Goal: Task Accomplishment & Management: Manage account settings

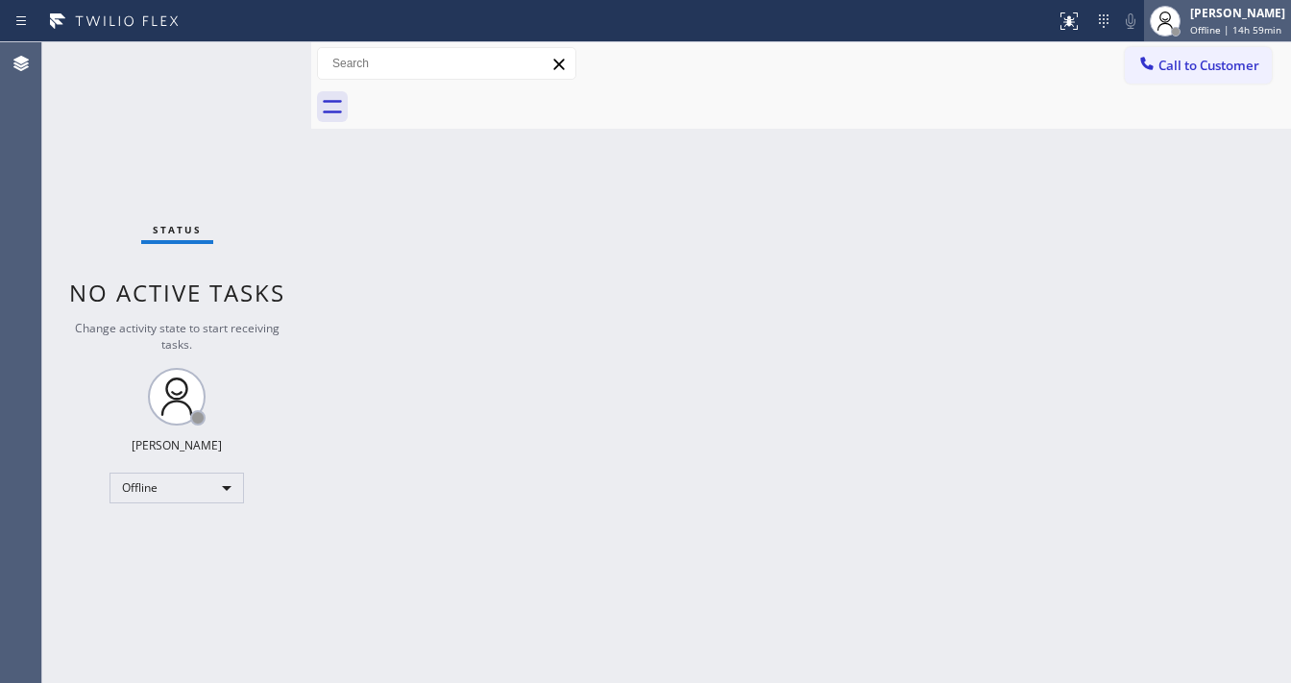
drag, startPoint x: 975, startPoint y: 93, endPoint x: 1203, endPoint y: 37, distance: 235.2
click at [979, 94] on div at bounding box center [821, 106] width 937 height 43
click at [1214, 25] on span "Offline | 14h 59min" at bounding box center [1235, 29] width 91 height 13
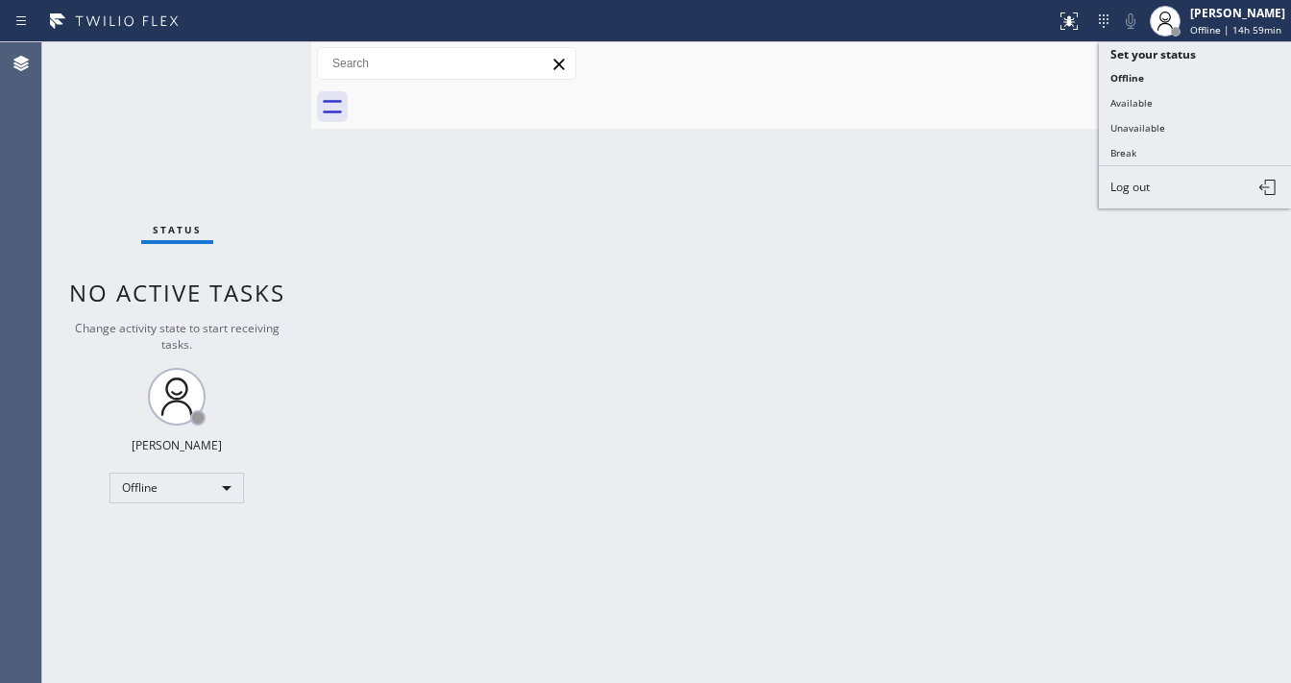
click at [597, 544] on div "Back to Dashboard Change Sender ID Customers Technicians Select a contact Outbo…" at bounding box center [800, 362] width 979 height 640
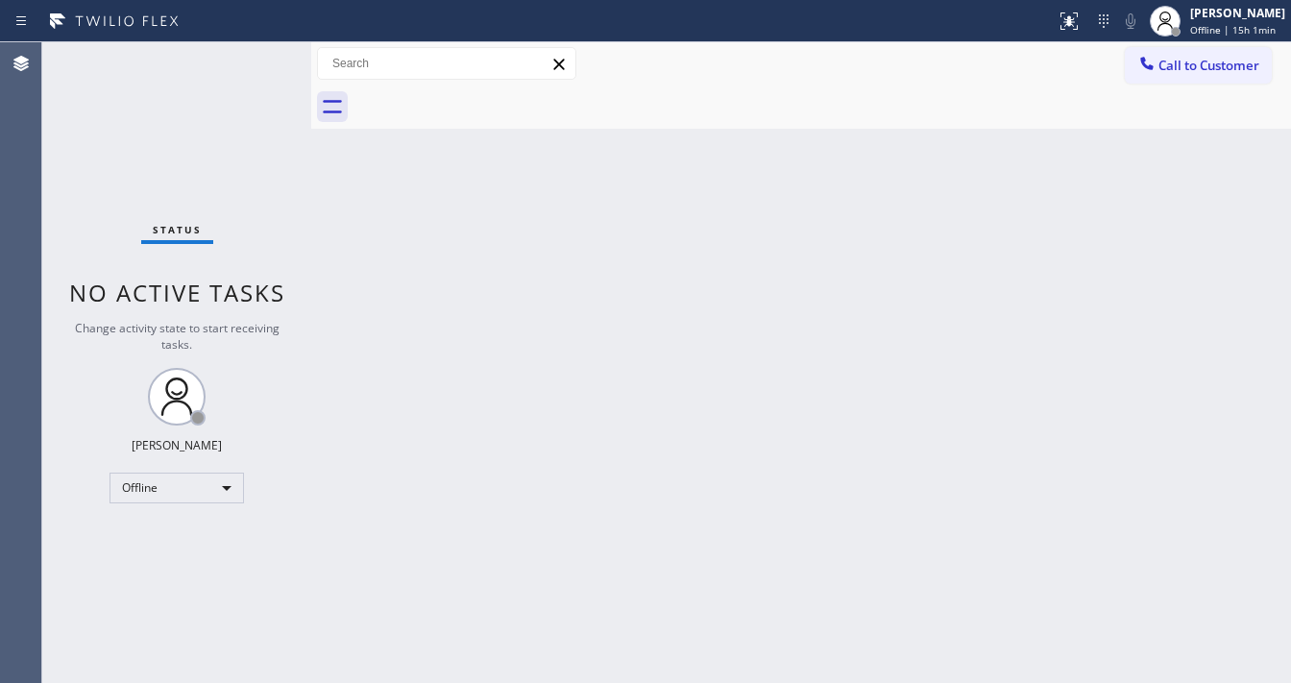
drag, startPoint x: 1224, startPoint y: 23, endPoint x: 1179, endPoint y: 96, distance: 85.8
click at [1223, 25] on span "Offline | 15h 1min" at bounding box center [1232, 29] width 85 height 13
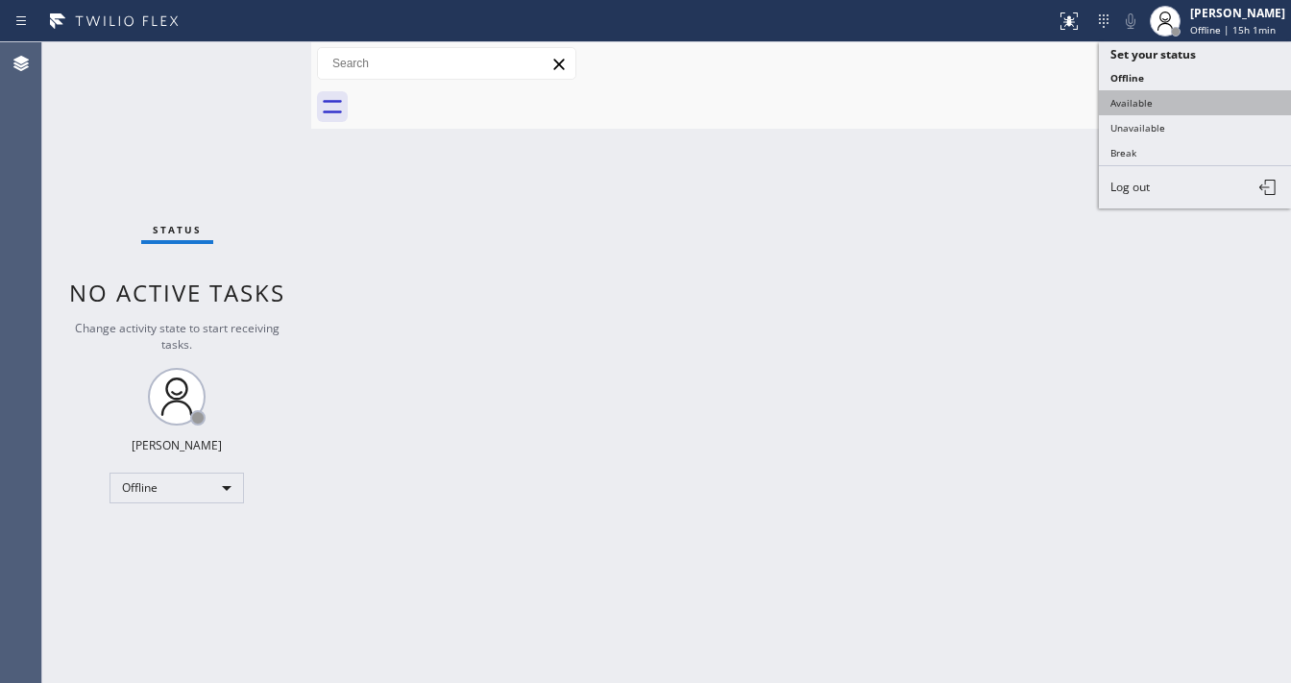
click at [1166, 109] on button "Available" at bounding box center [1194, 102] width 192 height 25
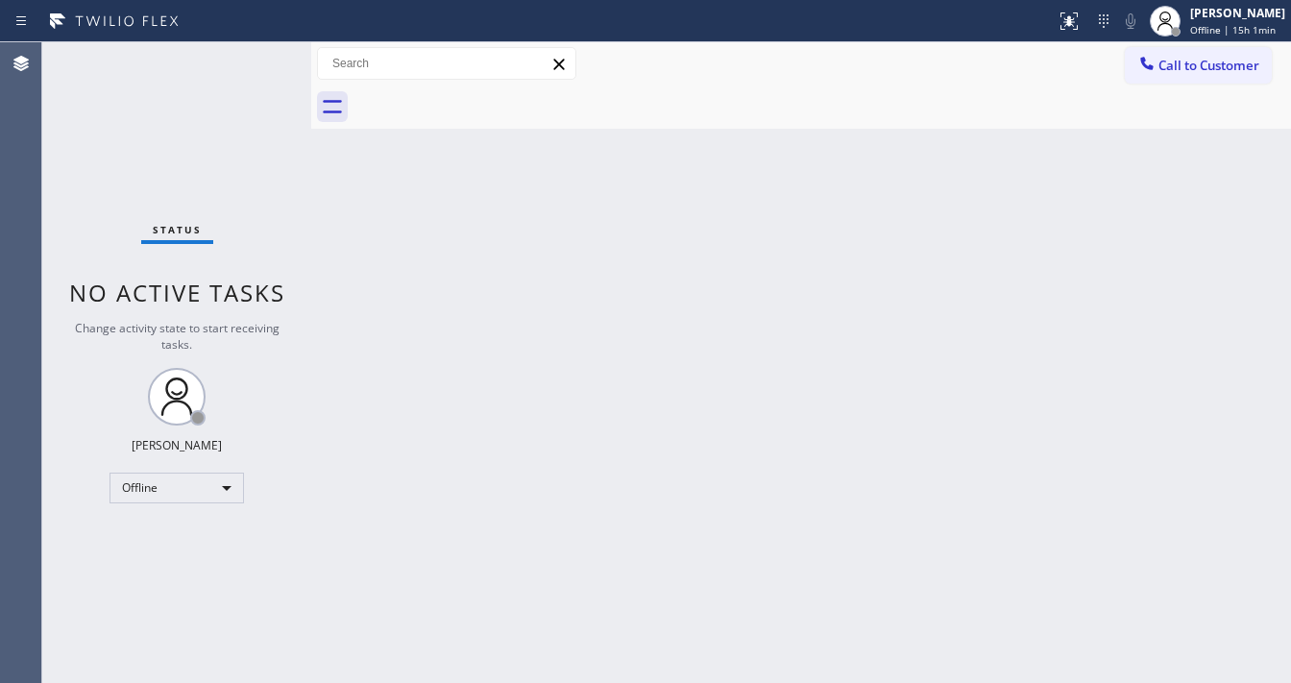
click at [890, 277] on div "Back to Dashboard Change Sender ID Customers Technicians Select a contact Outbo…" at bounding box center [800, 362] width 979 height 640
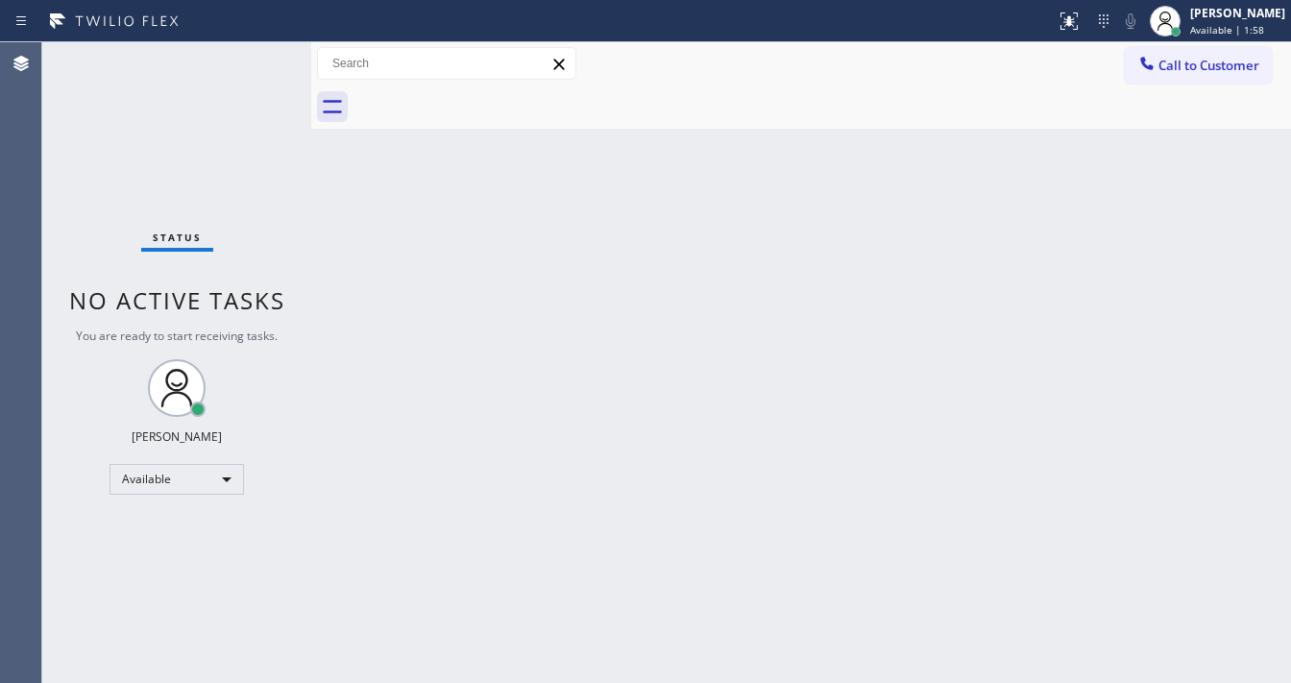
click at [260, 56] on div "Status No active tasks You are ready to start receiving tasks. [PERSON_NAME]" at bounding box center [176, 362] width 269 height 640
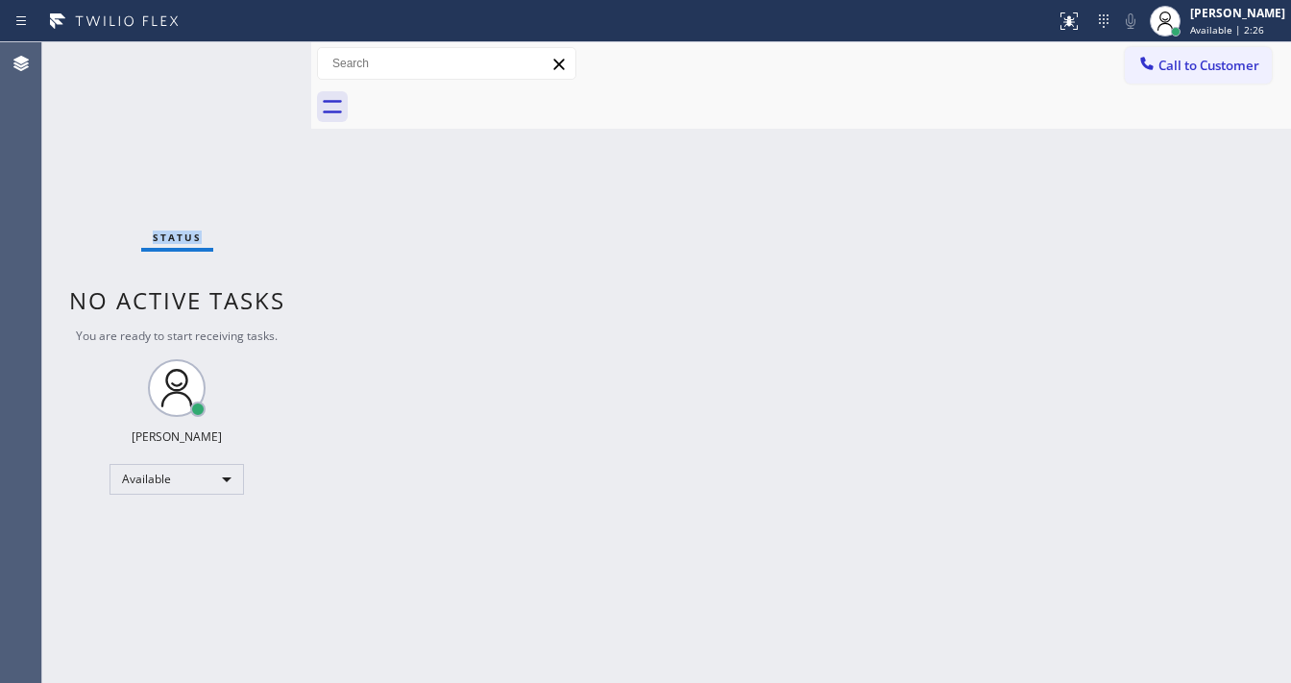
click at [256, 55] on div "Status No active tasks You are ready to start receiving tasks. [PERSON_NAME]" at bounding box center [176, 362] width 269 height 640
click at [255, 56] on div "Status No active tasks You are ready to start receiving tasks. [PERSON_NAME]" at bounding box center [176, 362] width 269 height 640
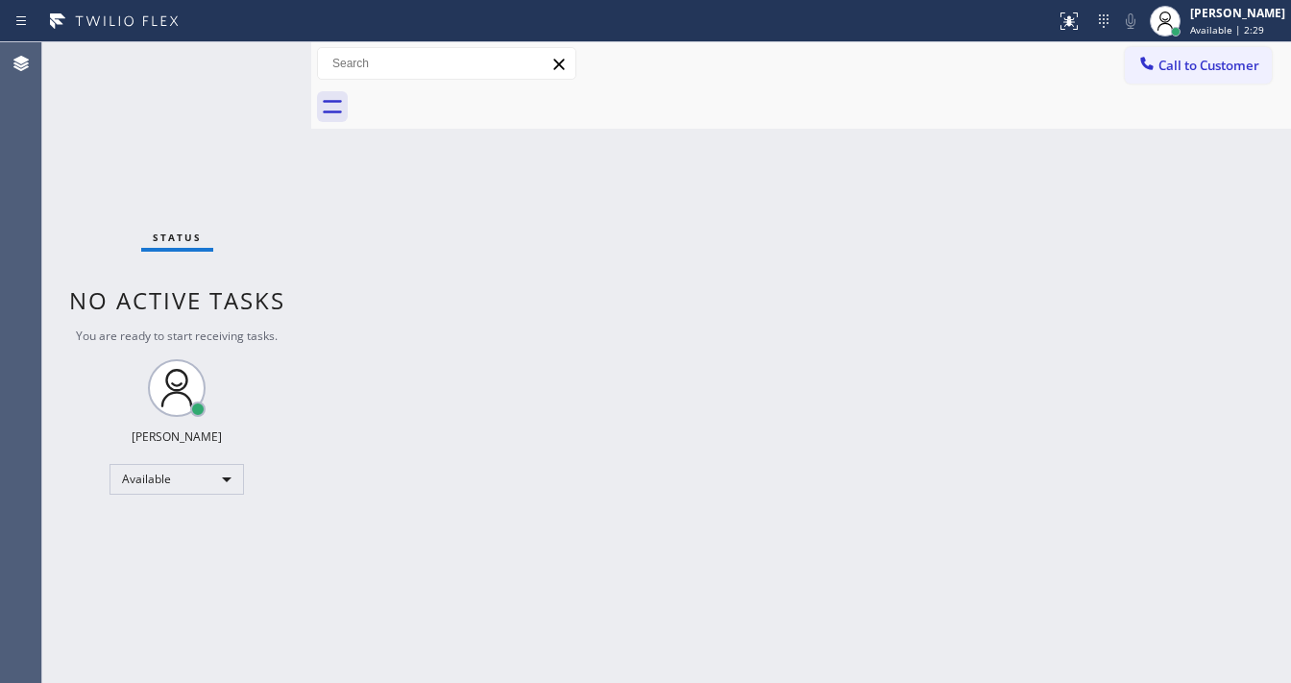
click at [255, 56] on div "Status No active tasks You are ready to start receiving tasks. [PERSON_NAME]" at bounding box center [176, 362] width 269 height 640
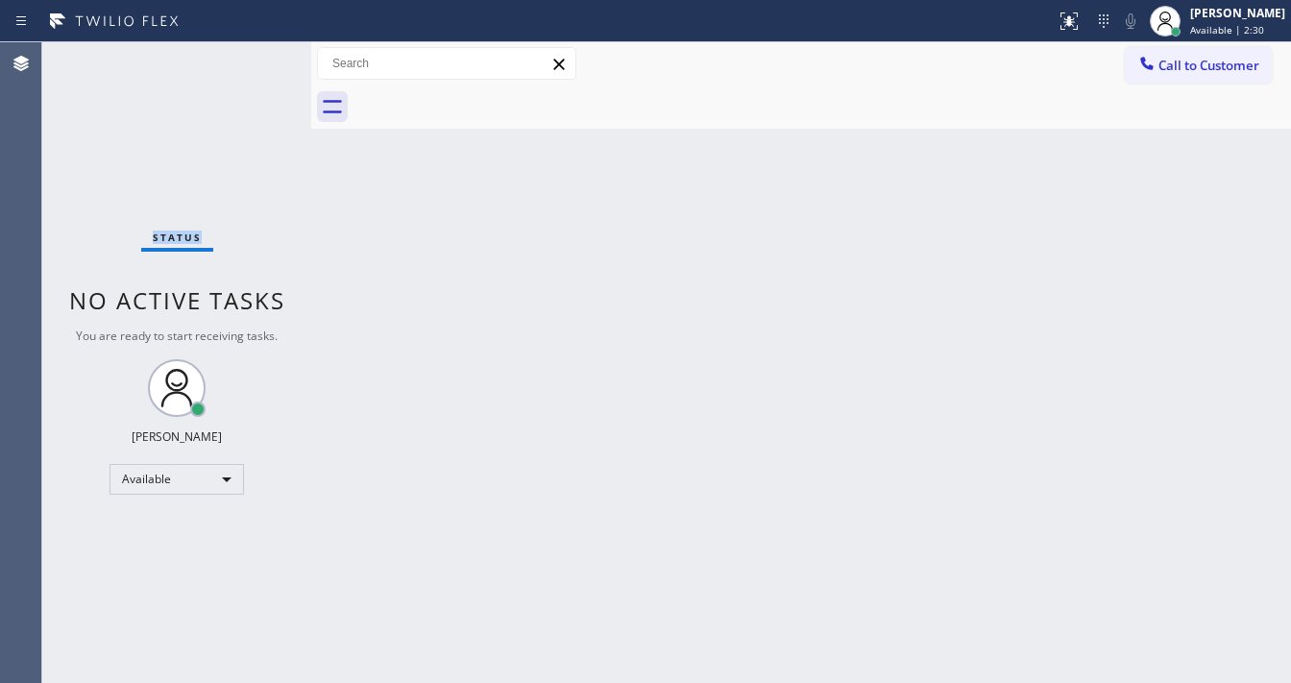
click at [255, 56] on div "Status No active tasks You are ready to start receiving tasks. [PERSON_NAME]" at bounding box center [176, 362] width 269 height 640
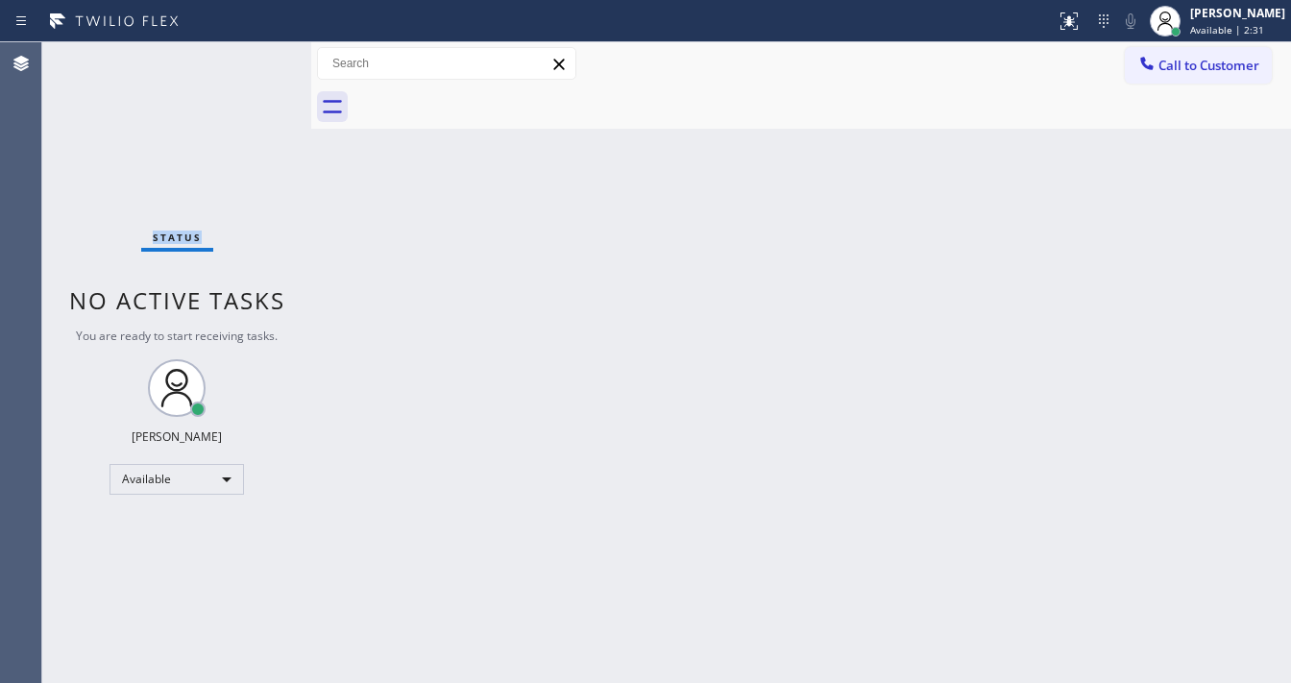
click at [255, 56] on div "Status No active tasks You are ready to start receiving tasks. [PERSON_NAME]" at bounding box center [176, 362] width 269 height 640
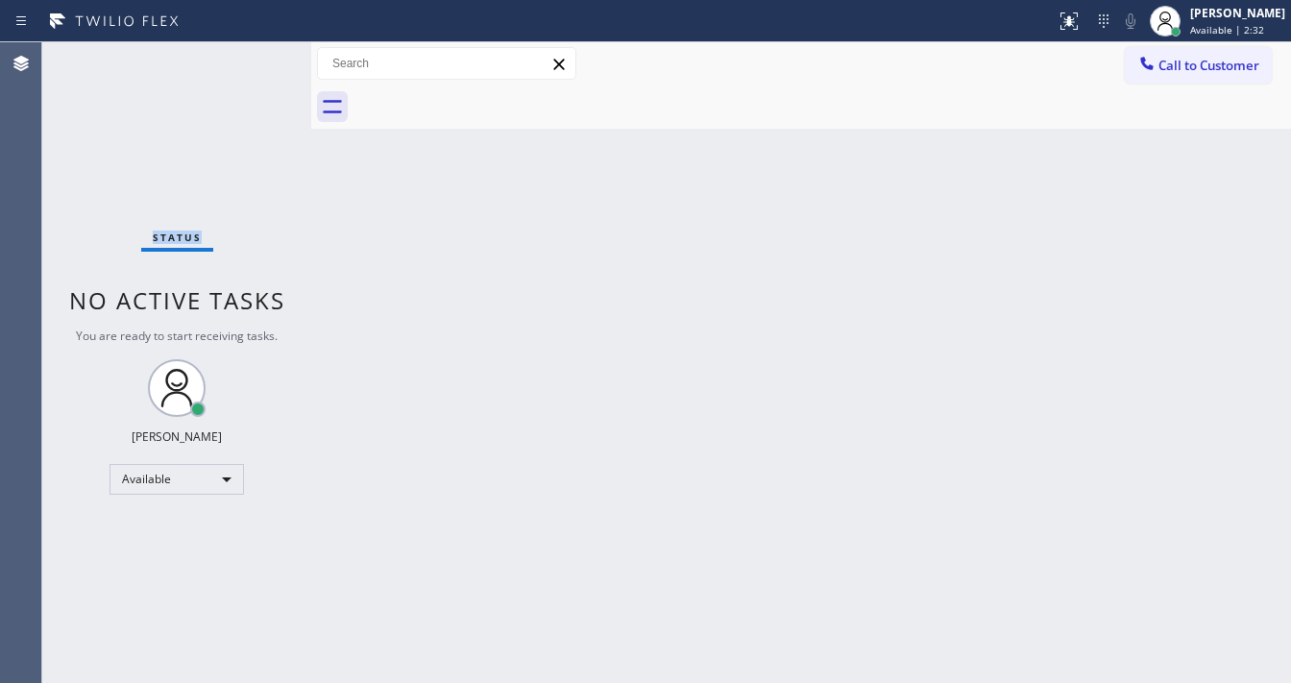
click at [255, 56] on div "Status No active tasks You are ready to start receiving tasks. [PERSON_NAME]" at bounding box center [176, 362] width 269 height 640
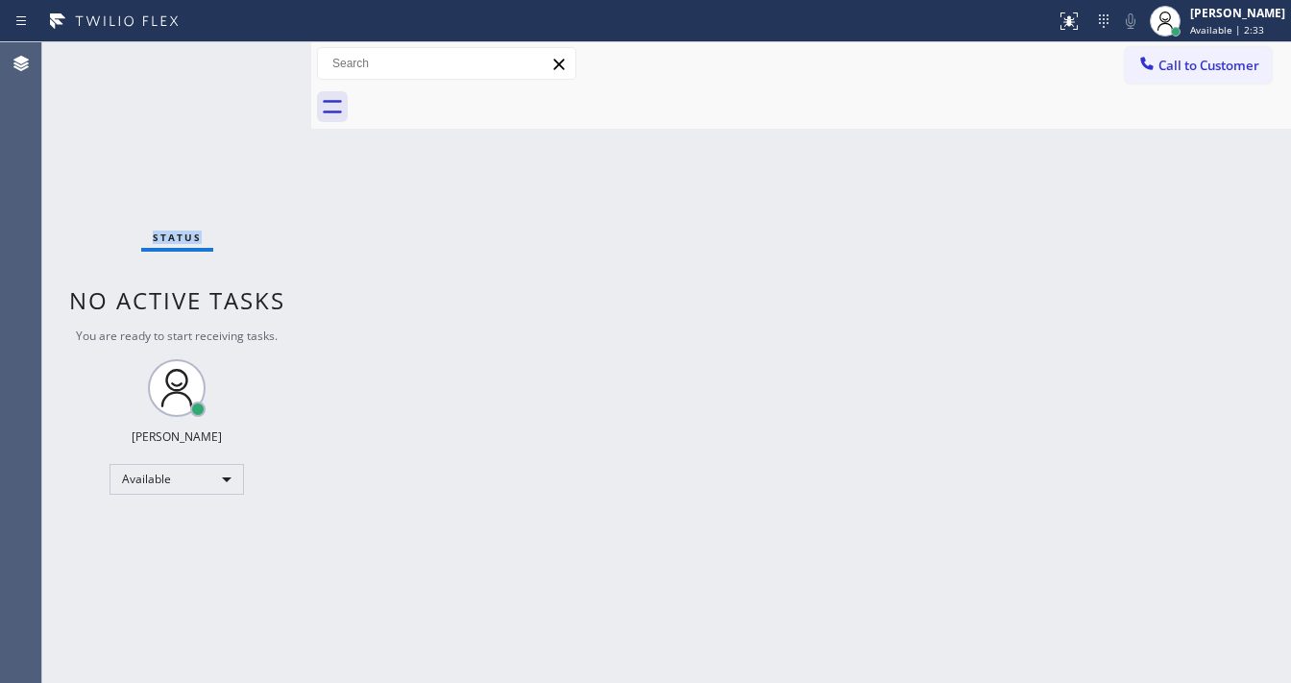
click at [255, 56] on div "Status No active tasks You are ready to start receiving tasks. [PERSON_NAME]" at bounding box center [176, 362] width 269 height 640
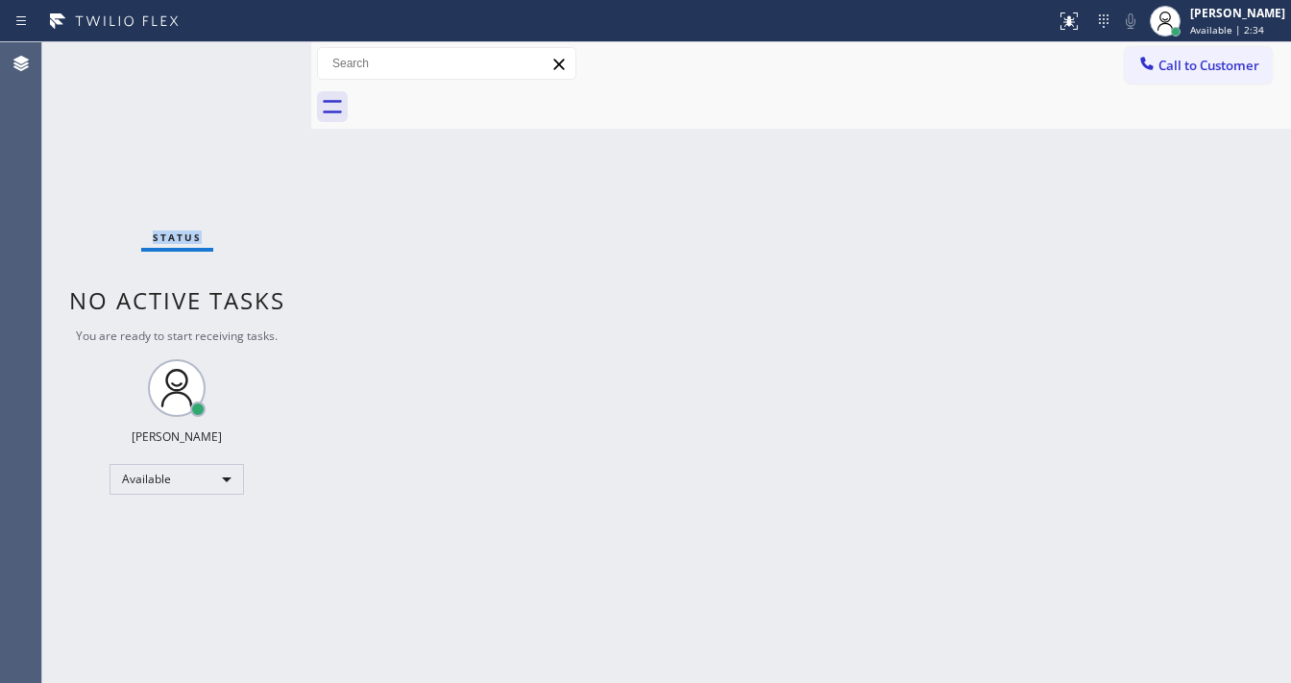
click at [255, 56] on div "Status No active tasks You are ready to start receiving tasks. [PERSON_NAME]" at bounding box center [176, 362] width 269 height 640
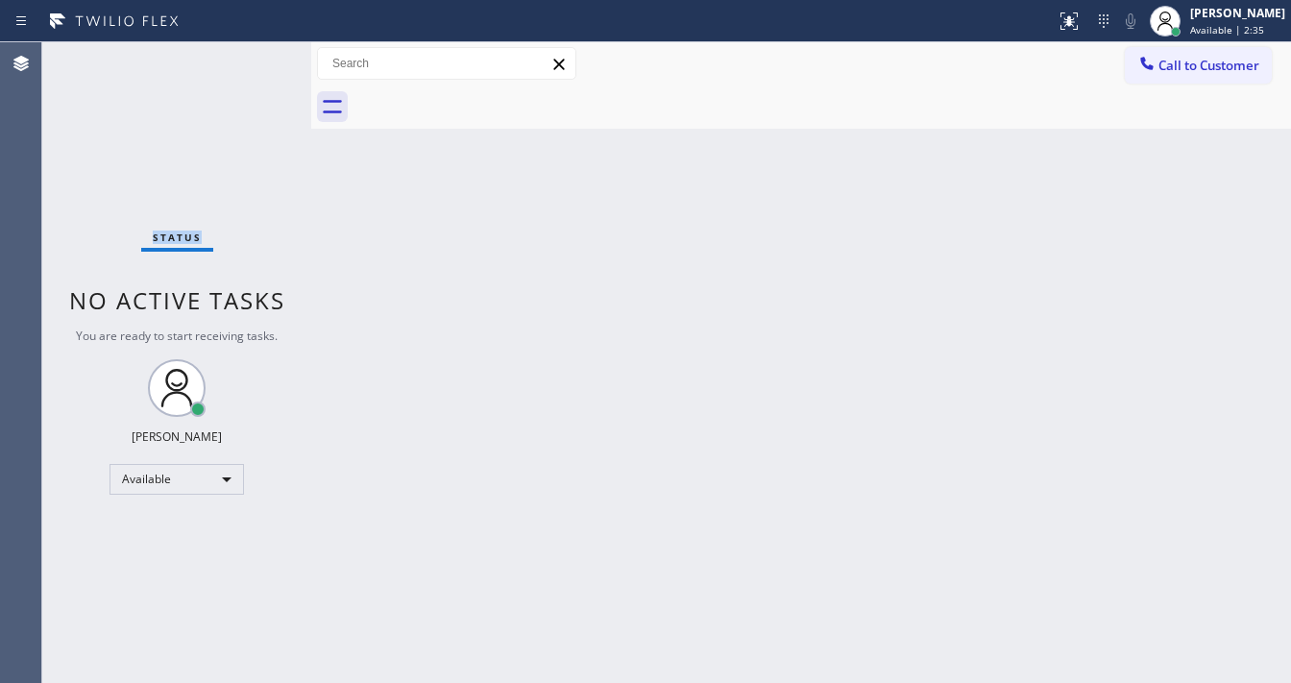
click at [255, 56] on div "Status No active tasks You are ready to start receiving tasks. [PERSON_NAME]" at bounding box center [176, 362] width 269 height 640
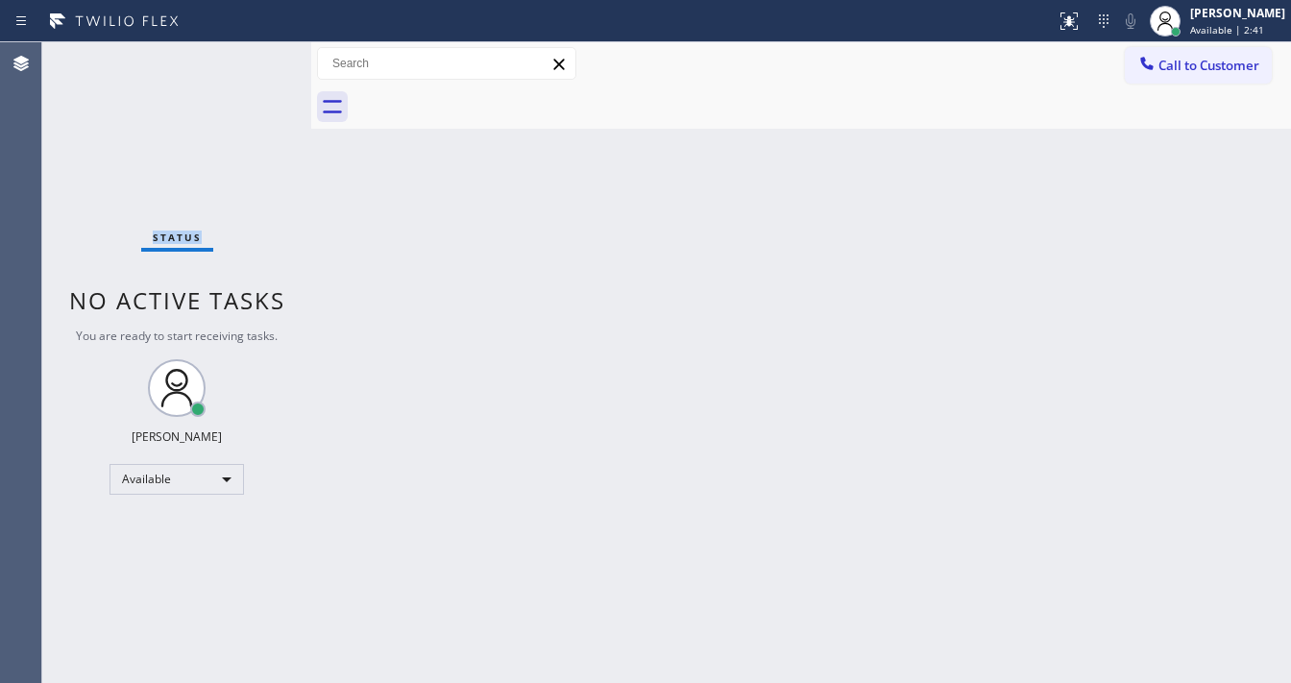
click at [255, 56] on div "Status No active tasks You are ready to start receiving tasks. [PERSON_NAME]" at bounding box center [176, 362] width 269 height 640
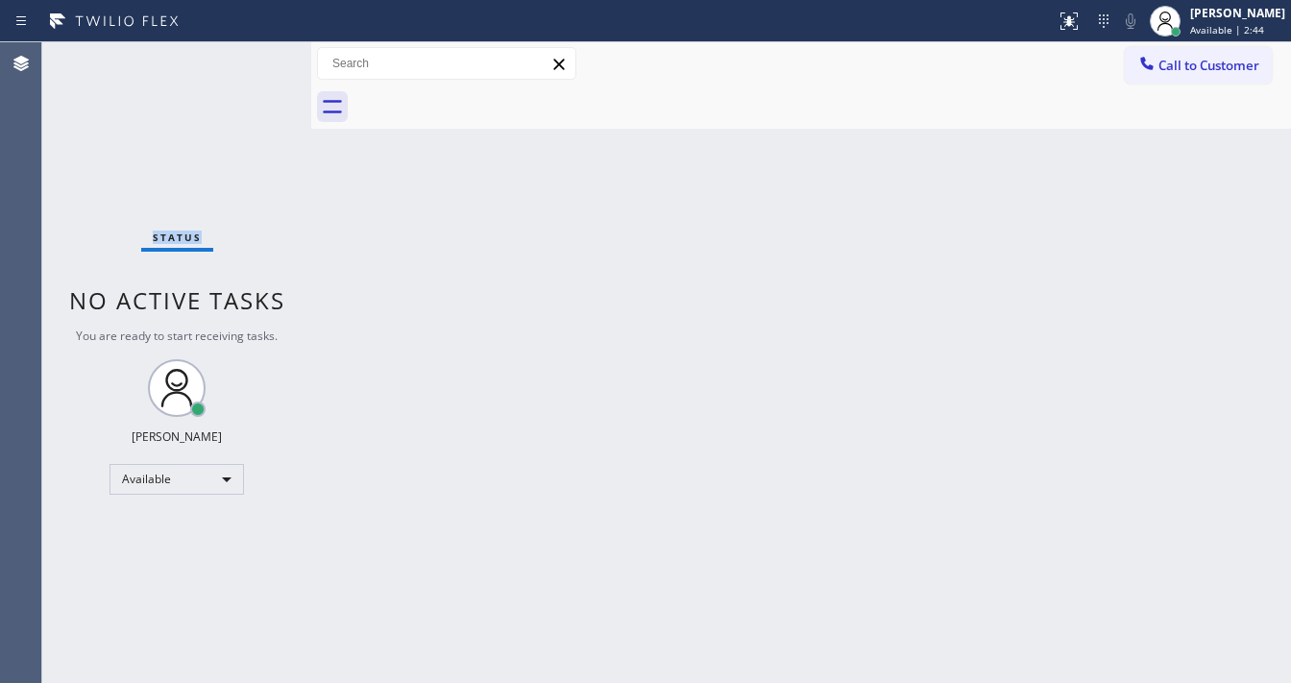
click at [255, 56] on div "Status No active tasks You are ready to start receiving tasks. [PERSON_NAME]" at bounding box center [176, 362] width 269 height 640
click at [254, 58] on div "Status No active tasks You are ready to start receiving tasks. [PERSON_NAME]" at bounding box center [176, 362] width 269 height 640
click at [251, 61] on div "Status No active tasks You are ready to start receiving tasks. [PERSON_NAME]" at bounding box center [176, 362] width 269 height 640
drag, startPoint x: 251, startPoint y: 61, endPoint x: 239, endPoint y: 61, distance: 11.5
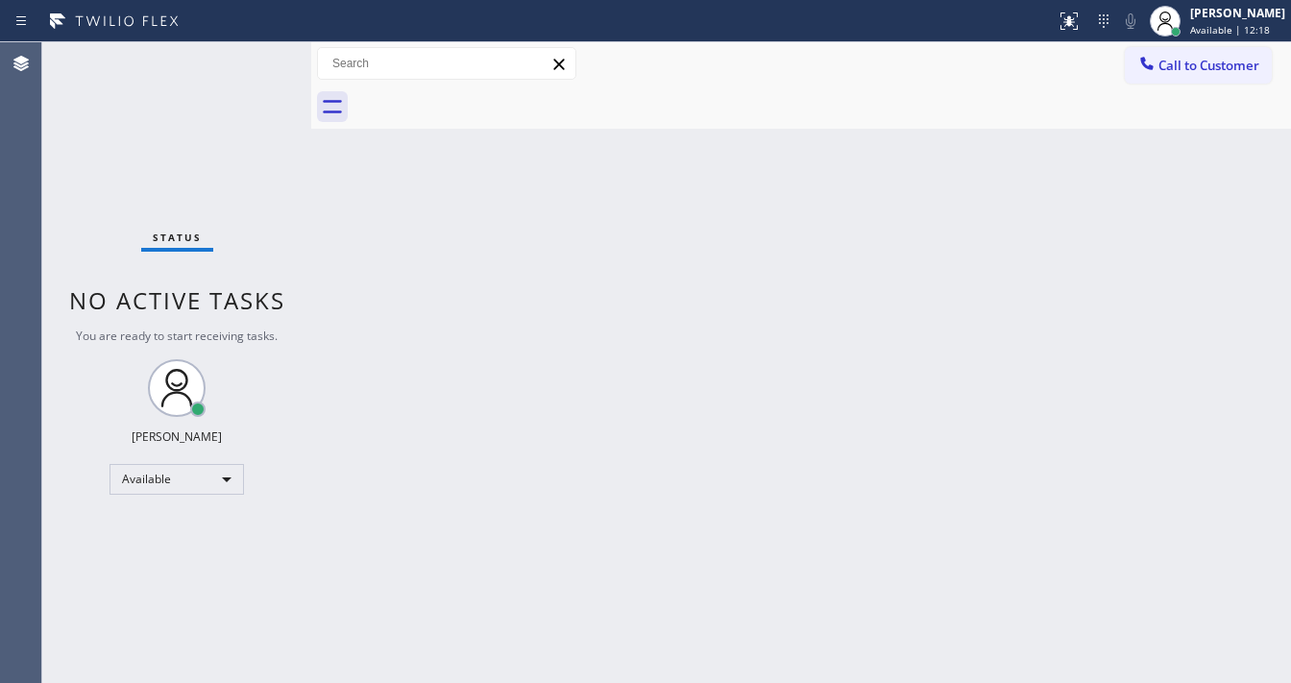
click at [251, 61] on div "Status No active tasks You are ready to start receiving tasks. [PERSON_NAME]" at bounding box center [176, 362] width 269 height 640
click at [252, 64] on div "Status No active tasks You are ready to start receiving tasks. [PERSON_NAME]" at bounding box center [176, 362] width 269 height 640
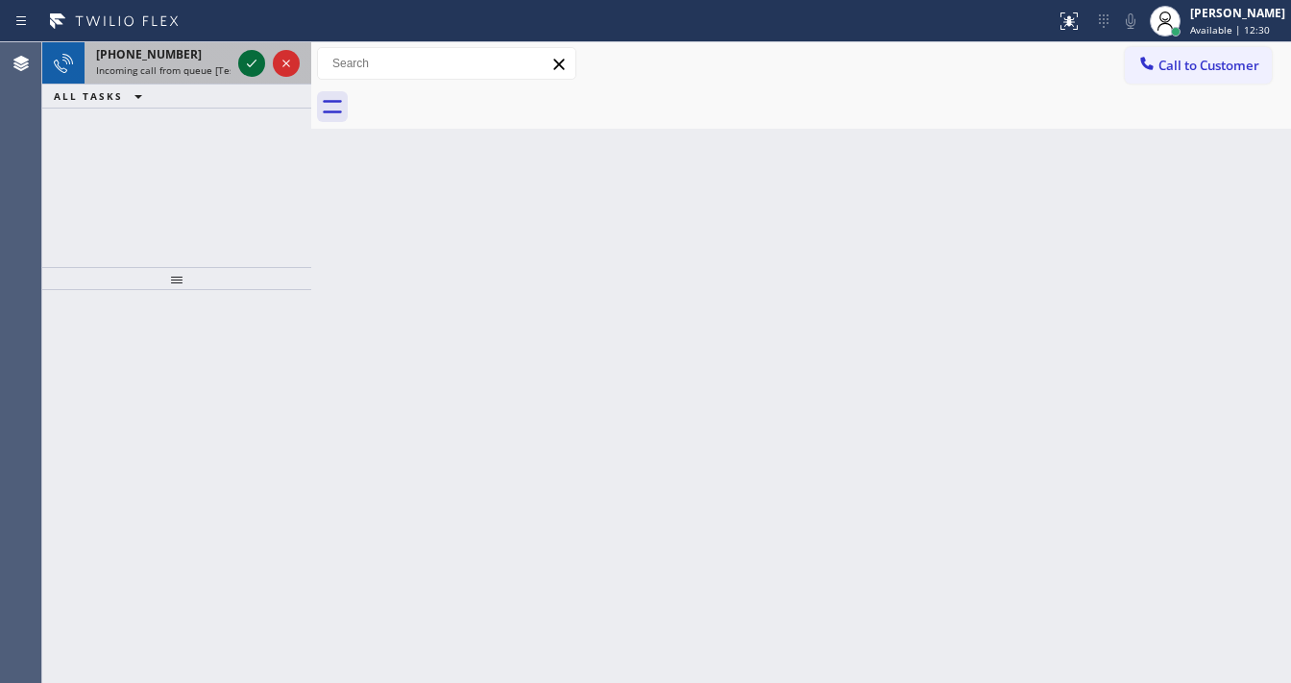
click at [250, 66] on icon at bounding box center [252, 64] width 10 height 8
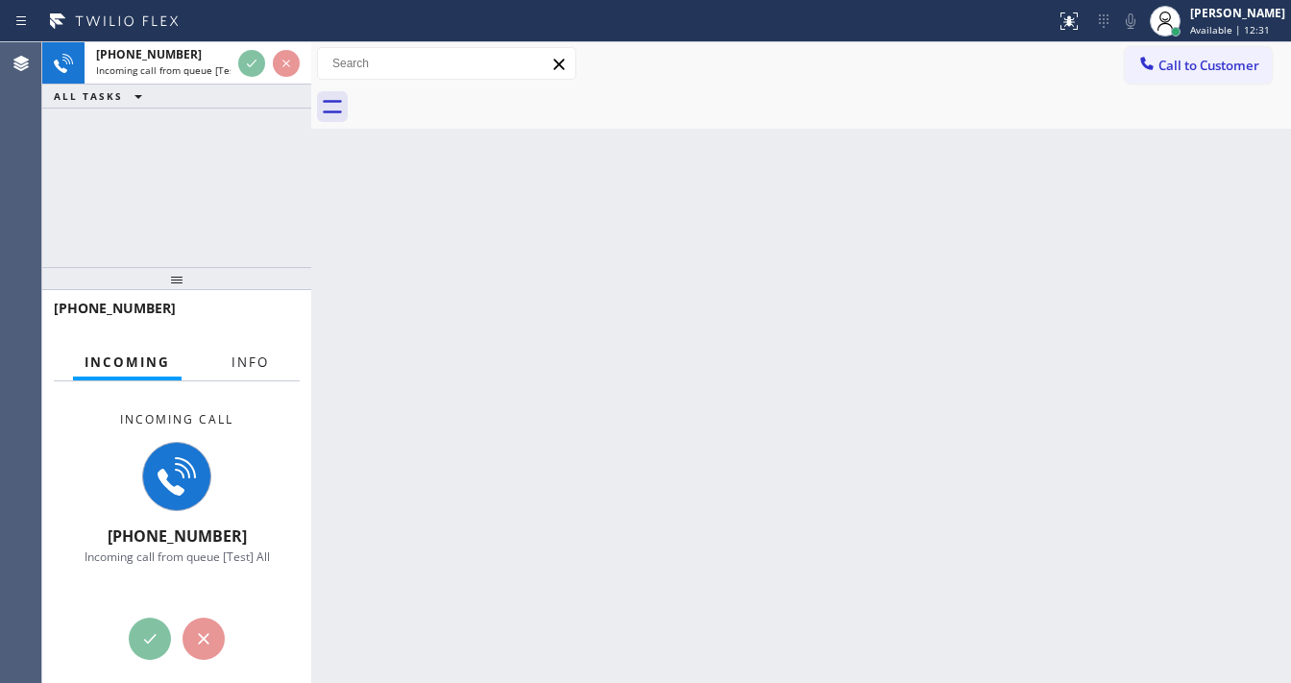
click at [261, 365] on span "Info" at bounding box center [249, 361] width 37 height 17
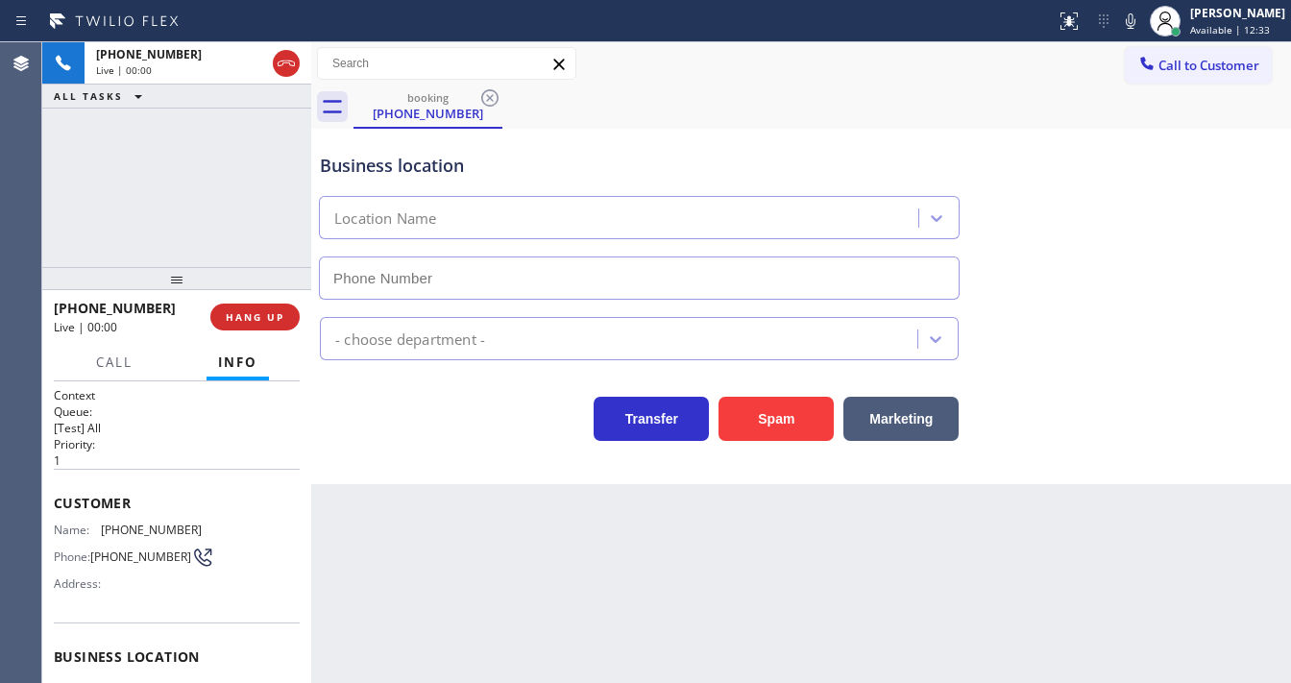
type input "[PHONE_NUMBER]"
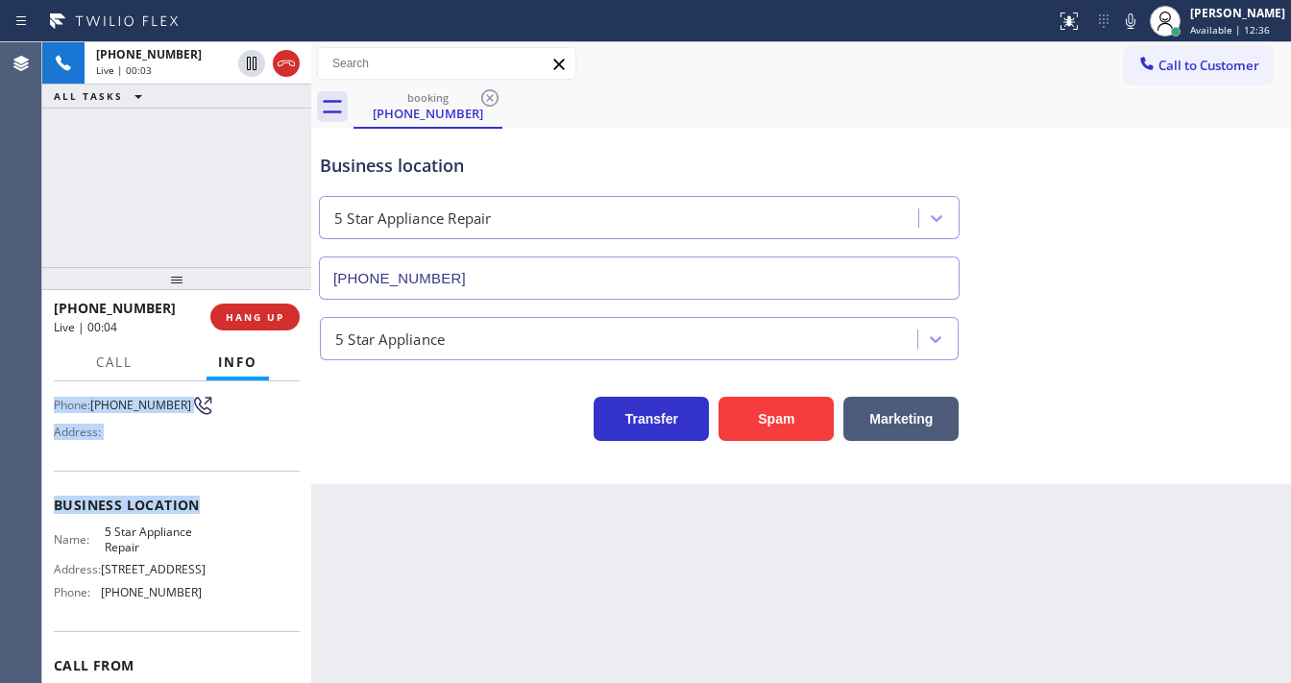
scroll to position [154, 0]
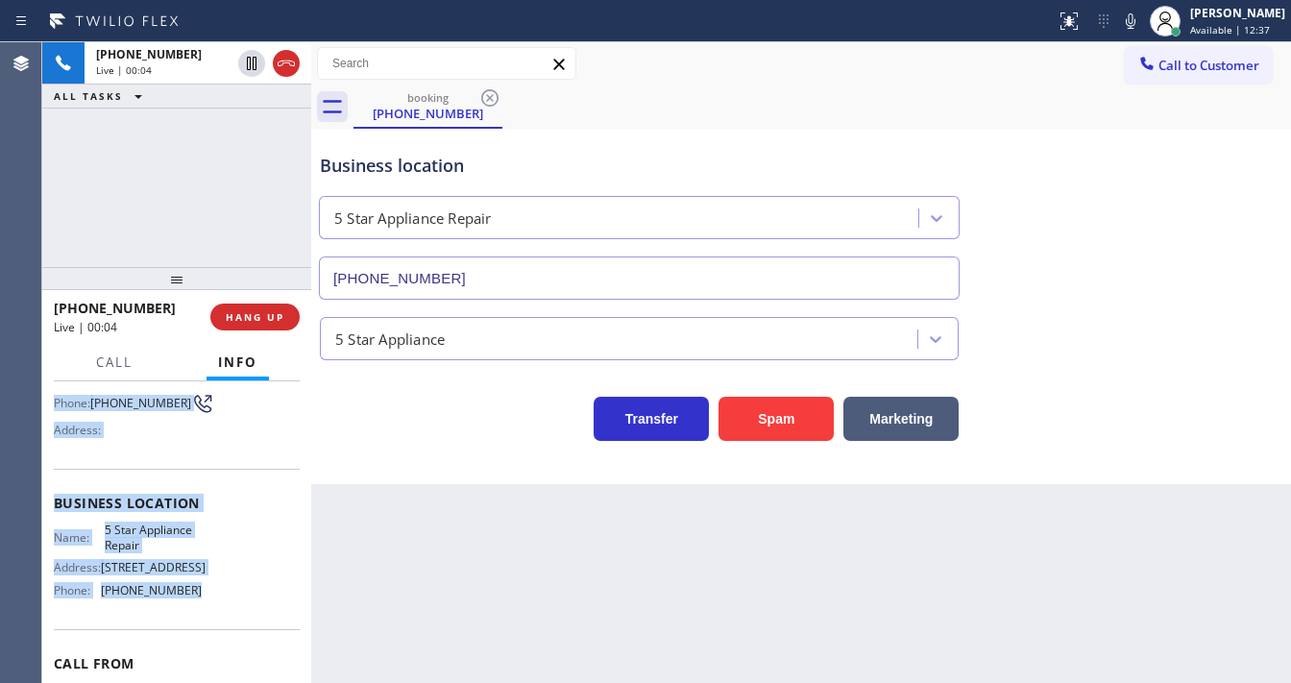
drag, startPoint x: 54, startPoint y: 493, endPoint x: 205, endPoint y: 581, distance: 174.7
click at [205, 581] on div "Context Queue: [Test] All Priority: 1 Customer Name: [PHONE_NUMBER] Phone: [PHO…" at bounding box center [177, 503] width 246 height 541
copy div "Customer Name: [PHONE_NUMBER] Phone: [PHONE_NUMBER] Address: Business location …"
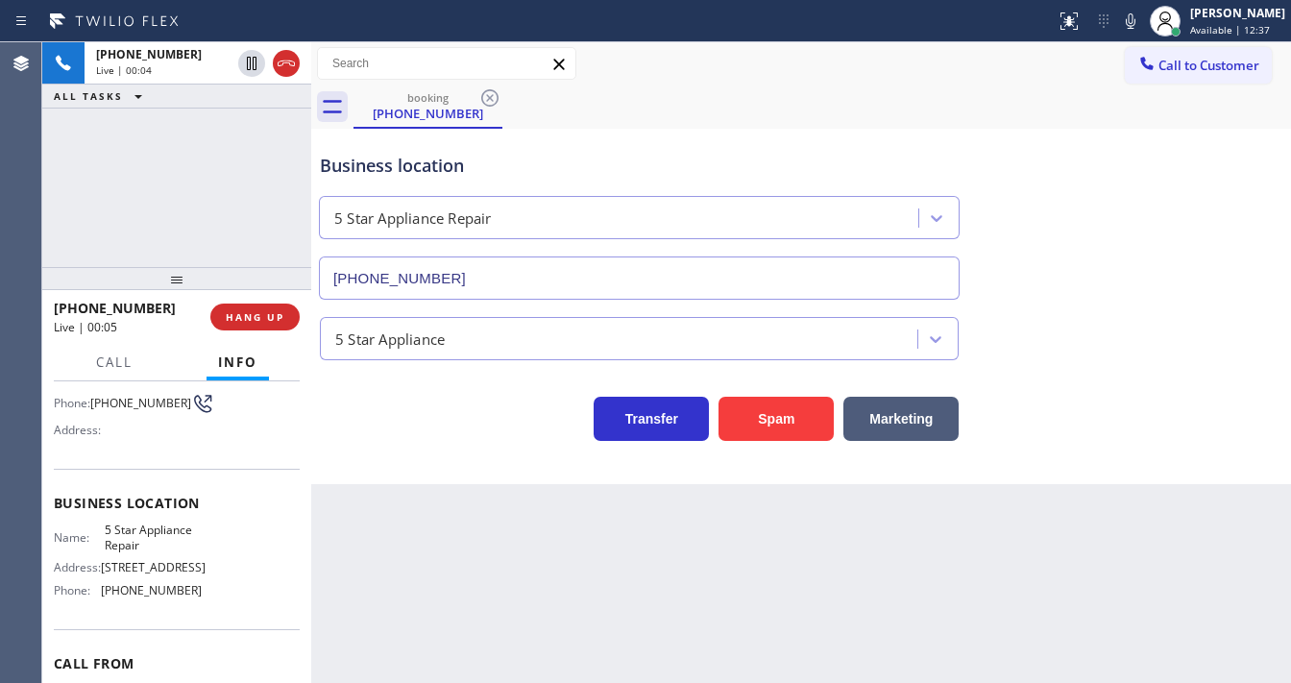
click at [226, 154] on div "[PHONE_NUMBER] Live | 00:04 ALL TASKS ALL TASKS ACTIVE TASKS TASKS IN WRAP UP" at bounding box center [176, 154] width 269 height 225
click at [182, 205] on div "[PHONE_NUMBER] Live | 00:09 ALL TASKS ALL TASKS ACTIVE TASKS TASKS IN WRAP UP" at bounding box center [176, 154] width 269 height 225
click at [1141, 19] on icon at bounding box center [1130, 21] width 23 height 23
click at [157, 188] on div "[PHONE_NUMBER] Live | 00:16 ALL TASKS ALL TASKS ACTIVE TASKS TASKS IN WRAP UP" at bounding box center [176, 154] width 269 height 225
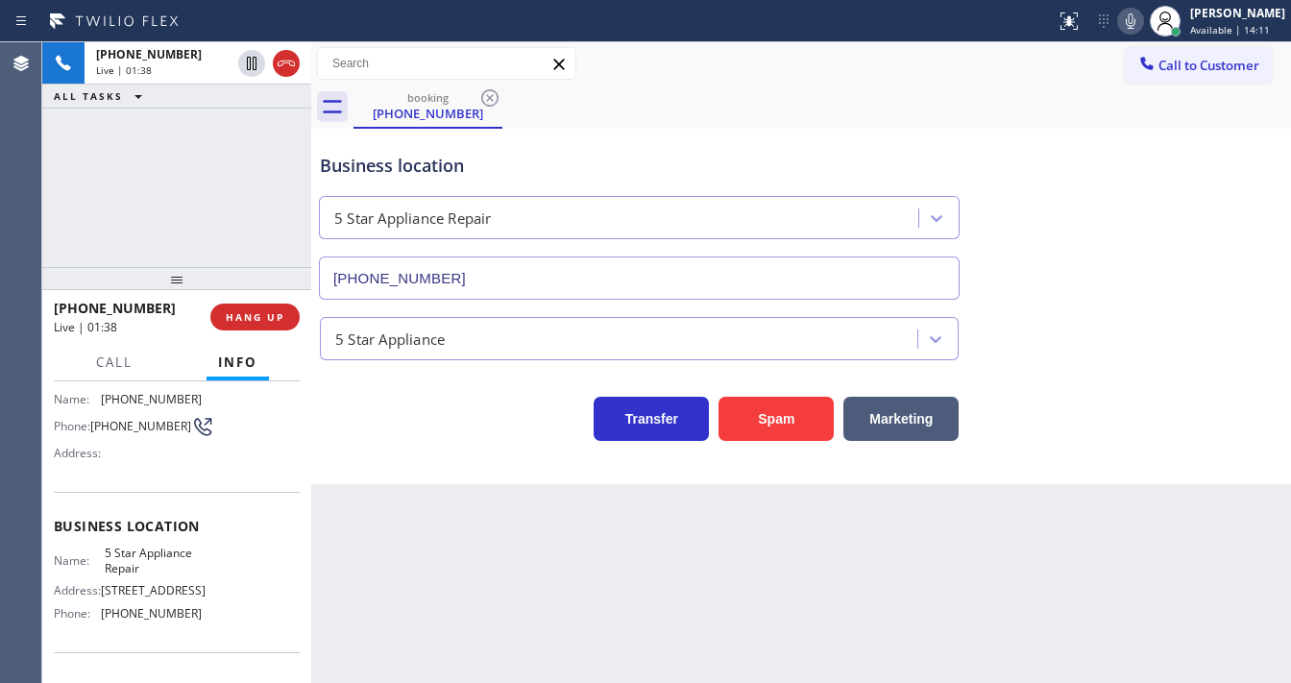
scroll to position [0, 0]
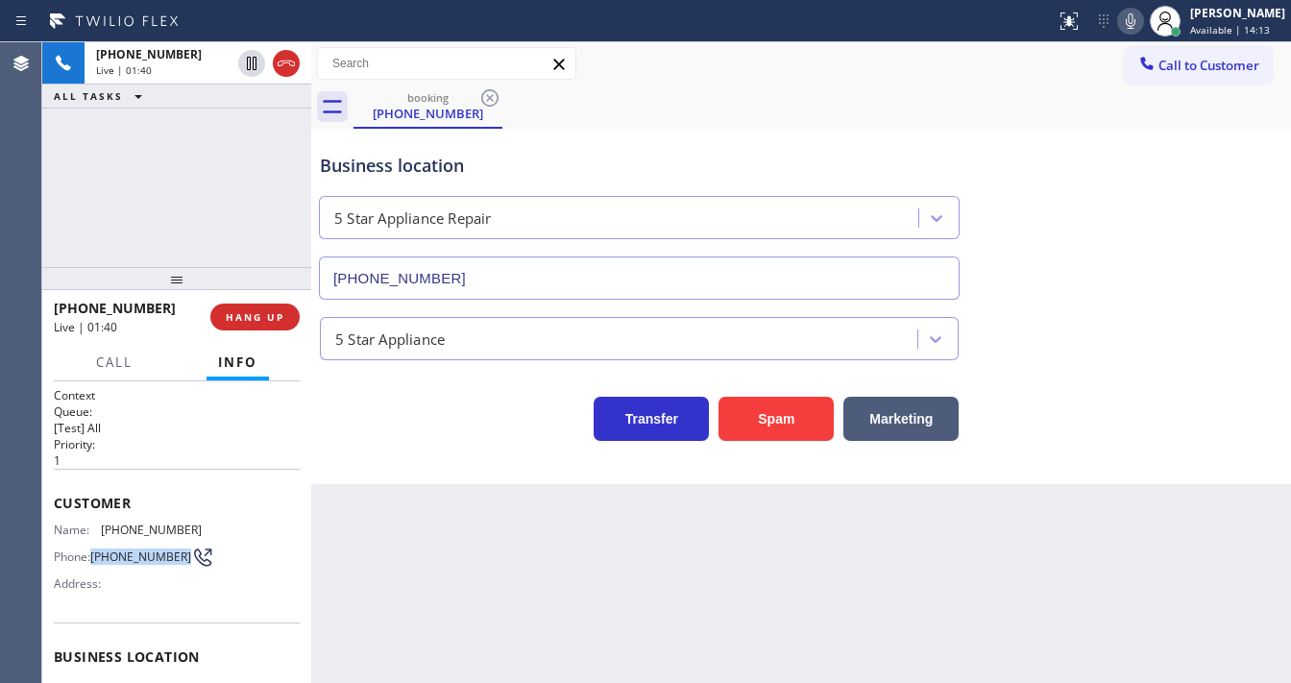
drag, startPoint x: 127, startPoint y: 565, endPoint x: 251, endPoint y: 342, distance: 254.9
click at [94, 538] on div "Name: [PHONE_NUMBER] Phone: [PHONE_NUMBER] Address:" at bounding box center [128, 560] width 148 height 76
copy span "[PHONE_NUMBER]"
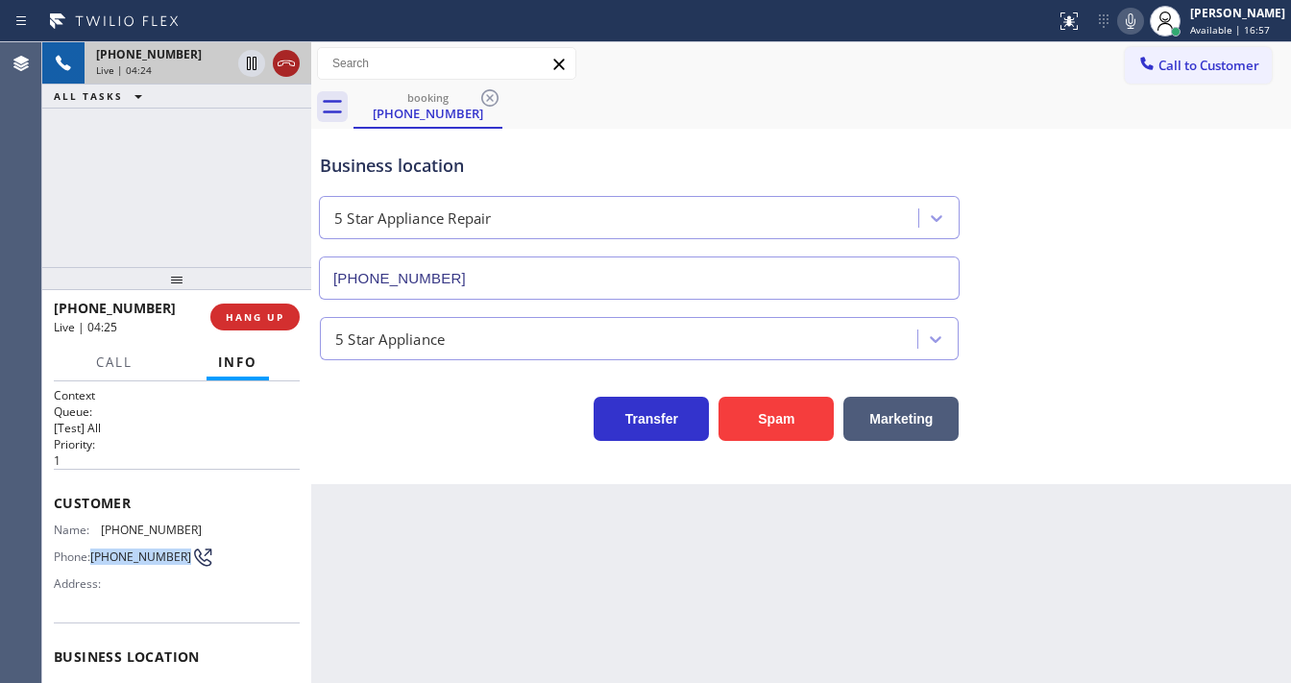
click at [285, 68] on icon at bounding box center [286, 63] width 23 height 23
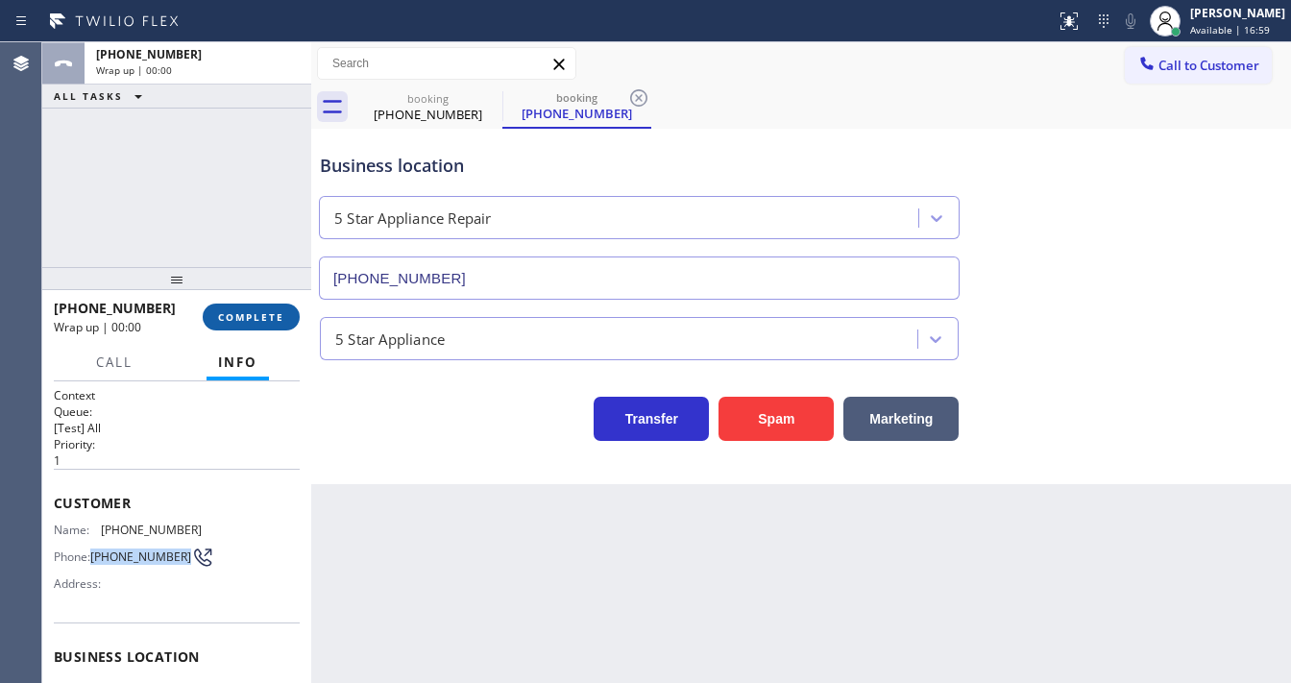
type input "[PHONE_NUMBER]"
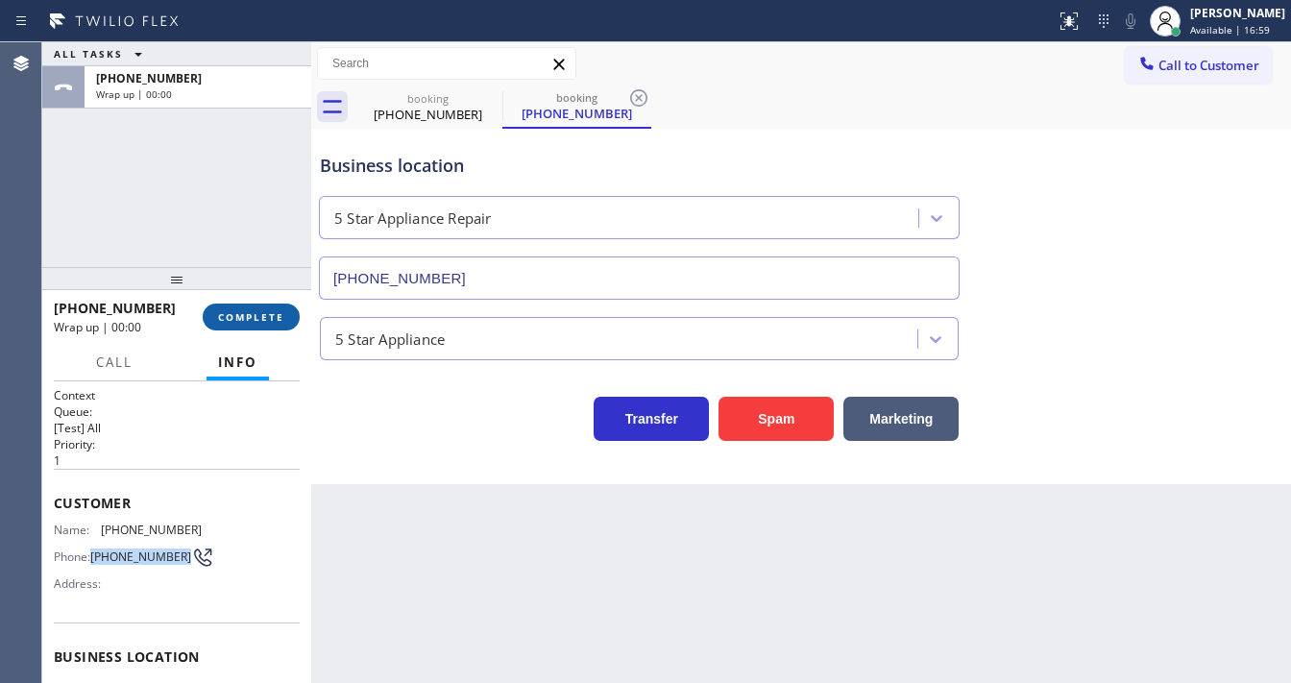
click at [276, 323] on span "COMPLETE" at bounding box center [251, 316] width 66 height 13
click at [275, 322] on span "COMPLETE" at bounding box center [251, 316] width 66 height 13
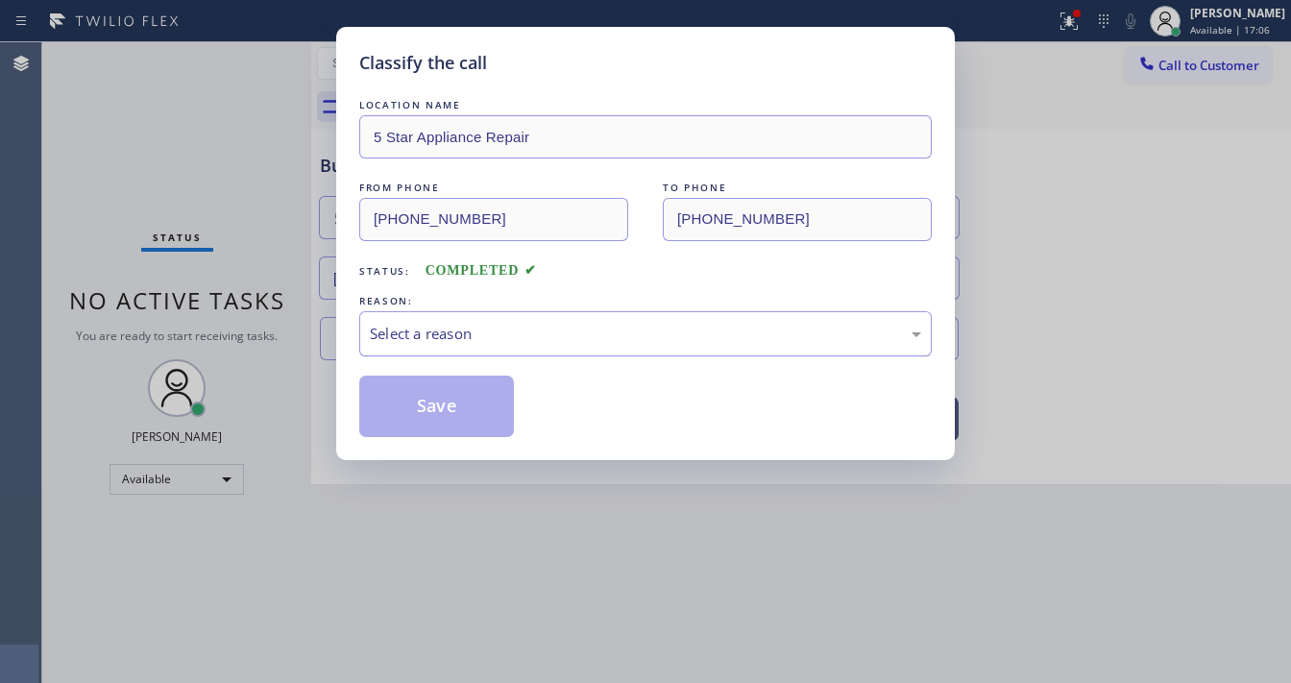
click at [522, 340] on div "Select a reason" at bounding box center [645, 334] width 551 height 22
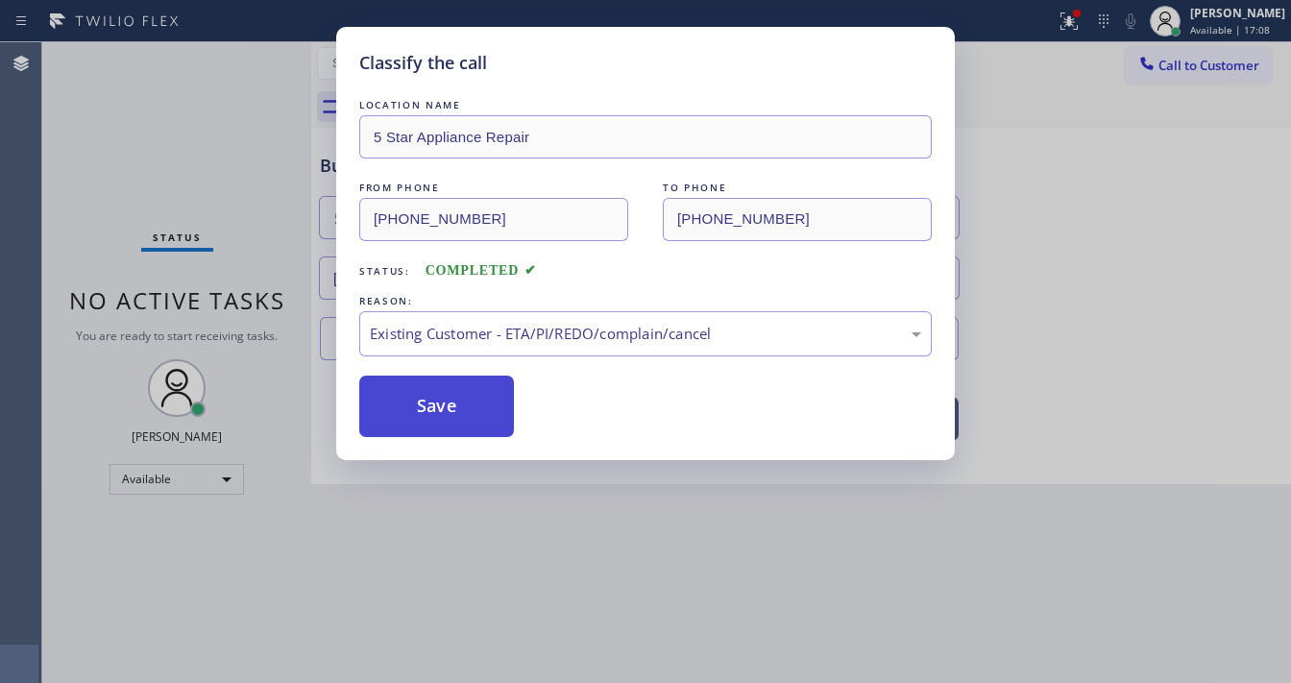
click at [447, 405] on button "Save" at bounding box center [436, 405] width 155 height 61
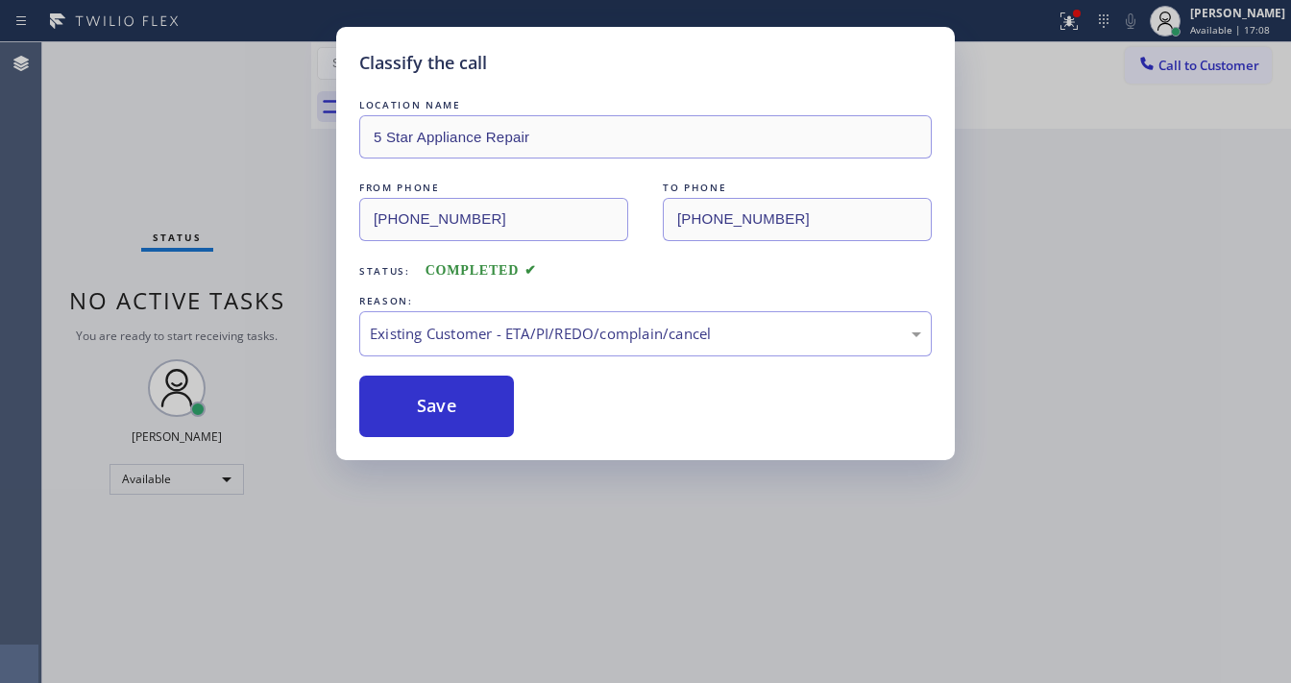
drag, startPoint x: 1103, startPoint y: 154, endPoint x: 1099, endPoint y: 138, distance: 15.8
click at [1102, 150] on div "Classify the call LOCATION NAME 5 Star Appliance Repair FROM PHONE [PHONE_NUMBE…" at bounding box center [645, 341] width 1291 height 683
click at [1080, 31] on icon at bounding box center [1068, 21] width 23 height 23
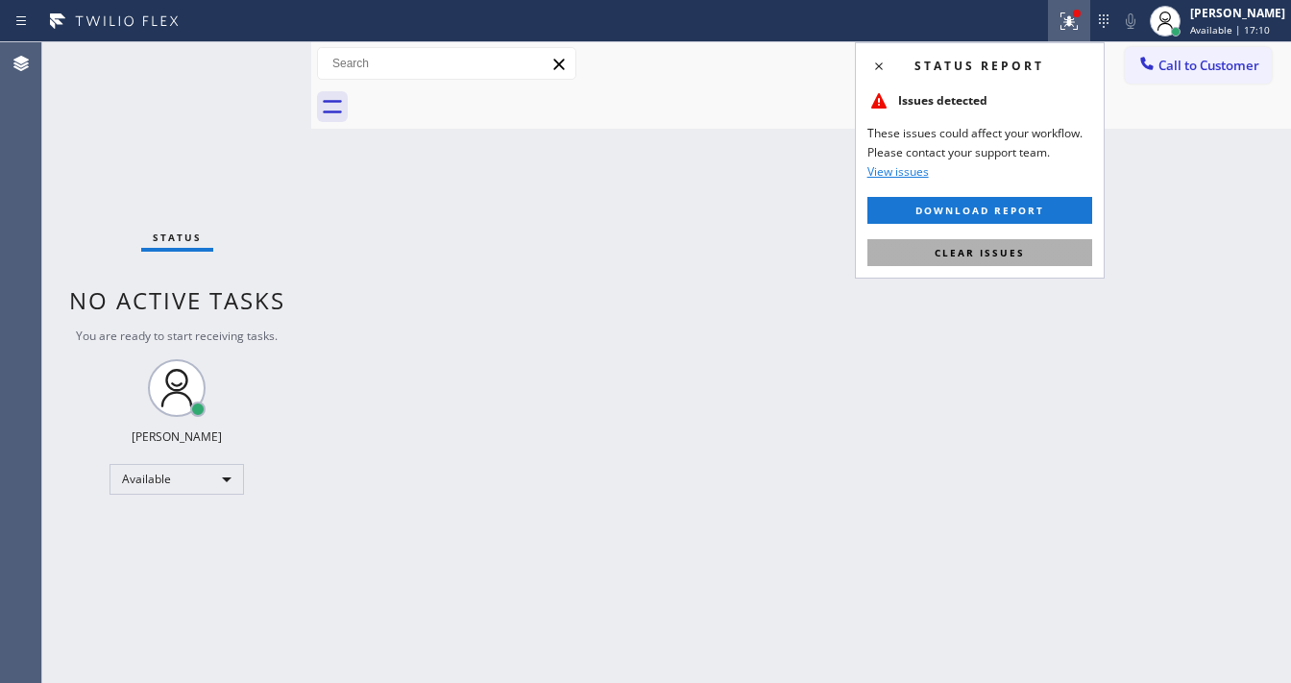
click at [990, 252] on span "Clear issues" at bounding box center [979, 252] width 90 height 13
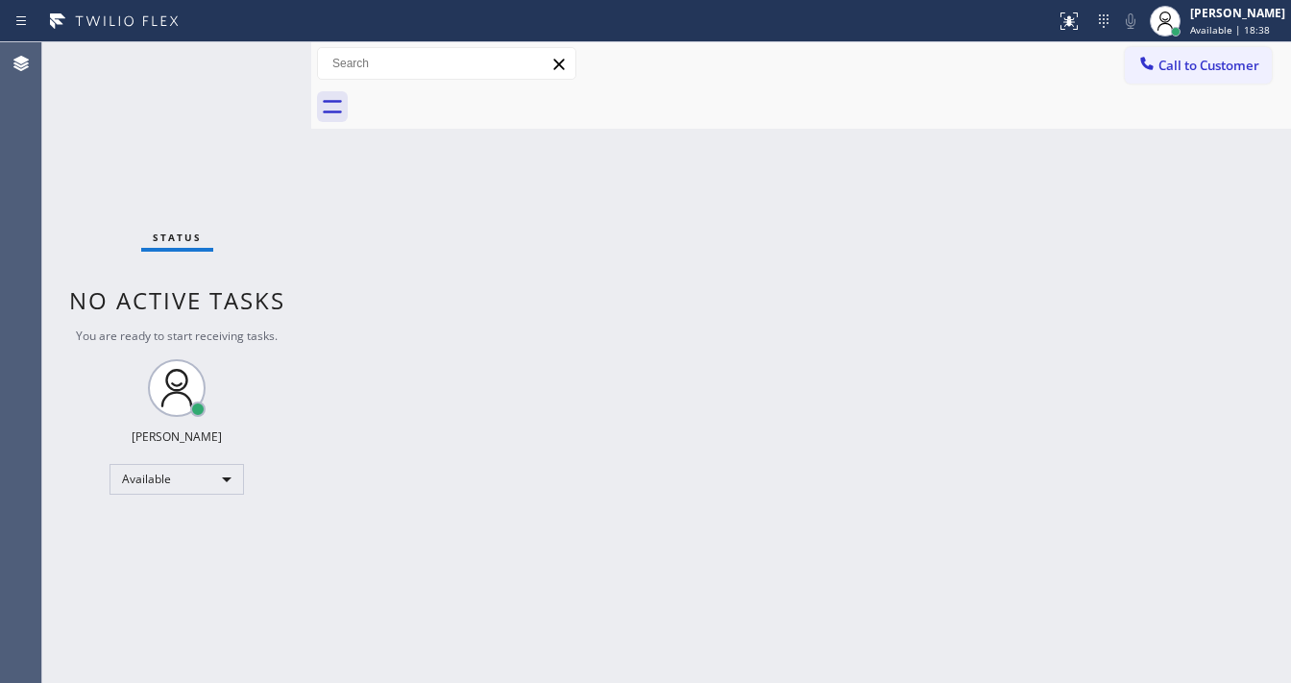
click at [252, 69] on div "Status No active tasks You are ready to start receiving tasks. [PERSON_NAME]" at bounding box center [176, 362] width 269 height 640
click at [255, 65] on div "Status No active tasks You are ready to start receiving tasks. [PERSON_NAME]" at bounding box center [176, 362] width 269 height 640
click at [253, 62] on div "Status No active tasks You are ready to start receiving tasks. [PERSON_NAME]" at bounding box center [176, 362] width 269 height 640
click at [253, 61] on div "Status No active tasks You are ready to start receiving tasks. [PERSON_NAME]" at bounding box center [176, 362] width 269 height 640
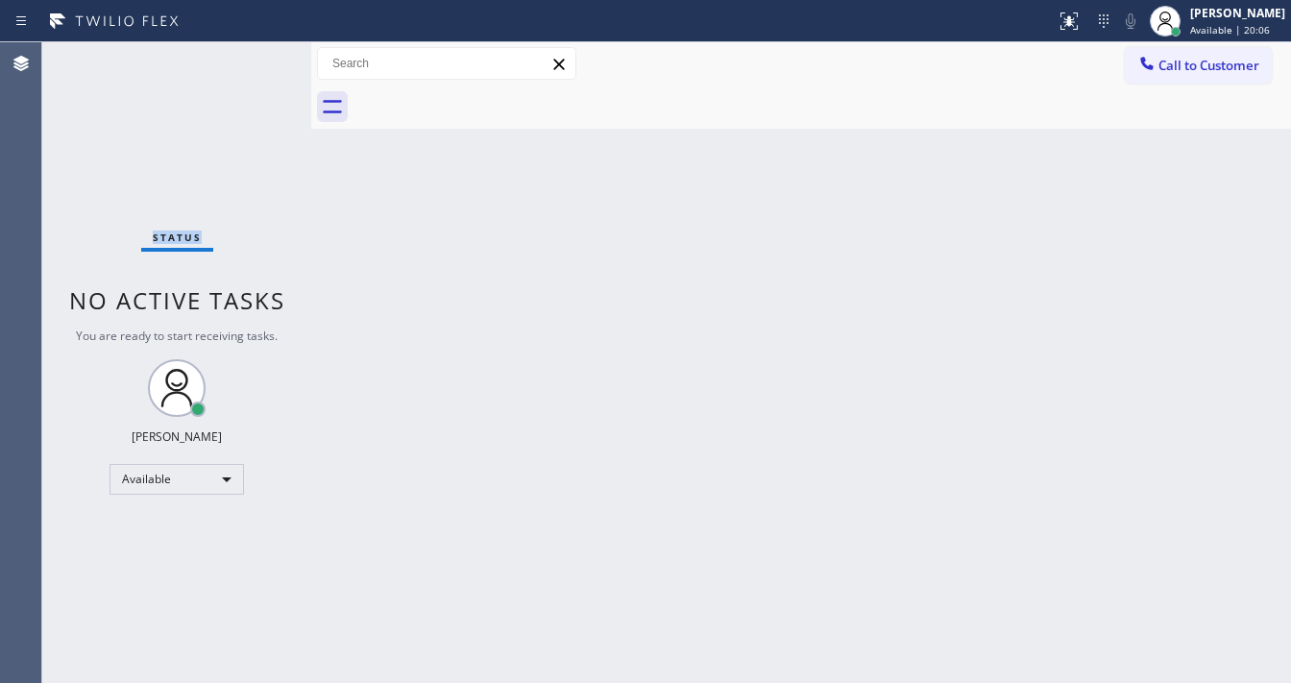
click at [253, 61] on div "Status No active tasks You are ready to start receiving tasks. [PERSON_NAME]" at bounding box center [176, 362] width 269 height 640
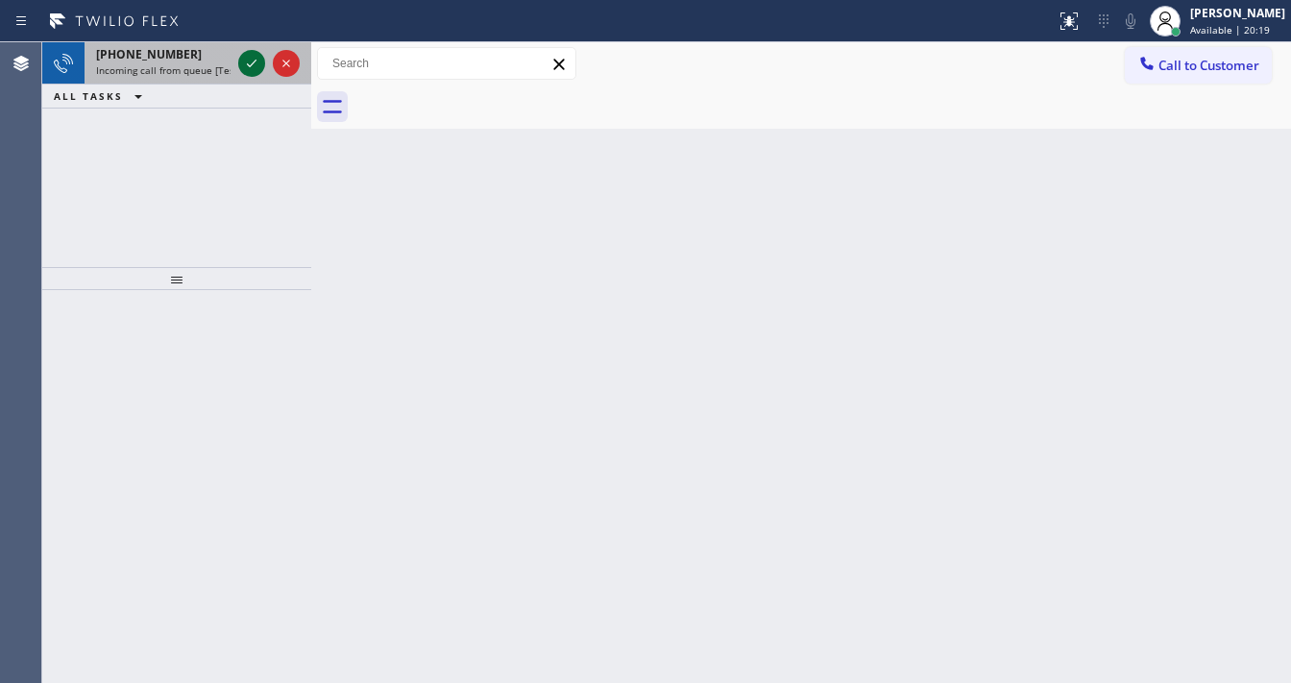
click at [253, 61] on icon at bounding box center [252, 64] width 10 height 8
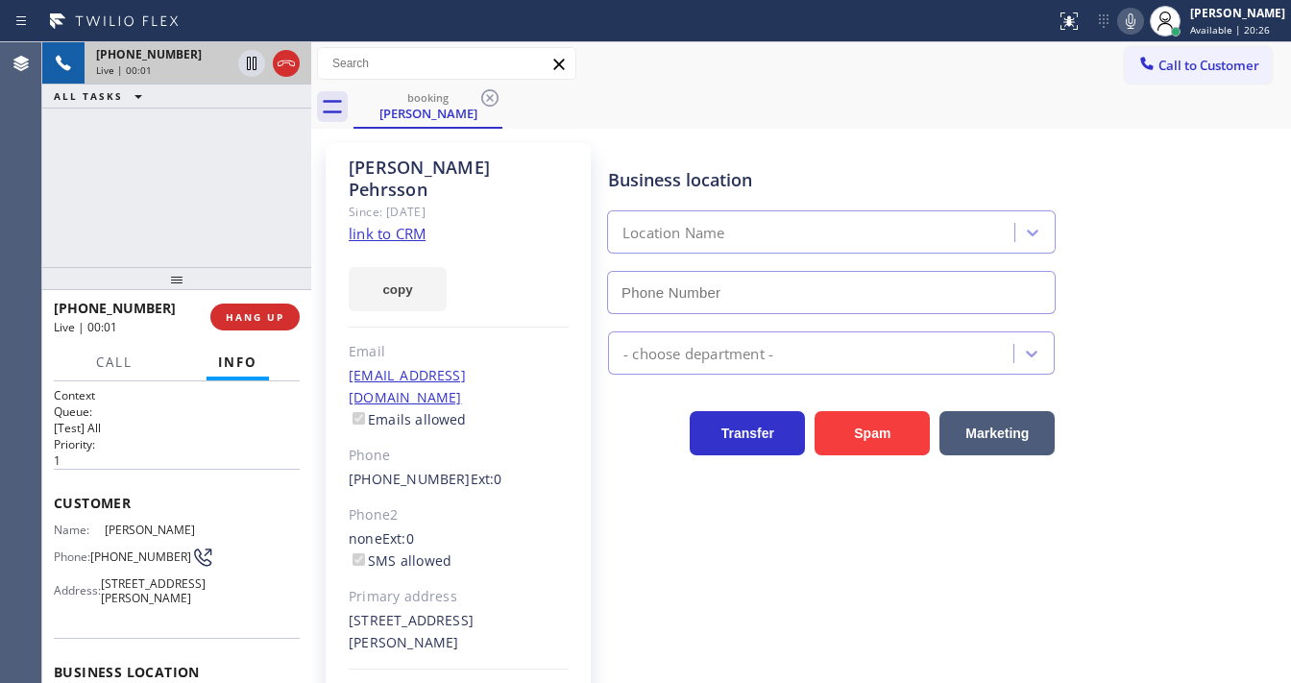
type input "[PHONE_NUMBER]"
click at [387, 224] on link "link to CRM" at bounding box center [387, 233] width 77 height 19
click at [186, 196] on div "[PHONE_NUMBER] Live | 00:26 ALL TASKS ALL TASKS ACTIVE TASKS TASKS IN WRAP UP" at bounding box center [176, 154] width 269 height 225
click at [123, 522] on span "[PERSON_NAME]" at bounding box center [153, 529] width 96 height 14
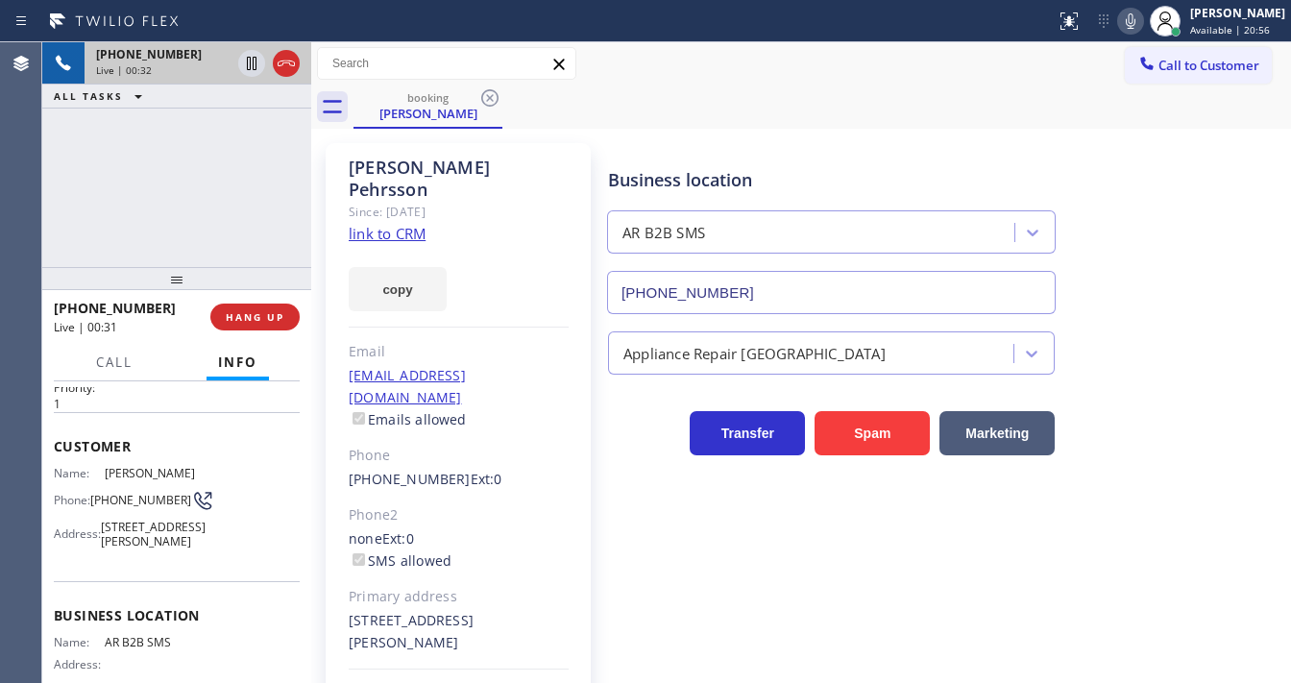
scroll to position [230, 0]
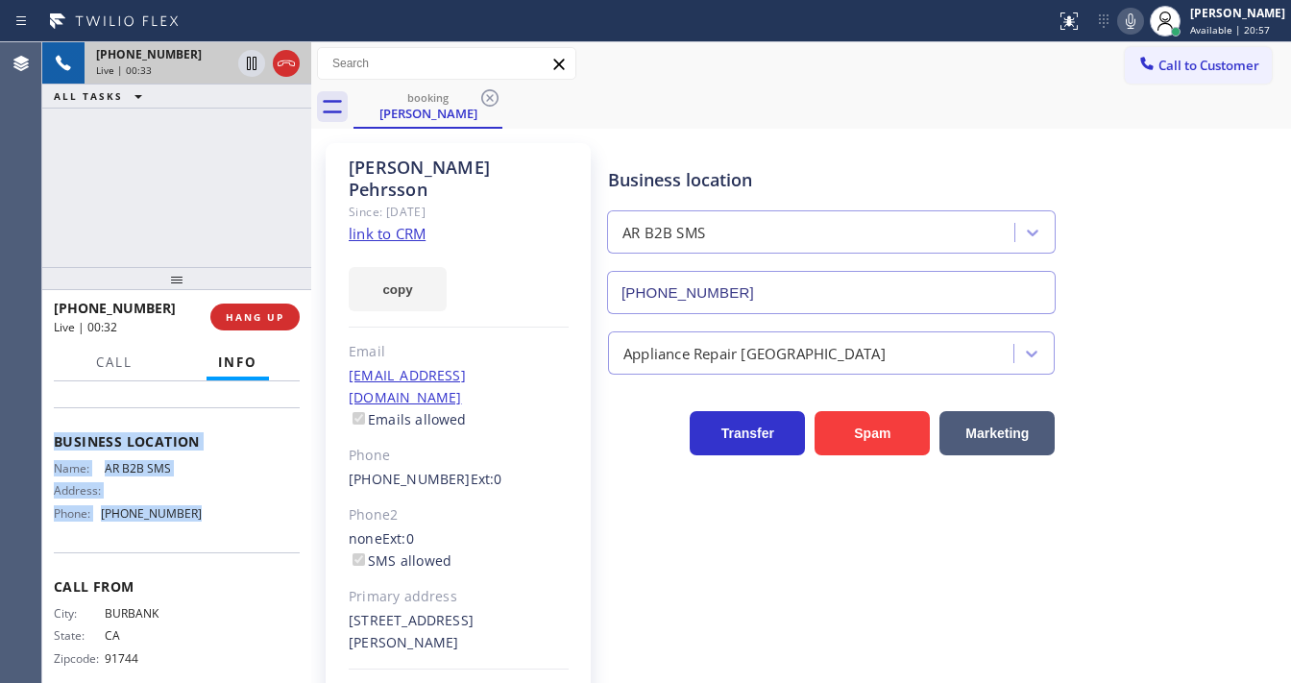
drag, startPoint x: 55, startPoint y: 492, endPoint x: 192, endPoint y: 536, distance: 144.2
click at [192, 536] on div "Context Queue: [Test] All Priority: 1 Customer Name: [PERSON_NAME] Phone: [PHON…" at bounding box center [177, 427] width 246 height 541
copy div "Customer Name: [PERSON_NAME] Phone: [PHONE_NUMBER] Address: [STREET_ADDRESS][PE…"
click at [215, 200] on div "[PHONE_NUMBER] Live | 00:33 ALL TASKS ALL TASKS ACTIVE TASKS TASKS IN WRAP UP" at bounding box center [176, 154] width 269 height 225
click at [1130, 26] on div at bounding box center [1130, 21] width 27 height 23
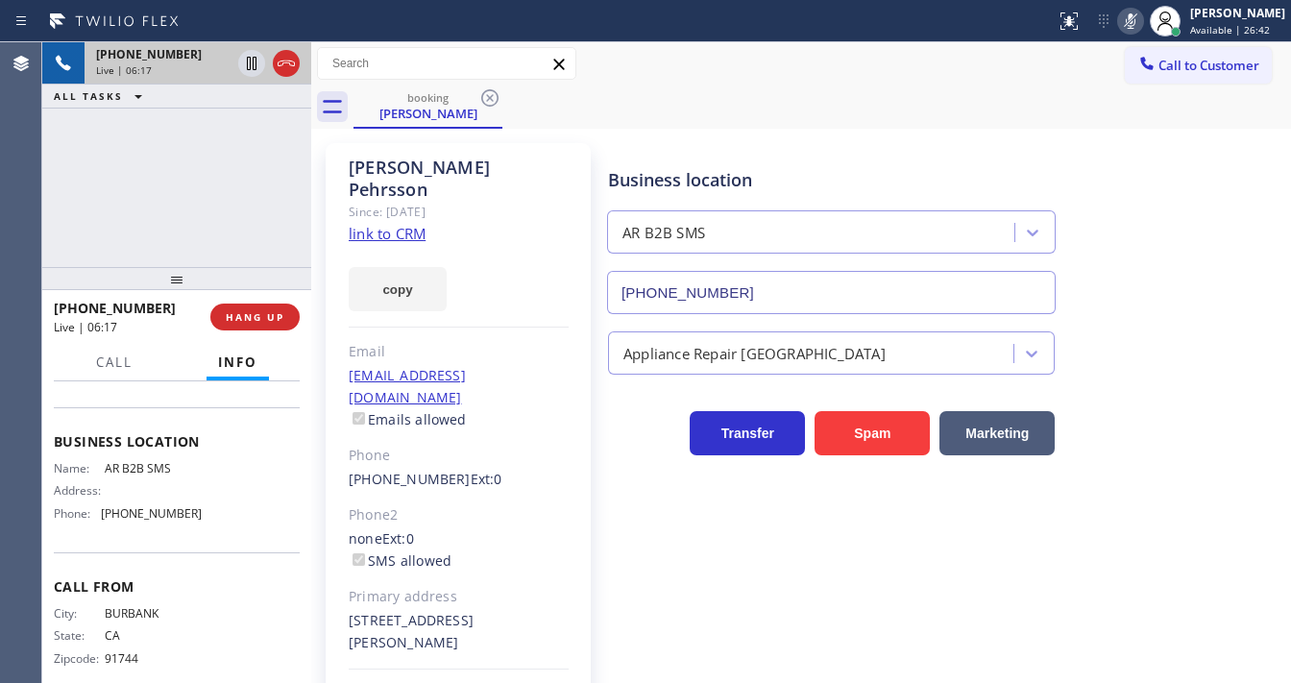
click at [1130, 26] on div at bounding box center [1130, 21] width 27 height 23
click at [159, 205] on div "[PHONE_NUMBER] Live | 06:18 ALL TASKS ALL TASKS ACTIVE TASKS TASKS IN WRAP UP" at bounding box center [176, 154] width 269 height 225
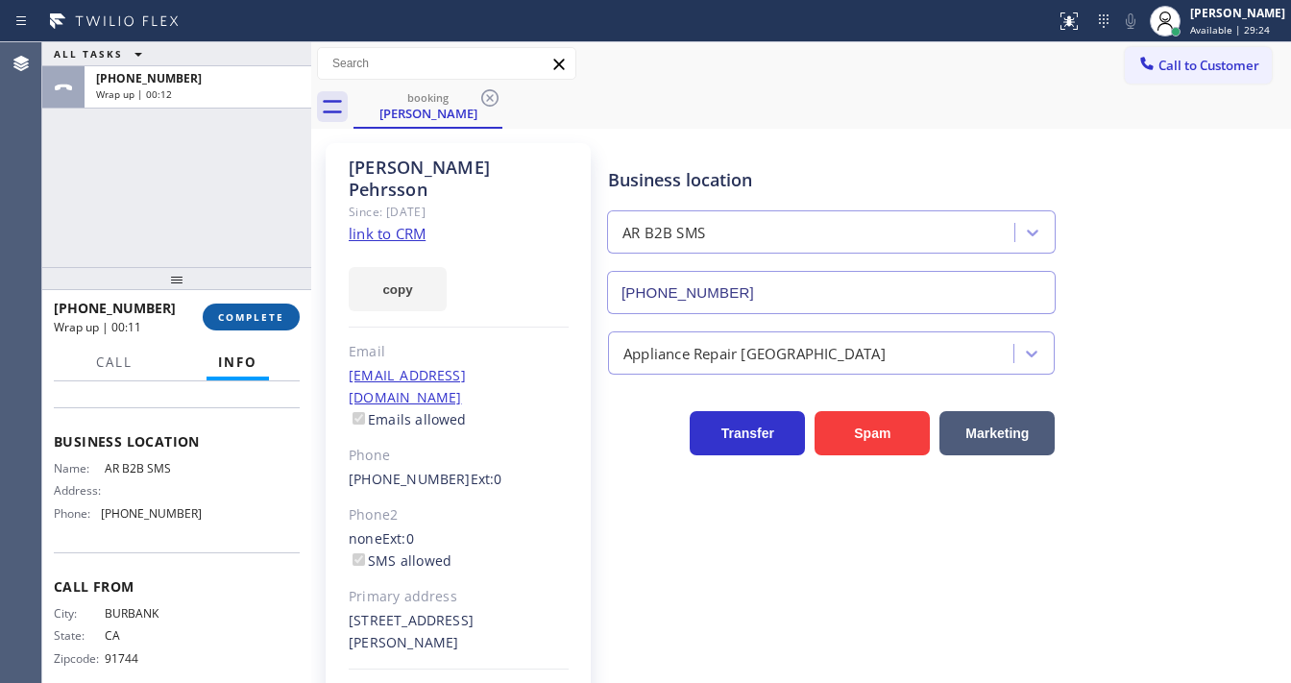
click at [269, 306] on button "COMPLETE" at bounding box center [251, 316] width 97 height 27
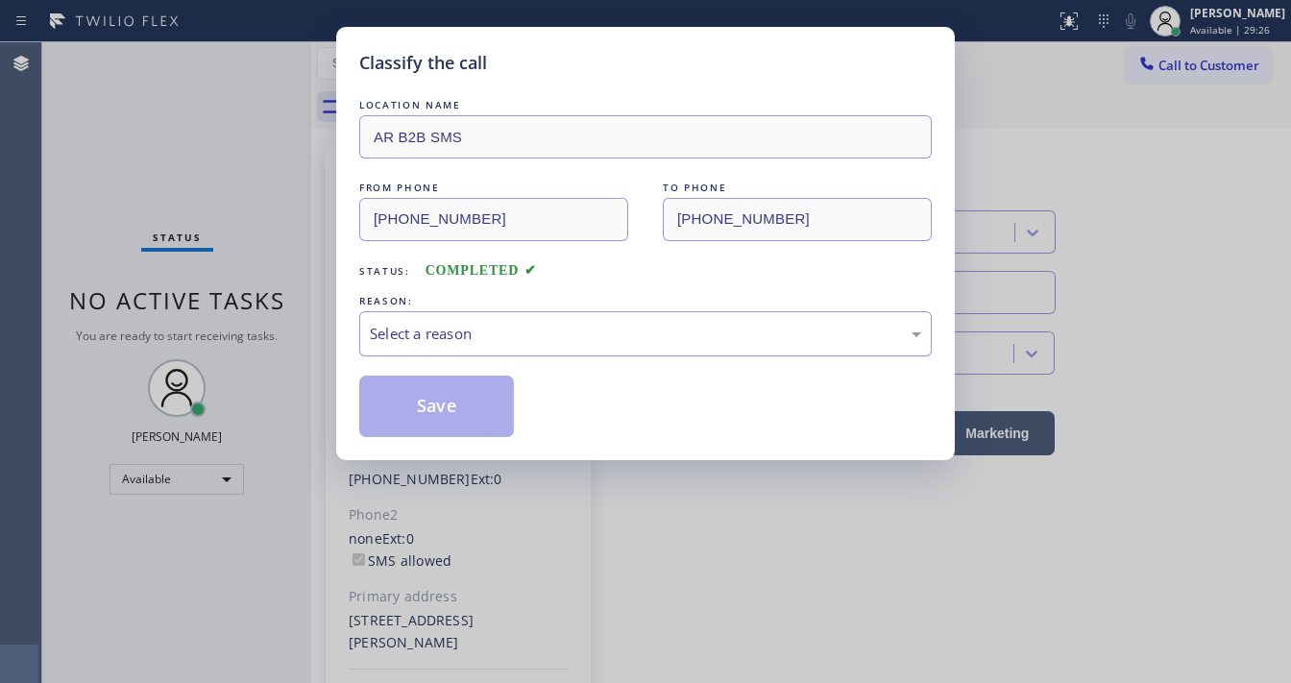
click at [452, 332] on div "Select a reason" at bounding box center [645, 334] width 551 height 22
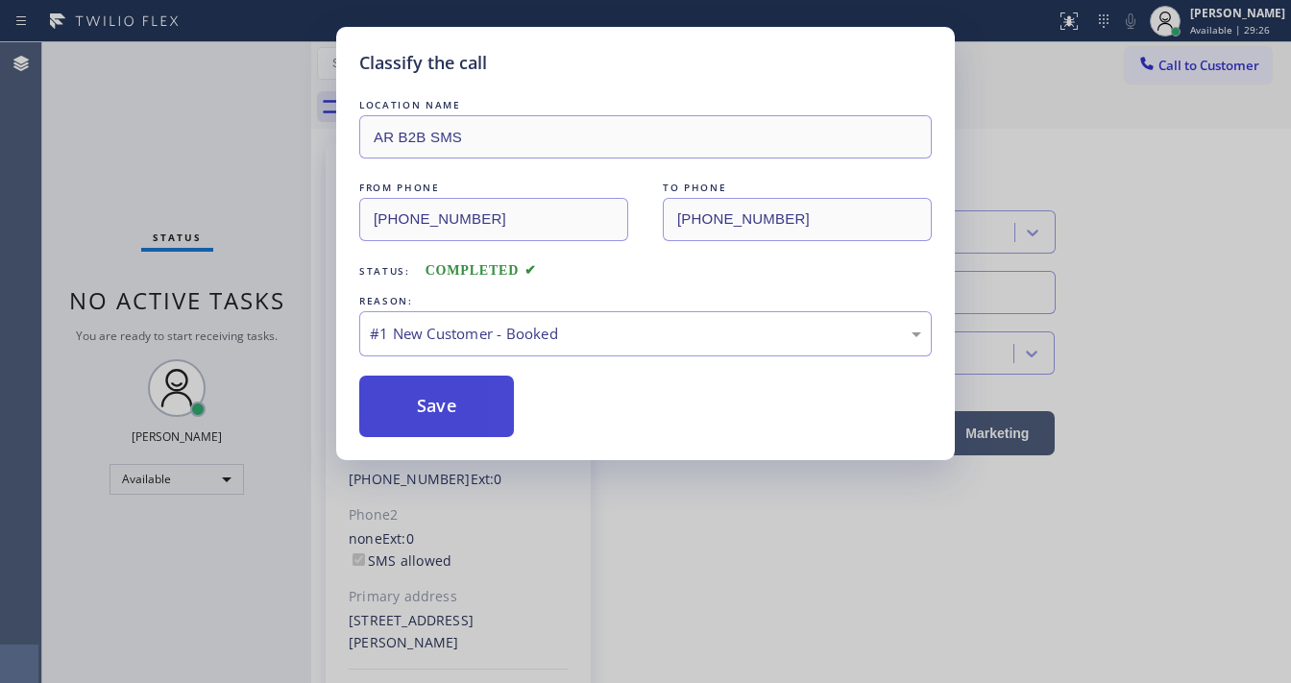
click at [433, 397] on button "Save" at bounding box center [436, 405] width 155 height 61
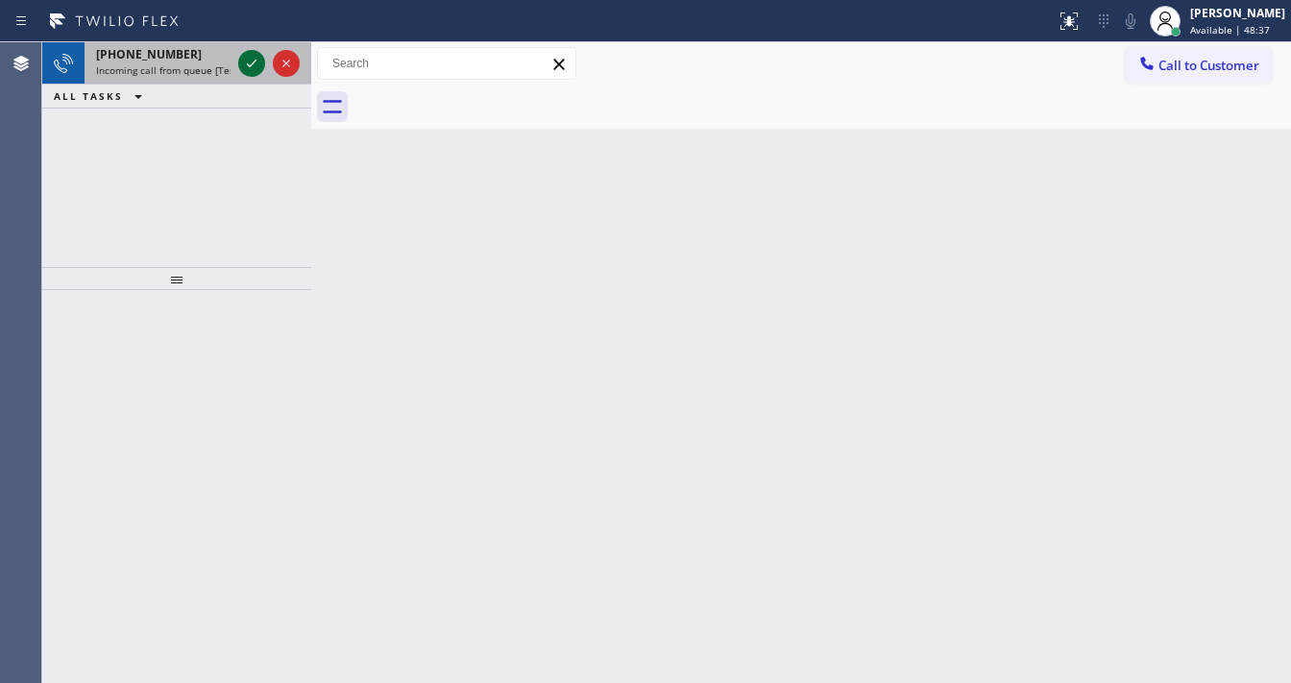
click at [252, 60] on icon at bounding box center [251, 63] width 23 height 23
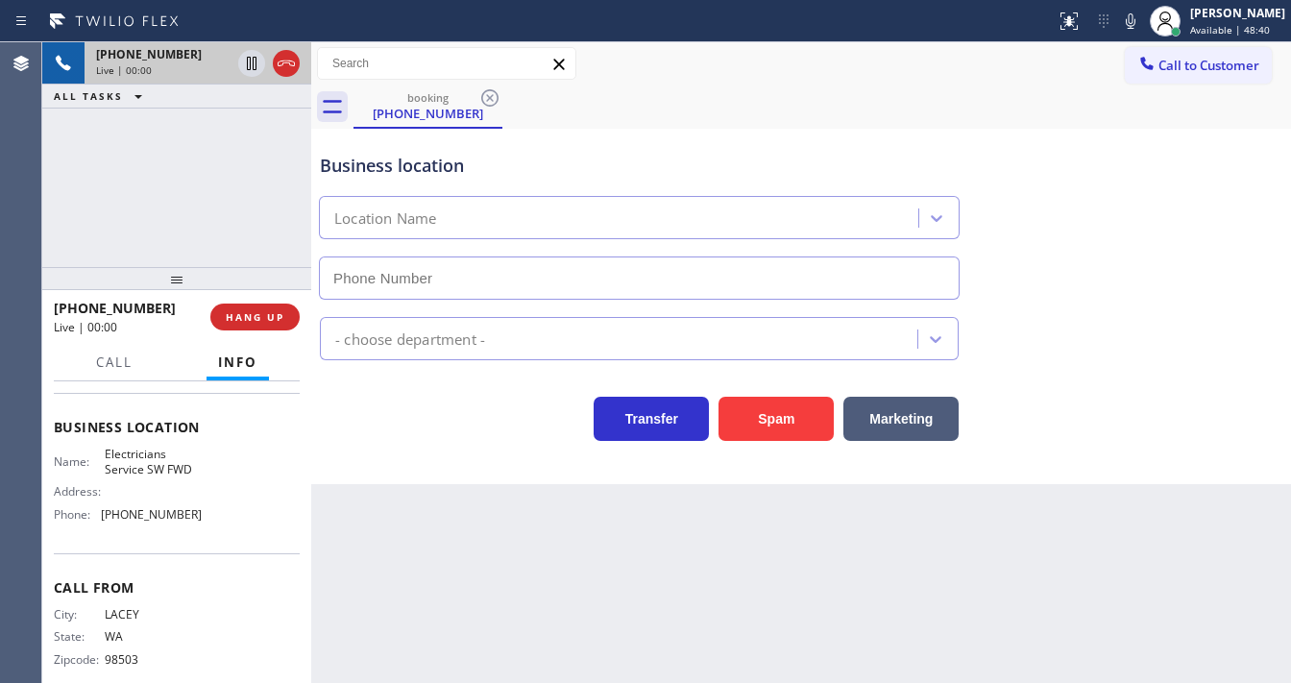
scroll to position [230, 0]
type input "[PHONE_NUMBER]"
click at [802, 408] on button "Spam" at bounding box center [775, 419] width 115 height 44
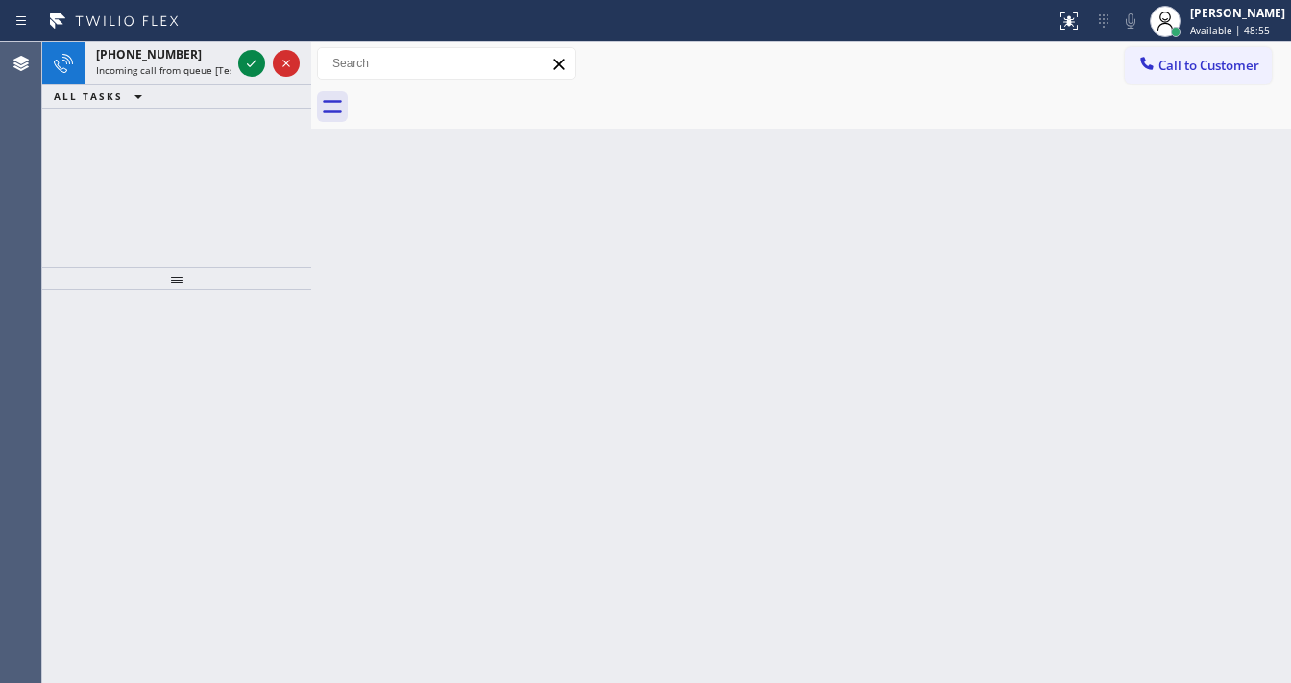
click at [168, 244] on div "[PHONE_NUMBER] Incoming call from queue [Test] All ALL TASKS ALL TASKS ACTIVE T…" at bounding box center [176, 154] width 269 height 225
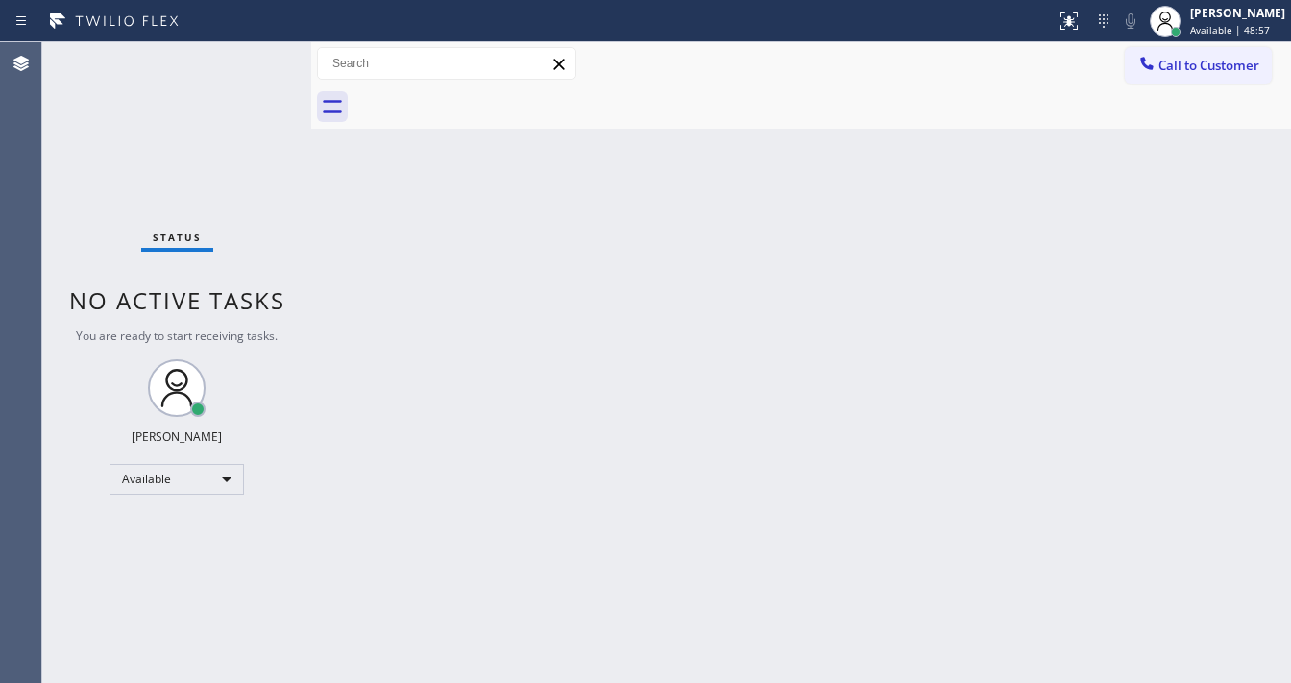
click at [242, 69] on div "Status No active tasks You are ready to start receiving tasks. [PERSON_NAME]" at bounding box center [176, 362] width 269 height 640
drag, startPoint x: 242, startPoint y: 69, endPoint x: 228, endPoint y: 111, distance: 44.6
click at [242, 69] on div "Status No active tasks You are ready to start receiving tasks. [PERSON_NAME]" at bounding box center [176, 362] width 269 height 640
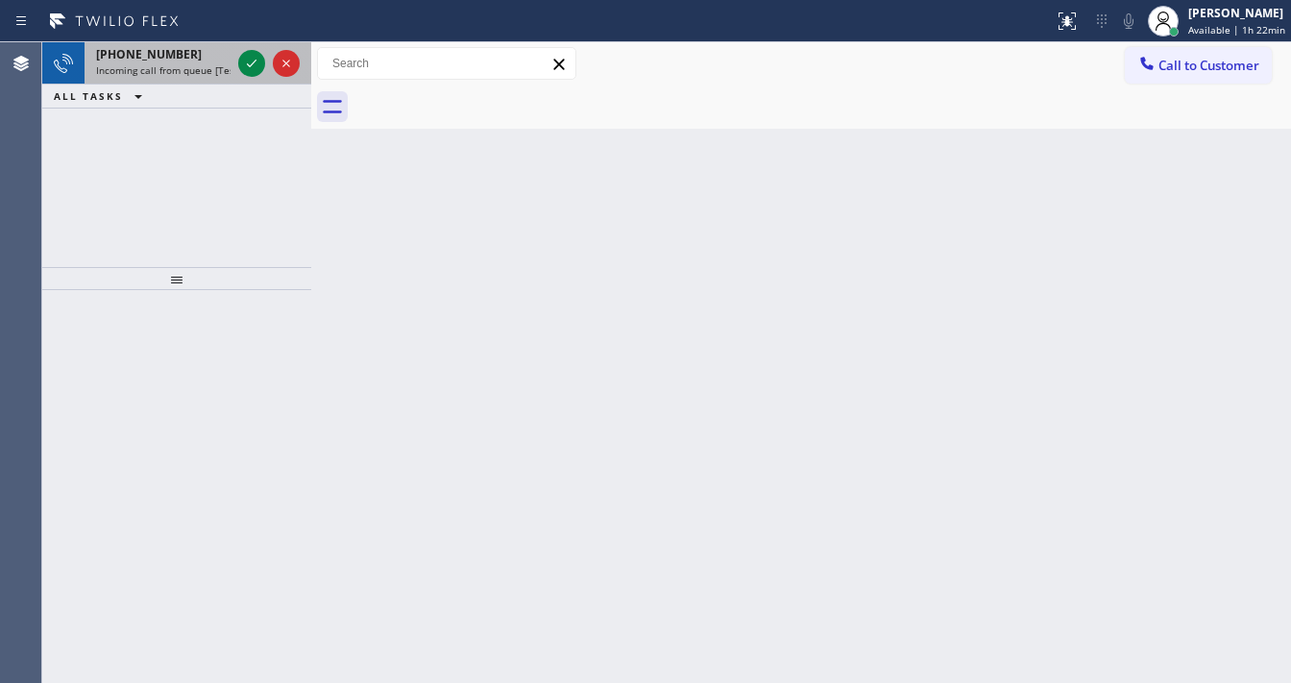
click at [205, 65] on span "Incoming call from queue [Test] All" at bounding box center [175, 69] width 159 height 13
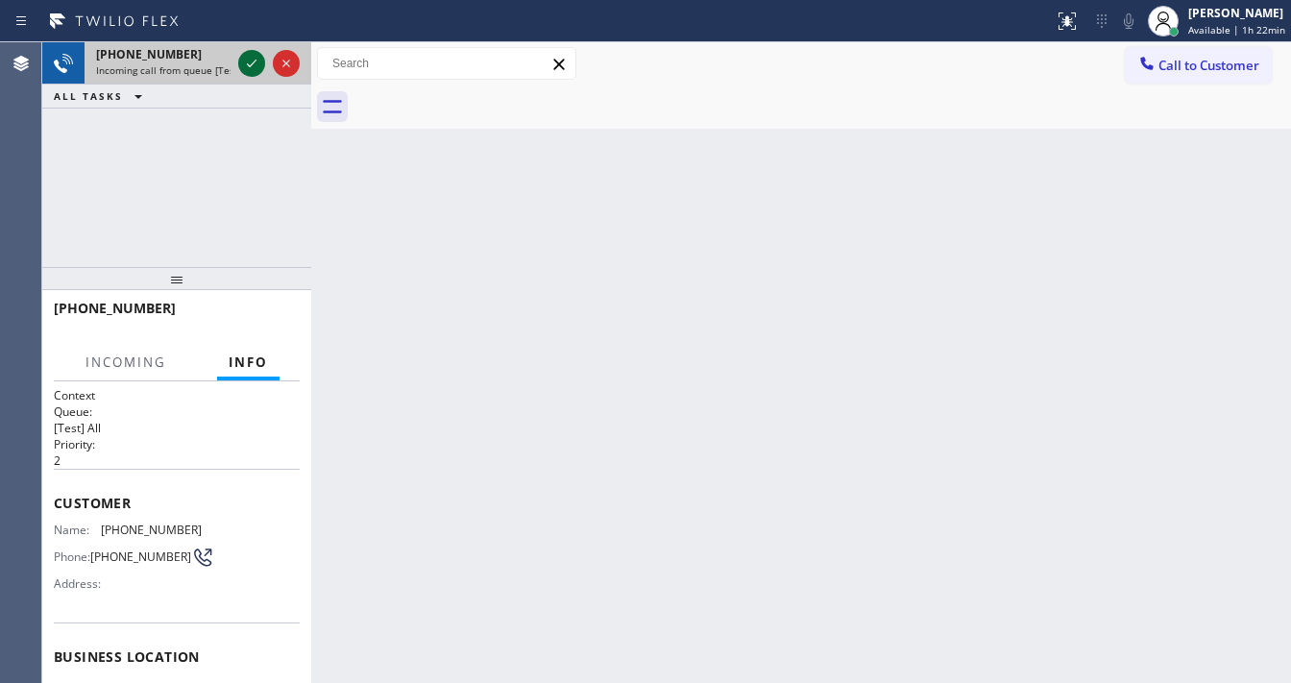
click at [253, 68] on icon at bounding box center [251, 63] width 23 height 23
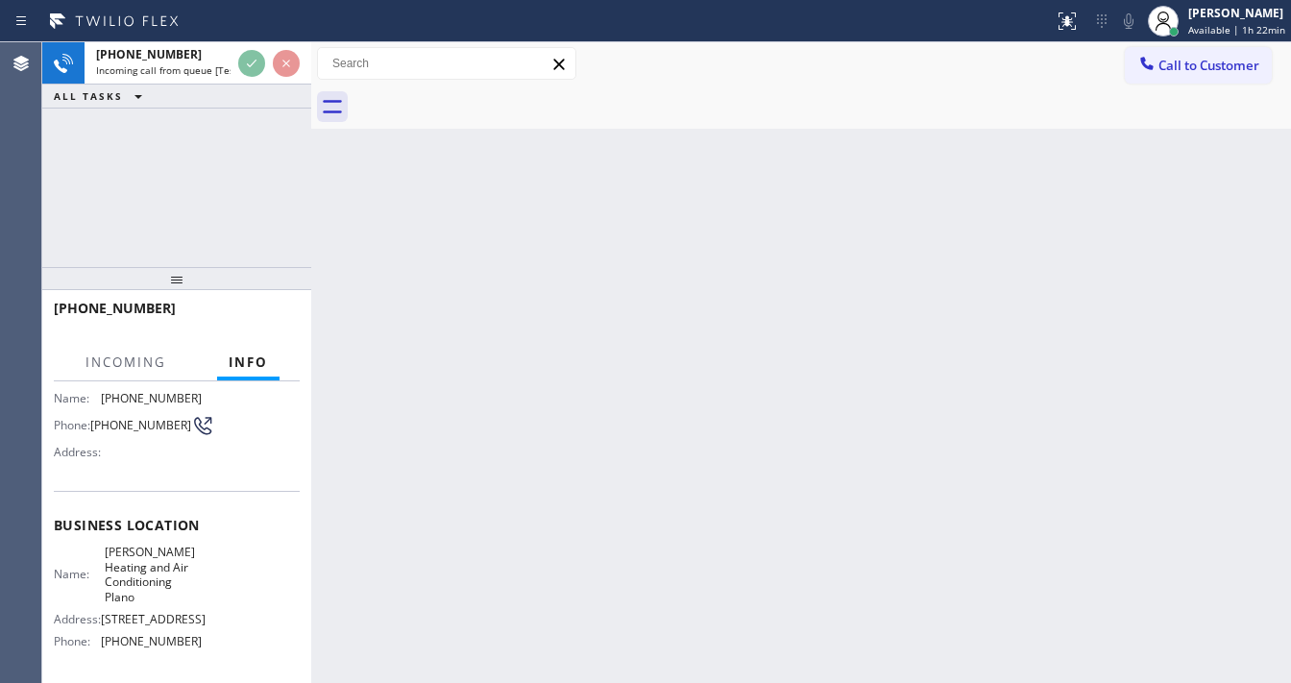
scroll to position [154, 0]
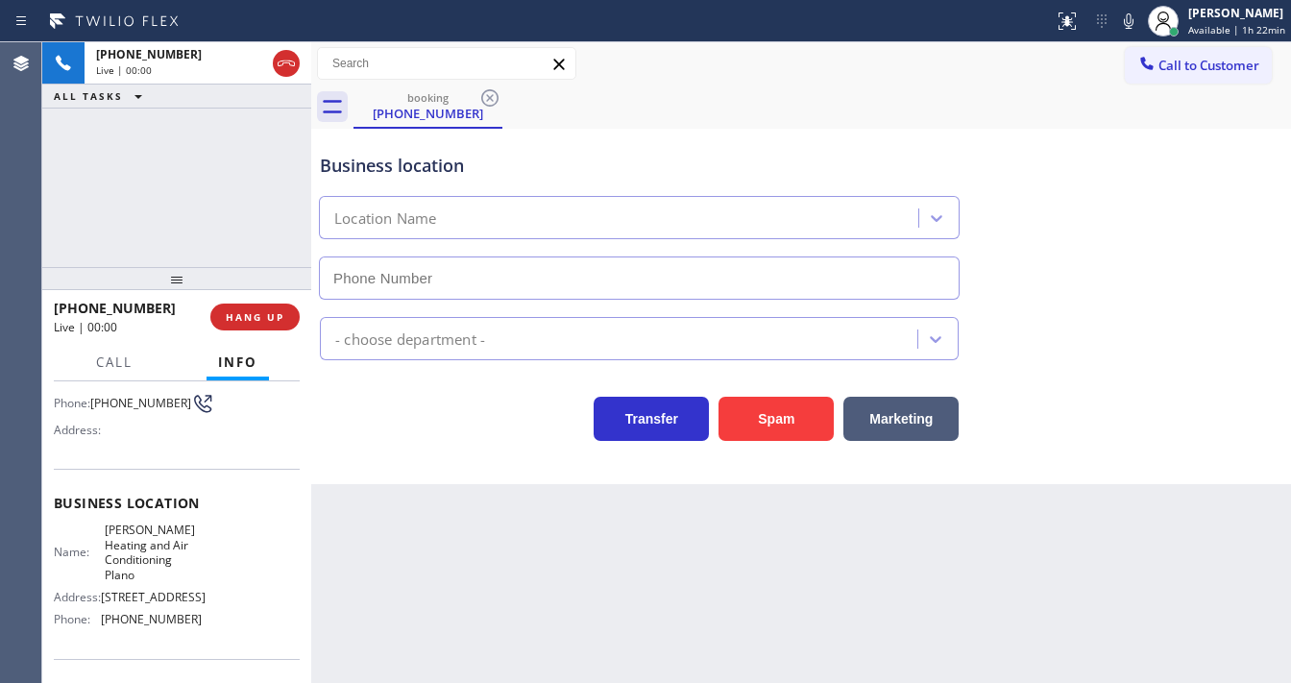
type input "[PHONE_NUMBER]"
click at [790, 407] on button "Spam" at bounding box center [775, 419] width 115 height 44
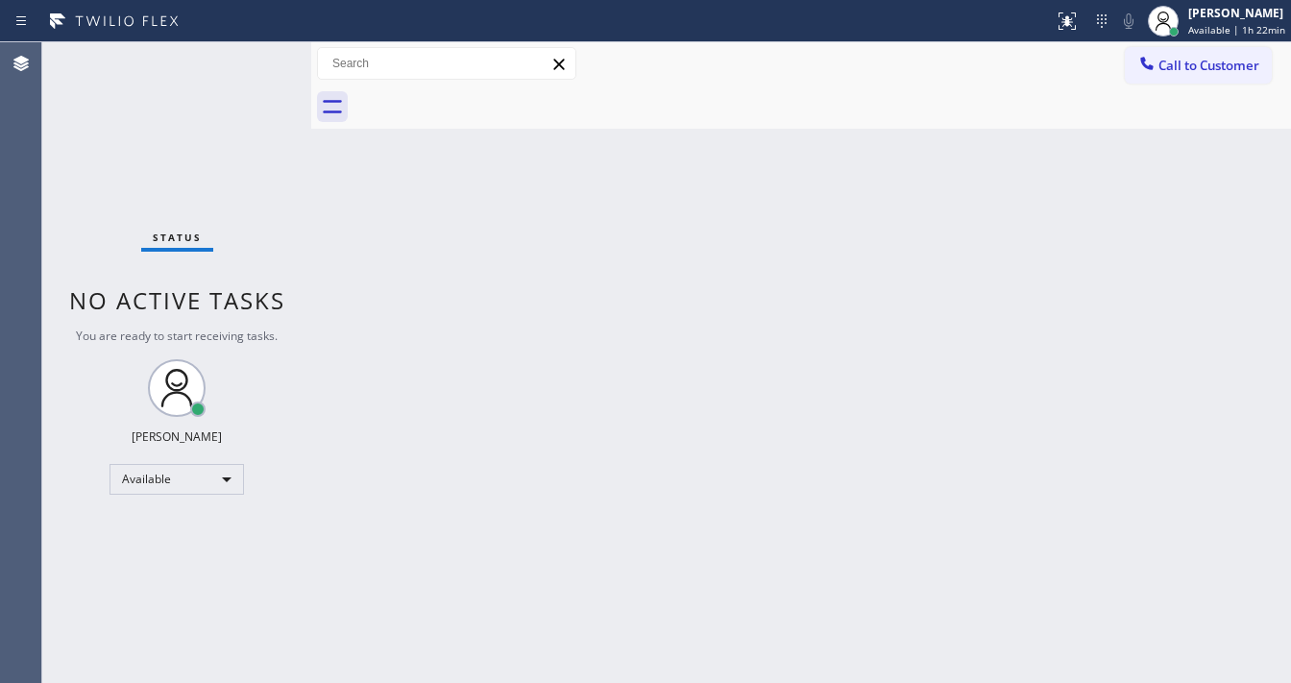
click at [250, 65] on div "Status No active tasks You are ready to start receiving tasks. [PERSON_NAME]" at bounding box center [176, 362] width 269 height 640
click at [246, 50] on div "Status No active tasks You are ready to start receiving tasks. [PERSON_NAME]" at bounding box center [176, 362] width 269 height 640
click at [248, 61] on div "Status No active tasks You are ready to start receiving tasks. [PERSON_NAME]" at bounding box center [176, 362] width 269 height 640
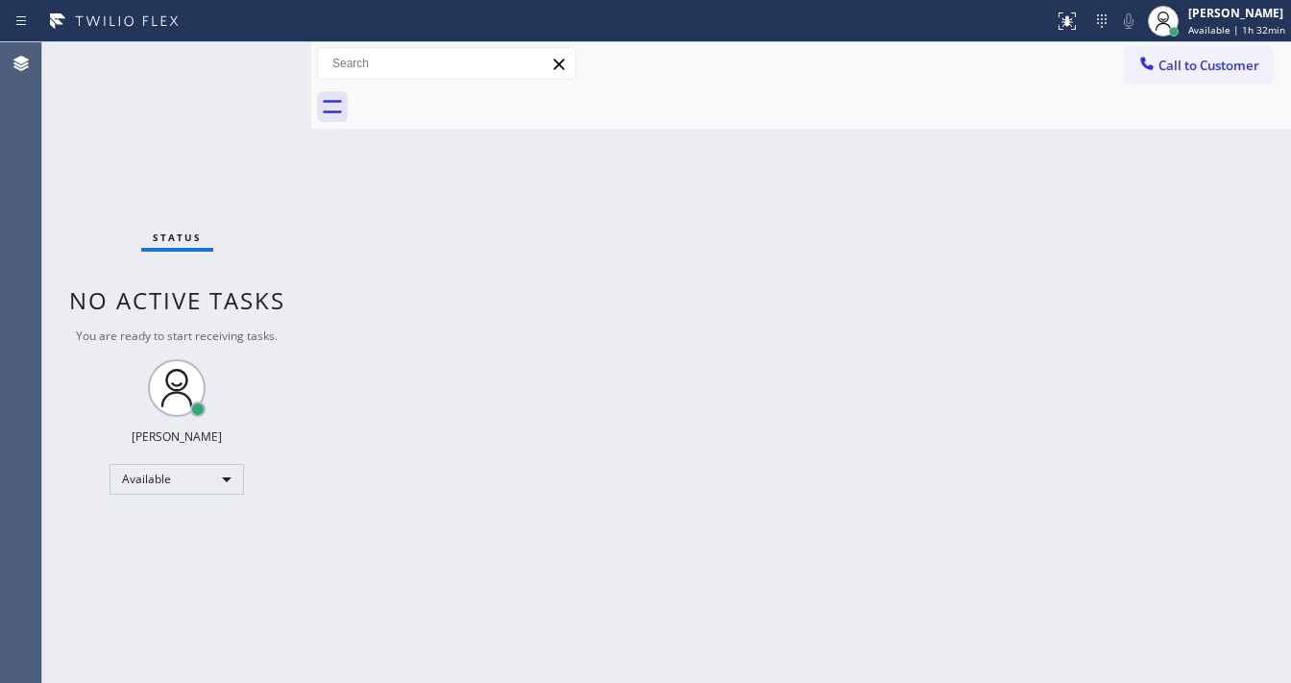
click at [248, 61] on div "Status No active tasks You are ready to start receiving tasks. [PERSON_NAME]" at bounding box center [176, 362] width 269 height 640
click at [249, 61] on div "Status No active tasks You are ready to start receiving tasks. [PERSON_NAME]" at bounding box center [176, 362] width 269 height 640
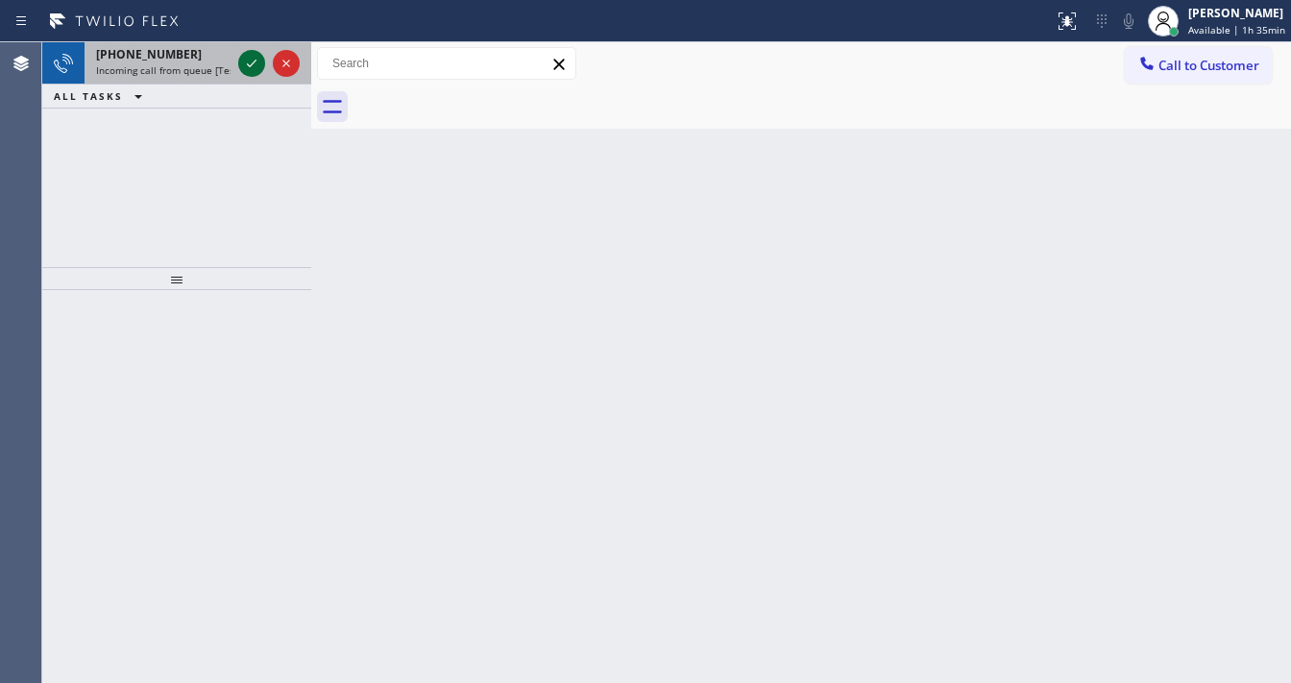
click at [250, 55] on icon at bounding box center [251, 63] width 23 height 23
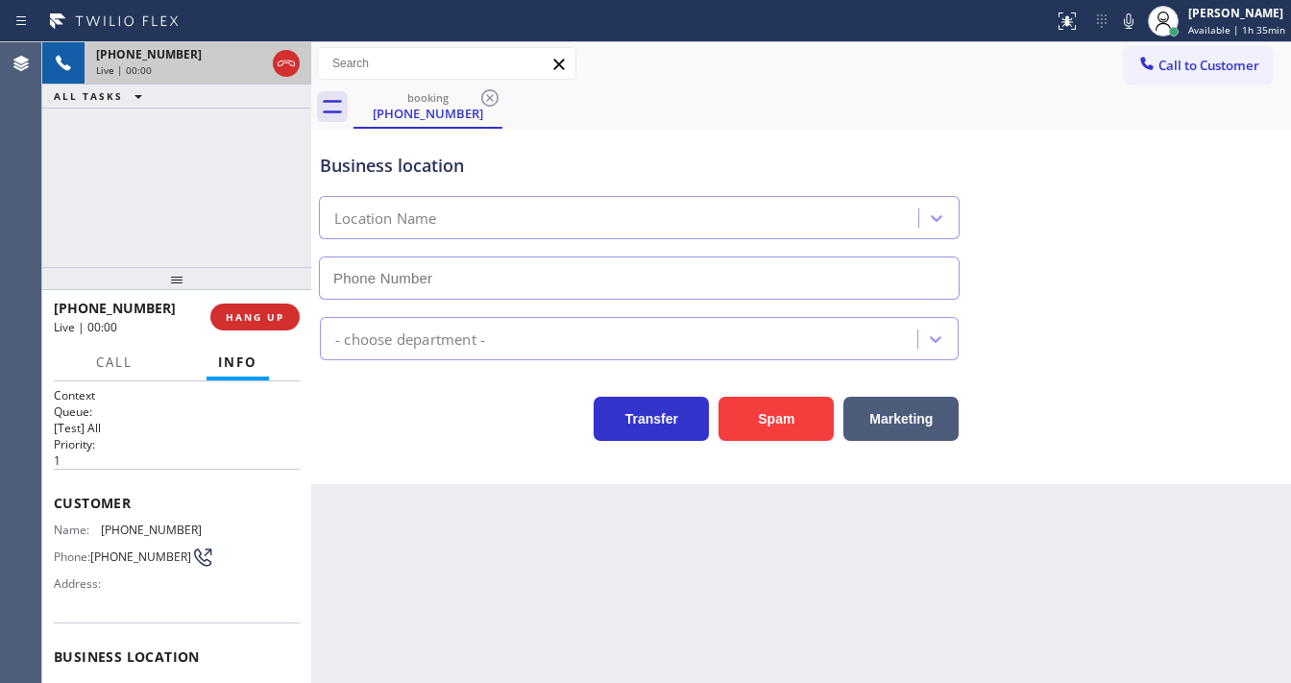
type input "[PHONE_NUMBER]"
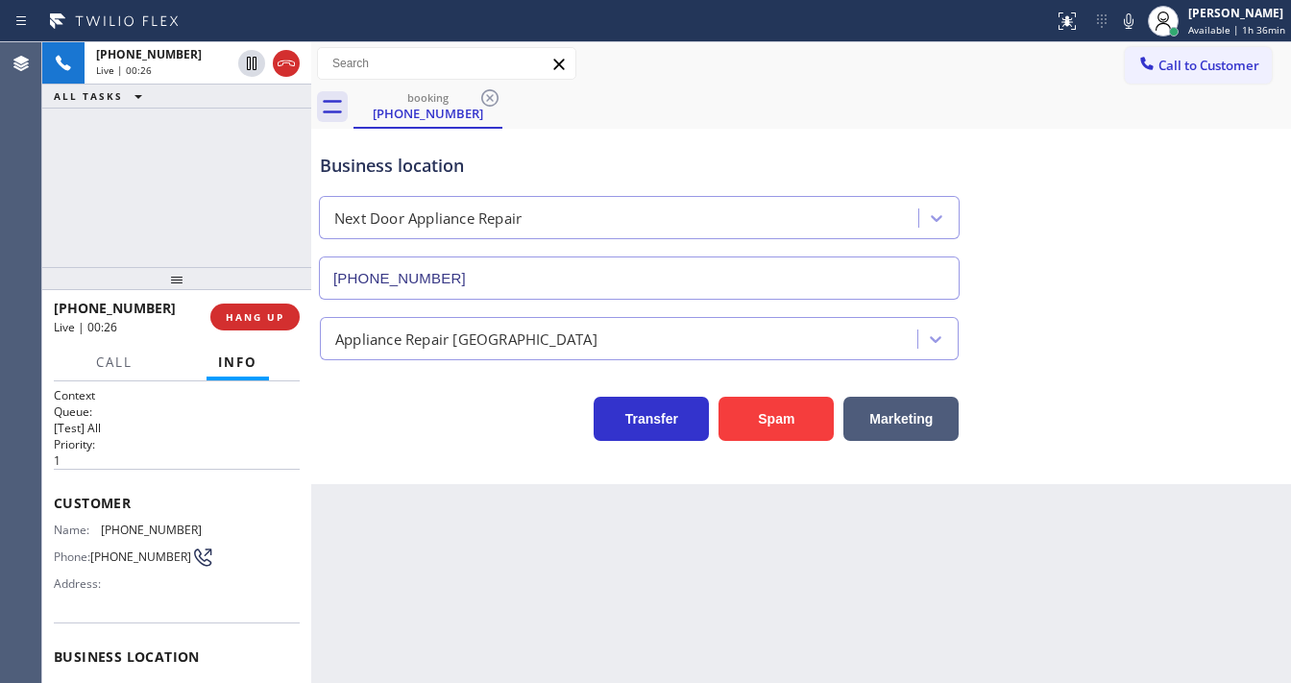
click at [622, 97] on div "booking [PHONE_NUMBER]" at bounding box center [821, 106] width 937 height 43
click at [747, 408] on button "Spam" at bounding box center [775, 419] width 115 height 44
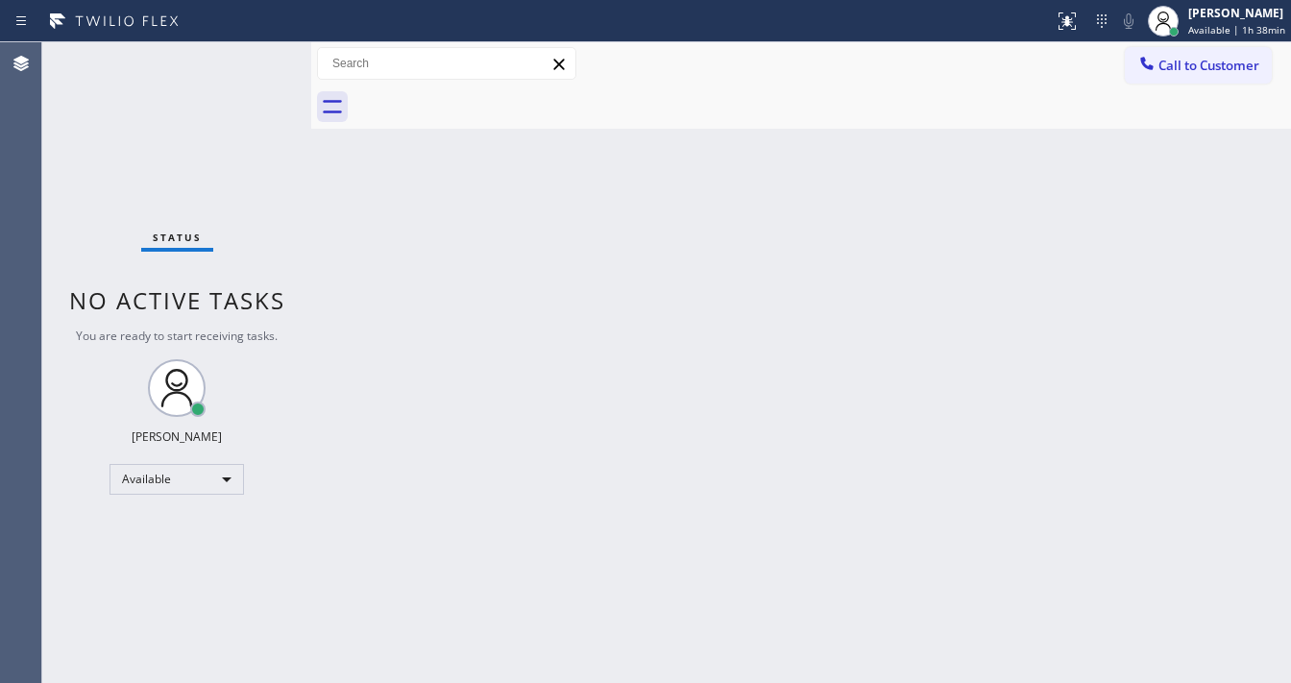
click at [262, 83] on div "Status No active tasks You are ready to start receiving tasks. [PERSON_NAME]" at bounding box center [176, 362] width 269 height 640
click at [250, 102] on div "Status No active tasks You are ready to start receiving tasks. [PERSON_NAME]" at bounding box center [176, 362] width 269 height 640
click at [246, 60] on div "Status No active tasks You are ready to start receiving tasks. [PERSON_NAME]" at bounding box center [176, 362] width 269 height 640
click at [256, 65] on div "Status No active tasks You are ready to start receiving tasks. [PERSON_NAME]" at bounding box center [176, 362] width 269 height 640
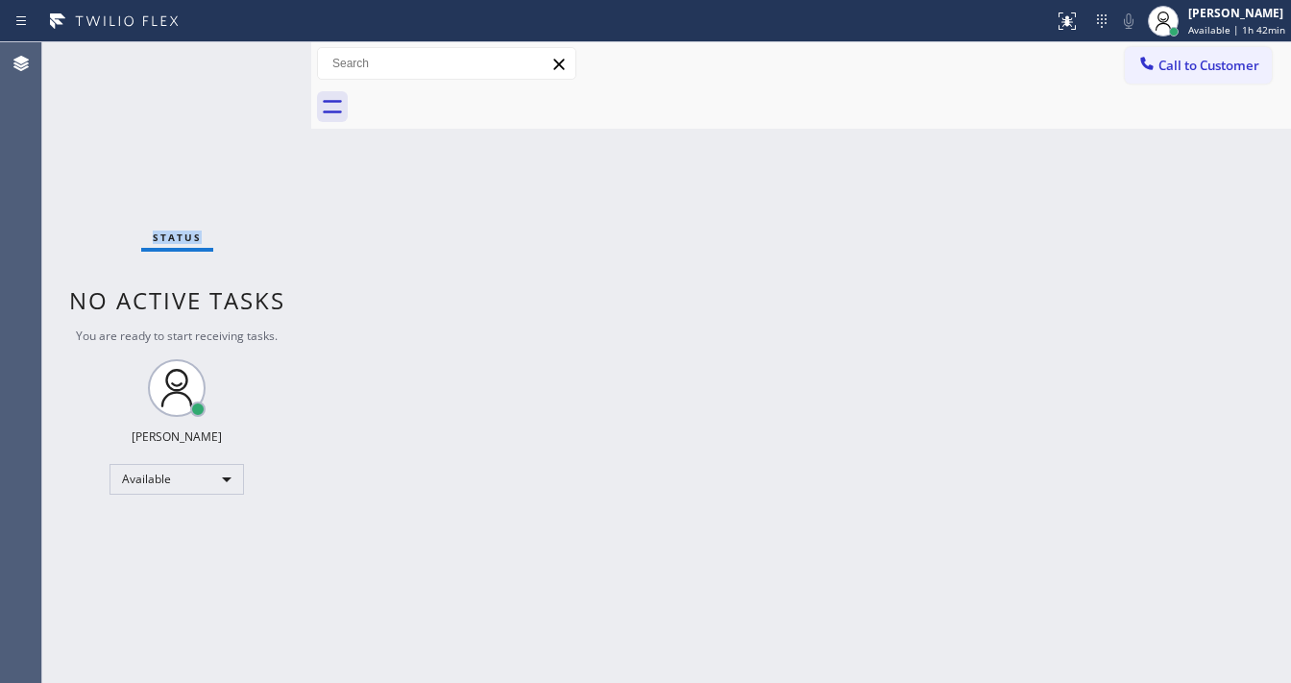
click at [256, 66] on div "Status No active tasks You are ready to start receiving tasks. [PERSON_NAME]" at bounding box center [176, 362] width 269 height 640
click at [255, 68] on div "Status No active tasks You are ready to start receiving tasks. [PERSON_NAME]" at bounding box center [176, 362] width 269 height 640
click at [253, 70] on div "Status No active tasks You are ready to start receiving tasks. [PERSON_NAME]" at bounding box center [176, 362] width 269 height 640
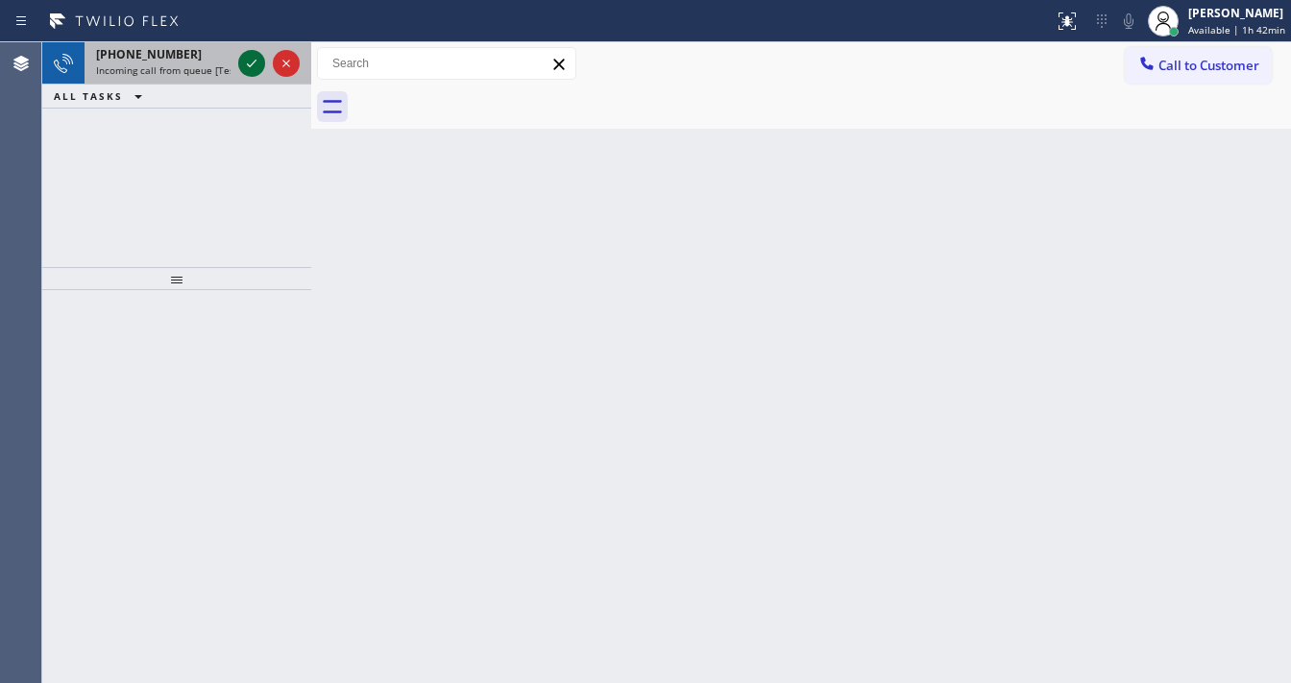
click at [249, 60] on icon at bounding box center [251, 63] width 23 height 23
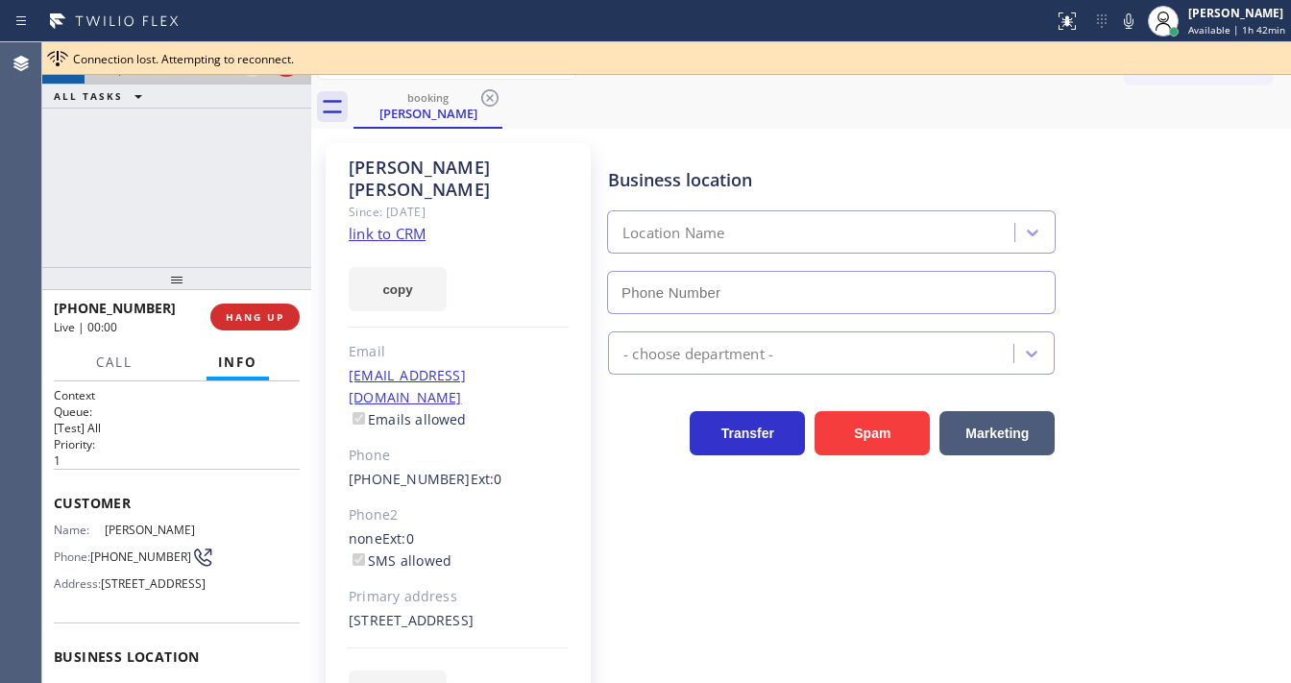
type input "[PHONE_NUMBER]"
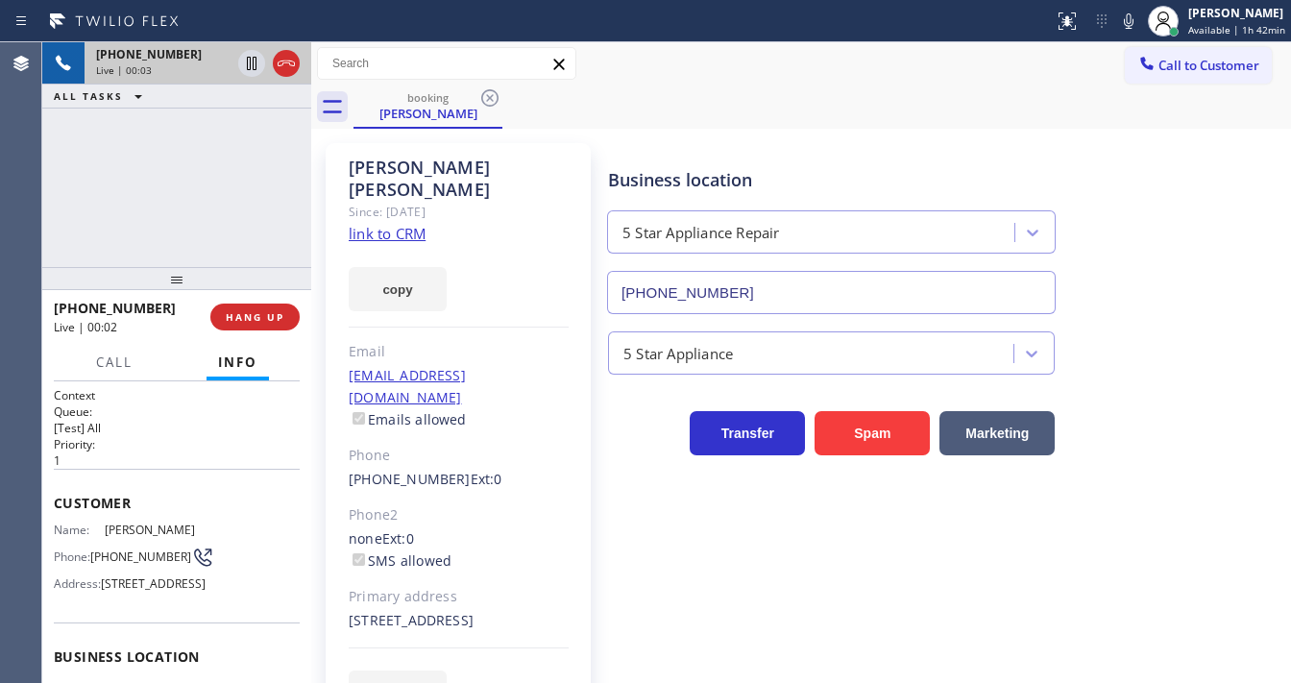
click at [399, 221] on div "[PERSON_NAME] Since: [DATE] link to CRM copy Email [EMAIL_ADDRESS][DOMAIN_NAME]…" at bounding box center [458, 440] width 265 height 594
click at [402, 224] on link "link to CRM" at bounding box center [387, 233] width 77 height 19
click at [184, 115] on div "[PHONE_NUMBER] Live | 01:27 ALL TASKS ALL TASKS ACTIVE TASKS TASKS IN WRAP UP" at bounding box center [176, 154] width 269 height 225
click at [249, 60] on icon at bounding box center [251, 63] width 23 height 23
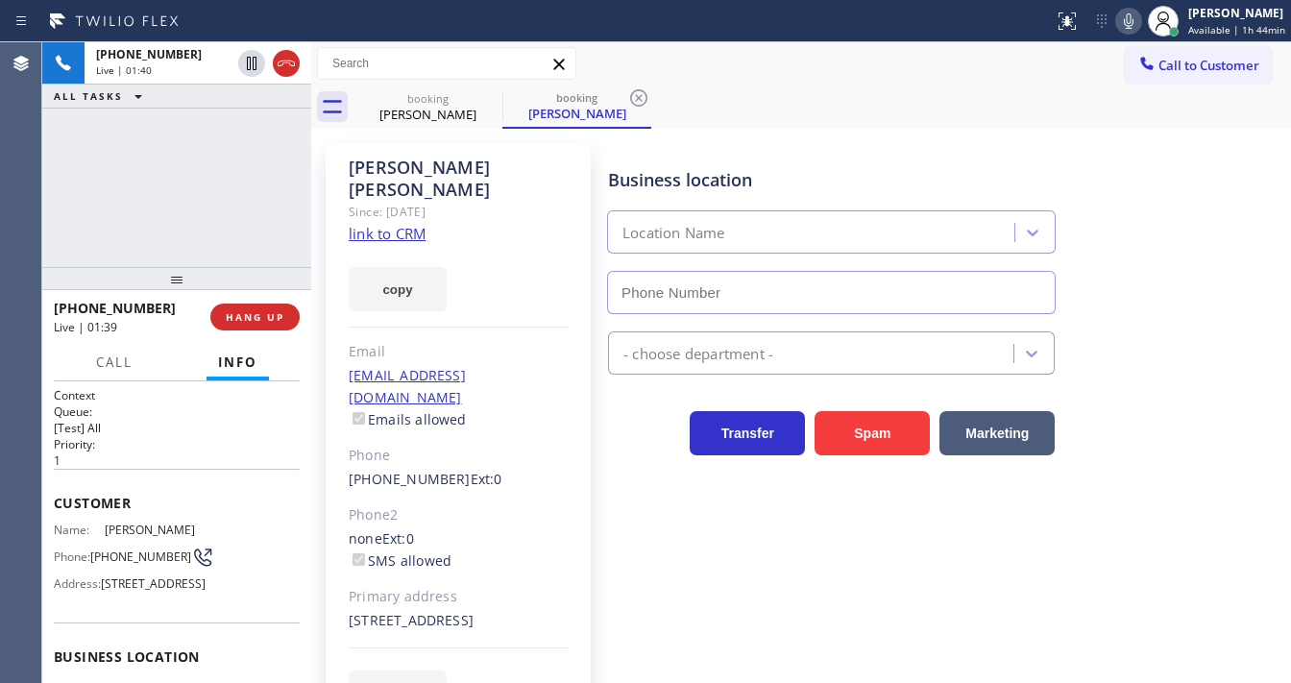
click at [1140, 22] on icon at bounding box center [1128, 21] width 23 height 23
type input "[PHONE_NUMBER]"
drag, startPoint x: 12, startPoint y: 175, endPoint x: 116, endPoint y: 170, distance: 103.8
click at [32, 171] on div "Agent Desktop" at bounding box center [20, 362] width 41 height 640
click at [125, 169] on div "[PHONE_NUMBER] Live | 01:43 ALL TASKS ALL TASKS ACTIVE TASKS TASKS IN WRAP UP" at bounding box center [176, 154] width 269 height 225
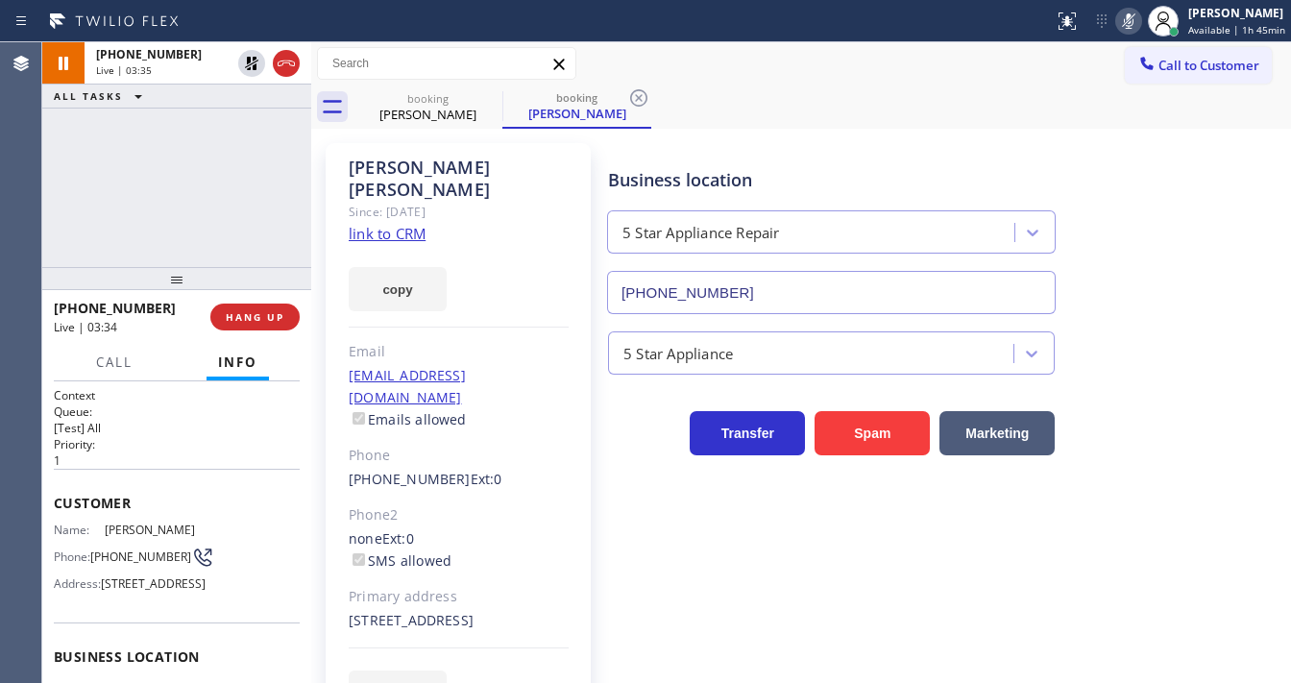
drag, startPoint x: 288, startPoint y: 108, endPoint x: 260, endPoint y: 87, distance: 34.4
click at [288, 108] on div "ALL TASKS ALL TASKS ACTIVE TASKS TASKS IN WRAP UP" at bounding box center [176, 96] width 269 height 24
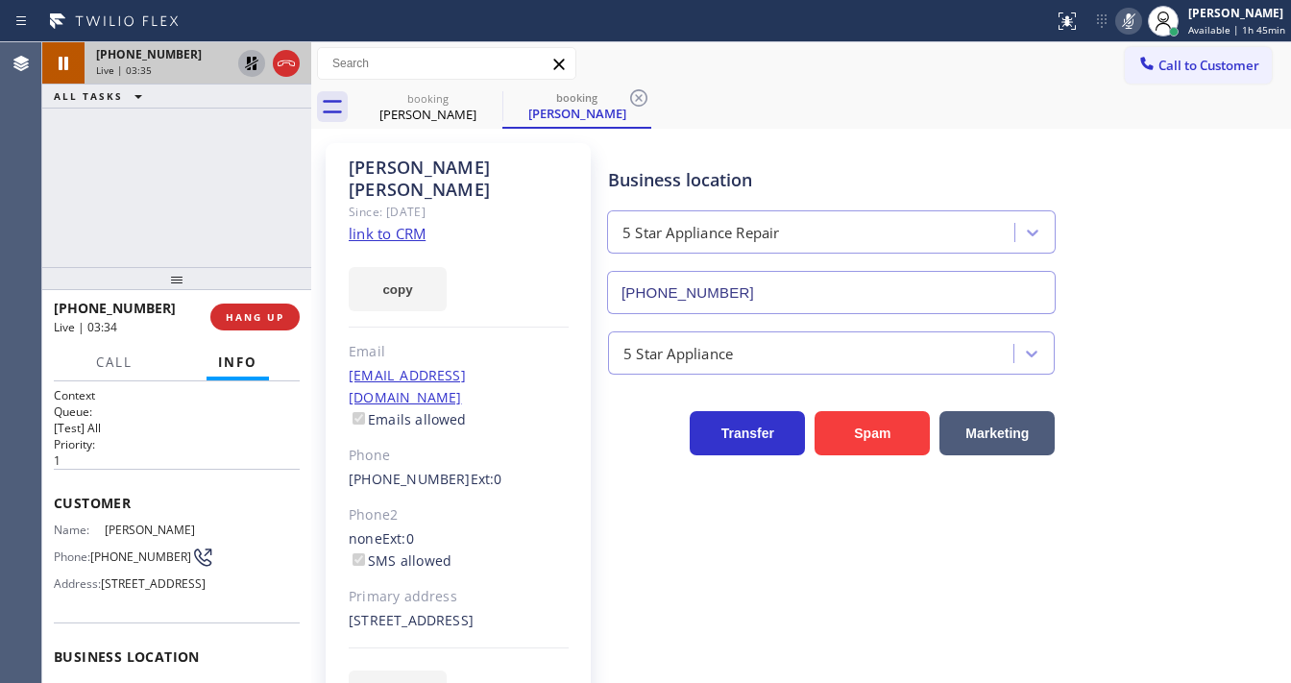
click at [246, 65] on icon at bounding box center [251, 63] width 23 height 23
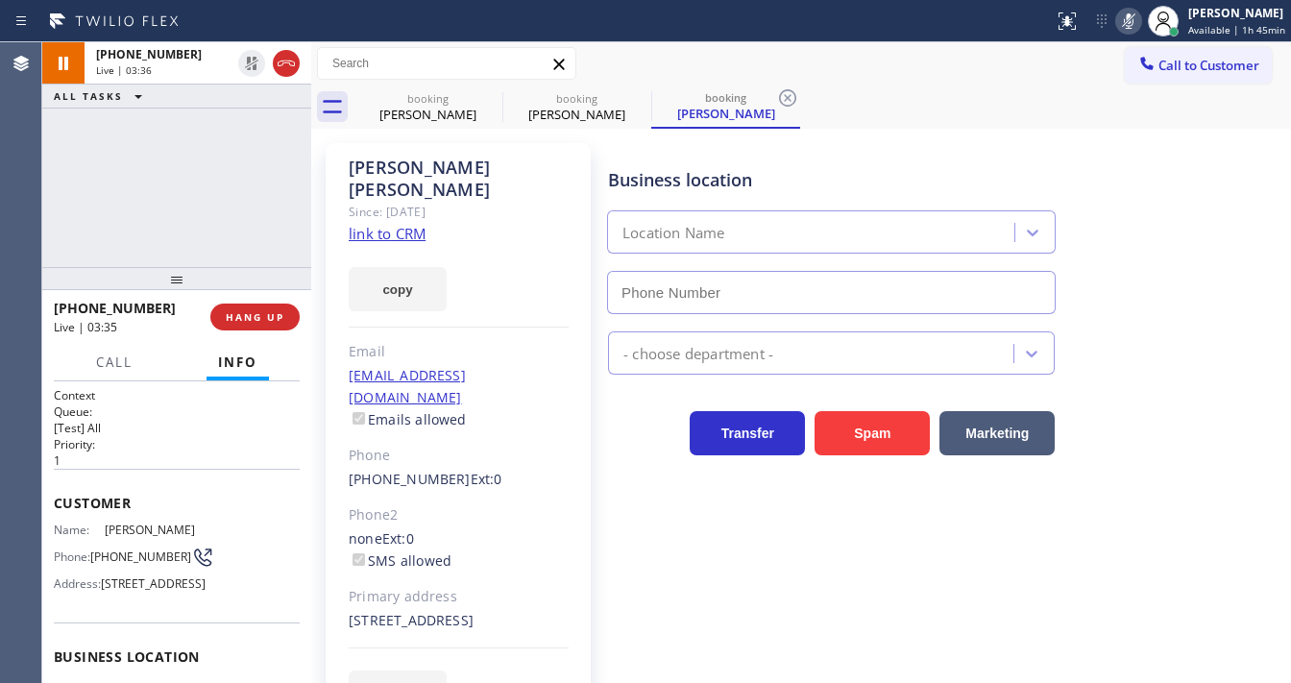
type input "[PHONE_NUMBER]"
click at [1133, 22] on icon at bounding box center [1128, 20] width 10 height 15
click at [1115, 8] on button at bounding box center [1128, 21] width 27 height 27
click at [657, 682] on html "Status report No issues detected If you experience an issue, please download th…" at bounding box center [645, 341] width 1291 height 683
click at [1139, 23] on icon at bounding box center [1128, 21] width 23 height 23
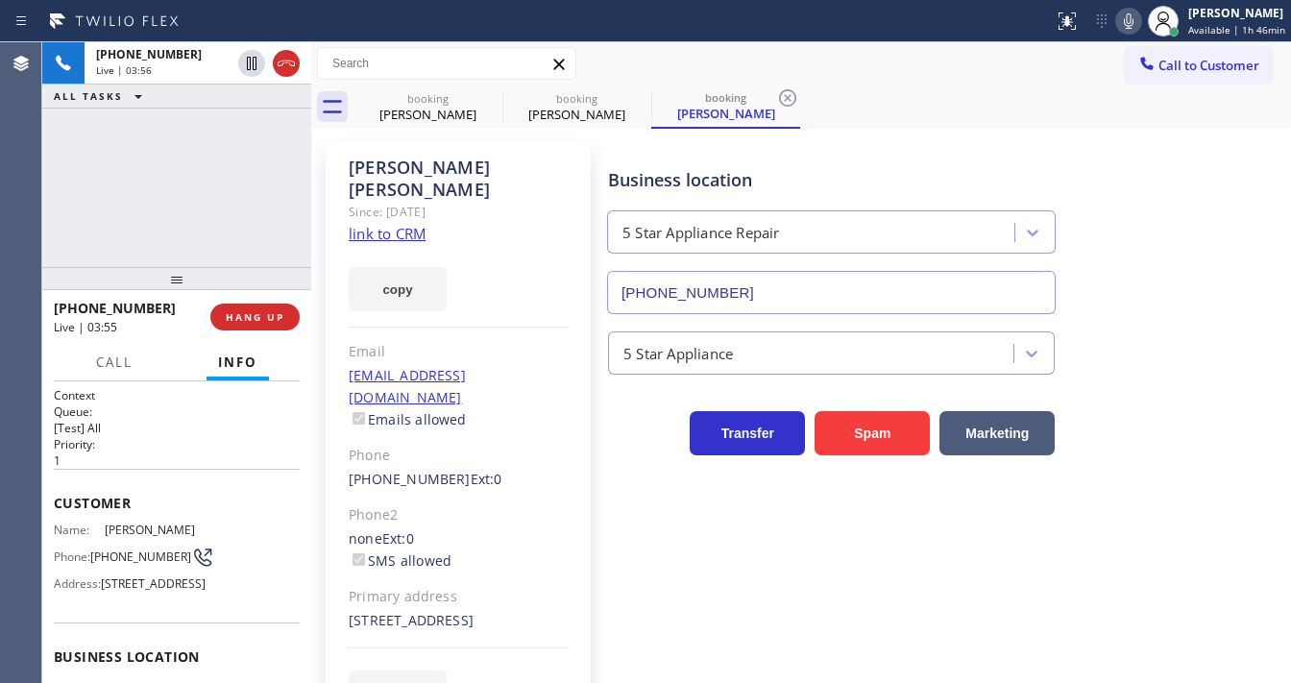
click at [965, 70] on div "Call to Customer Outbound call Location Search location Your caller id phone nu…" at bounding box center [800, 64] width 979 height 34
click at [1129, 28] on icon at bounding box center [1128, 21] width 23 height 23
drag, startPoint x: 56, startPoint y: 222, endPoint x: 77, endPoint y: 208, distance: 25.0
click at [69, 213] on div "[PHONE_NUMBER] Live | 03:59 ALL TASKS ALL TASKS ACTIVE TASKS TASKS IN WRAP UP" at bounding box center [176, 154] width 269 height 225
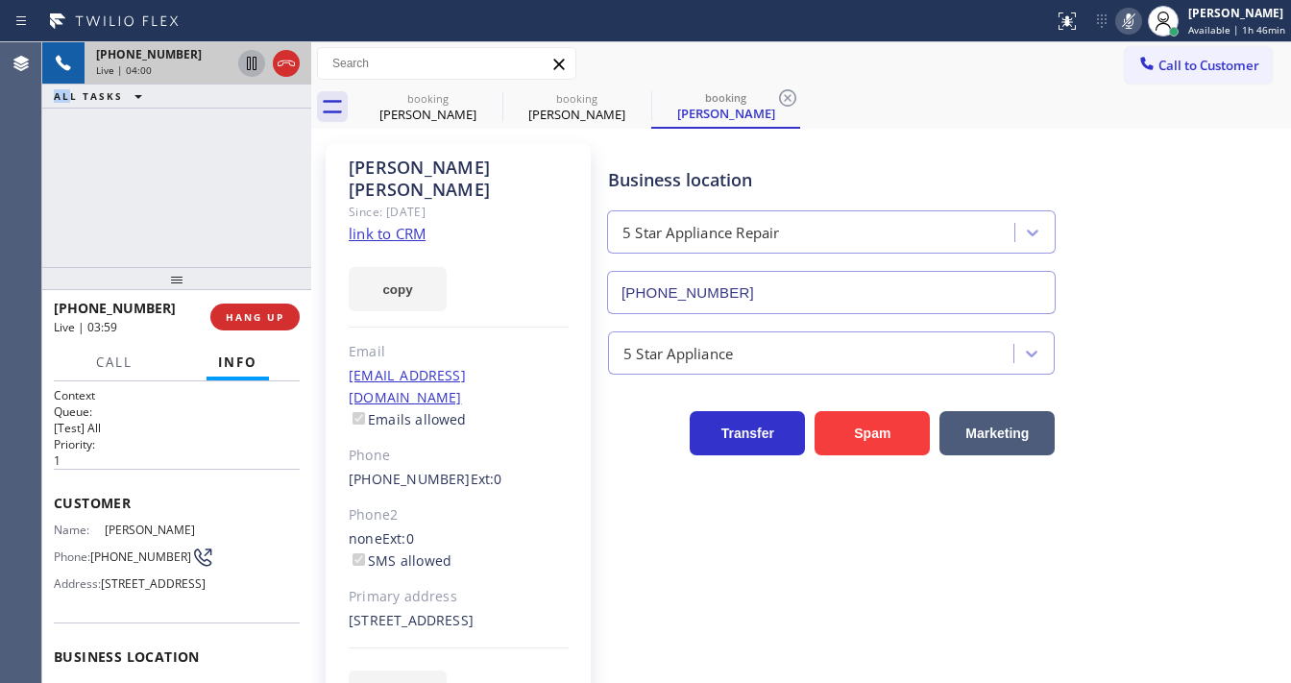
click at [246, 64] on icon at bounding box center [251, 63] width 23 height 23
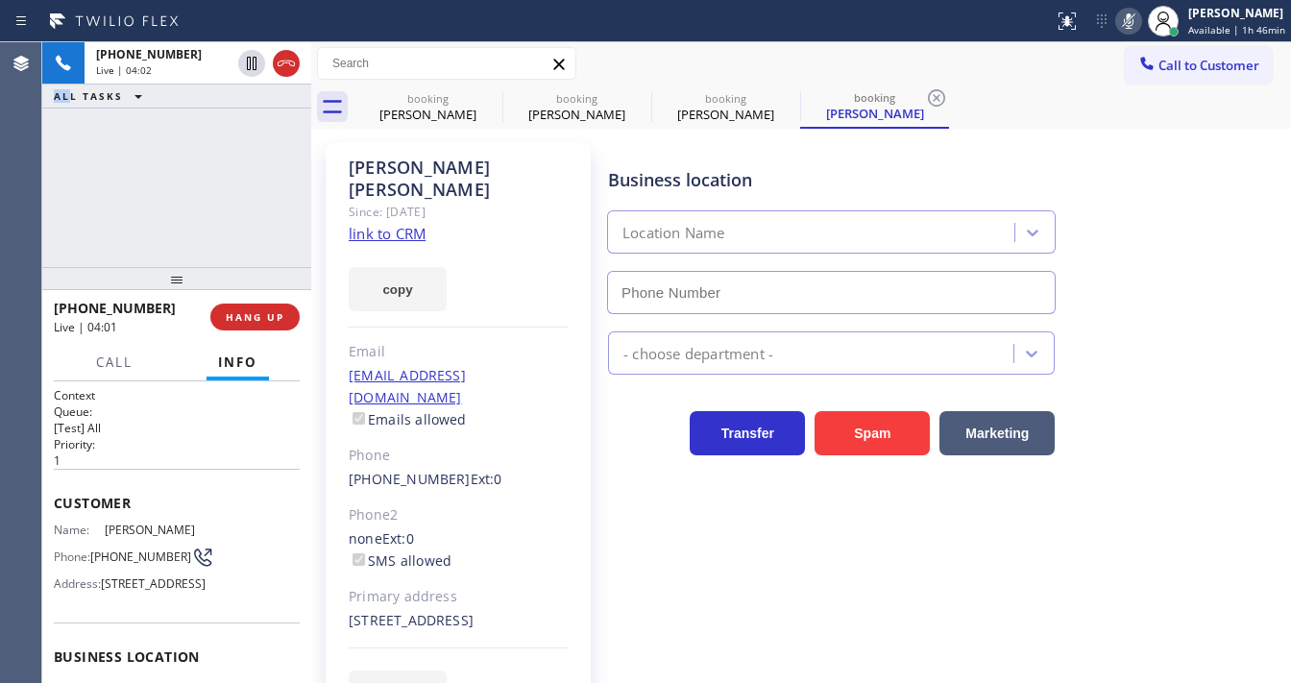
type input "[PHONE_NUMBER]"
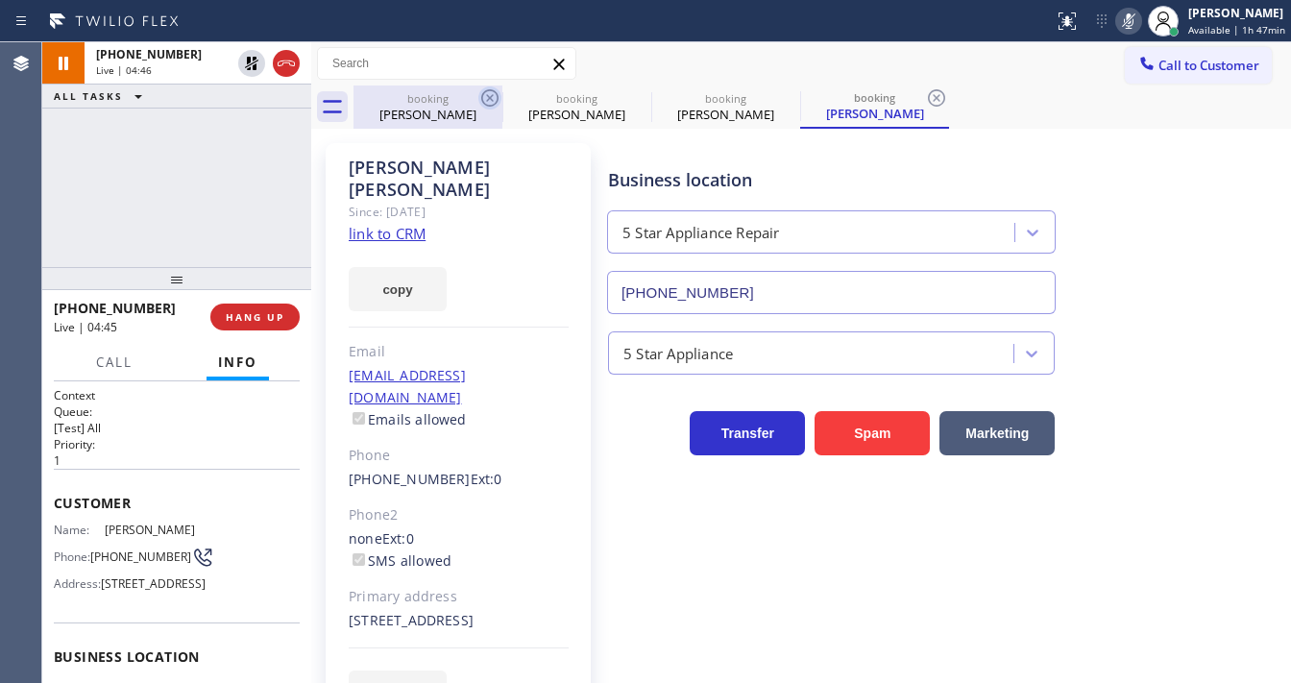
click at [481, 92] on icon at bounding box center [489, 97] width 23 height 23
click at [482, 95] on icon at bounding box center [489, 97] width 17 height 17
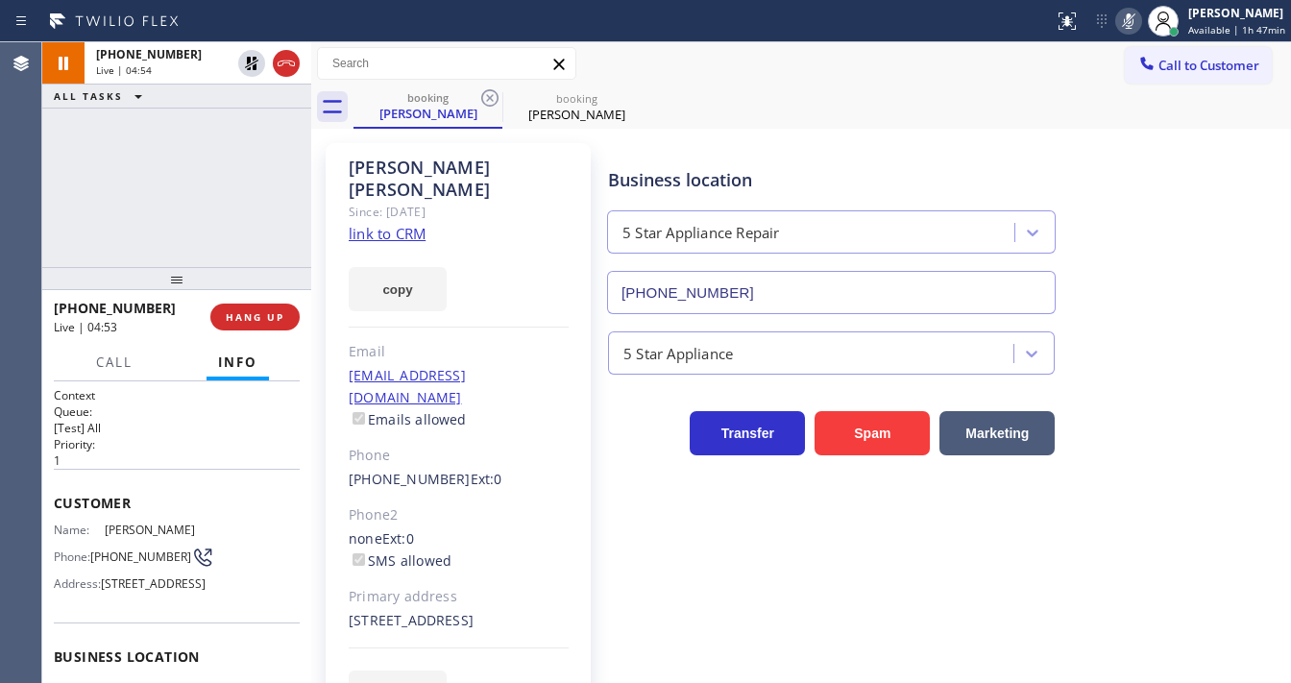
drag, startPoint x: 248, startPoint y: 62, endPoint x: 419, endPoint y: 84, distance: 172.3
click at [248, 62] on icon at bounding box center [251, 63] width 13 height 13
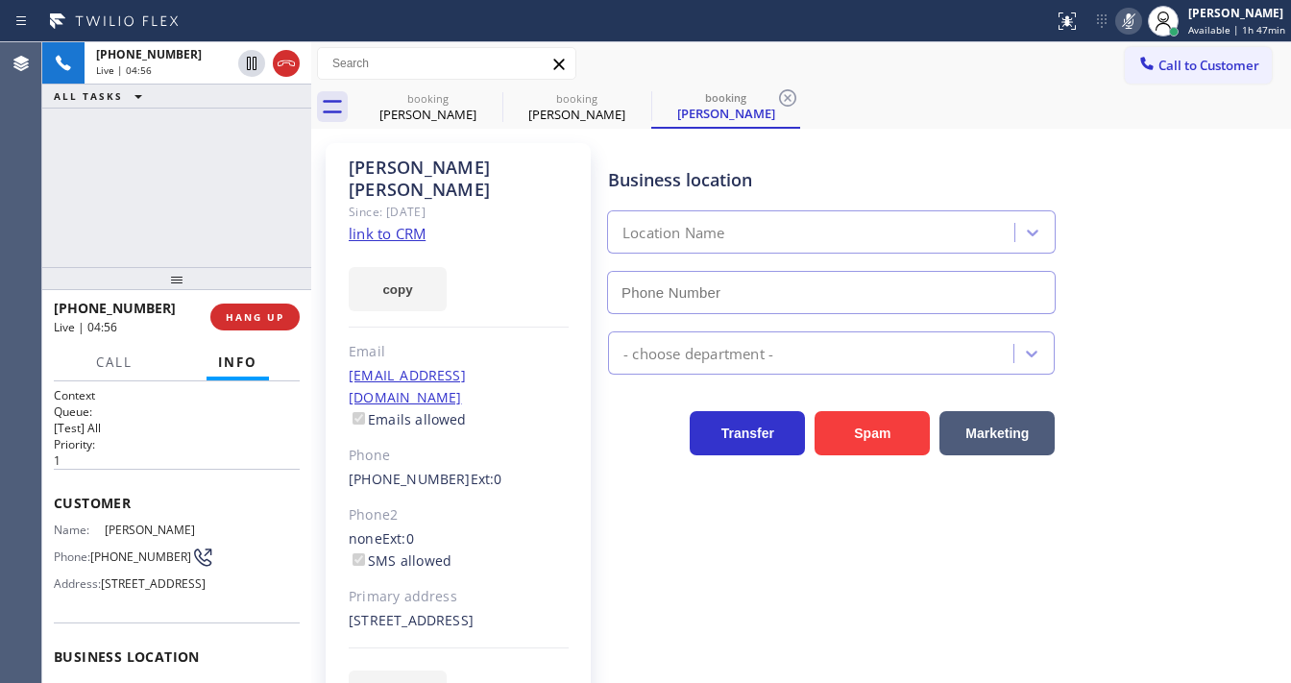
click at [1137, 12] on icon at bounding box center [1128, 21] width 23 height 23
type input "[PHONE_NUMBER]"
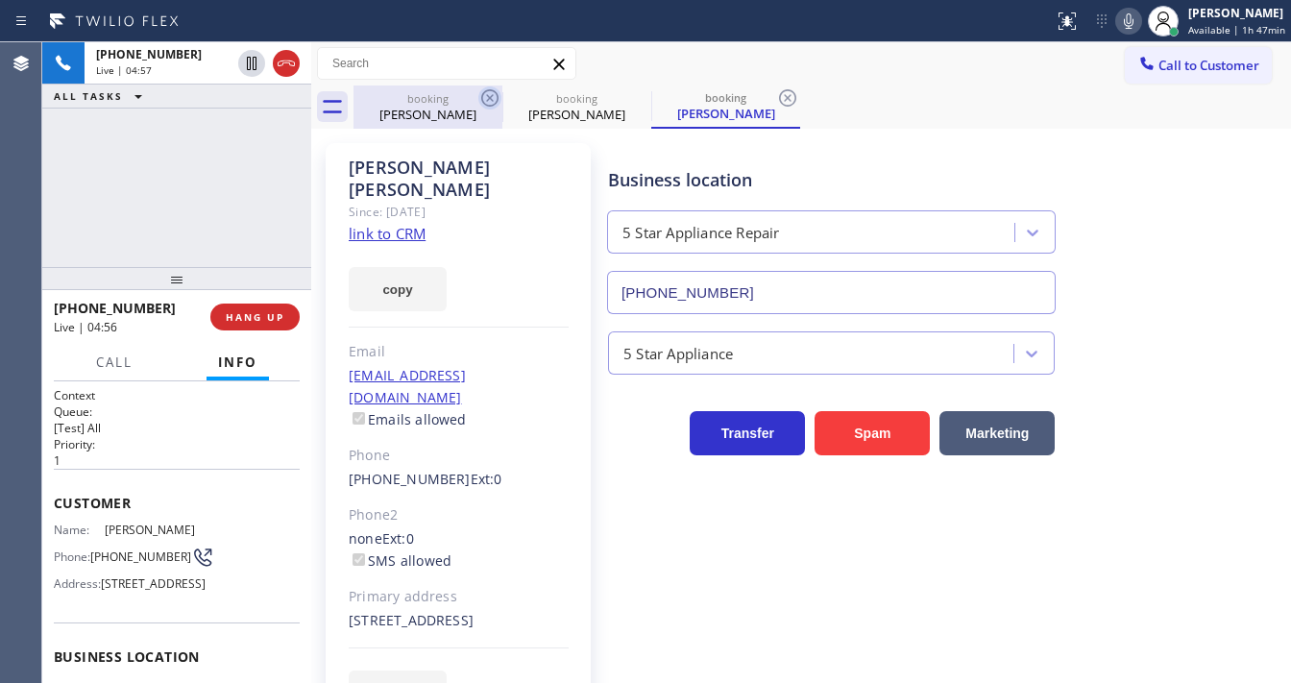
click at [487, 98] on icon at bounding box center [489, 97] width 23 height 23
click at [487, 97] on icon at bounding box center [489, 97] width 23 height 23
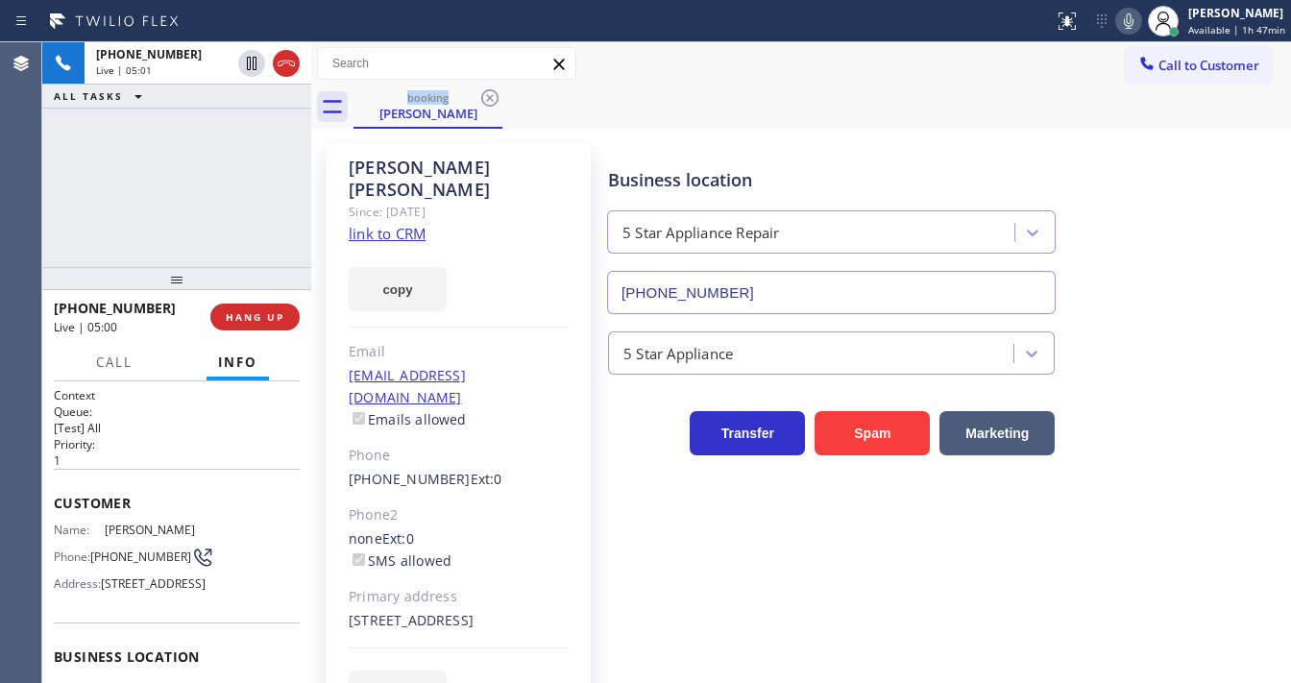
click at [50, 187] on div "[PHONE_NUMBER] Live | 05:01 ALL TASKS ALL TASKS ACTIVE TASKS TASKS IN WRAP UP" at bounding box center [176, 154] width 269 height 225
click at [58, 175] on div "[PHONE_NUMBER] Live | 05:17 ALL TASKS ALL TASKS ACTIVE TASKS TASKS IN WRAP UP" at bounding box center [176, 154] width 269 height 225
drag, startPoint x: 123, startPoint y: 565, endPoint x: 93, endPoint y: 546, distance: 34.9
click at [93, 546] on div "Phone: [PHONE_NUMBER]" at bounding box center [128, 556] width 148 height 23
copy div "[PHONE_NUMBER]"
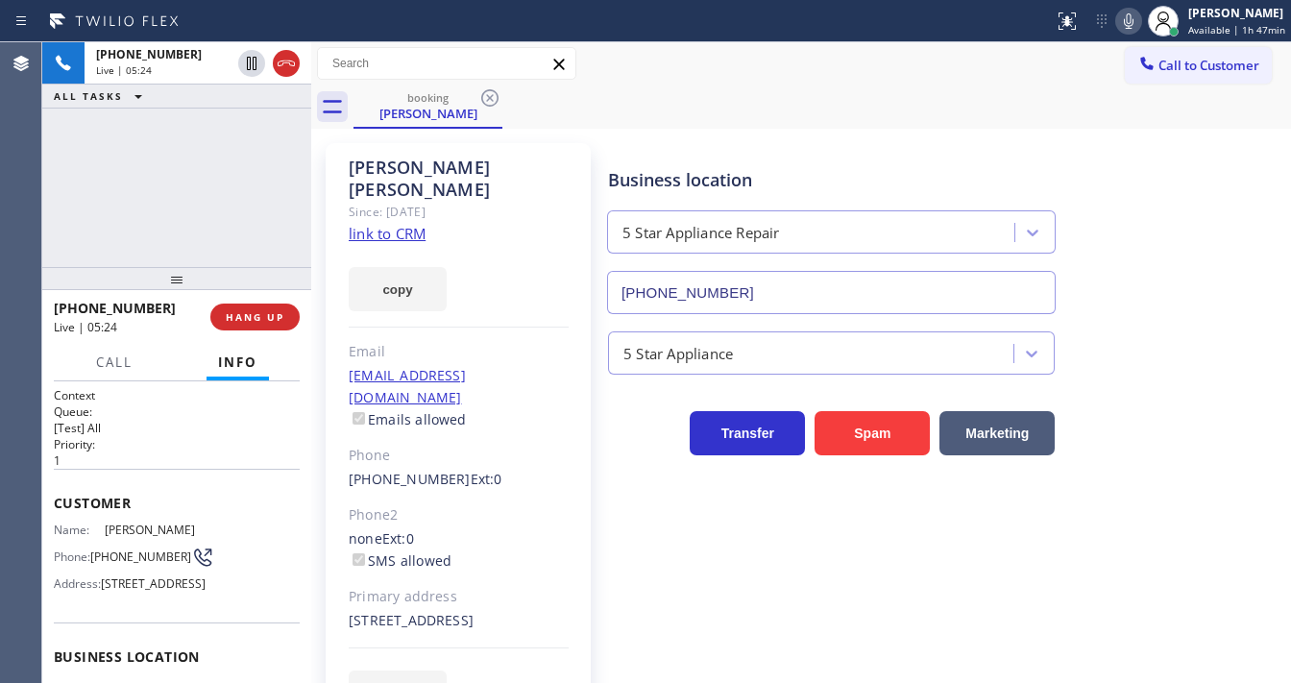
click at [199, 163] on div "[PHONE_NUMBER] Live | 05:24 ALL TASKS ALL TASKS ACTIVE TASKS TASKS IN WRAP UP" at bounding box center [176, 154] width 269 height 225
click at [1127, 28] on icon at bounding box center [1128, 21] width 23 height 23
click at [197, 161] on div "[PHONE_NUMBER] Live | 05:55 ALL TASKS ALL TASKS ACTIVE TASKS TASKS IN WRAP UP" at bounding box center [176, 154] width 269 height 225
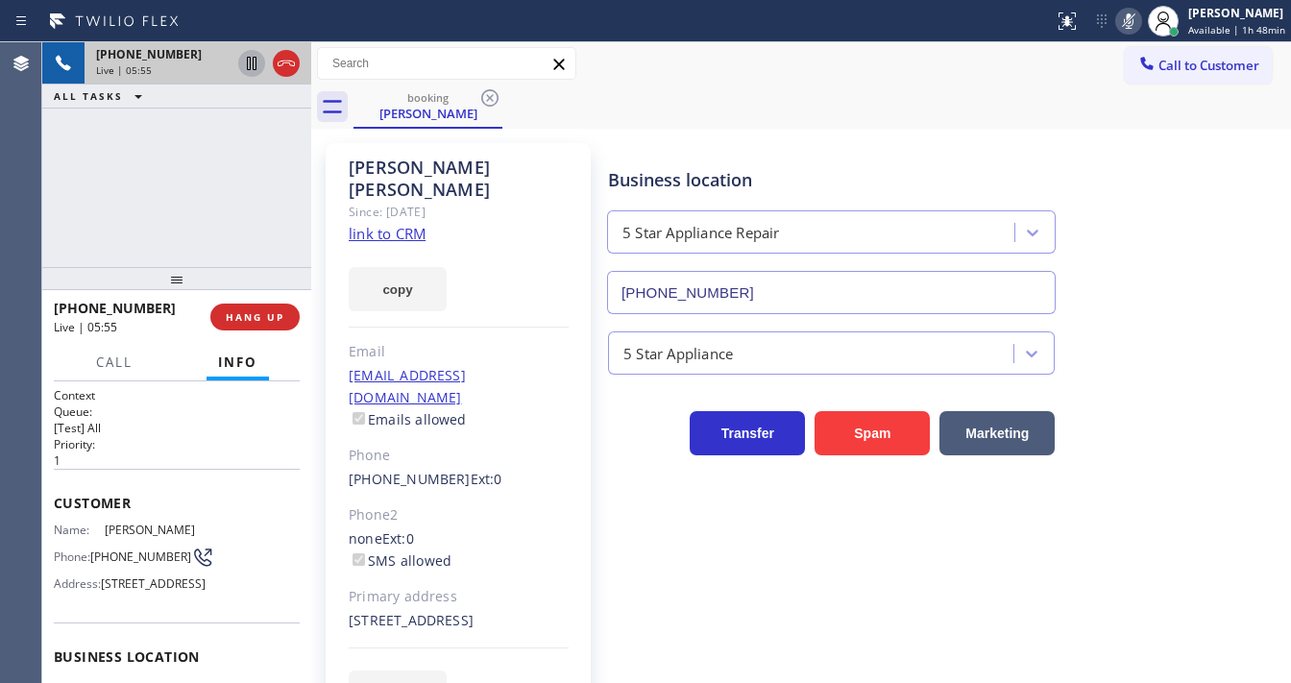
click at [248, 62] on icon at bounding box center [251, 63] width 23 height 23
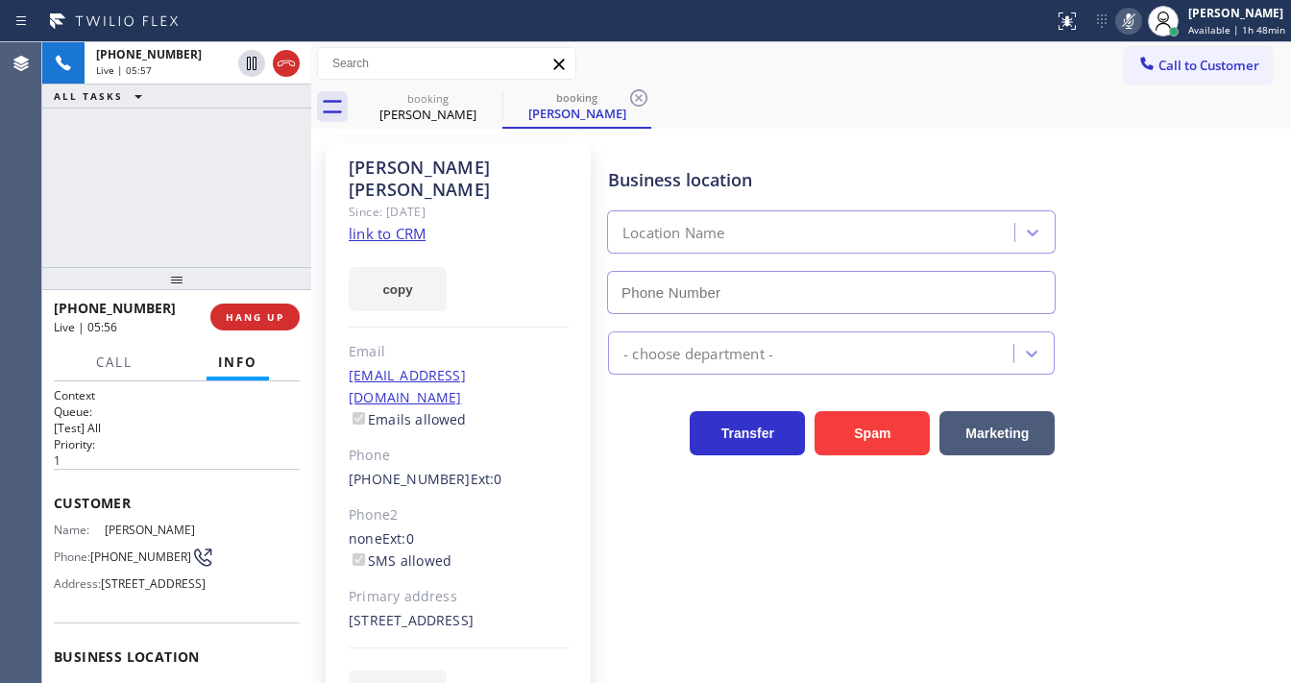
type input "[PHONE_NUMBER]"
click at [1122, 19] on icon at bounding box center [1128, 21] width 23 height 23
drag, startPoint x: 256, startPoint y: 161, endPoint x: 244, endPoint y: 110, distance: 52.4
click at [252, 142] on div "[PHONE_NUMBER] Live | 06:28 ALL TASKS ALL TASKS ACTIVE TASKS TASKS IN WRAP UP" at bounding box center [176, 154] width 269 height 225
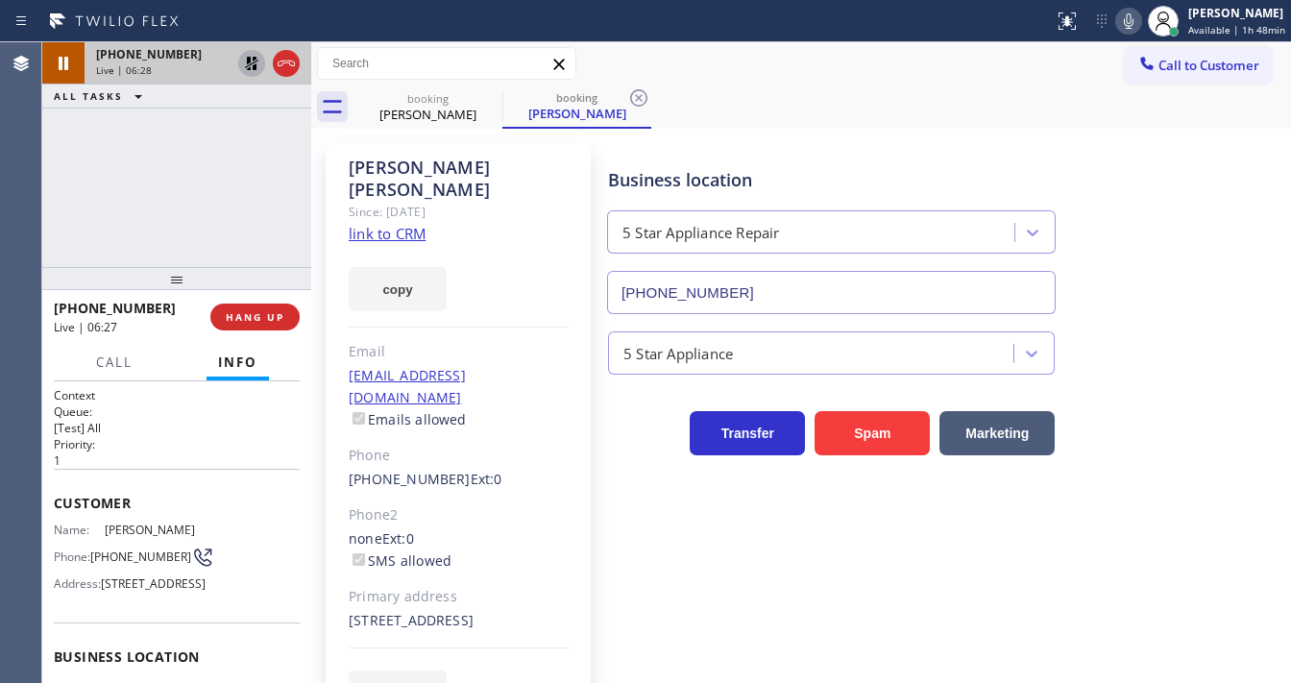
click at [246, 66] on icon at bounding box center [251, 63] width 13 height 13
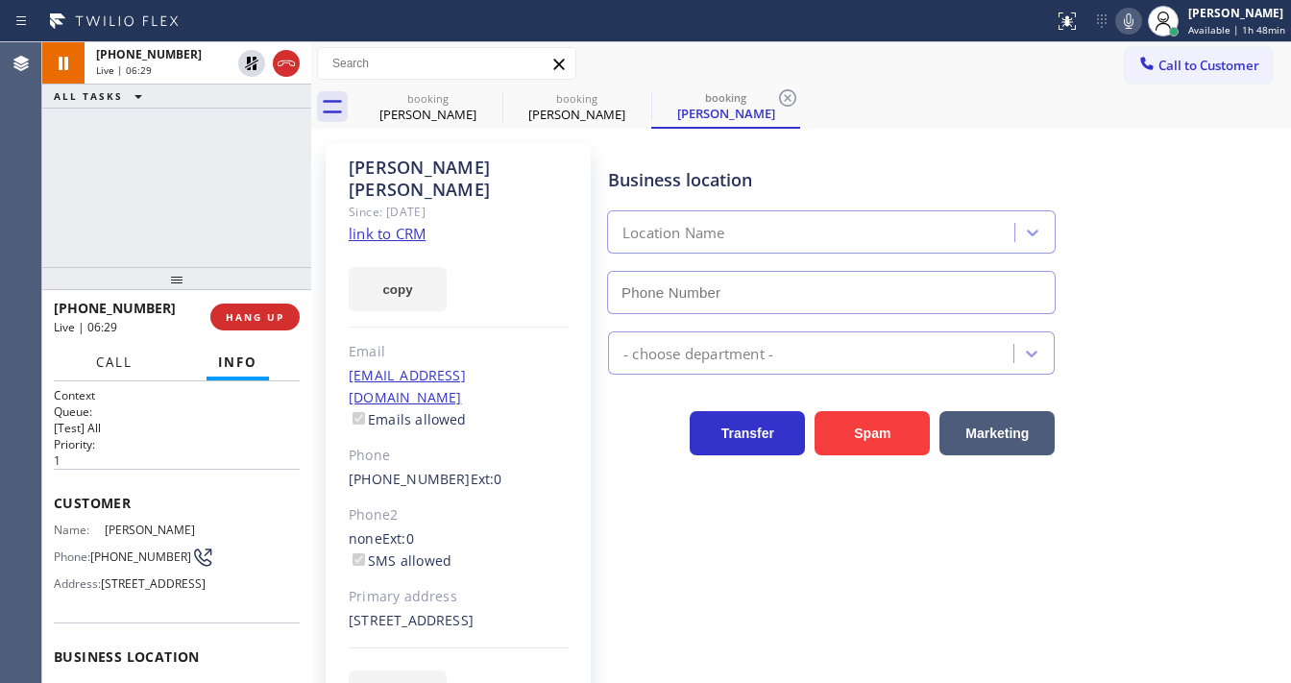
click at [118, 369] on span "Call" at bounding box center [114, 361] width 36 height 17
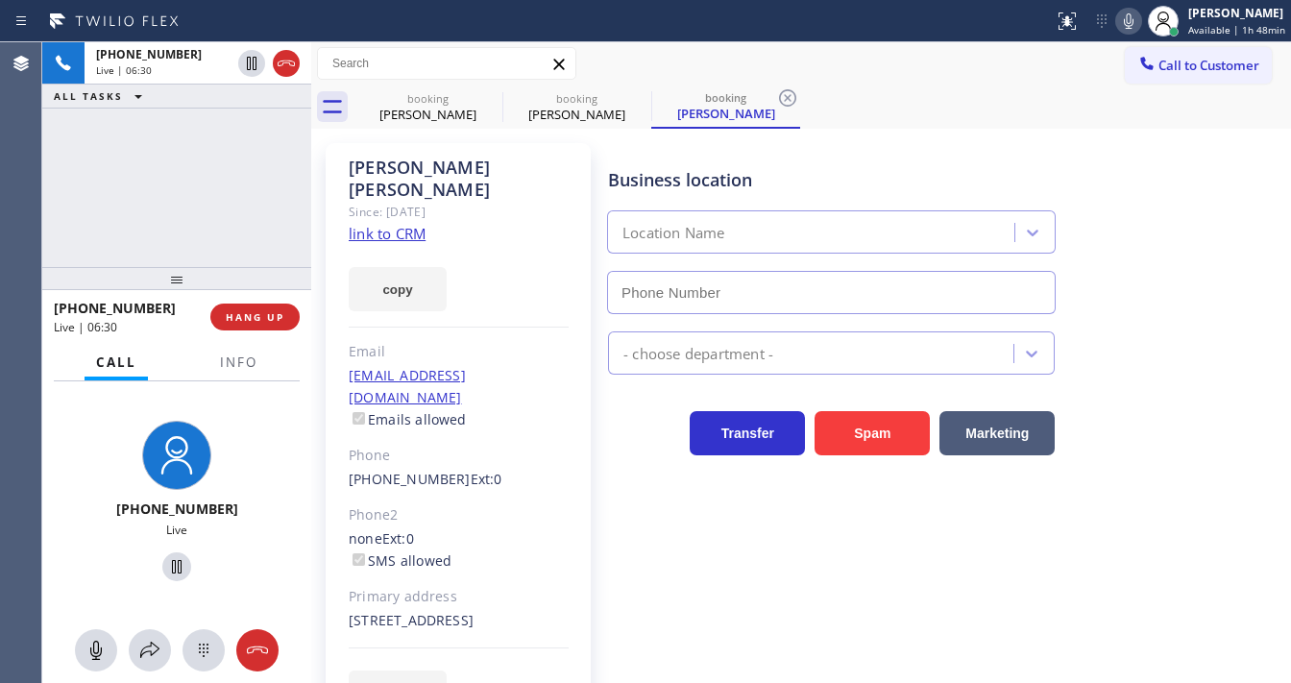
type input "[PHONE_NUMBER]"
click at [141, 652] on icon at bounding box center [149, 649] width 19 height 16
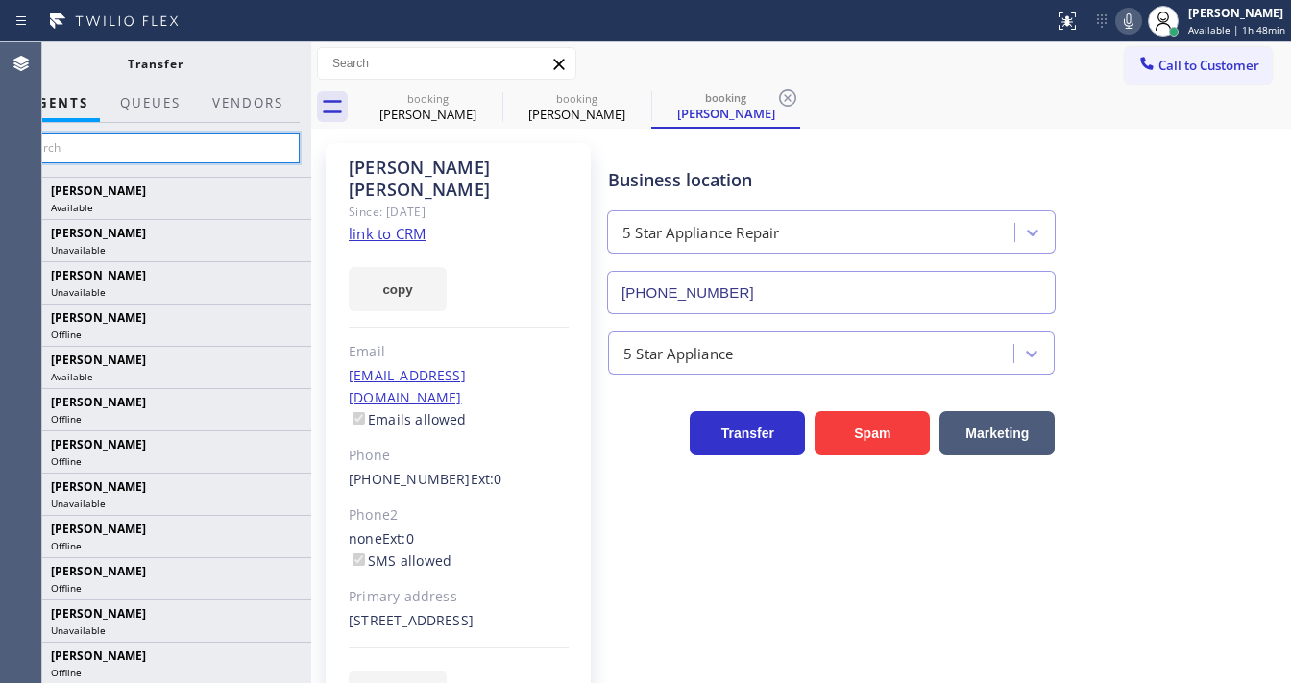
click at [213, 145] on input "text" at bounding box center [155, 148] width 289 height 31
paste input "[PERSON_NAME]"
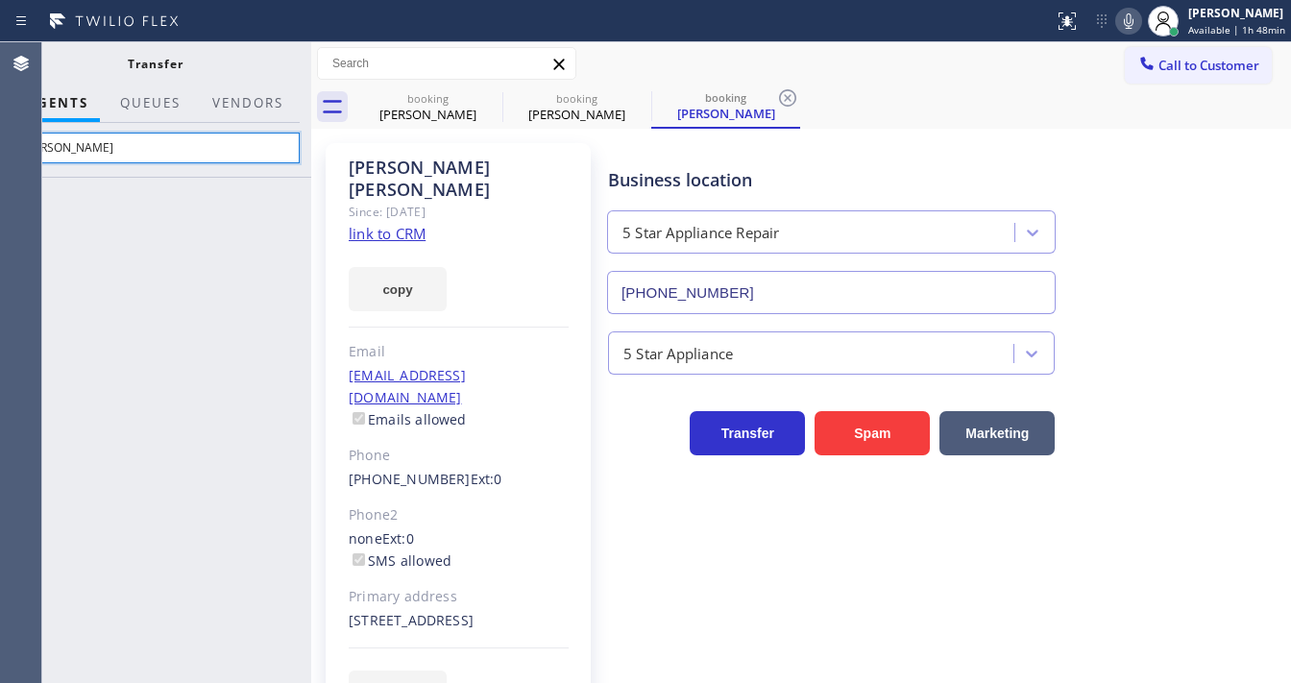
click at [77, 147] on input "[PERSON_NAME]" at bounding box center [155, 148] width 289 height 31
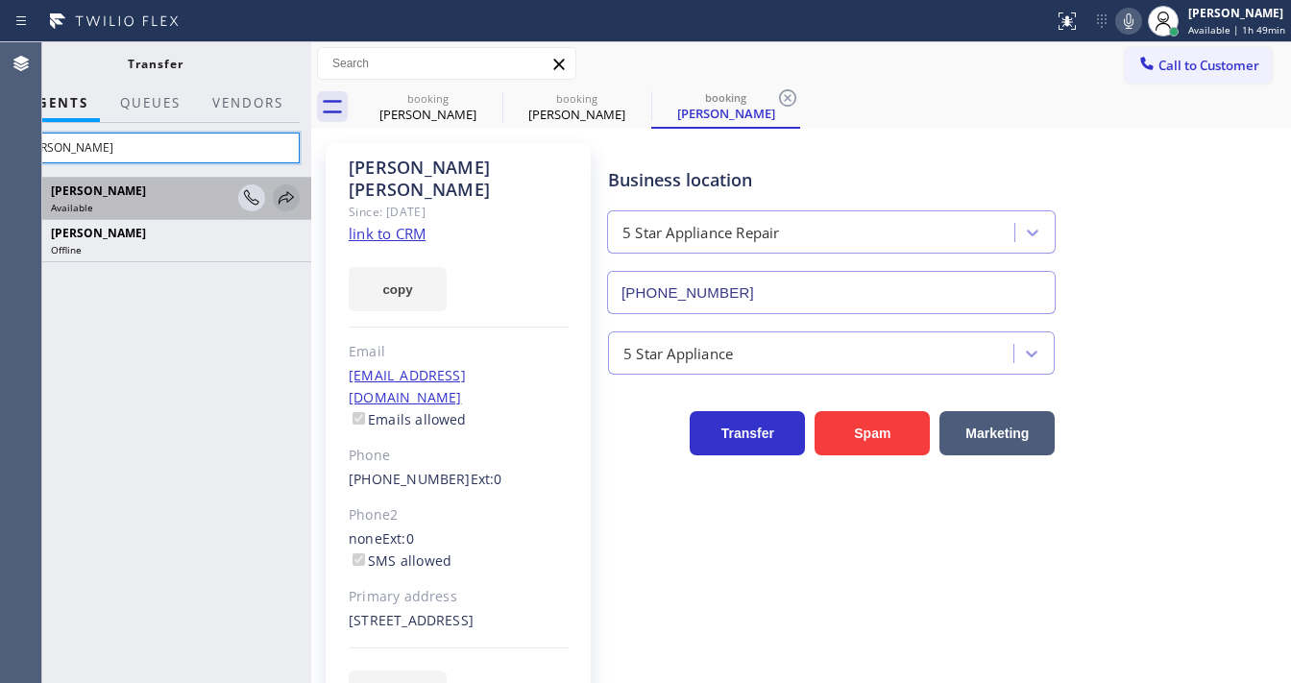
type input "[PERSON_NAME]"
click at [284, 205] on icon at bounding box center [286, 197] width 23 height 23
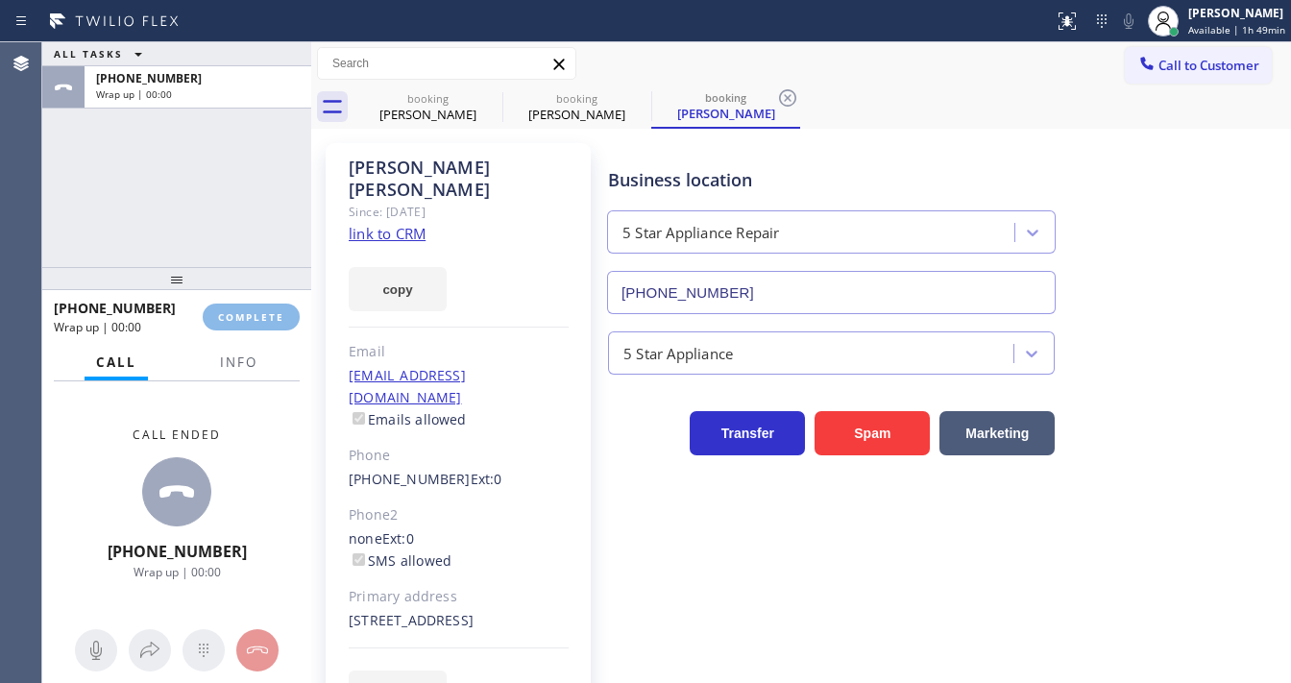
click at [230, 200] on div "ALL TASKS ALL TASKS ACTIVE TASKS TASKS IN WRAP UP [PHONE_NUMBER] Wrap up | 00:00" at bounding box center [176, 154] width 269 height 225
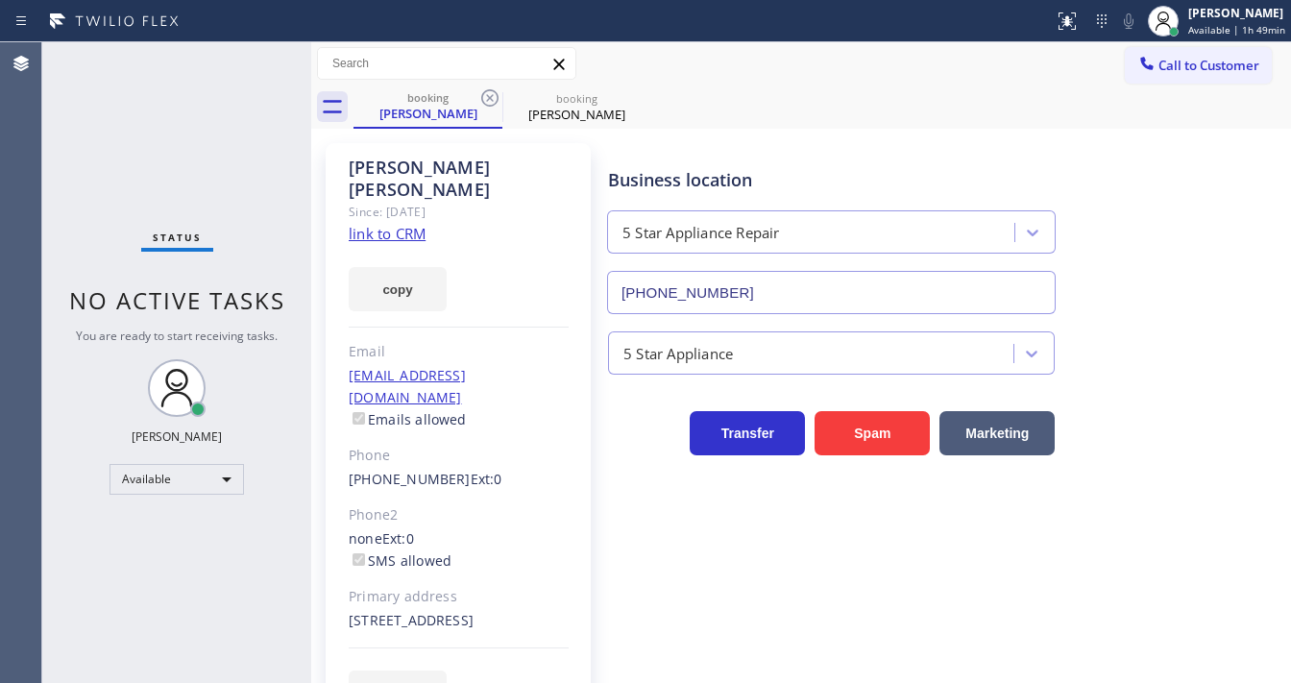
click at [164, 106] on div "Status No active tasks You are ready to start receiving tasks. [PERSON_NAME]" at bounding box center [176, 362] width 269 height 640
click at [155, 193] on div "Status No active tasks You are ready to start receiving tasks. [PERSON_NAME]" at bounding box center [176, 362] width 269 height 640
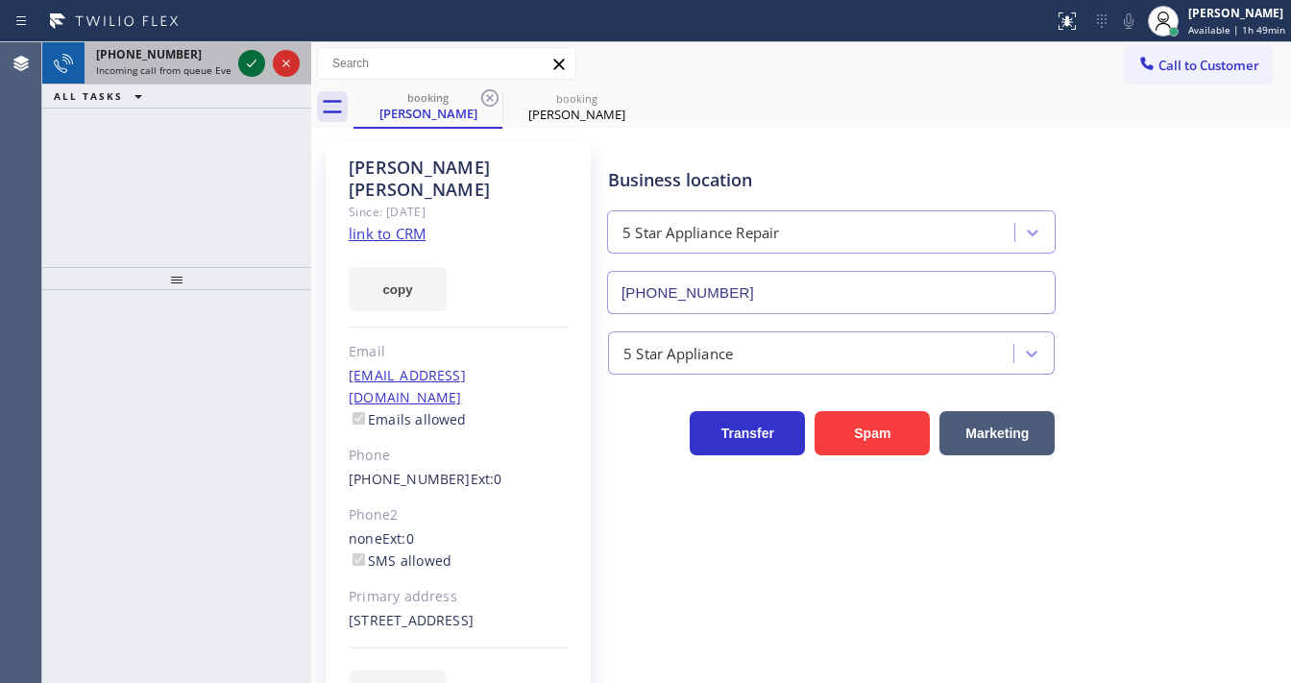
click at [252, 66] on icon at bounding box center [251, 63] width 23 height 23
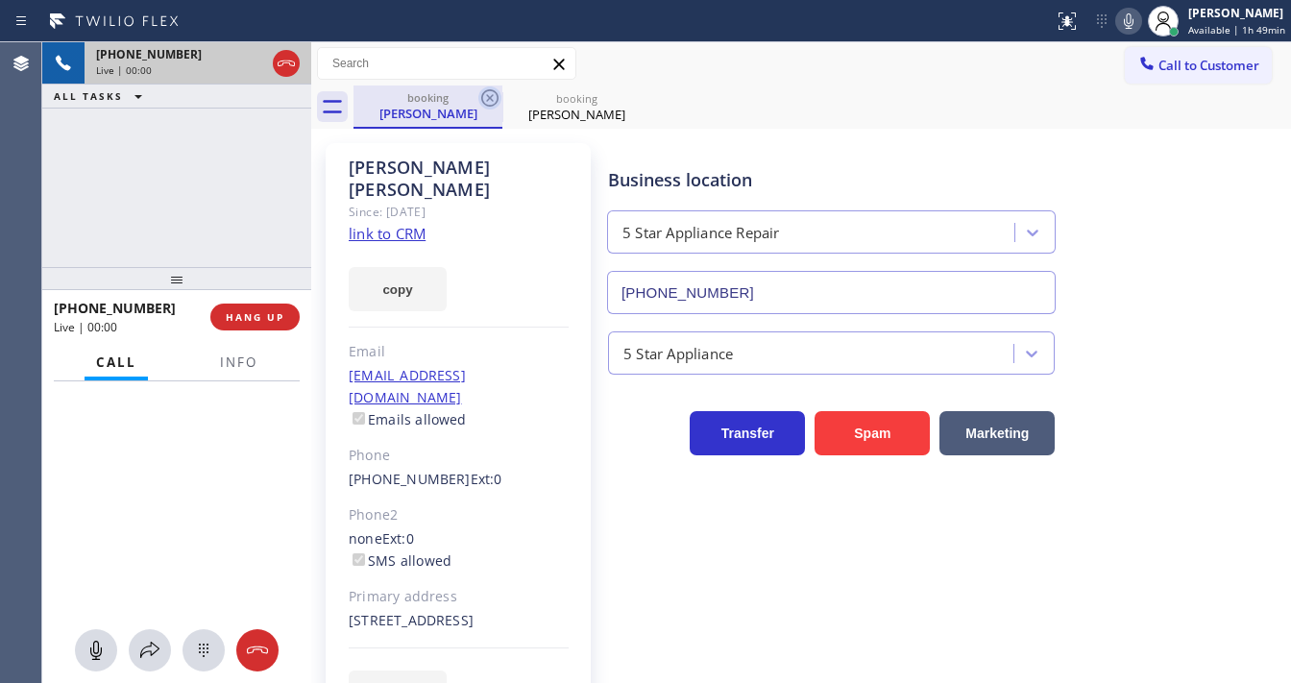
click at [492, 98] on icon at bounding box center [489, 97] width 23 height 23
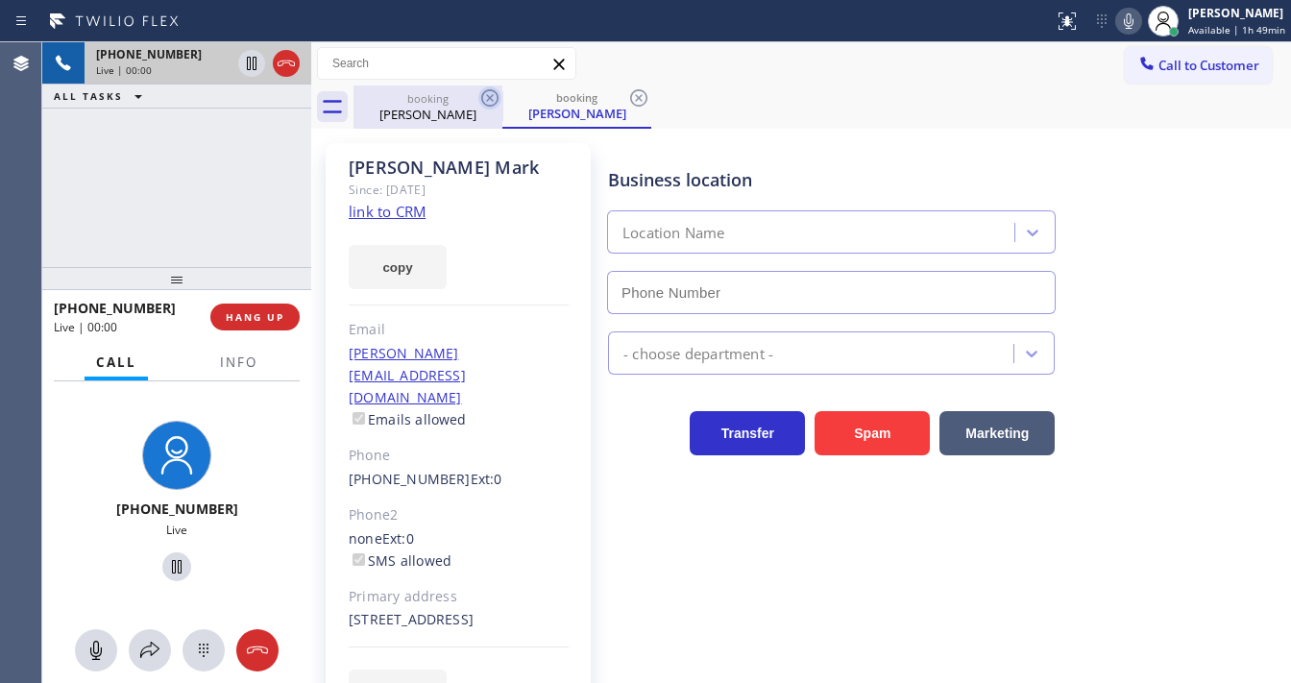
click at [492, 97] on icon at bounding box center [489, 97] width 23 height 23
click at [230, 373] on button "Info" at bounding box center [238, 362] width 60 height 37
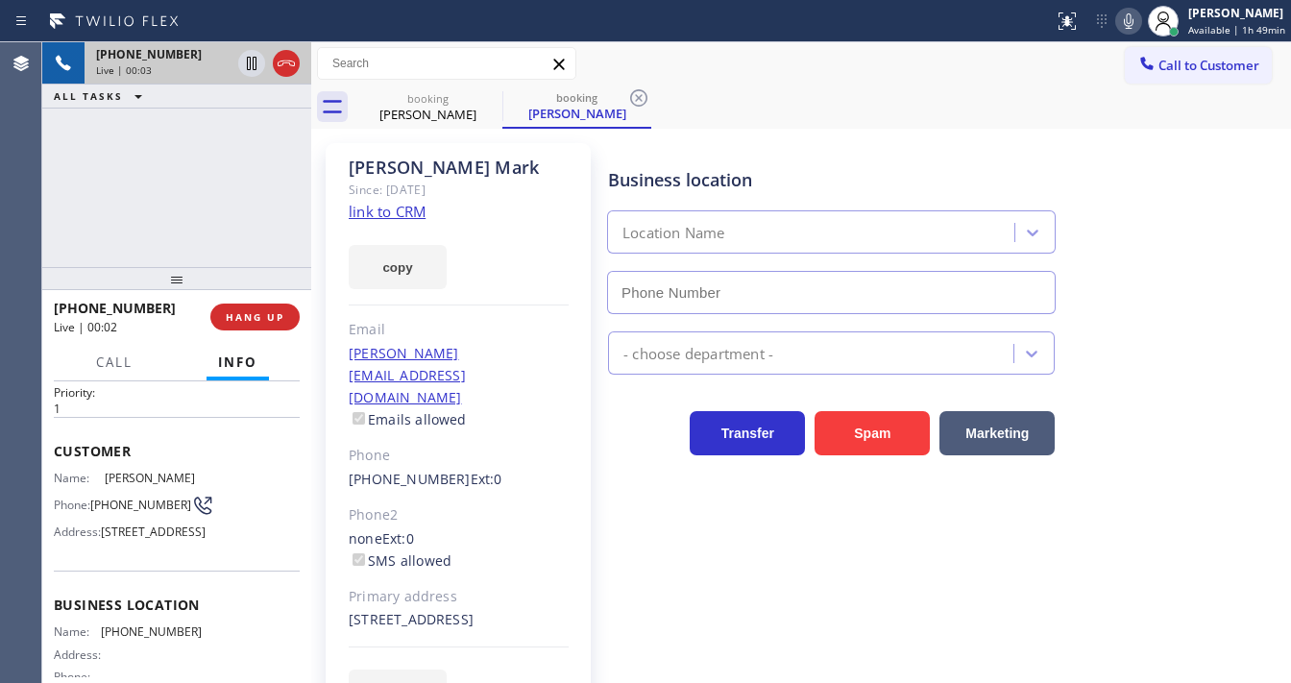
scroll to position [154, 0]
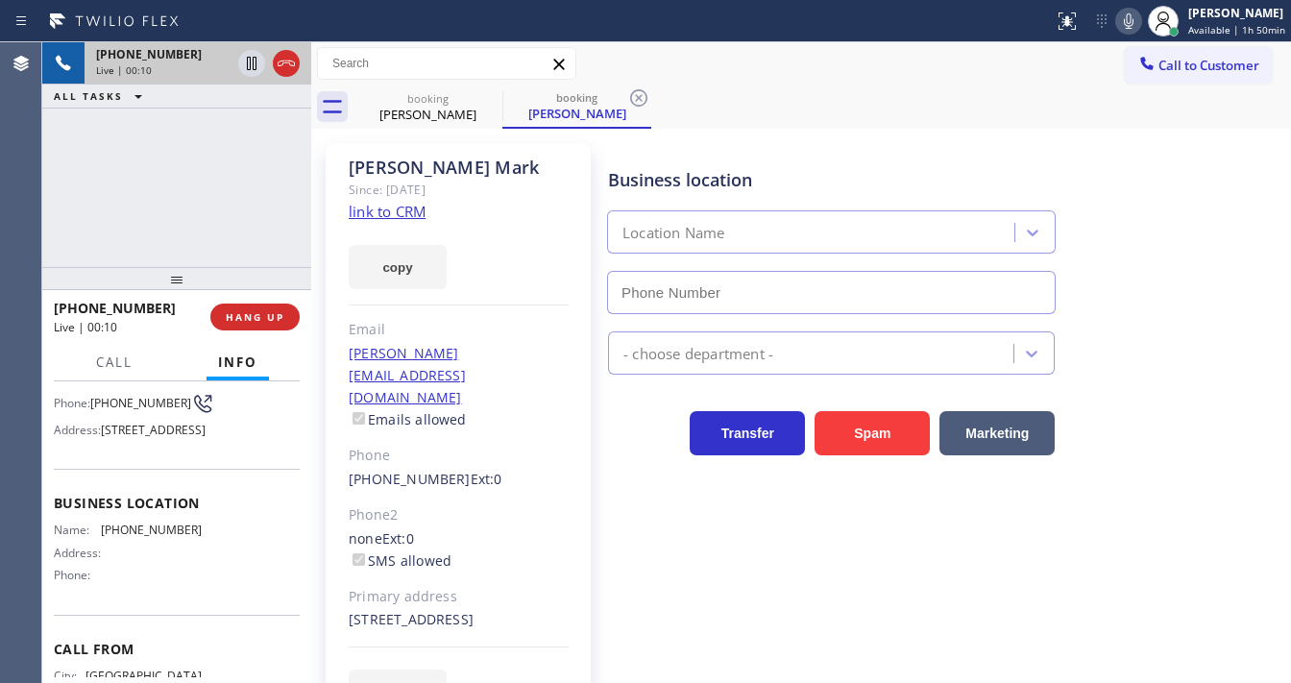
drag, startPoint x: 42, startPoint y: 175, endPoint x: 179, endPoint y: 209, distance: 140.7
click at [42, 175] on div "[PHONE_NUMBER] Live | 00:10 ALL TASKS ALL TASKS ACTIVE TASKS TASKS IN WRAP UP" at bounding box center [176, 154] width 269 height 225
click at [487, 96] on icon at bounding box center [489, 97] width 17 height 17
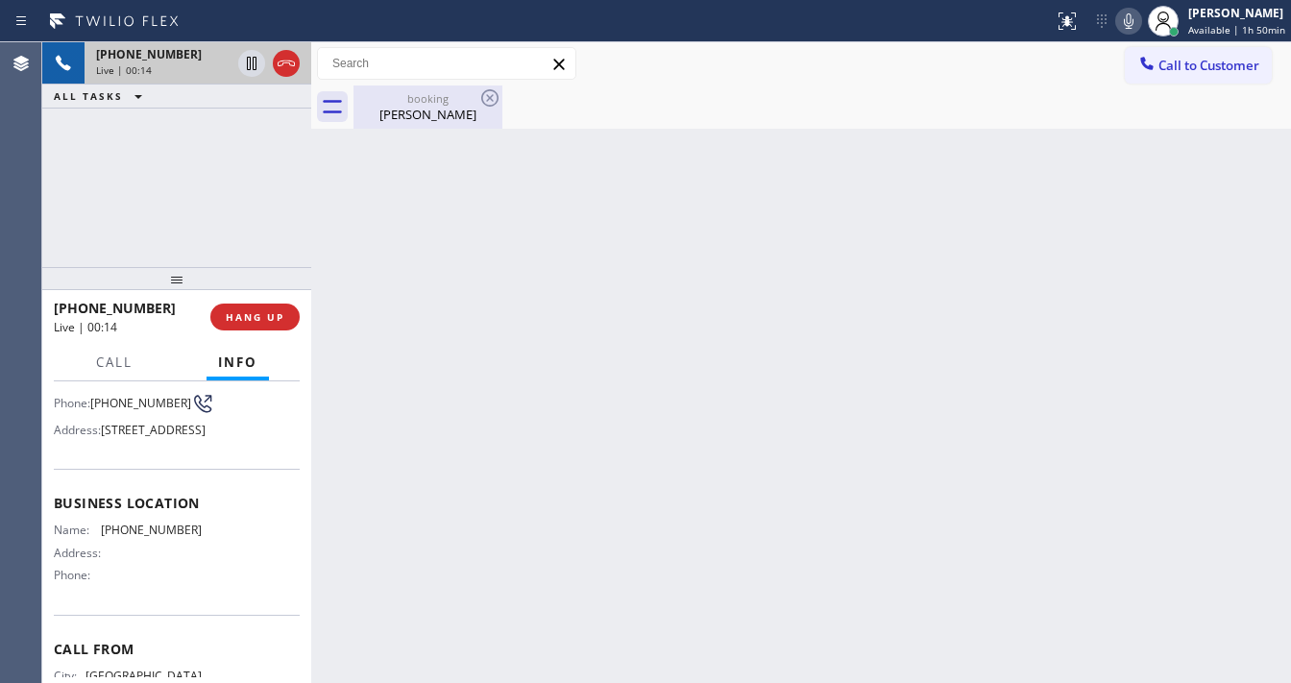
click at [417, 115] on div "[PERSON_NAME]" at bounding box center [427, 114] width 145 height 17
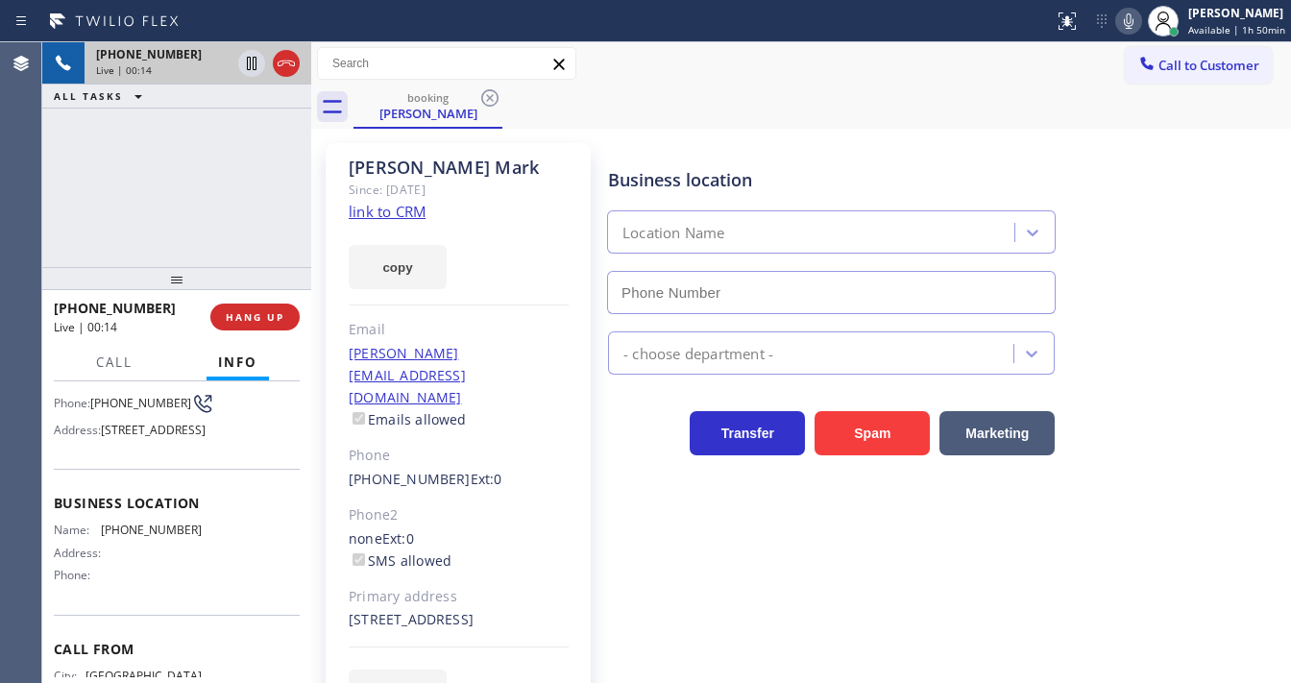
click at [419, 215] on link "link to CRM" at bounding box center [387, 211] width 77 height 19
click at [1137, 24] on icon at bounding box center [1128, 21] width 23 height 23
drag, startPoint x: 207, startPoint y: 127, endPoint x: 213, endPoint y: 118, distance: 10.4
click at [211, 121] on div "[PHONE_NUMBER] Live | 00:27 ALL TASKS ALL TASKS ACTIVE TASKS TASKS IN WRAP UP" at bounding box center [176, 154] width 269 height 225
click at [246, 57] on icon at bounding box center [251, 63] width 23 height 23
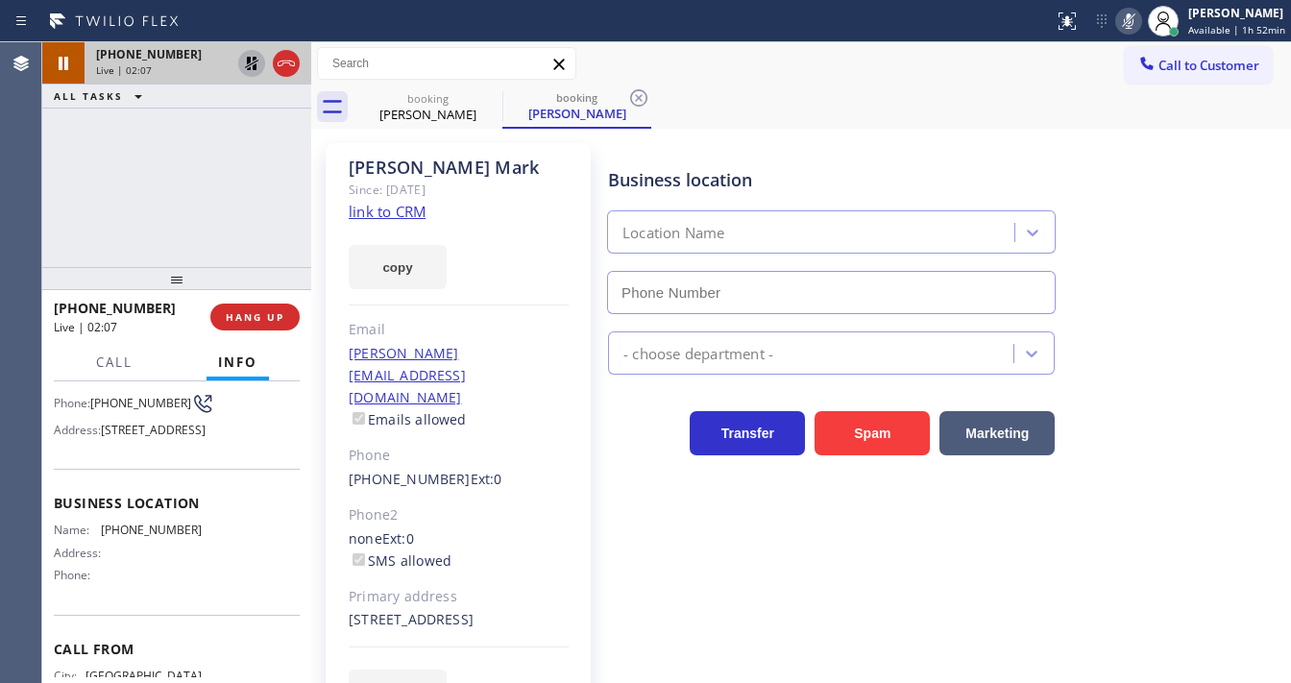
click at [257, 74] on icon at bounding box center [251, 63] width 23 height 23
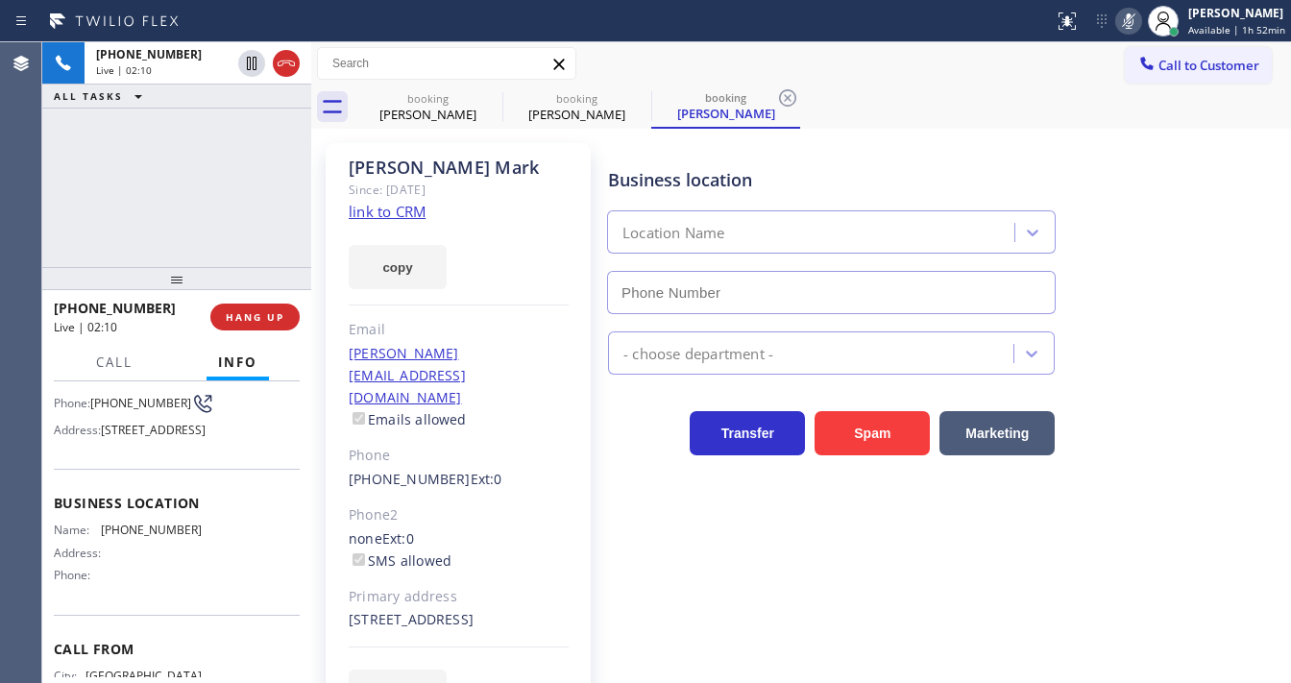
click at [1134, 19] on icon at bounding box center [1128, 21] width 23 height 23
click at [29, 125] on div "Agent Desktop" at bounding box center [20, 362] width 41 height 640
click at [73, 229] on div "[PHONE_NUMBER] Live | 02:23 ALL TASKS ALL TASKS ACTIVE TASKS TASKS IN WRAP UP" at bounding box center [176, 154] width 269 height 225
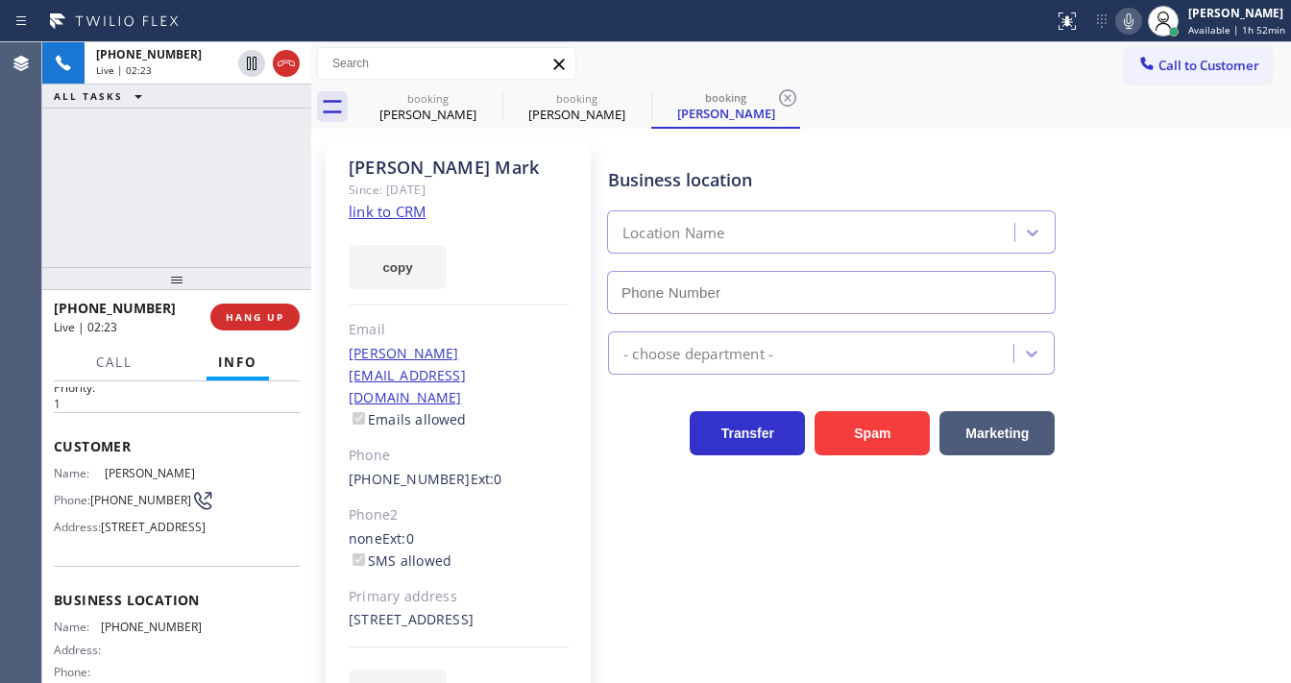
scroll to position [0, 0]
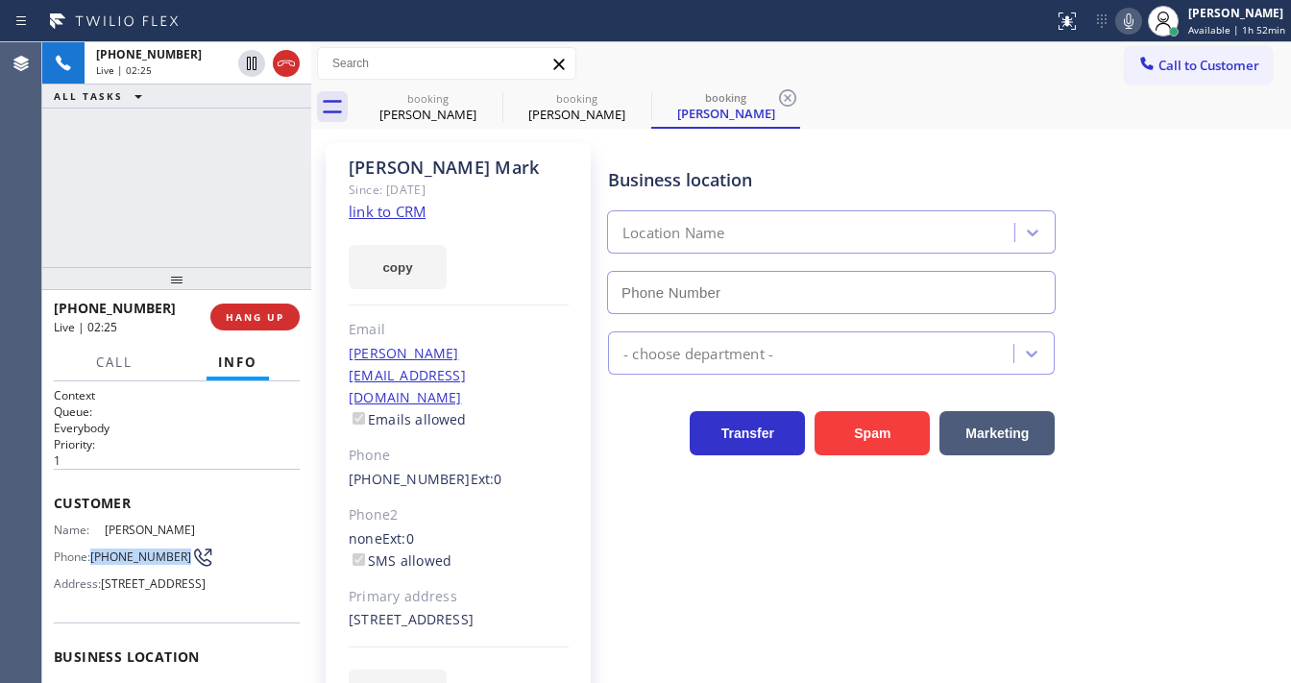
drag, startPoint x: 131, startPoint y: 568, endPoint x: 89, endPoint y: 549, distance: 45.5
click at [89, 549] on div "Phone: [PHONE_NUMBER]" at bounding box center [128, 556] width 148 height 23
copy div "[PHONE_NUMBER]"
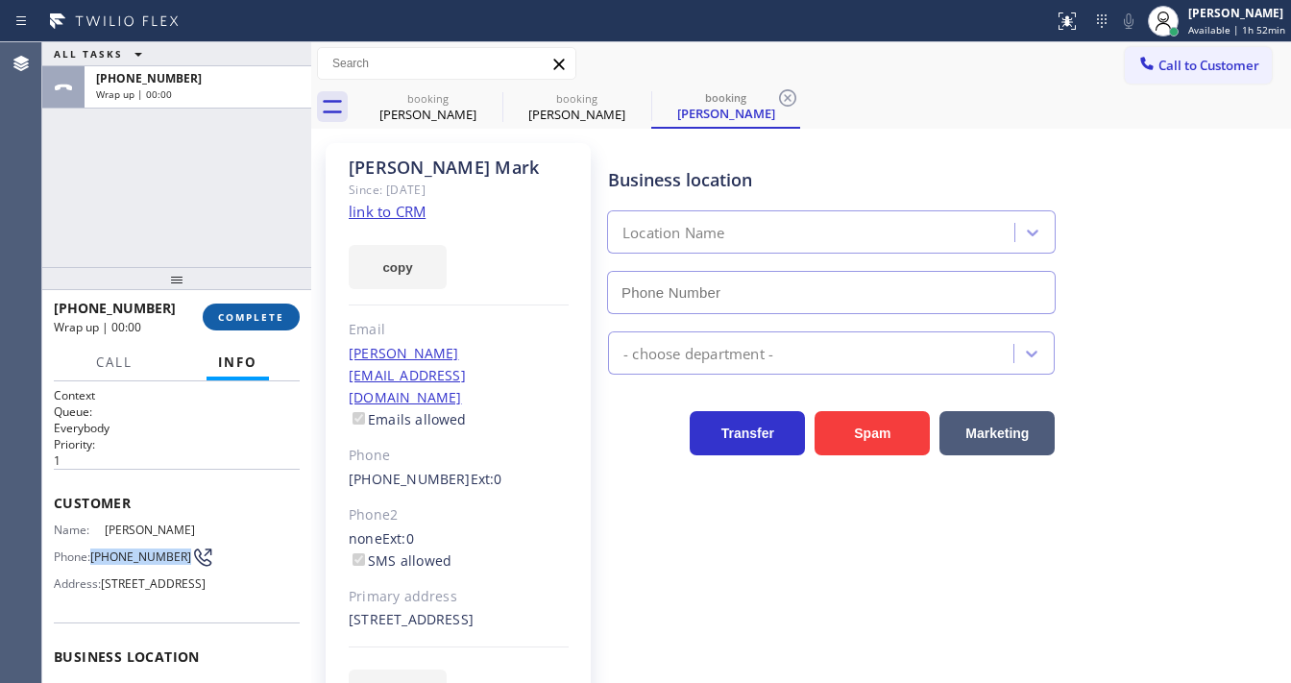
click at [246, 311] on span "COMPLETE" at bounding box center [251, 316] width 66 height 13
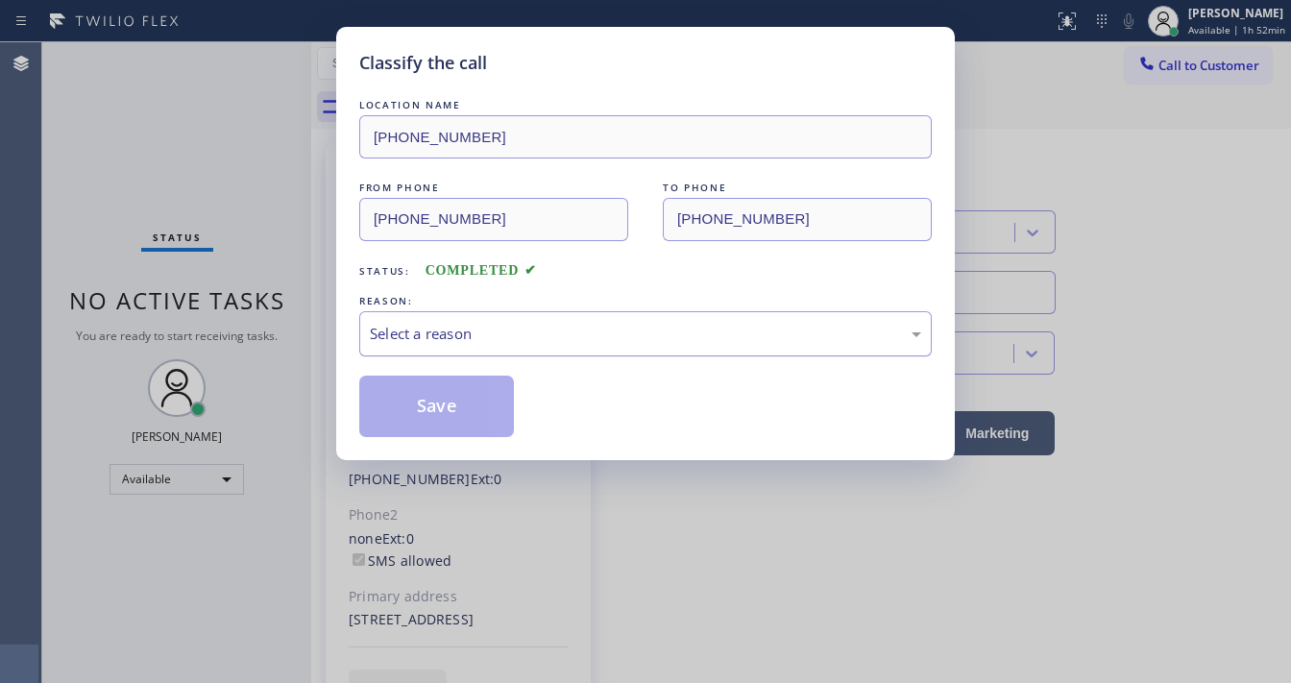
click at [476, 348] on div "Select a reason" at bounding box center [645, 333] width 572 height 45
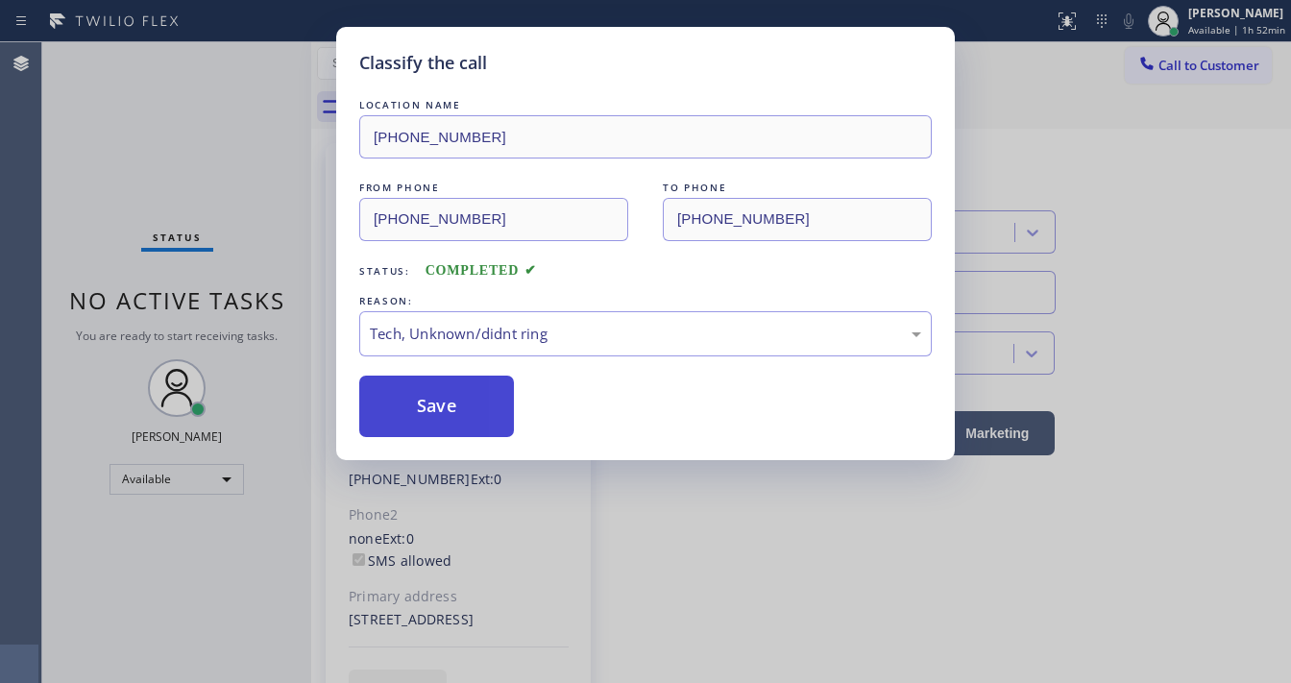
drag, startPoint x: 458, startPoint y: 476, endPoint x: 456, endPoint y: 409, distance: 67.2
drag, startPoint x: 455, startPoint y: 406, endPoint x: 405, endPoint y: 362, distance: 66.7
click at [454, 406] on button "Save" at bounding box center [436, 405] width 155 height 61
click at [288, 222] on div "Status No active tasks You are ready to start receiving tasks. [PERSON_NAME]" at bounding box center [176, 362] width 269 height 640
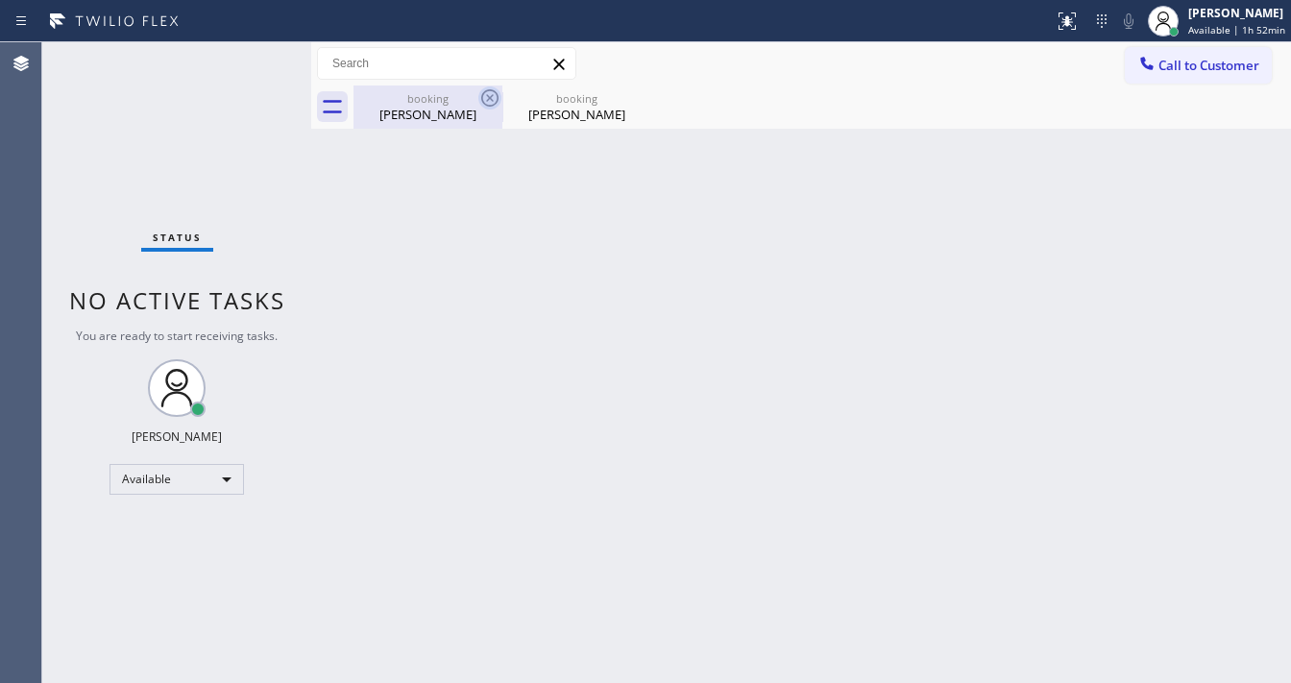
click at [477, 95] on div "booking [PERSON_NAME]" at bounding box center [427, 106] width 149 height 43
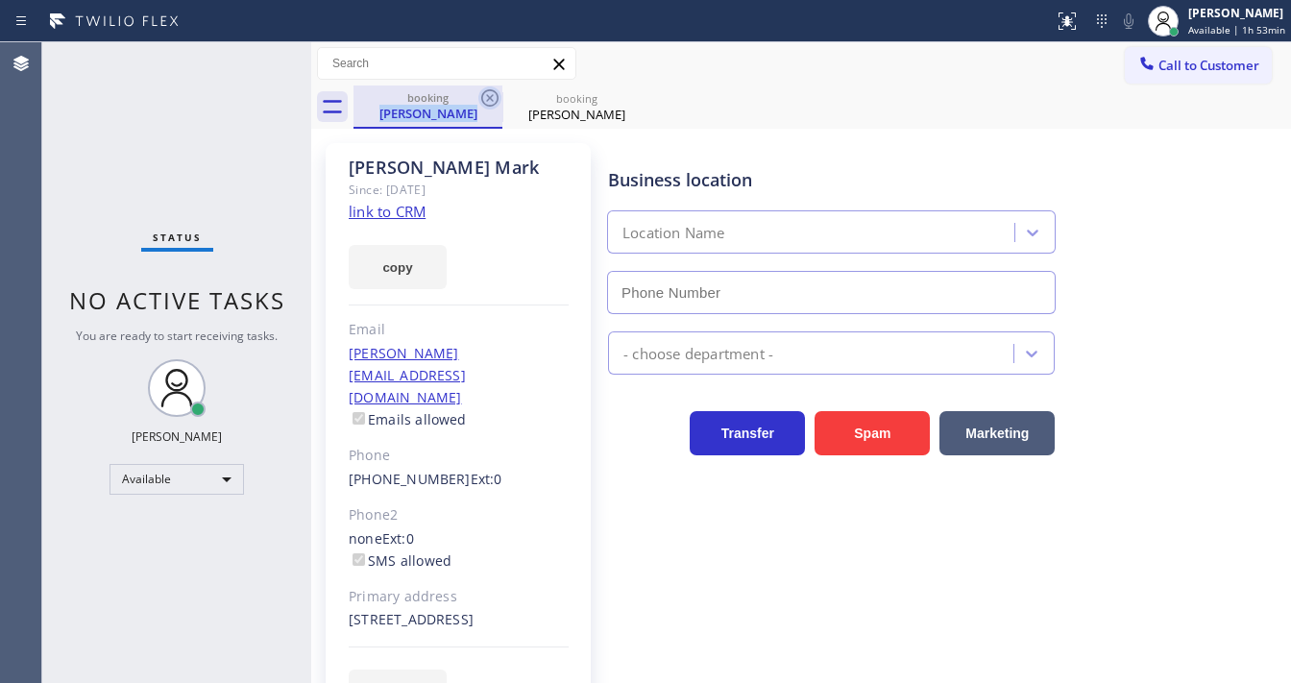
click at [489, 102] on icon at bounding box center [489, 97] width 23 height 23
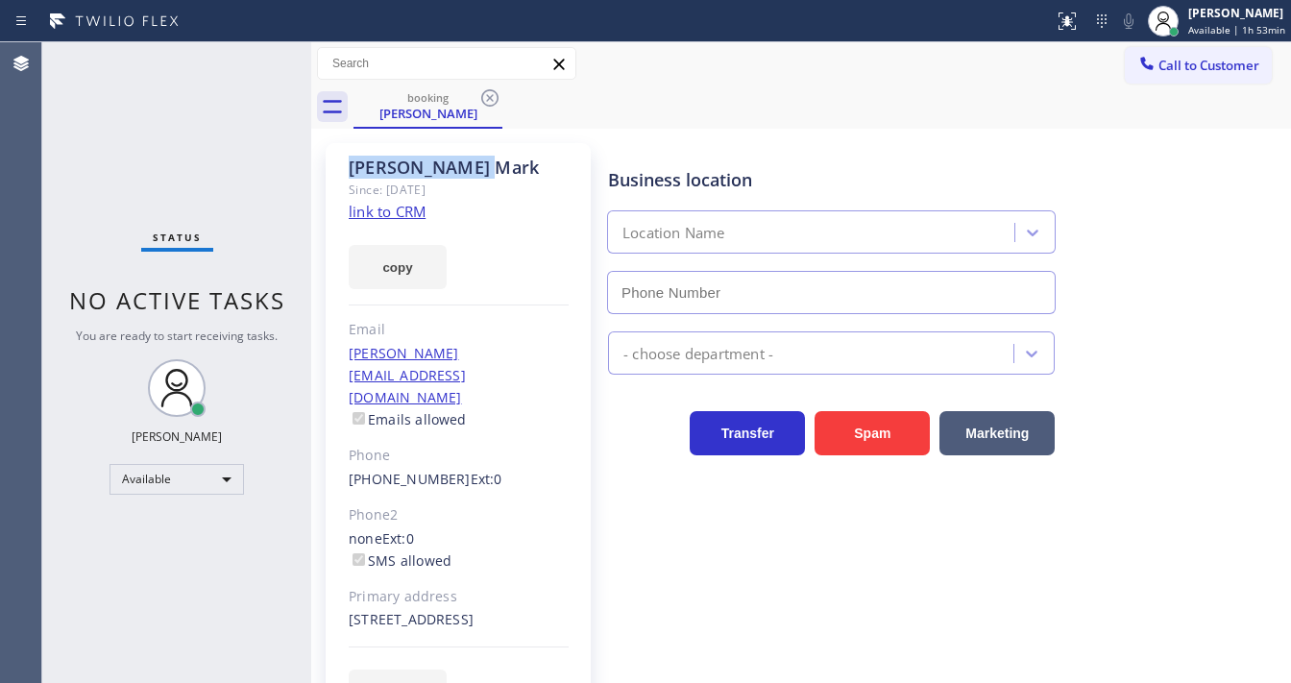
click at [489, 102] on icon at bounding box center [489, 97] width 23 height 23
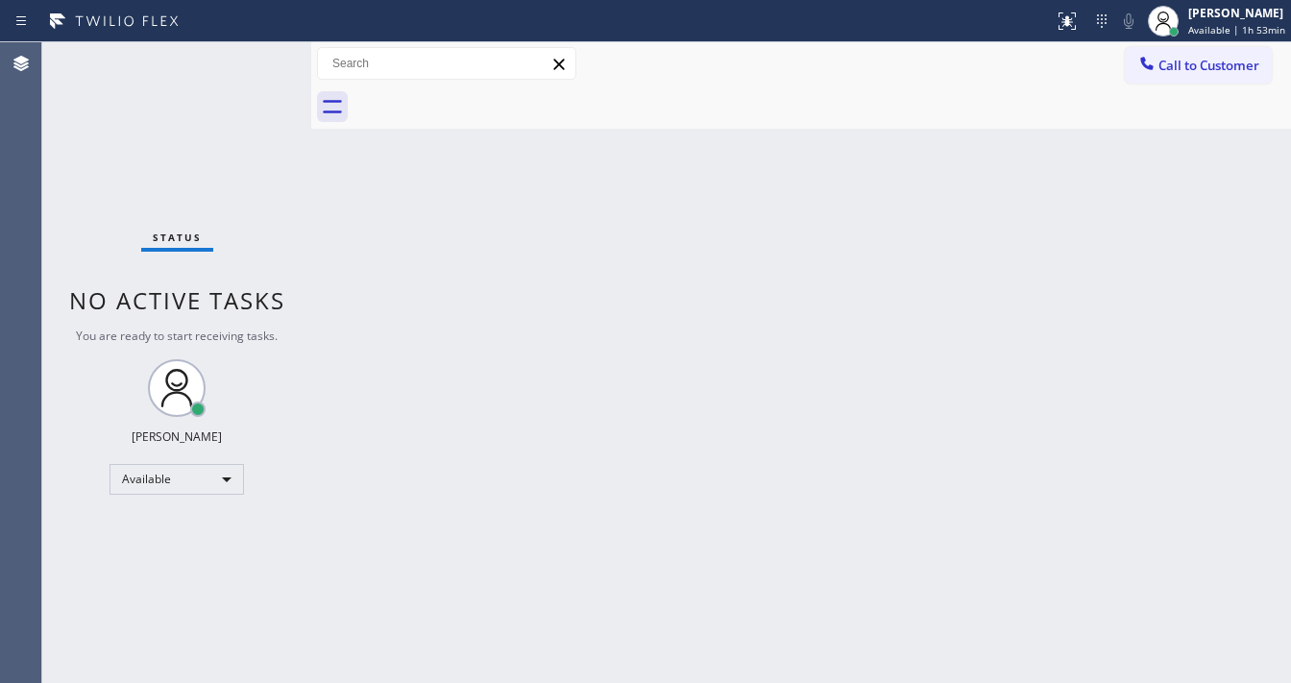
click at [236, 187] on div "Status No active tasks You are ready to start receiving tasks. [PERSON_NAME]" at bounding box center [176, 362] width 269 height 640
click at [246, 62] on div "Status No active tasks You are ready to start receiving tasks. [PERSON_NAME]" at bounding box center [176, 362] width 269 height 640
click at [246, 61] on div "Status No active tasks You are ready to start receiving tasks. [PERSON_NAME]" at bounding box center [176, 362] width 269 height 640
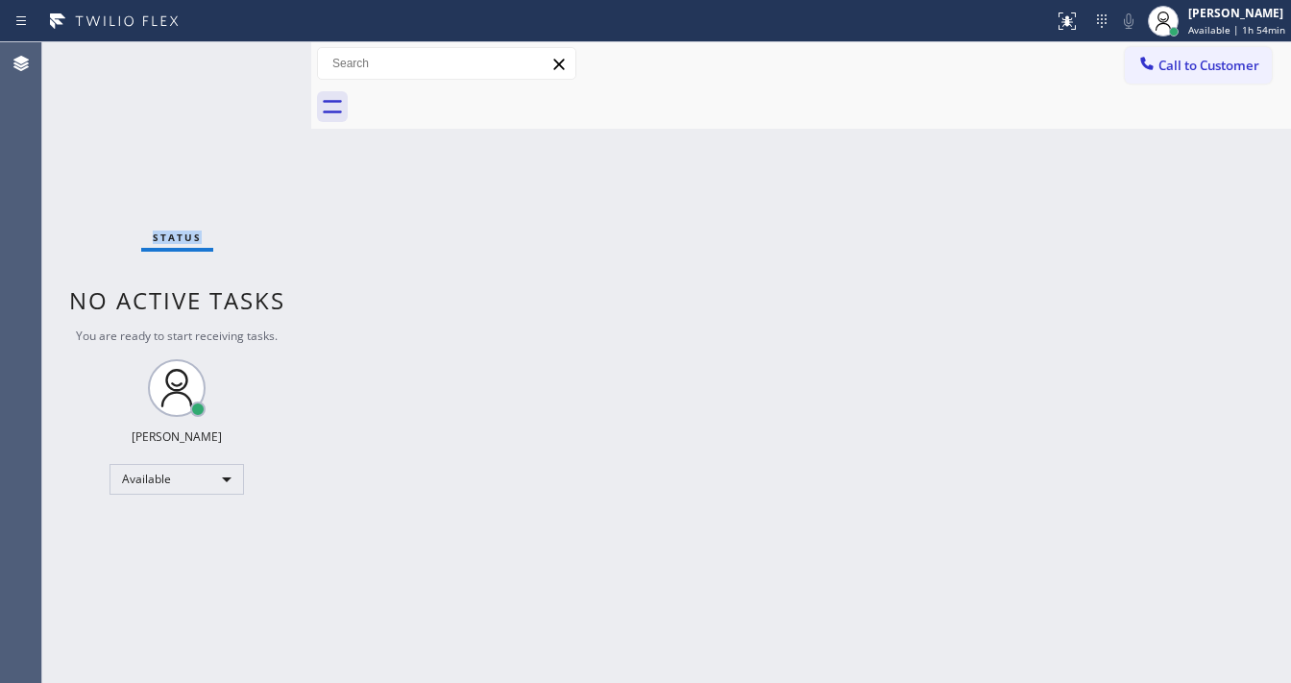
click at [246, 61] on div "Status No active tasks You are ready to start receiving tasks. [PERSON_NAME]" at bounding box center [176, 362] width 269 height 640
drag, startPoint x: 64, startPoint y: 411, endPoint x: 132, endPoint y: 456, distance: 81.0
click at [64, 411] on div "Status No active tasks You are ready to start receiving tasks. [PERSON_NAME]" at bounding box center [176, 362] width 269 height 640
click at [142, 480] on div "Available" at bounding box center [176, 479] width 134 height 31
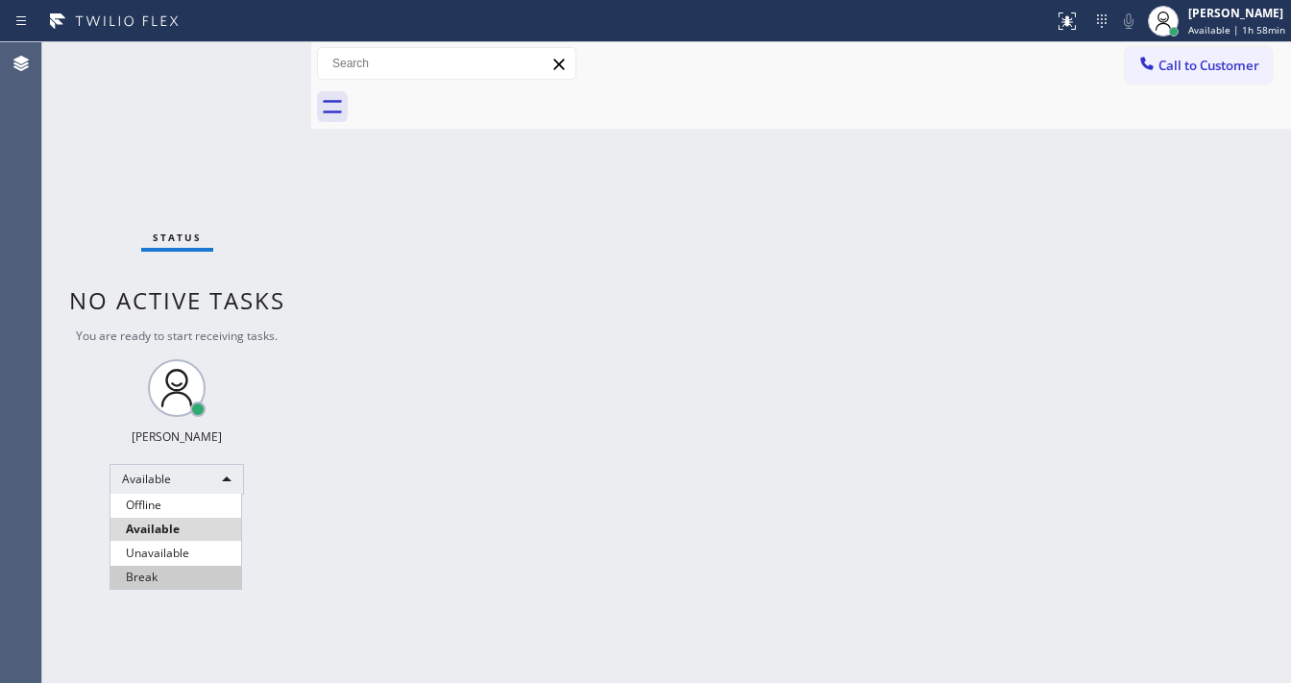
click at [179, 574] on li "Break" at bounding box center [175, 577] width 131 height 23
click at [381, 499] on div "Back to Dashboard Change Sender ID Customers Technicians Select a contact Outbo…" at bounding box center [800, 362] width 979 height 640
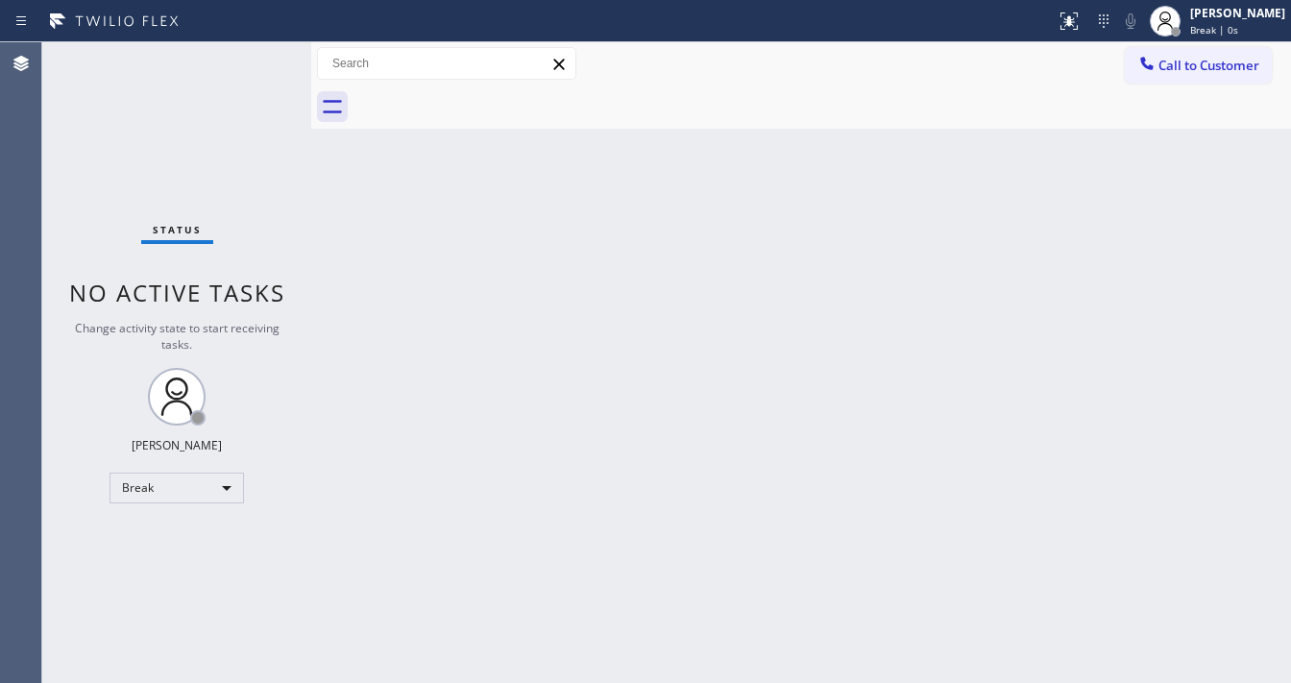
click at [504, 482] on div "Back to Dashboard Change Sender ID Customers Technicians Select a contact Outbo…" at bounding box center [800, 362] width 979 height 640
click at [1176, 30] on icon at bounding box center [1164, 21] width 23 height 23
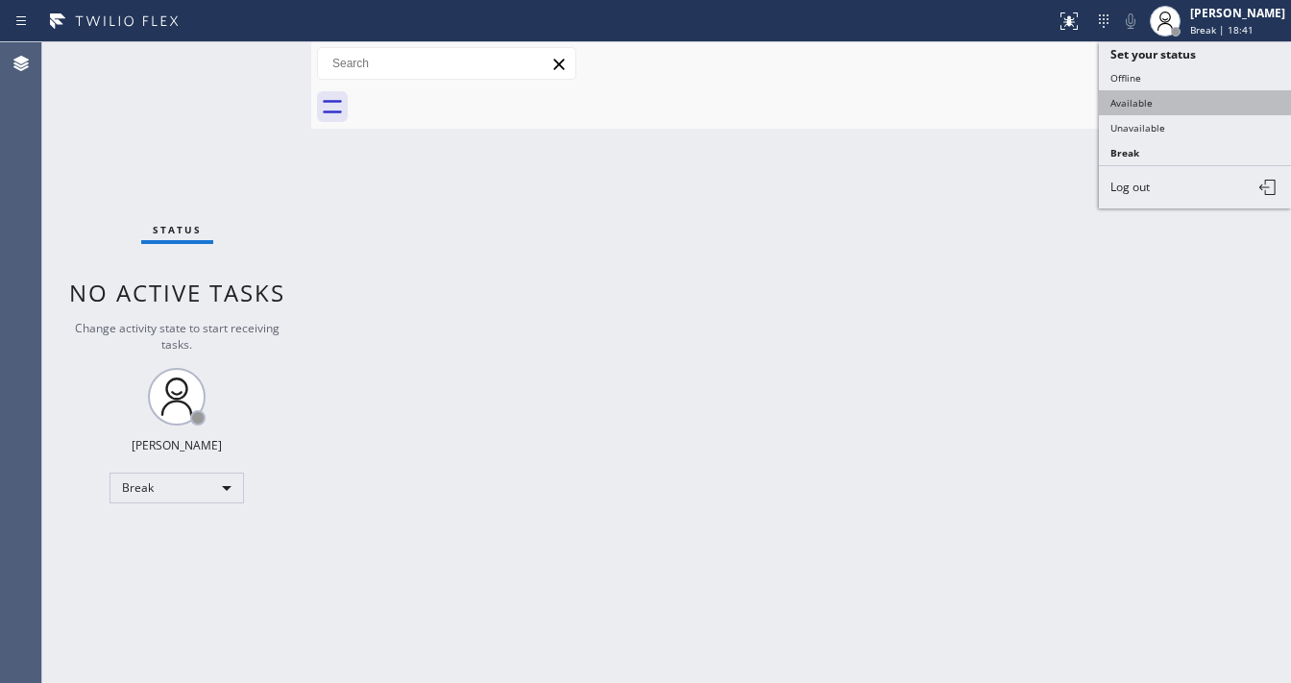
click at [1129, 100] on button "Available" at bounding box center [1194, 102] width 192 height 25
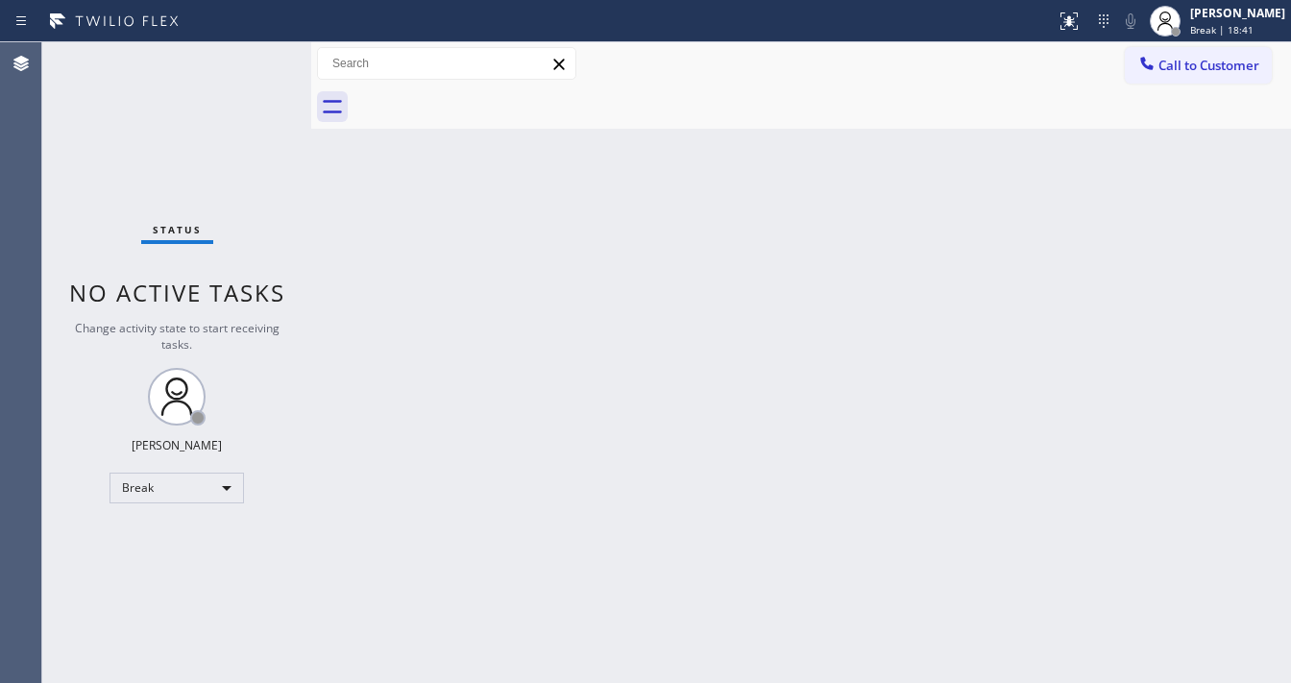
click at [936, 223] on div "Back to Dashboard Change Sender ID Customers Technicians Select a contact Outbo…" at bounding box center [800, 362] width 979 height 640
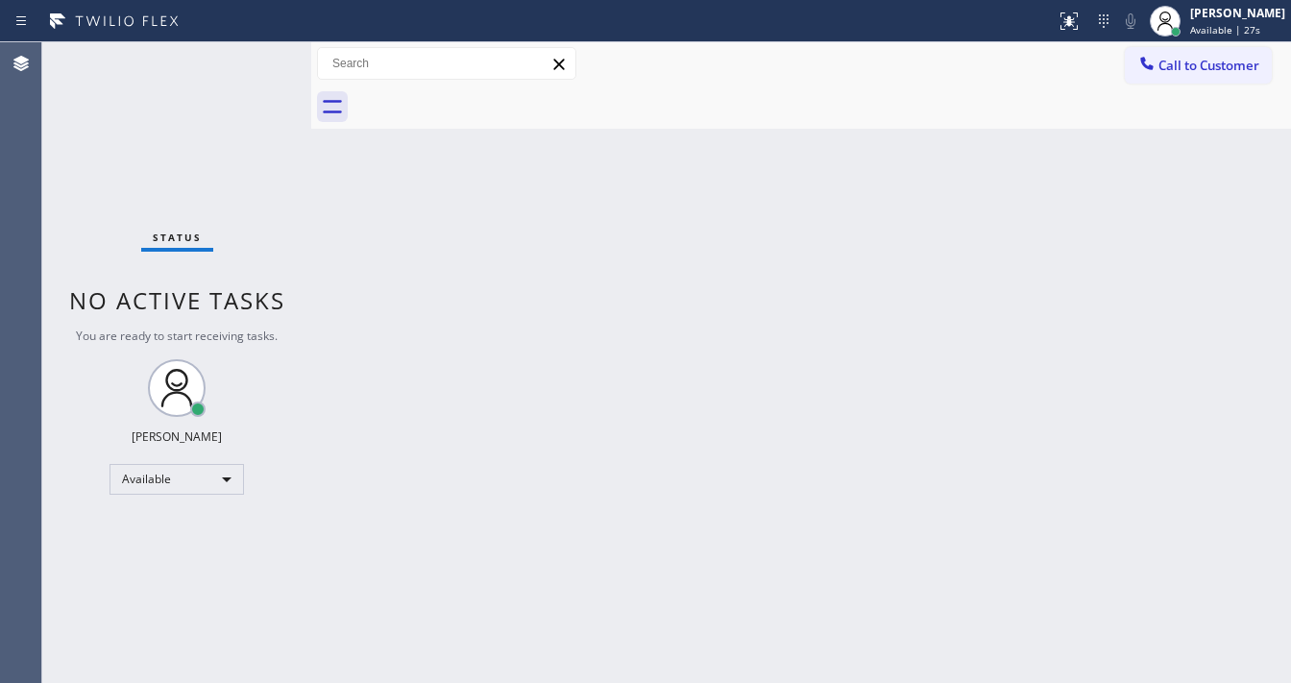
click at [498, 682] on div "Back to Dashboard Change Sender ID Customers Technicians Select a contact Outbo…" at bounding box center [800, 362] width 979 height 640
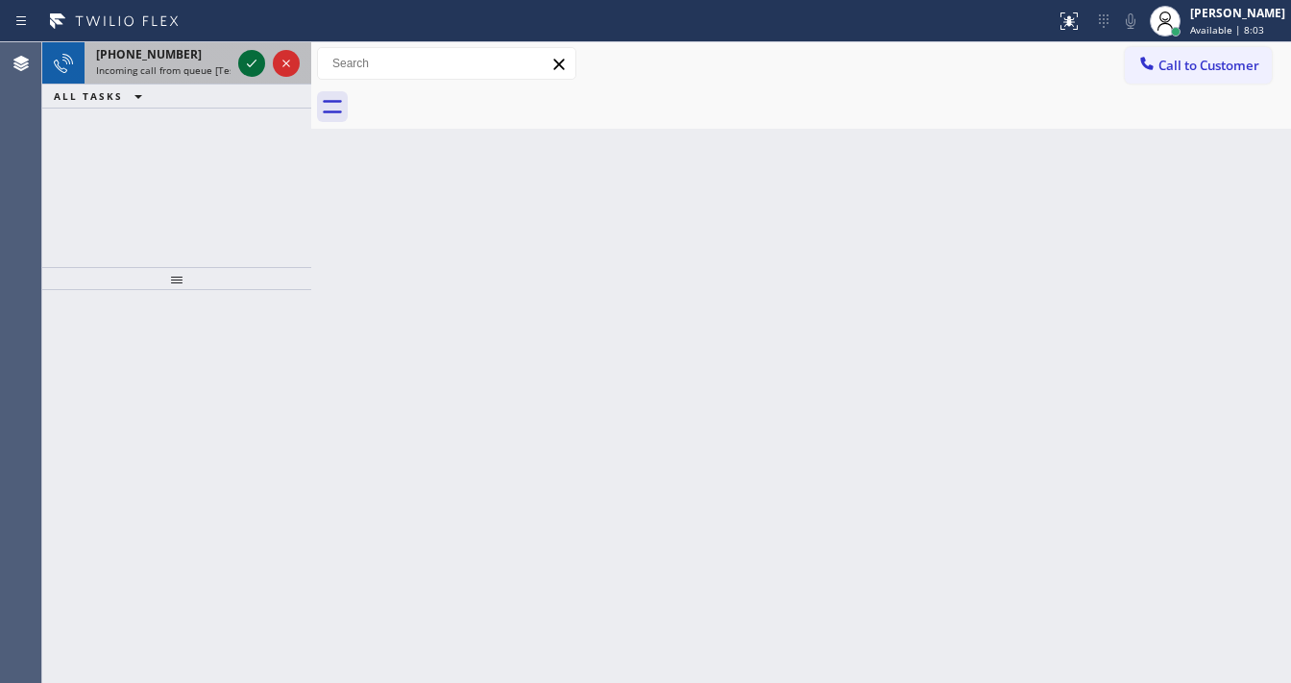
click at [246, 61] on icon at bounding box center [251, 63] width 23 height 23
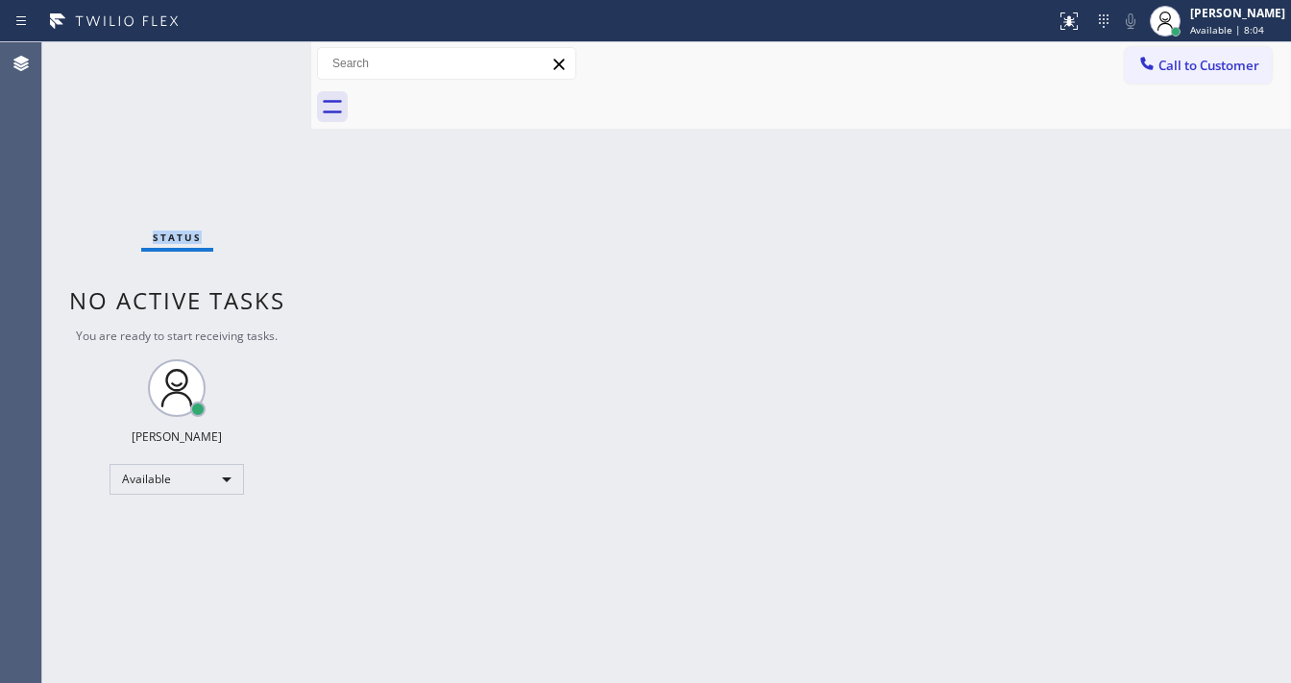
click at [247, 61] on div "Status No active tasks You are ready to start receiving tasks. [PERSON_NAME]" at bounding box center [176, 362] width 269 height 640
click at [244, 64] on div "Status No active tasks You are ready to start receiving tasks. [PERSON_NAME]" at bounding box center [176, 362] width 269 height 640
click at [1064, 24] on div at bounding box center [1069, 21] width 42 height 23
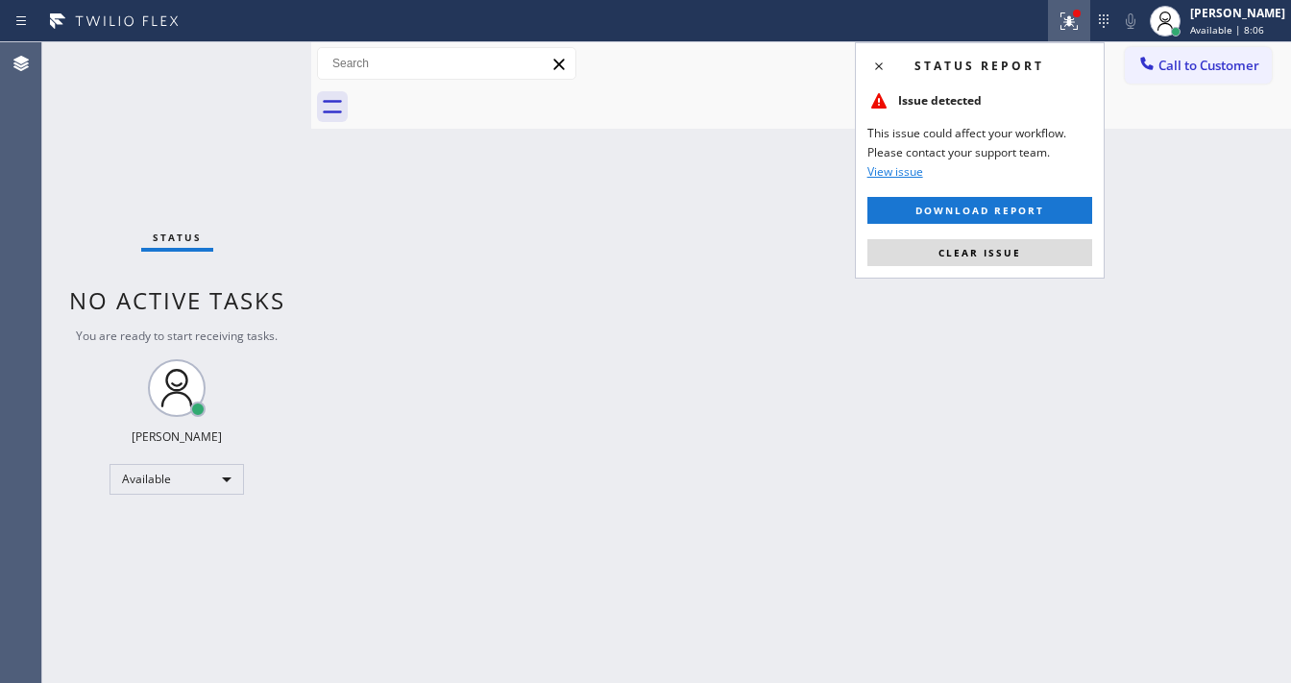
click at [992, 268] on div "Status report Issue detected This issue could affect your workflow. Please cont…" at bounding box center [980, 160] width 250 height 236
drag, startPoint x: 986, startPoint y: 253, endPoint x: 77, endPoint y: 131, distance: 917.5
click at [978, 252] on span "Clear issue" at bounding box center [979, 252] width 83 height 13
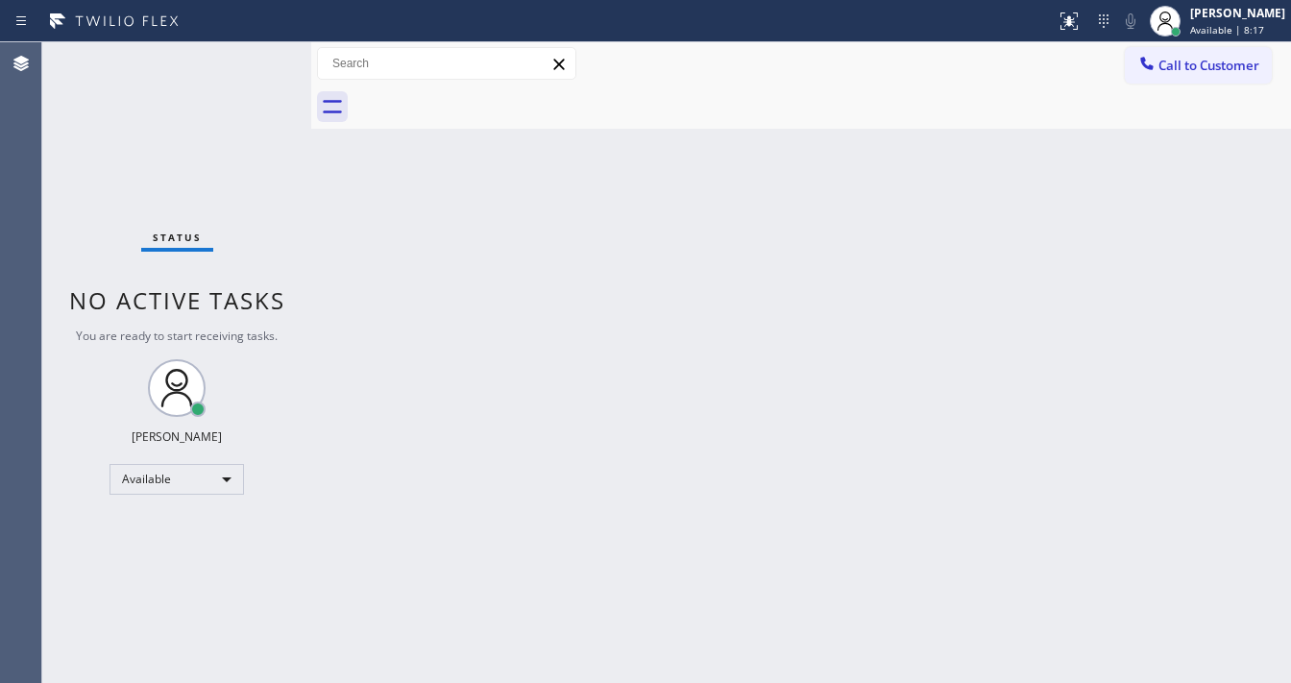
click at [253, 62] on div "Status No active tasks You are ready to start receiving tasks. [PERSON_NAME]" at bounding box center [176, 362] width 269 height 640
click at [248, 63] on div "Status No active tasks You are ready to start receiving tasks. [PERSON_NAME]" at bounding box center [176, 362] width 269 height 640
click at [242, 63] on div "Status No active tasks You are ready to start receiving tasks. [PERSON_NAME]" at bounding box center [176, 362] width 269 height 640
click at [196, 109] on div "Status No active tasks You are ready to start receiving tasks. [PERSON_NAME]" at bounding box center [176, 362] width 269 height 640
drag, startPoint x: 185, startPoint y: 118, endPoint x: 228, endPoint y: 62, distance: 69.9
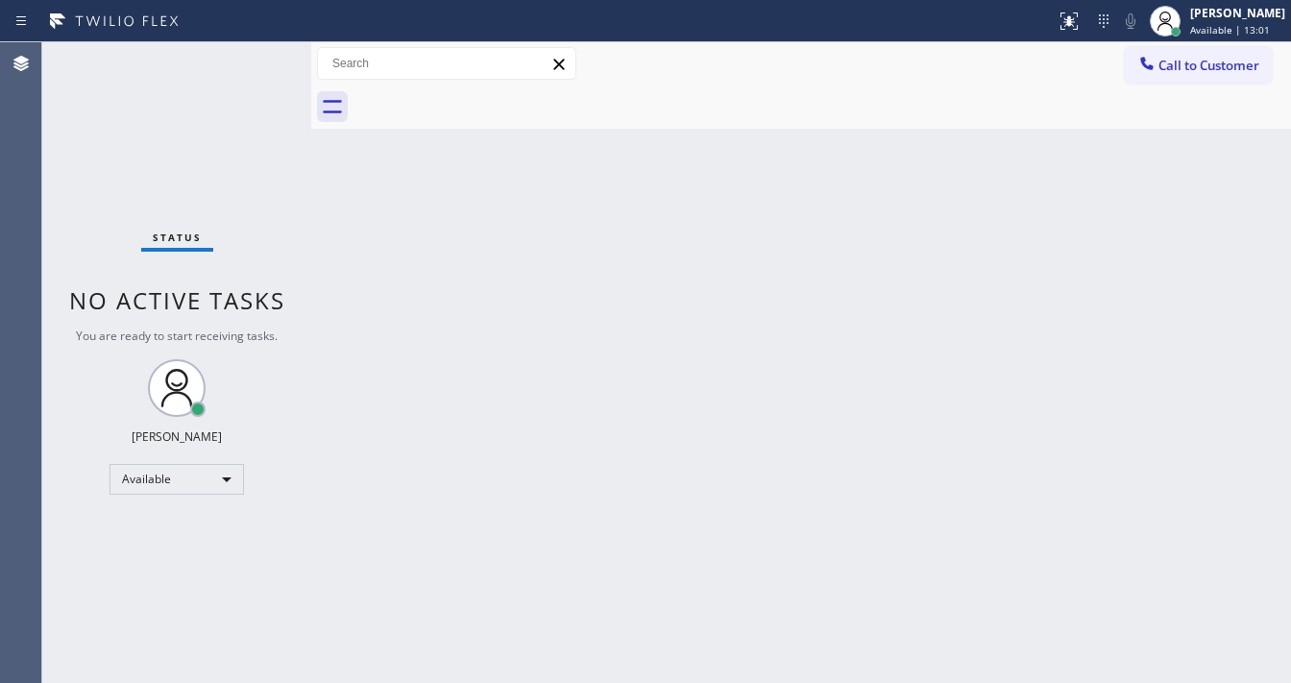
click at [228, 69] on div "Status No active tasks You are ready to start receiving tasks. [PERSON_NAME]" at bounding box center [176, 362] width 269 height 640
click at [184, 294] on span "No active tasks" at bounding box center [177, 300] width 216 height 32
click at [246, 58] on div "Status No active tasks You are ready to start receiving tasks. [PERSON_NAME]" at bounding box center [176, 362] width 269 height 640
drag, startPoint x: 249, startPoint y: 65, endPoint x: 256, endPoint y: 57, distance: 11.6
click at [256, 57] on div "Status No active tasks You are ready to start receiving tasks. [PERSON_NAME]" at bounding box center [176, 362] width 269 height 640
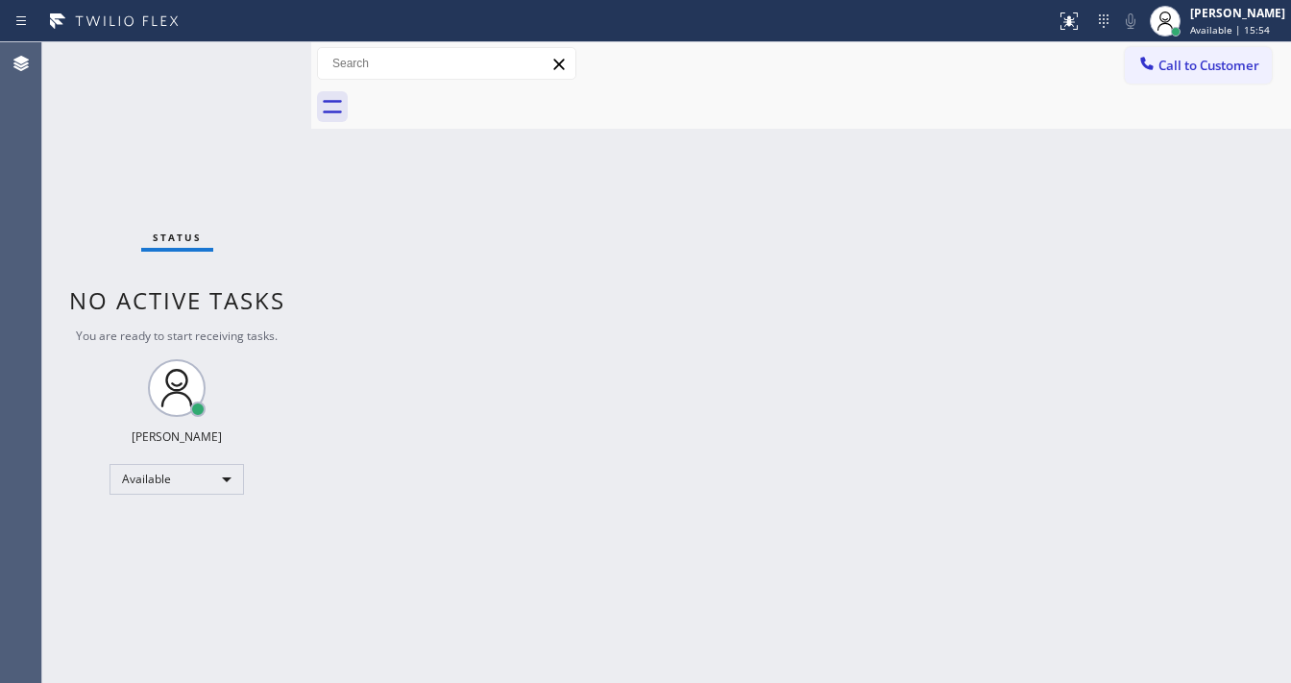
click at [256, 57] on div "Status No active tasks You are ready to start receiving tasks. [PERSON_NAME]" at bounding box center [176, 362] width 269 height 640
click at [256, 54] on div "Status No active tasks You are ready to start receiving tasks. [PERSON_NAME]" at bounding box center [176, 362] width 269 height 640
drag, startPoint x: 220, startPoint y: 48, endPoint x: 359, endPoint y: 411, distance: 388.7
click at [359, 411] on div "Back to Dashboard Change Sender ID Customers Technicians Select a contact Outbo…" at bounding box center [800, 362] width 979 height 640
drag, startPoint x: 1237, startPoint y: 25, endPoint x: 1239, endPoint y: 38, distance: 13.6
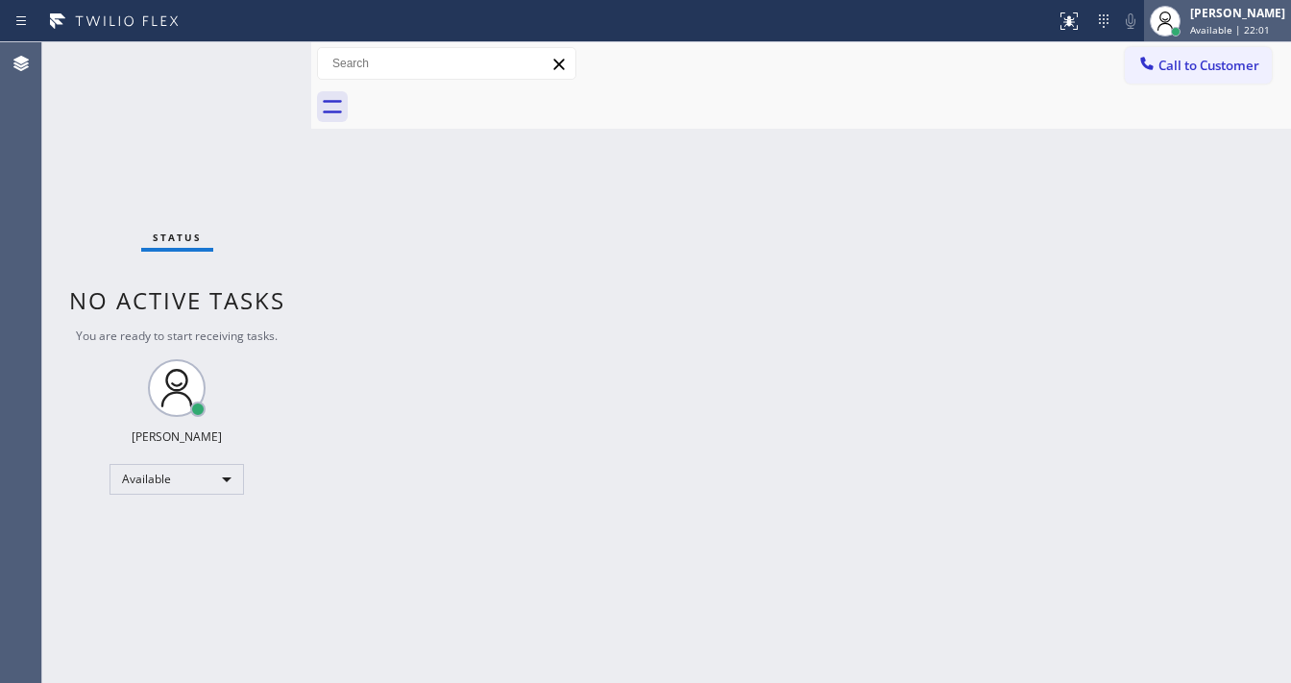
click at [1238, 24] on span "Available | 22:01" at bounding box center [1230, 29] width 80 height 13
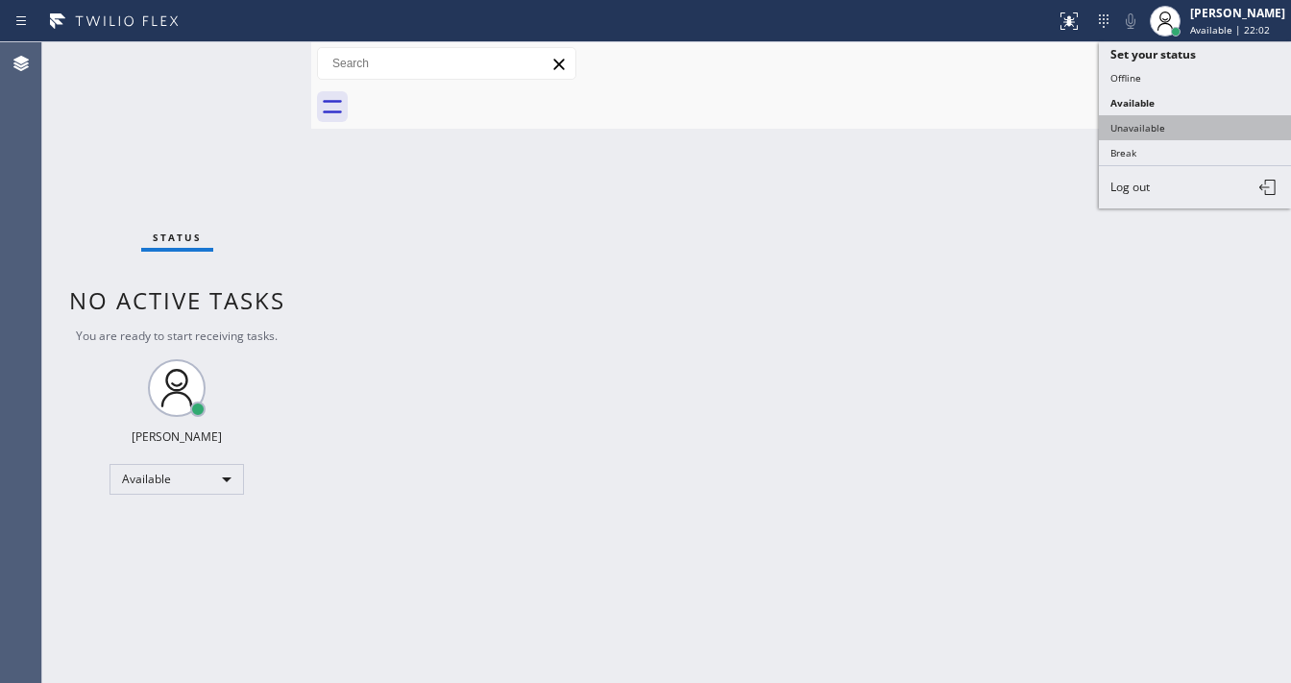
click at [1170, 125] on button "Unavailable" at bounding box center [1194, 127] width 192 height 25
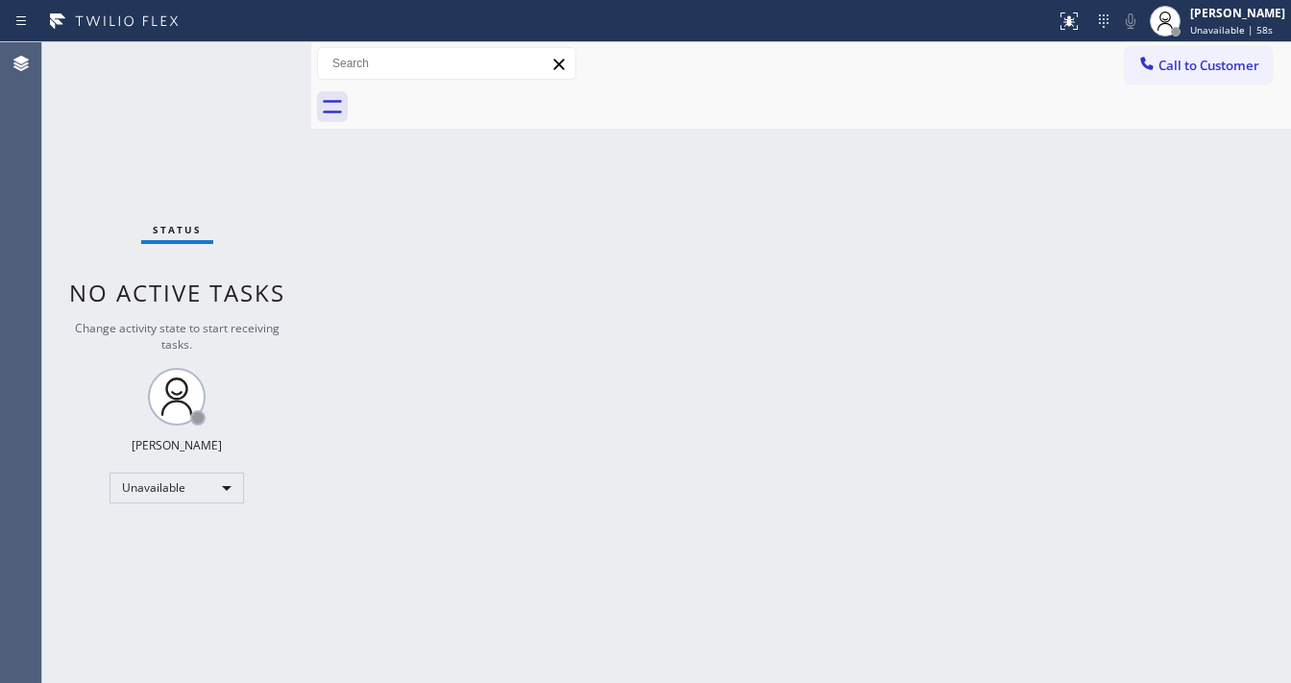
click at [247, 57] on div "Status No active tasks Change activity state to start receiving tasks. [PERSON_…" at bounding box center [176, 362] width 269 height 640
click at [250, 57] on div "Status No active tasks Change activity state to start receiving tasks. [PERSON_…" at bounding box center [176, 362] width 269 height 640
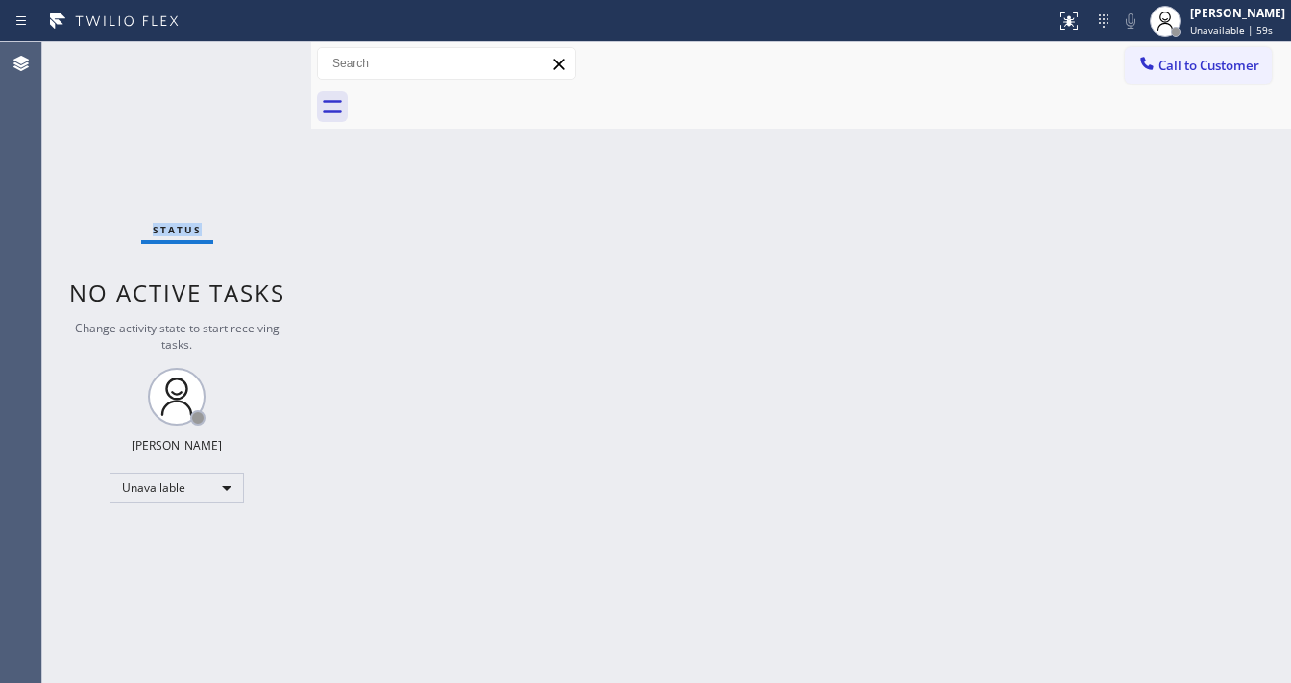
click at [250, 57] on div "Status No active tasks Change activity state to start receiving tasks. [PERSON_…" at bounding box center [176, 362] width 269 height 640
click at [192, 472] on div "Unavailable" at bounding box center [176, 487] width 134 height 31
click at [180, 538] on li "Available" at bounding box center [175, 536] width 131 height 23
drag, startPoint x: 453, startPoint y: 538, endPoint x: 552, endPoint y: 681, distance: 173.9
click at [455, 538] on div "Back to Dashboard Change Sender ID Customers Technicians Select a contact Outbo…" at bounding box center [800, 362] width 979 height 640
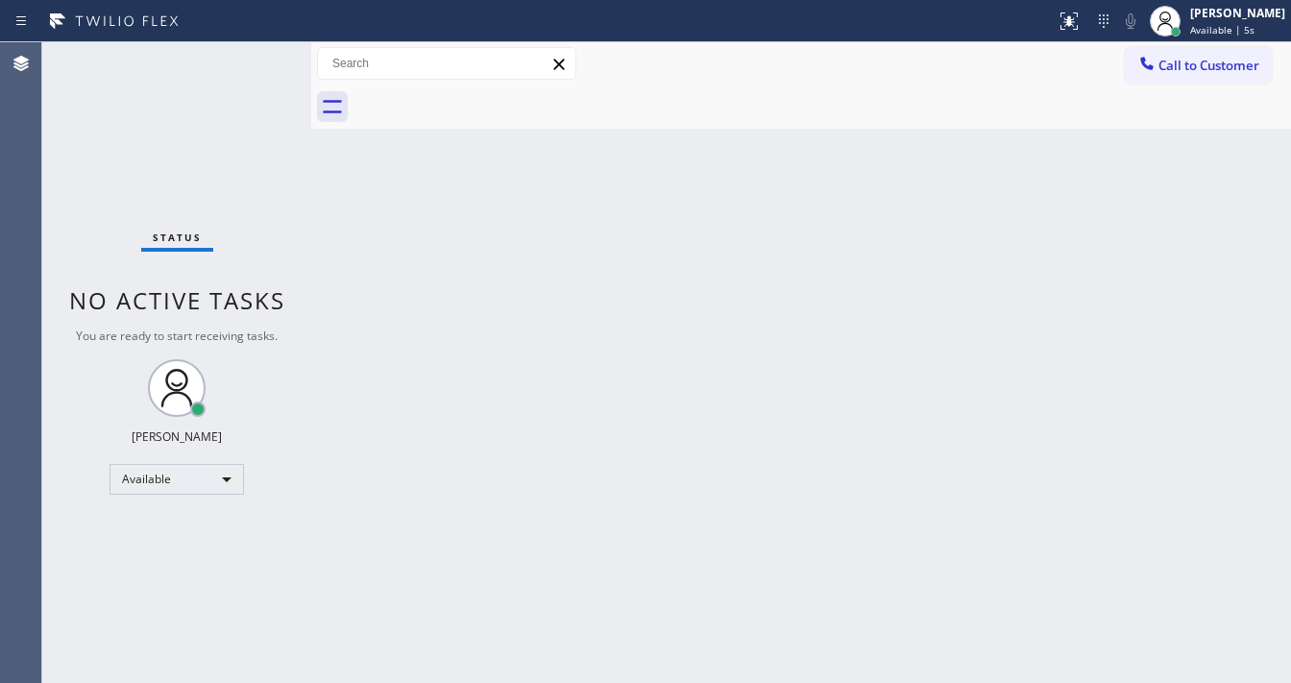
click at [198, 81] on div "Status No active tasks You are ready to start receiving tasks. [PERSON_NAME]" at bounding box center [176, 362] width 269 height 640
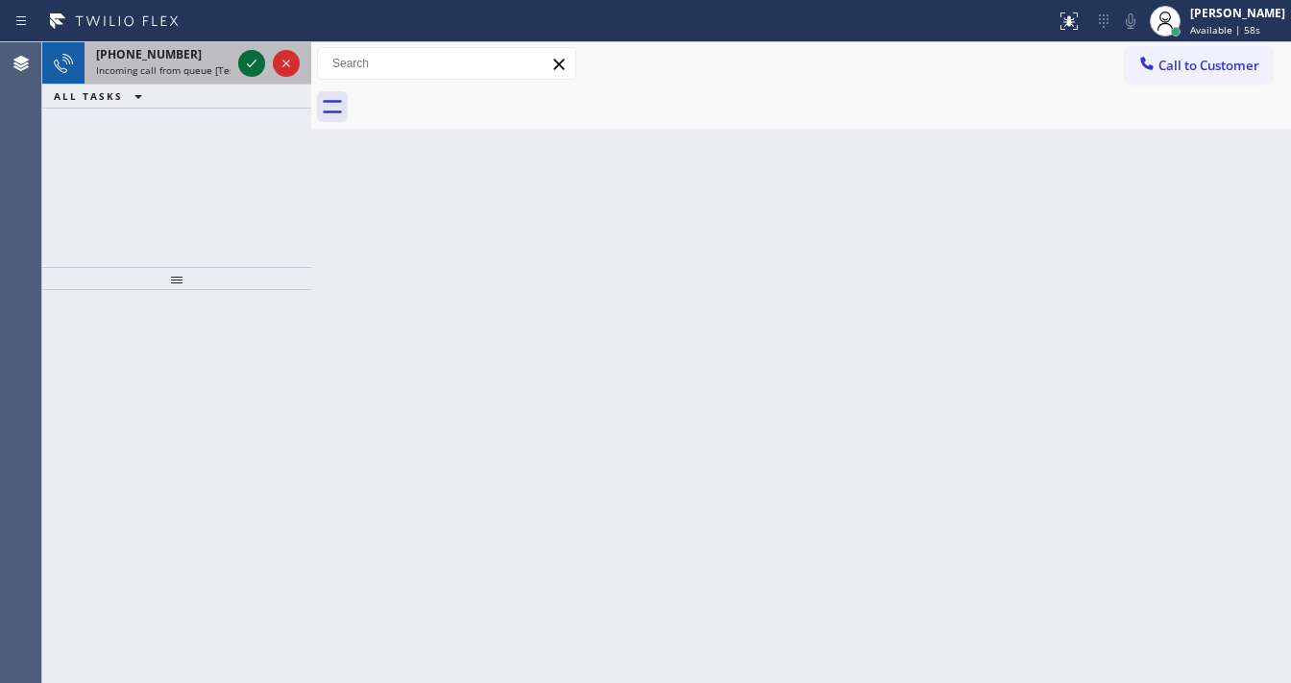
click at [245, 70] on icon at bounding box center [251, 63] width 23 height 23
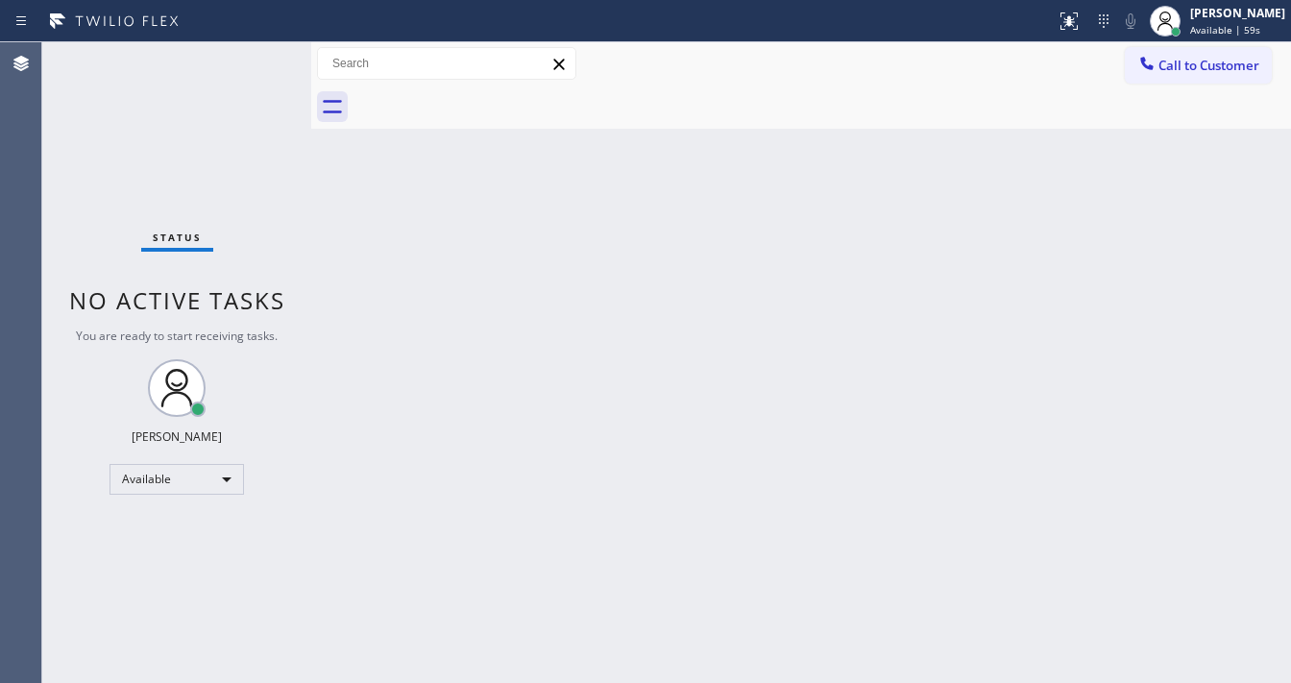
click at [248, 63] on div "Status No active tasks You are ready to start receiving tasks. [PERSON_NAME]" at bounding box center [176, 362] width 269 height 640
click at [1080, 31] on icon at bounding box center [1068, 21] width 23 height 23
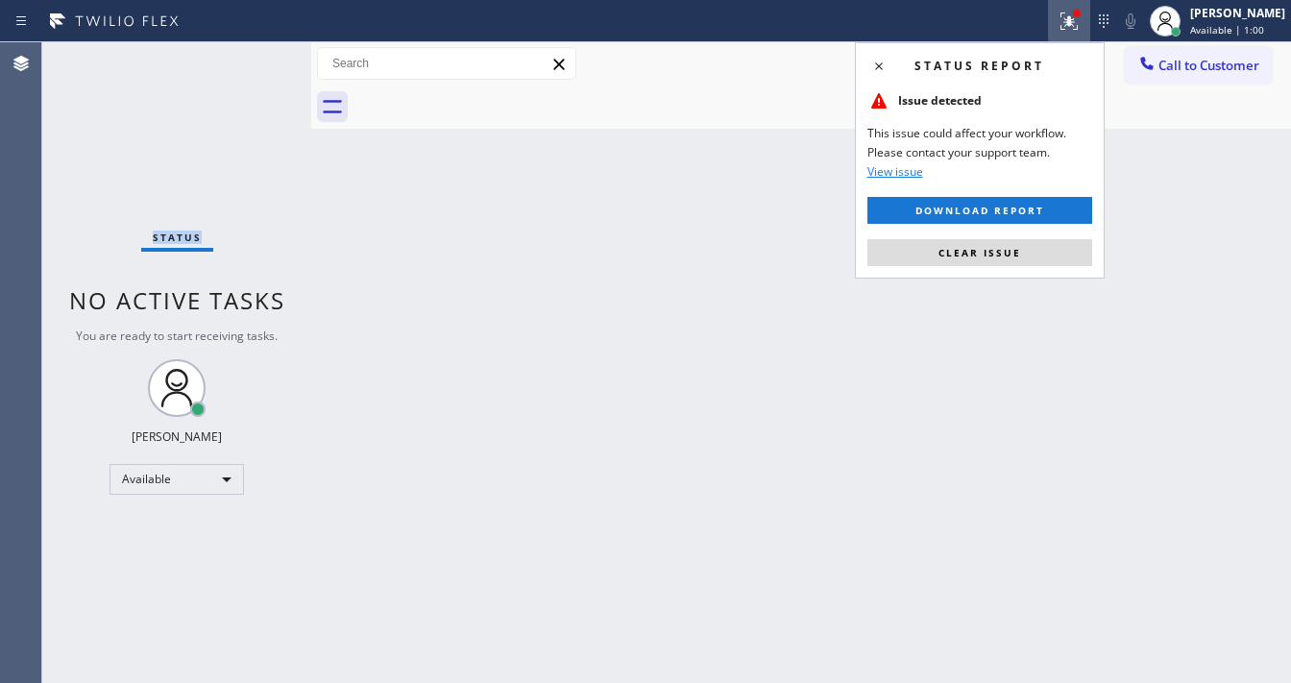
drag, startPoint x: 1021, startPoint y: 257, endPoint x: 679, endPoint y: 156, distance: 356.7
click at [1020, 257] on button "Clear issue" at bounding box center [979, 252] width 225 height 27
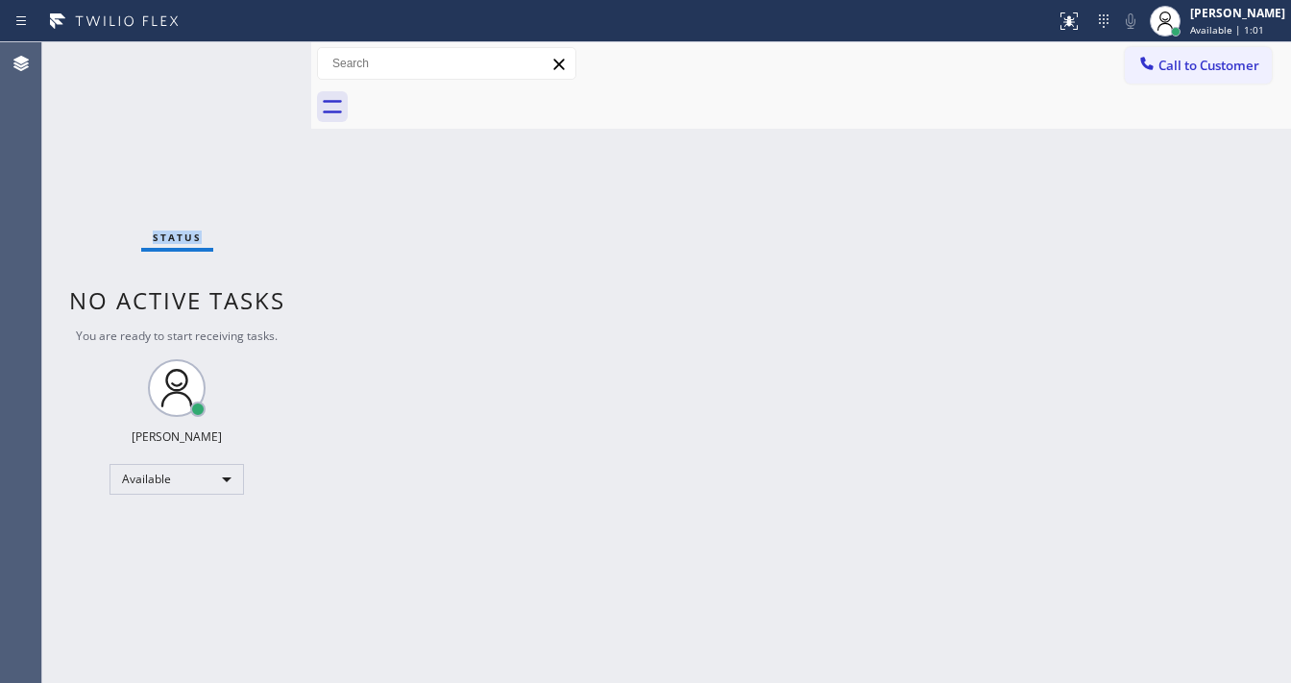
click at [261, 58] on div "Status No active tasks You are ready to start receiving tasks. [PERSON_NAME]" at bounding box center [176, 362] width 269 height 640
drag, startPoint x: 261, startPoint y: 58, endPoint x: 250, endPoint y: 51, distance: 13.3
click at [259, 56] on div "Status No active tasks You are ready to start receiving tasks. [PERSON_NAME]" at bounding box center [176, 362] width 269 height 640
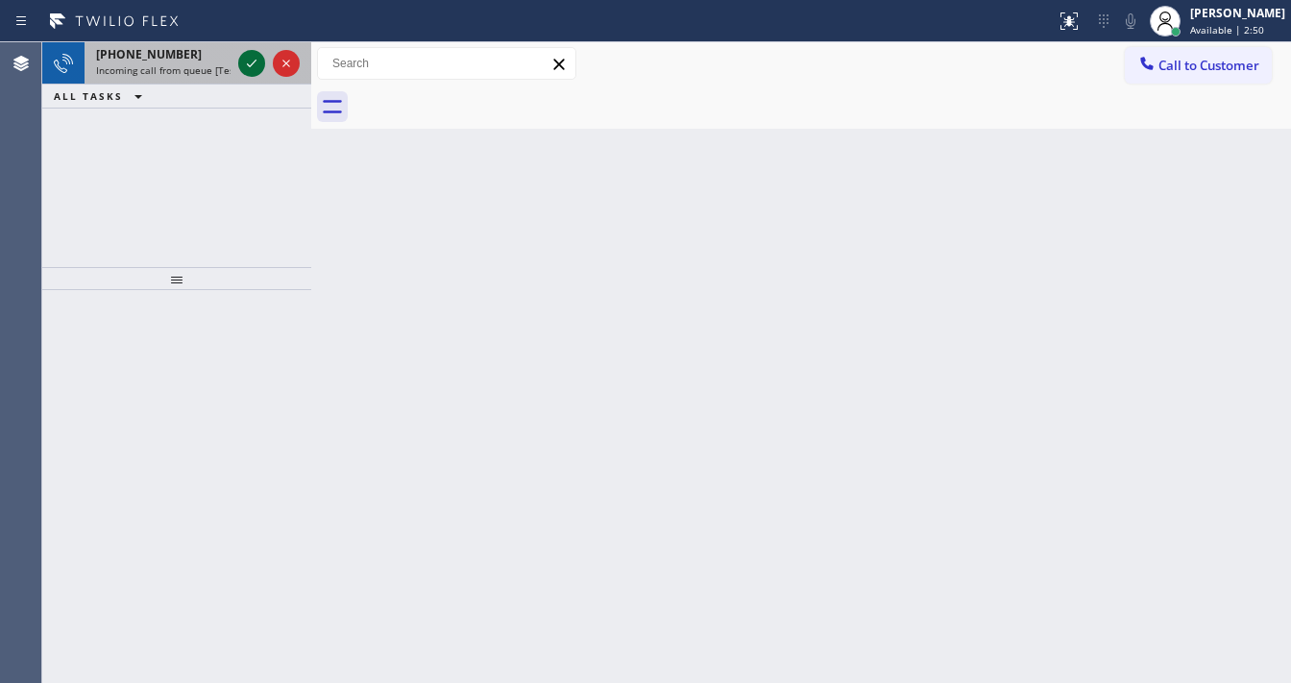
click at [243, 69] on div at bounding box center [251, 63] width 27 height 23
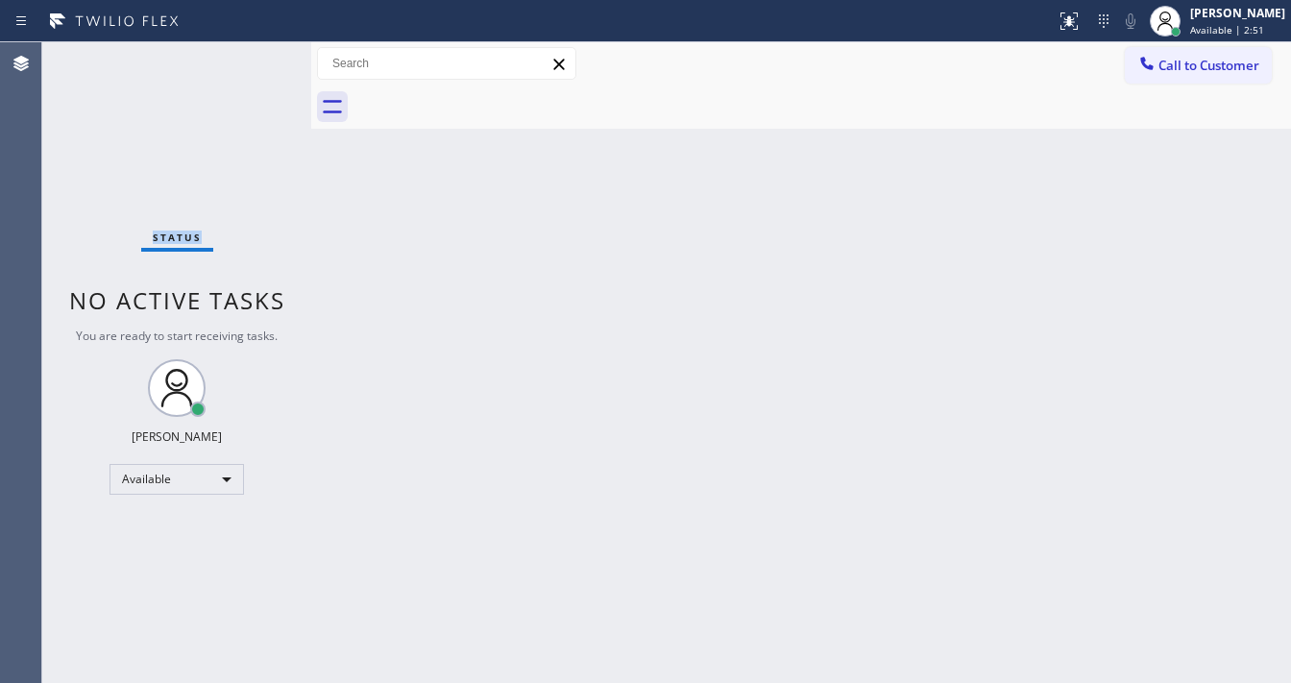
click at [246, 67] on div "Status No active tasks You are ready to start receiving tasks. [PERSON_NAME]" at bounding box center [176, 362] width 269 height 640
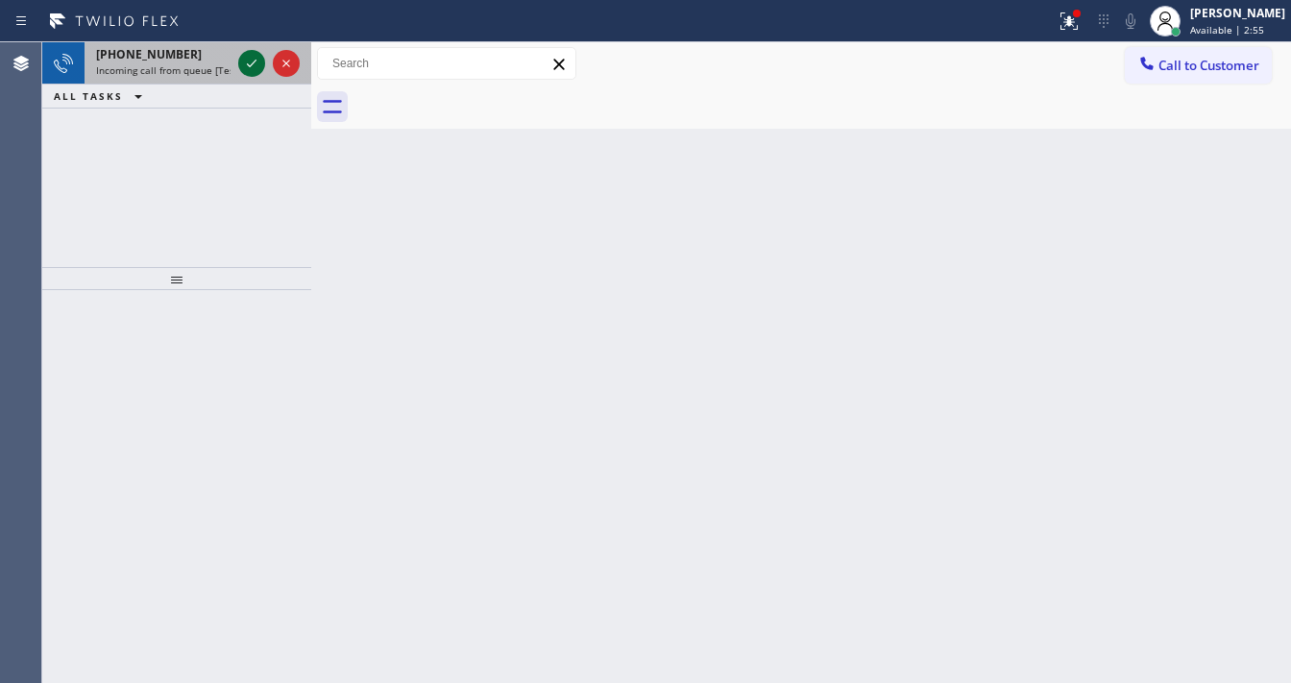
click at [253, 67] on icon at bounding box center [251, 63] width 23 height 23
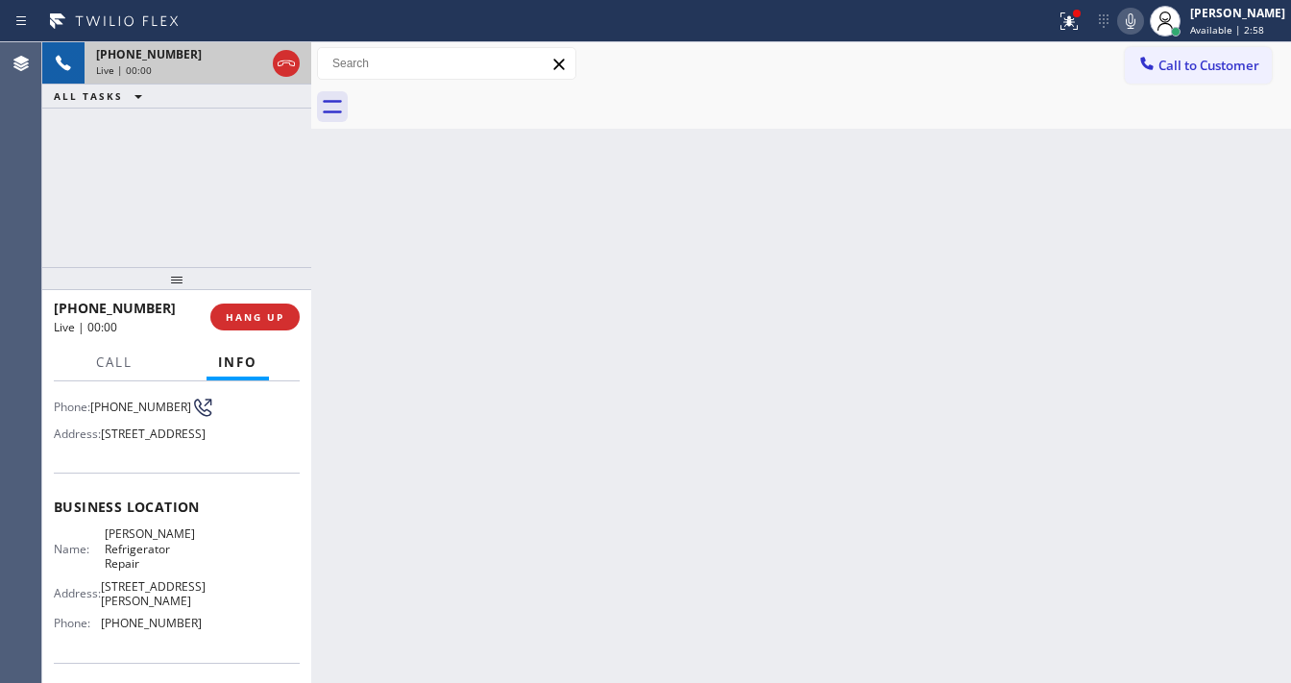
scroll to position [154, 0]
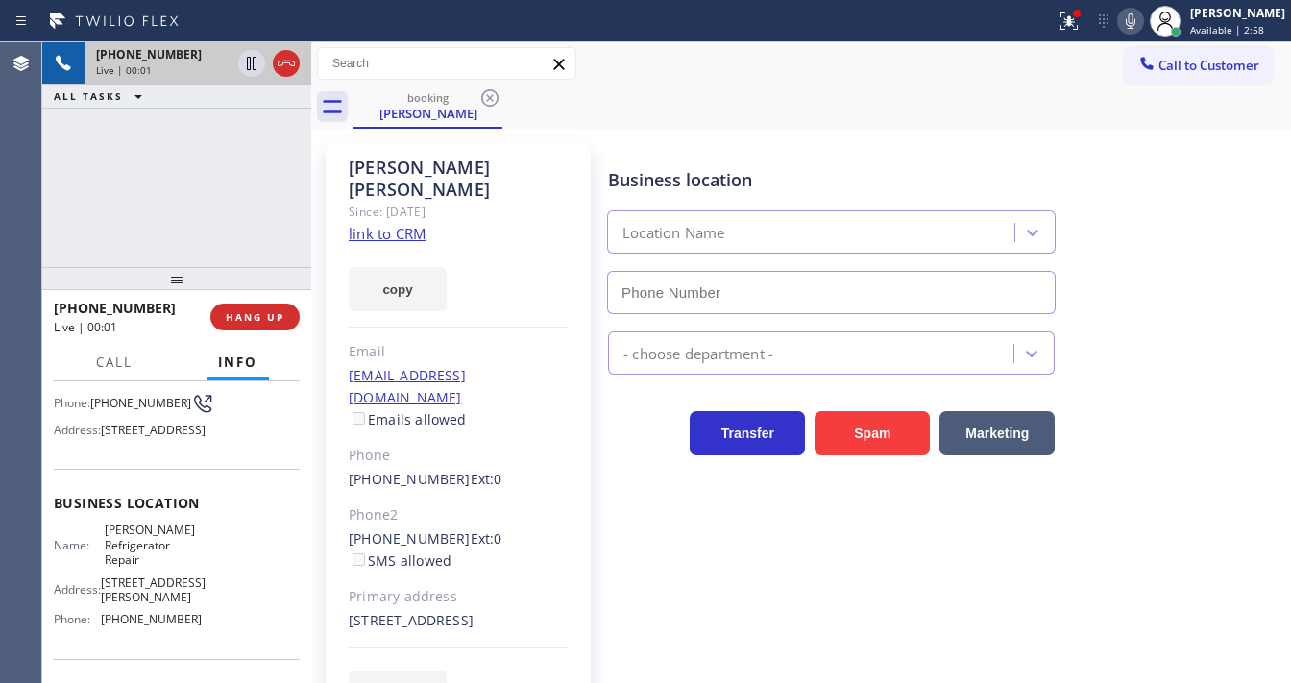
type input "[PHONE_NUMBER]"
click at [384, 224] on link "link to CRM" at bounding box center [387, 233] width 77 height 19
click at [1085, 34] on button at bounding box center [1069, 21] width 42 height 42
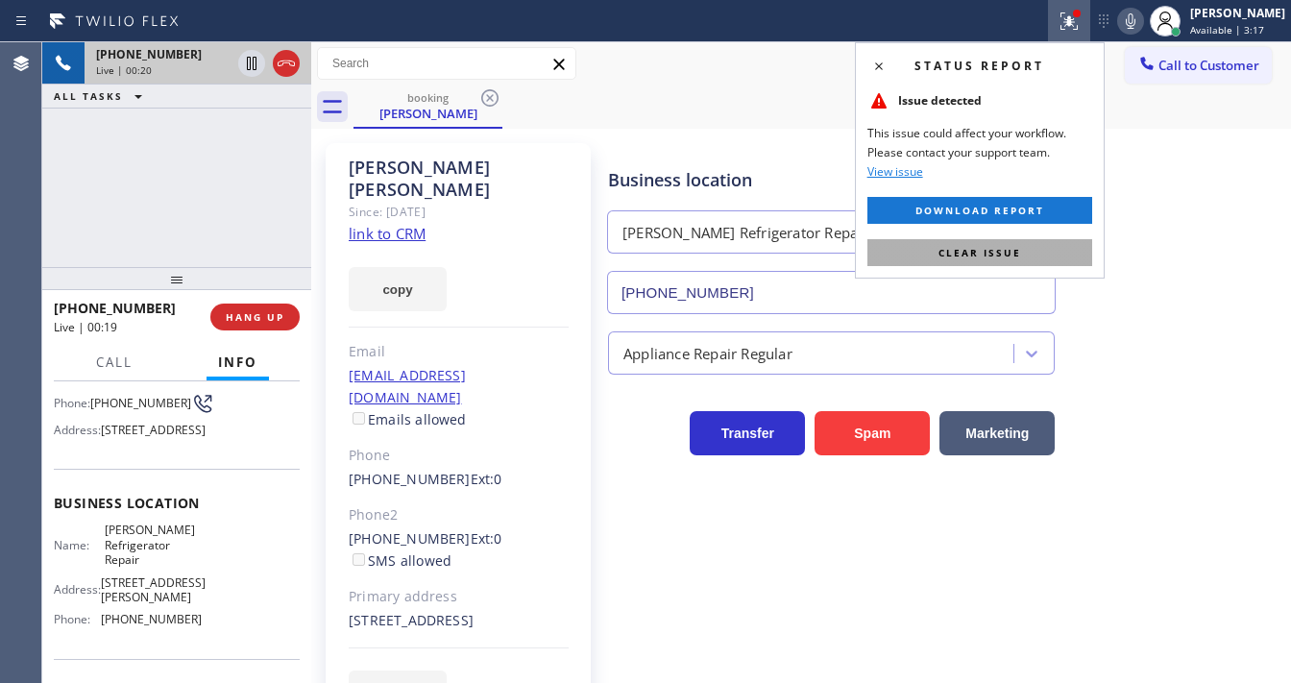
click at [1039, 244] on button "Clear issue" at bounding box center [979, 252] width 225 height 27
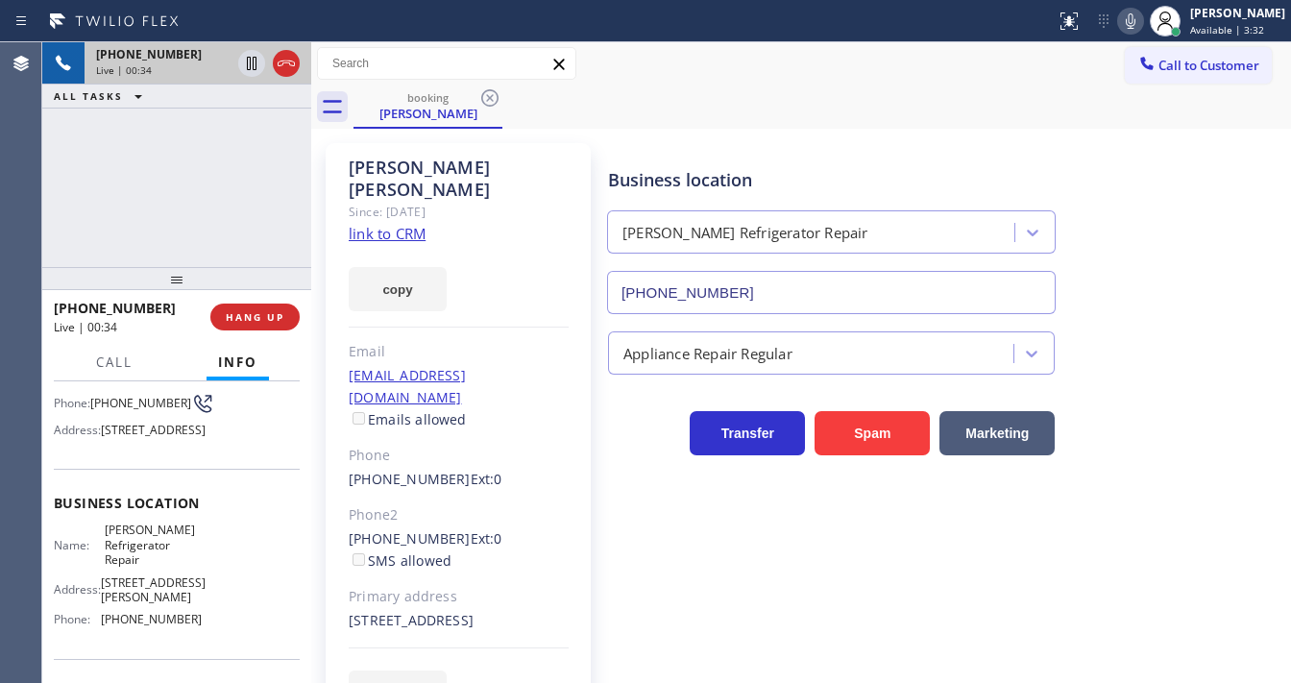
click at [106, 410] on span "[PHONE_NUMBER]" at bounding box center [140, 403] width 101 height 14
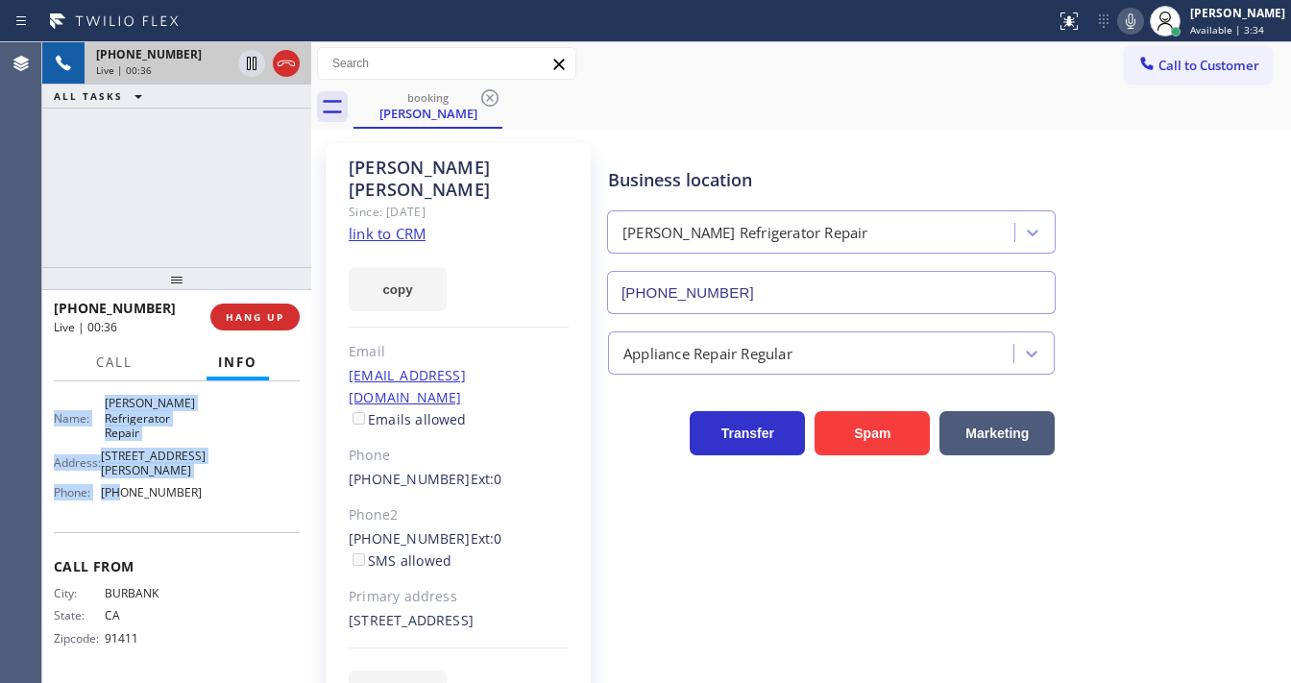
scroll to position [307, 0]
drag, startPoint x: 56, startPoint y: 419, endPoint x: 219, endPoint y: 512, distance: 187.9
click at [219, 512] on div "Context Queue: [Test] All Priority: 1 Customer Name: [PERSON_NAME] Phone: [PHON…" at bounding box center [177, 392] width 246 height 570
copy div "Customer Name: [PERSON_NAME] Phone: [PHONE_NUMBER] Address: [STREET_ADDRESS] Bu…"
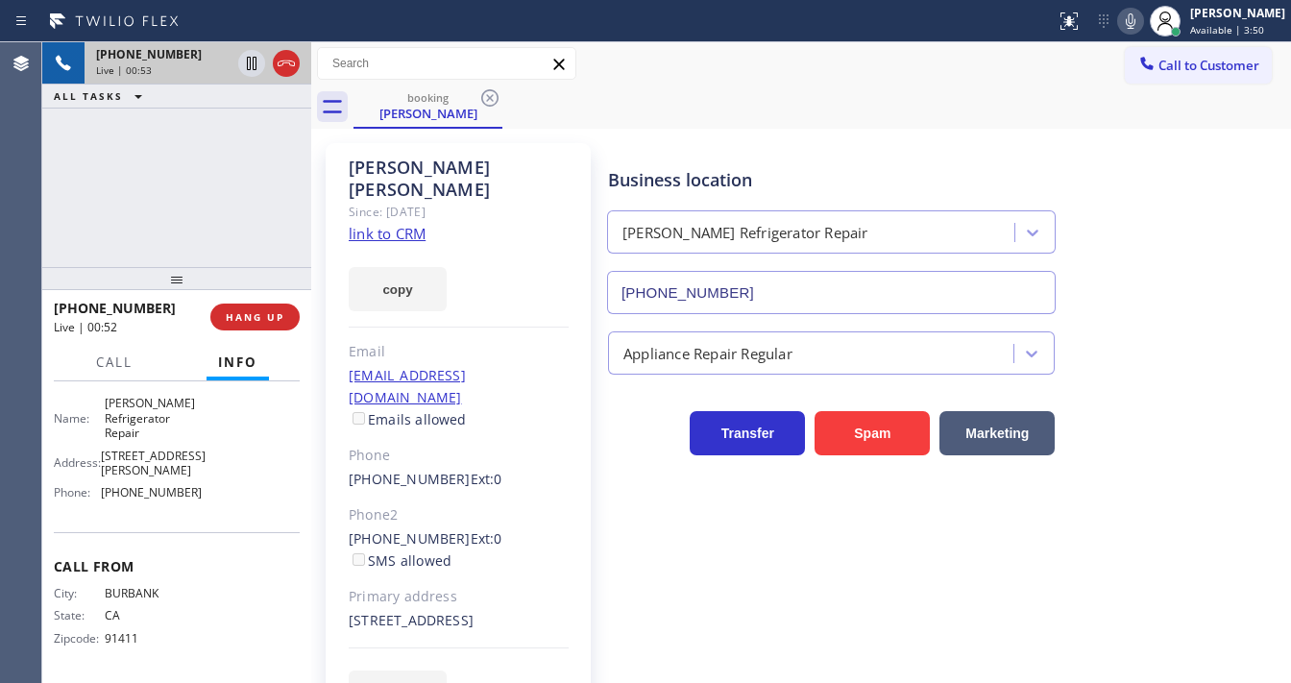
click at [196, 161] on div "[PHONE_NUMBER] Live | 00:53 ALL TASKS ALL TASKS ACTIVE TASKS TASKS IN WRAP UP" at bounding box center [176, 154] width 269 height 225
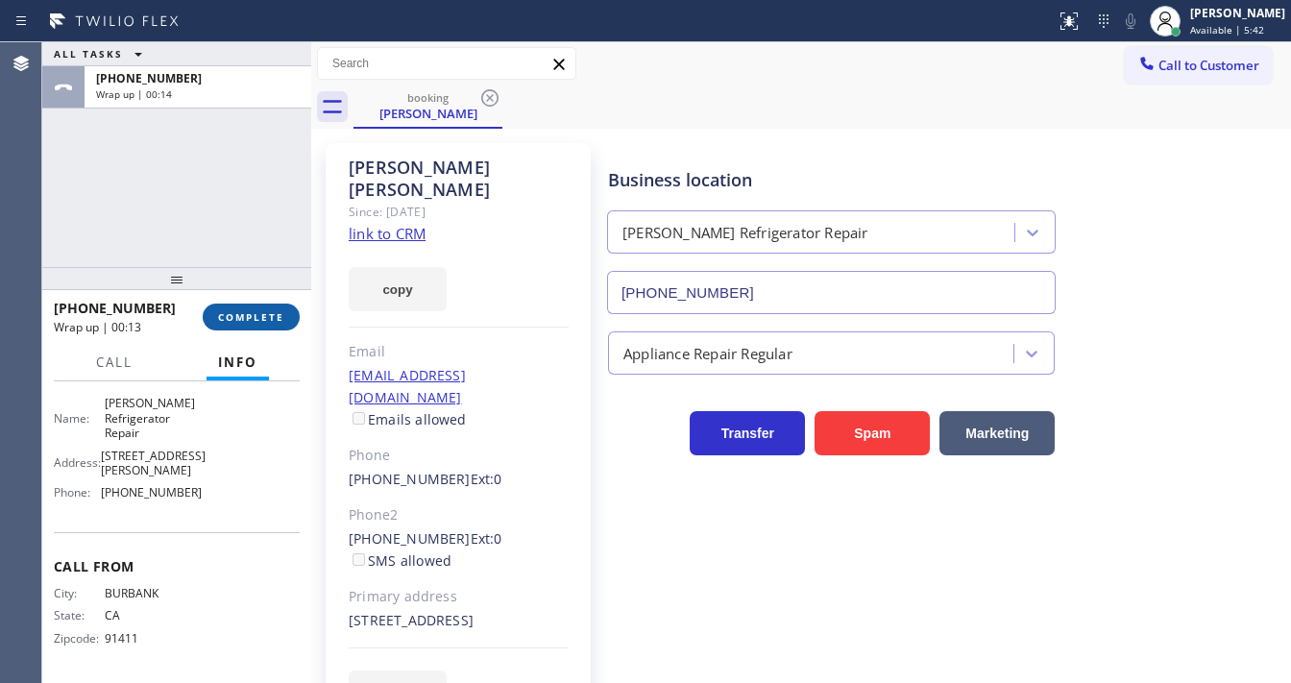
click at [249, 303] on button "COMPLETE" at bounding box center [251, 316] width 97 height 27
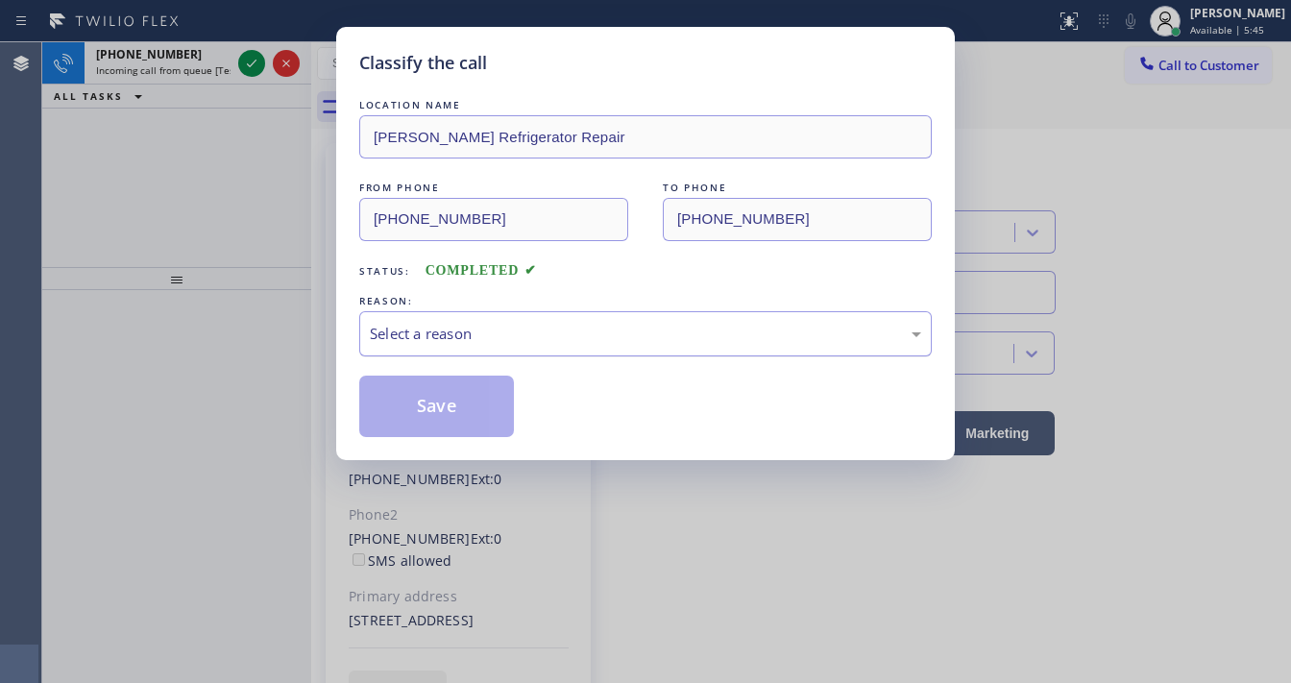
click at [488, 334] on div "Select a reason" at bounding box center [645, 334] width 551 height 22
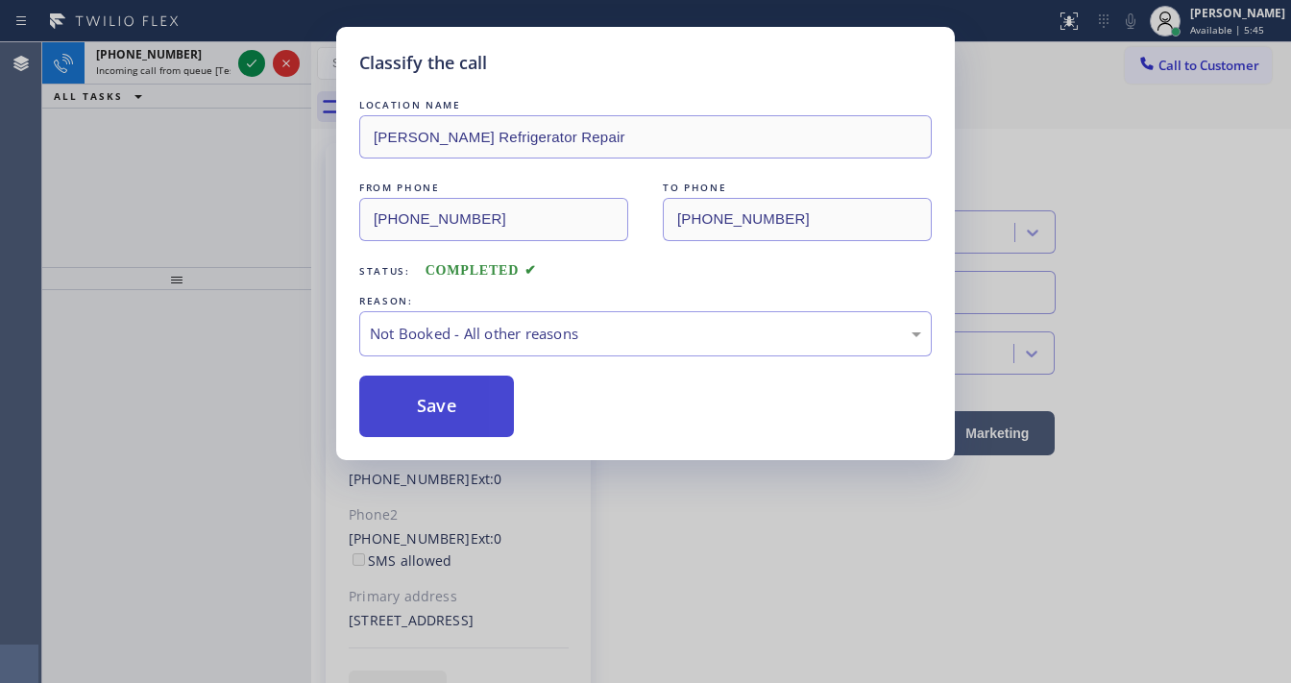
click at [429, 398] on button "Save" at bounding box center [436, 405] width 155 height 61
click at [426, 398] on button "Save" at bounding box center [436, 405] width 155 height 61
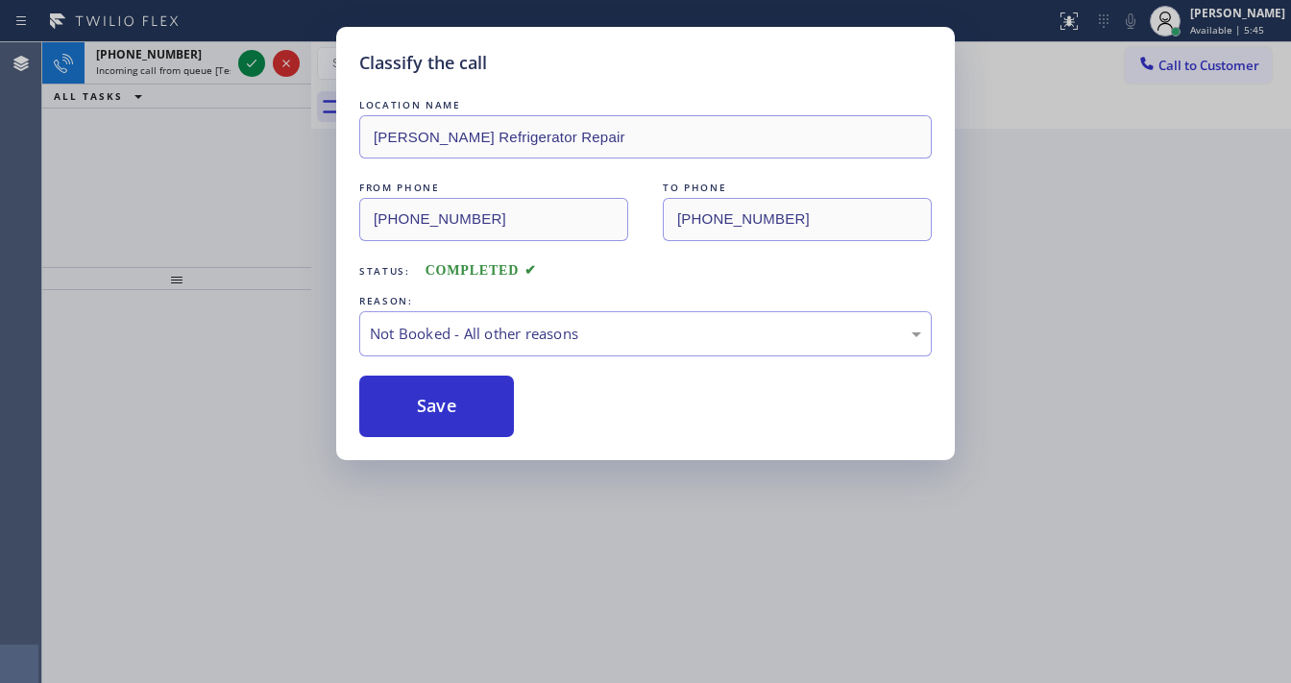
click at [232, 59] on div "Classify the call LOCATION NAME [PERSON_NAME] Refrigerator Repair FROM PHONE [P…" at bounding box center [645, 341] width 1291 height 683
click at [237, 64] on div "Classify the call LOCATION NAME [PERSON_NAME] Refrigerator Repair FROM PHONE [P…" at bounding box center [645, 341] width 1291 height 683
click at [243, 65] on div "Classify the call LOCATION NAME [PERSON_NAME] Refrigerator Repair FROM PHONE [P…" at bounding box center [645, 341] width 1291 height 683
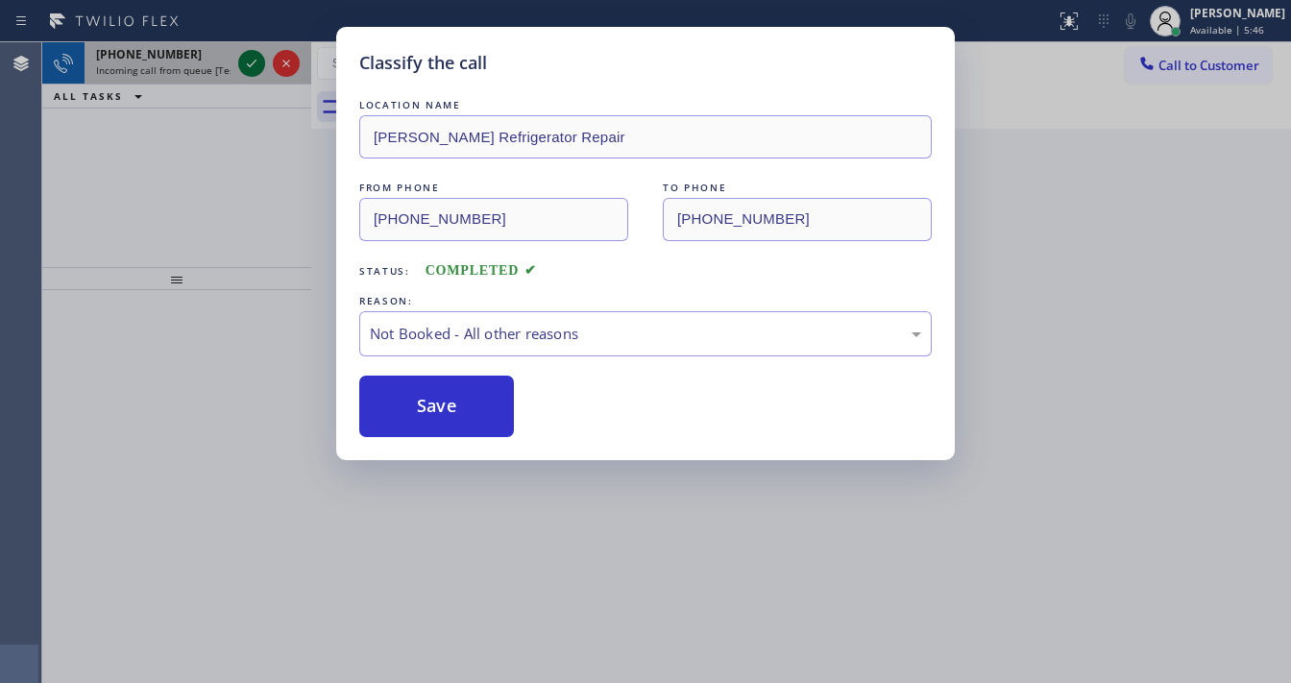
click at [244, 65] on icon at bounding box center [251, 63] width 23 height 23
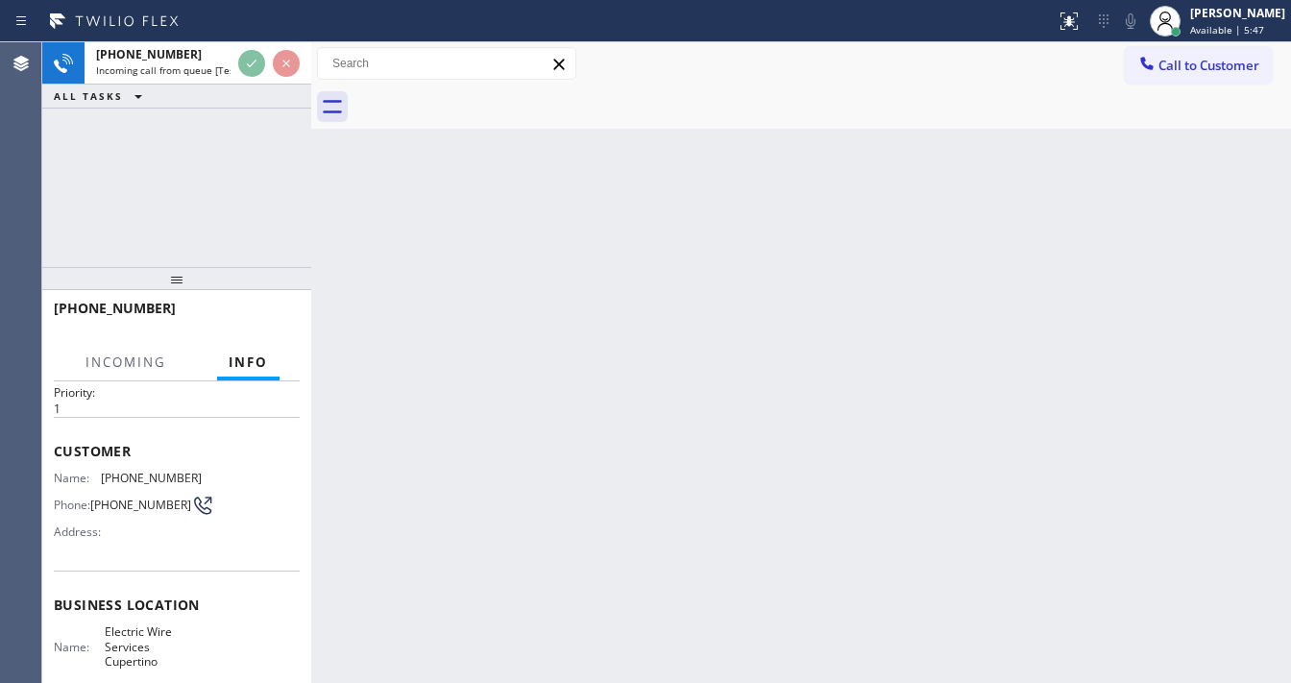
scroll to position [154, 0]
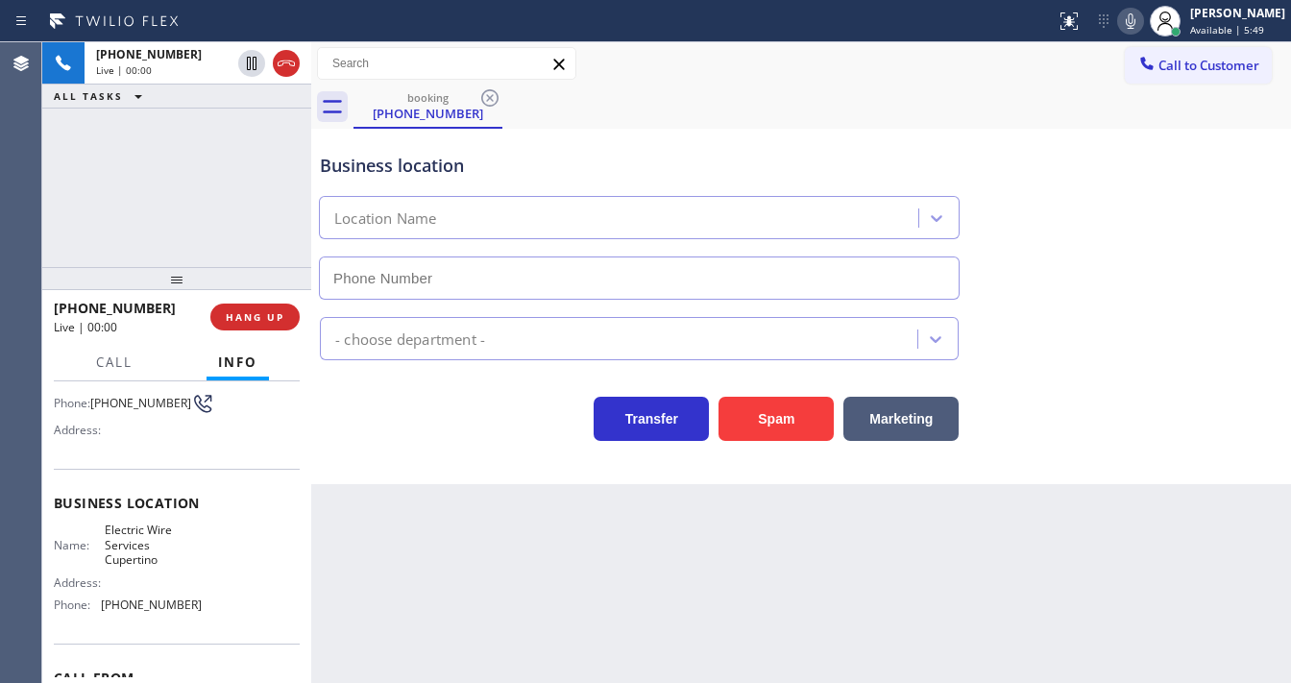
type input "[PHONE_NUMBER]"
click at [249, 200] on div "[PHONE_NUMBER] Live | 00:01 ALL TASKS ALL TASKS ACTIVE TASKS TASKS IN WRAP UP" at bounding box center [176, 154] width 269 height 225
drag, startPoint x: 807, startPoint y: 439, endPoint x: 264, endPoint y: 204, distance: 591.3
click at [277, 213] on div "[PHONE_NUMBER] Live | 00:30 ALL TASKS ALL TASKS ACTIVE TASKS TASKS IN WRAP UP […" at bounding box center [666, 362] width 1248 height 640
click at [96, 449] on div "Customer Name: [PHONE_NUMBER] Phone: [PHONE_NUMBER] Address:" at bounding box center [177, 392] width 246 height 154
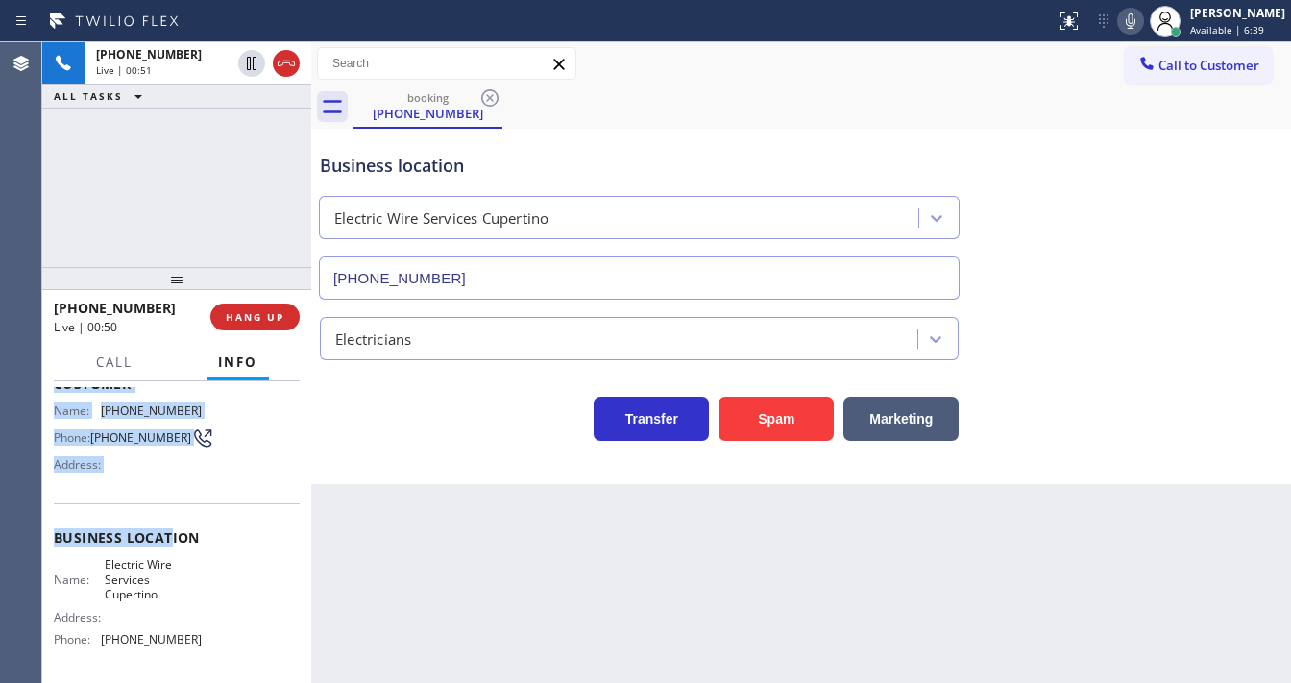
scroll to position [230, 0]
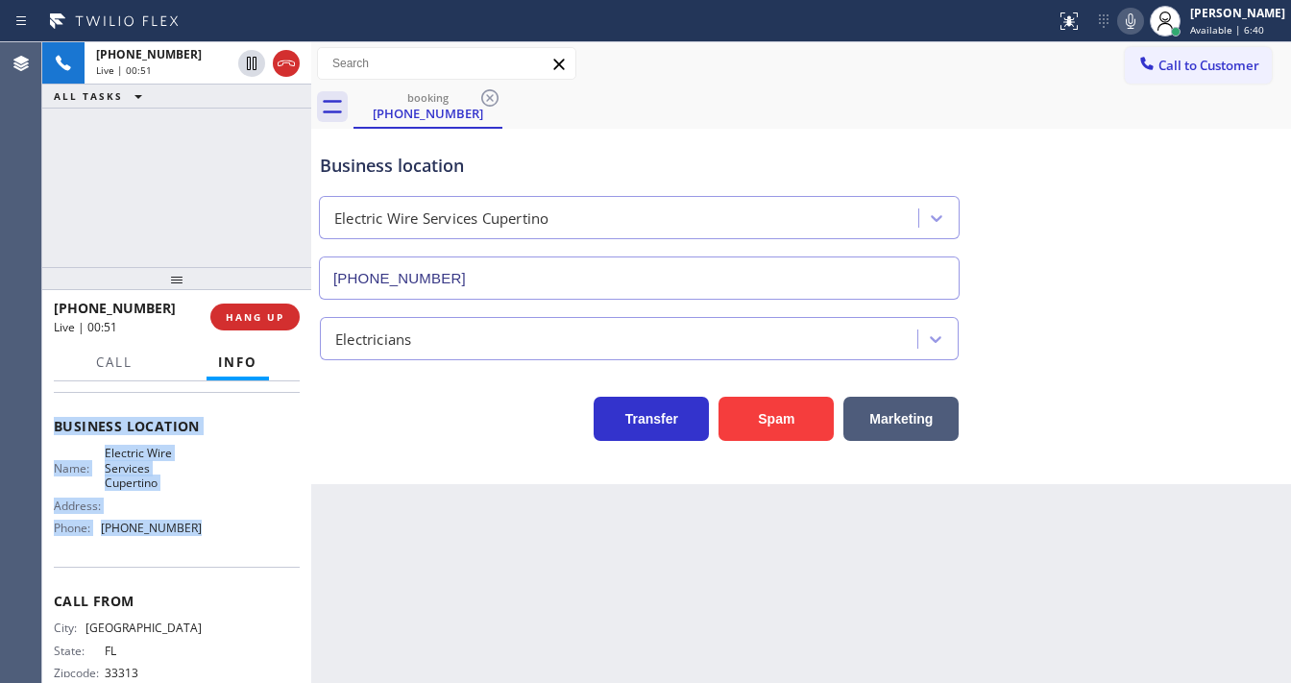
copy div "Customer Name: [PHONE_NUMBER] Phone: [PHONE_NUMBER] Address: Business location …"
drag, startPoint x: 68, startPoint y: 434, endPoint x: 211, endPoint y: 541, distance: 178.4
click at [211, 541] on div "Context Queue: [Test] All Priority: 1 Customer Name: [PHONE_NUMBER] Phone: [PHO…" at bounding box center [176, 532] width 269 height 302
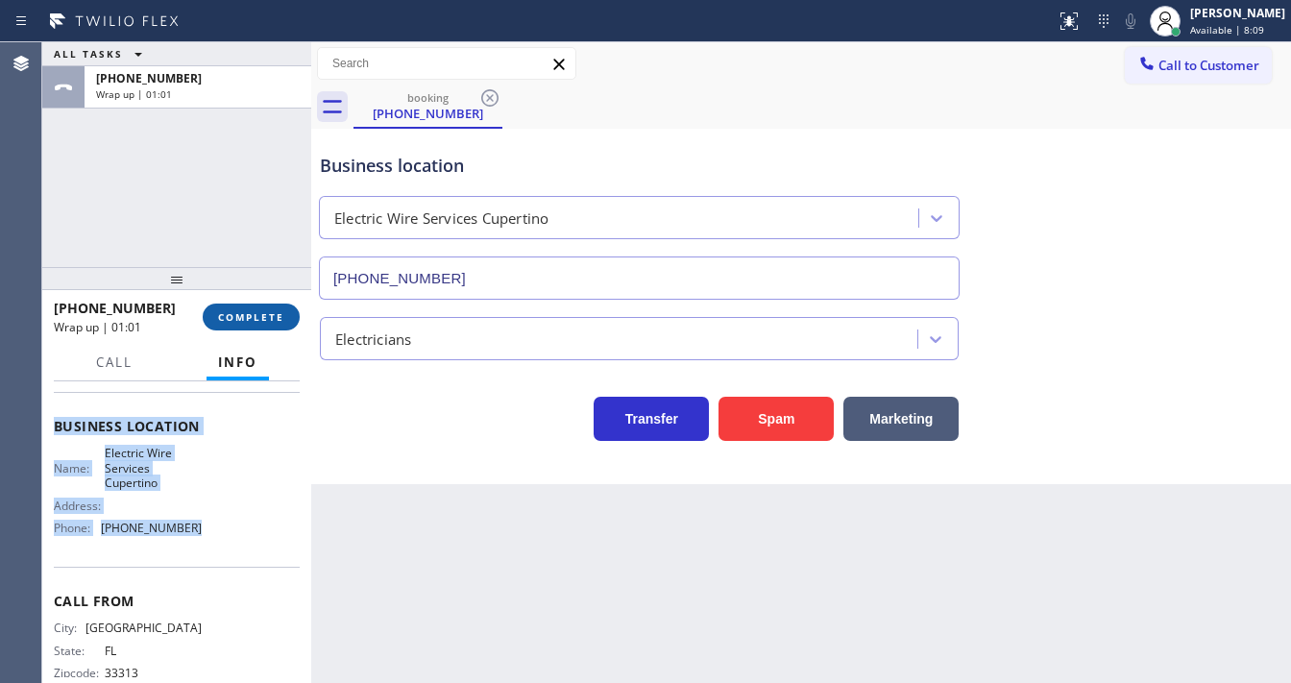
click at [253, 322] on span "COMPLETE" at bounding box center [251, 316] width 66 height 13
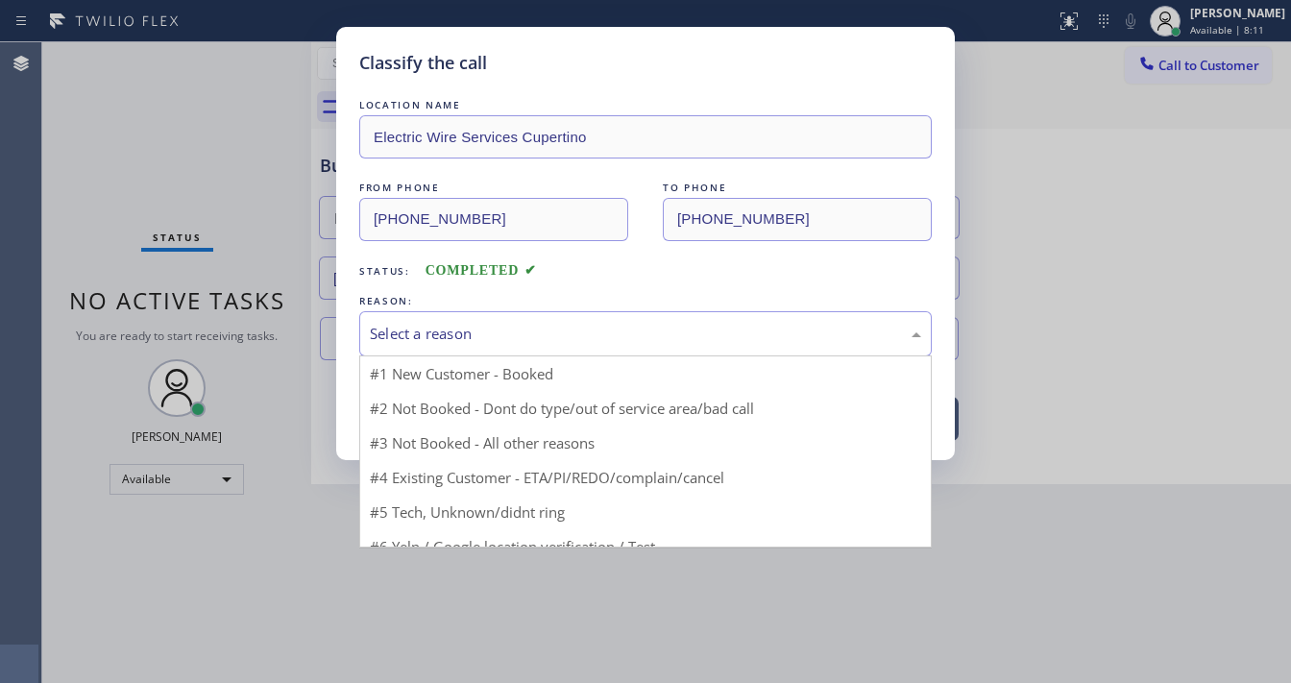
click at [430, 319] on div "Select a reason" at bounding box center [645, 333] width 572 height 45
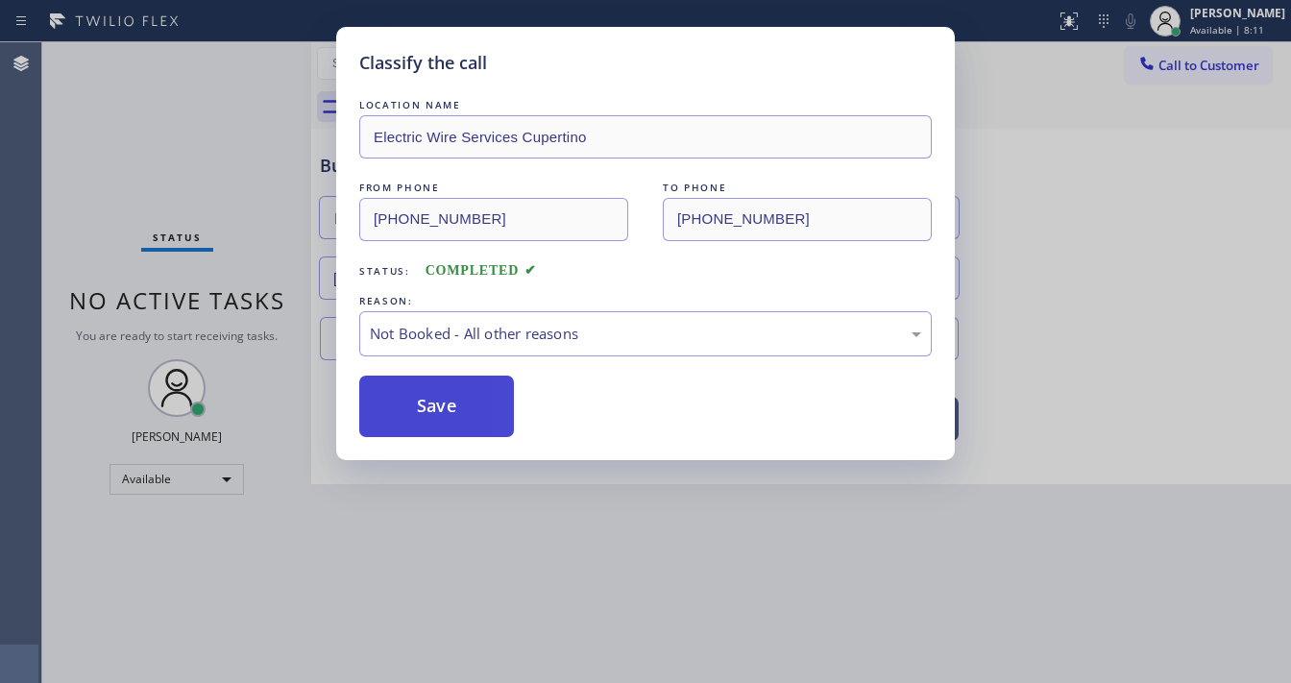
click at [438, 401] on button "Save" at bounding box center [436, 405] width 155 height 61
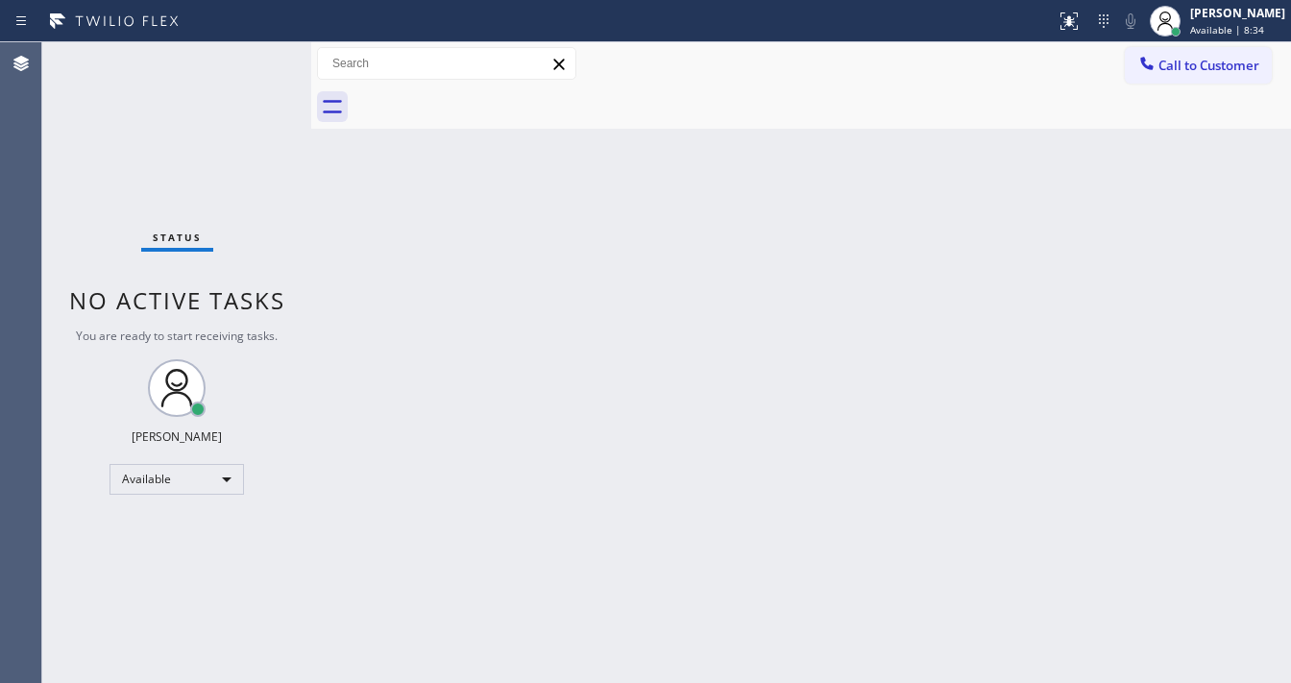
click at [247, 54] on div "Status No active tasks You are ready to start receiving tasks. [PERSON_NAME]" at bounding box center [176, 362] width 269 height 640
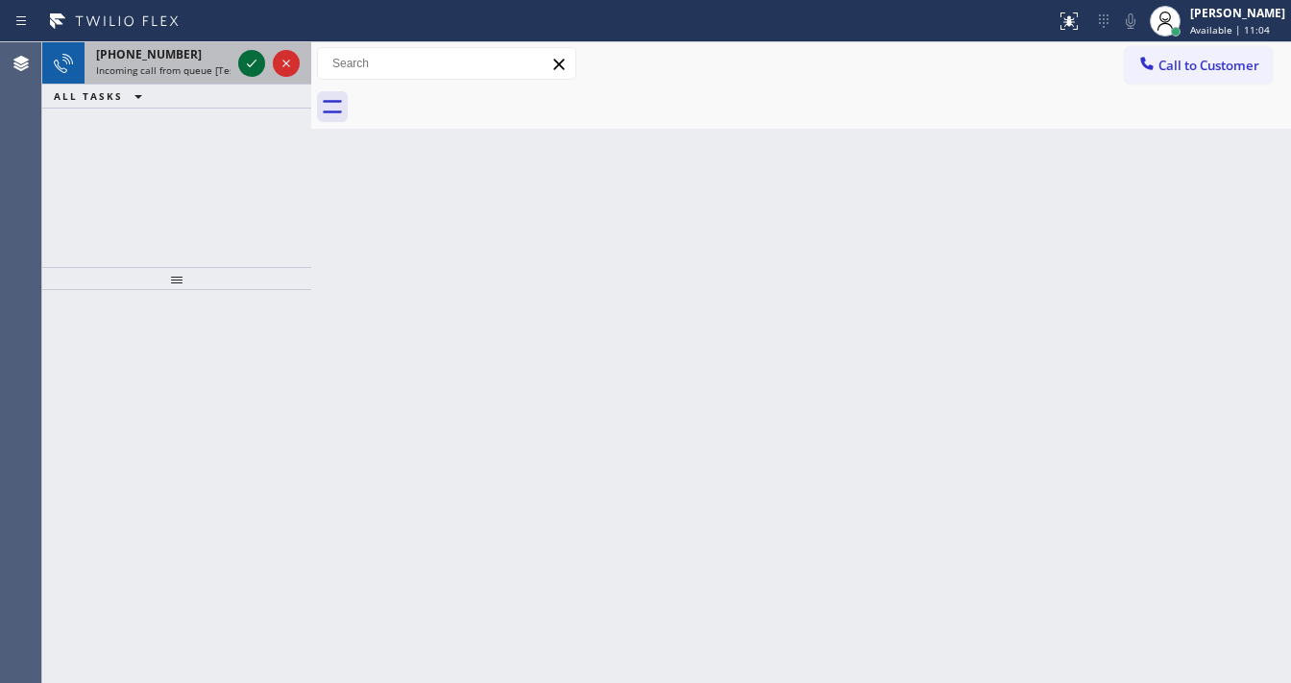
click at [242, 69] on icon at bounding box center [251, 63] width 23 height 23
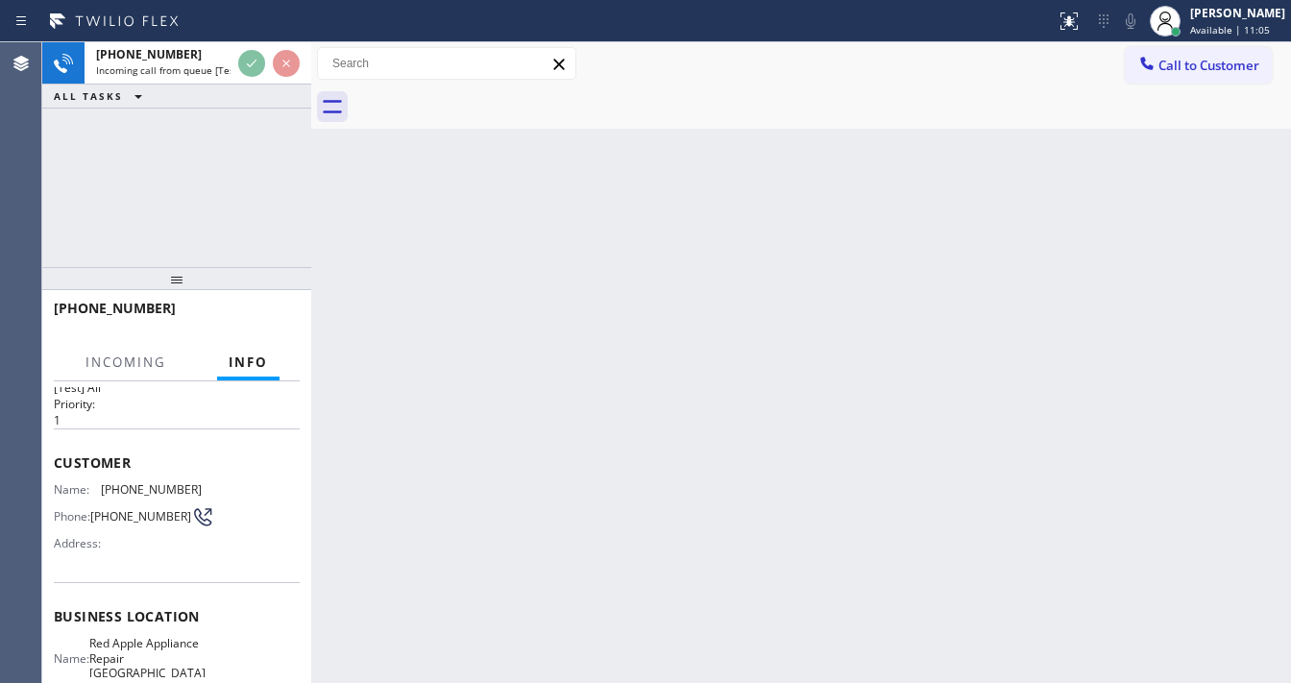
scroll to position [77, 0]
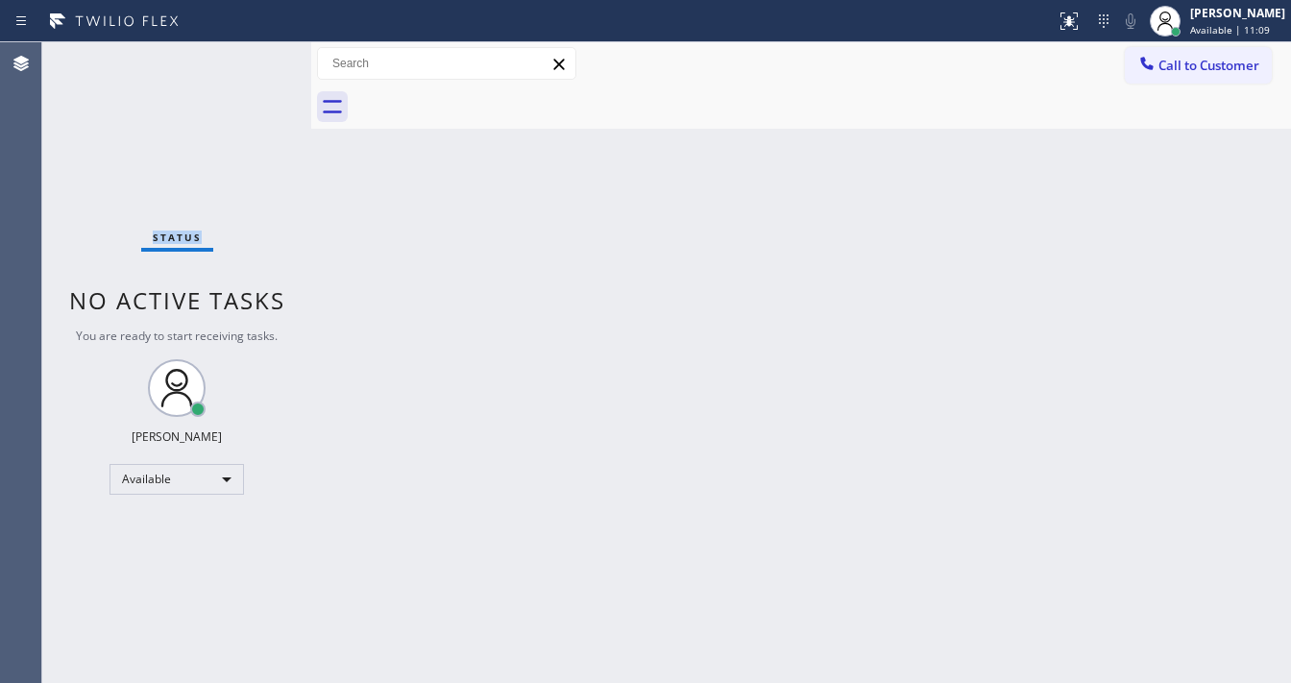
click at [253, 60] on div "Status No active tasks You are ready to start receiving tasks. [PERSON_NAME]" at bounding box center [176, 362] width 269 height 640
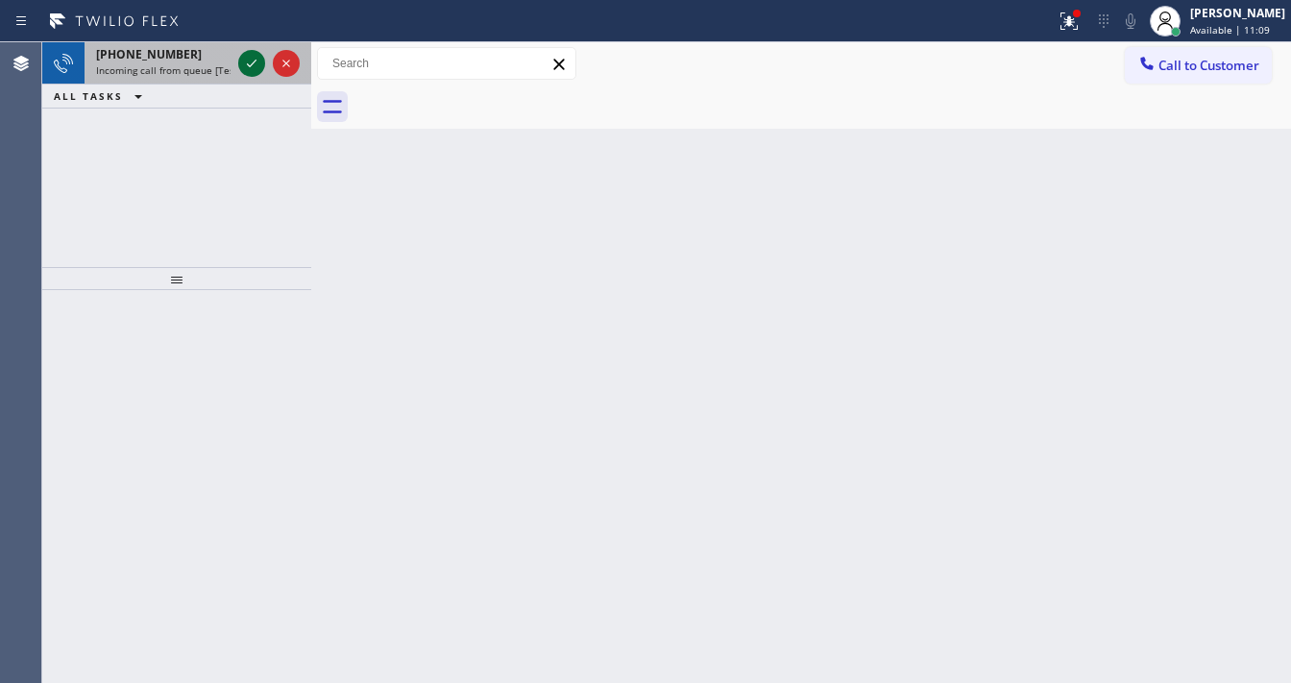
click at [253, 70] on icon at bounding box center [251, 63] width 23 height 23
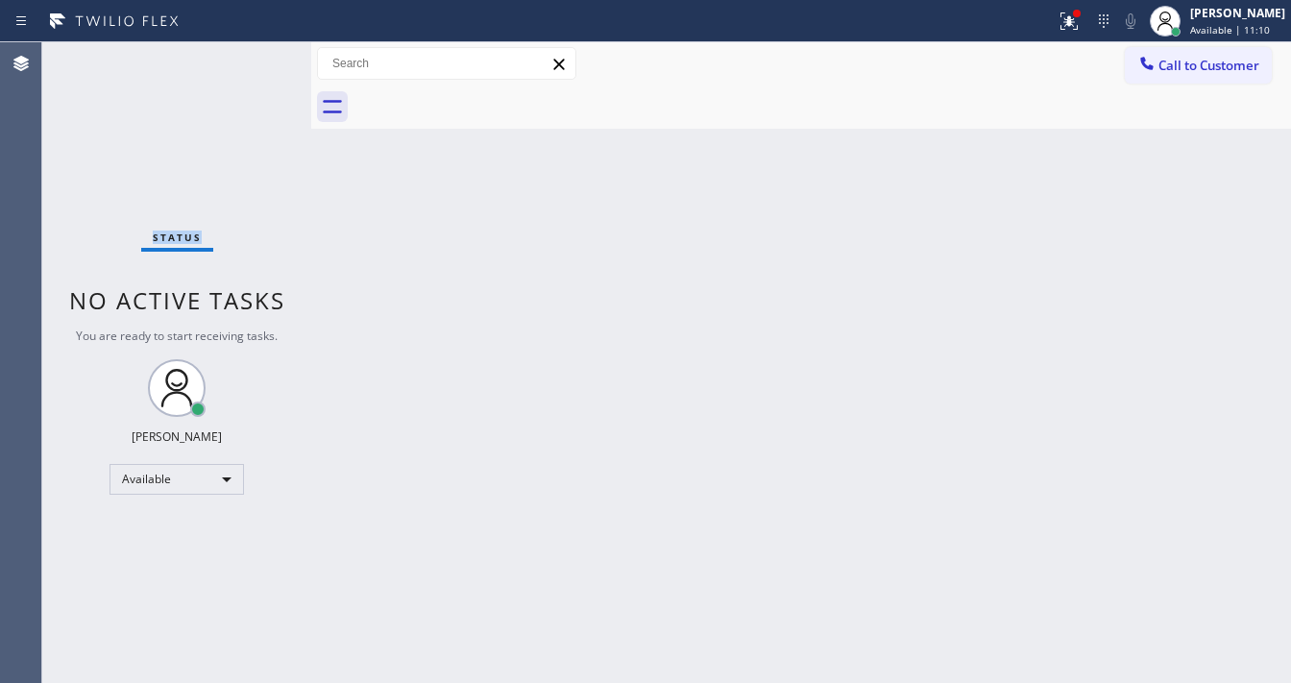
click at [253, 70] on div "Status No active tasks You are ready to start receiving tasks. [PERSON_NAME]" at bounding box center [176, 362] width 269 height 640
click at [1061, 28] on div at bounding box center [1069, 21] width 42 height 23
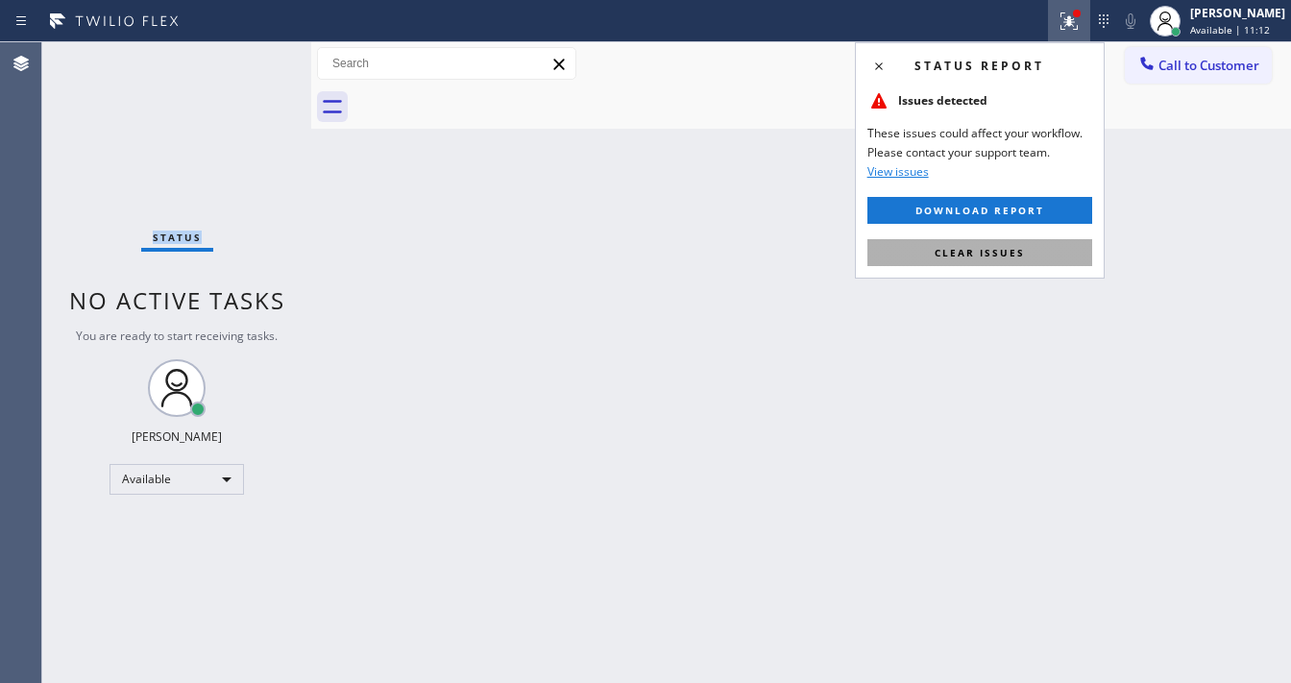
drag, startPoint x: 993, startPoint y: 247, endPoint x: 734, endPoint y: 265, distance: 259.9
click at [993, 248] on span "Clear issues" at bounding box center [979, 252] width 90 height 13
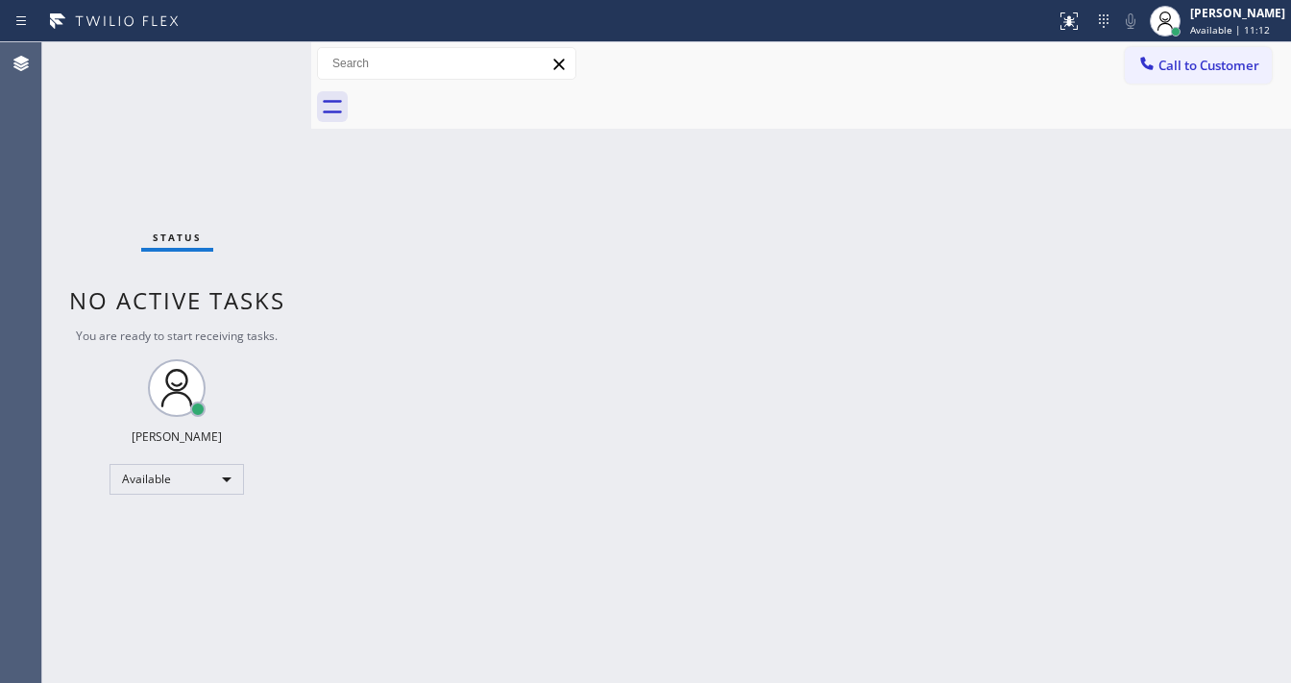
click at [531, 269] on div "Back to Dashboard Change Sender ID Customers Technicians Select a contact Outbo…" at bounding box center [800, 362] width 979 height 640
click at [221, 495] on div "Status No active tasks You are ready to start receiving tasks. [PERSON_NAME]" at bounding box center [176, 362] width 269 height 640
click at [217, 476] on div "Available" at bounding box center [176, 479] width 134 height 31
click at [204, 562] on li "Unavailable" at bounding box center [175, 553] width 131 height 23
click at [502, 537] on div "Back to Dashboard Change Sender ID Customers Technicians Select a contact Outbo…" at bounding box center [800, 362] width 979 height 640
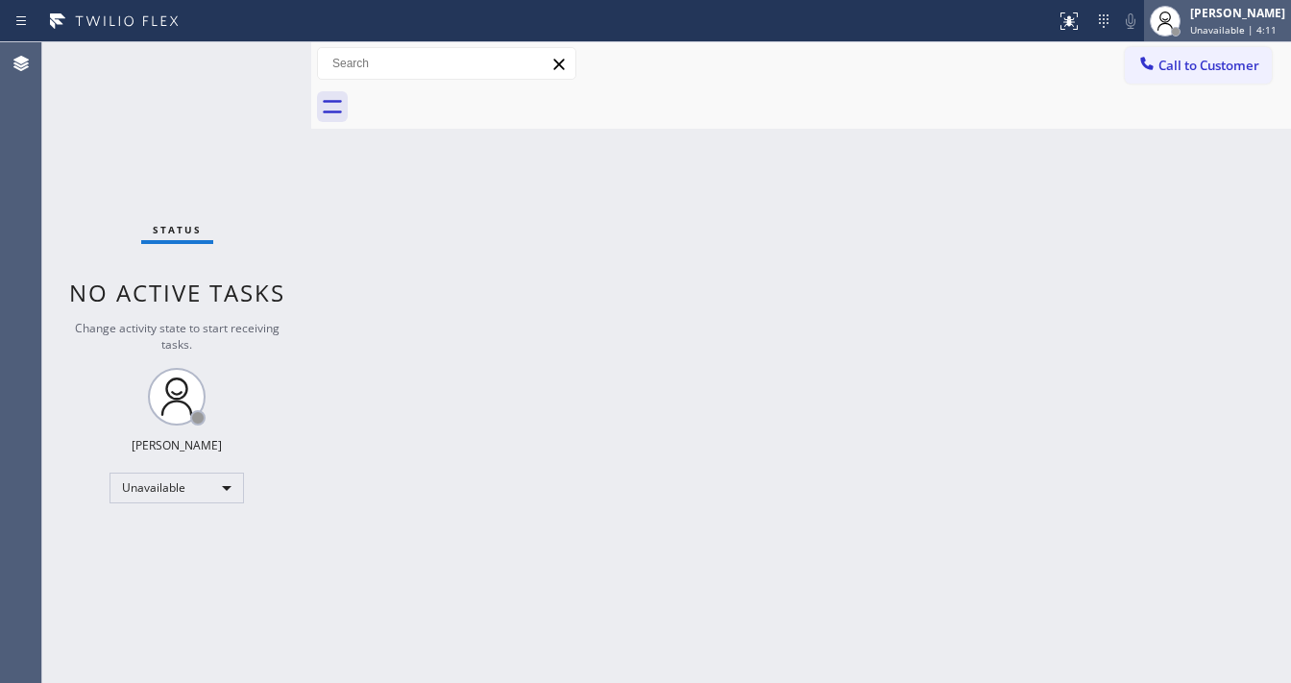
click at [1180, 23] on div at bounding box center [1164, 21] width 31 height 31
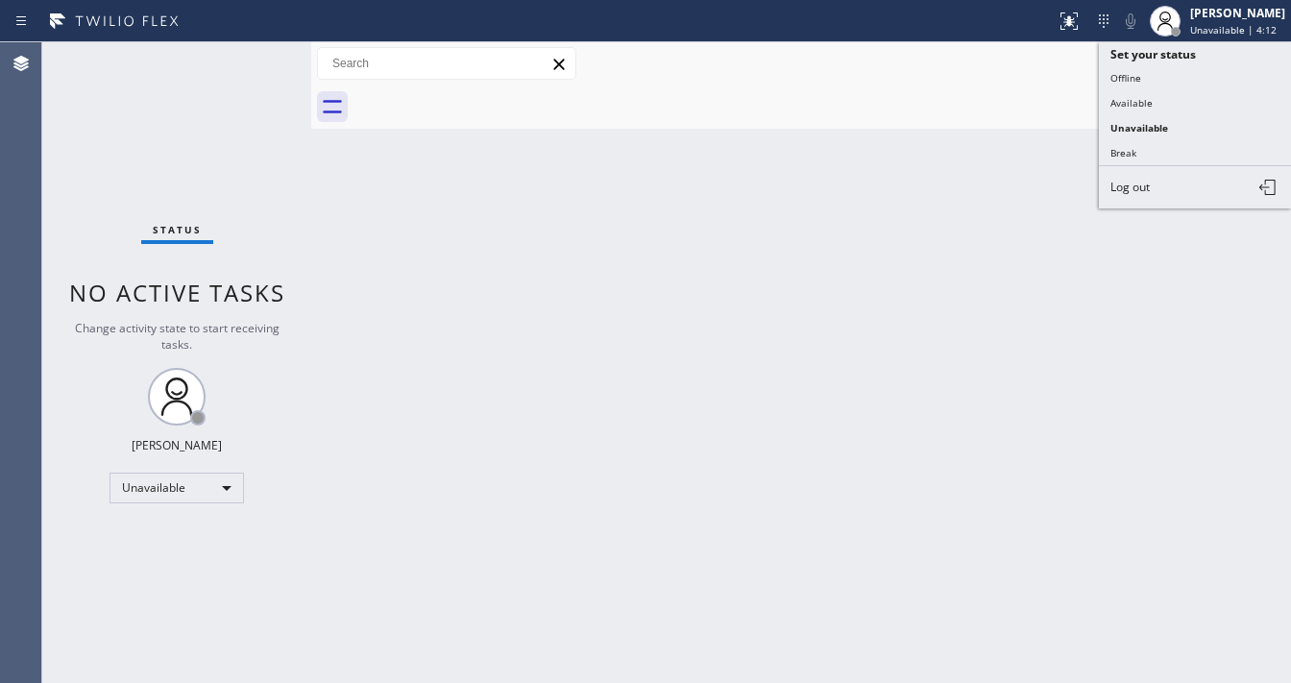
drag, startPoint x: 1148, startPoint y: 95, endPoint x: 957, endPoint y: 154, distance: 199.9
click at [1148, 96] on button "Available" at bounding box center [1194, 102] width 192 height 25
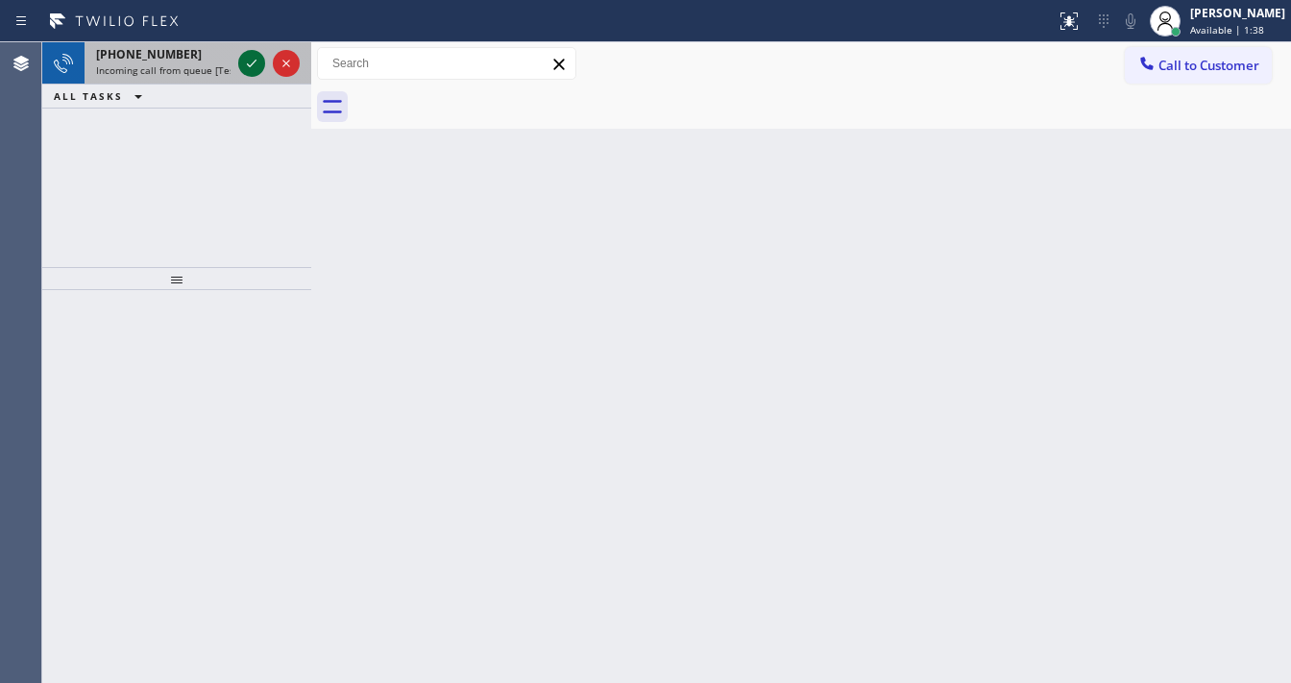
click at [237, 66] on div at bounding box center [268, 63] width 69 height 42
click at [244, 65] on icon at bounding box center [251, 63] width 23 height 23
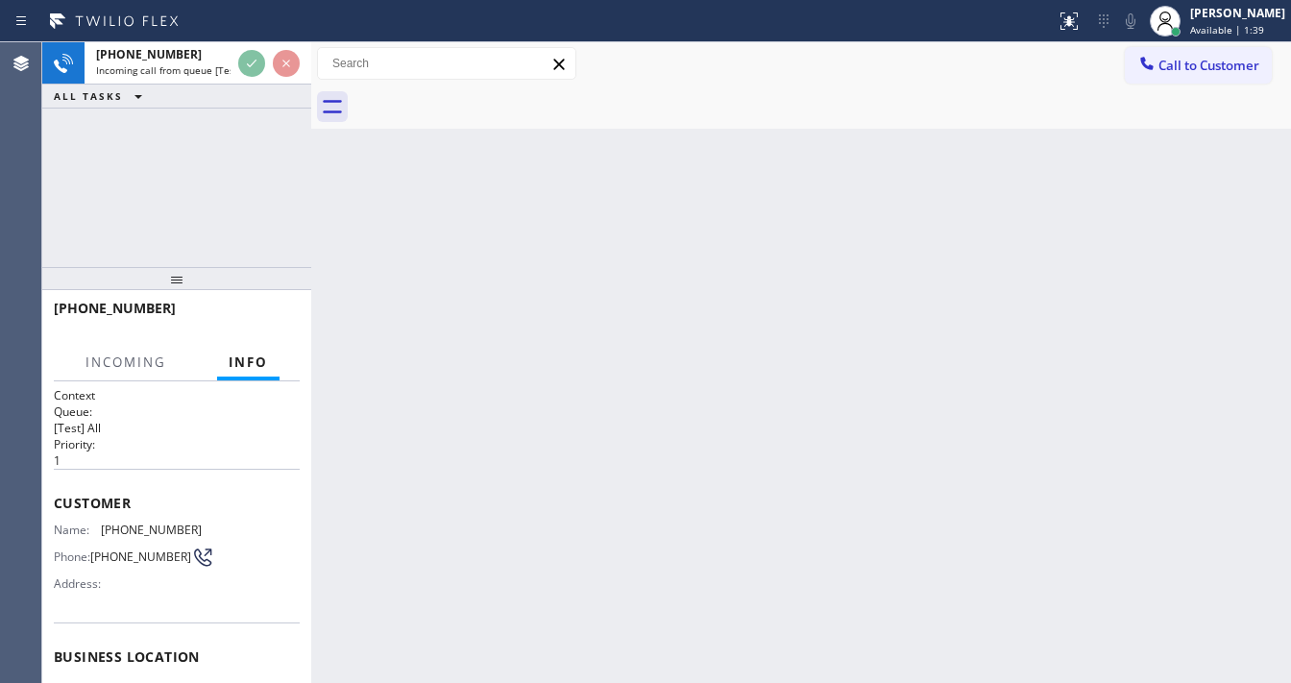
click at [269, 78] on div at bounding box center [268, 63] width 69 height 42
click at [512, 676] on div "Back to Dashboard Change Sender ID Customers Technicians Select a contact Outbo…" at bounding box center [800, 362] width 979 height 640
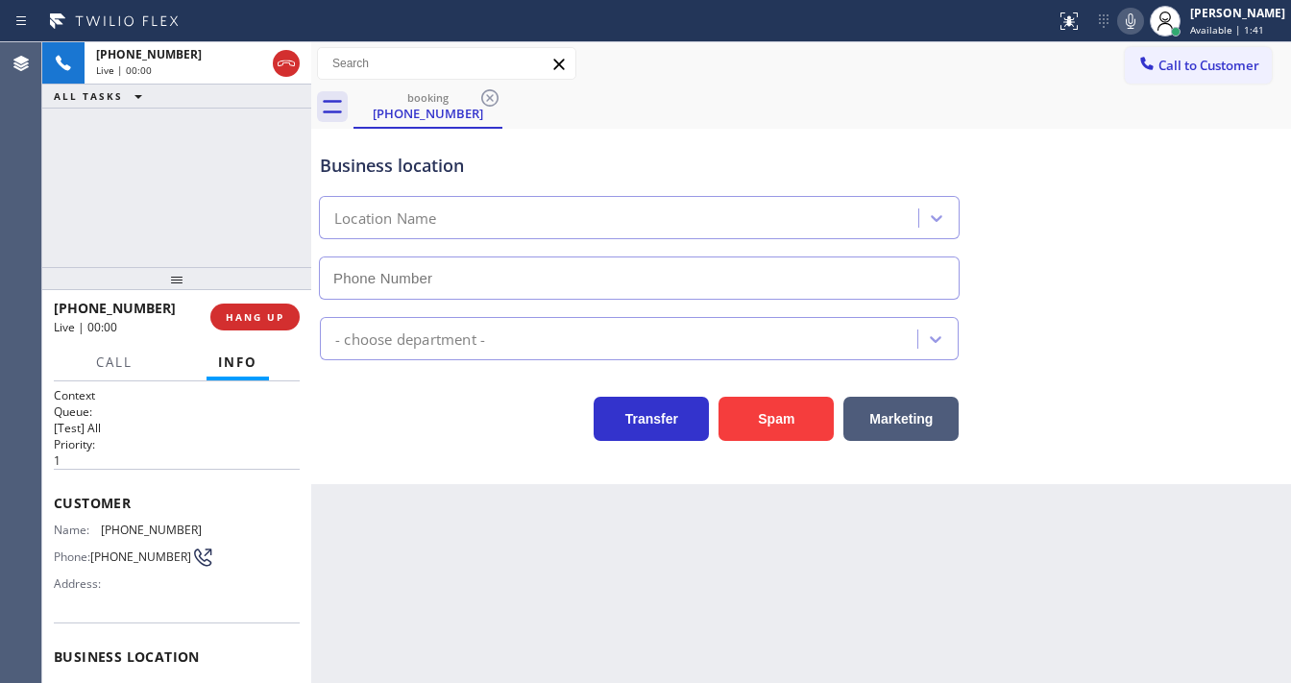
type input "[PHONE_NUMBER]"
click at [776, 418] on button "Spam" at bounding box center [775, 419] width 115 height 44
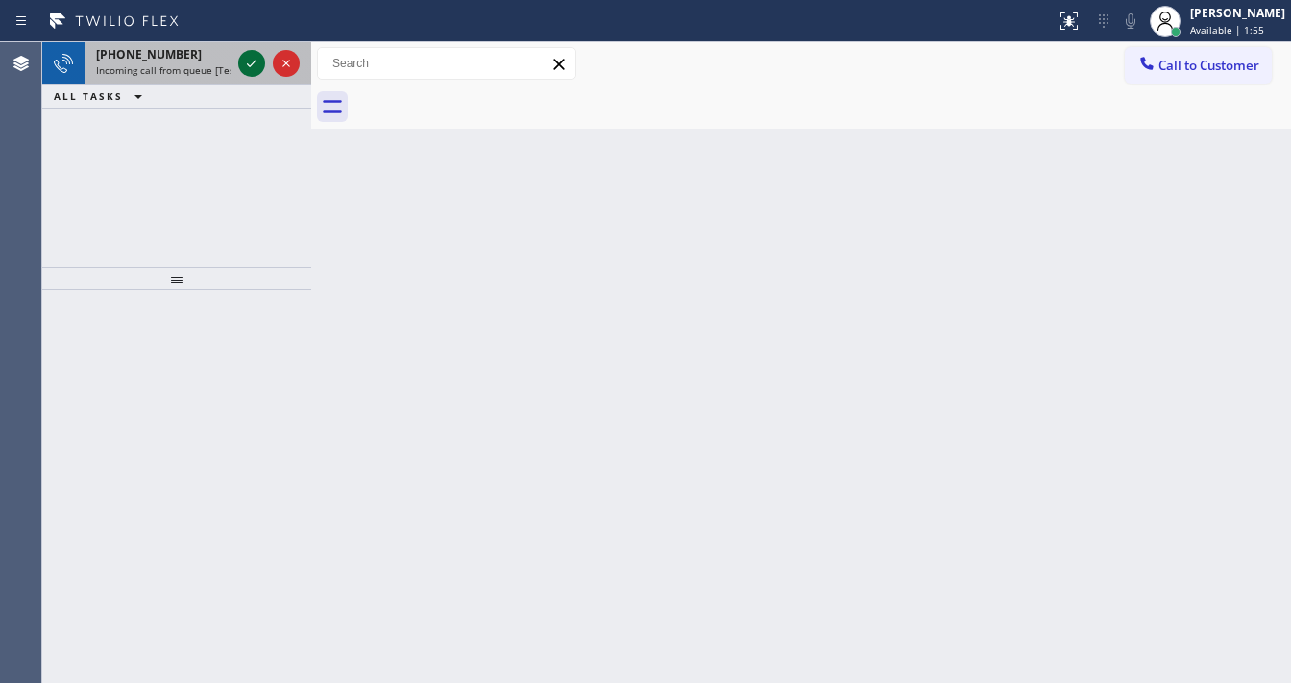
click at [253, 72] on icon at bounding box center [251, 63] width 23 height 23
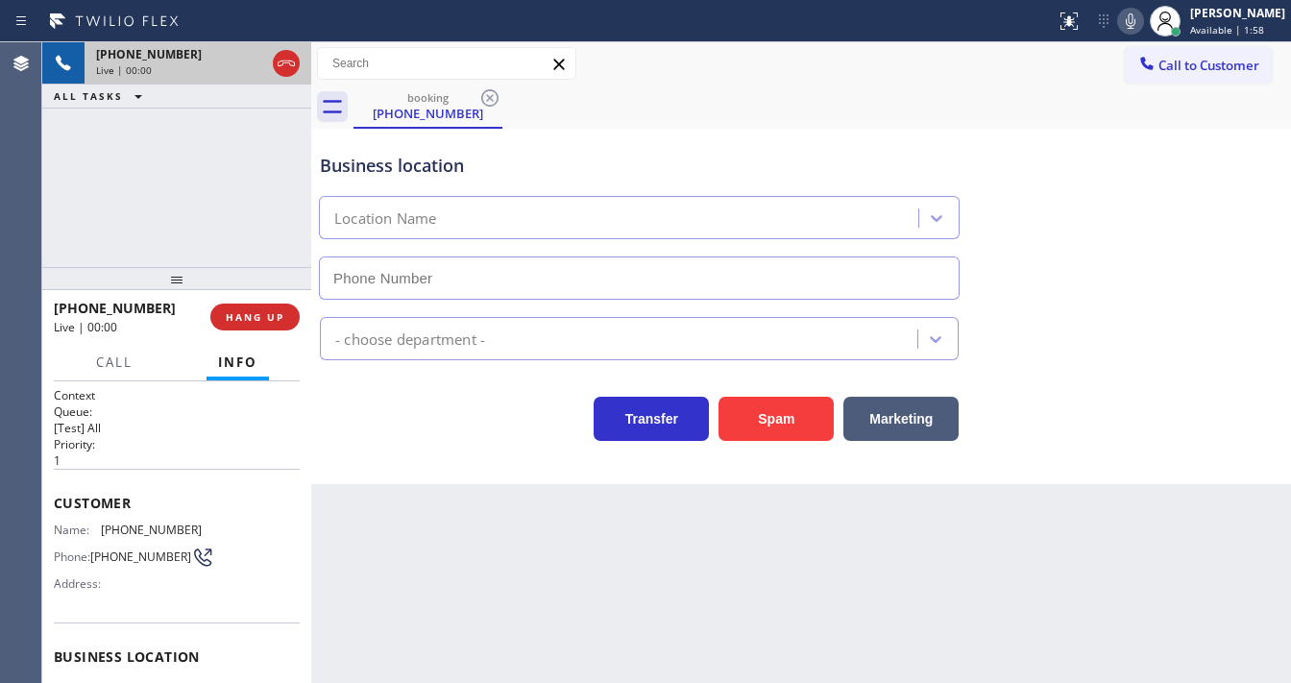
type input "[PHONE_NUMBER]"
click at [757, 442] on div "Business location [GEOGRAPHIC_DATA] wolf repair [PHONE_NUMBER] Appliance Repair…" at bounding box center [800, 306] width 979 height 355
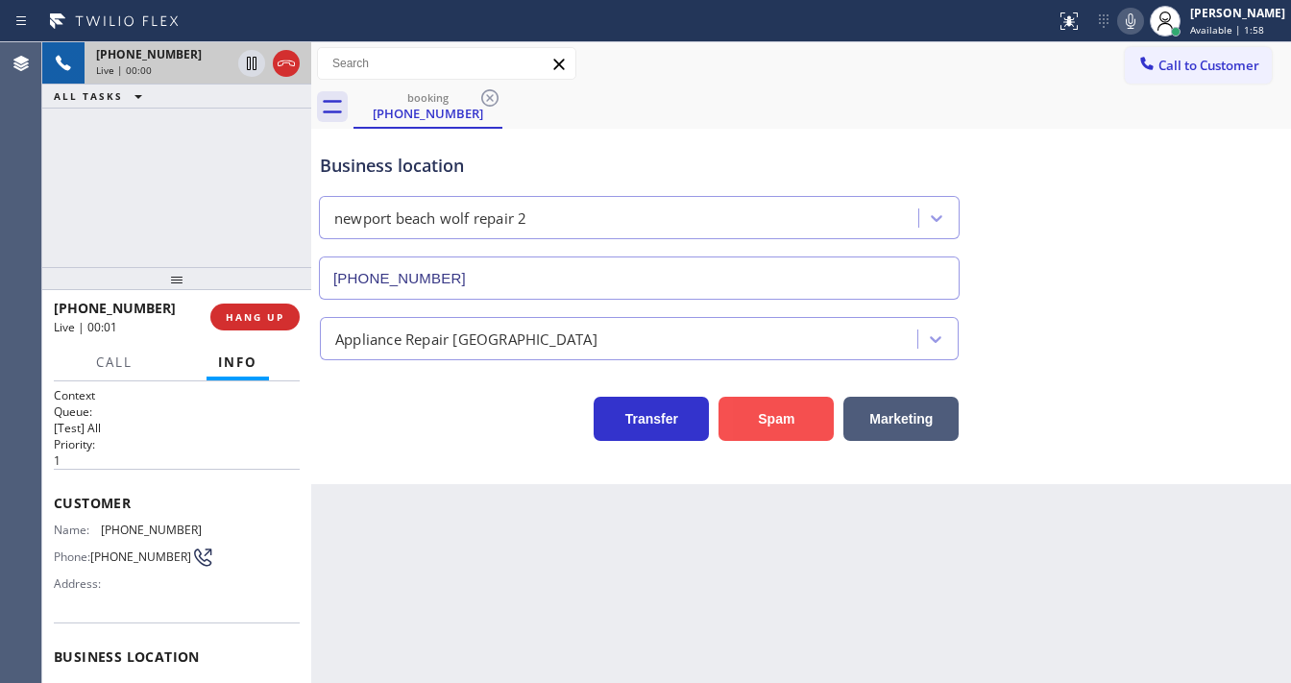
click at [753, 408] on button "Spam" at bounding box center [775, 419] width 115 height 44
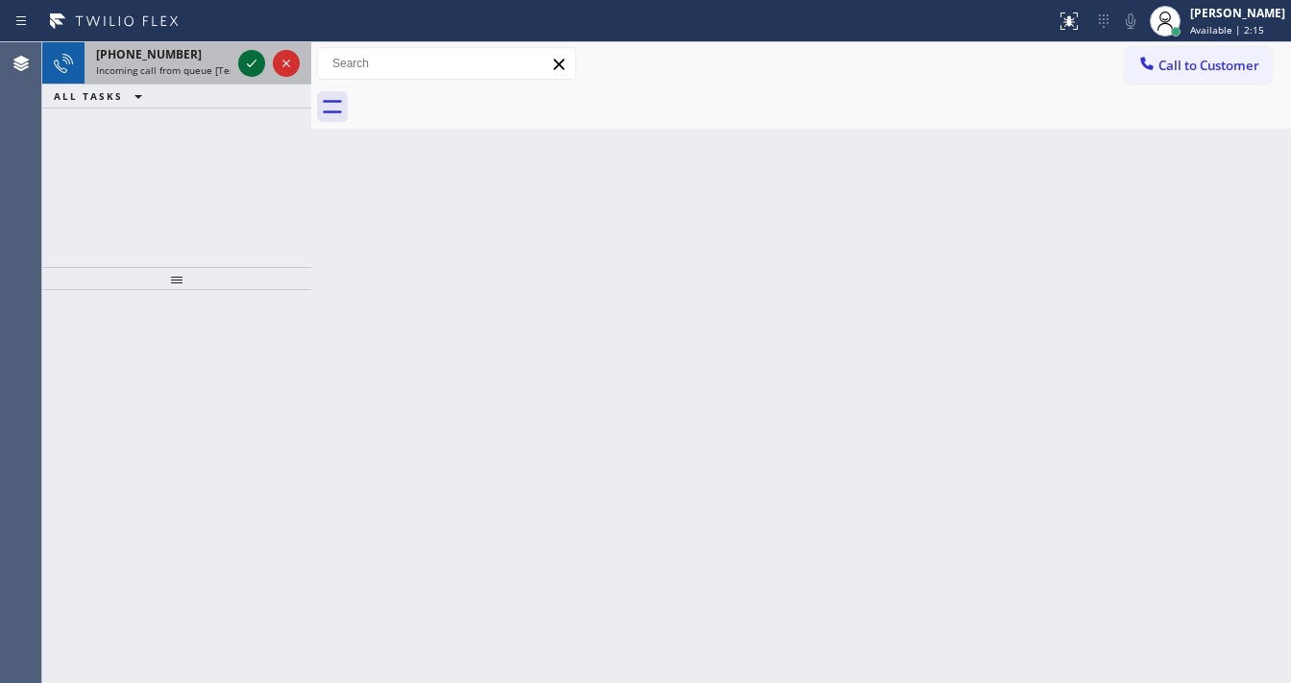
click at [250, 53] on icon at bounding box center [251, 63] width 23 height 23
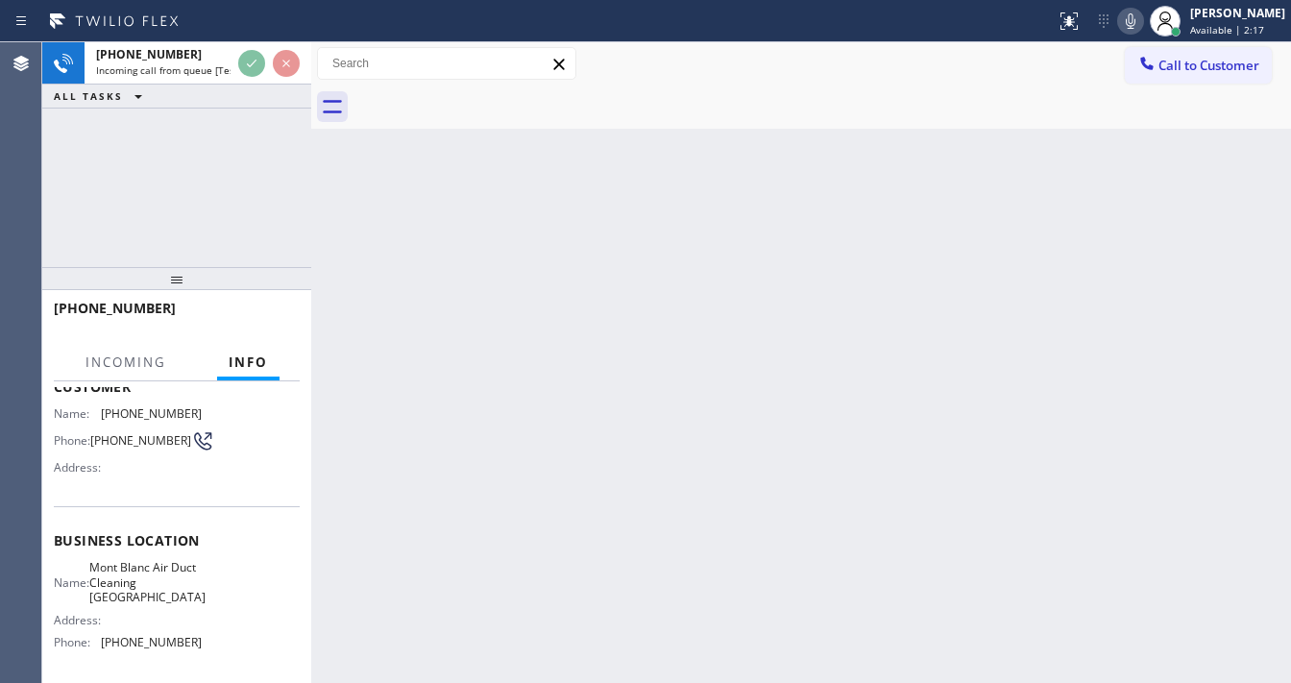
scroll to position [154, 0]
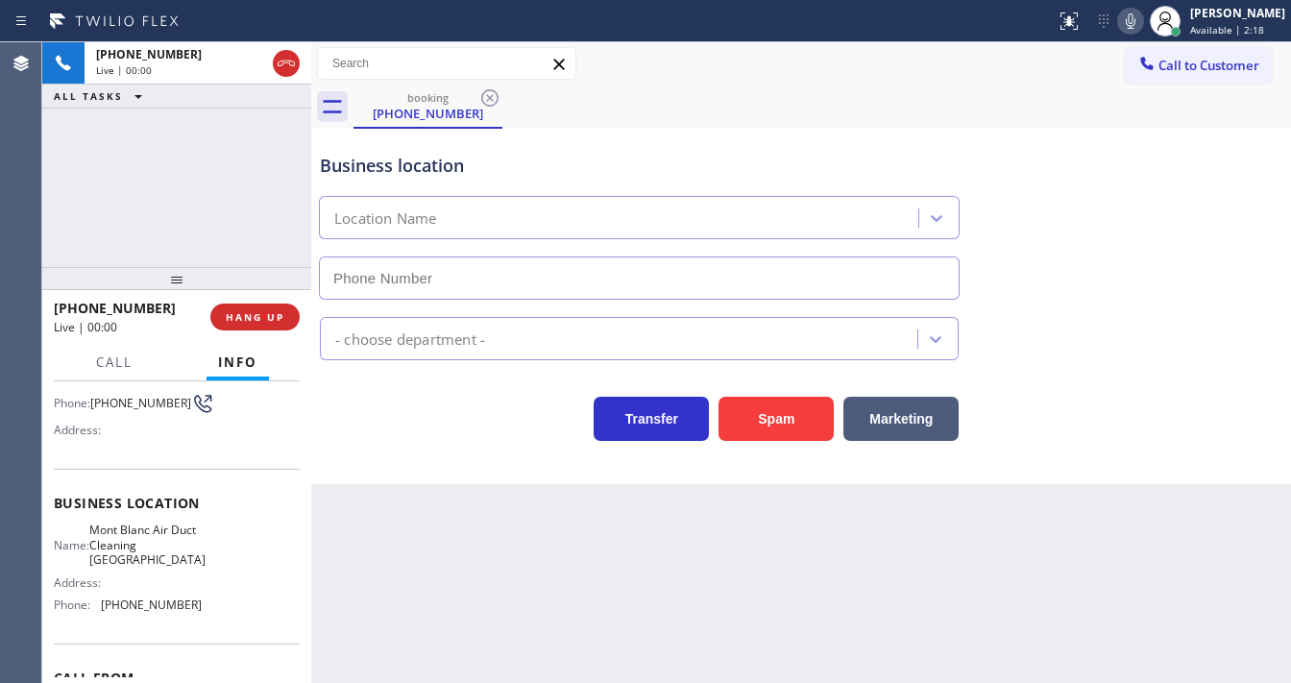
type input "[PHONE_NUMBER]"
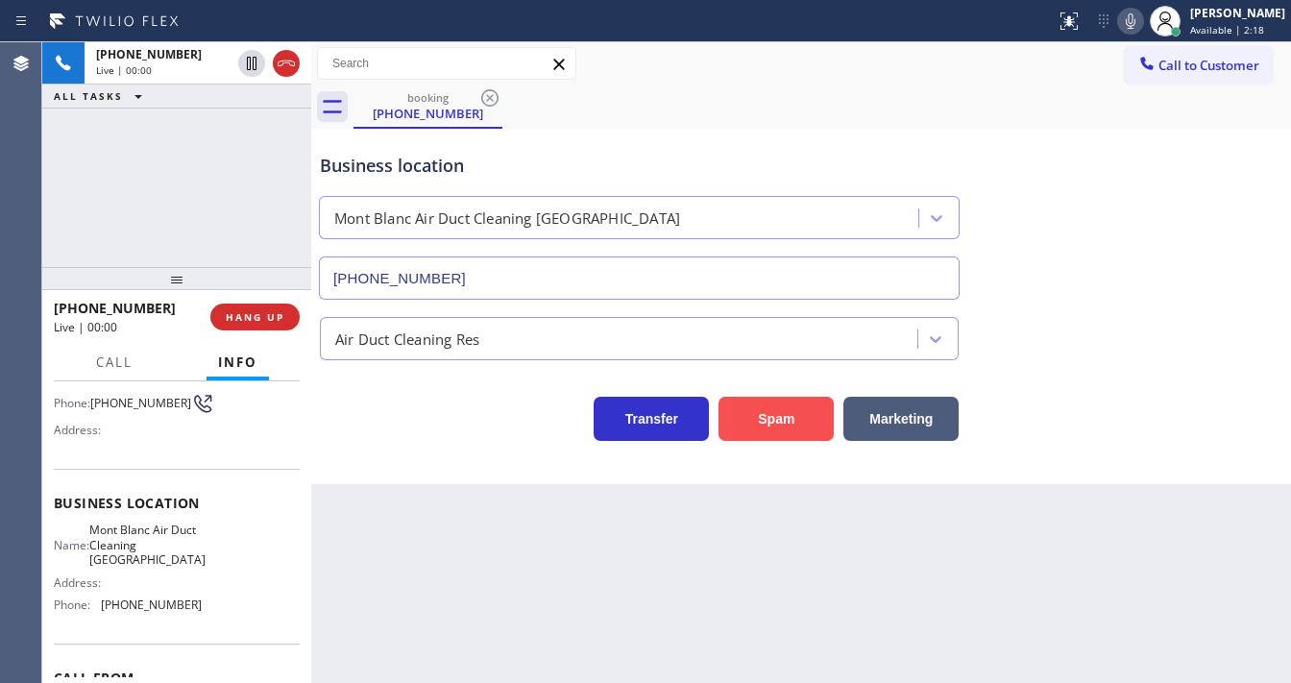
click at [768, 426] on button "Spam" at bounding box center [775, 419] width 115 height 44
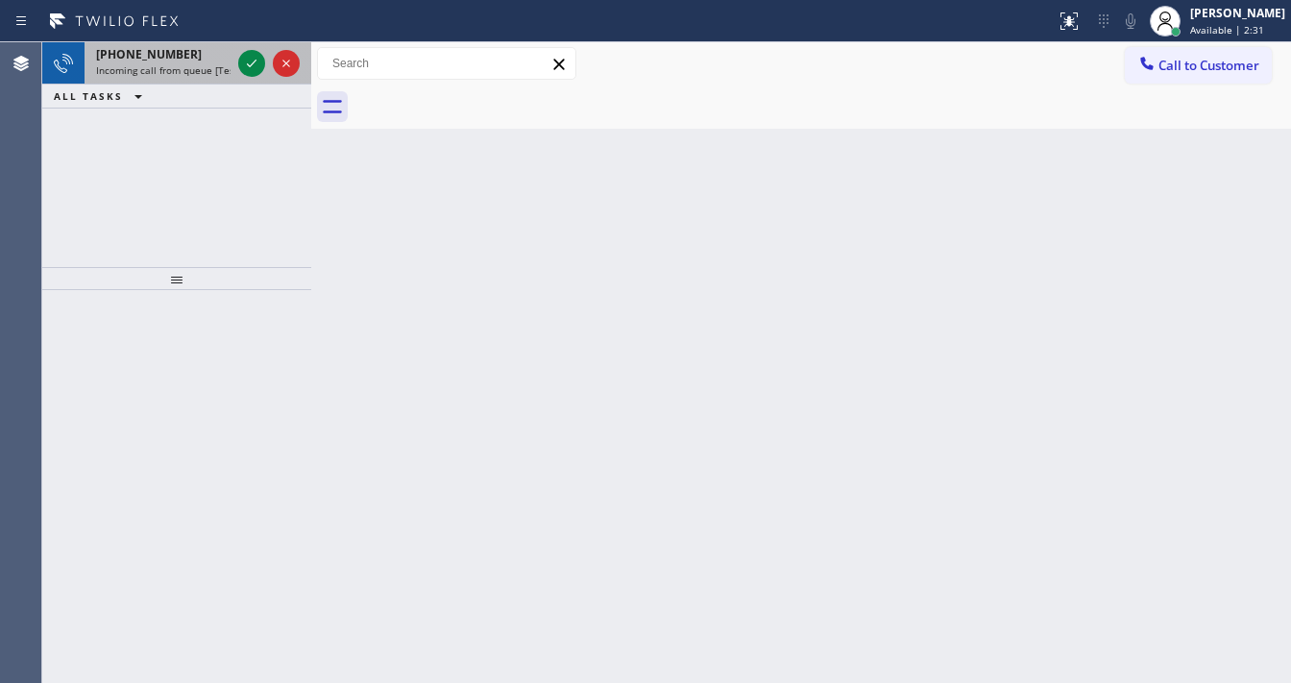
click at [252, 81] on div at bounding box center [268, 63] width 69 height 42
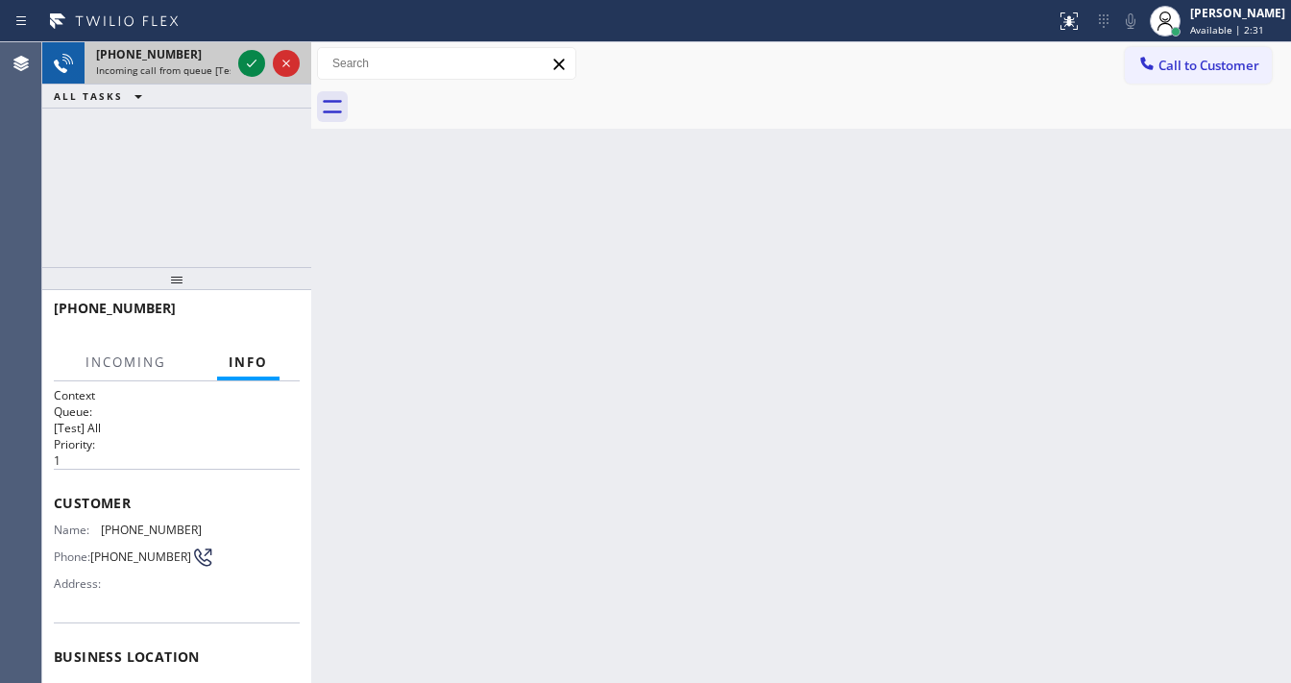
drag, startPoint x: 252, startPoint y: 81, endPoint x: 251, endPoint y: 71, distance: 9.6
click at [252, 78] on div at bounding box center [268, 63] width 69 height 42
click at [251, 71] on icon at bounding box center [251, 63] width 23 height 23
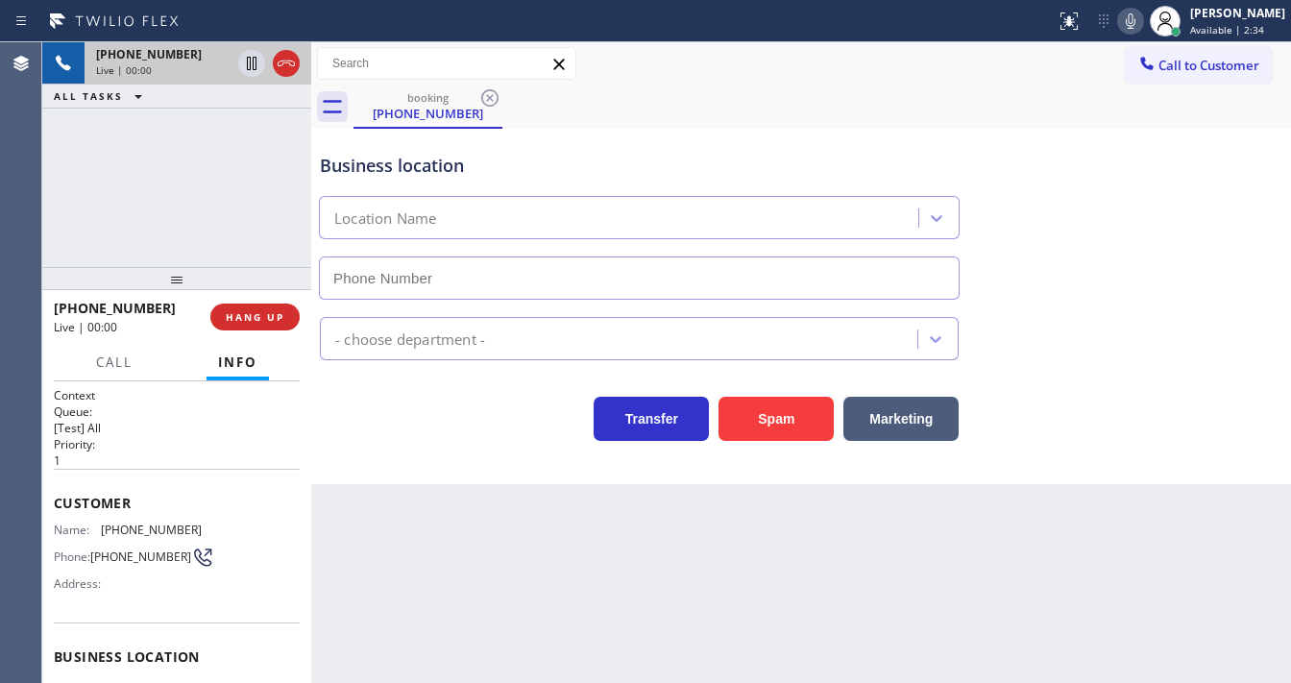
scroll to position [154, 0]
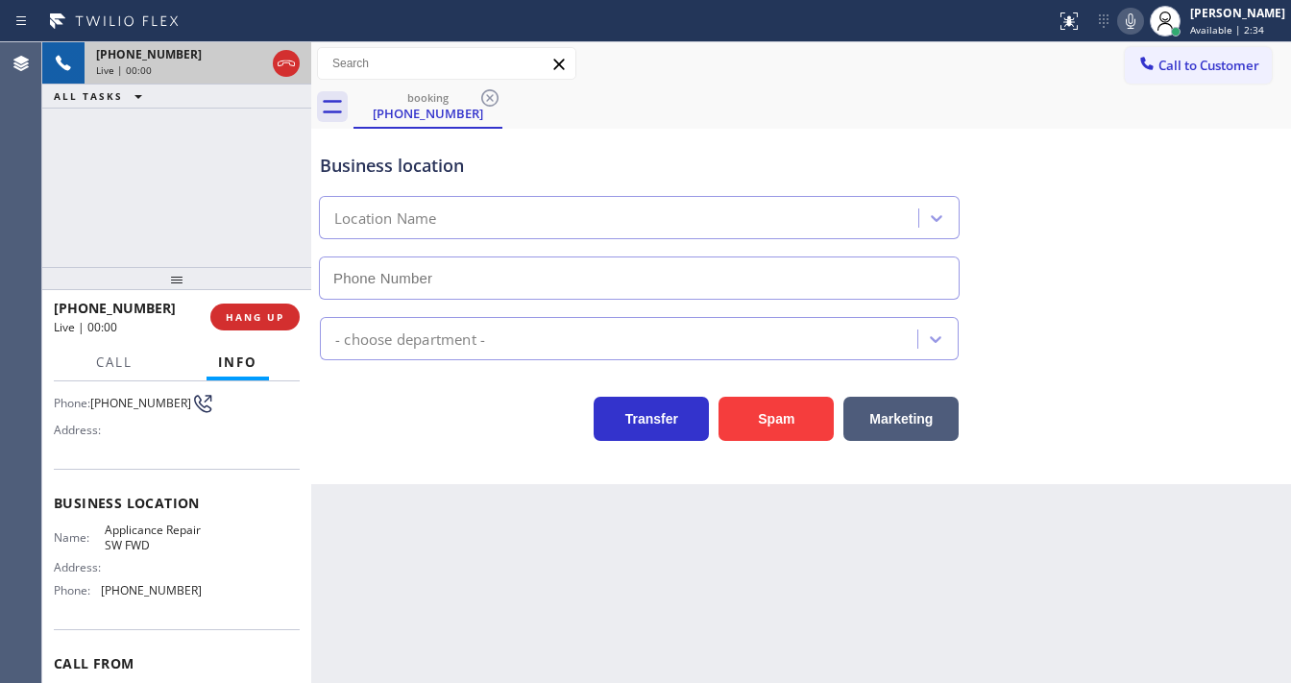
type input "[PHONE_NUMBER]"
click at [749, 430] on button "Spam" at bounding box center [775, 419] width 115 height 44
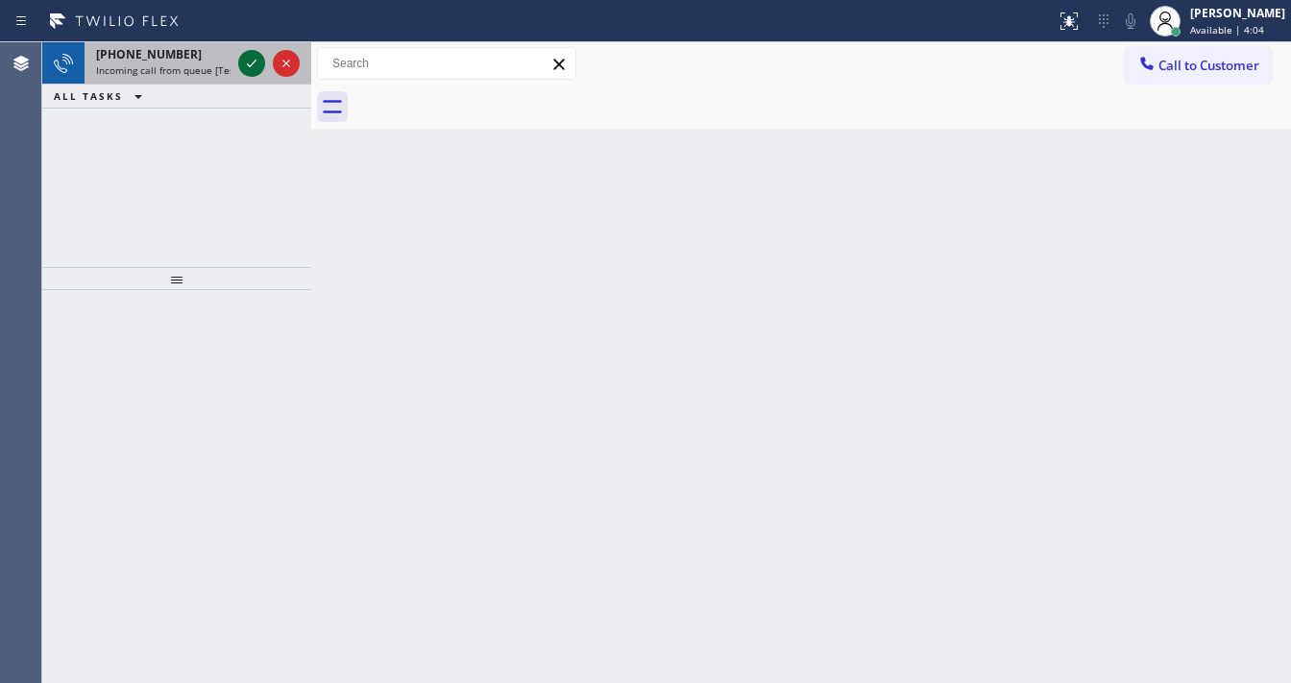
click at [253, 70] on icon at bounding box center [251, 63] width 23 height 23
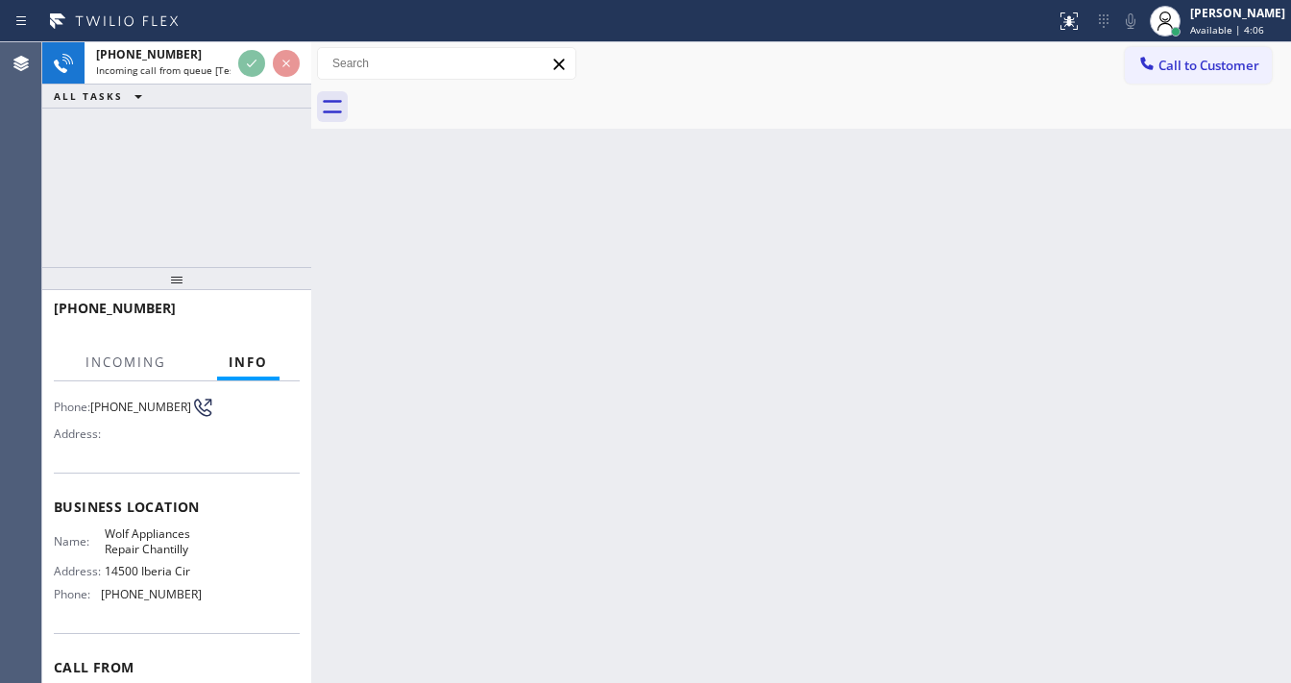
scroll to position [154, 0]
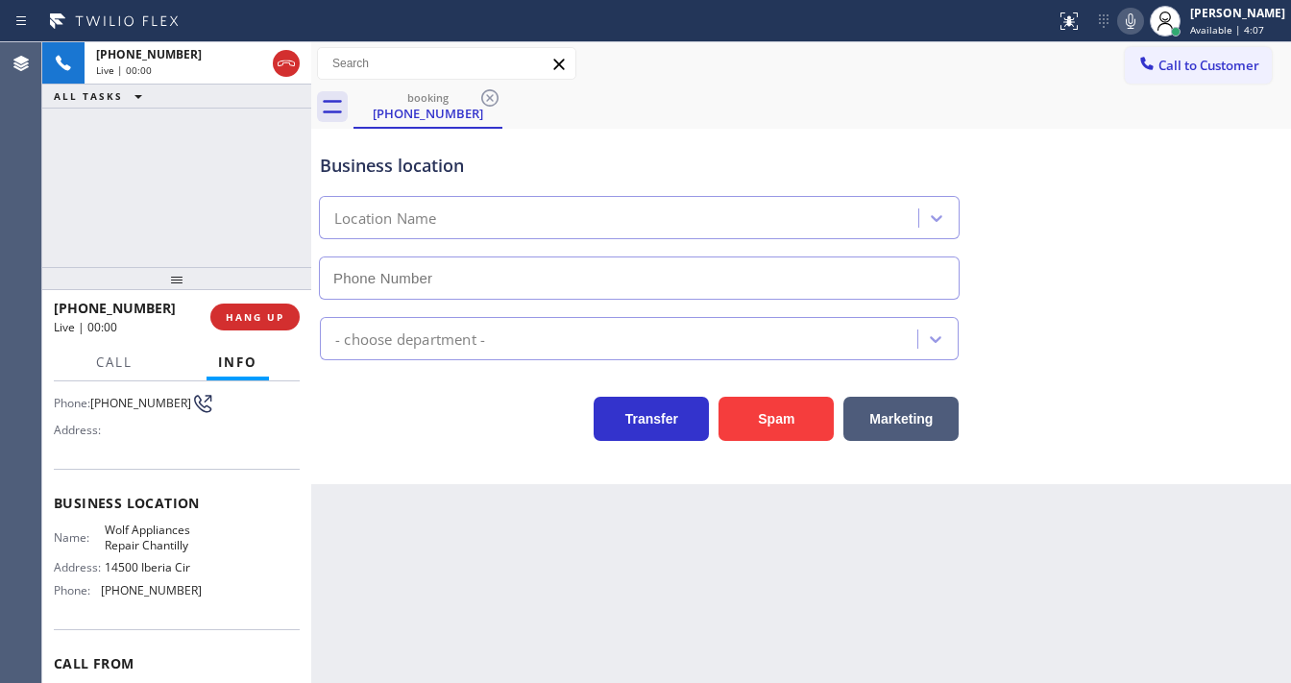
type input "[PHONE_NUMBER]"
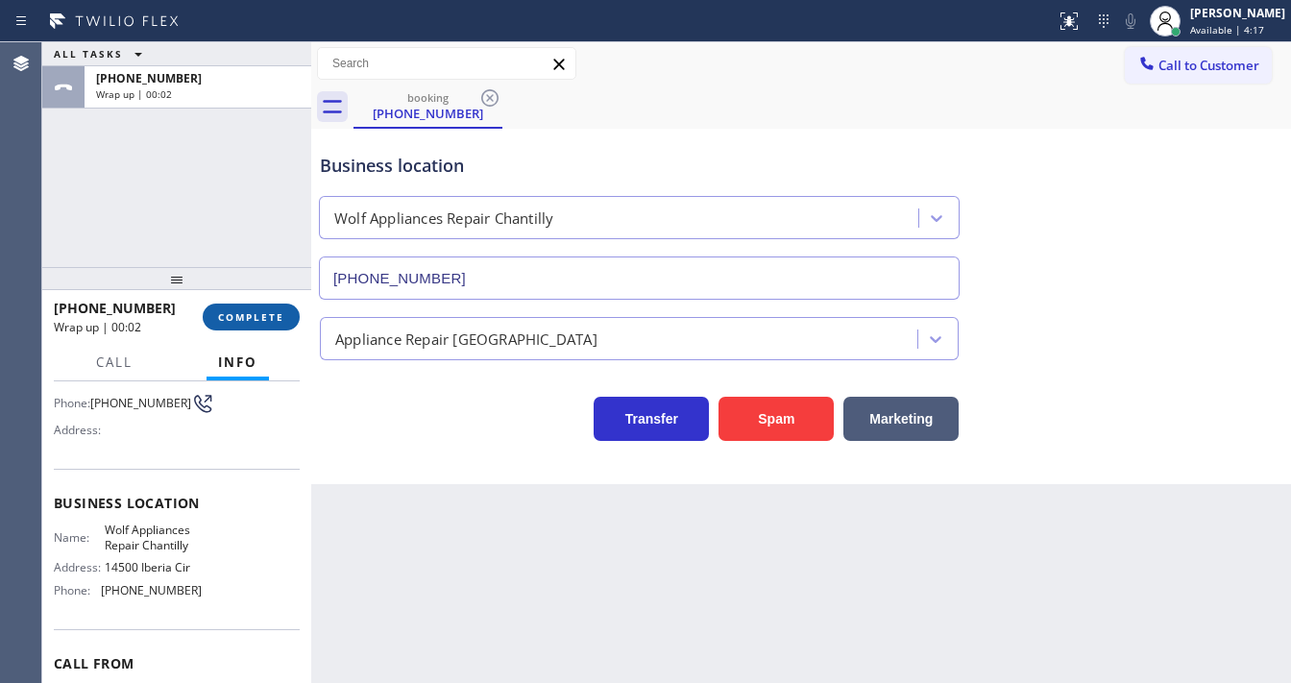
click at [245, 312] on span "COMPLETE" at bounding box center [251, 316] width 66 height 13
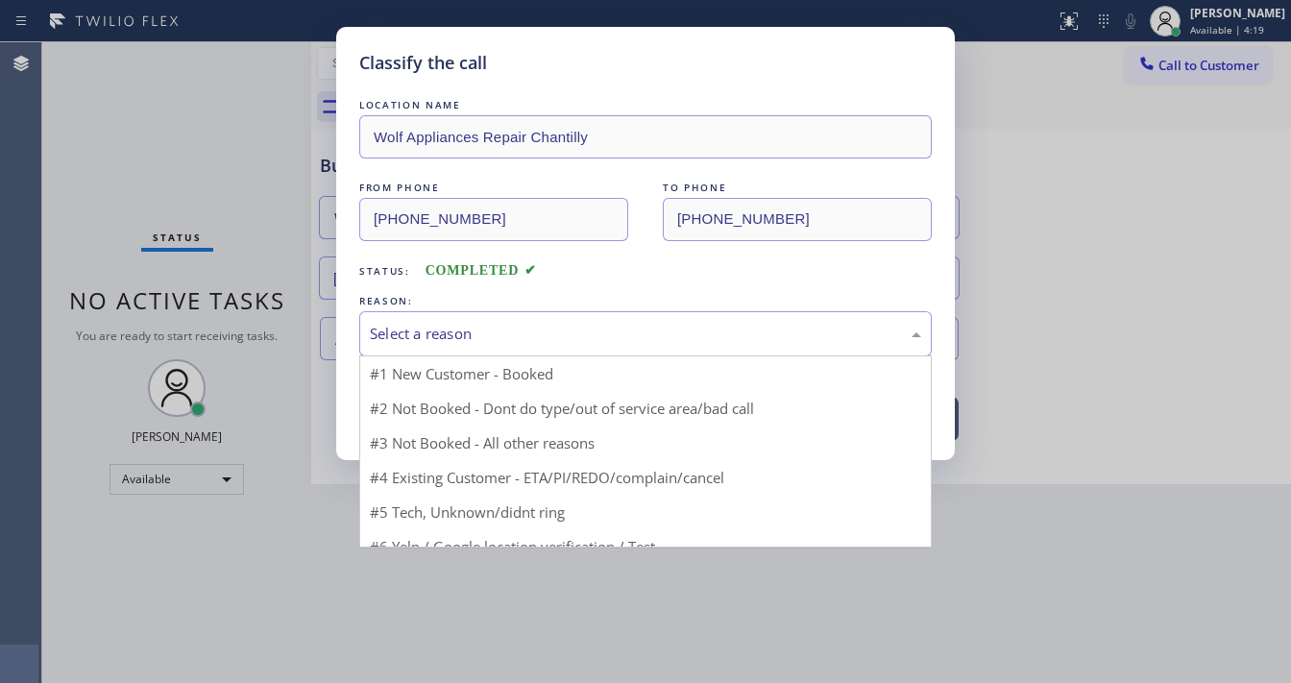
click at [427, 332] on div "Select a reason" at bounding box center [645, 334] width 551 height 22
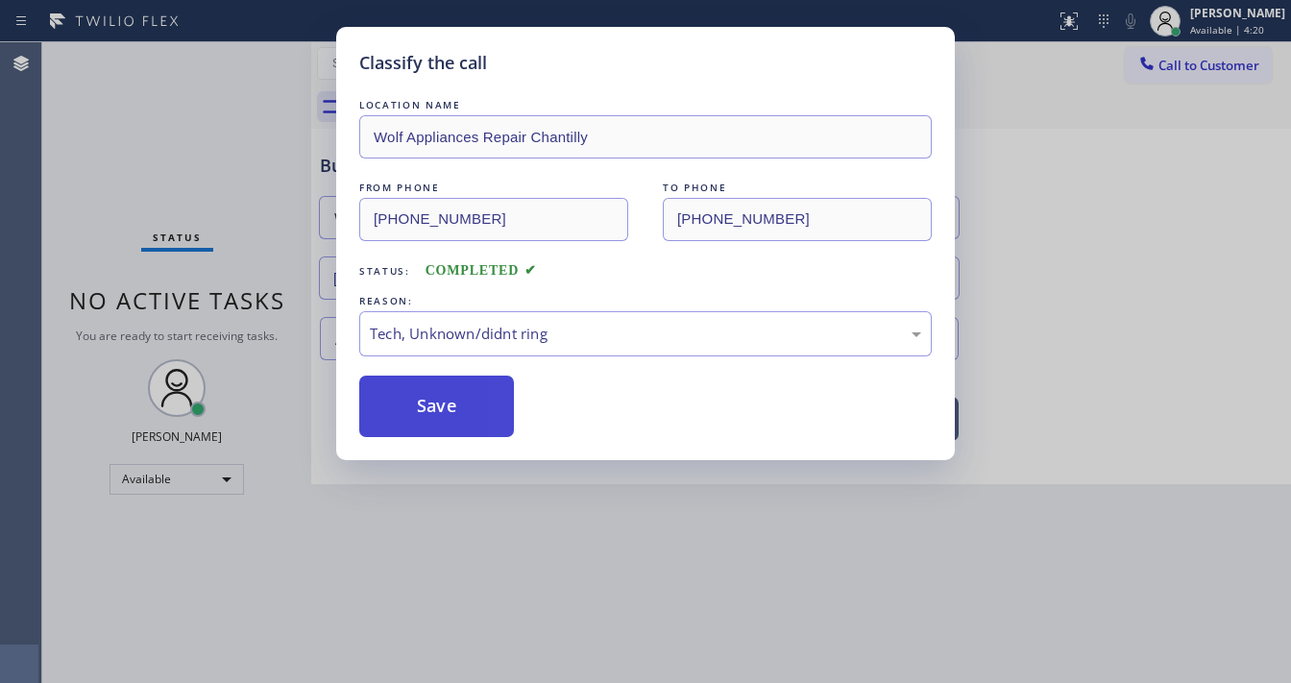
click at [455, 421] on button "Save" at bounding box center [436, 405] width 155 height 61
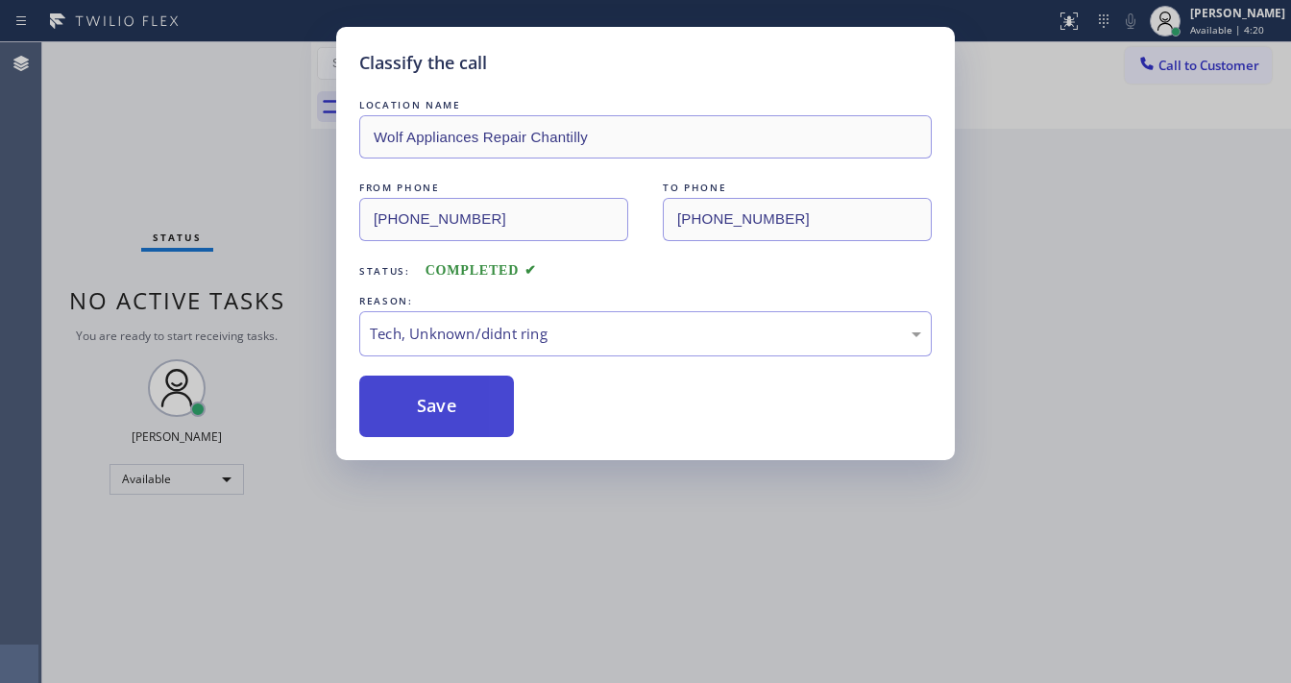
click at [449, 393] on button "Save" at bounding box center [436, 405] width 155 height 61
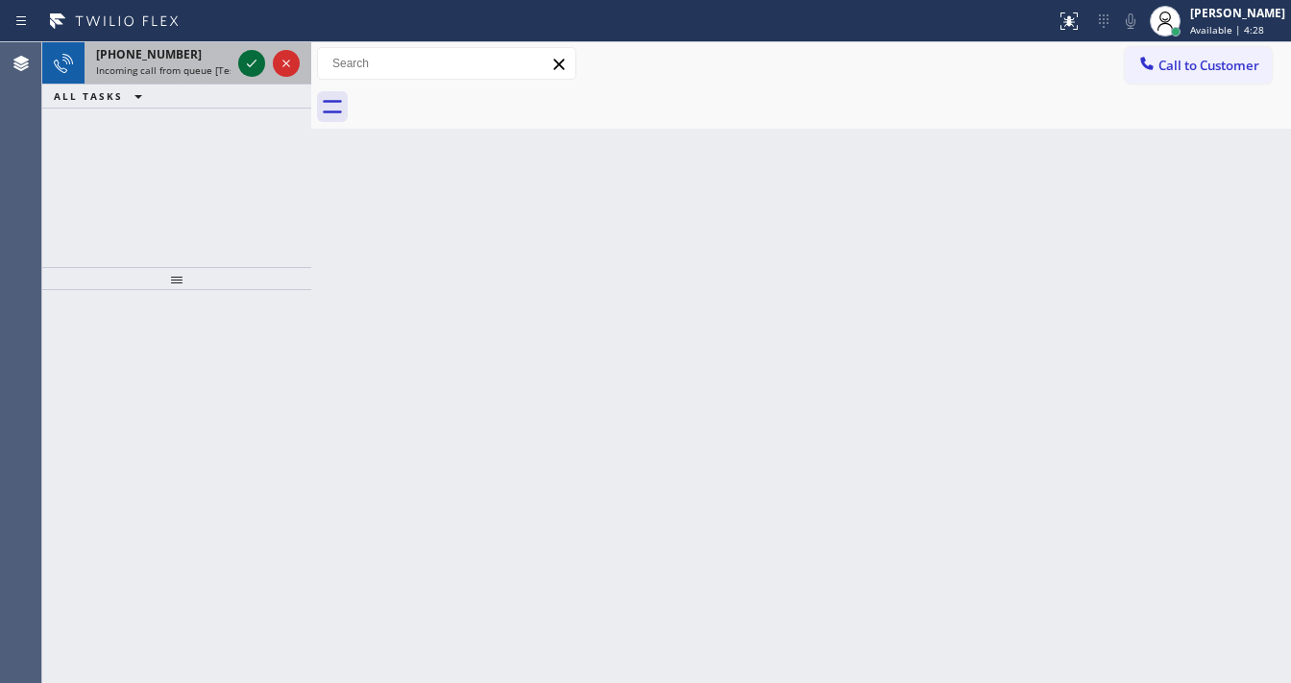
drag, startPoint x: 249, startPoint y: 46, endPoint x: 244, endPoint y: 55, distance: 9.9
click at [249, 52] on div at bounding box center [268, 63] width 69 height 42
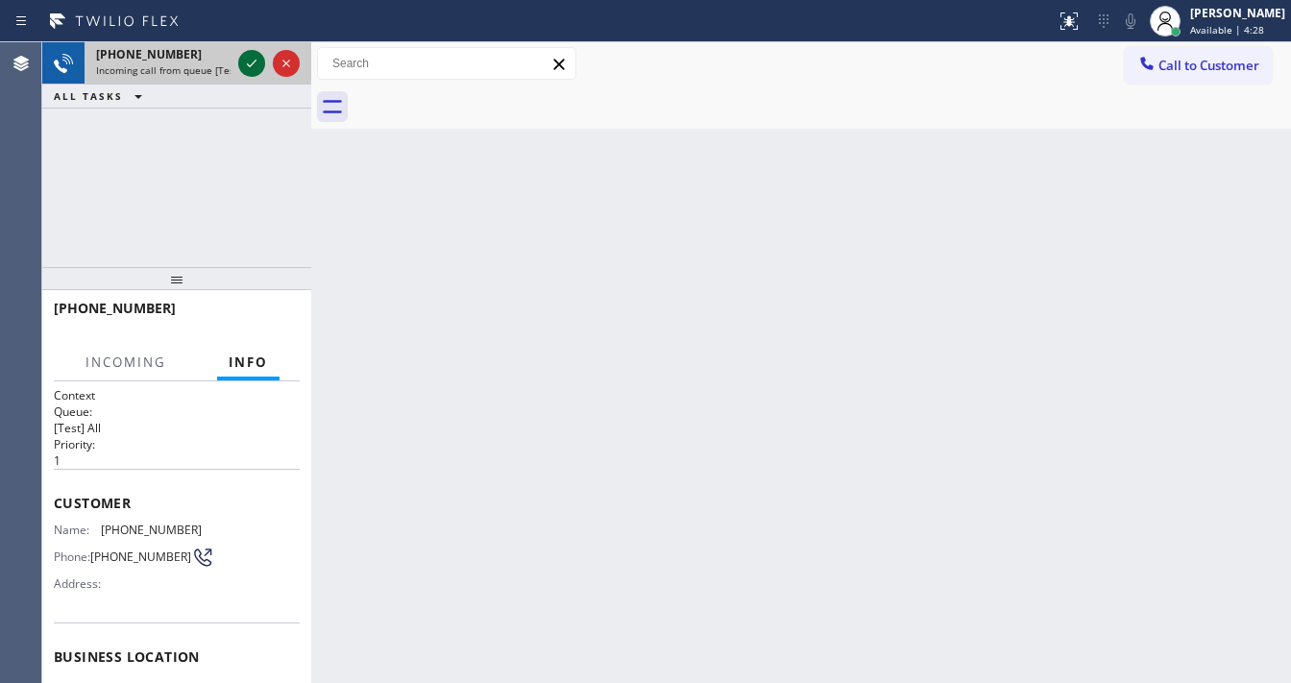
click at [242, 58] on icon at bounding box center [251, 63] width 23 height 23
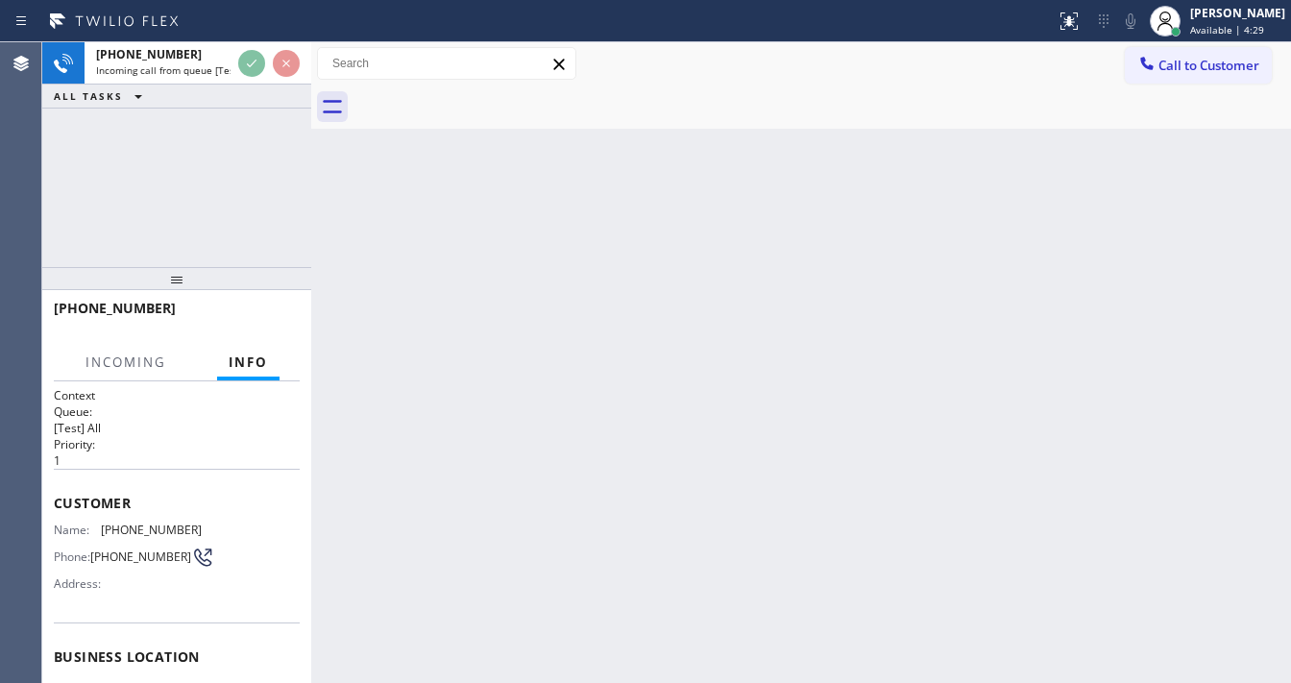
scroll to position [77, 0]
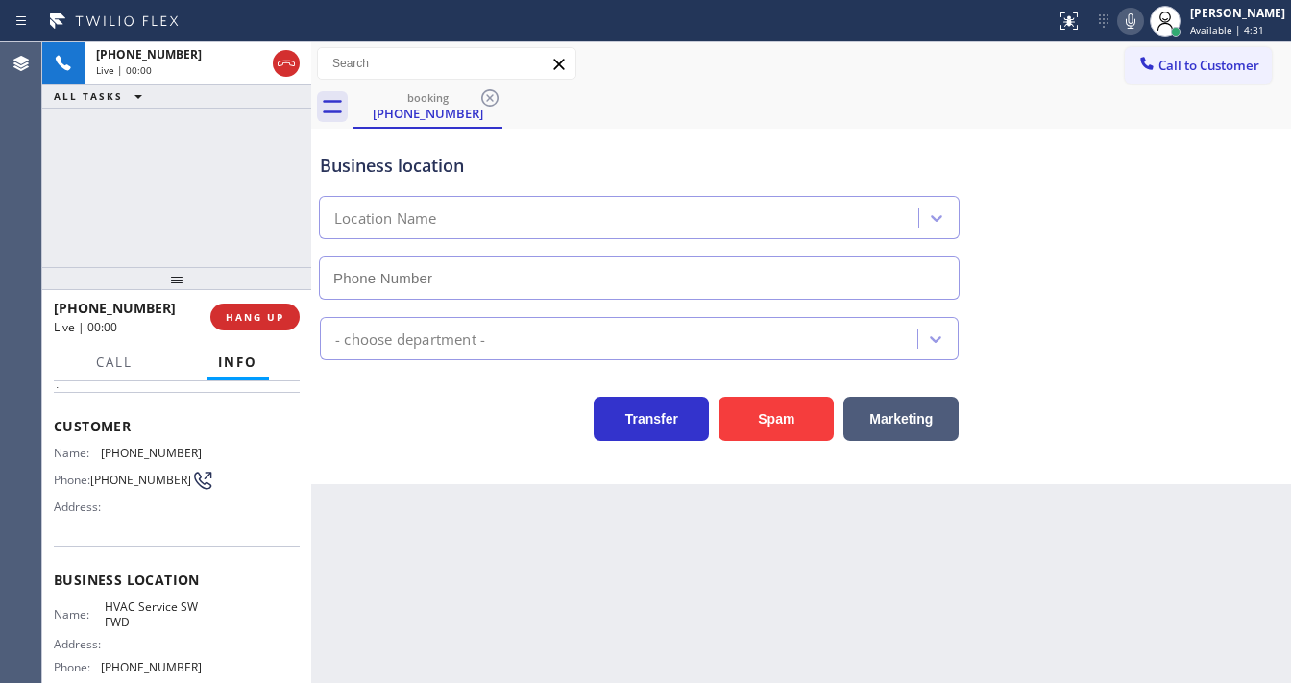
type input "[PHONE_NUMBER]"
click at [777, 412] on button "Spam" at bounding box center [775, 419] width 115 height 44
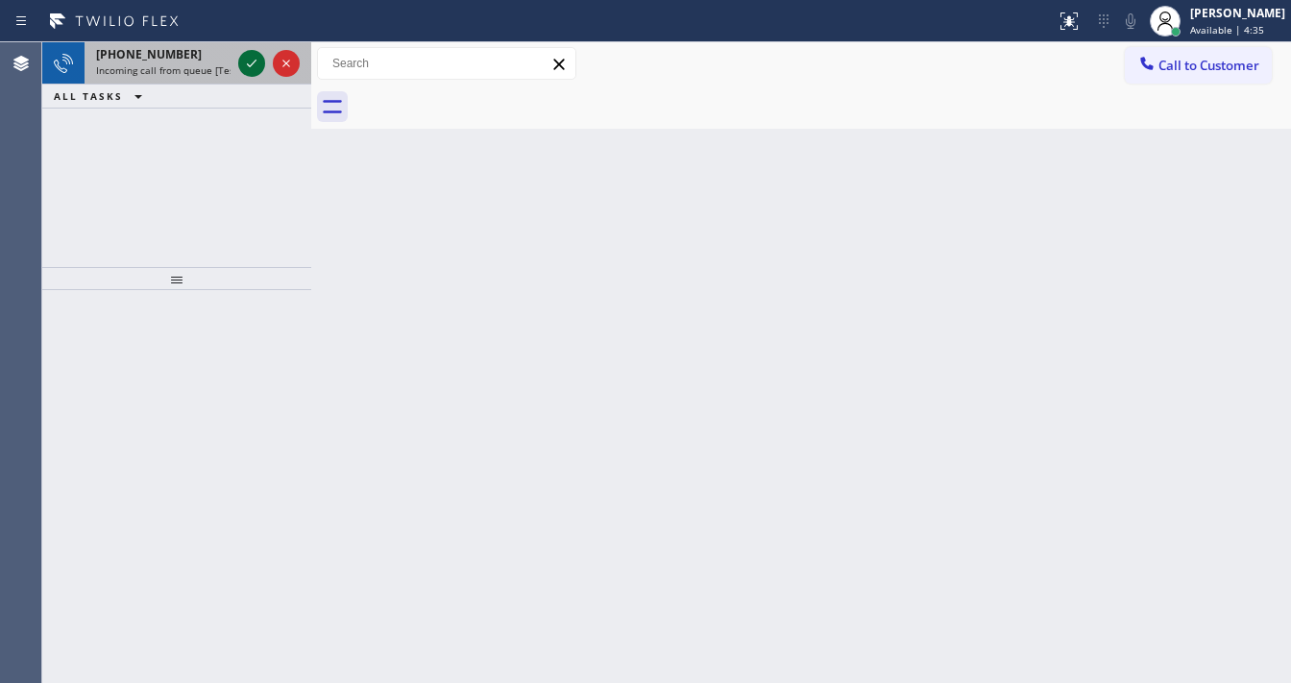
click at [257, 61] on icon at bounding box center [251, 63] width 23 height 23
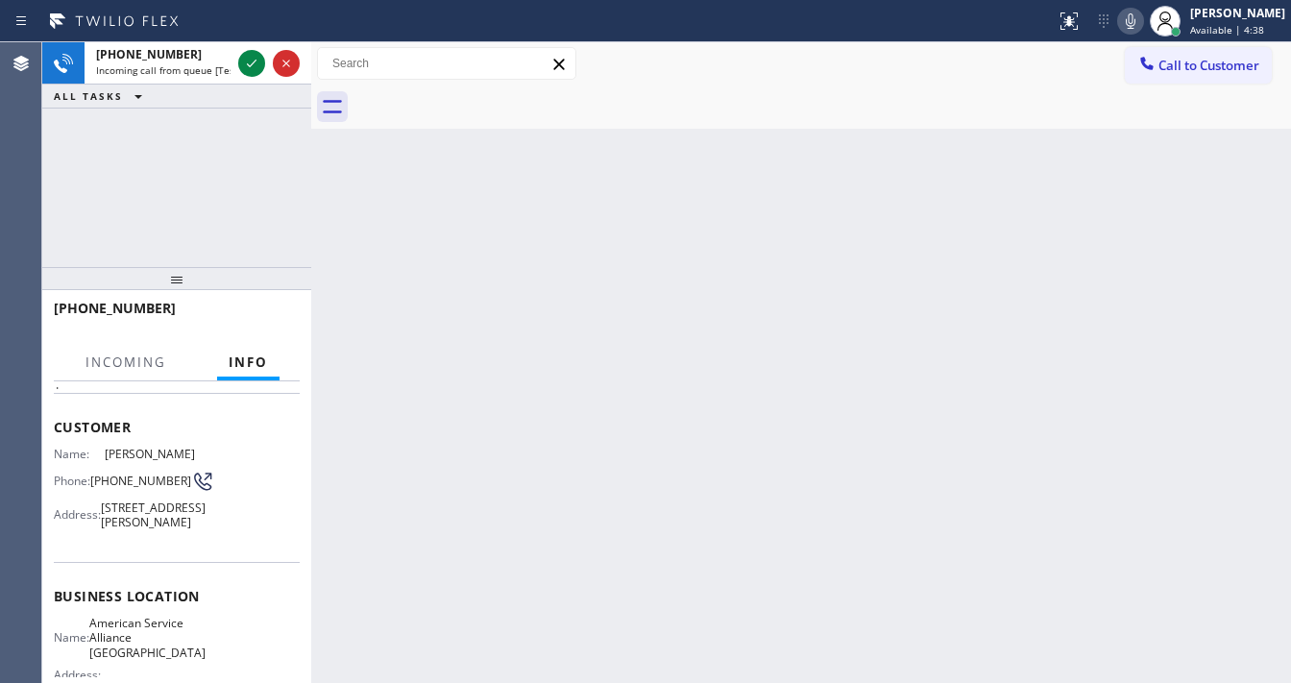
scroll to position [77, 0]
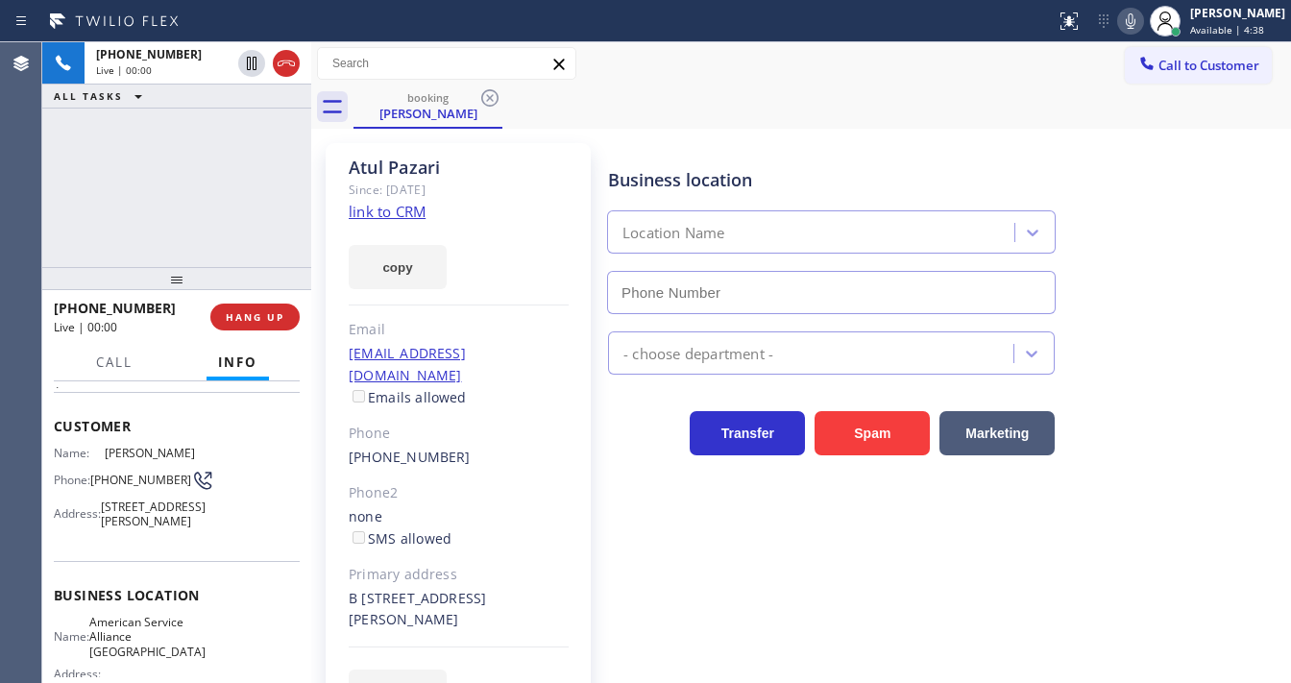
type input "[PHONE_NUMBER]"
click at [401, 212] on link "link to CRM" at bounding box center [387, 211] width 77 height 19
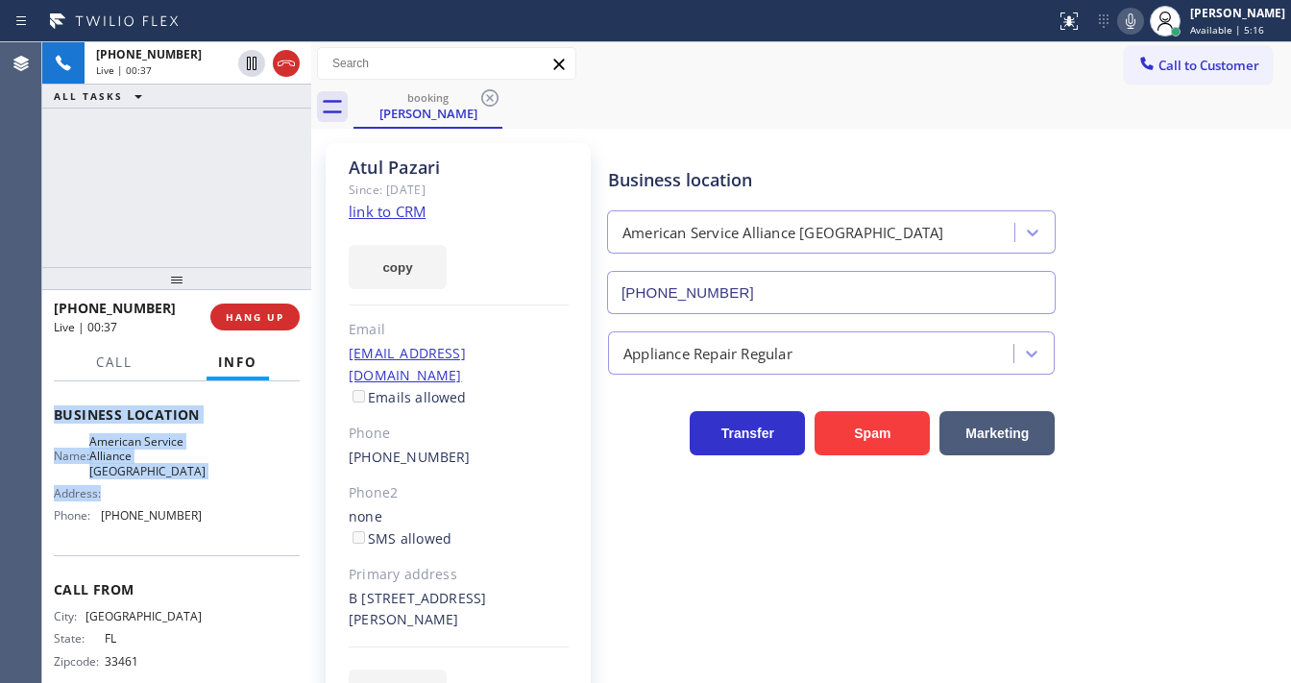
scroll to position [297, 0]
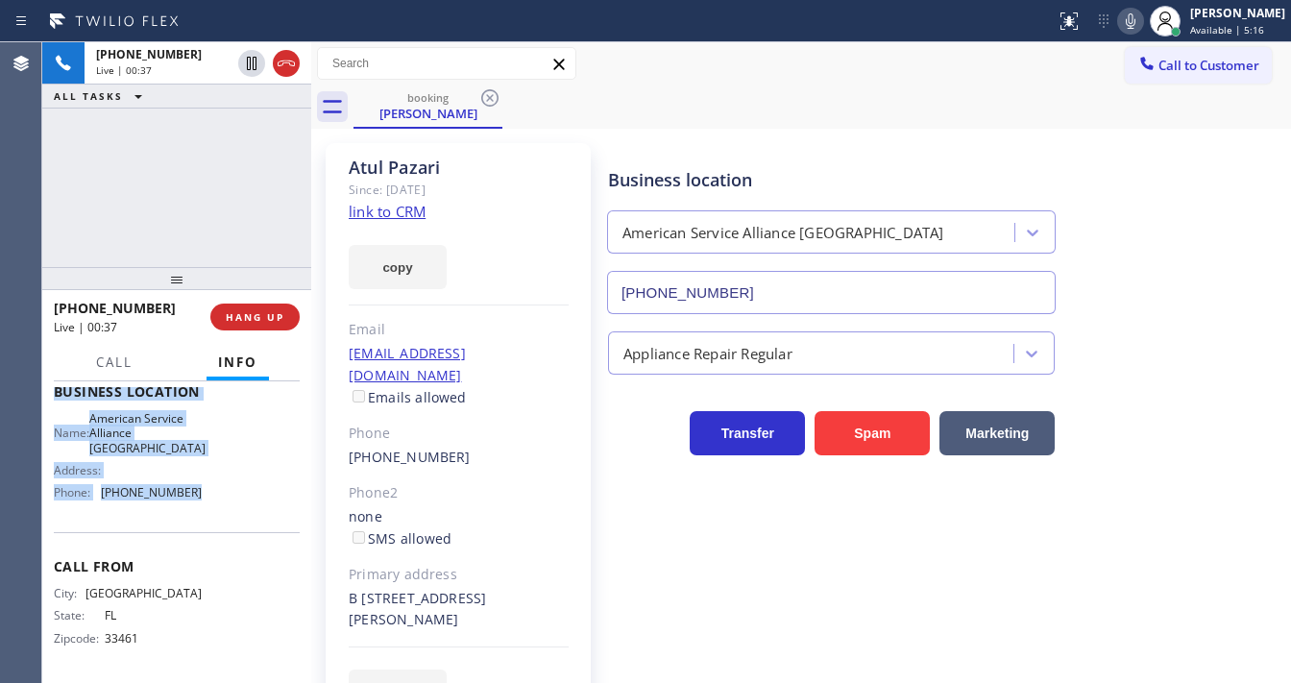
drag, startPoint x: 56, startPoint y: 417, endPoint x: 130, endPoint y: 196, distance: 232.9
click at [192, 498] on div "Context Queue: [Test] All Priority: 1 Customer Name: [GEOGRAPHIC_DATA] Phone: […" at bounding box center [177, 392] width 246 height 570
copy div "Customer Name: [PERSON_NAME] Phone: [PHONE_NUMBER] Address: [STREET_ADDRESS][PE…"
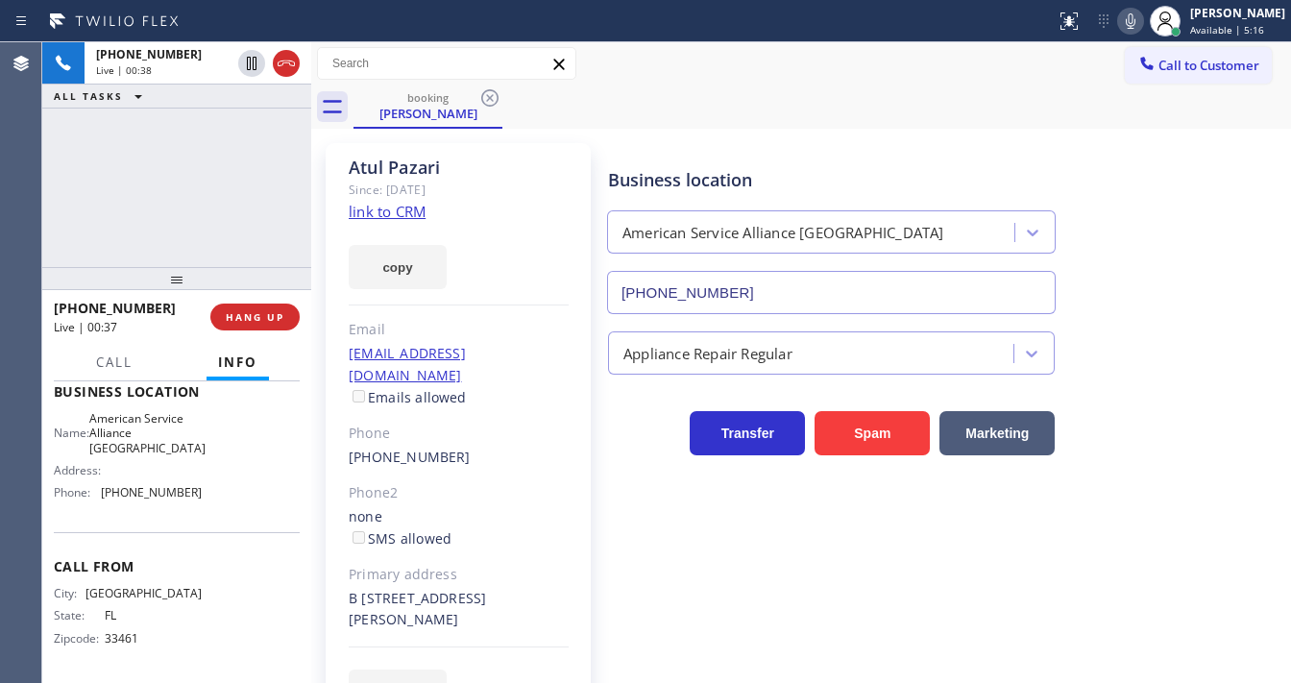
click at [166, 123] on div "[PHONE_NUMBER] Live | 00:38 ALL TASKS ALL TASKS ACTIVE TASKS TASKS IN WRAP UP" at bounding box center [176, 154] width 269 height 225
click at [196, 211] on div "[PHONE_NUMBER] Live | 01:51 ALL TASKS ALL TASKS ACTIVE TASKS TASKS IN WRAP UP" at bounding box center [176, 154] width 269 height 225
click at [51, 206] on div "[PHONE_NUMBER] Live | 09:21 ALL TASKS ALL TASKS ACTIVE TASKS TASKS IN WRAP UP" at bounding box center [176, 154] width 269 height 225
drag, startPoint x: 202, startPoint y: 219, endPoint x: 219, endPoint y: 223, distance: 17.7
click at [202, 219] on div "[PHONE_NUMBER] Live | 10:40 ALL TASKS ALL TASKS ACTIVE TASKS TASKS IN WRAP UP" at bounding box center [176, 154] width 269 height 225
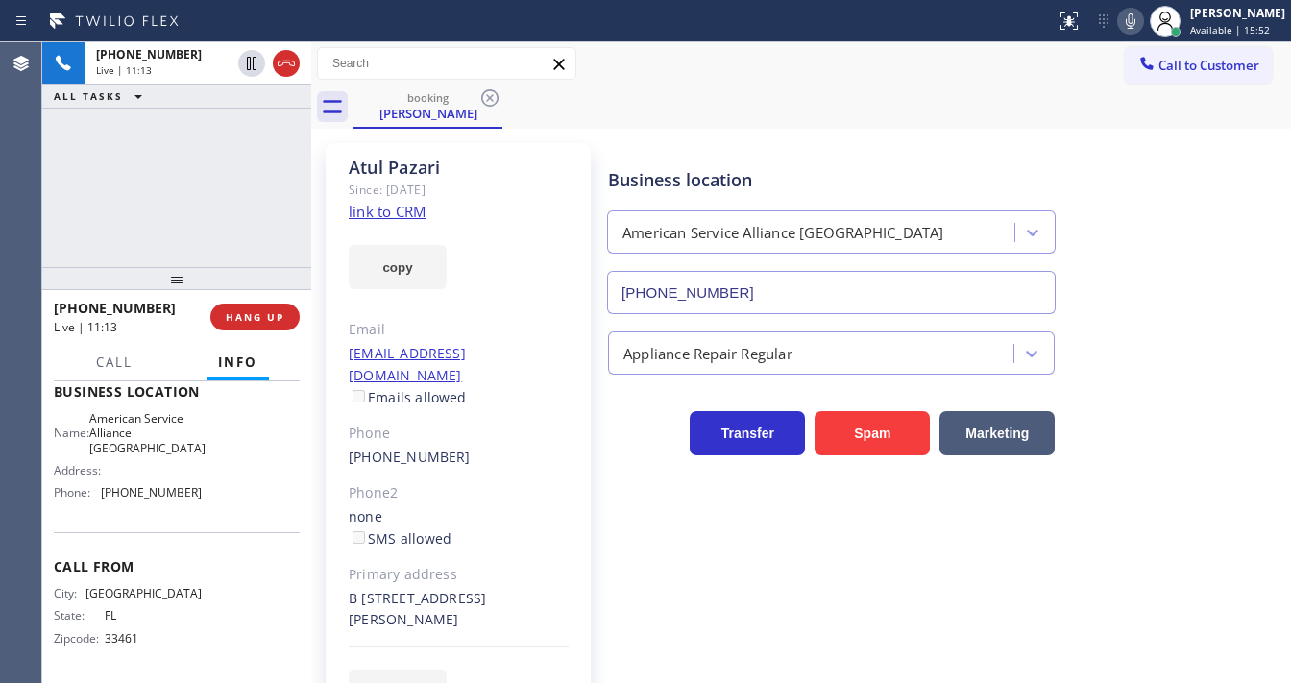
click at [187, 238] on div "[PHONE_NUMBER] Live | 11:13 ALL TASKS ALL TASKS ACTIVE TASKS TASKS IN WRAP UP" at bounding box center [176, 154] width 269 height 225
click at [963, 561] on div "Business location American Service Alliance [GEOGRAPHIC_DATA] [PHONE_NUMBER] Ap…" at bounding box center [945, 428] width 682 height 560
click at [587, 315] on div "[PERSON_NAME] Since: [DATE] link to CRM copy Email [EMAIL_ADDRESS][DOMAIN_NAME]…" at bounding box center [458, 439] width 265 height 593
click at [254, 164] on div "[PHONE_NUMBER] Live | 11:23 ALL TASKS ALL TASKS ACTIVE TASKS TASKS IN WRAP UP" at bounding box center [176, 154] width 269 height 225
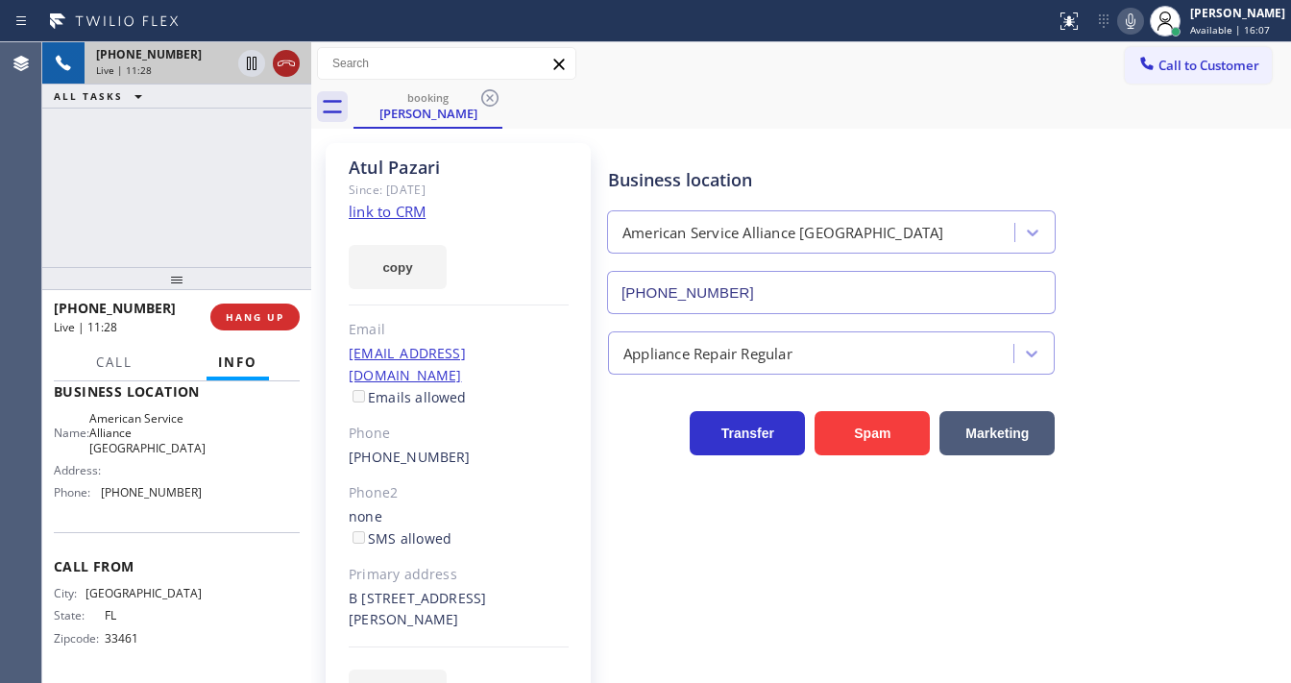
click at [282, 68] on icon at bounding box center [286, 63] width 23 height 23
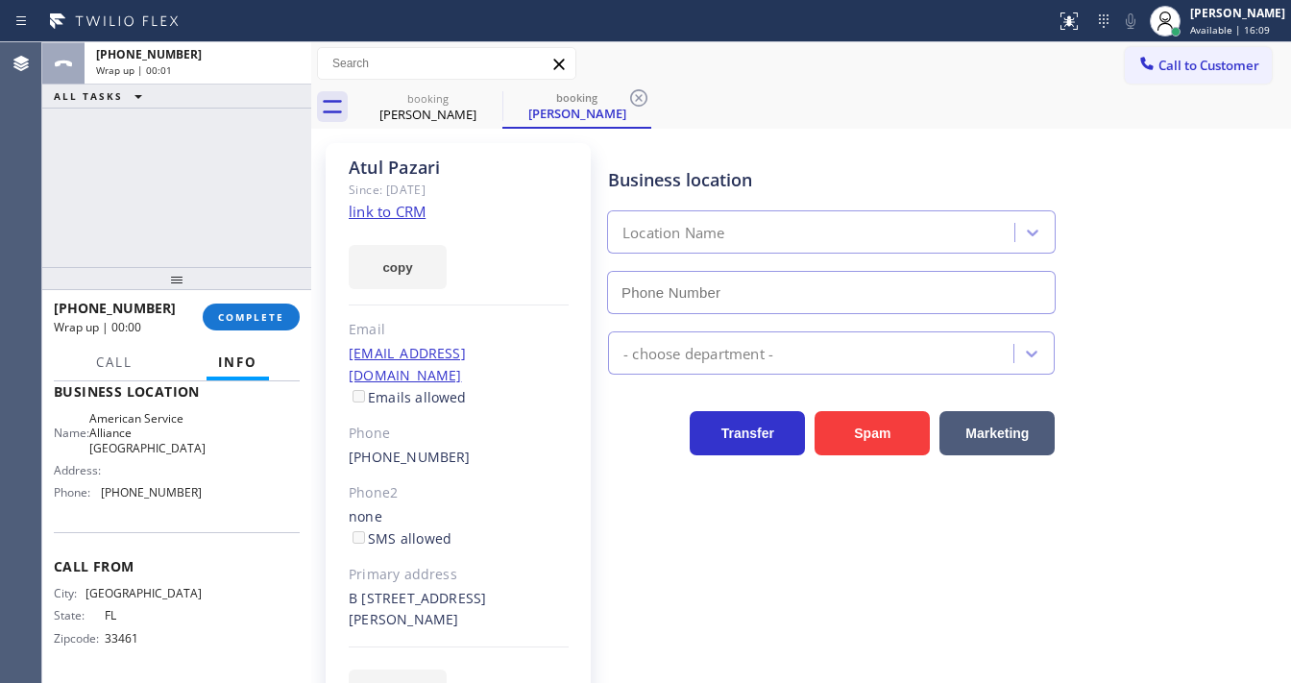
type input "[PHONE_NUMBER]"
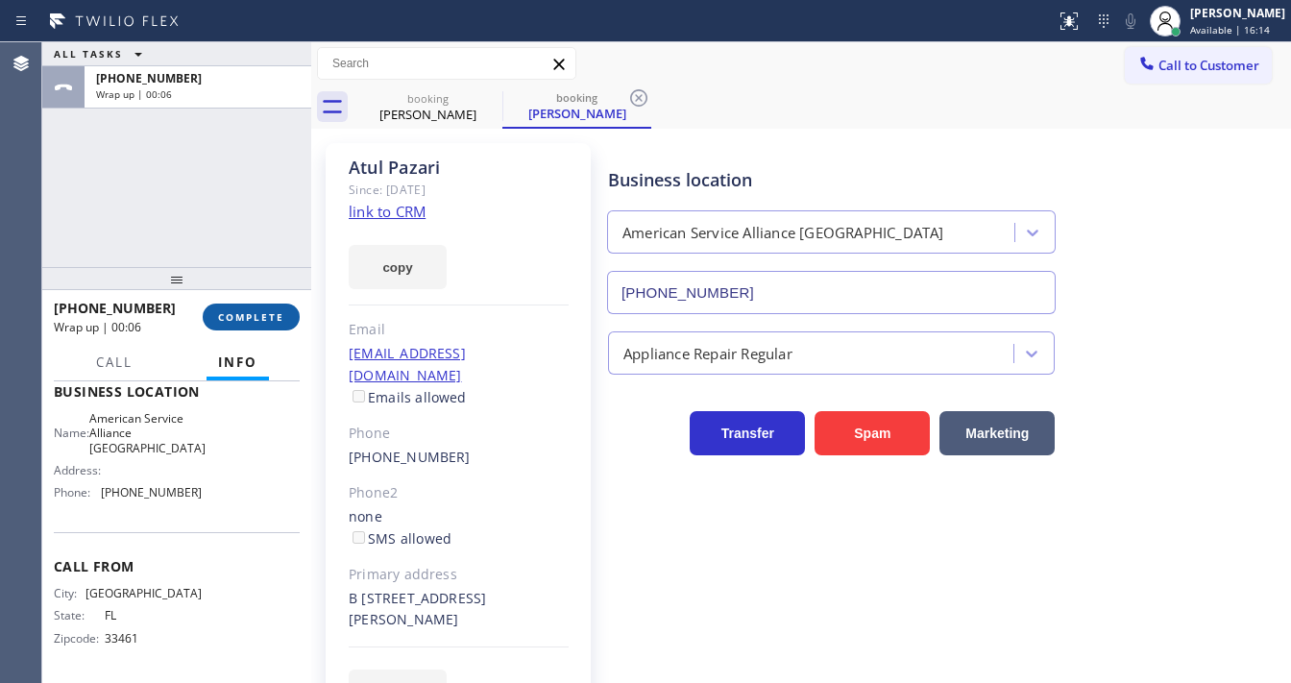
click at [255, 313] on span "COMPLETE" at bounding box center [251, 316] width 66 height 13
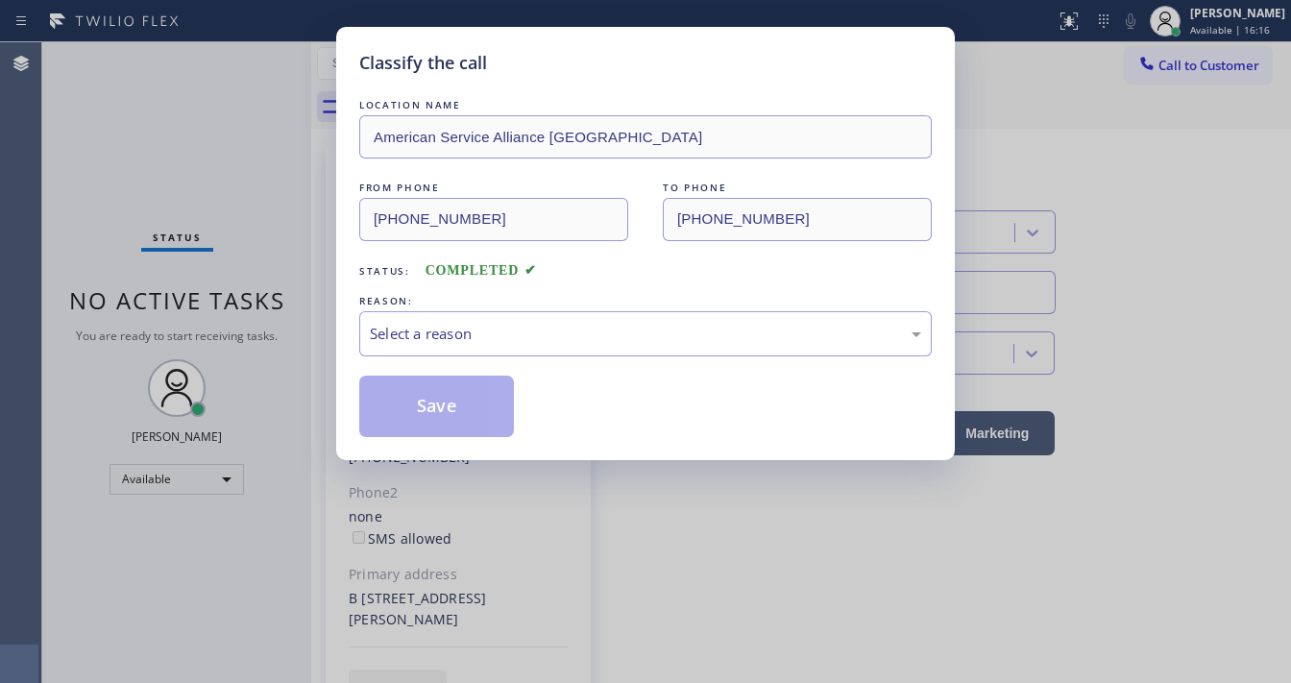
click at [426, 326] on div "Select a reason" at bounding box center [645, 334] width 551 height 22
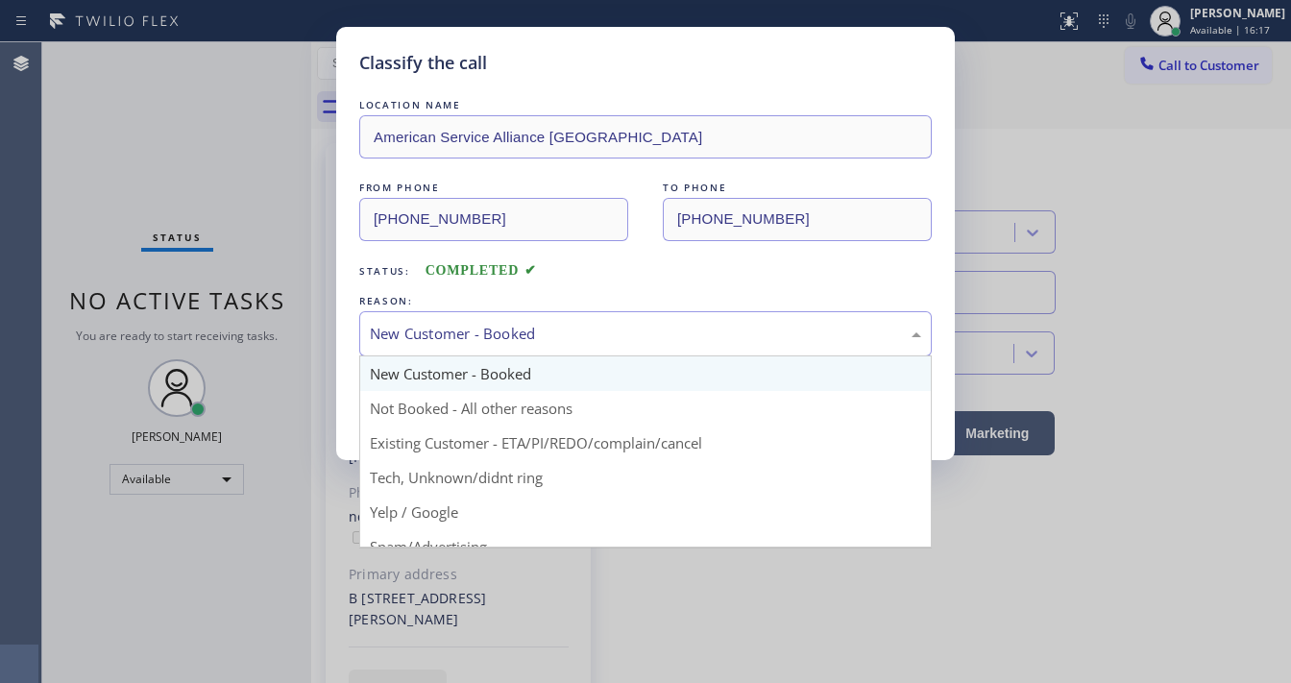
click at [482, 335] on div "New Customer - Booked" at bounding box center [645, 334] width 551 height 22
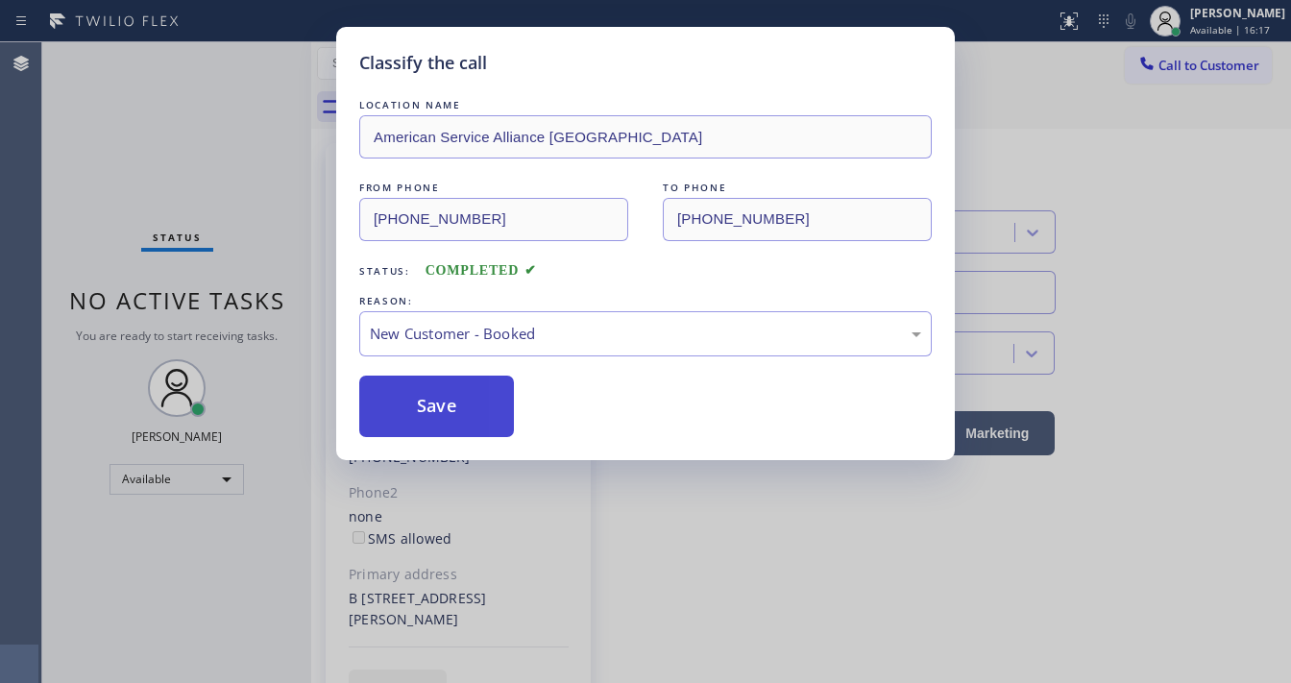
click at [449, 404] on button "Save" at bounding box center [436, 405] width 155 height 61
click at [278, 288] on div "Classify the call LOCATION NAME American Service Alliance Alhambra FROM PHONE […" at bounding box center [645, 341] width 1291 height 683
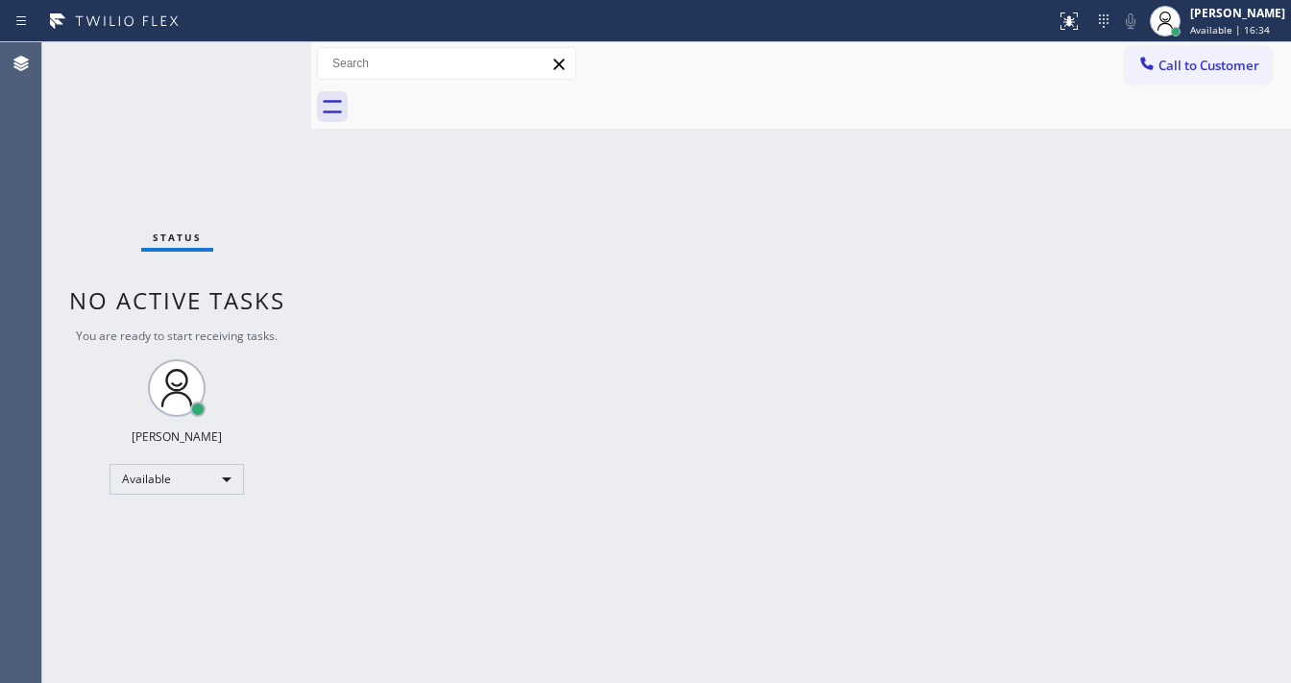
click at [268, 83] on div "Status No active tasks You are ready to start receiving tasks. [PERSON_NAME]" at bounding box center [176, 362] width 269 height 640
click at [273, 73] on div "Status No active tasks You are ready to start receiving tasks. [PERSON_NAME]" at bounding box center [176, 362] width 269 height 640
click at [1152, 77] on button "Call to Customer" at bounding box center [1197, 65] width 147 height 36
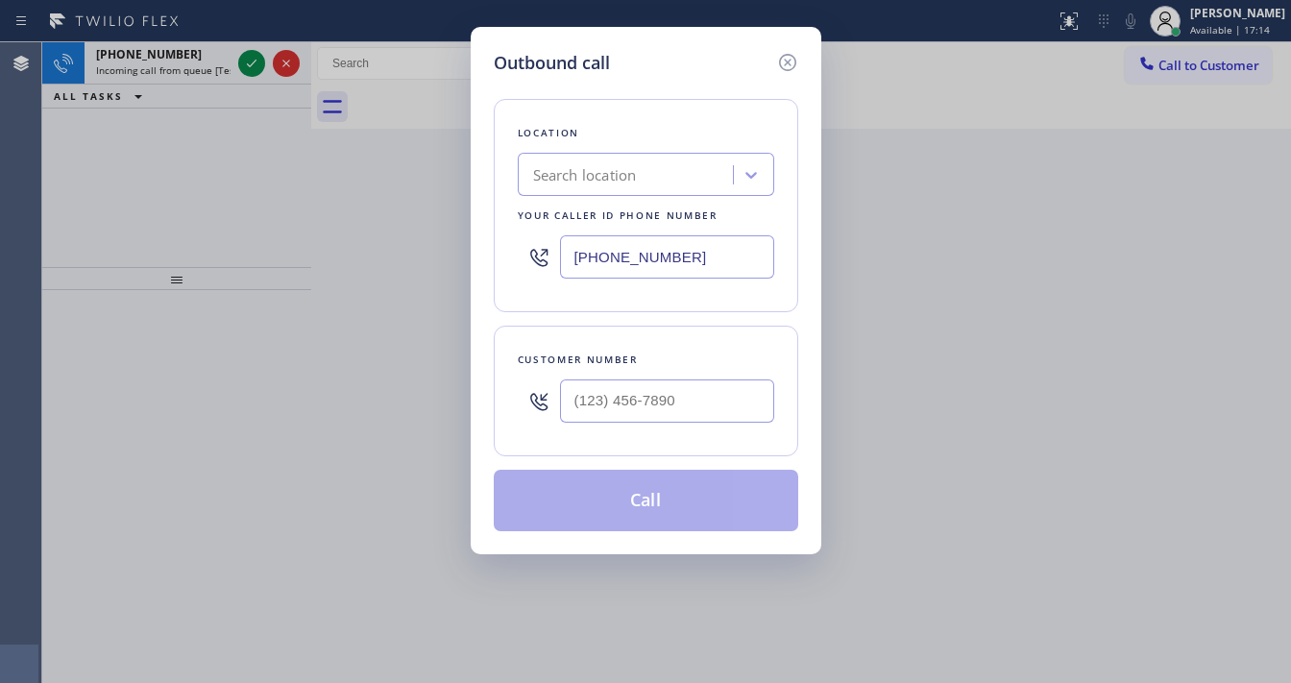
click at [785, 63] on icon at bounding box center [786, 62] width 17 height 17
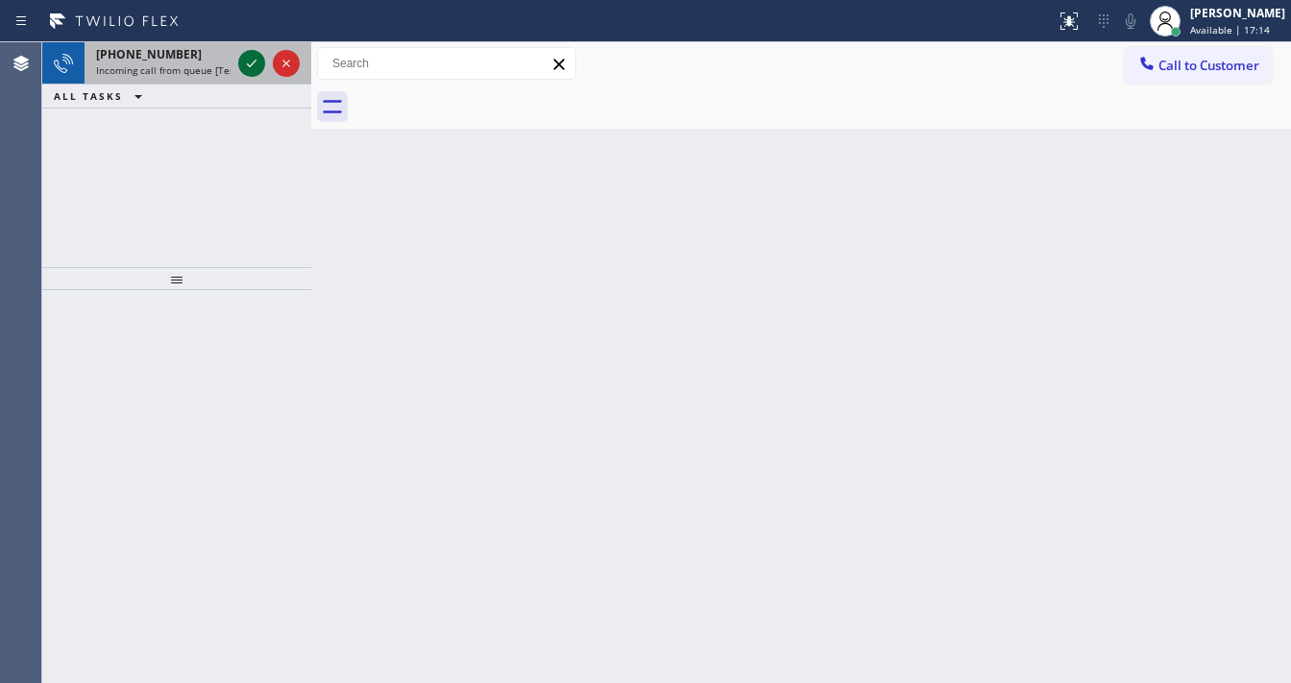
click at [255, 62] on icon at bounding box center [251, 63] width 23 height 23
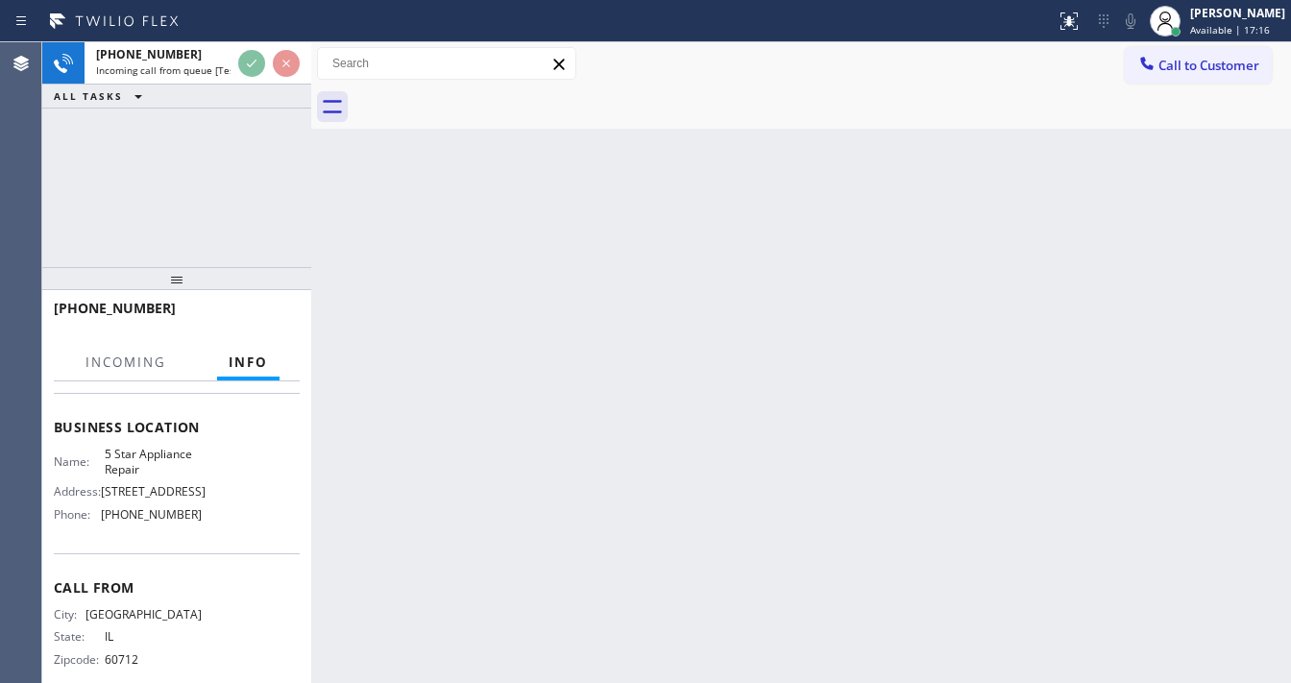
scroll to position [230, 0]
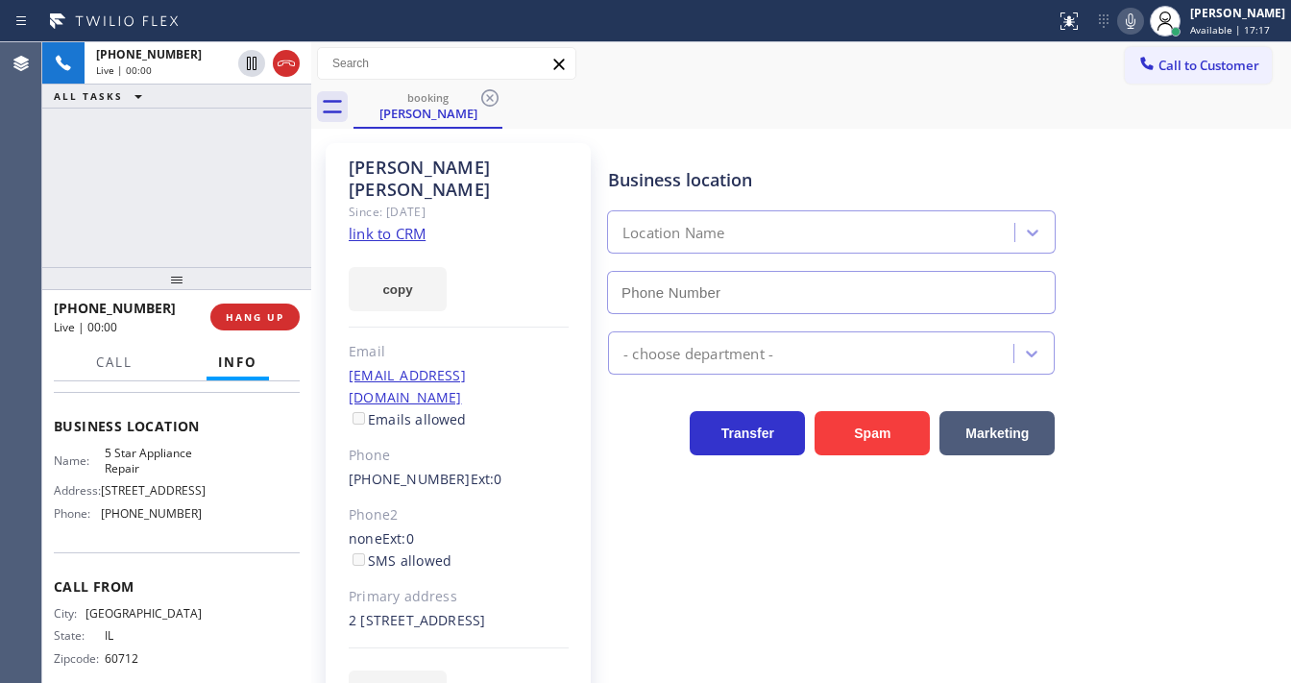
type input "[PHONE_NUMBER]"
click at [192, 223] on div "[PHONE_NUMBER] Live | 00:00 ALL TASKS ALL TASKS ACTIVE TASKS TASKS IN WRAP UP" at bounding box center [176, 154] width 269 height 225
click at [379, 224] on link "link to CRM" at bounding box center [387, 233] width 77 height 19
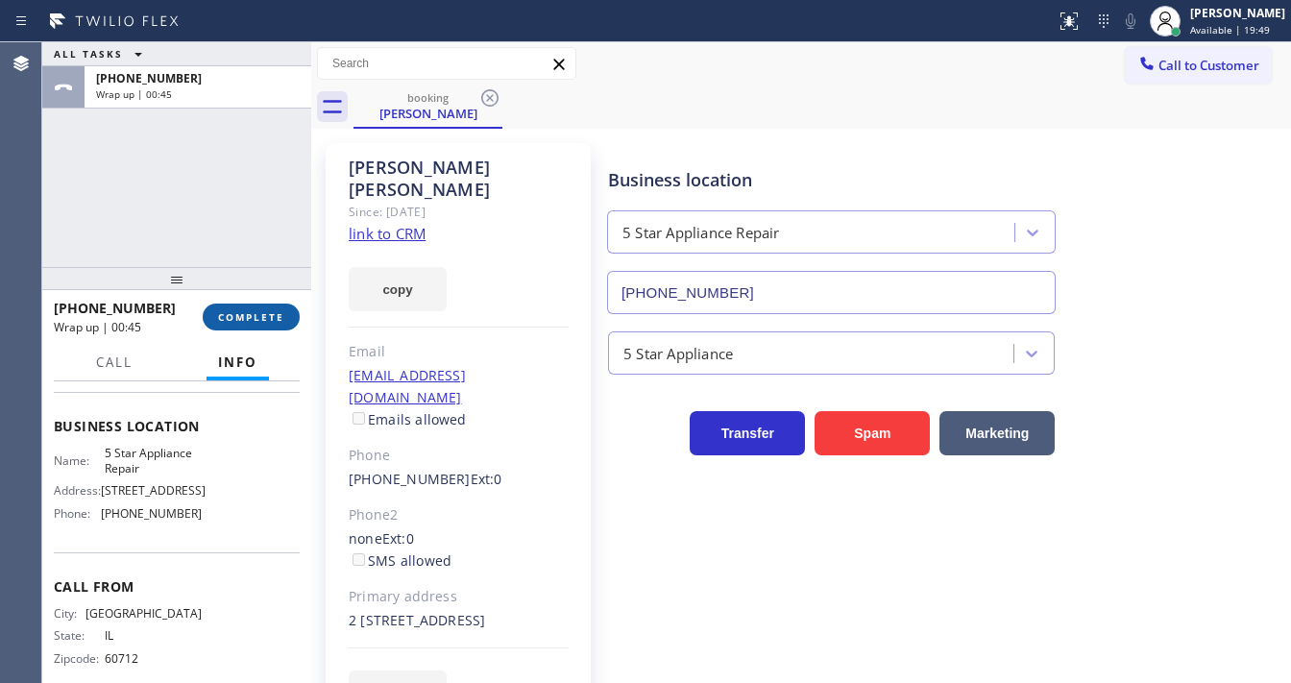
click at [265, 322] on span "COMPLETE" at bounding box center [251, 316] width 66 height 13
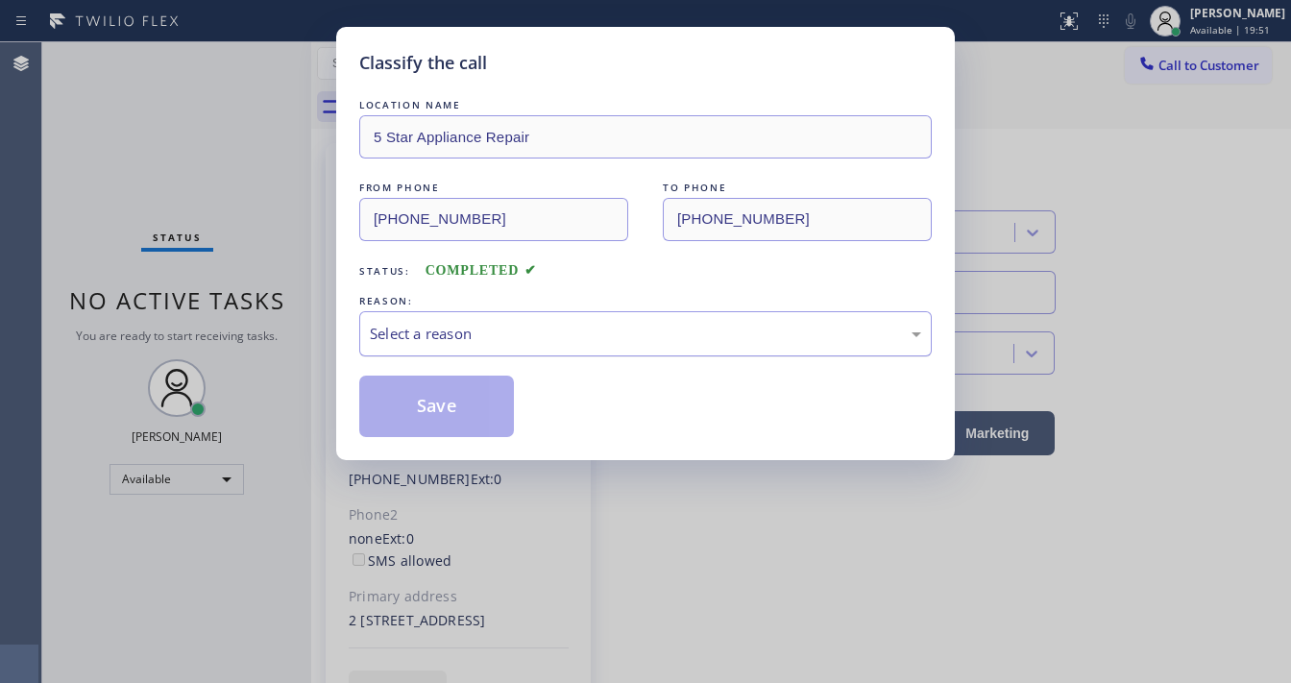
drag, startPoint x: 473, startPoint y: 326, endPoint x: 464, endPoint y: 346, distance: 21.5
click at [473, 327] on div "Select a reason" at bounding box center [645, 334] width 551 height 22
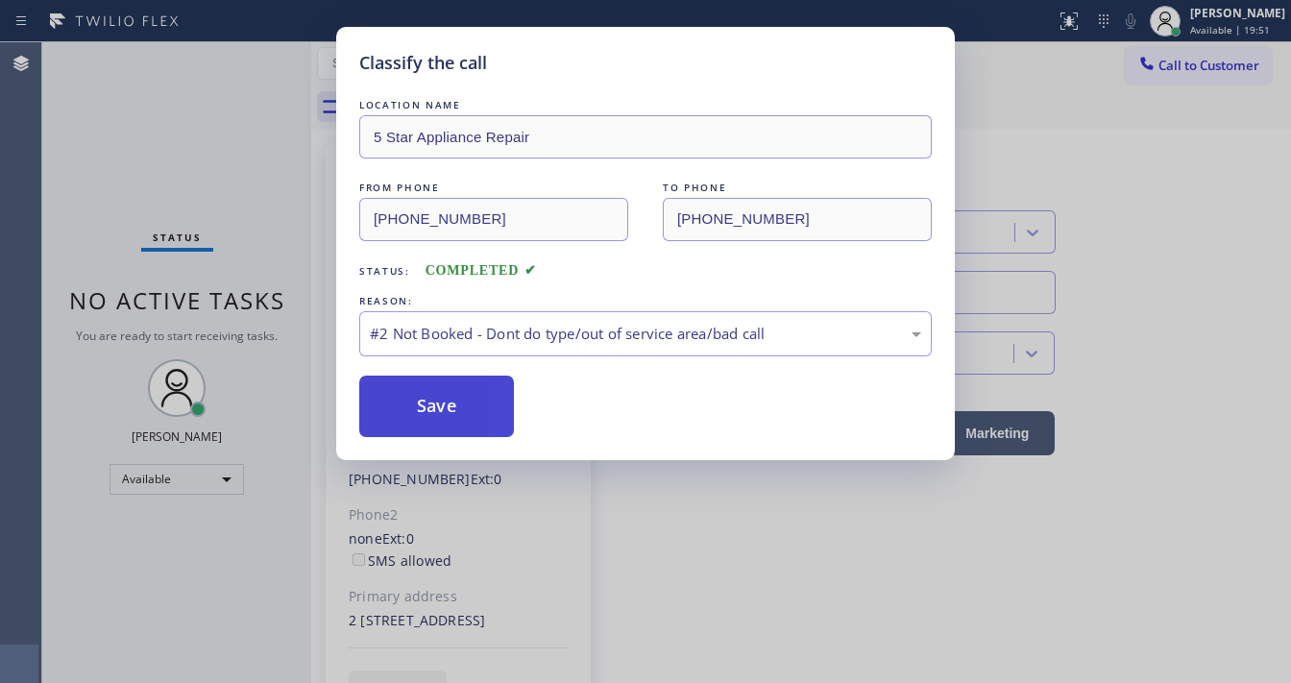
click at [430, 407] on button "Save" at bounding box center [436, 405] width 155 height 61
click at [429, 407] on button "Save" at bounding box center [436, 405] width 155 height 61
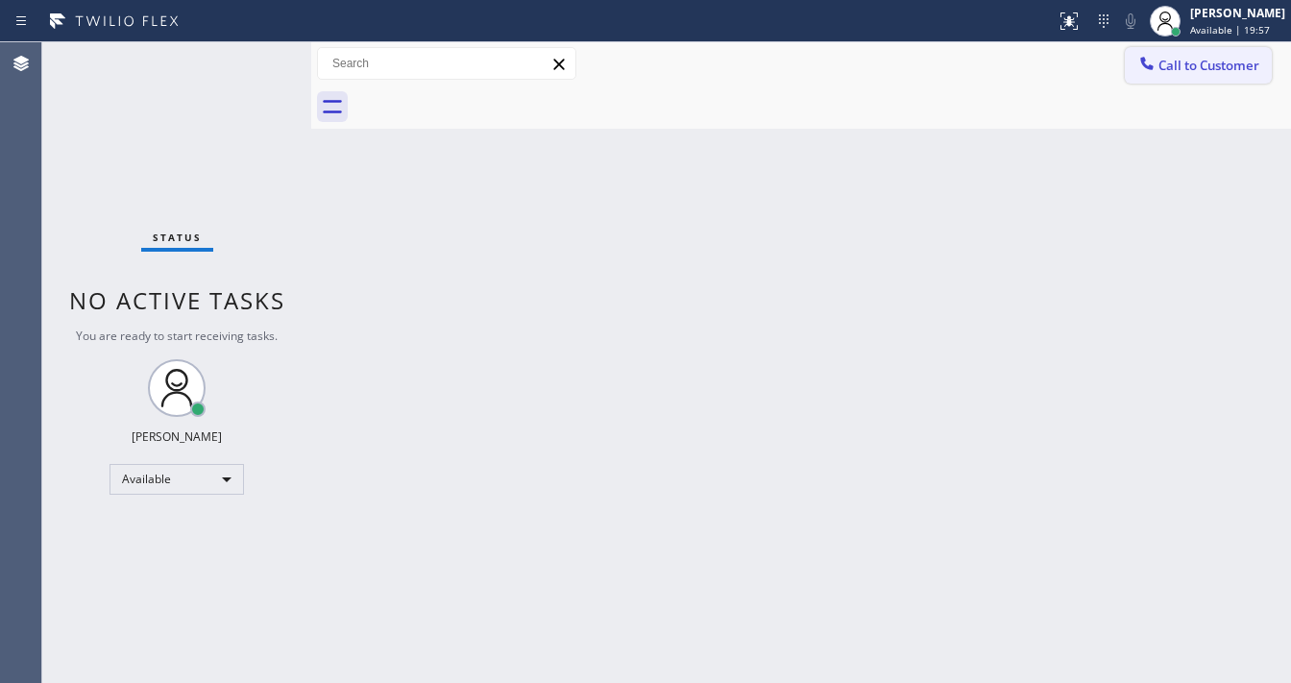
drag, startPoint x: 1198, startPoint y: 62, endPoint x: 830, endPoint y: 150, distance: 378.9
click at [1194, 62] on span "Call to Customer" at bounding box center [1208, 65] width 101 height 17
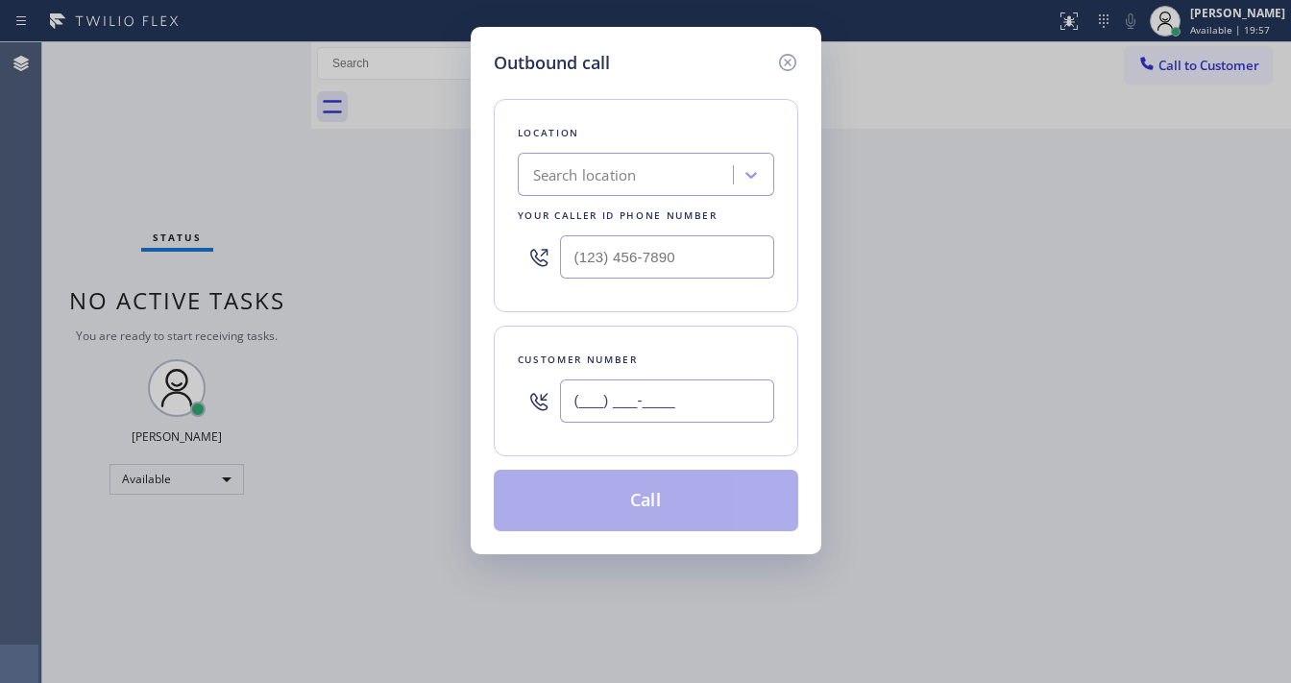
click at [609, 408] on input "(___) ___-____" at bounding box center [667, 400] width 214 height 43
paste input "949) 903-2805"
type input "[PHONE_NUMBER]"
type input "(___) ___-____"
click at [662, 261] on input "(___) ___-____" at bounding box center [667, 256] width 214 height 43
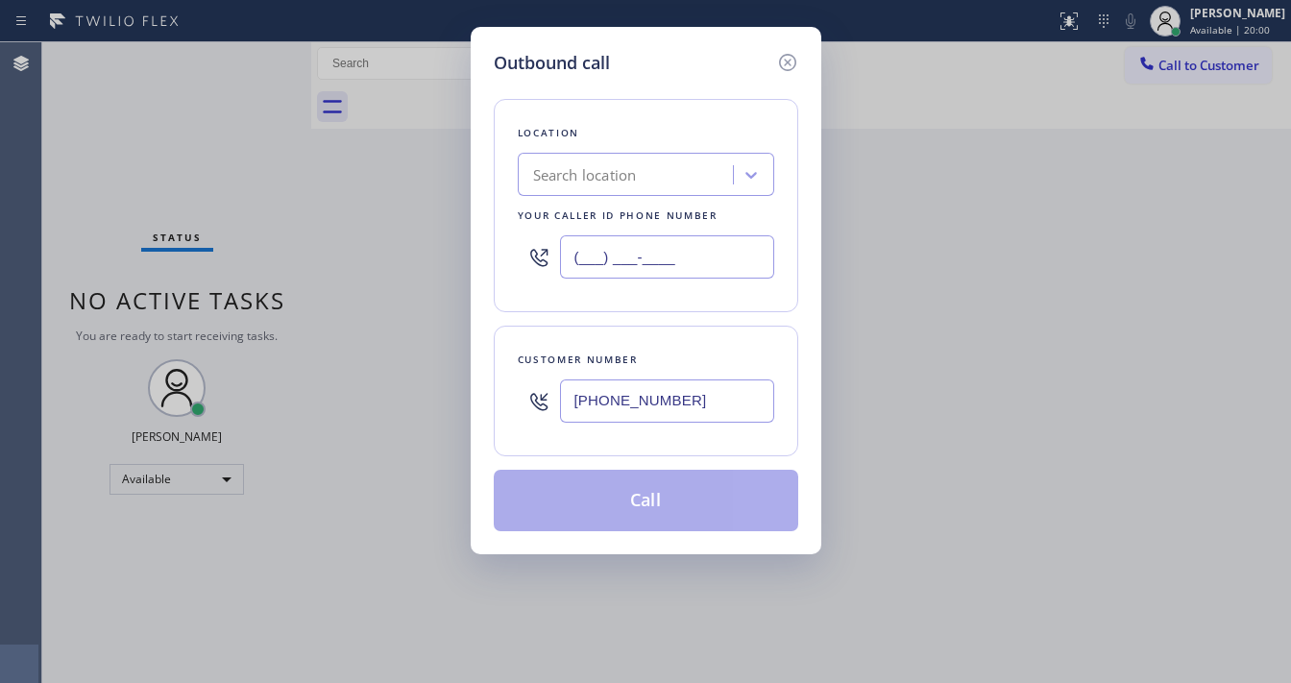
paste input "213) 277-6121"
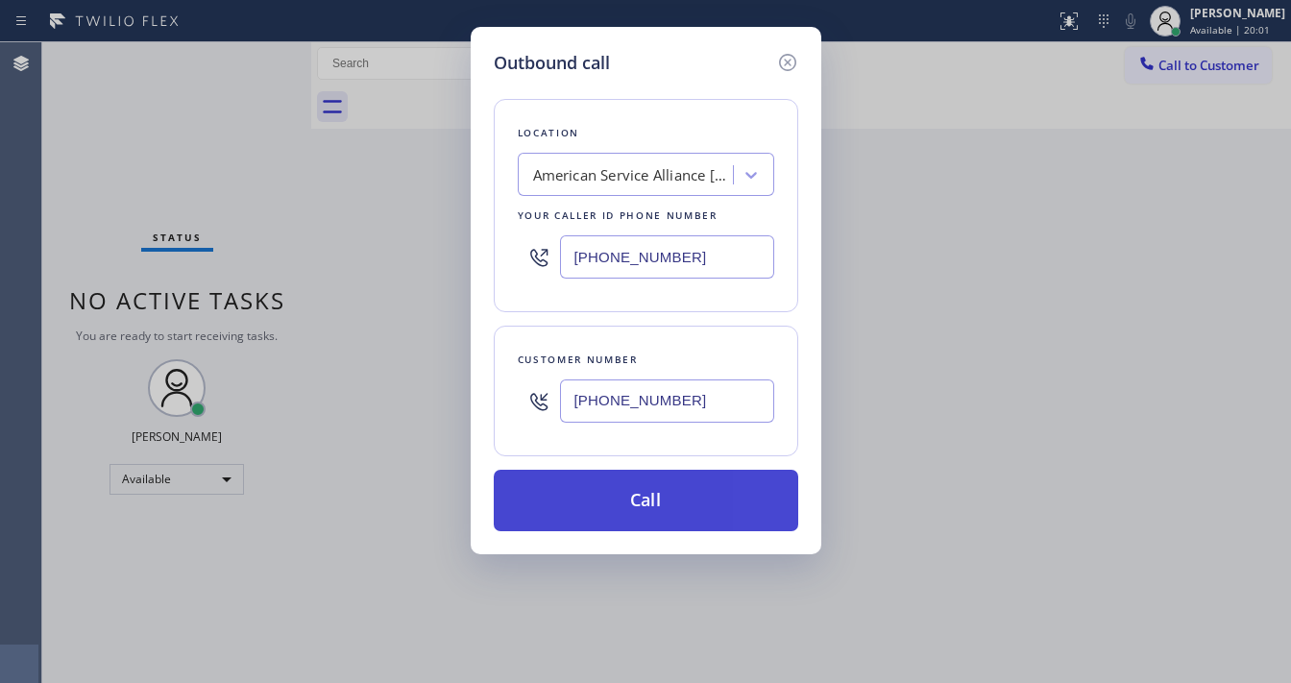
type input "[PHONE_NUMBER]"
click at [584, 488] on button "Call" at bounding box center [646, 500] width 304 height 61
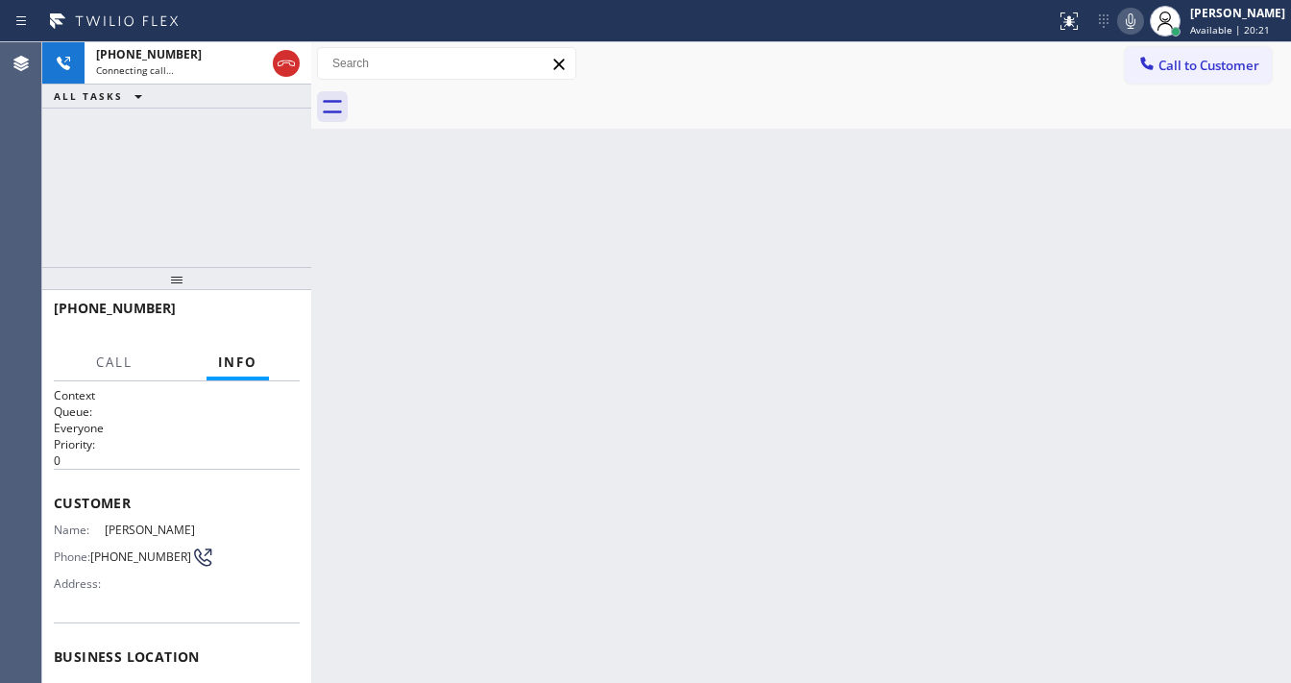
click at [1135, 26] on icon at bounding box center [1130, 21] width 23 height 23
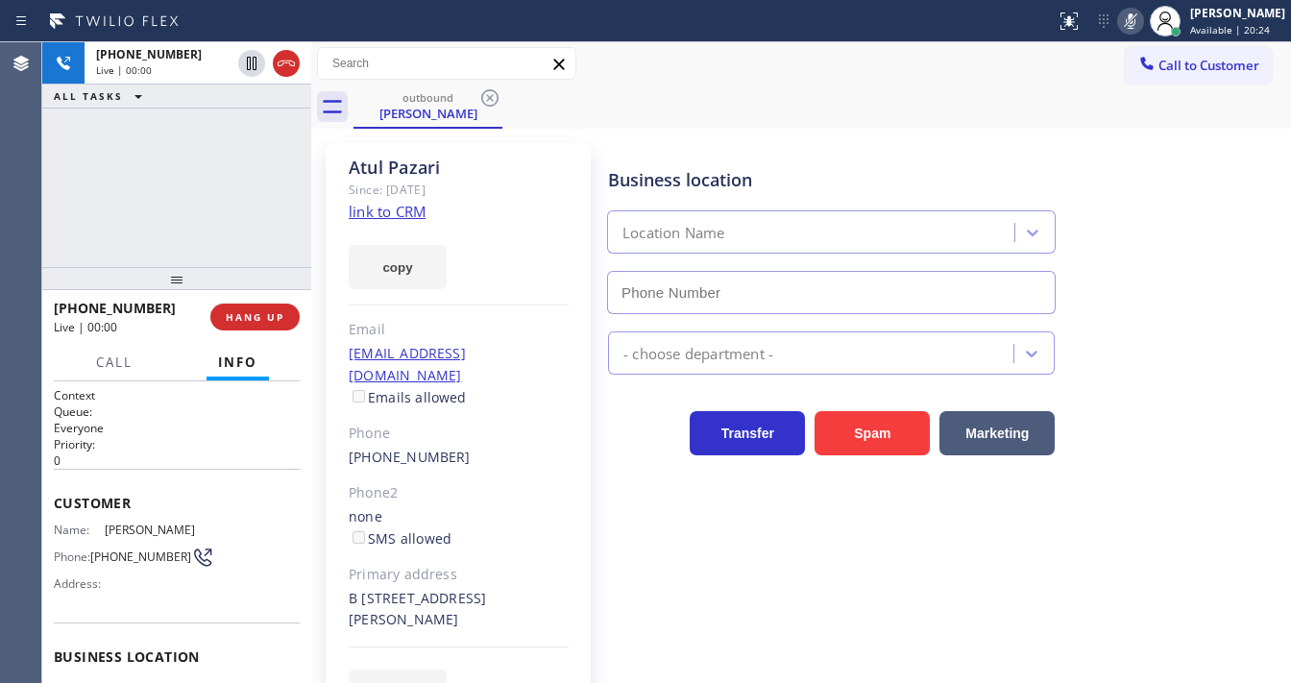
click at [1137, 26] on icon at bounding box center [1130, 21] width 23 height 23
type input "[PHONE_NUMBER]"
click at [255, 218] on div "[PHONE_NUMBER] Live | 00:21 ALL TASKS ALL TASKS ACTIVE TASKS TASKS IN WRAP UP" at bounding box center [176, 154] width 269 height 225
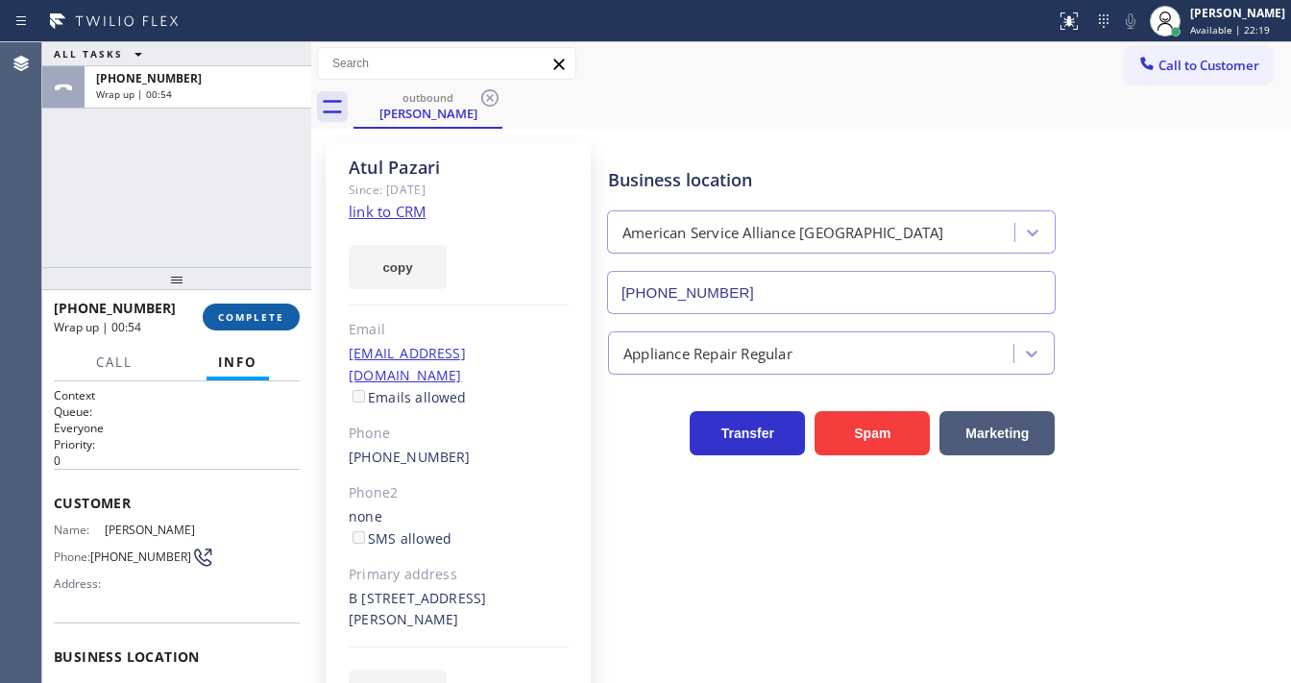
click at [252, 312] on span "COMPLETE" at bounding box center [251, 316] width 66 height 13
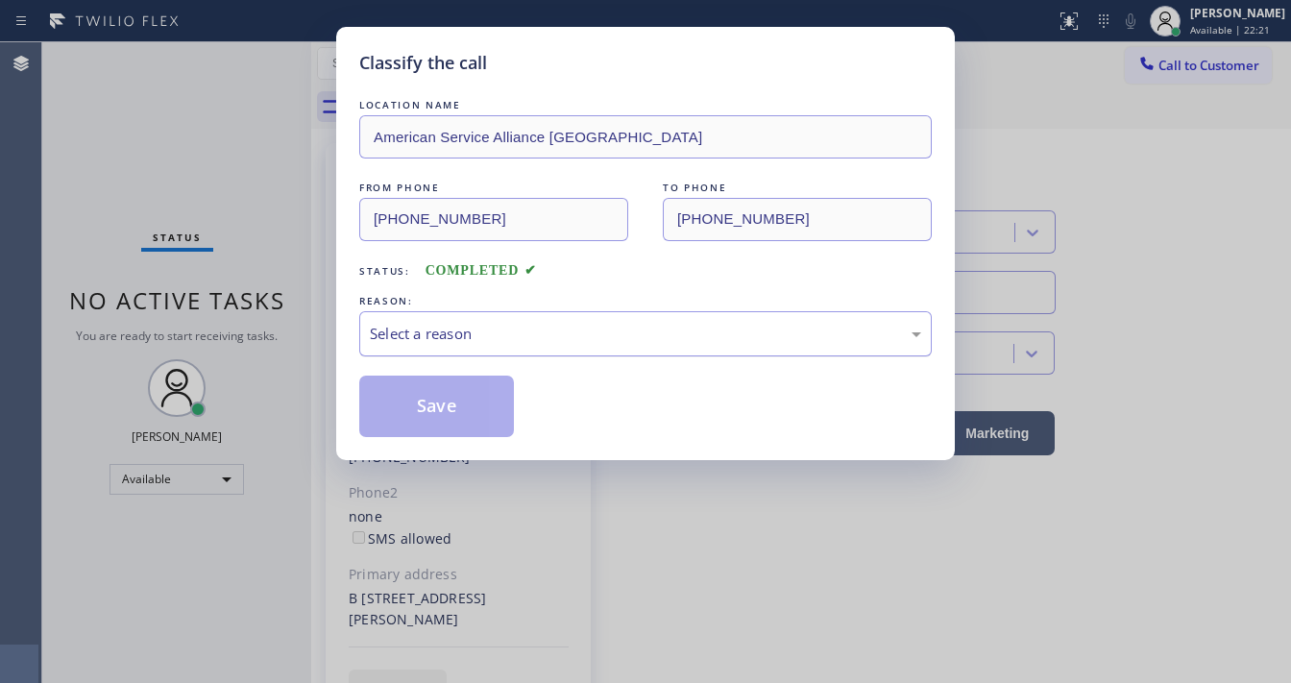
click at [438, 328] on div "Select a reason" at bounding box center [645, 334] width 551 height 22
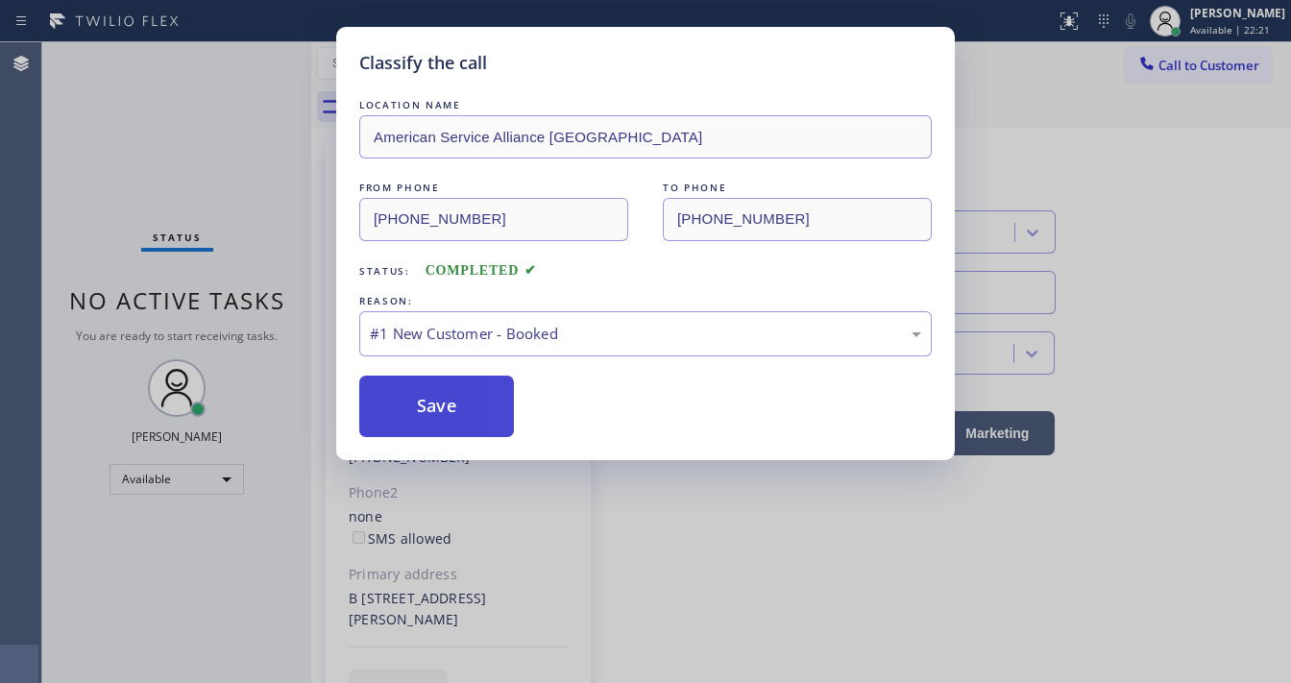
click at [432, 403] on button "Save" at bounding box center [436, 405] width 155 height 61
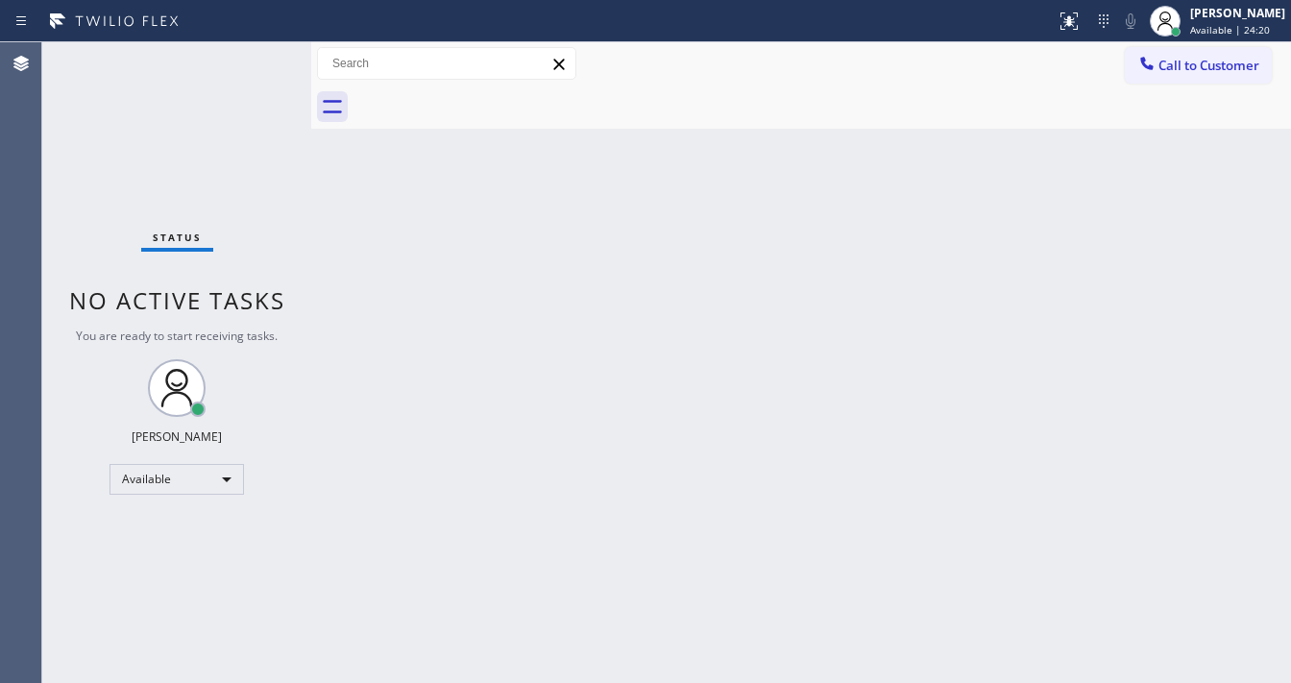
click at [249, 54] on div "Status No active tasks You are ready to start receiving tasks. [PERSON_NAME]" at bounding box center [176, 362] width 269 height 640
click at [252, 61] on div "Status No active tasks You are ready to start receiving tasks. [PERSON_NAME]" at bounding box center [176, 362] width 269 height 640
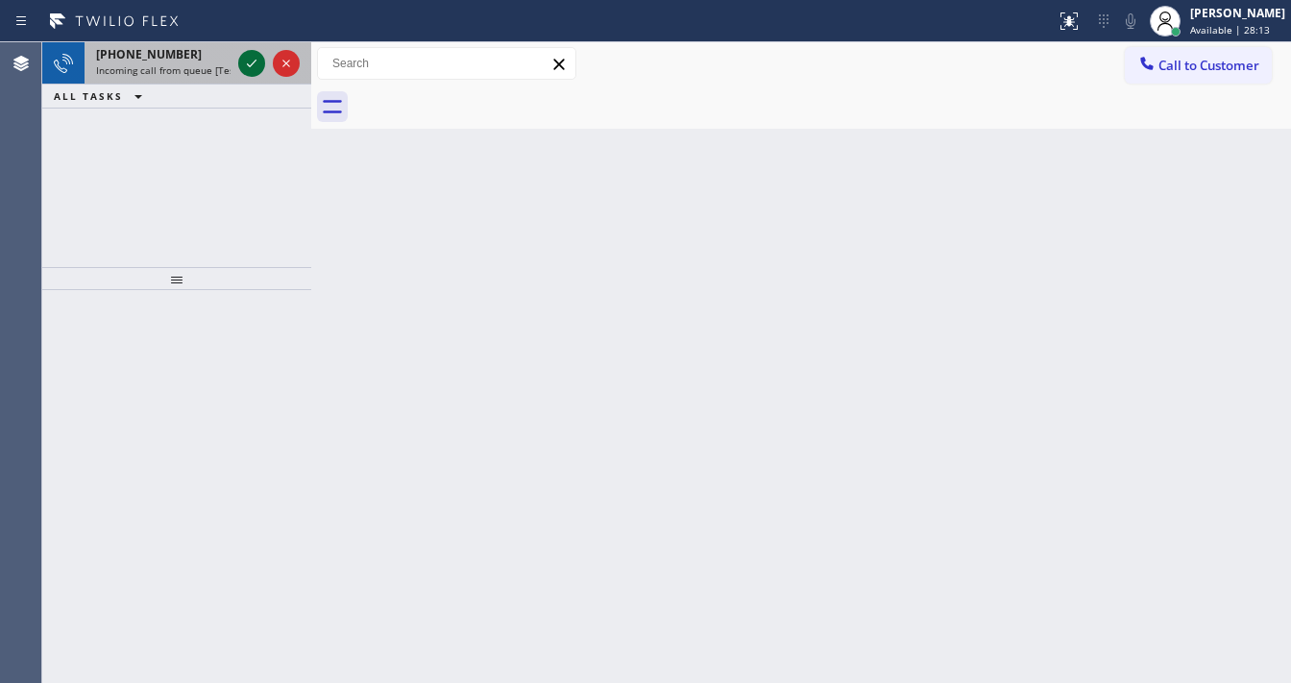
click at [250, 59] on icon at bounding box center [251, 63] width 23 height 23
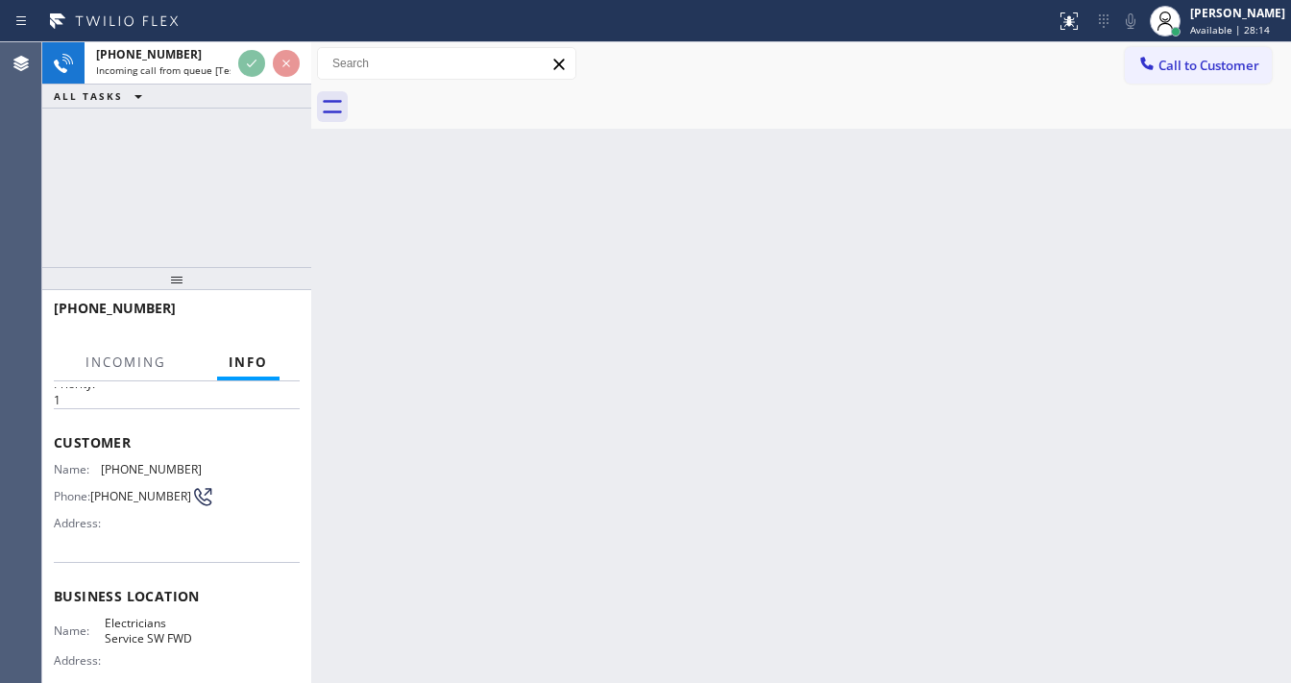
scroll to position [154, 0]
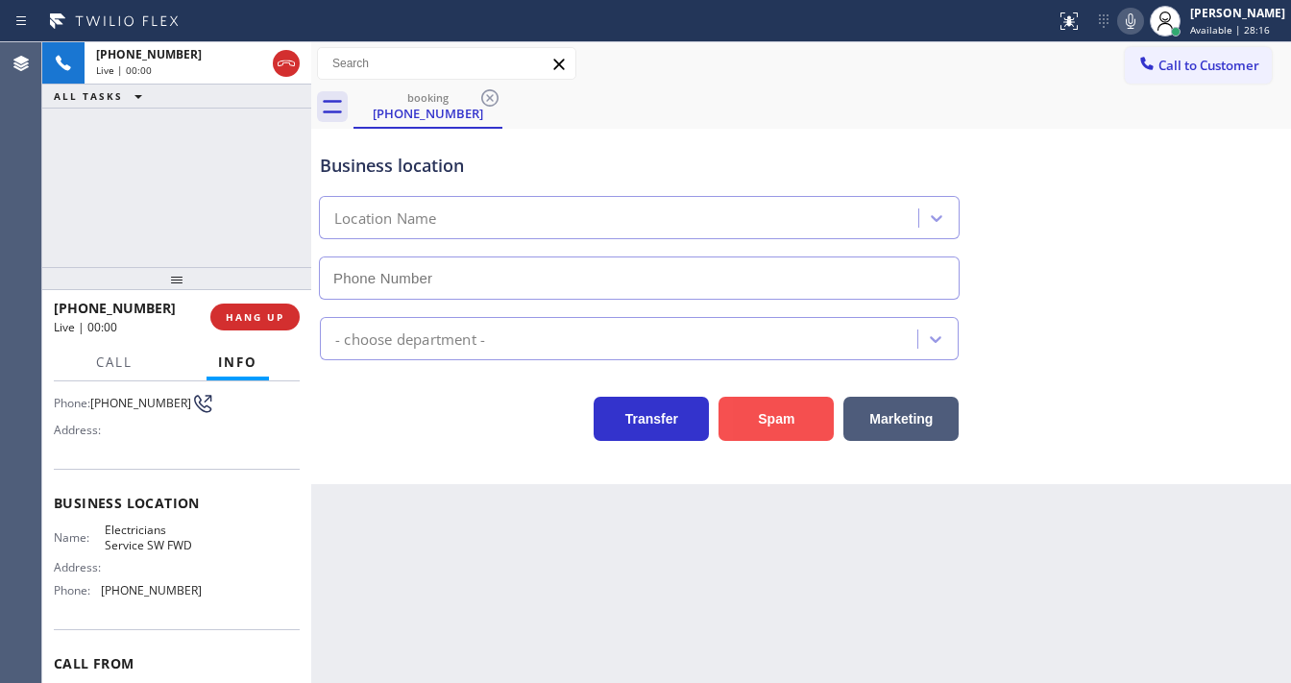
type input "[PHONE_NUMBER]"
click at [766, 415] on button "Spam" at bounding box center [775, 419] width 115 height 44
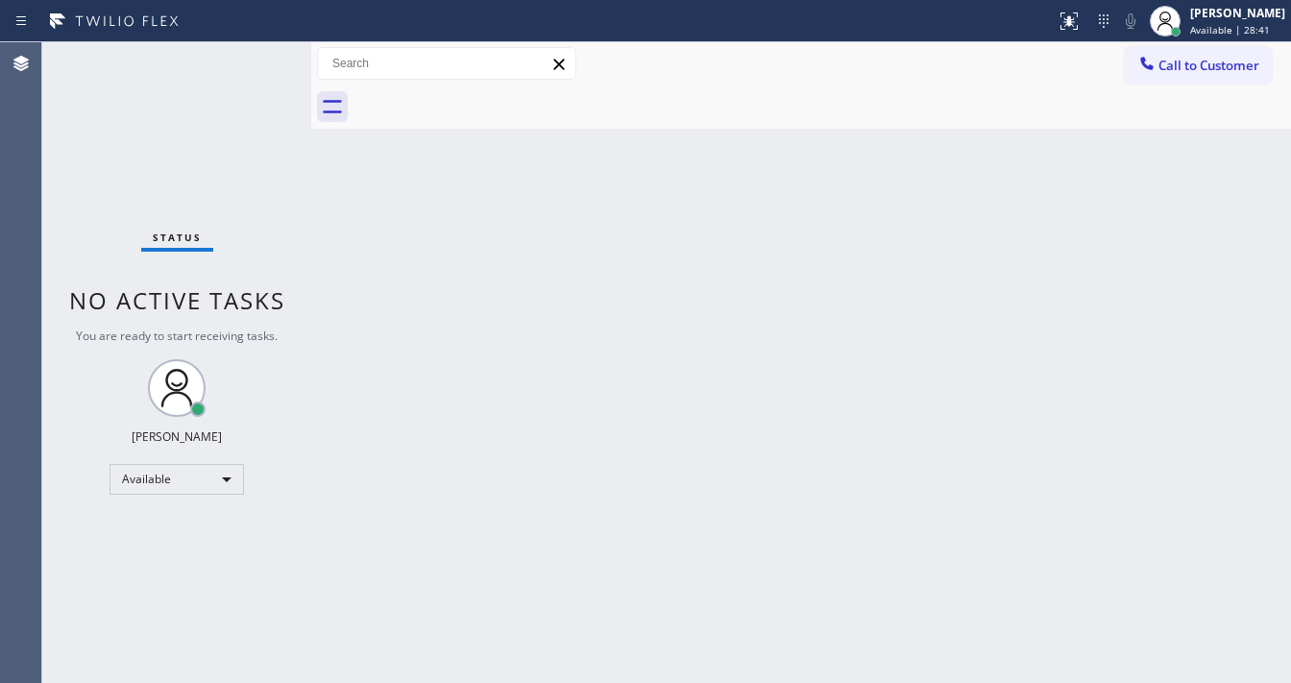
click at [631, 248] on div "Back to Dashboard Change Sender ID Customers Technicians Select a contact Outbo…" at bounding box center [800, 362] width 979 height 640
click at [253, 54] on div "Status No active tasks You are ready to start receiving tasks. [PERSON_NAME]" at bounding box center [176, 362] width 269 height 640
click at [253, 53] on div "Status No active tasks You are ready to start receiving tasks. [PERSON_NAME]" at bounding box center [176, 362] width 269 height 640
click at [252, 54] on div "Status No active tasks You are ready to start receiving tasks. [PERSON_NAME]" at bounding box center [176, 362] width 269 height 640
click at [251, 55] on div "Status No active tasks You are ready to start receiving tasks. [PERSON_NAME]" at bounding box center [176, 362] width 269 height 640
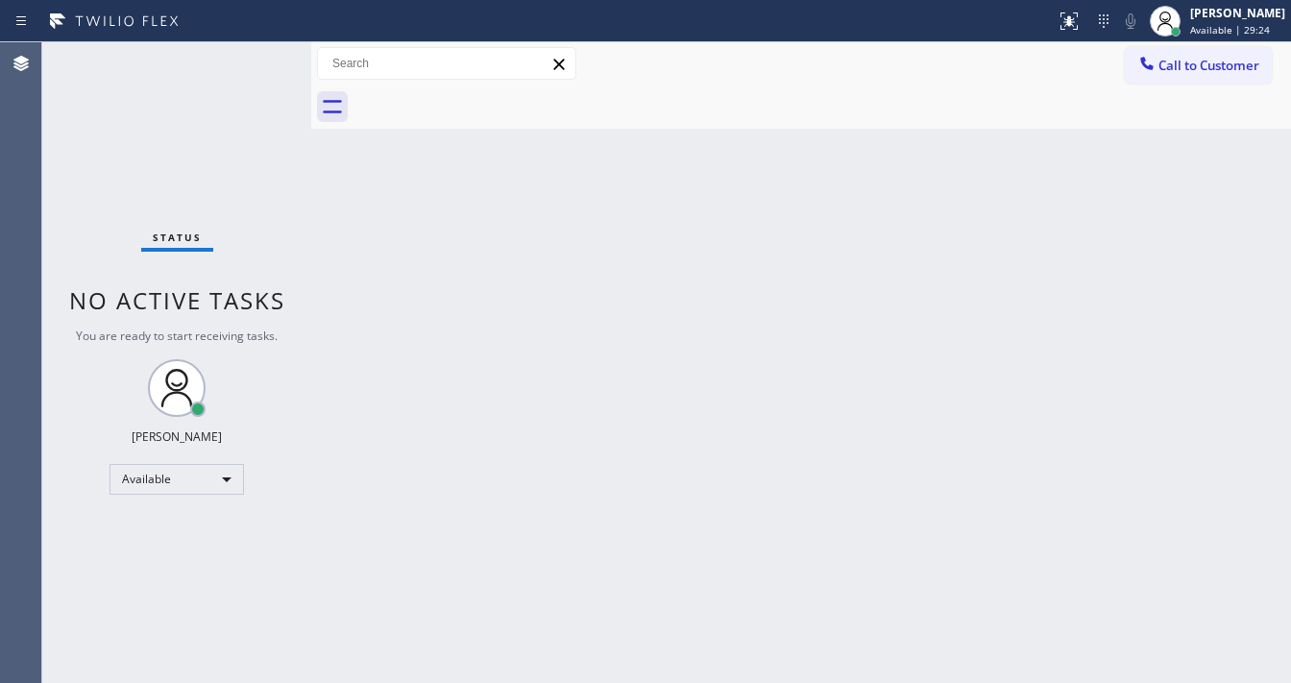
click at [251, 55] on div "Status No active tasks You are ready to start receiving tasks. [PERSON_NAME]" at bounding box center [176, 362] width 269 height 640
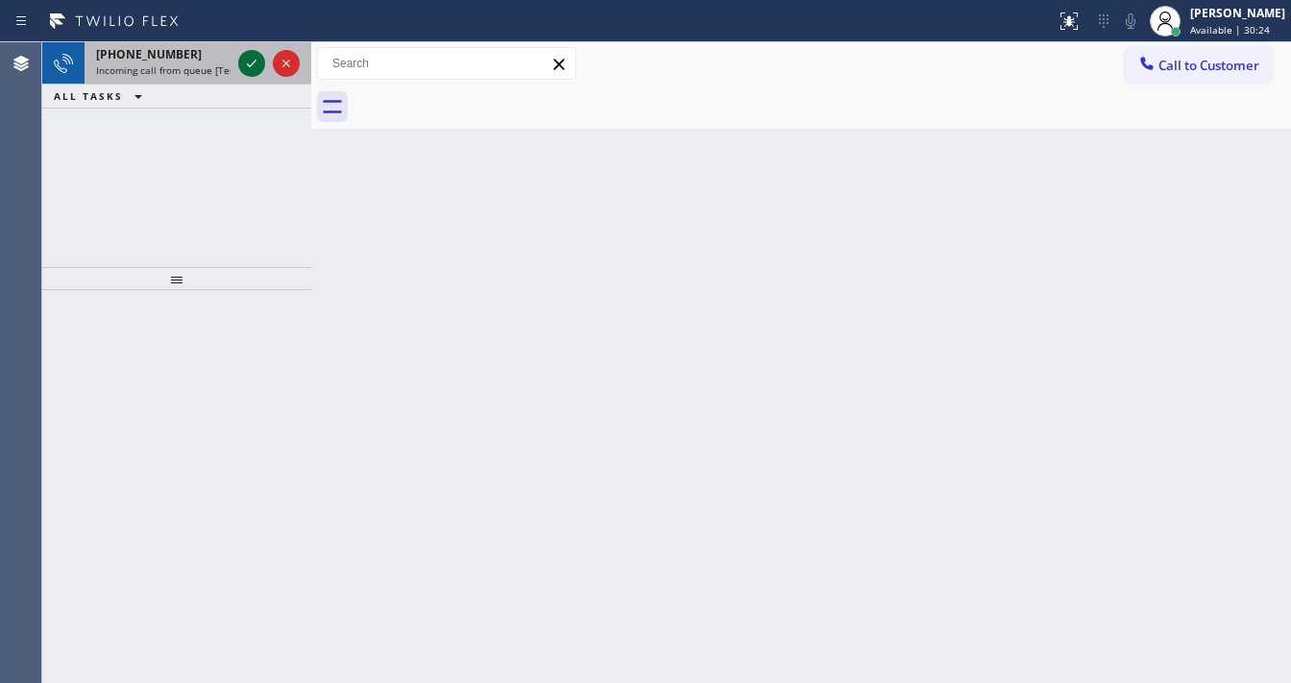
click at [248, 70] on icon at bounding box center [251, 63] width 23 height 23
click at [251, 65] on icon at bounding box center [252, 64] width 10 height 8
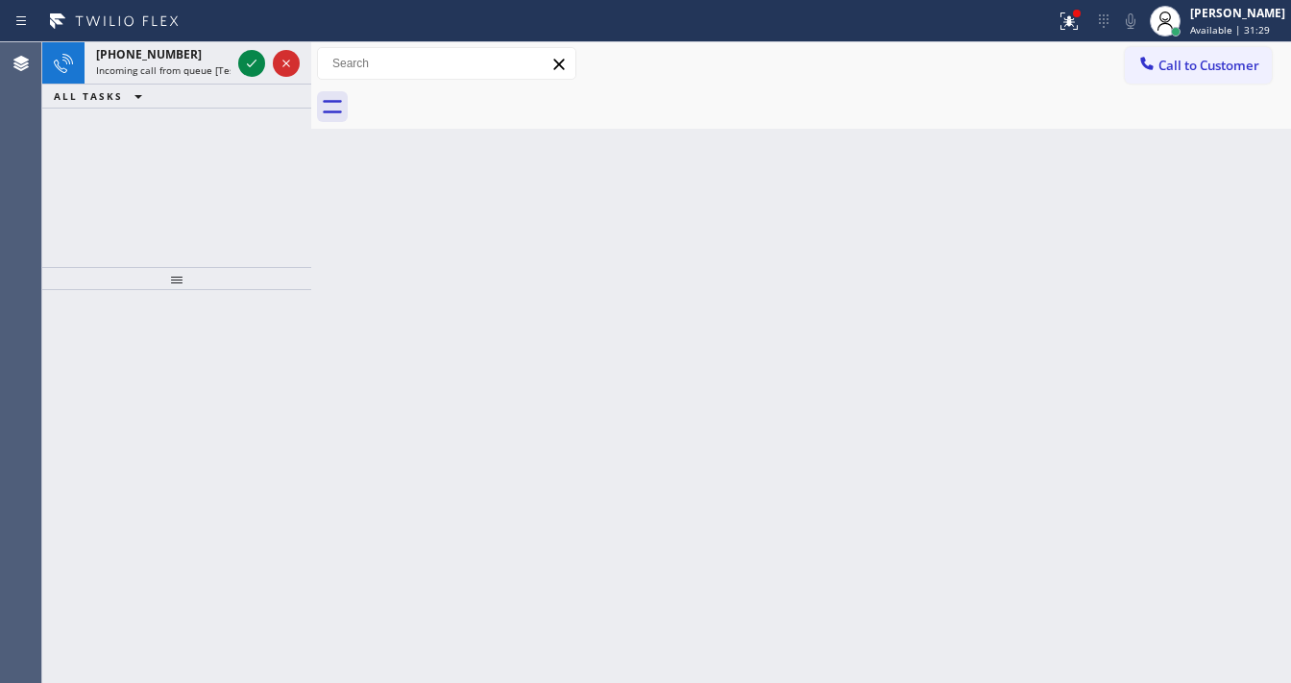
click at [248, 68] on icon at bounding box center [251, 63] width 23 height 23
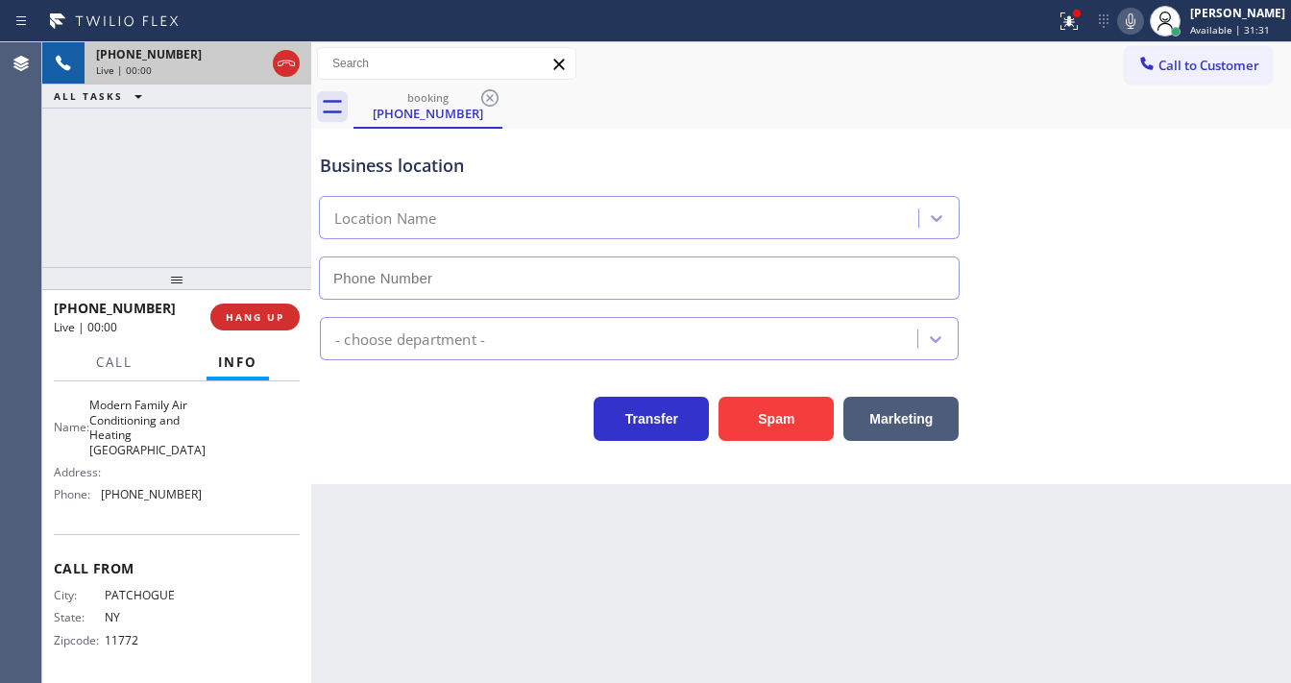
scroll to position [281, 0]
type input "[PHONE_NUMBER]"
click at [1077, 25] on icon at bounding box center [1068, 20] width 17 height 17
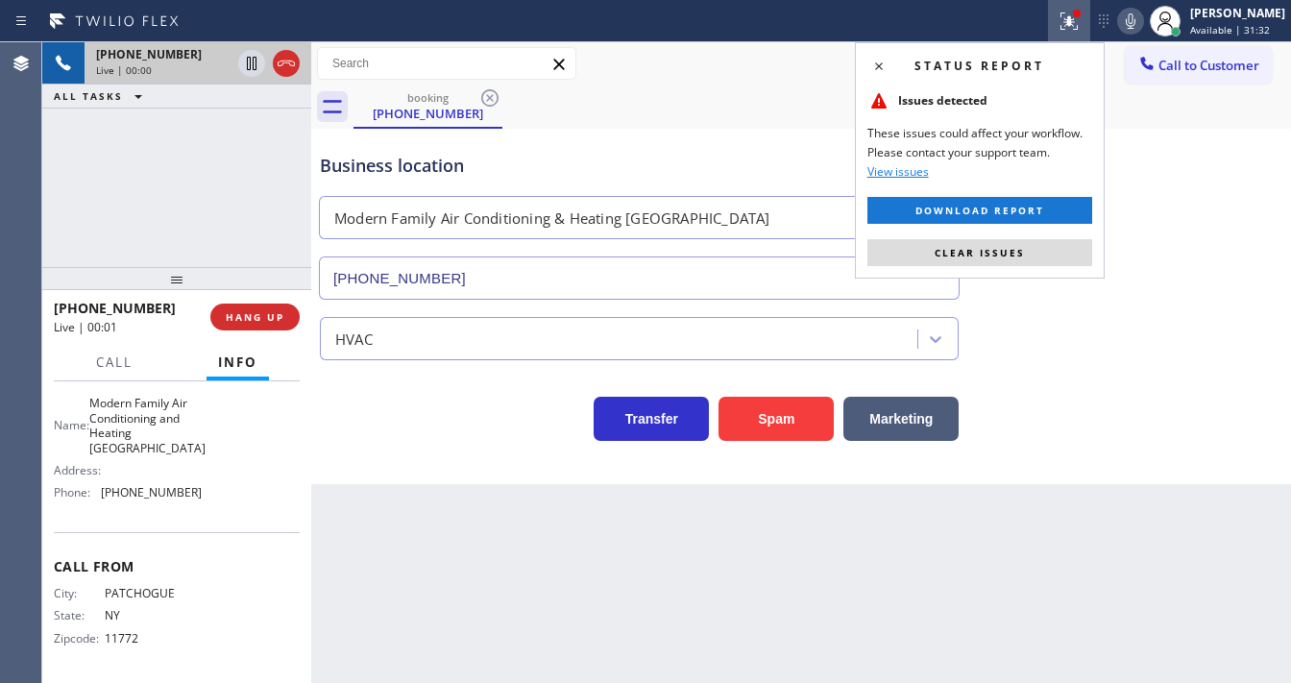
drag, startPoint x: 1024, startPoint y: 246, endPoint x: 837, endPoint y: 399, distance: 241.5
click at [1015, 247] on button "Clear issues" at bounding box center [979, 252] width 225 height 27
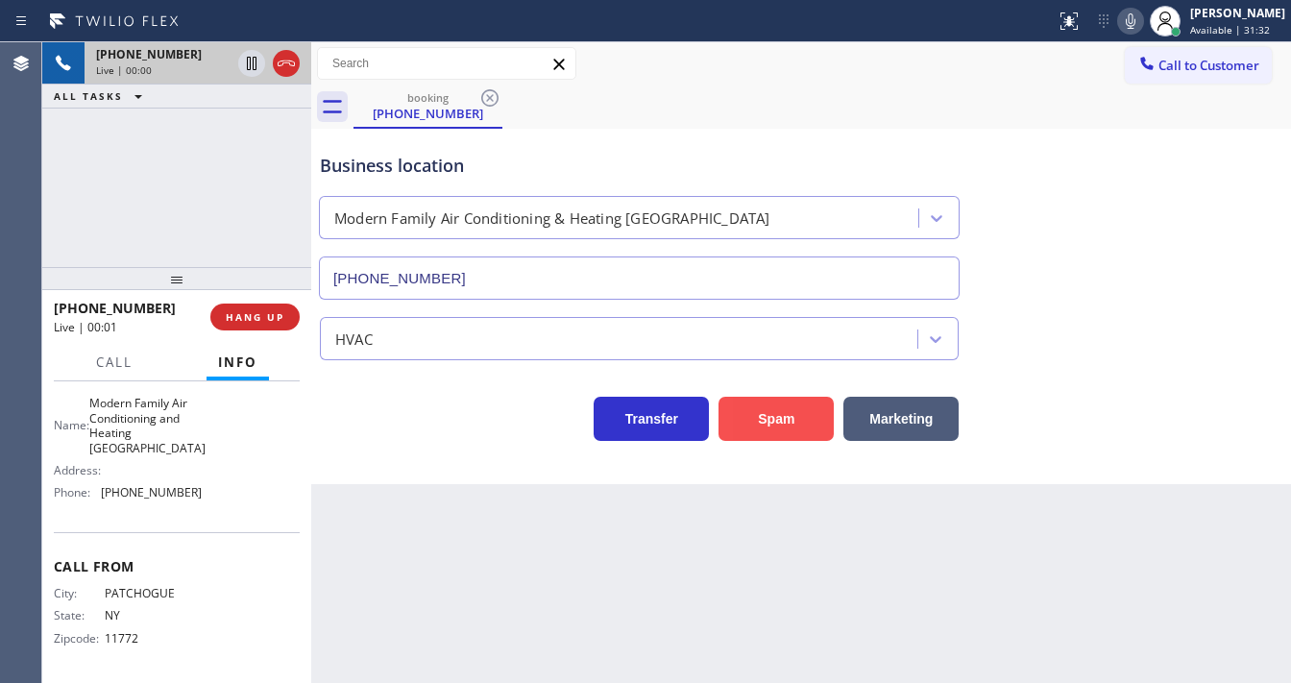
click at [809, 419] on button "Spam" at bounding box center [775, 419] width 115 height 44
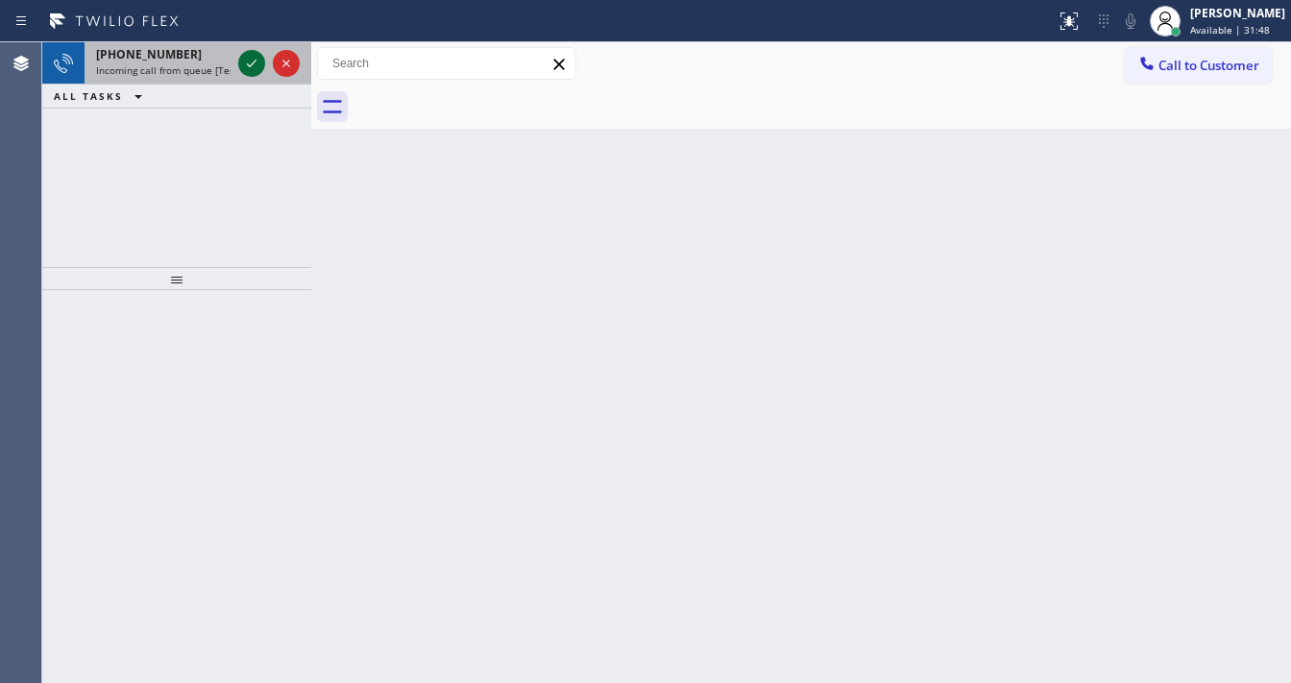
click at [246, 61] on icon at bounding box center [251, 63] width 23 height 23
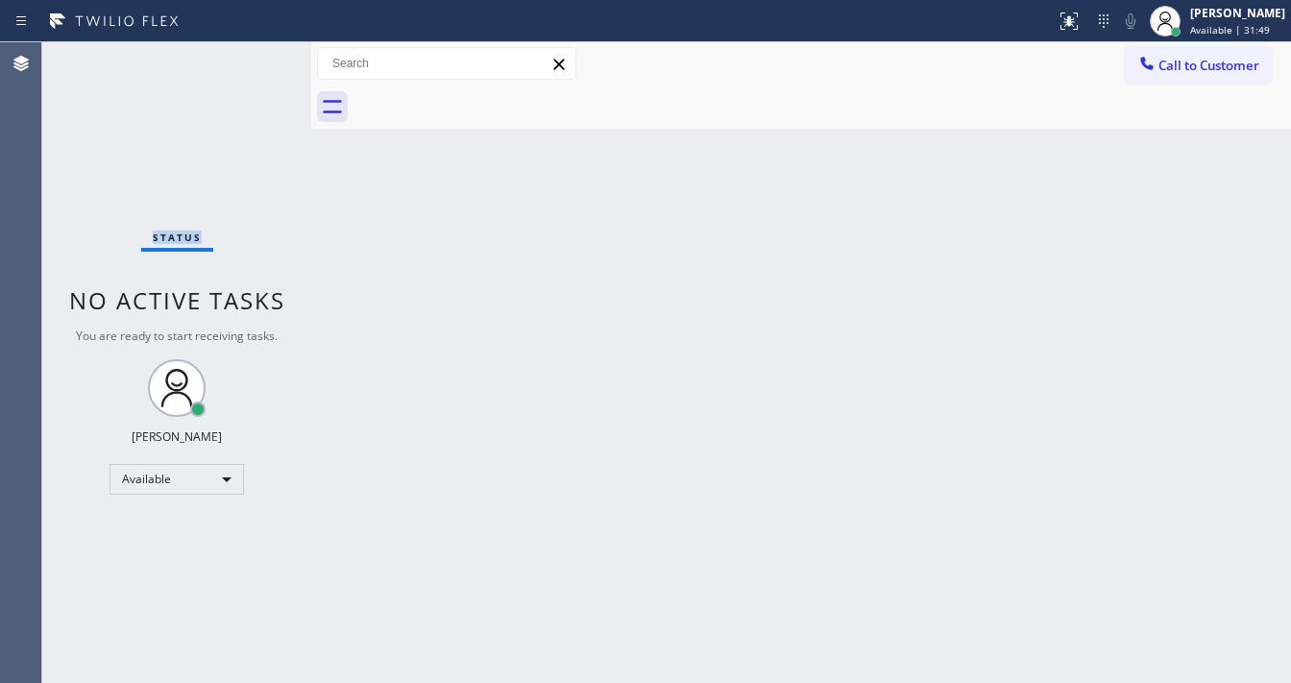
click at [248, 61] on div "Status No active tasks You are ready to start receiving tasks. [PERSON_NAME]" at bounding box center [176, 362] width 269 height 640
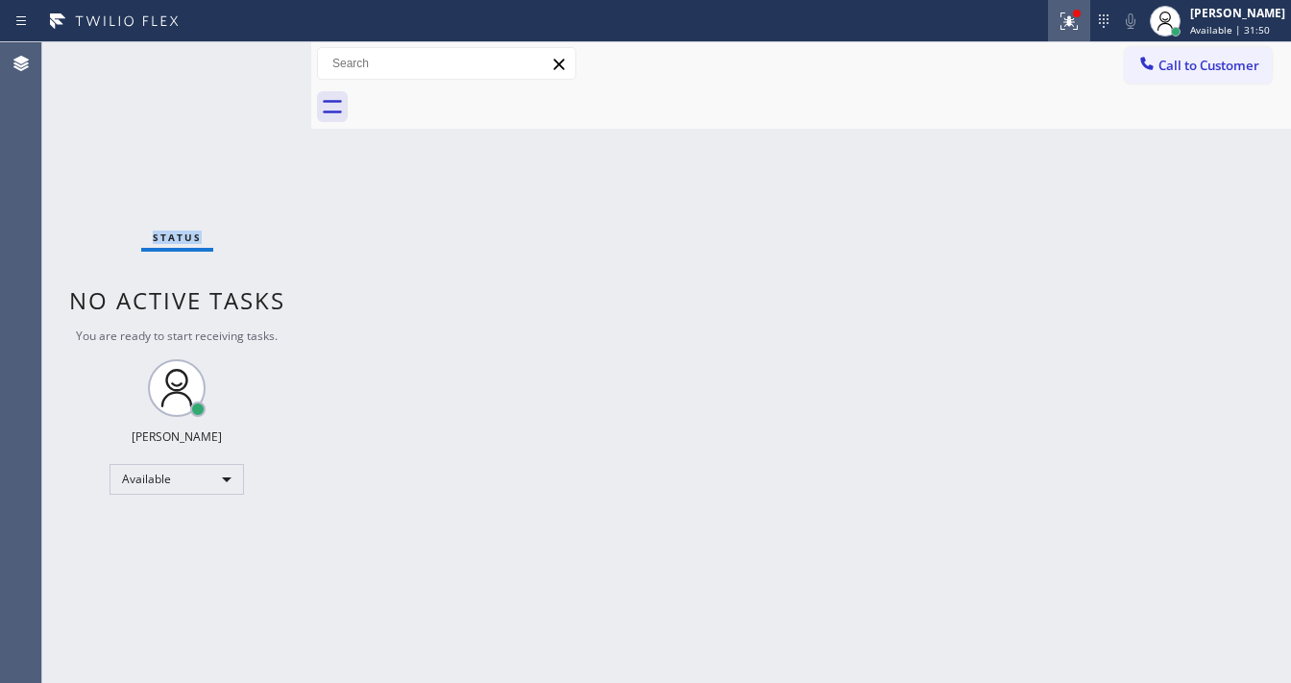
click at [1075, 28] on icon at bounding box center [1068, 20] width 17 height 17
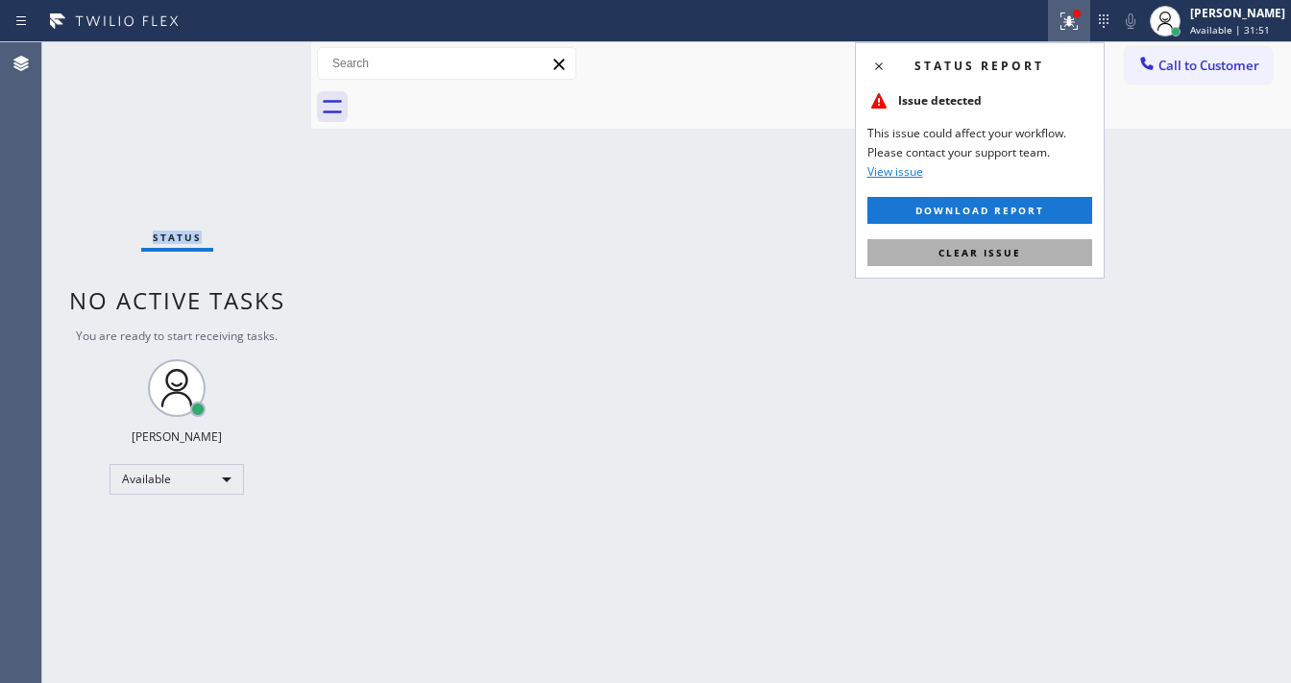
click at [1010, 249] on span "Clear issue" at bounding box center [979, 252] width 83 height 13
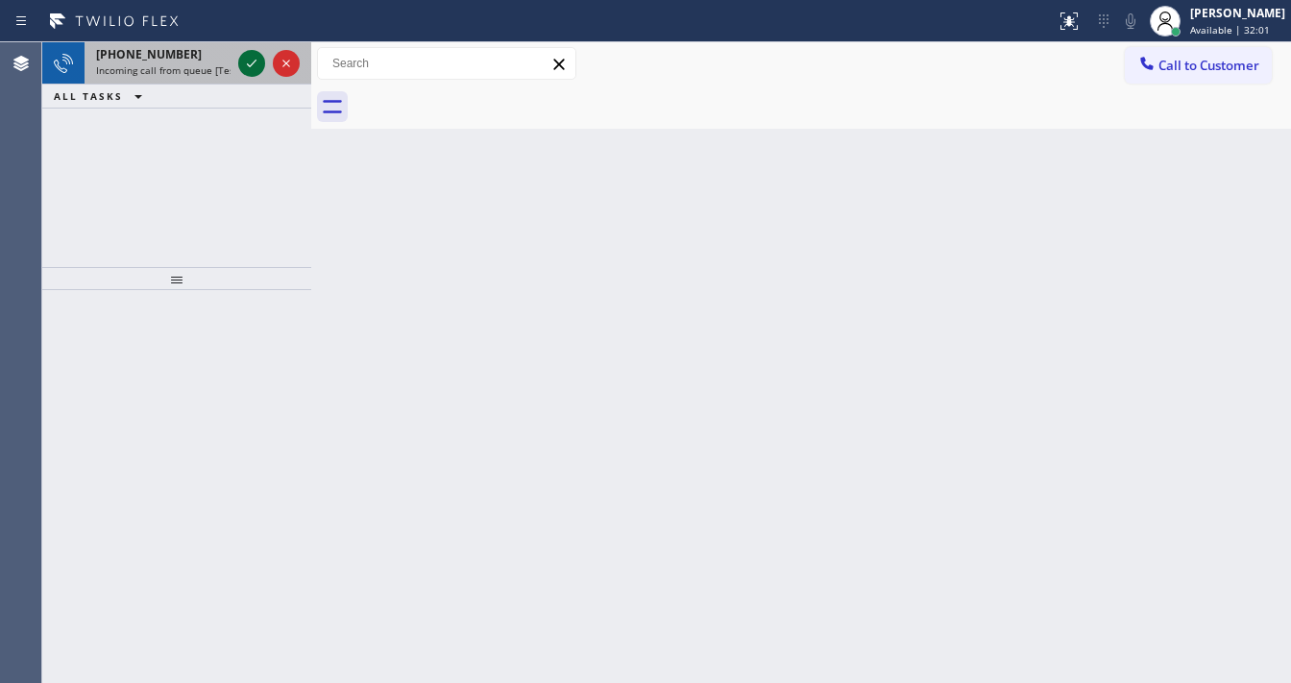
click at [238, 67] on div "[PHONE_NUMBER] Incoming call from queue [Test] All" at bounding box center [176, 63] width 269 height 42
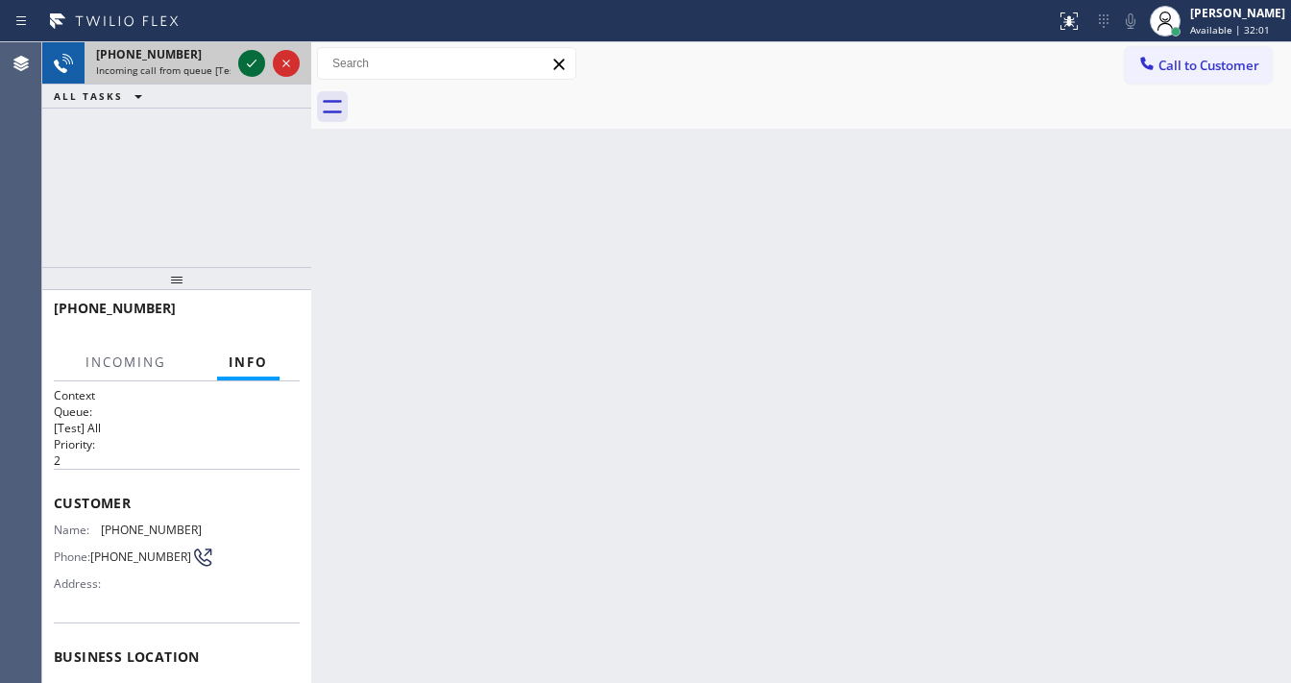
click at [245, 61] on icon at bounding box center [251, 63] width 23 height 23
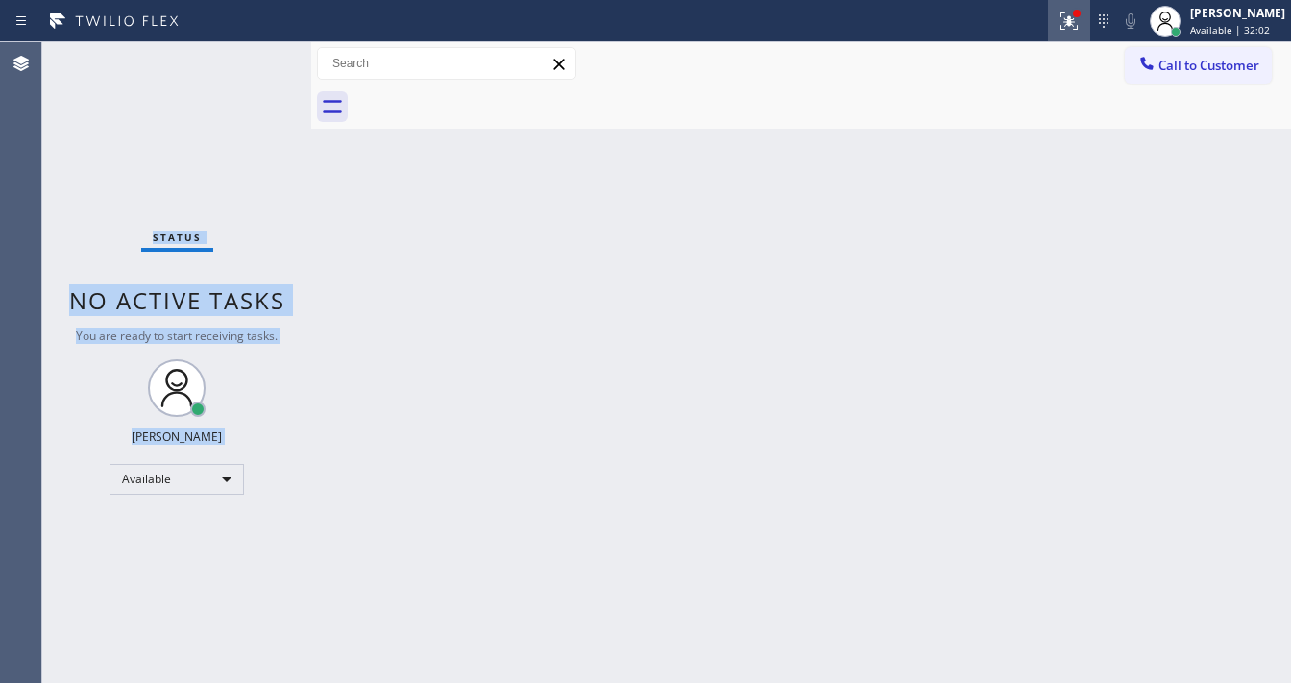
drag, startPoint x: 1079, startPoint y: 12, endPoint x: 1080, endPoint y: 21, distance: 9.6
click at [1080, 14] on icon at bounding box center [1068, 21] width 23 height 23
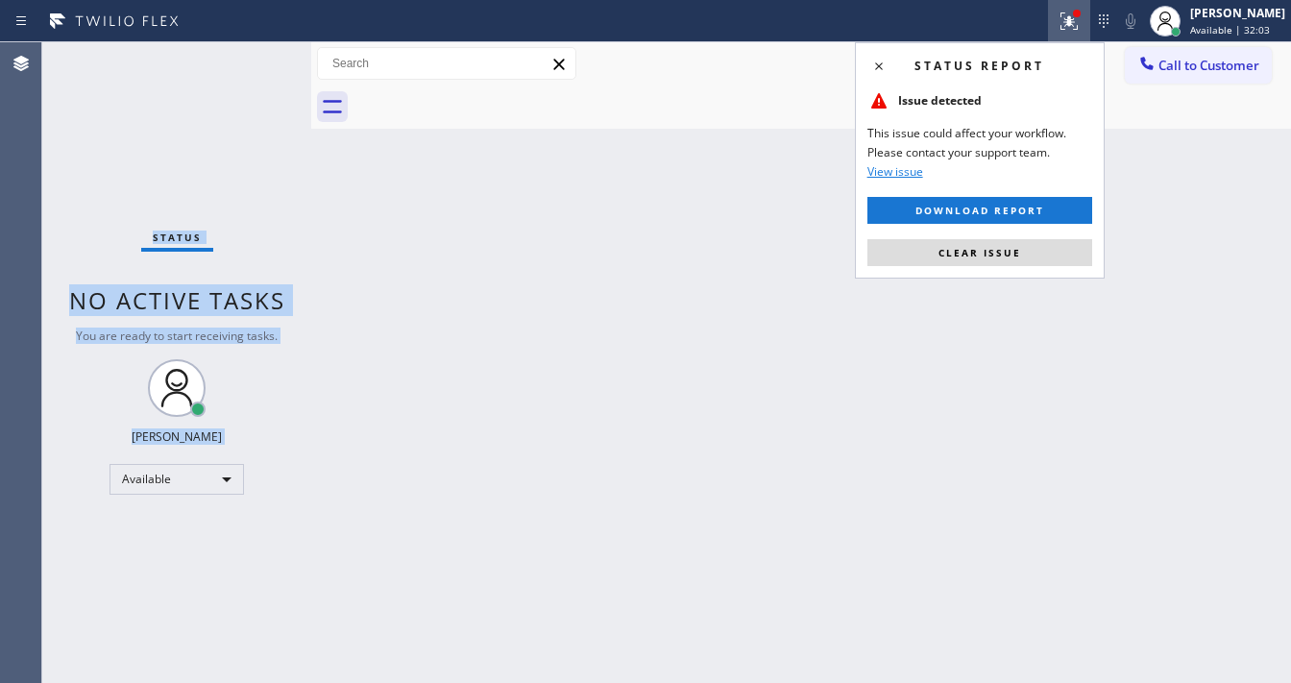
click at [989, 239] on button "Clear issue" at bounding box center [979, 252] width 225 height 27
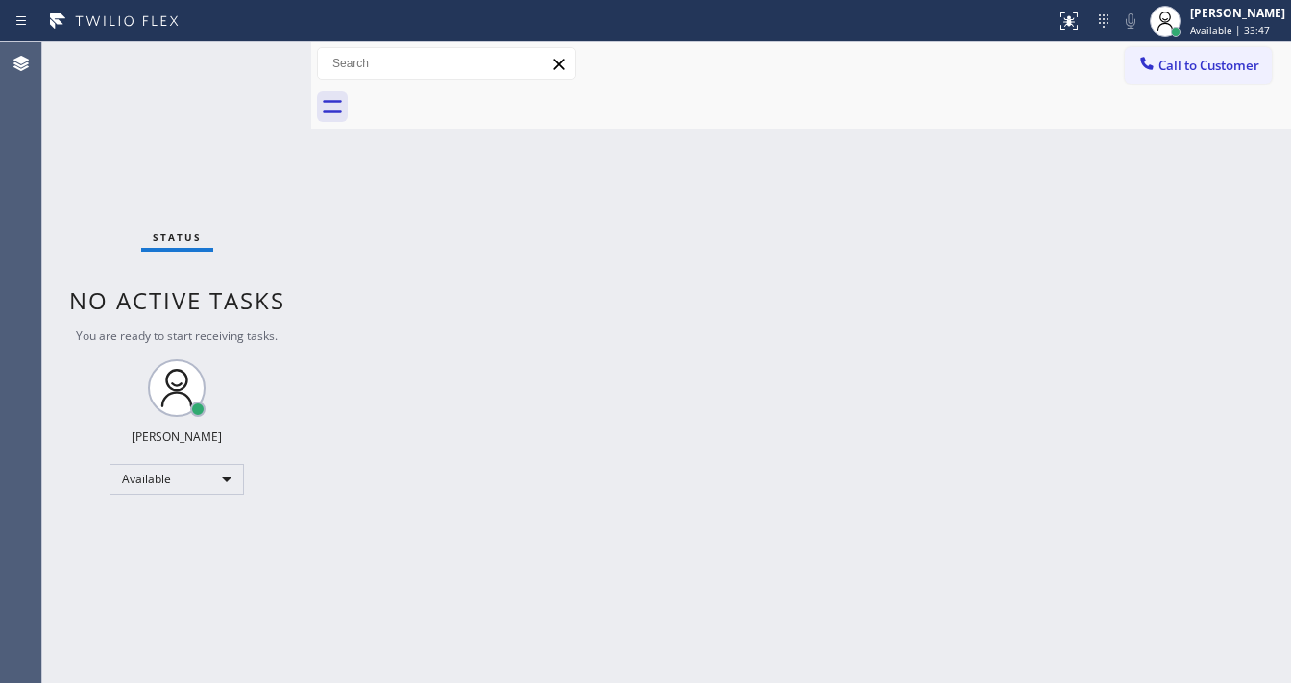
drag, startPoint x: 231, startPoint y: 131, endPoint x: 243, endPoint y: 123, distance: 13.8
click at [233, 130] on div "Status No active tasks You are ready to start receiving tasks. [PERSON_NAME]" at bounding box center [176, 362] width 269 height 640
click at [254, 58] on div "Status No active tasks You are ready to start receiving tasks. [PERSON_NAME]" at bounding box center [176, 362] width 269 height 640
click at [254, 57] on div "Status No active tasks You are ready to start receiving tasks. [PERSON_NAME]" at bounding box center [176, 362] width 269 height 640
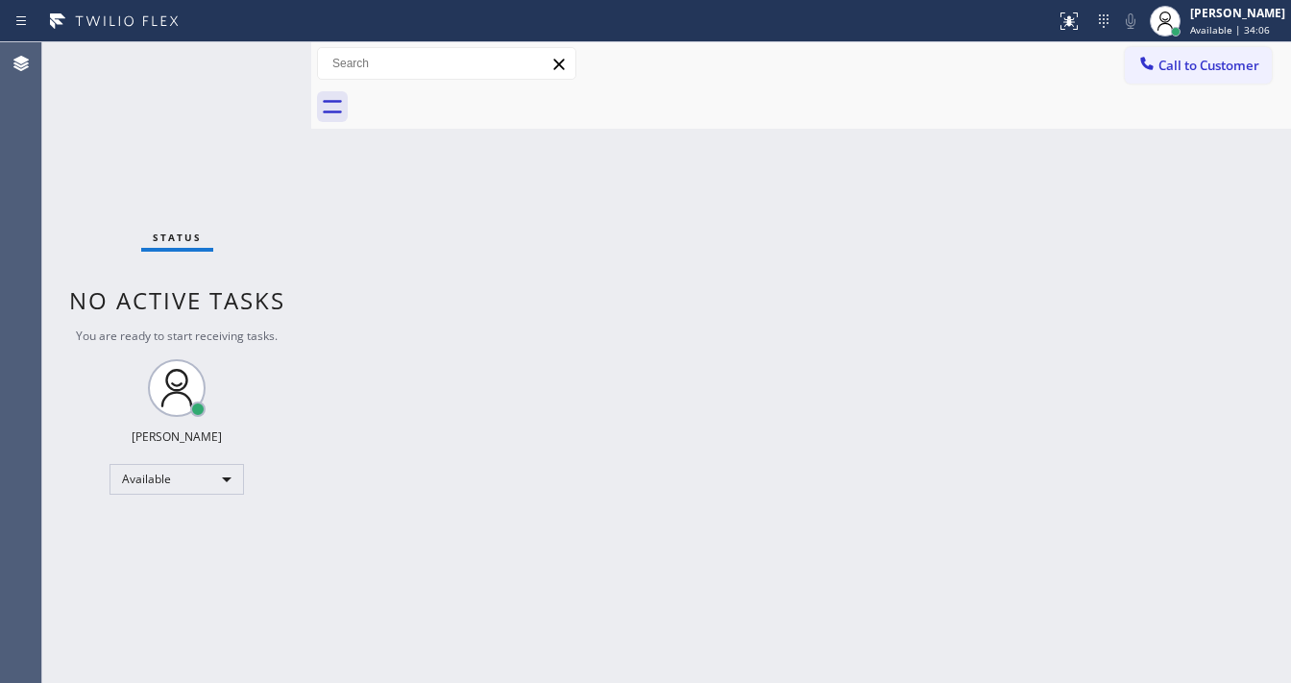
click at [257, 60] on div "Status No active tasks You are ready to start receiving tasks. [PERSON_NAME]" at bounding box center [176, 362] width 269 height 640
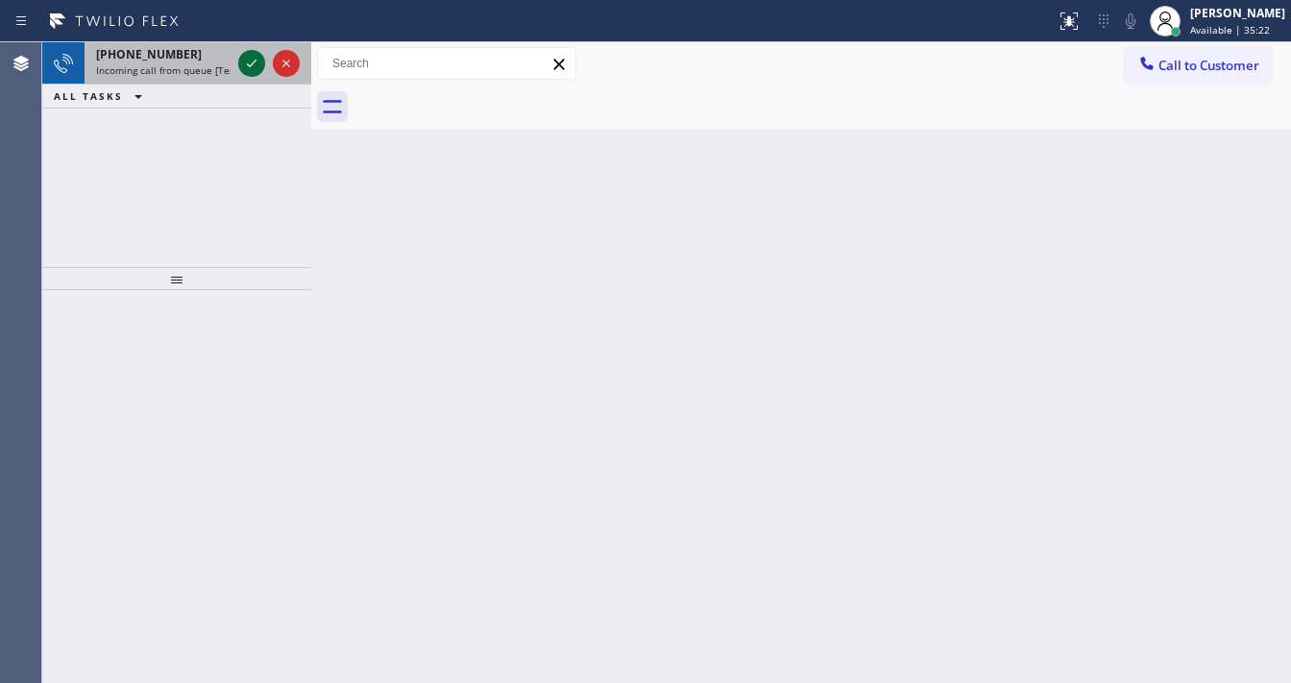
click at [242, 58] on icon at bounding box center [251, 63] width 23 height 23
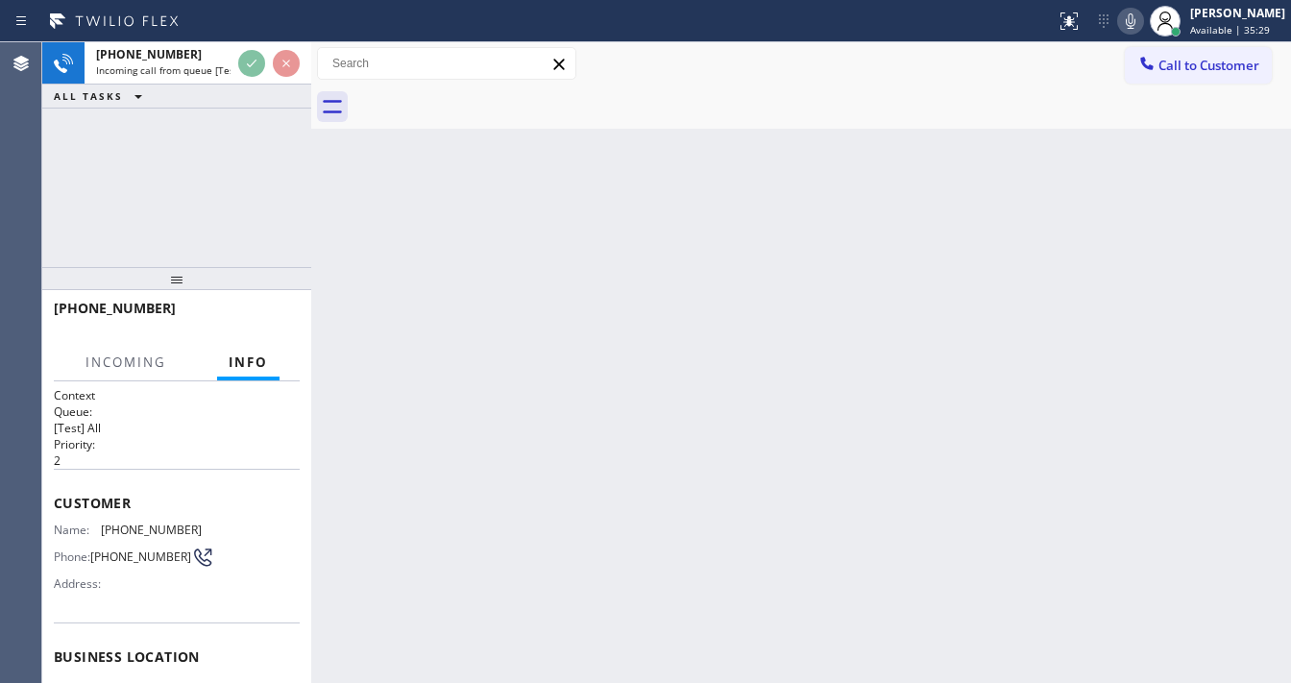
click at [1142, 24] on icon at bounding box center [1130, 21] width 23 height 23
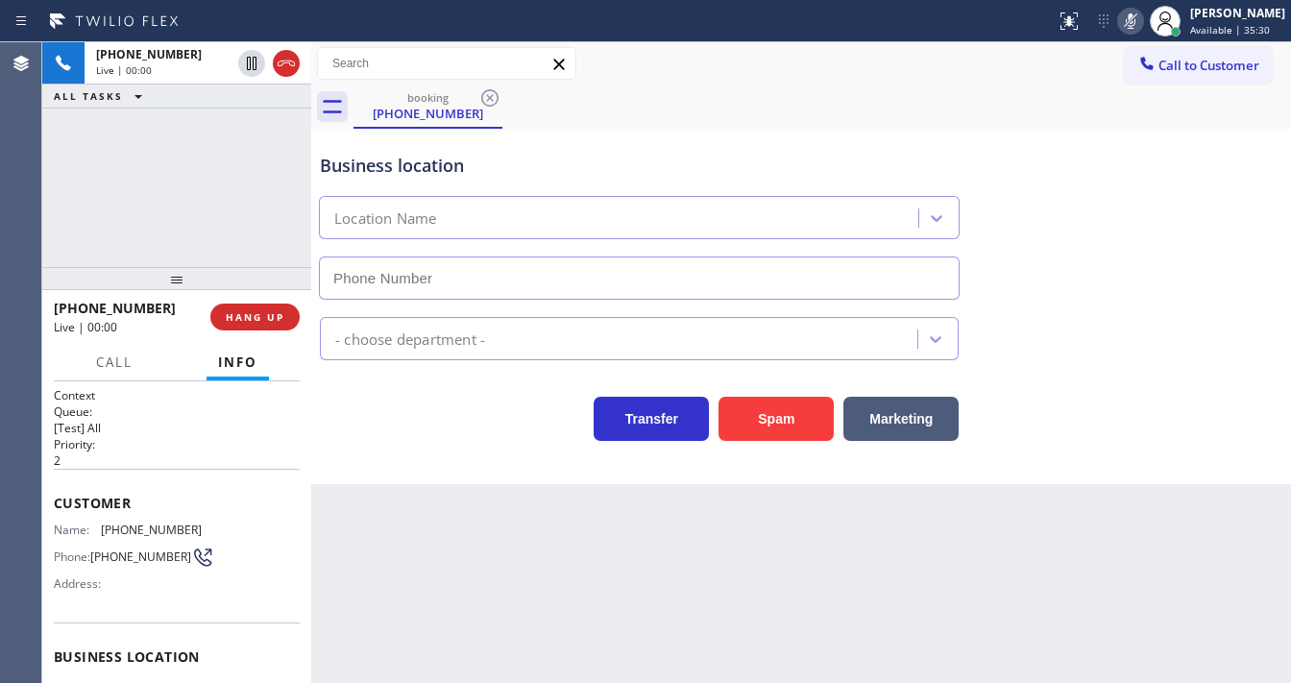
type input "[PHONE_NUMBER]"
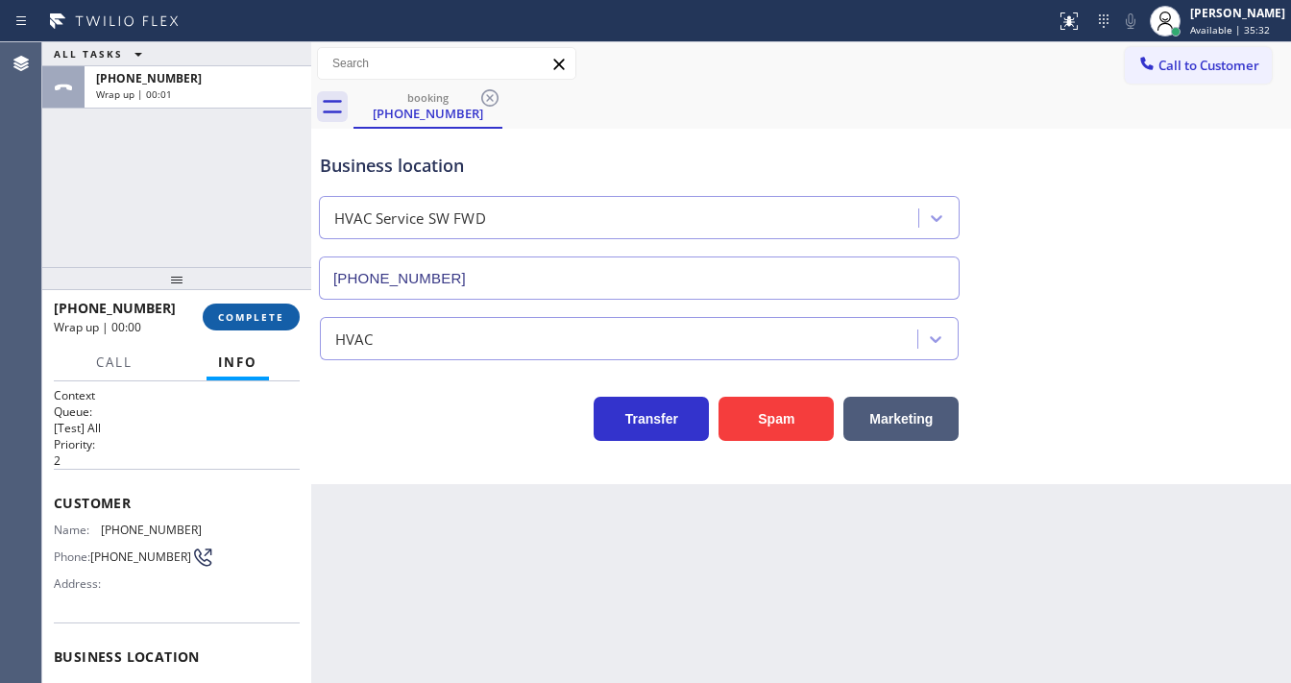
click at [257, 316] on span "COMPLETE" at bounding box center [251, 316] width 66 height 13
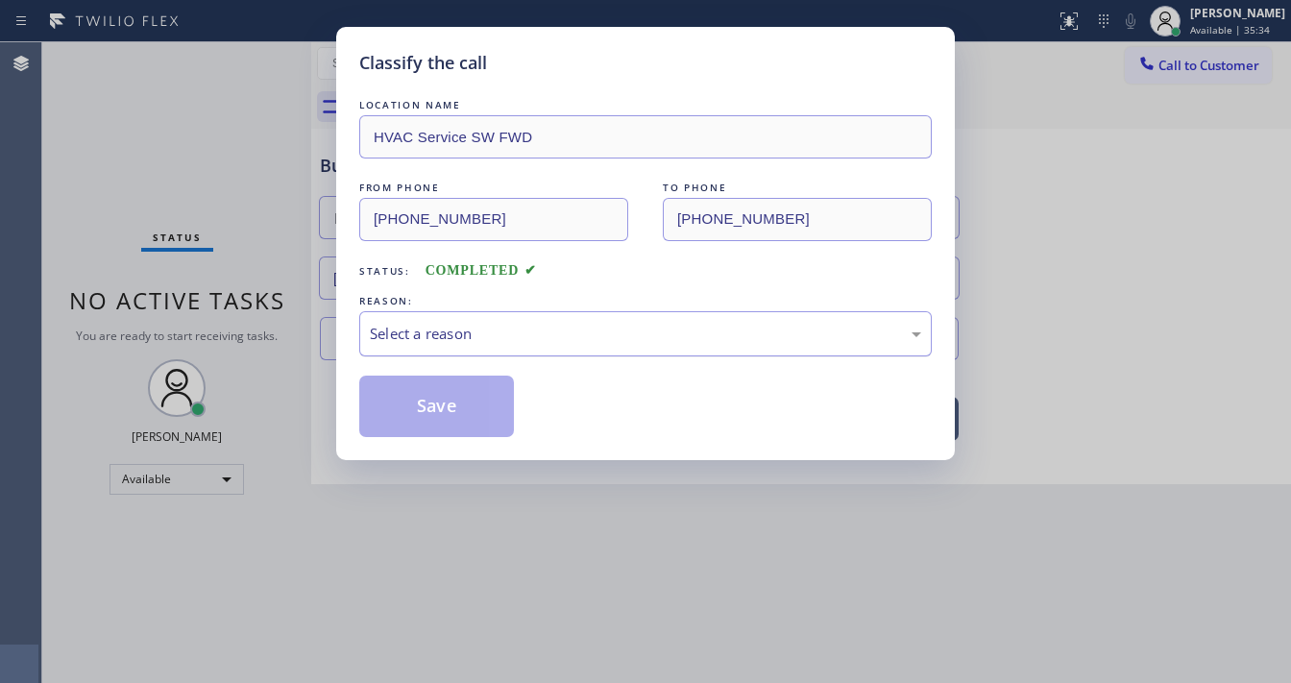
click at [491, 346] on div "Select a reason" at bounding box center [645, 333] width 572 height 45
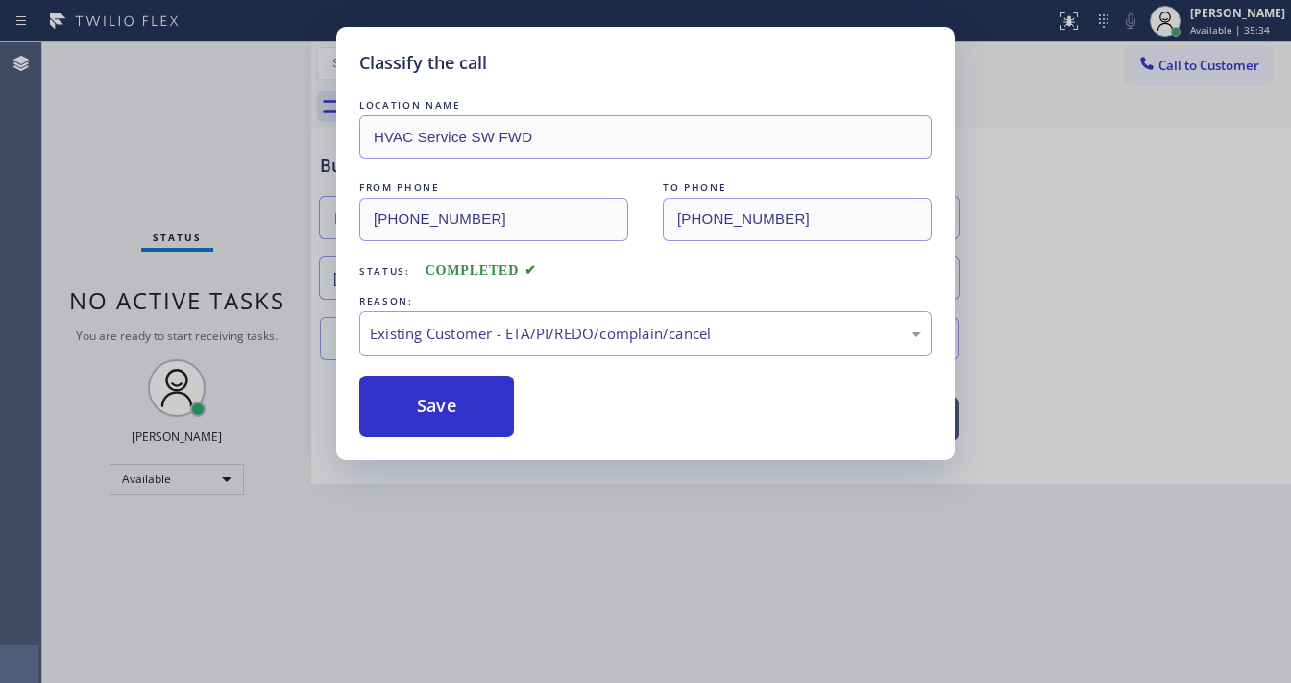
drag, startPoint x: 459, startPoint y: 456, endPoint x: 592, endPoint y: 454, distance: 133.5
drag, startPoint x: 614, startPoint y: 392, endPoint x: 623, endPoint y: 325, distance: 67.9
click at [614, 391] on div "Save" at bounding box center [645, 405] width 572 height 61
click at [623, 325] on div "Existing Customer - ETA/PI/REDO/complain/cancel" at bounding box center [645, 334] width 551 height 22
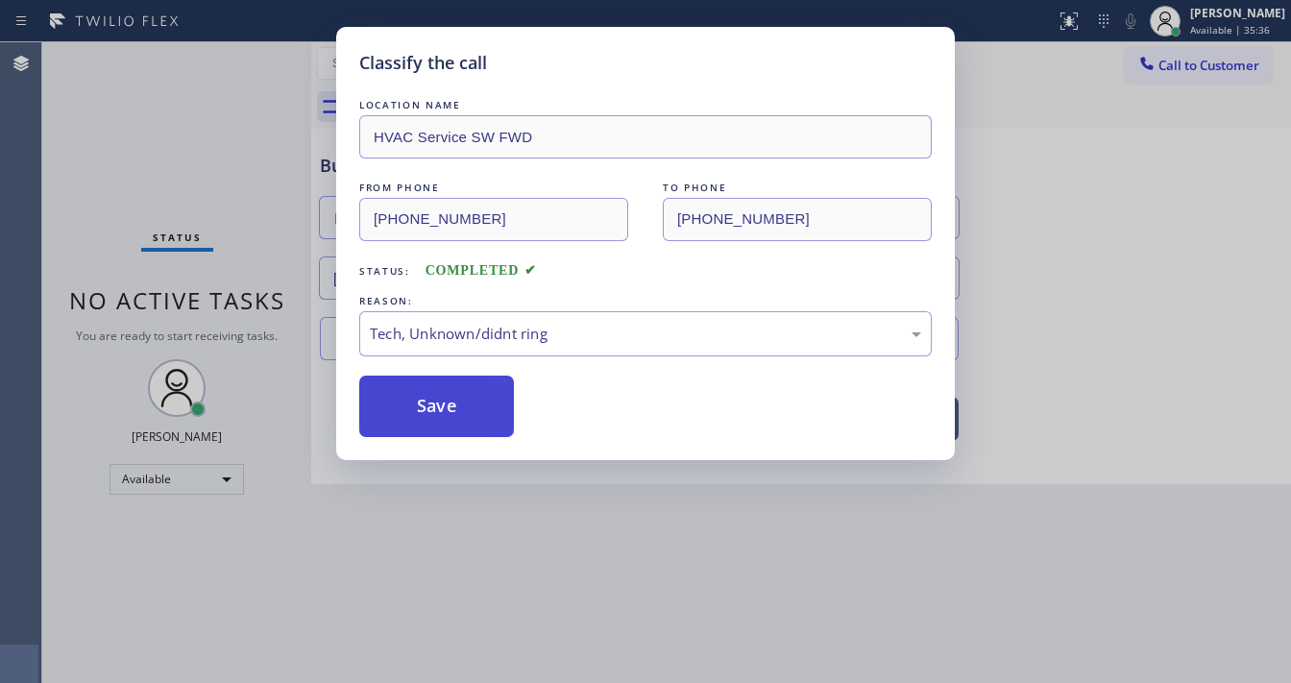
click at [439, 413] on button "Save" at bounding box center [436, 405] width 155 height 61
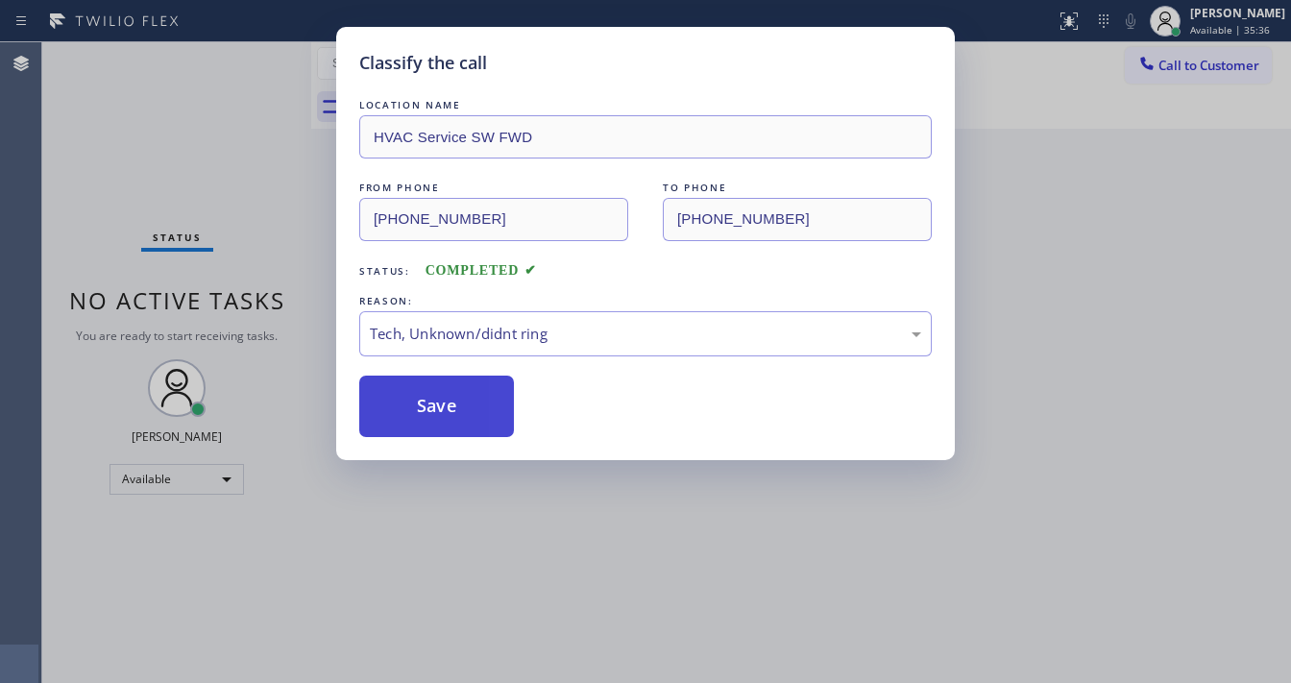
click at [439, 413] on button "Save" at bounding box center [436, 405] width 155 height 61
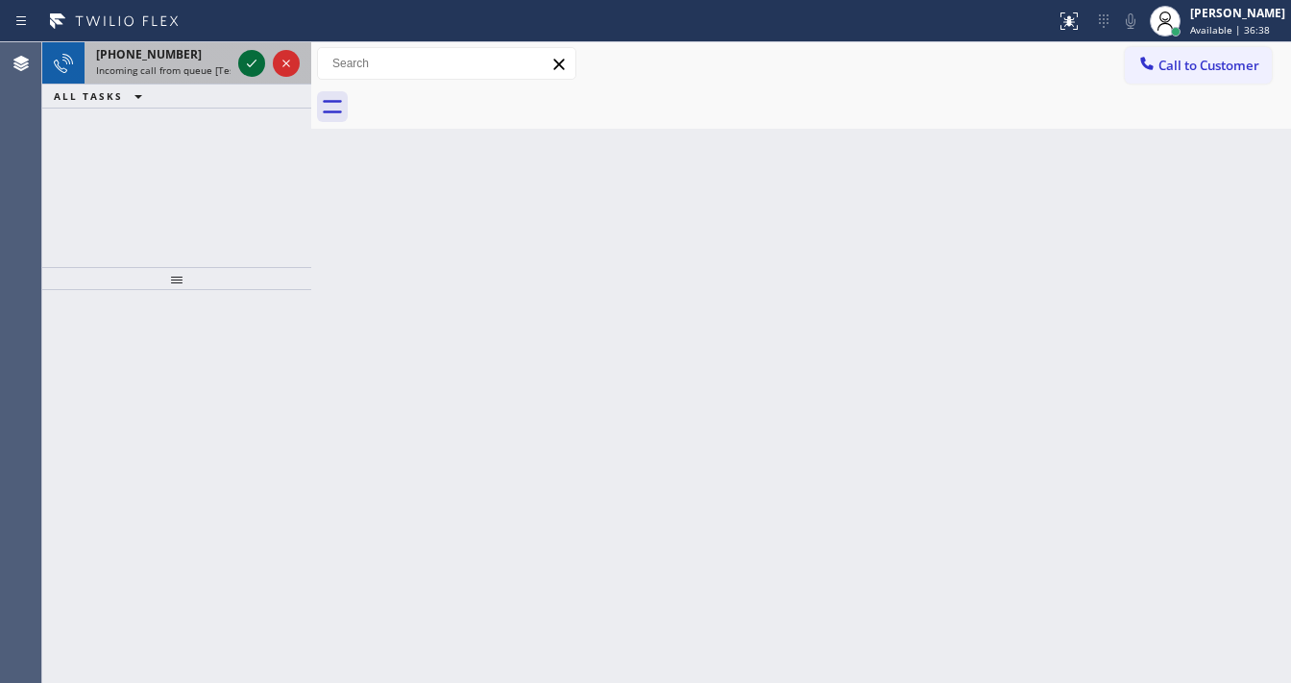
click at [250, 67] on icon at bounding box center [251, 63] width 23 height 23
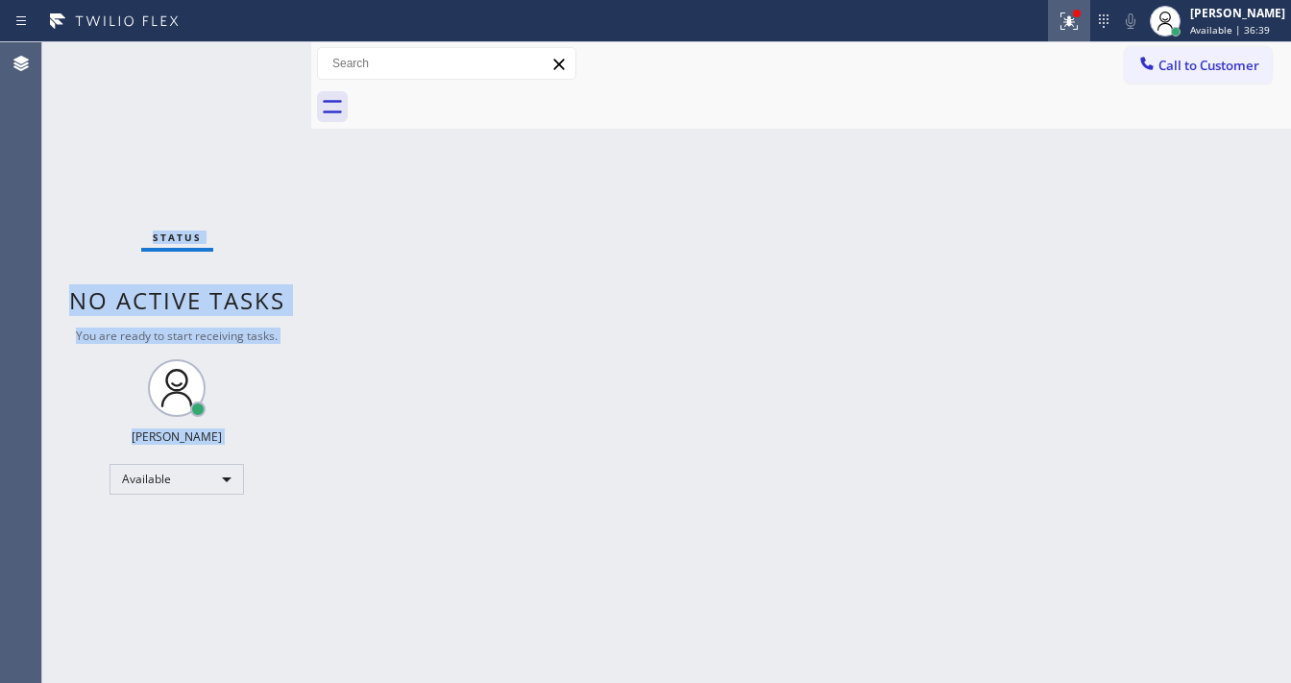
click at [1080, 24] on icon at bounding box center [1068, 21] width 23 height 23
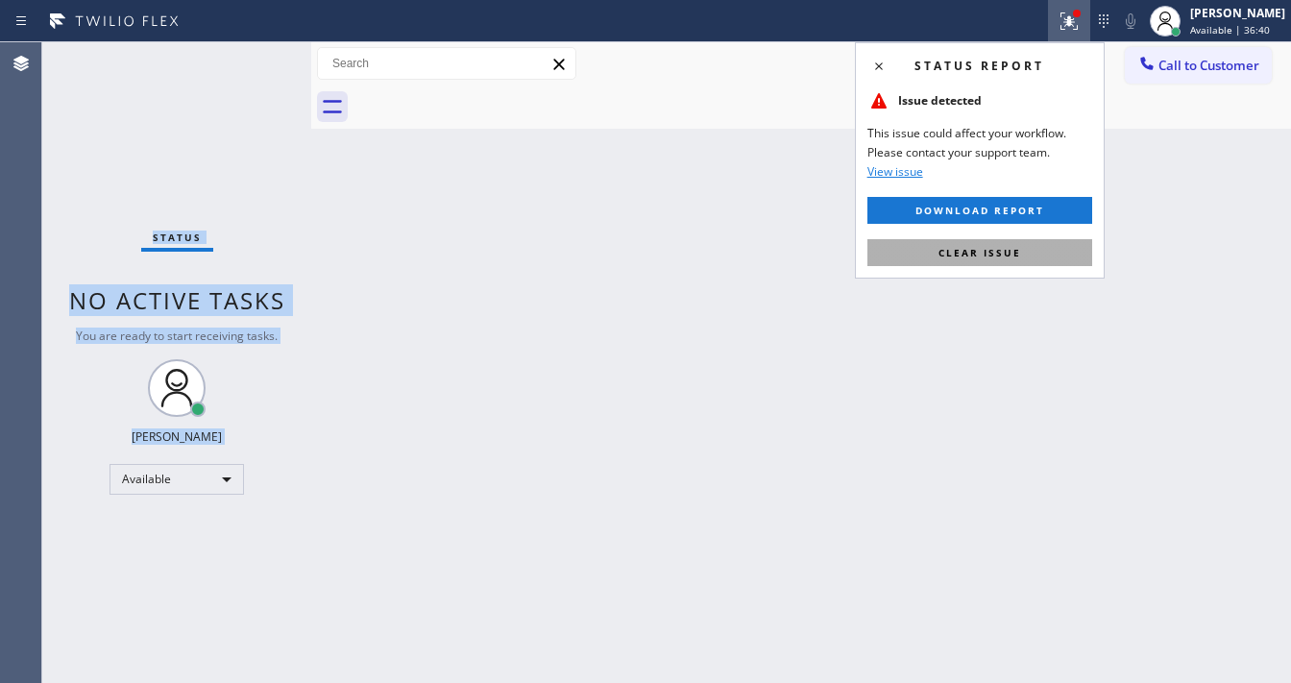
click at [1002, 250] on span "Clear issue" at bounding box center [979, 252] width 83 height 13
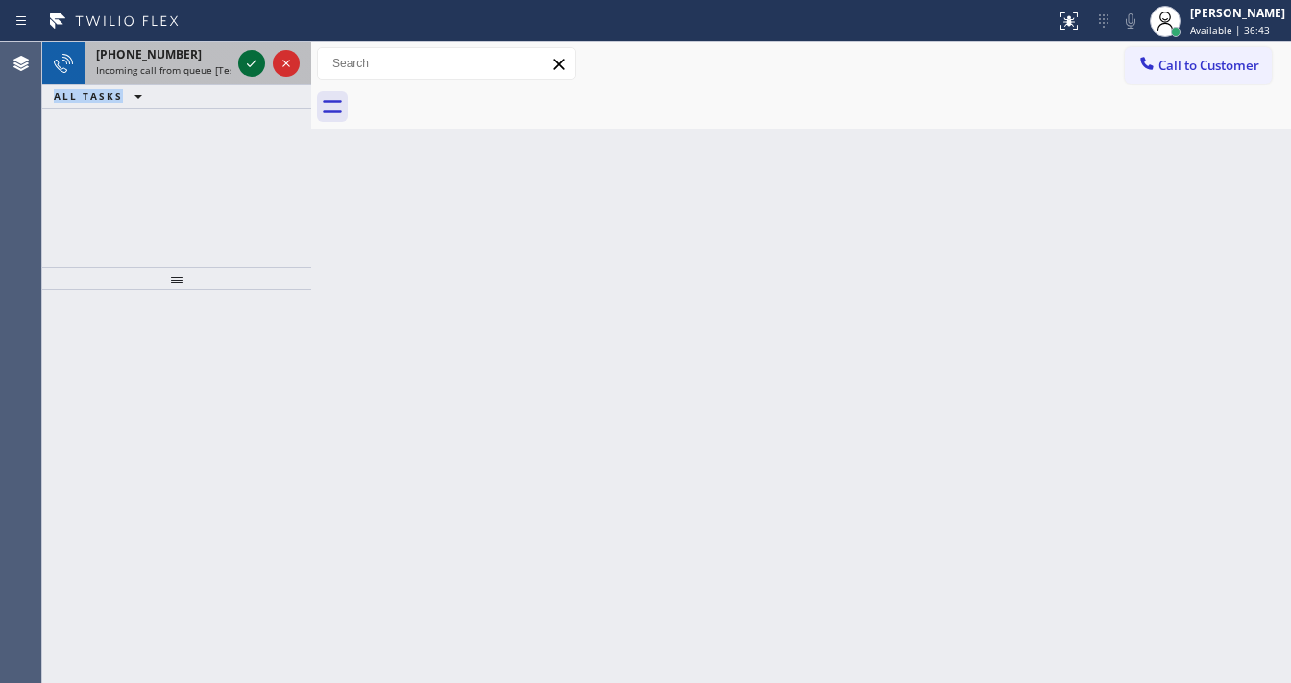
click at [247, 60] on icon at bounding box center [251, 63] width 23 height 23
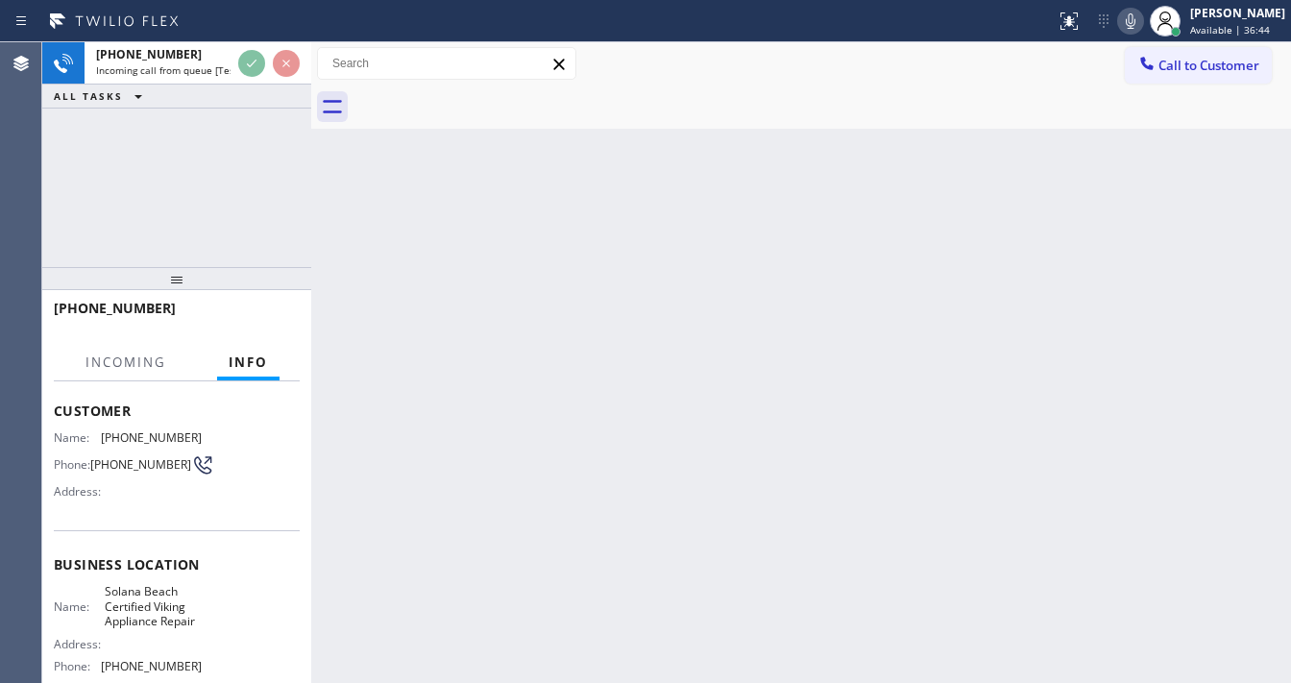
scroll to position [154, 0]
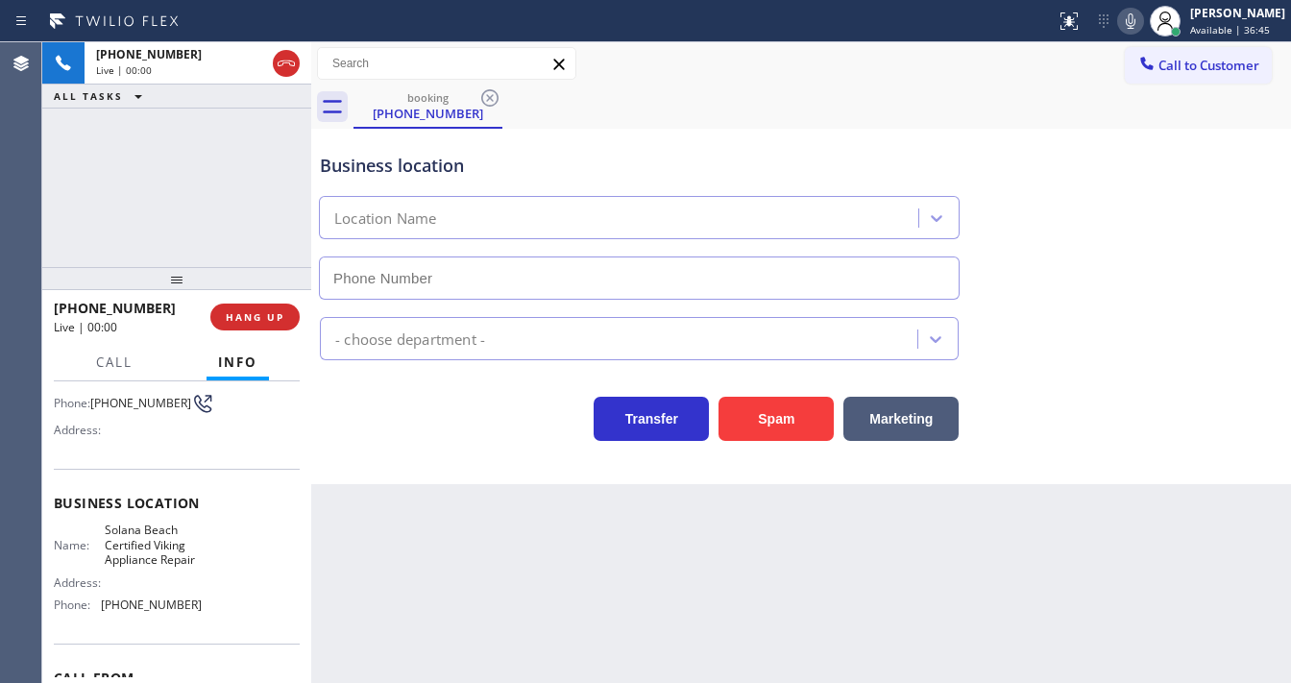
type input "[PHONE_NUMBER]"
click at [46, 219] on div "[PHONE_NUMBER] Live | 00:15 ALL TASKS ALL TASKS ACTIVE TASKS TASKS IN WRAP UP" at bounding box center [176, 154] width 269 height 225
drag, startPoint x: 73, startPoint y: 470, endPoint x: 75, endPoint y: 436, distance: 33.7
click at [73, 469] on div "Context Queue: [Test] All Priority: 1 Customer Name: [PHONE_NUMBER] Phone: [PHO…" at bounding box center [177, 511] width 246 height 556
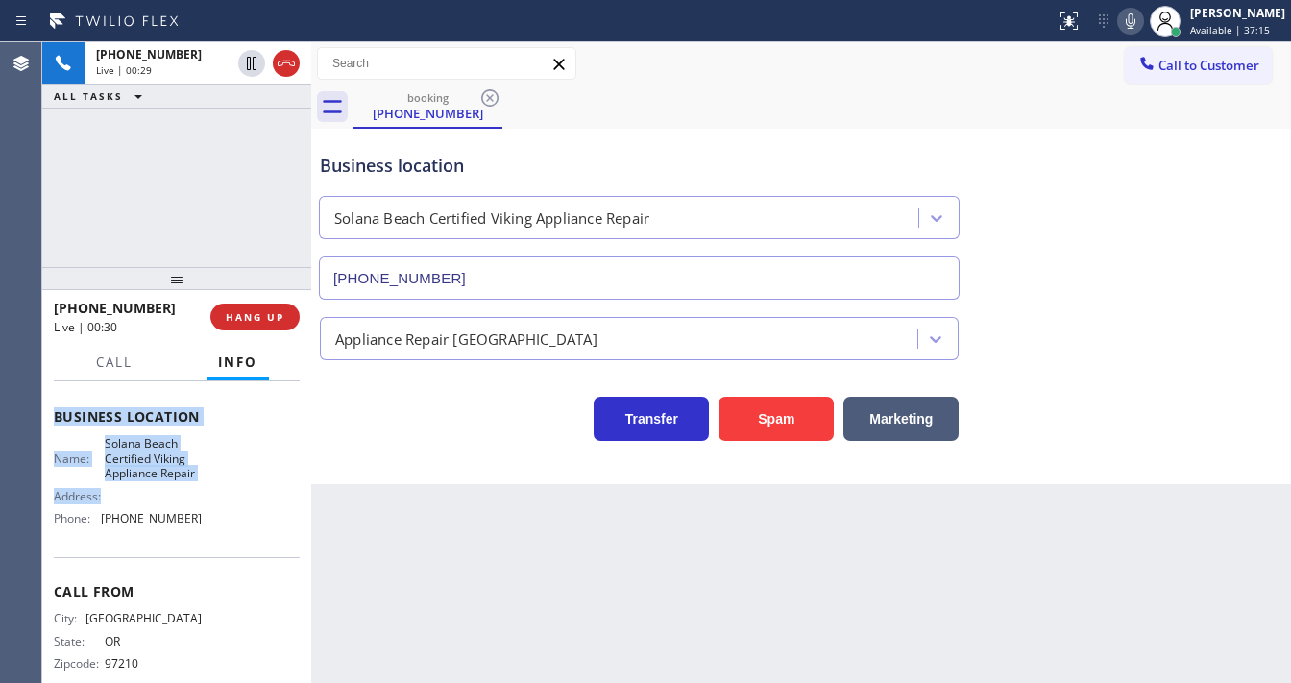
scroll to position [267, 0]
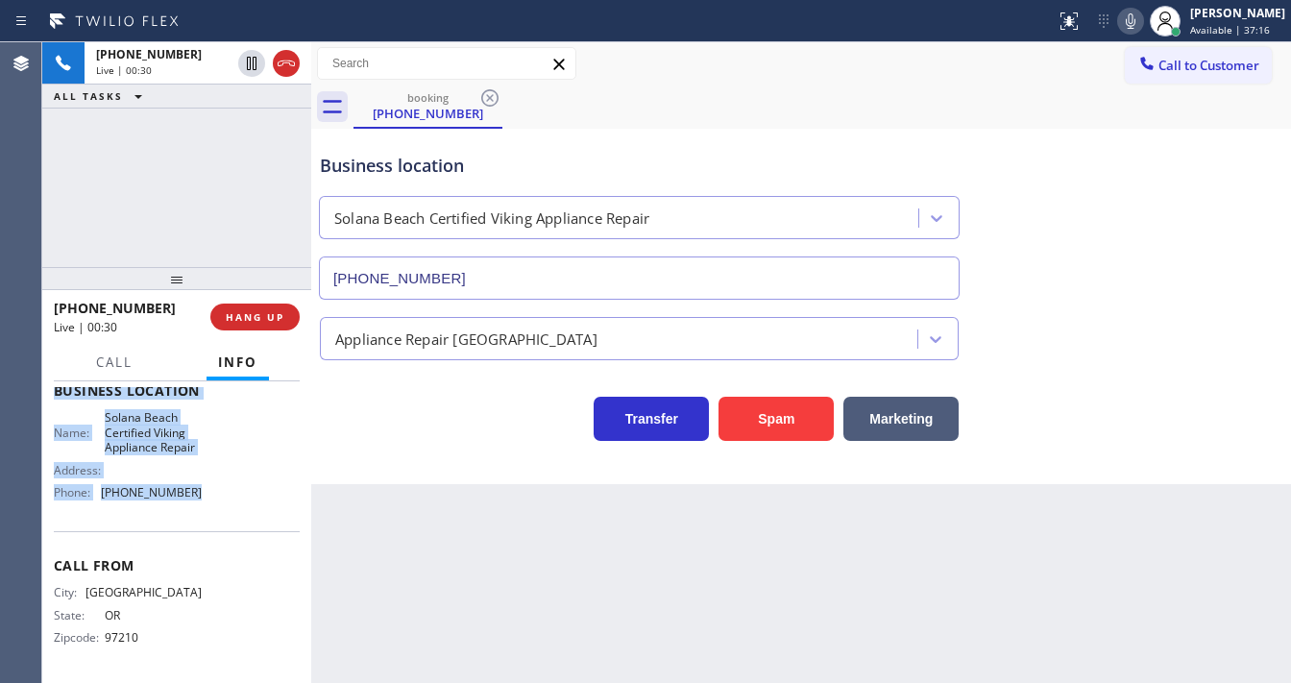
drag, startPoint x: 54, startPoint y: 415, endPoint x: 202, endPoint y: 490, distance: 165.8
click at [202, 490] on div "Context Queue: [Test] All Priority: 1 Customer Name: [PHONE_NUMBER] Phone: [PHO…" at bounding box center [177, 399] width 246 height 556
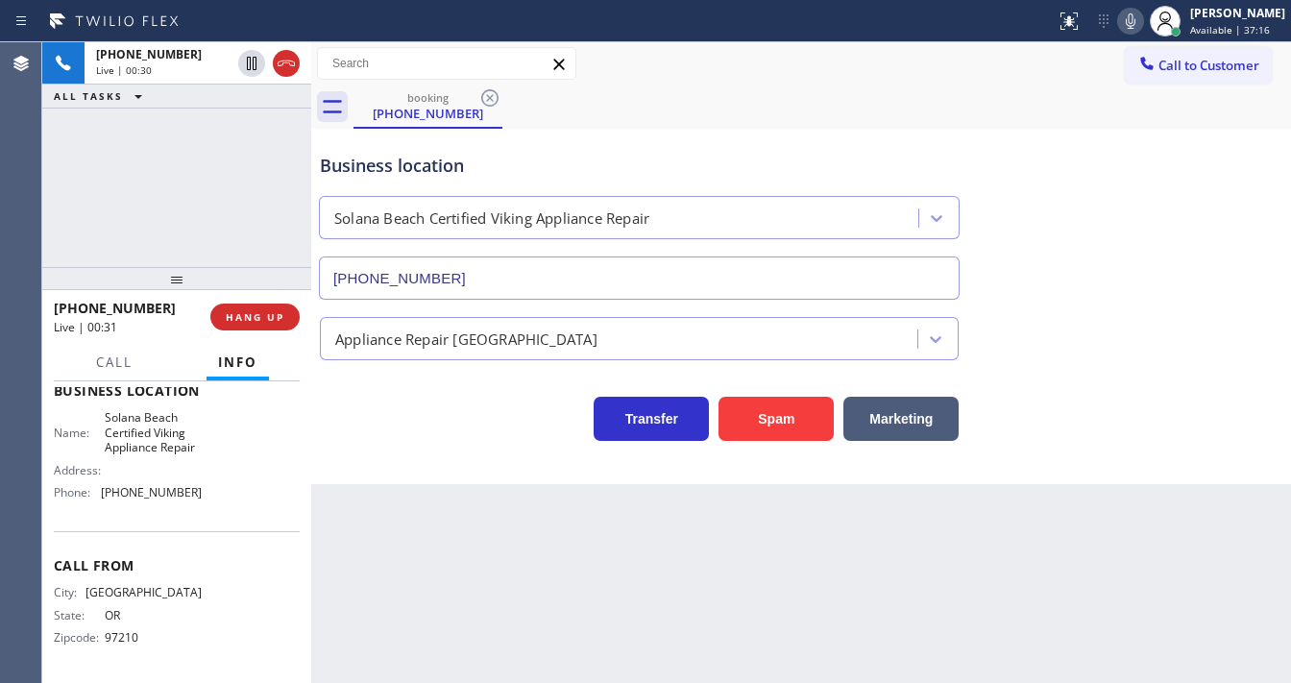
click at [176, 205] on div "[PHONE_NUMBER] Live | 00:30 ALL TASKS ALL TASKS ACTIVE TASKS TASKS IN WRAP UP" at bounding box center [176, 154] width 269 height 225
click at [138, 186] on div "[PHONE_NUMBER] Live | 02:16 ALL TASKS ALL TASKS ACTIVE TASKS TASKS IN WRAP UP" at bounding box center [176, 154] width 269 height 225
click at [252, 151] on div "[PHONE_NUMBER] Live | 02:18 ALL TASKS ALL TASKS ACTIVE TASKS TASKS IN WRAP UP" at bounding box center [176, 154] width 269 height 225
click at [248, 119] on div "[PHONE_NUMBER] Live | 02:18 ALL TASKS ALL TASKS ACTIVE TASKS TASKS IN WRAP UP" at bounding box center [176, 154] width 269 height 225
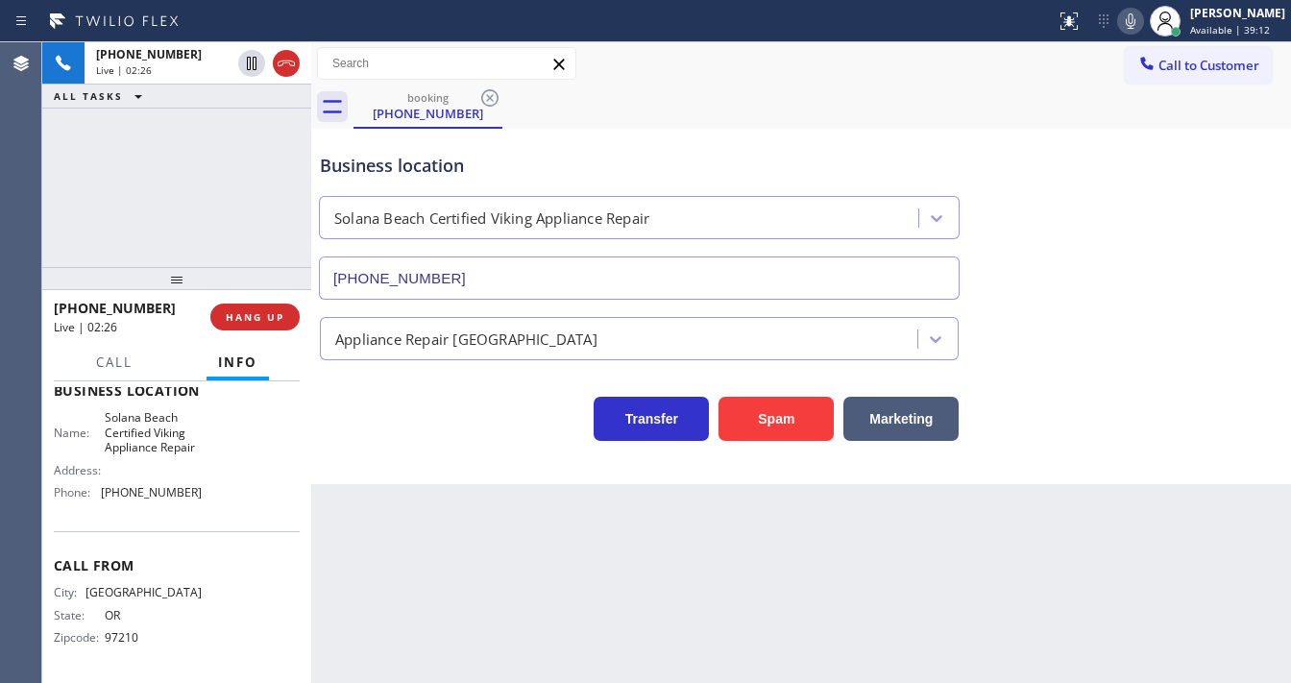
click at [177, 188] on div "[PHONE_NUMBER] Live | 02:26 ALL TASKS ALL TASKS ACTIVE TASKS TASKS IN WRAP UP" at bounding box center [176, 154] width 269 height 225
click at [225, 214] on div "[PHONE_NUMBER] Live | 05:58 ALL TASKS ALL TASKS ACTIVE TASKS TASKS IN WRAP UP" at bounding box center [176, 154] width 269 height 225
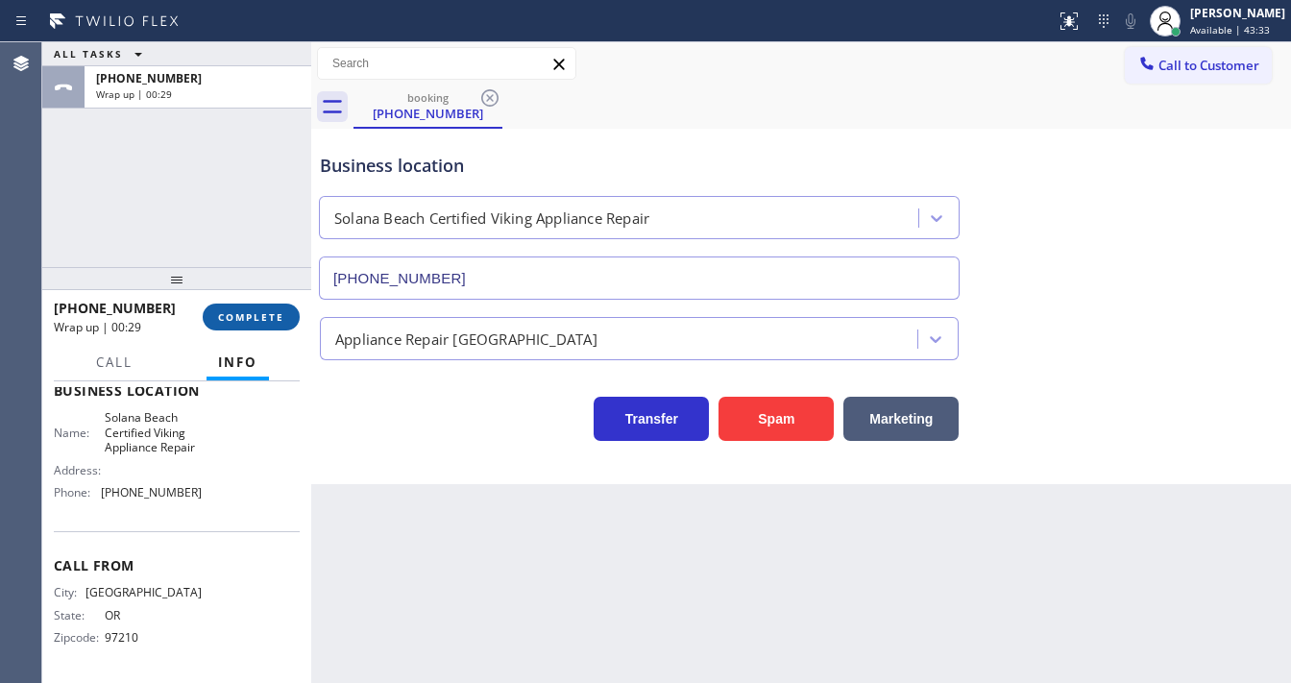
click at [275, 315] on span "COMPLETE" at bounding box center [251, 316] width 66 height 13
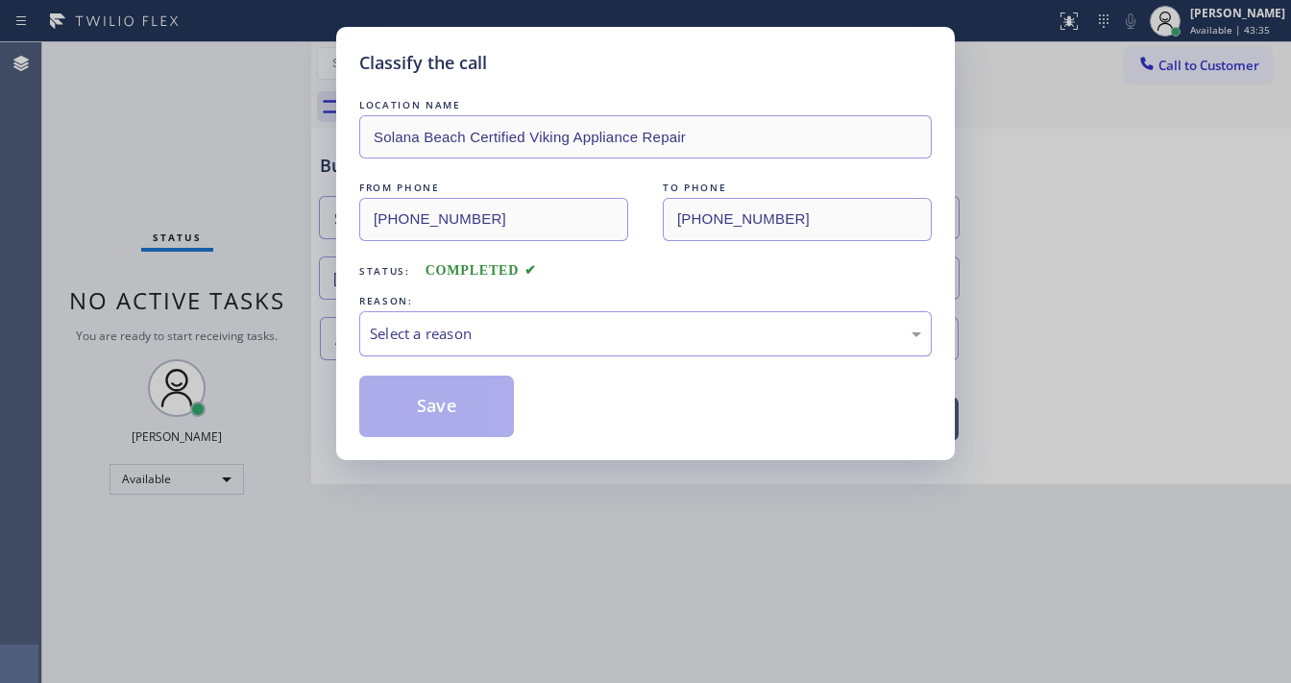
drag, startPoint x: 411, startPoint y: 326, endPoint x: 422, endPoint y: 353, distance: 28.9
click at [416, 330] on div "Select a reason" at bounding box center [645, 334] width 551 height 22
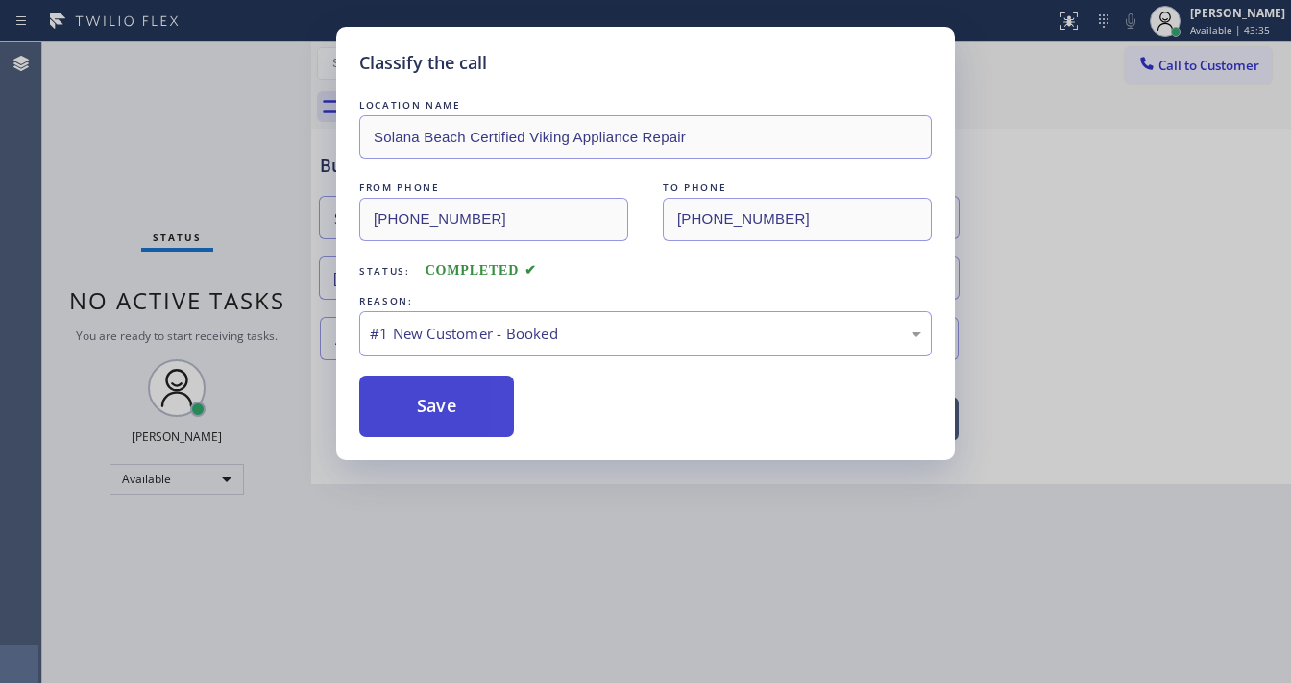
click at [430, 397] on button "Save" at bounding box center [436, 405] width 155 height 61
click at [432, 399] on button "Save" at bounding box center [436, 405] width 155 height 61
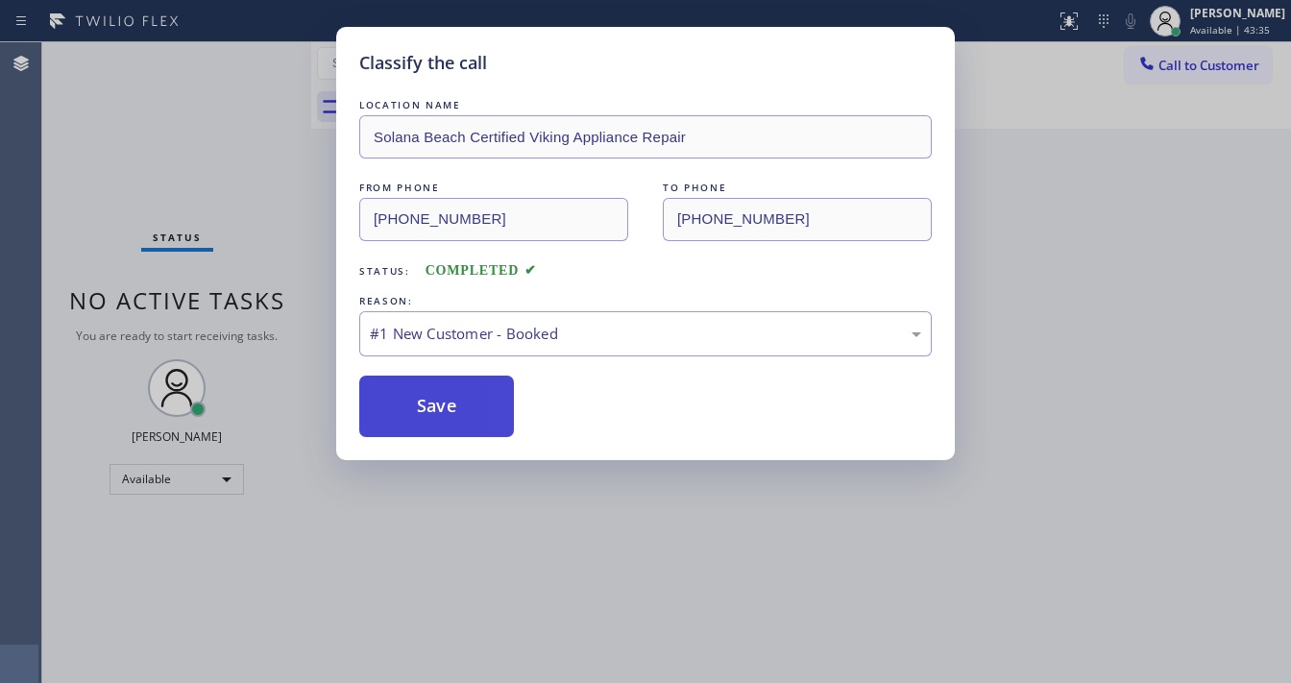
click at [432, 399] on button "Save" at bounding box center [436, 405] width 155 height 61
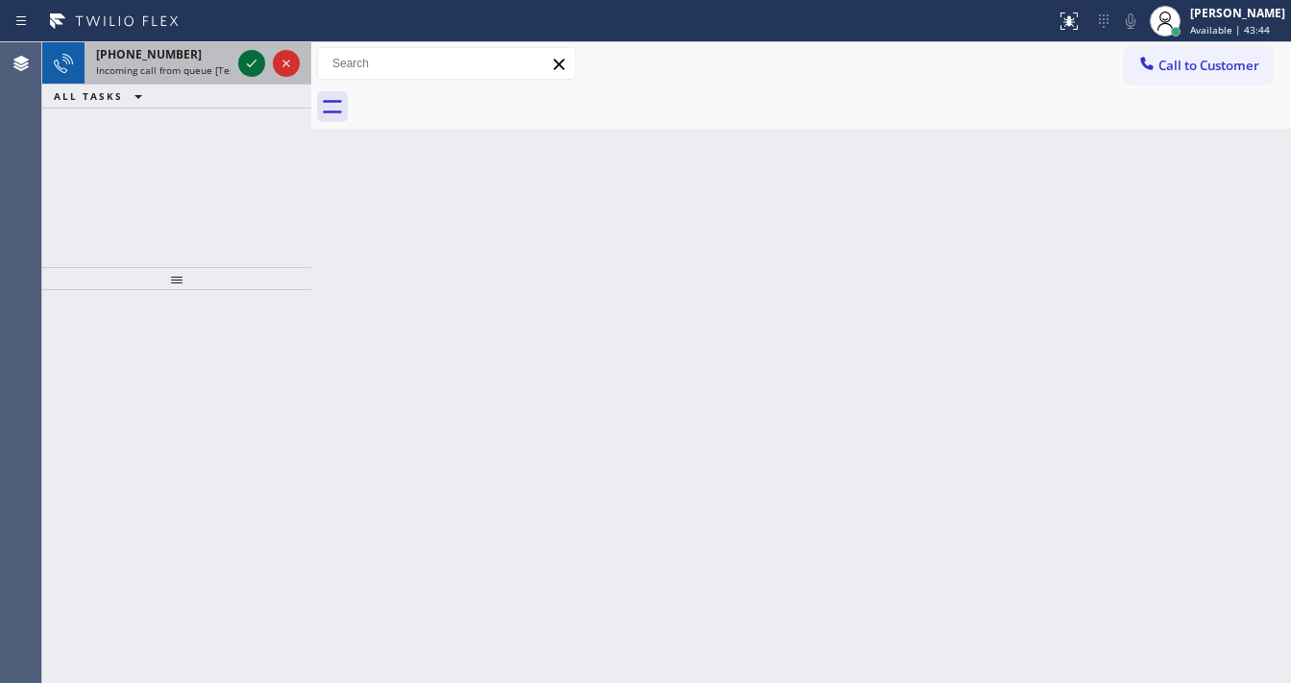
click at [257, 72] on icon at bounding box center [251, 63] width 23 height 23
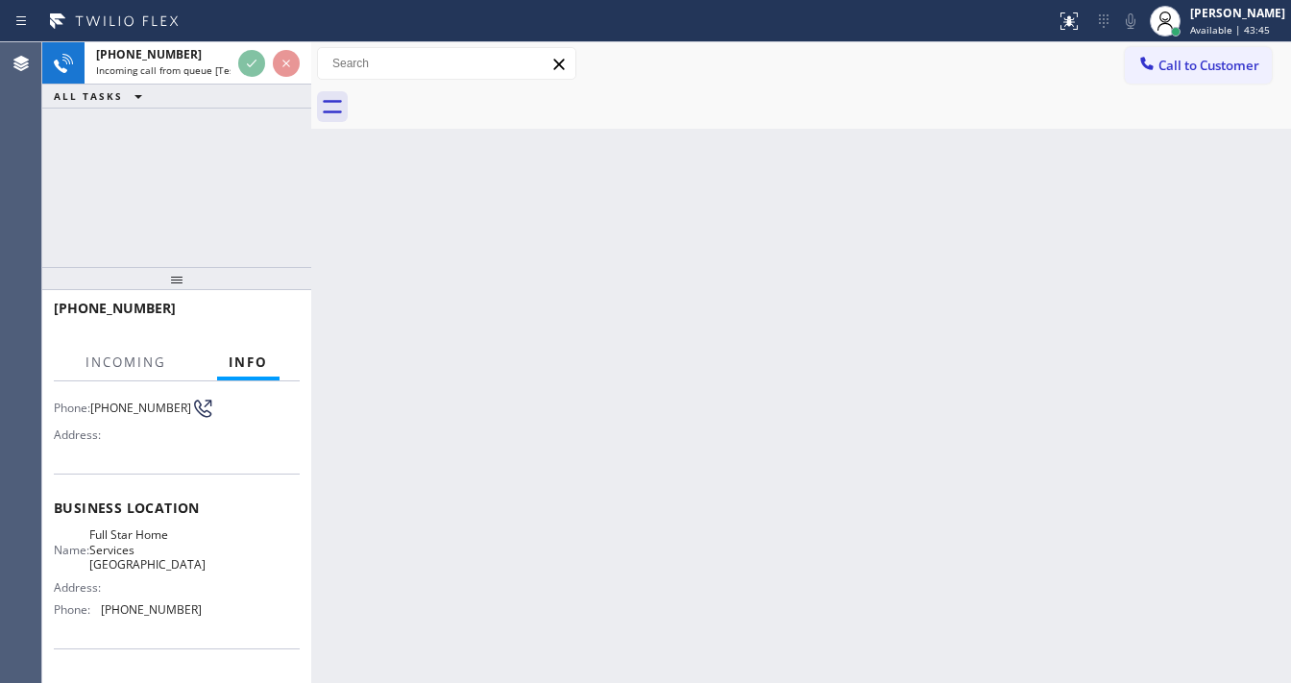
scroll to position [154, 0]
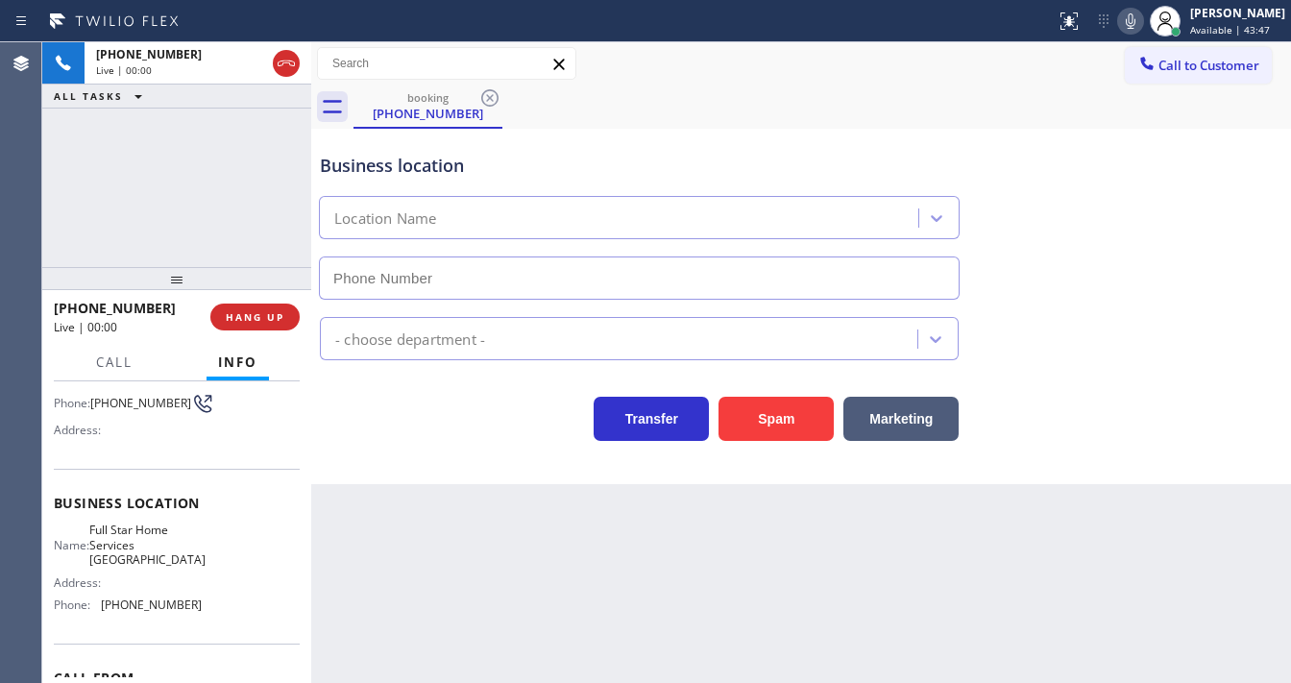
type input "[PHONE_NUMBER]"
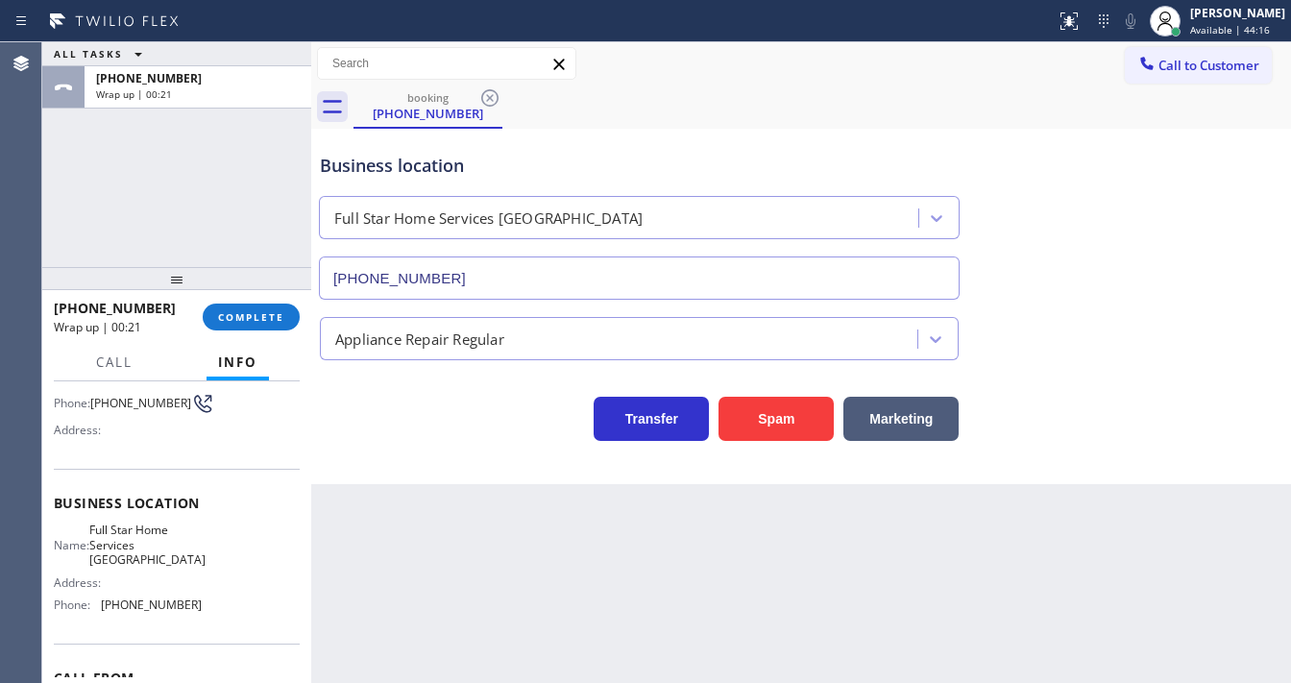
click at [65, 193] on div "ALL TASKS ALL TASKS ACTIVE TASKS TASKS IN WRAP UP [PHONE_NUMBER] Wrap up | 00:21" at bounding box center [176, 154] width 269 height 225
click at [257, 316] on span "COMPLETE" at bounding box center [251, 316] width 66 height 13
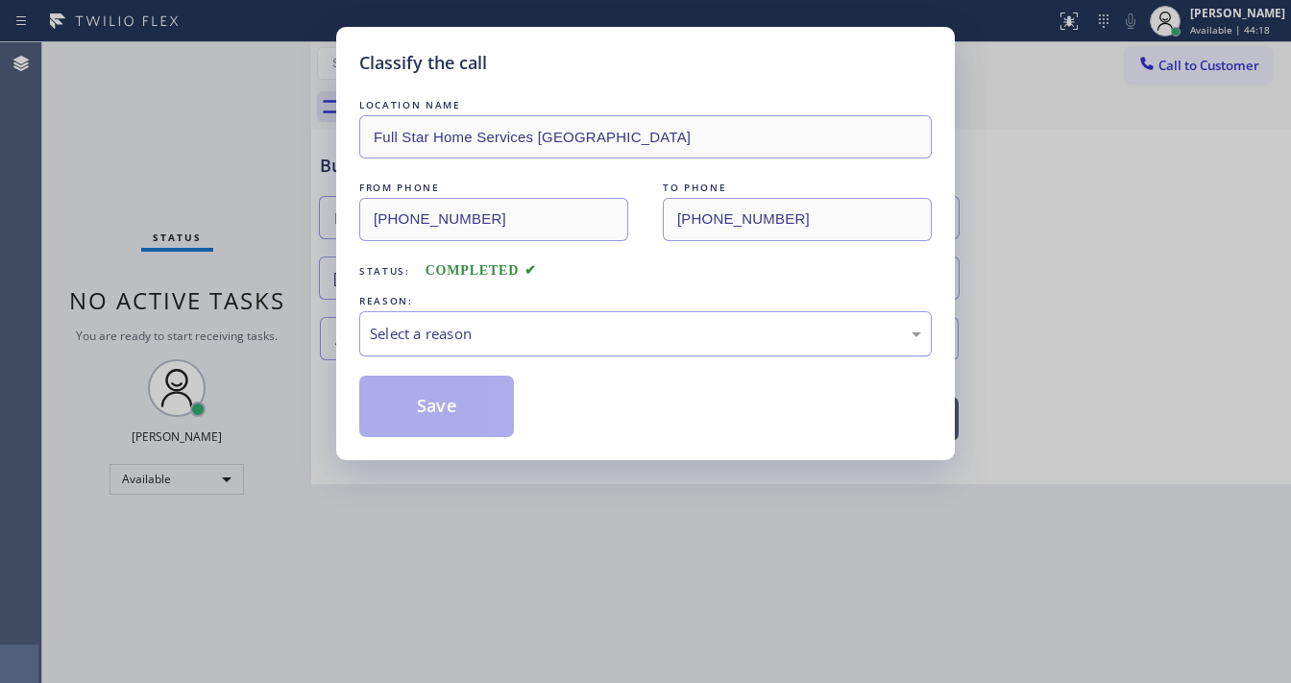
click at [494, 322] on div "Select a reason" at bounding box center [645, 333] width 572 height 45
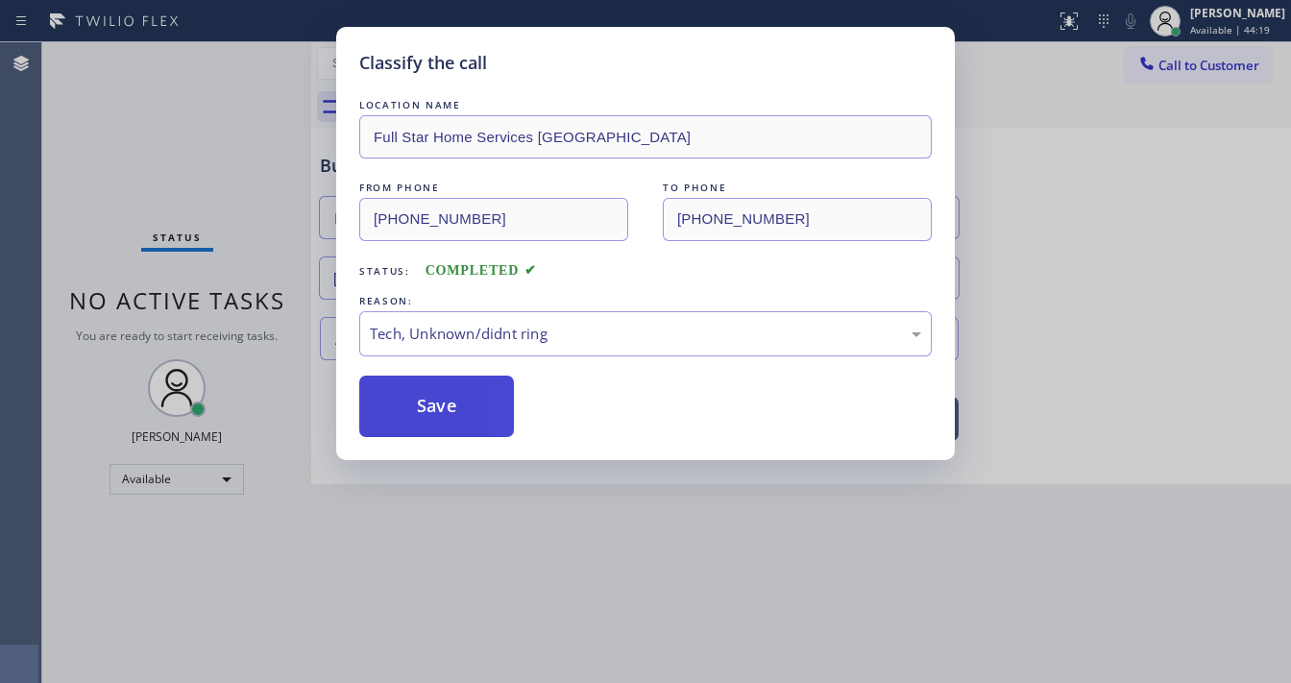
click at [454, 403] on button "Save" at bounding box center [436, 405] width 155 height 61
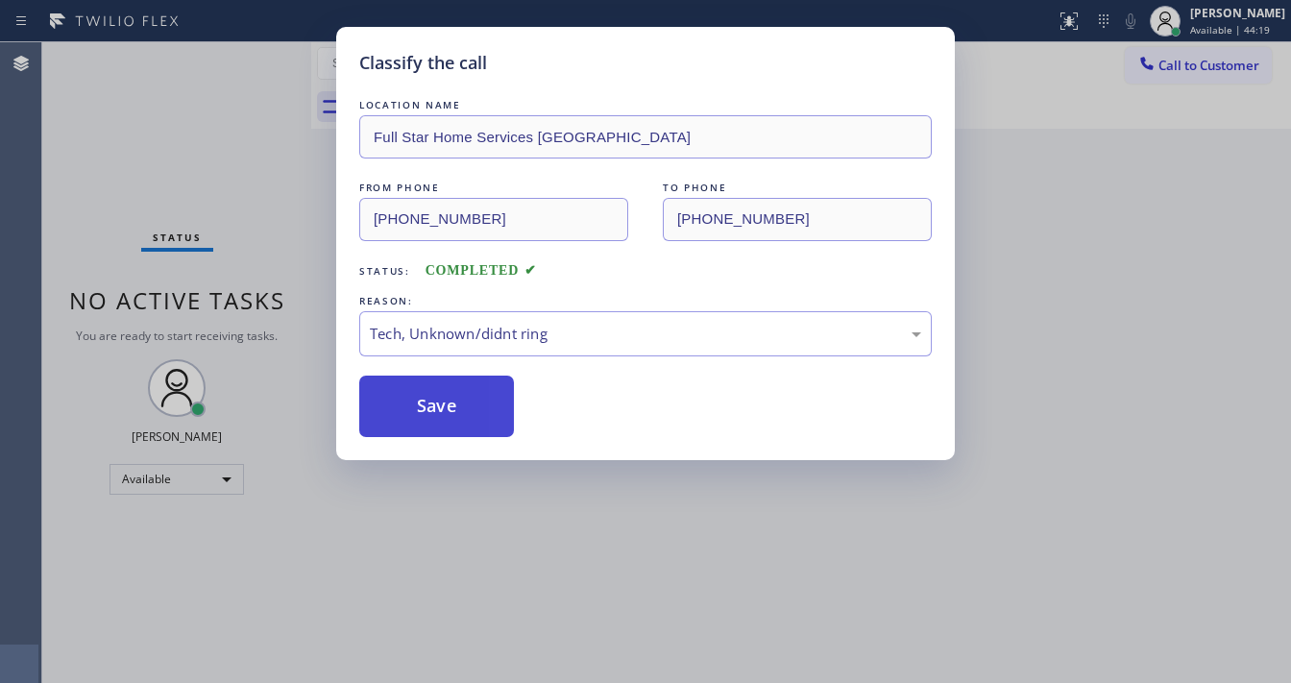
click at [454, 403] on button "Save" at bounding box center [436, 405] width 155 height 61
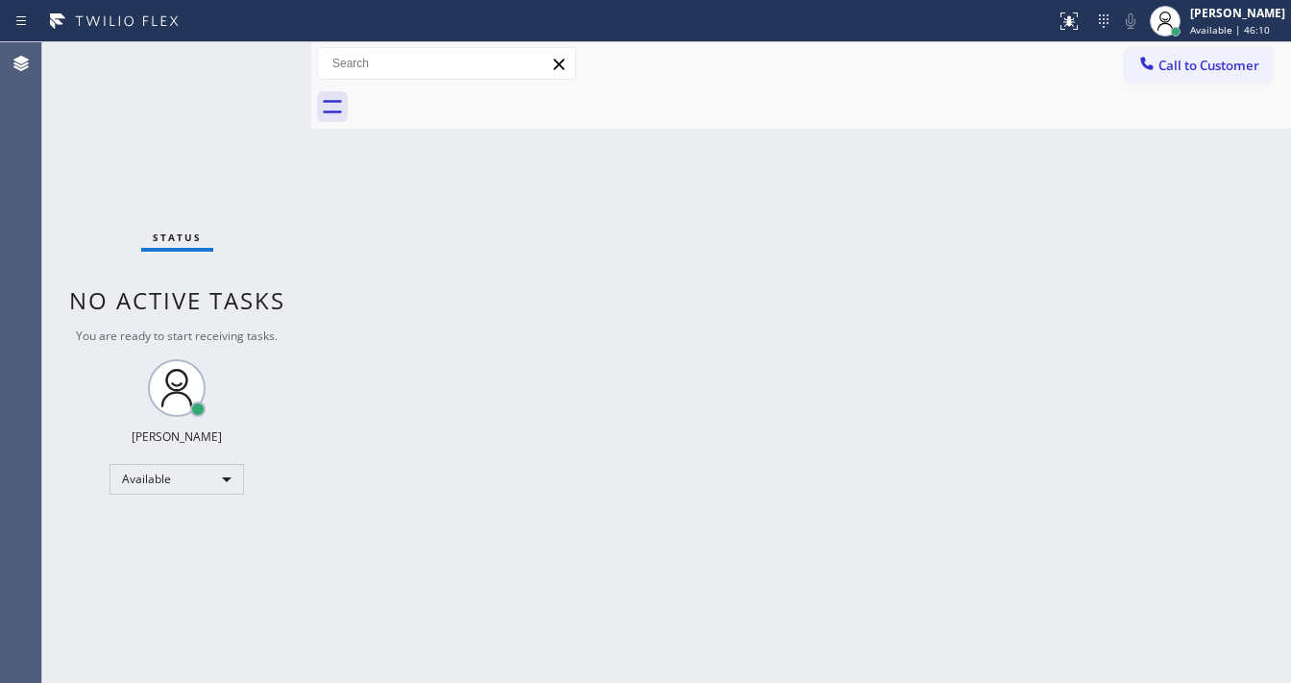
click at [240, 60] on div "Status No active tasks You are ready to start receiving tasks. [PERSON_NAME]" at bounding box center [176, 362] width 269 height 640
click at [253, 45] on div "Status No active tasks You are ready to start receiving tasks. [PERSON_NAME]" at bounding box center [176, 362] width 269 height 640
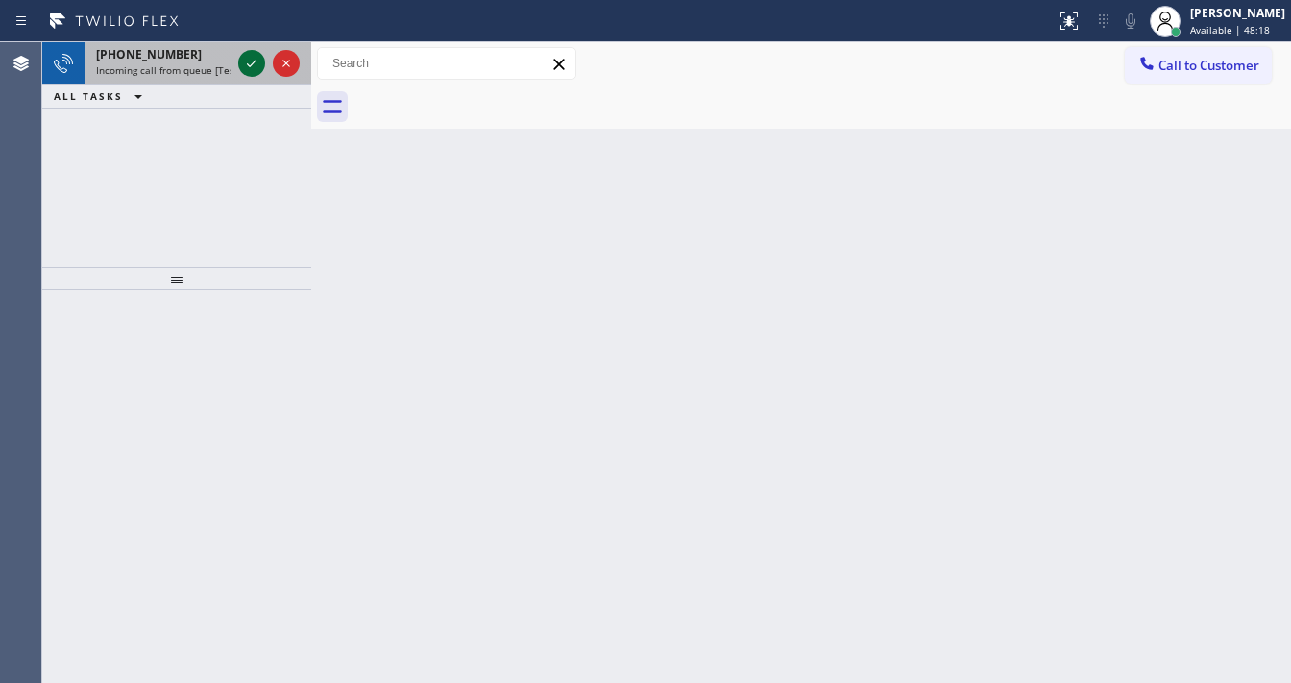
click at [256, 54] on icon at bounding box center [251, 63] width 23 height 23
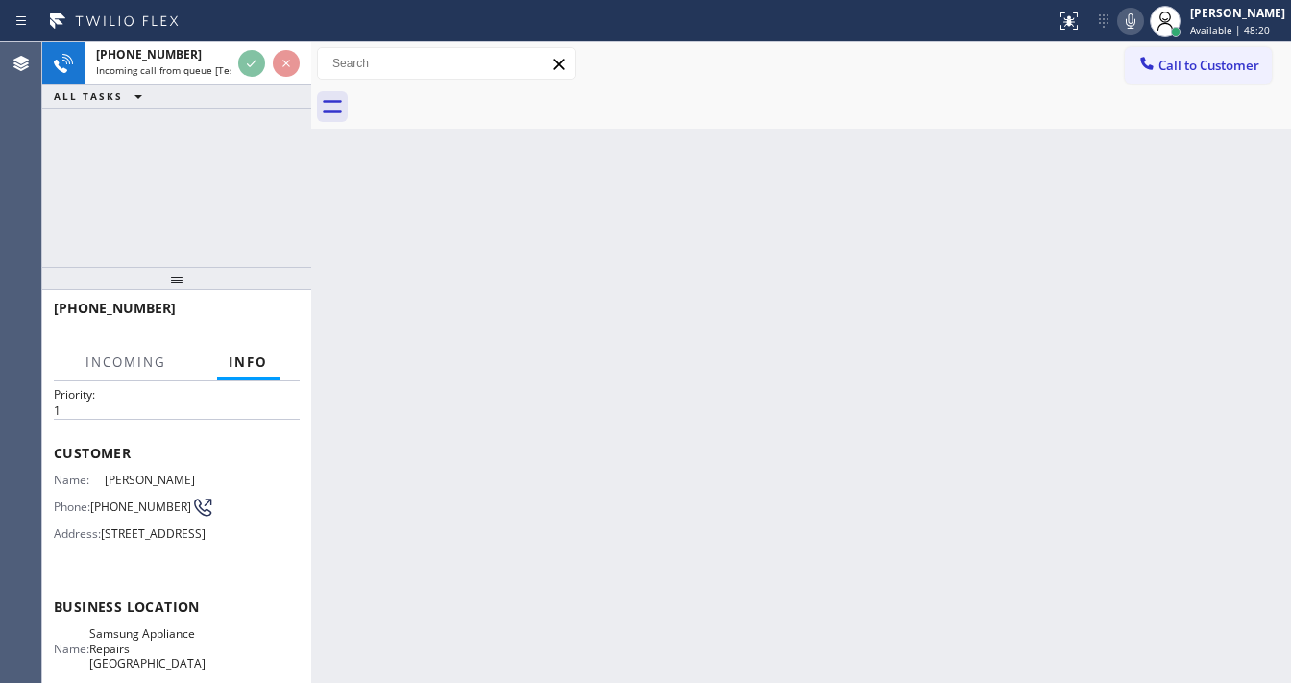
scroll to position [77, 0]
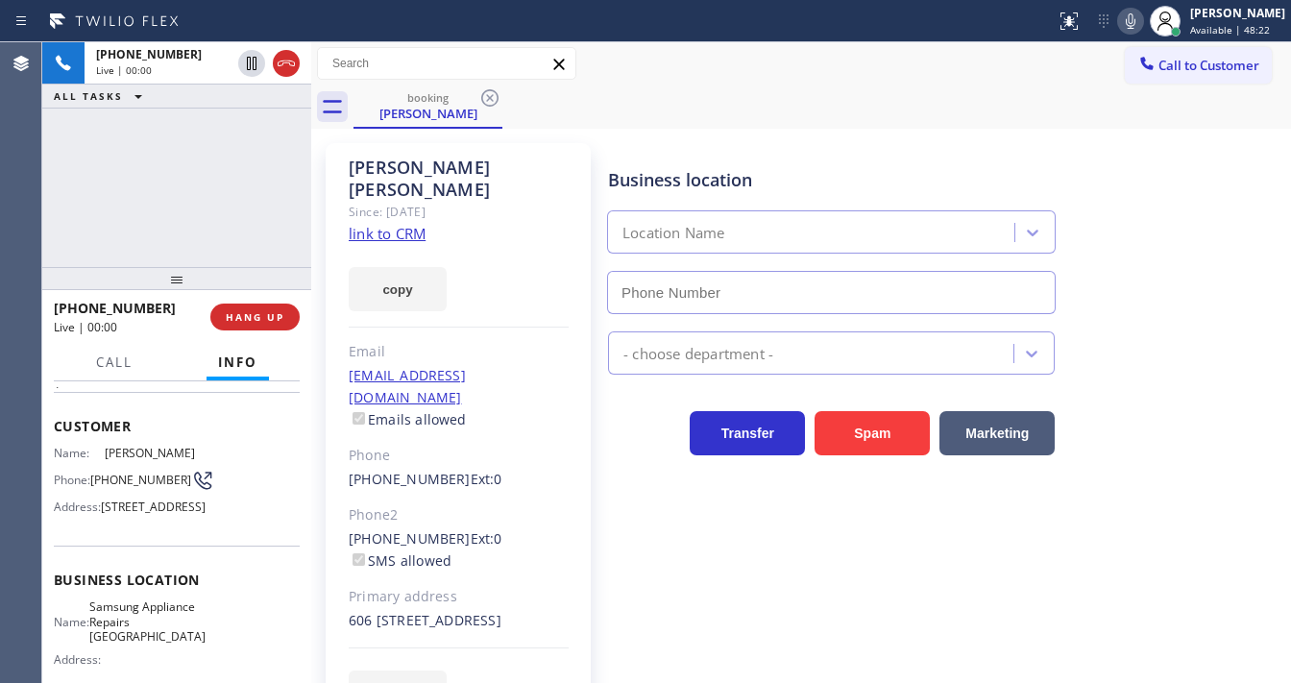
type input "[PHONE_NUMBER]"
click at [408, 245] on div "copy" at bounding box center [459, 278] width 220 height 66
click at [404, 224] on link "link to CRM" at bounding box center [387, 233] width 77 height 19
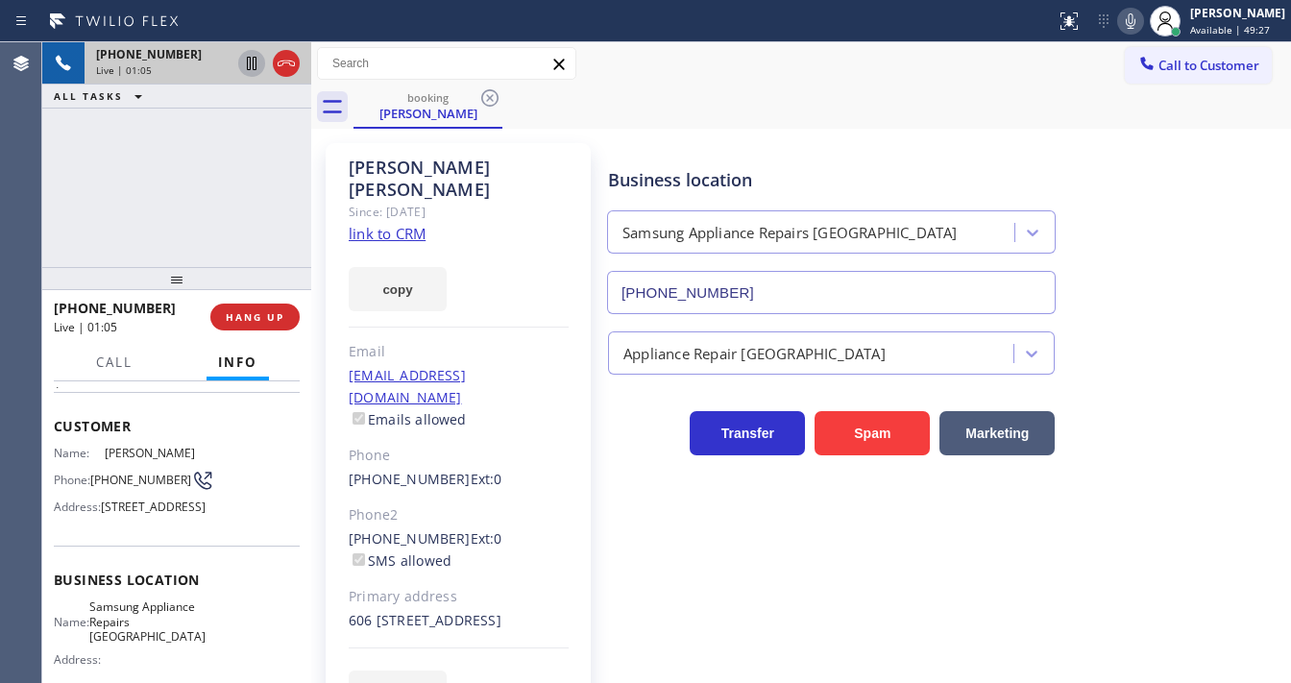
click at [247, 67] on icon at bounding box center [252, 63] width 10 height 13
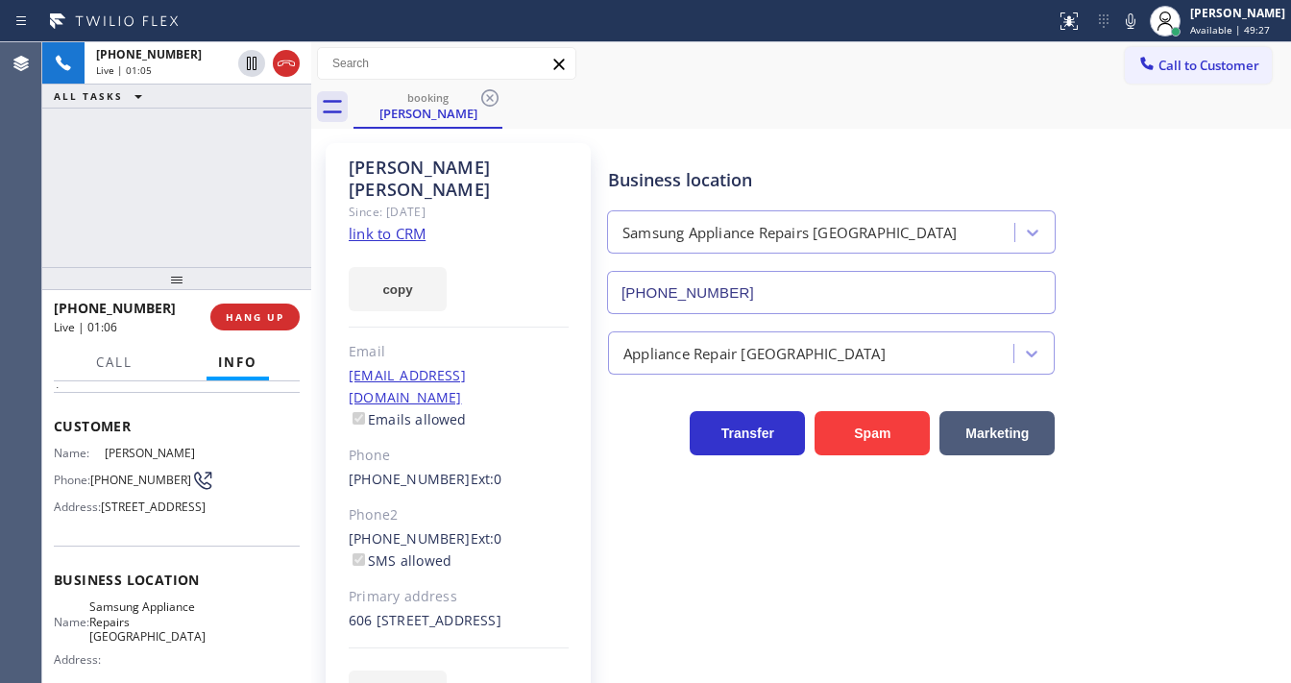
drag, startPoint x: 1146, startPoint y: 28, endPoint x: 338, endPoint y: 165, distance: 819.1
click at [1141, 29] on icon at bounding box center [1130, 21] width 23 height 23
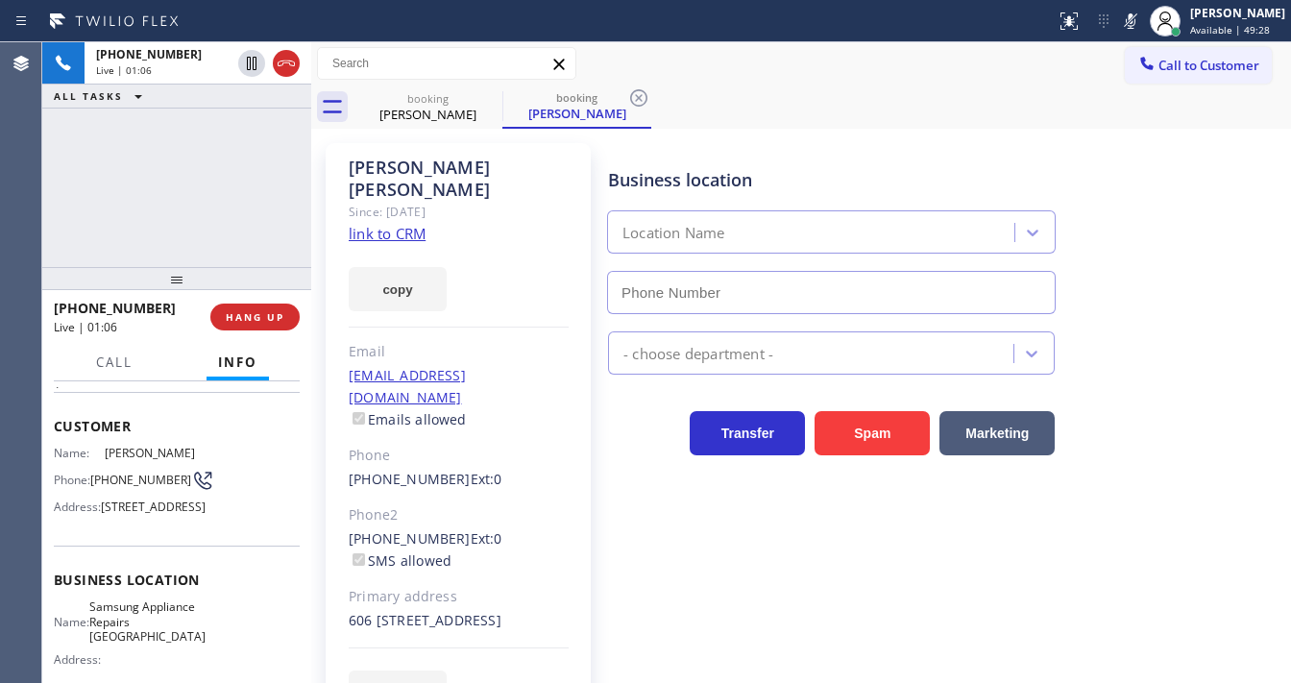
click at [249, 203] on div "[PHONE_NUMBER] Live | 01:06 ALL TASKS ALL TASKS ACTIVE TASKS TASKS IN WRAP UP" at bounding box center [176, 154] width 269 height 225
type input "[PHONE_NUMBER]"
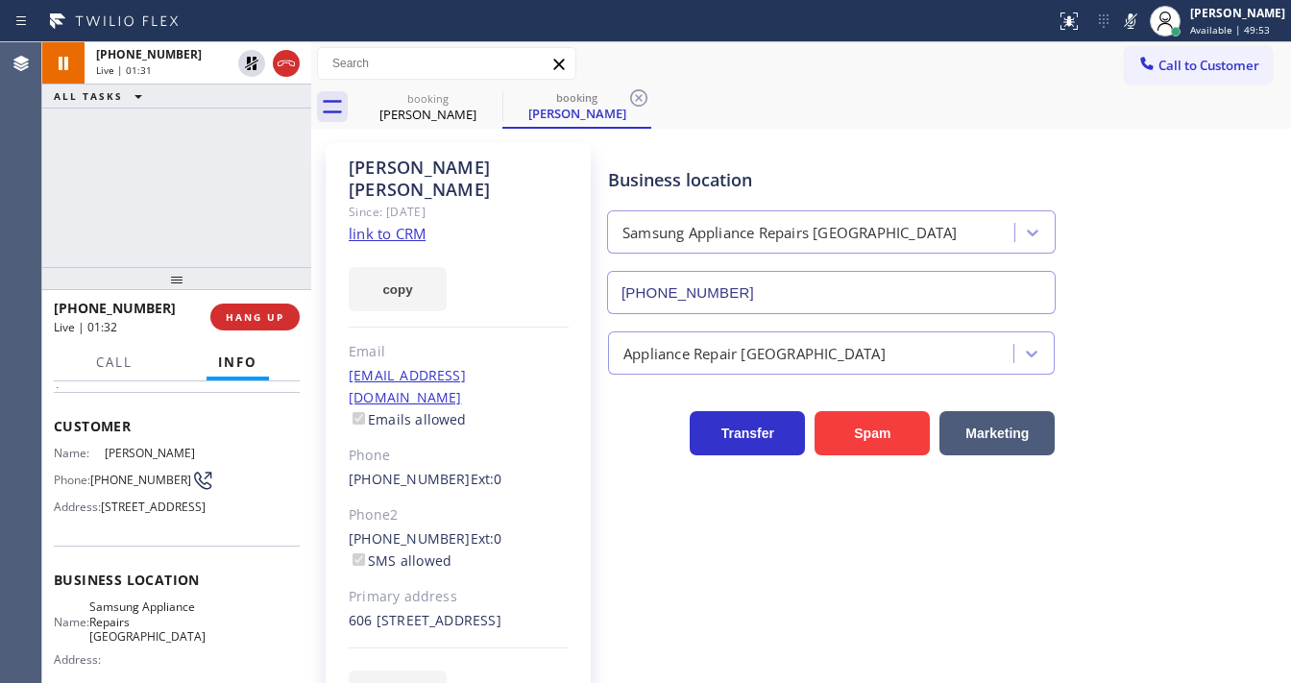
click at [1142, 23] on icon at bounding box center [1130, 21] width 23 height 23
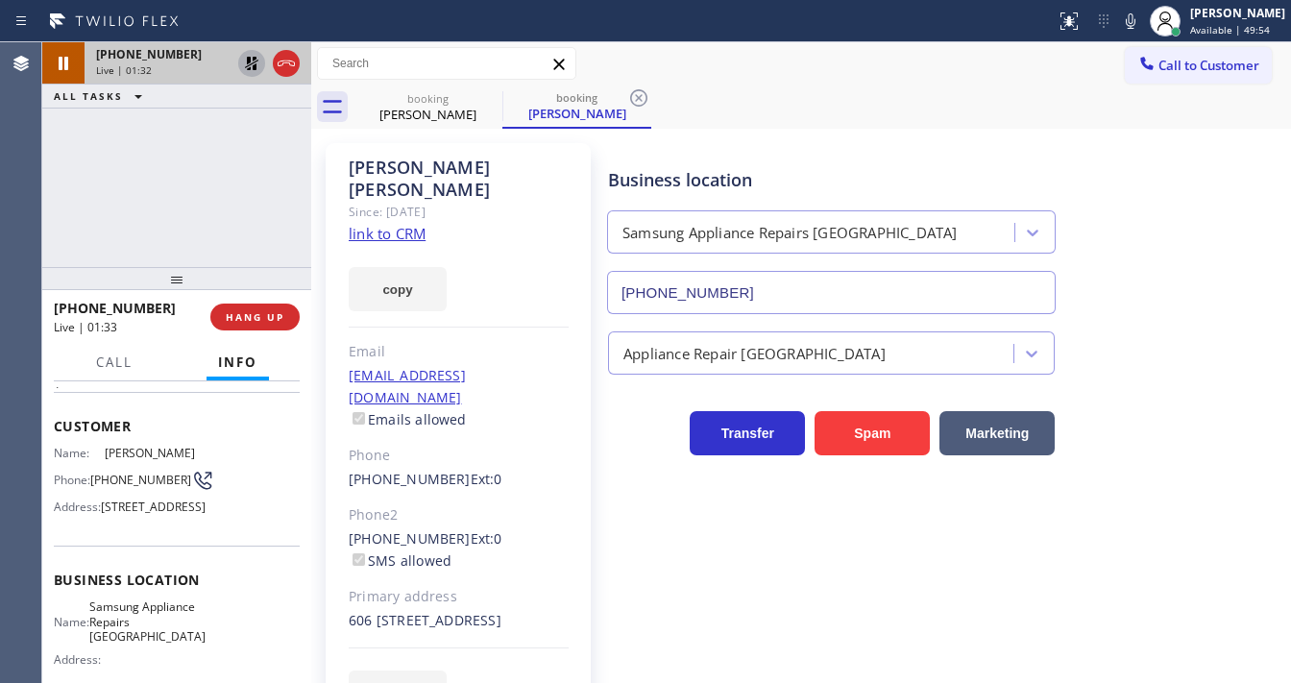
click at [243, 66] on icon at bounding box center [251, 63] width 23 height 23
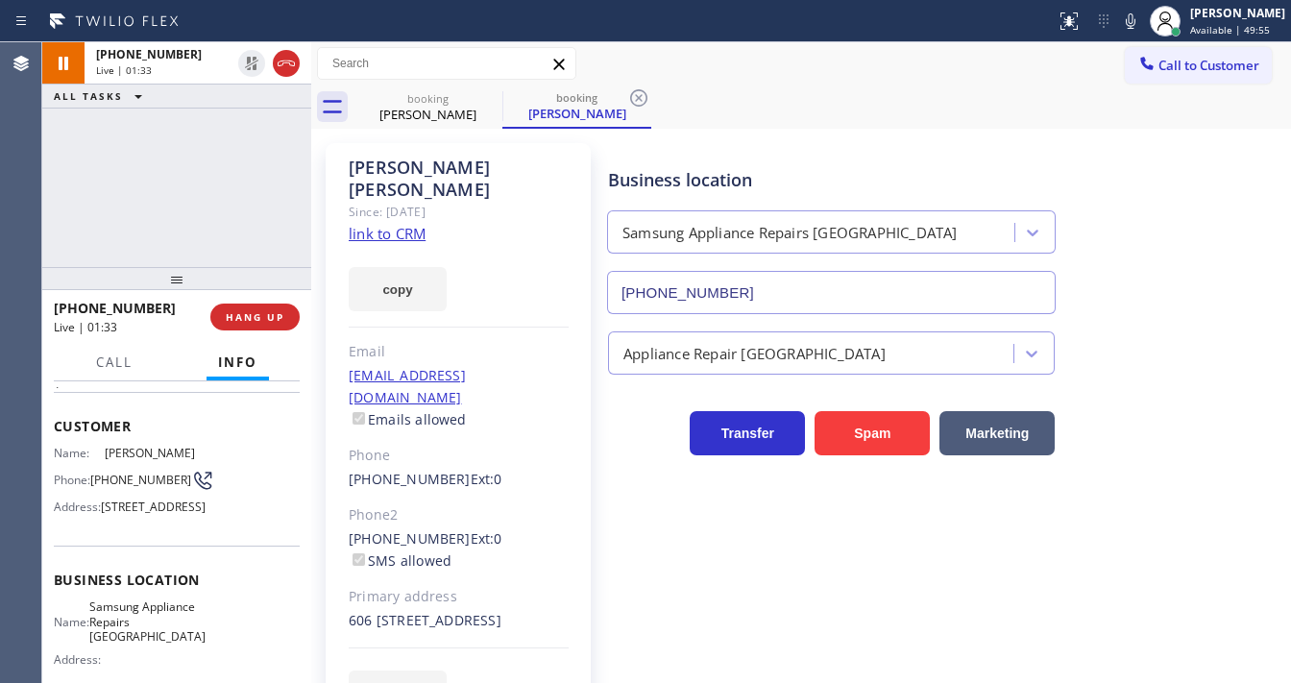
click at [146, 368] on div "Call Info" at bounding box center [177, 363] width 246 height 38
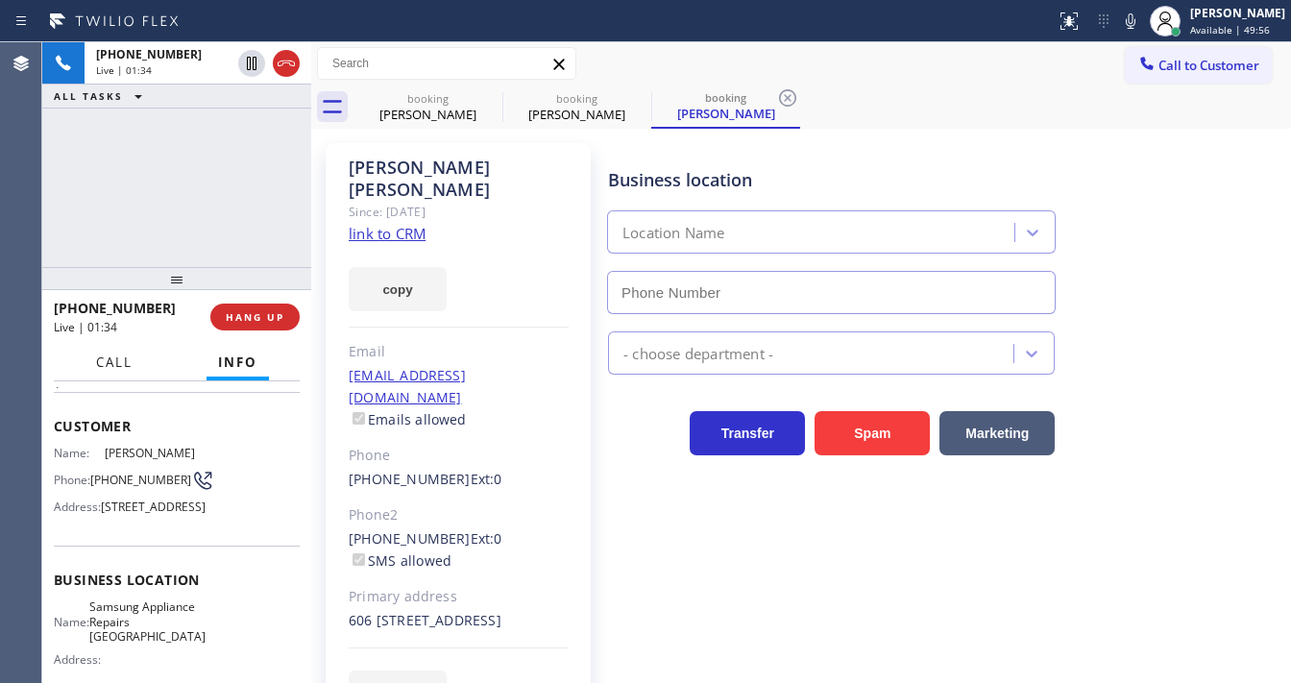
type input "[PHONE_NUMBER]"
click at [122, 367] on span "Call" at bounding box center [114, 361] width 36 height 17
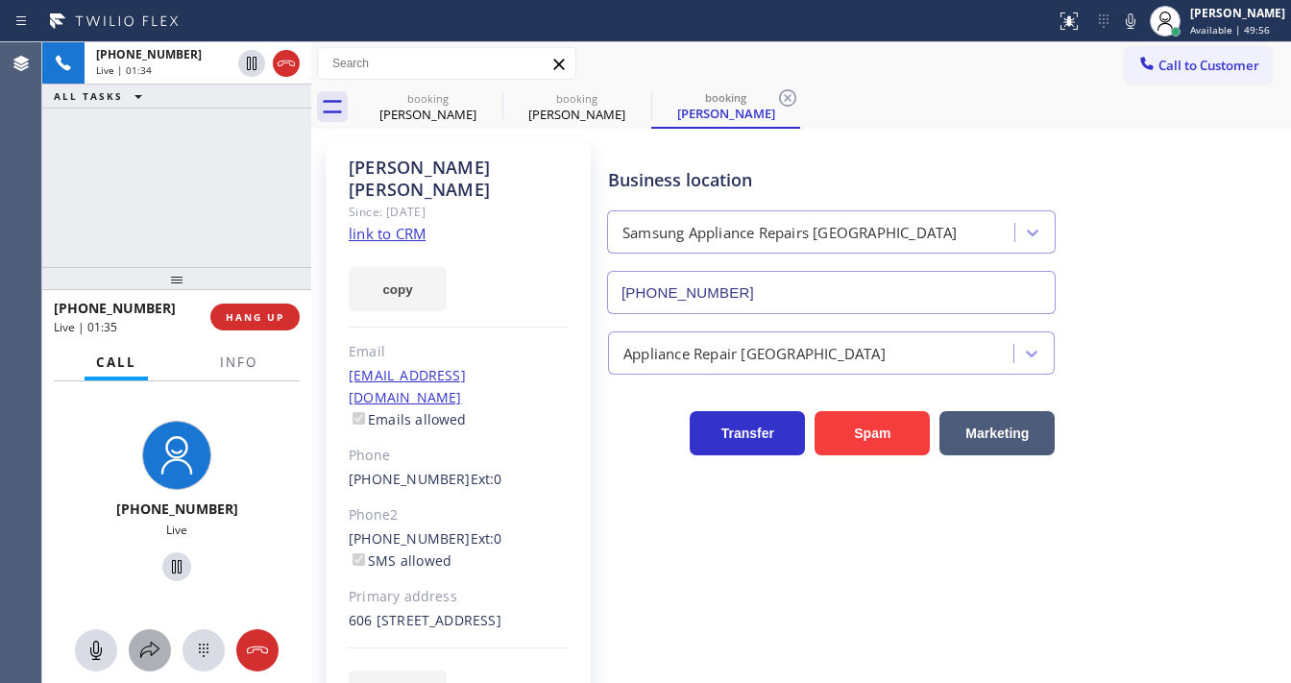
click at [150, 651] on icon at bounding box center [149, 649] width 19 height 16
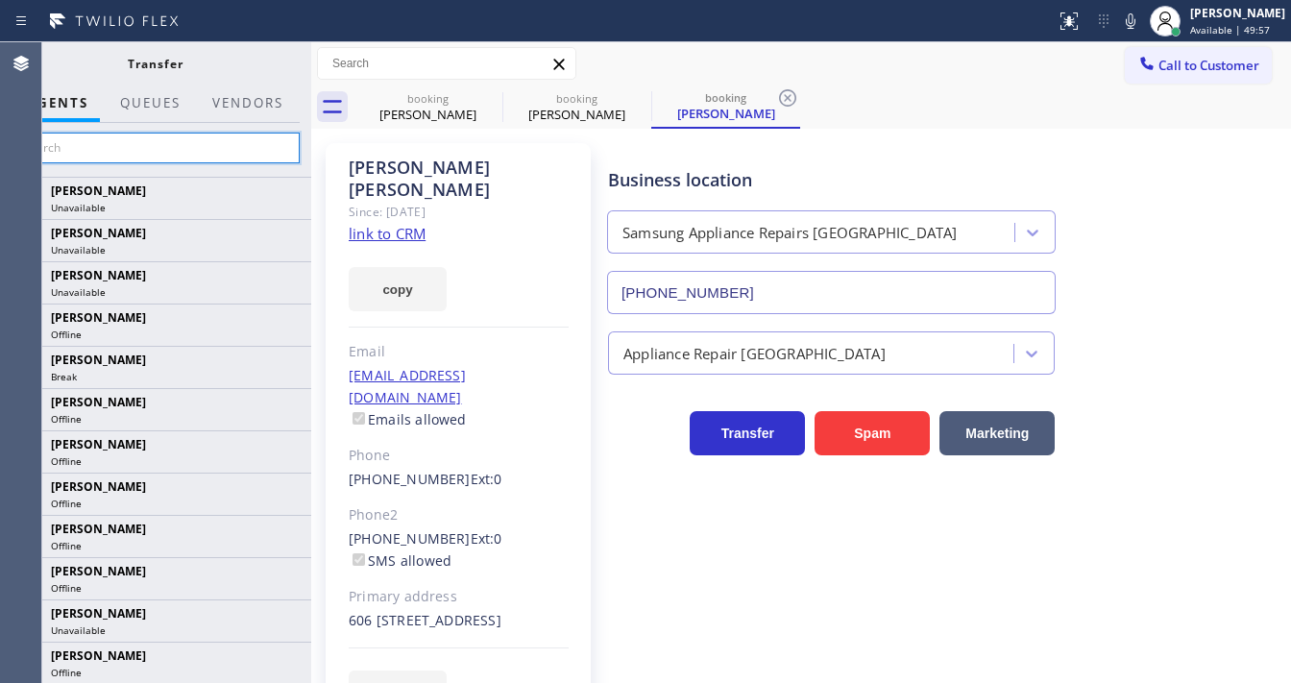
click at [152, 146] on input "text" at bounding box center [155, 148] width 289 height 31
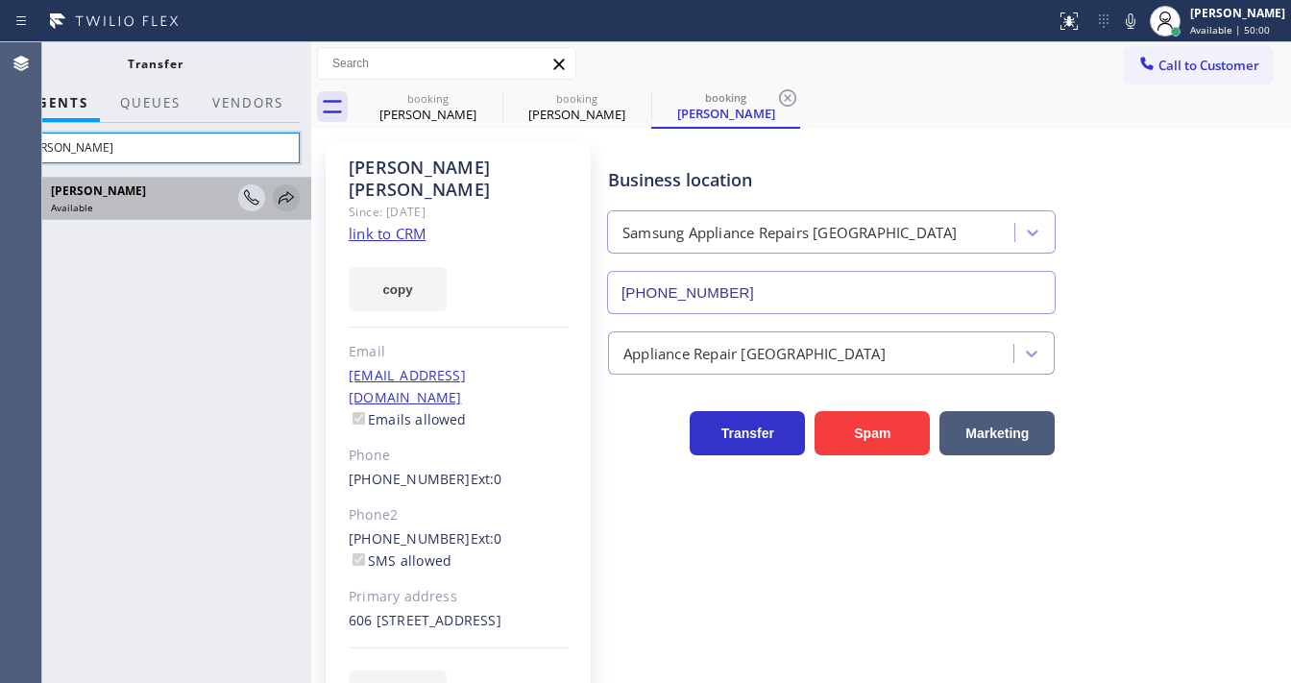
type input "[PERSON_NAME]"
click at [283, 202] on icon at bounding box center [286, 197] width 23 height 23
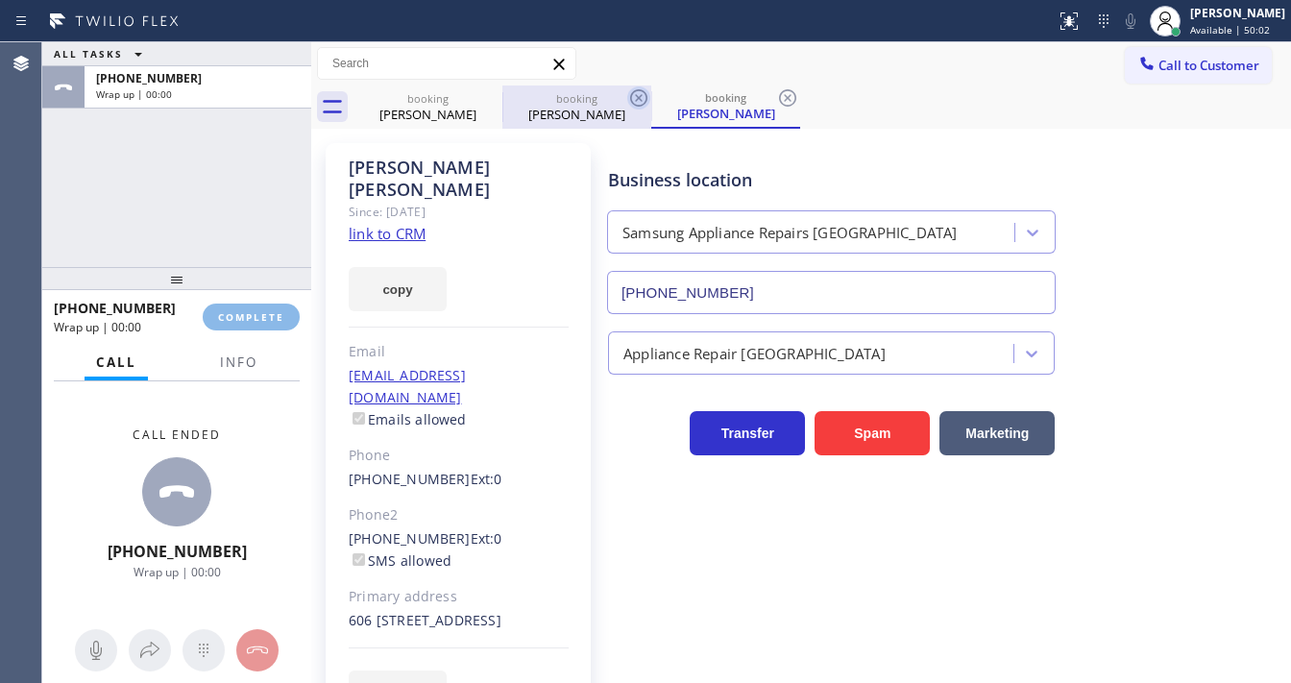
click at [630, 97] on icon at bounding box center [638, 97] width 17 height 17
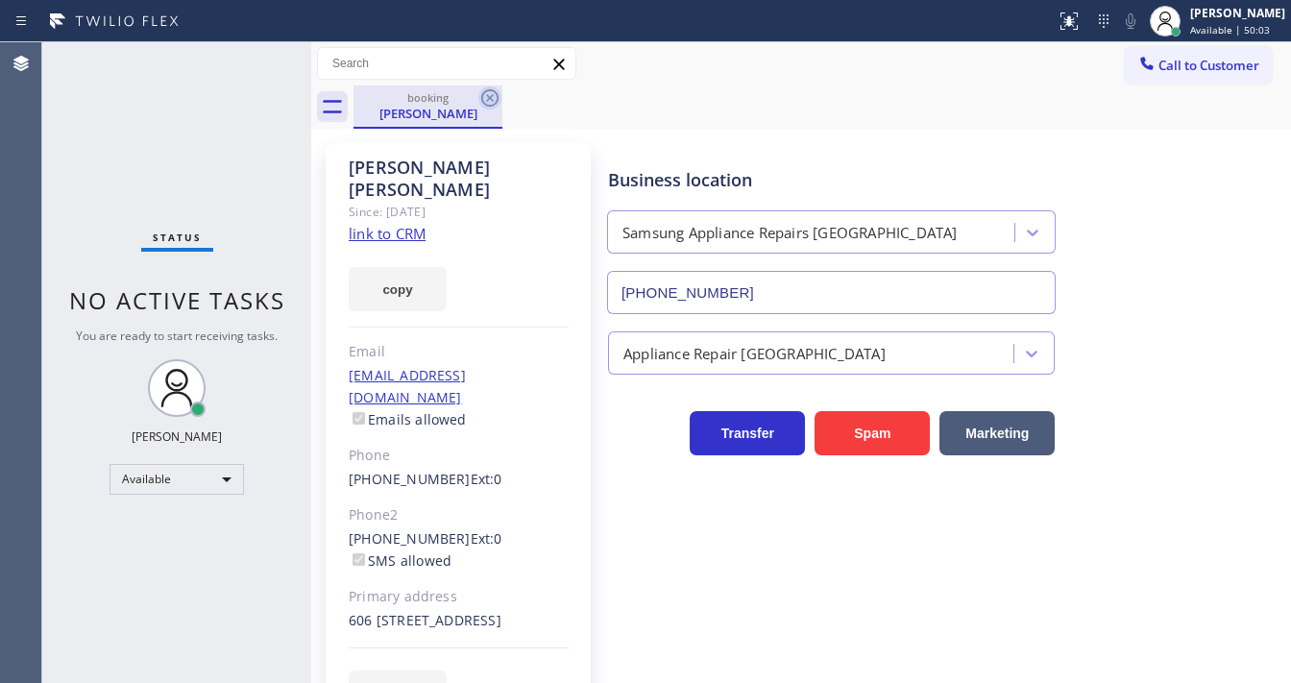
click at [491, 97] on icon at bounding box center [489, 97] width 17 height 17
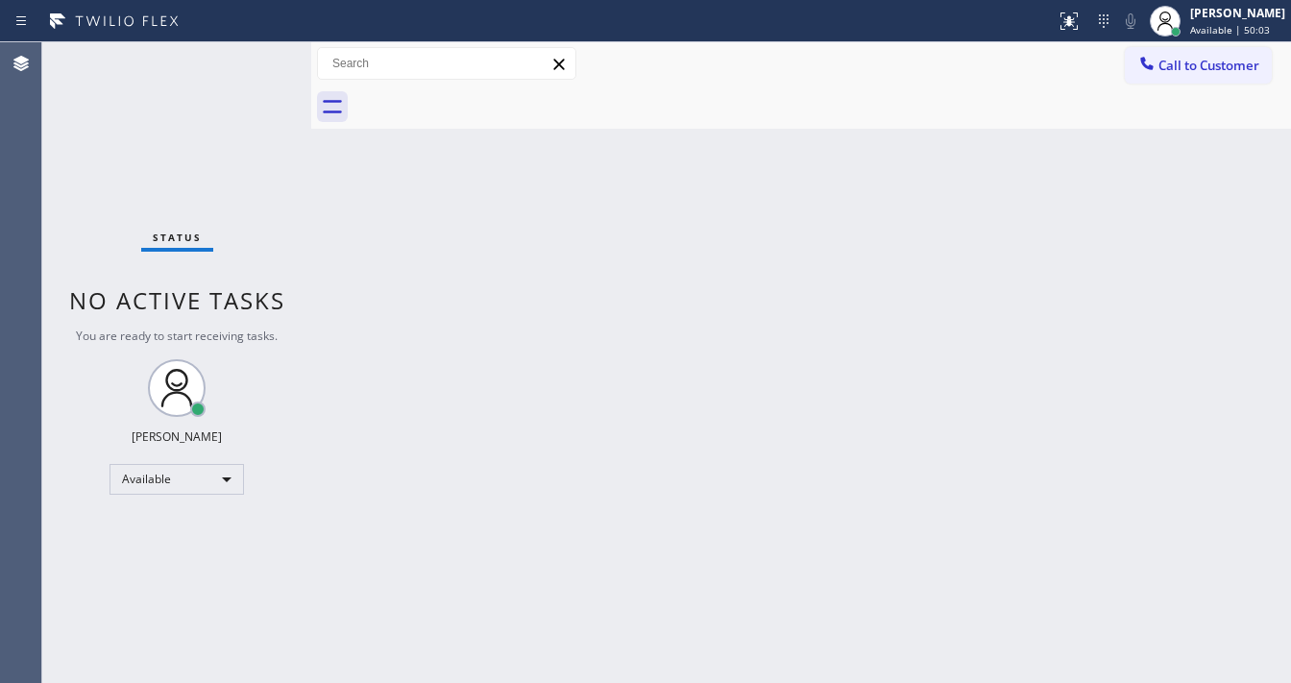
click at [188, 177] on div "Status No active tasks You are ready to start receiving tasks. [PERSON_NAME]" at bounding box center [176, 362] width 269 height 640
click at [227, 73] on div "Status No active tasks You are ready to start receiving tasks. [PERSON_NAME]" at bounding box center [176, 362] width 269 height 640
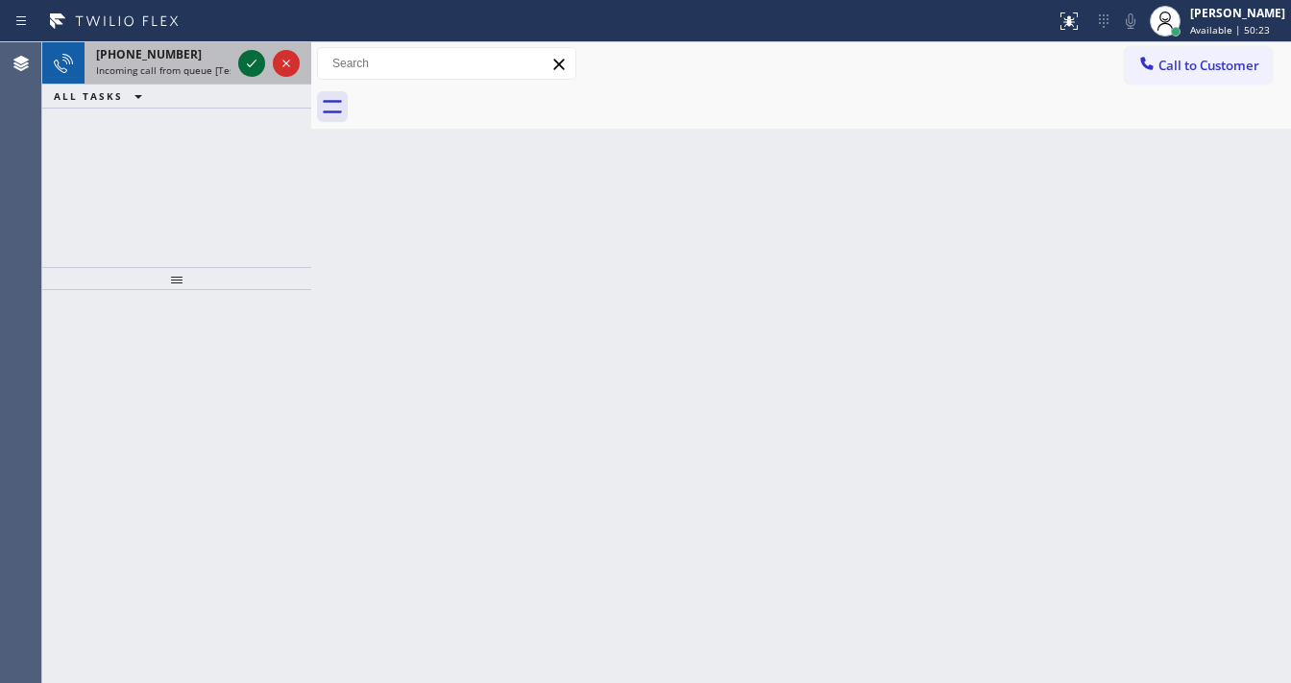
click at [242, 61] on icon at bounding box center [251, 63] width 23 height 23
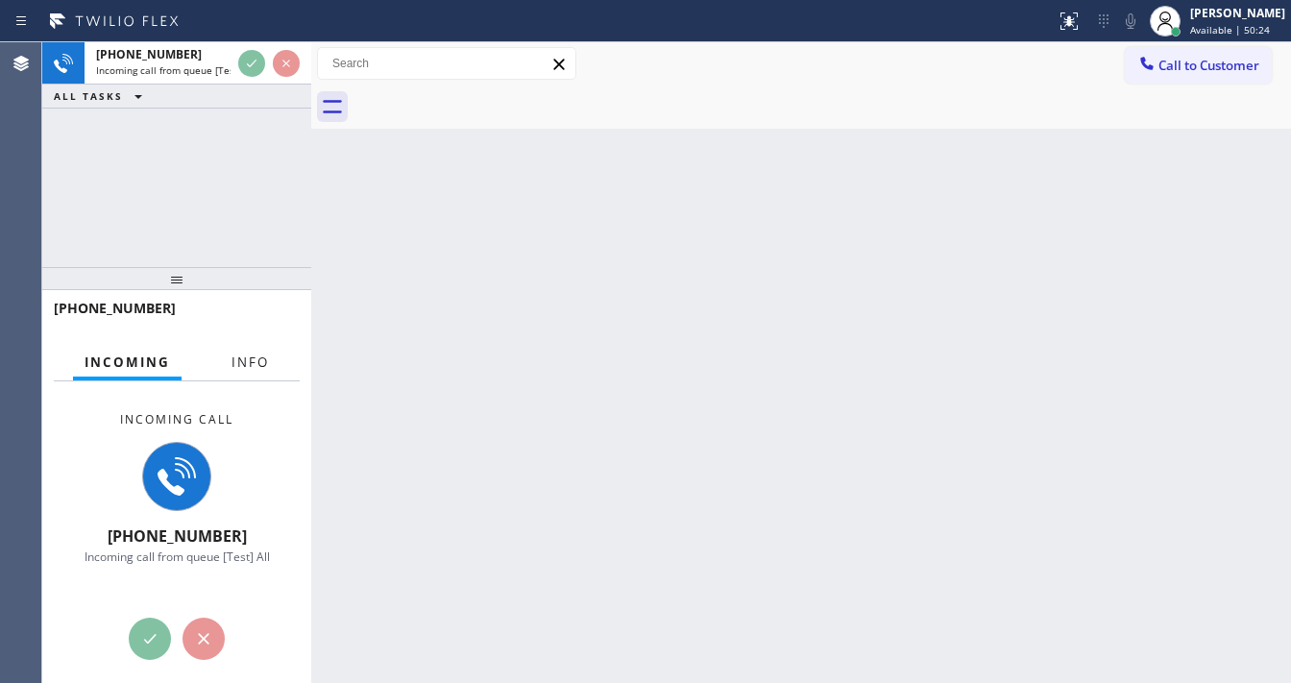
click at [242, 361] on span "Info" at bounding box center [249, 361] width 37 height 17
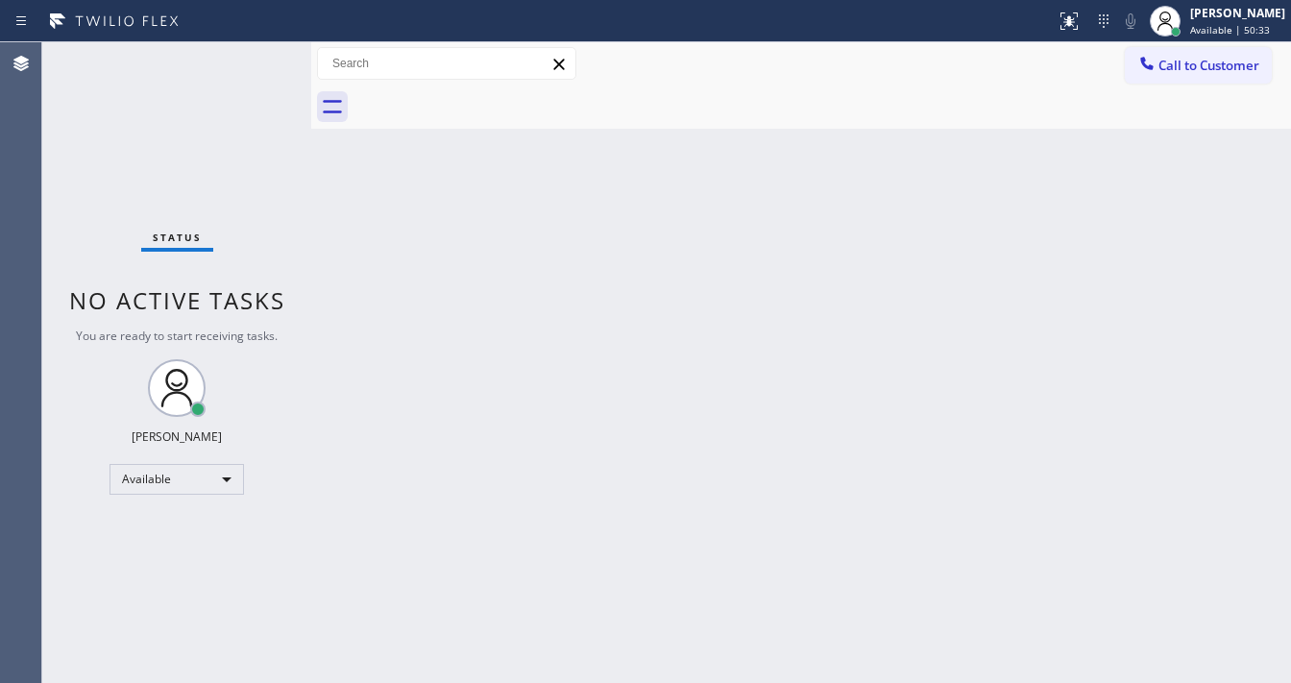
click at [224, 80] on div "Status No active tasks You are ready to start receiving tasks. [PERSON_NAME]" at bounding box center [176, 362] width 269 height 640
click at [224, 79] on div "Status No active tasks You are ready to start receiving tasks. [PERSON_NAME]" at bounding box center [176, 362] width 269 height 640
click at [270, 60] on div "Status No active tasks You are ready to start receiving tasks. [PERSON_NAME]" at bounding box center [176, 362] width 269 height 640
click at [250, 38] on div "Status report No issues detected If you experience an issue, please download th…" at bounding box center [645, 21] width 1291 height 42
click at [252, 44] on div "Status No active tasks You are ready to start receiving tasks. [PERSON_NAME]" at bounding box center [176, 362] width 269 height 640
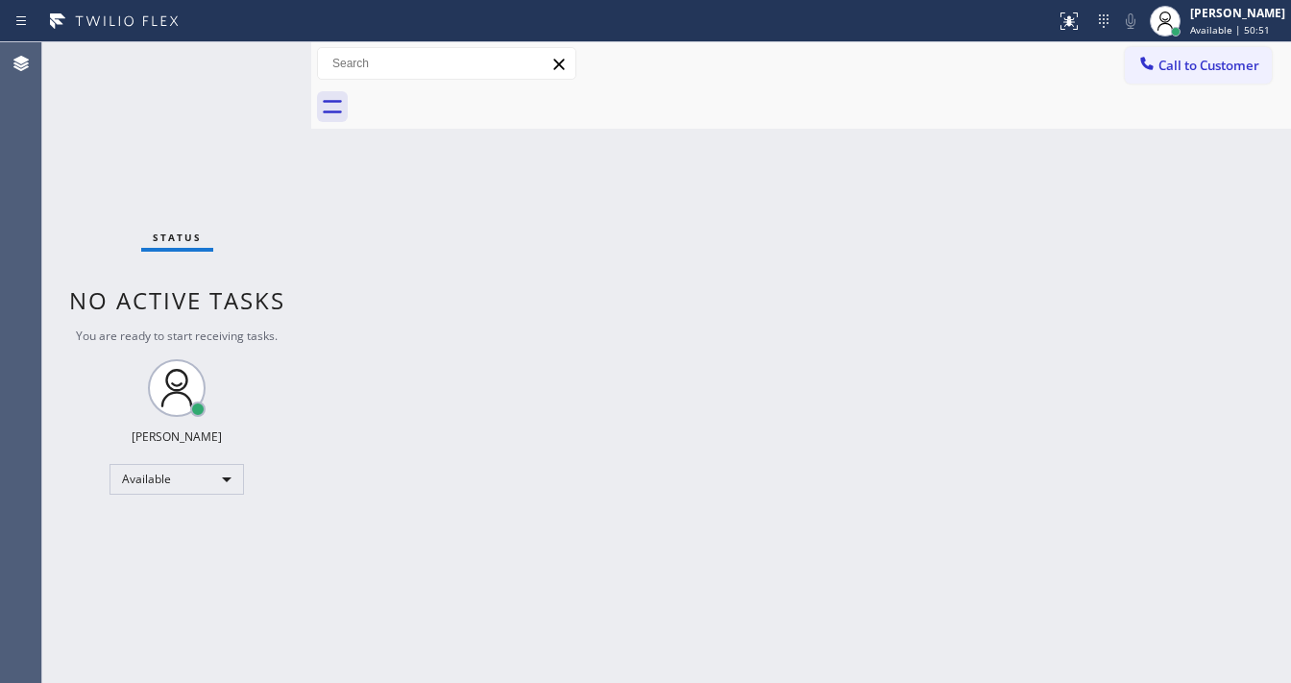
click at [253, 49] on div "Status No active tasks You are ready to start receiving tasks. [PERSON_NAME]" at bounding box center [176, 362] width 269 height 640
click at [254, 50] on div "Status No active tasks You are ready to start receiving tasks. [PERSON_NAME]" at bounding box center [176, 362] width 269 height 640
click at [253, 59] on div "Status No active tasks You are ready to start receiving tasks. [PERSON_NAME]" at bounding box center [176, 362] width 269 height 640
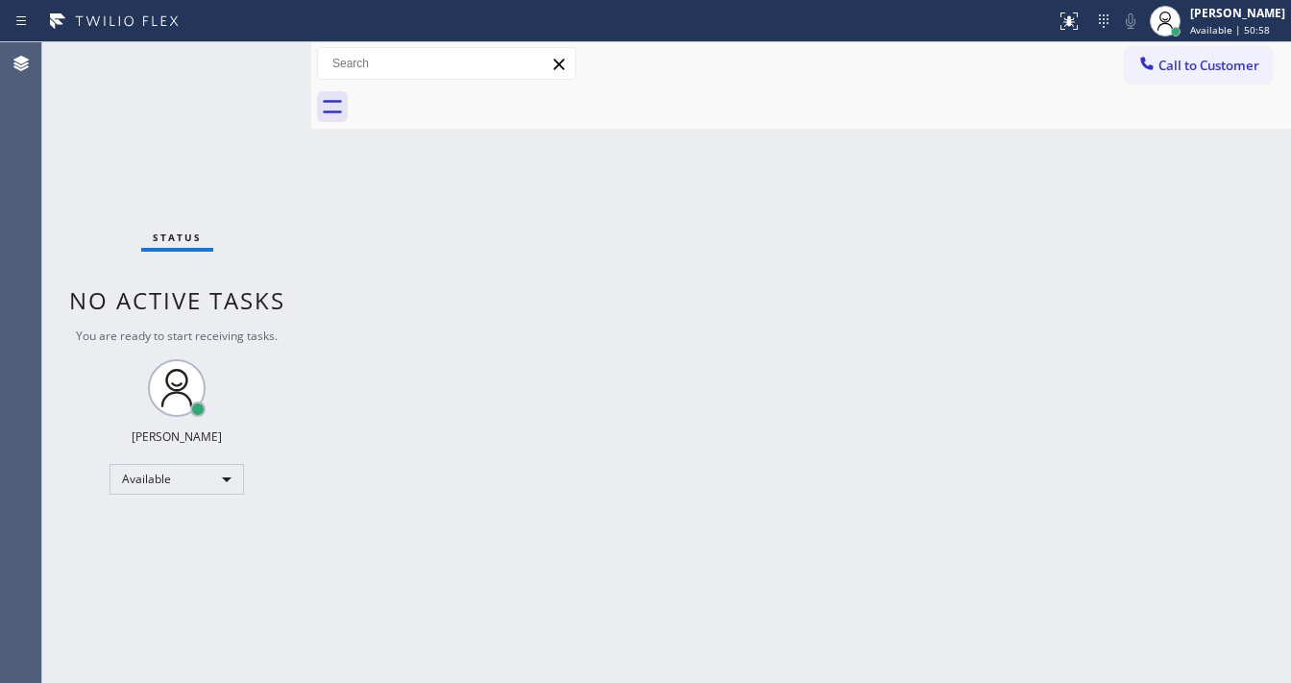
click at [253, 59] on div "Status No active tasks You are ready to start receiving tasks. [PERSON_NAME]" at bounding box center [176, 362] width 269 height 640
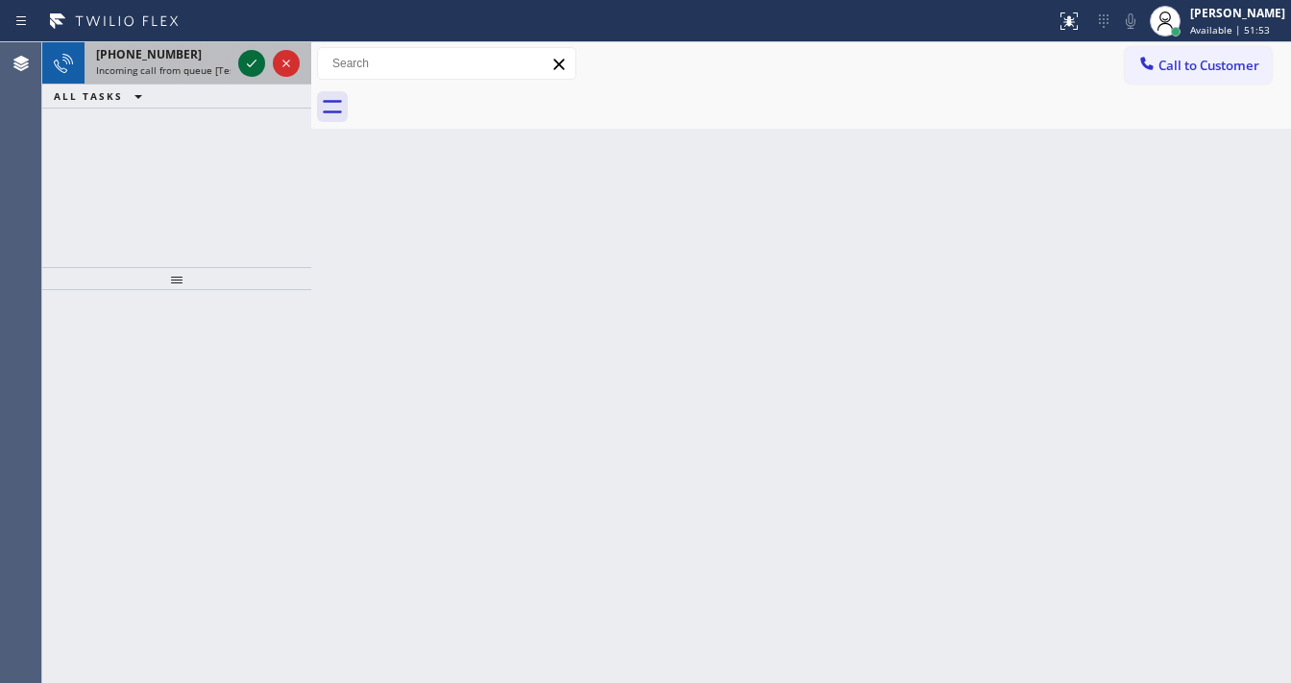
click at [253, 65] on icon at bounding box center [251, 63] width 23 height 23
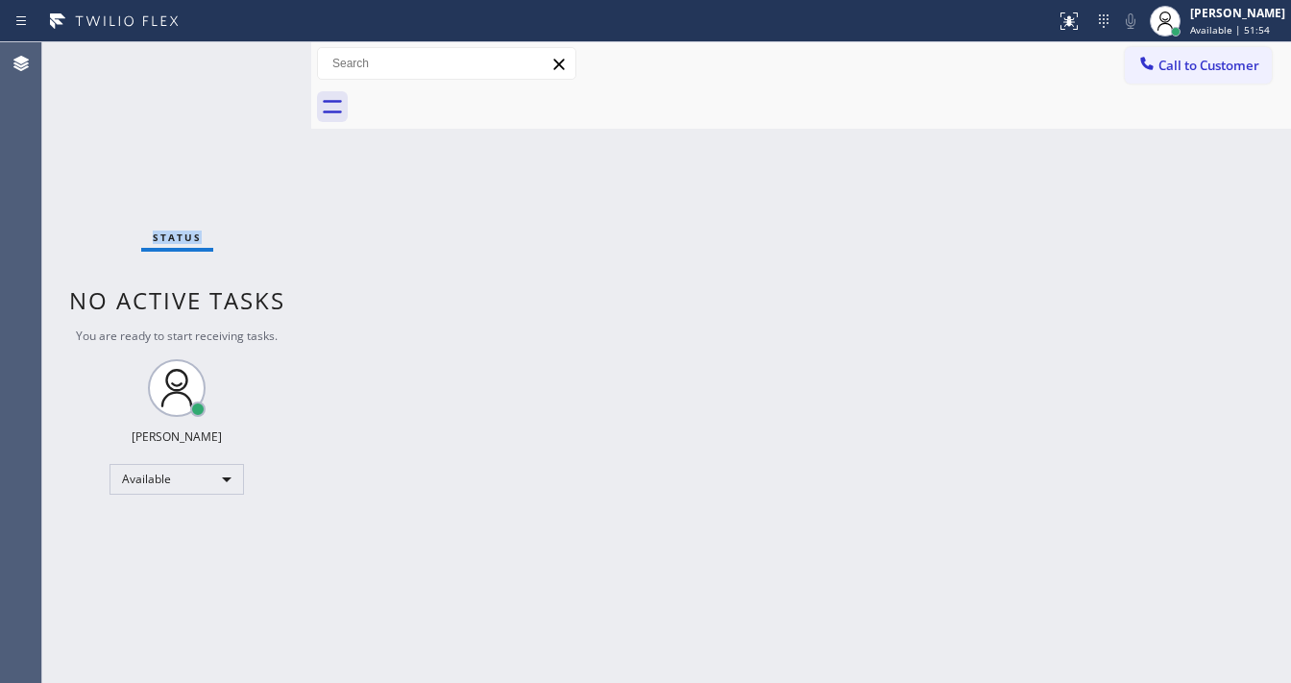
click at [253, 65] on div "Status No active tasks You are ready to start receiving tasks. [PERSON_NAME]" at bounding box center [176, 362] width 269 height 640
click at [1072, 22] on icon at bounding box center [1066, 18] width 12 height 13
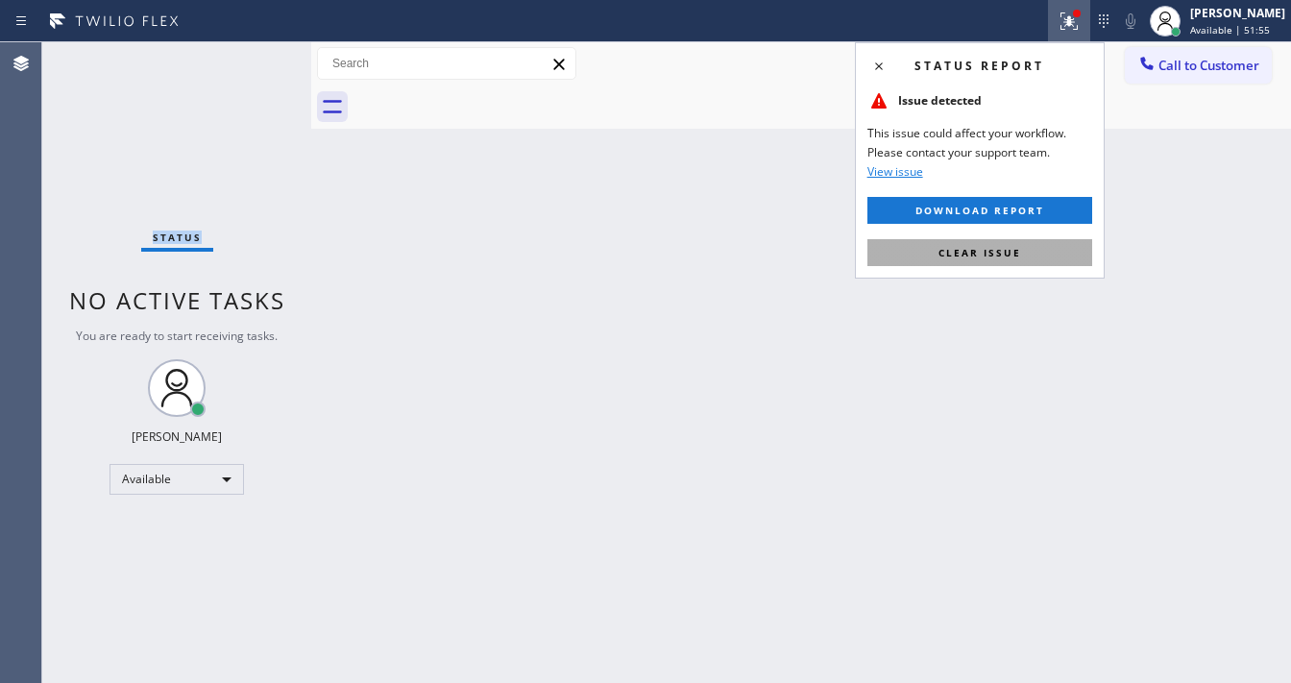
click at [1030, 251] on button "Clear issue" at bounding box center [979, 252] width 225 height 27
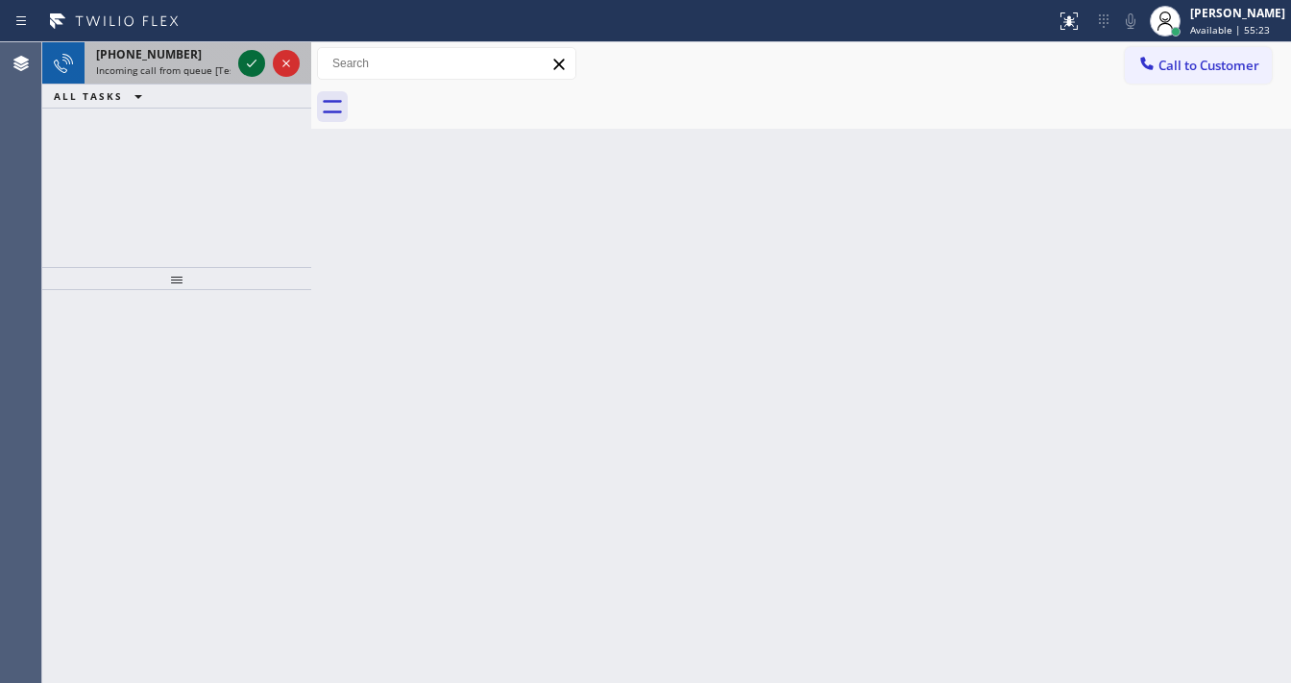
click at [248, 69] on icon at bounding box center [251, 63] width 23 height 23
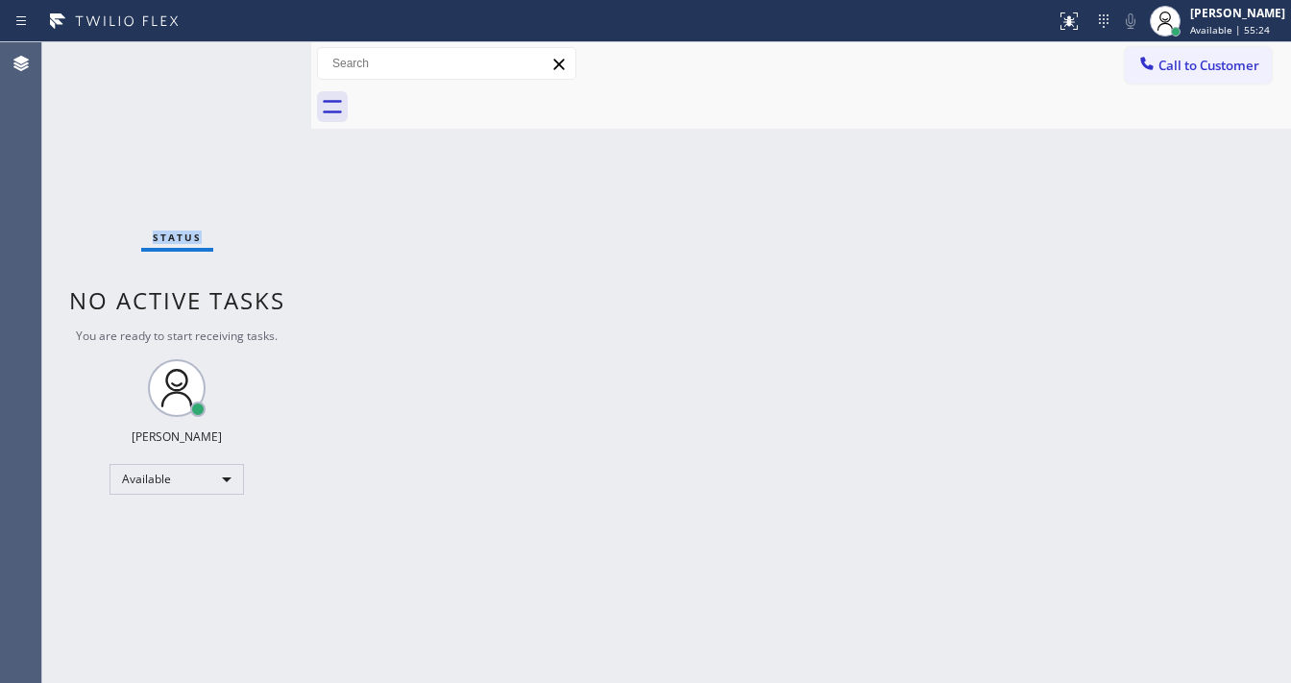
click at [248, 69] on div "Status No active tasks You are ready to start receiving tasks. [PERSON_NAME]" at bounding box center [176, 362] width 269 height 640
click at [256, 53] on div "Status No active tasks You are ready to start receiving tasks. [PERSON_NAME]" at bounding box center [176, 362] width 269 height 640
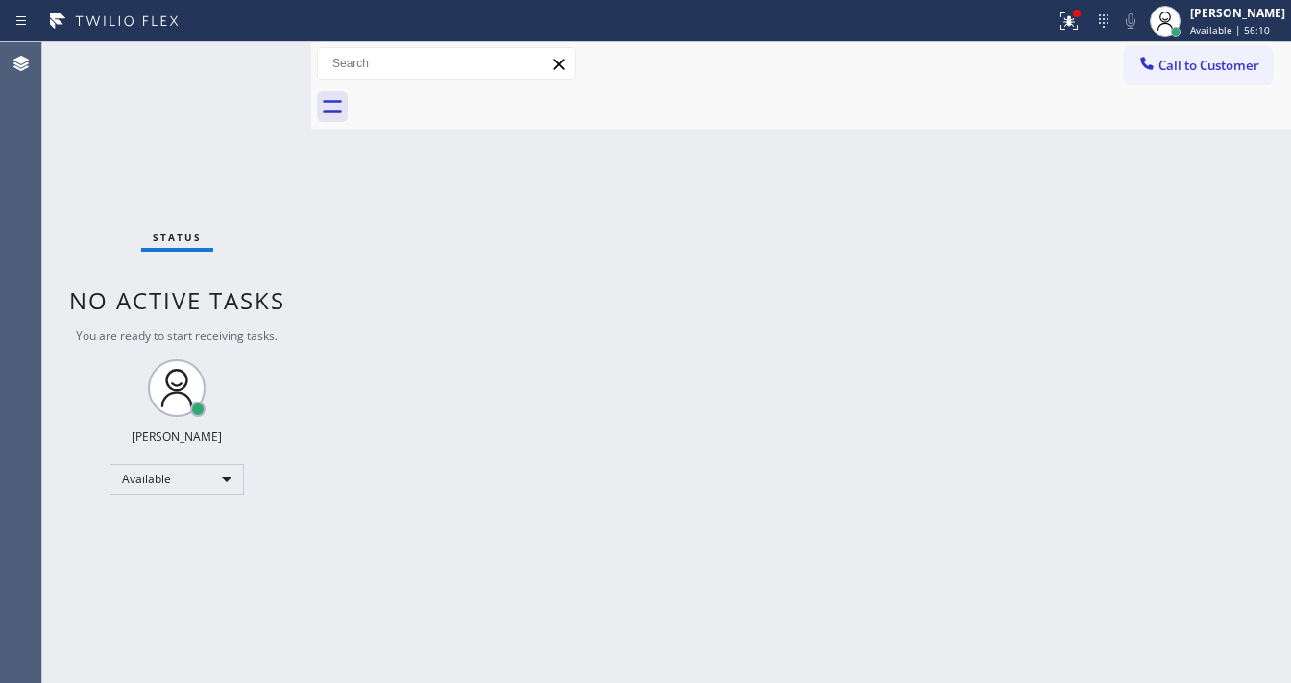
click at [256, 53] on div "Status No active tasks You are ready to start receiving tasks. [PERSON_NAME]" at bounding box center [176, 362] width 269 height 640
click at [243, 56] on div "Status No active tasks You are ready to start receiving tasks. [PERSON_NAME]" at bounding box center [176, 362] width 269 height 640
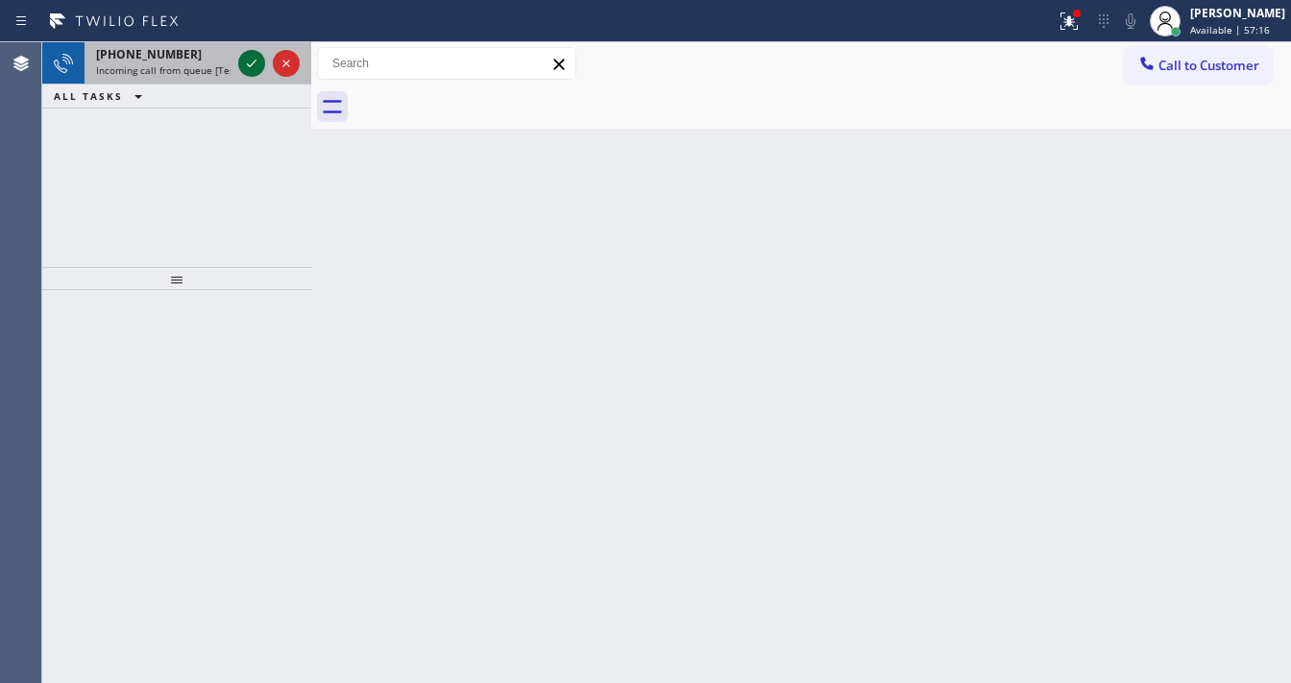
click at [249, 55] on icon at bounding box center [251, 63] width 23 height 23
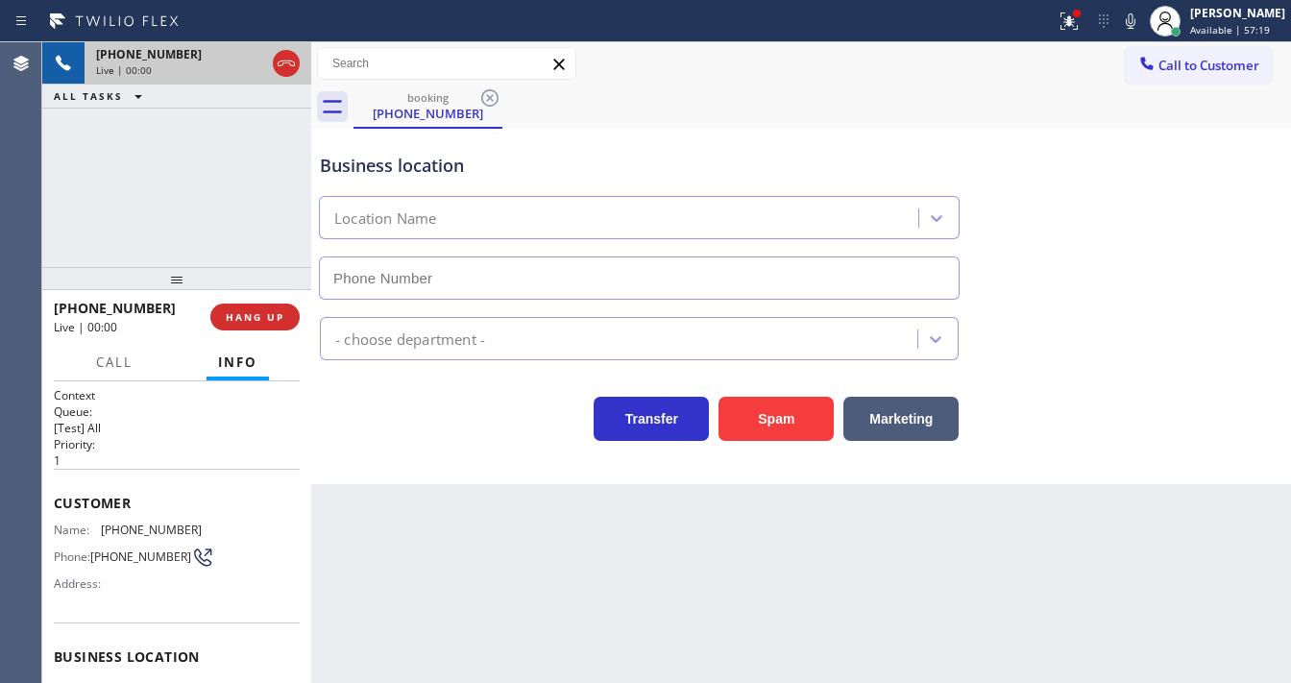
type input "[PHONE_NUMBER]"
click at [542, 471] on div "Business location Star HVAC Company [PHONE_NUMBER] HVAC Transfer Spam Marketing" at bounding box center [800, 306] width 979 height 355
click at [768, 423] on button "Spam" at bounding box center [775, 419] width 115 height 44
drag, startPoint x: 1084, startPoint y: 22, endPoint x: 1075, endPoint y: 146, distance: 124.2
click at [1077, 24] on g at bounding box center [1068, 20] width 17 height 17
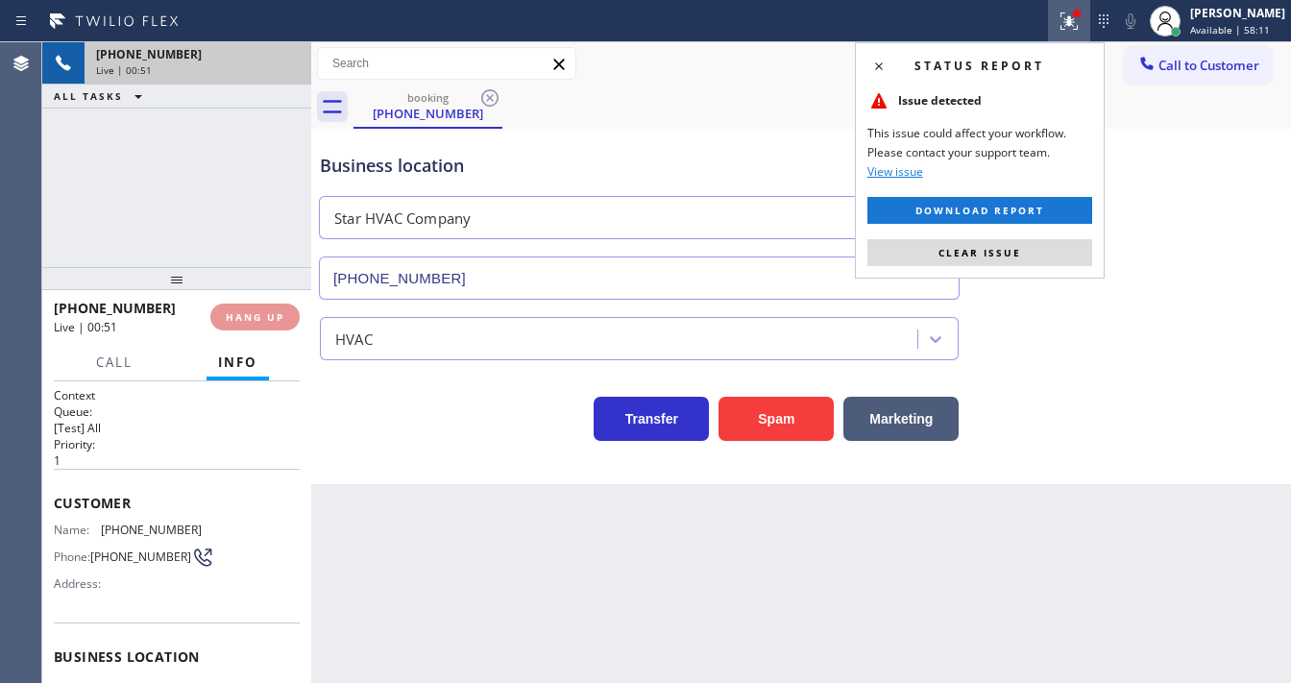
click at [1034, 261] on button "Clear issue" at bounding box center [979, 252] width 225 height 27
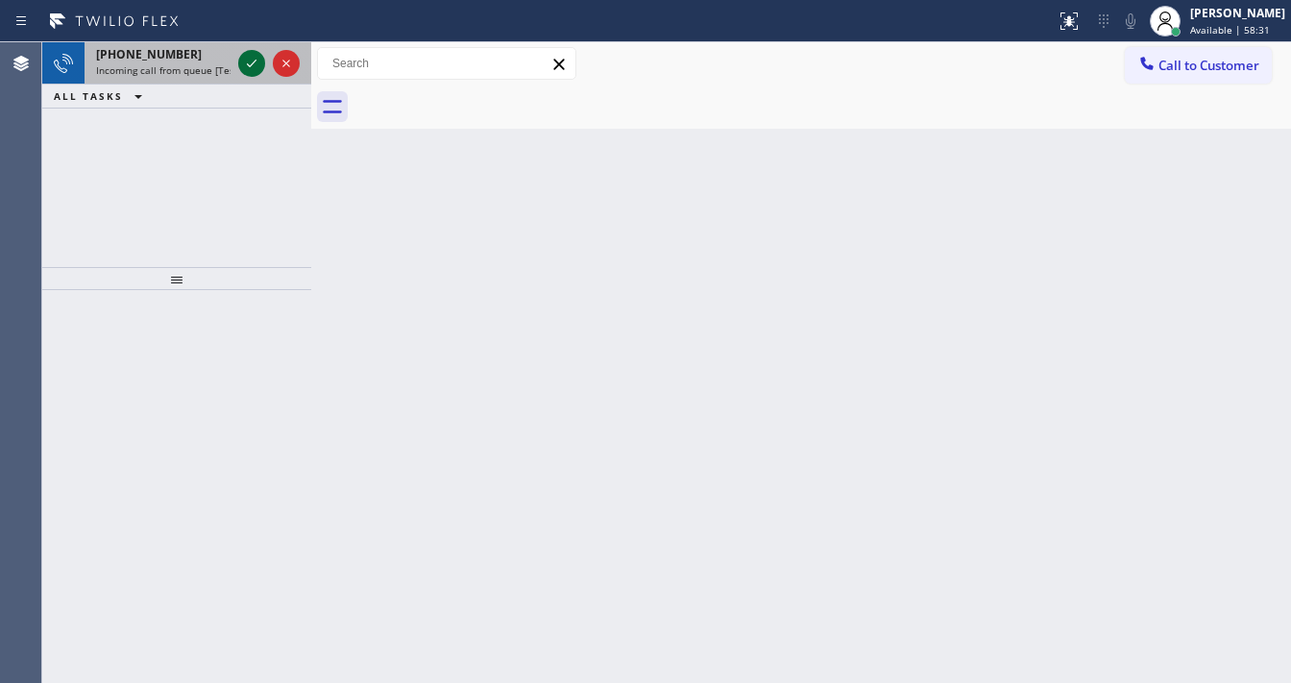
click at [242, 67] on icon at bounding box center [251, 63] width 23 height 23
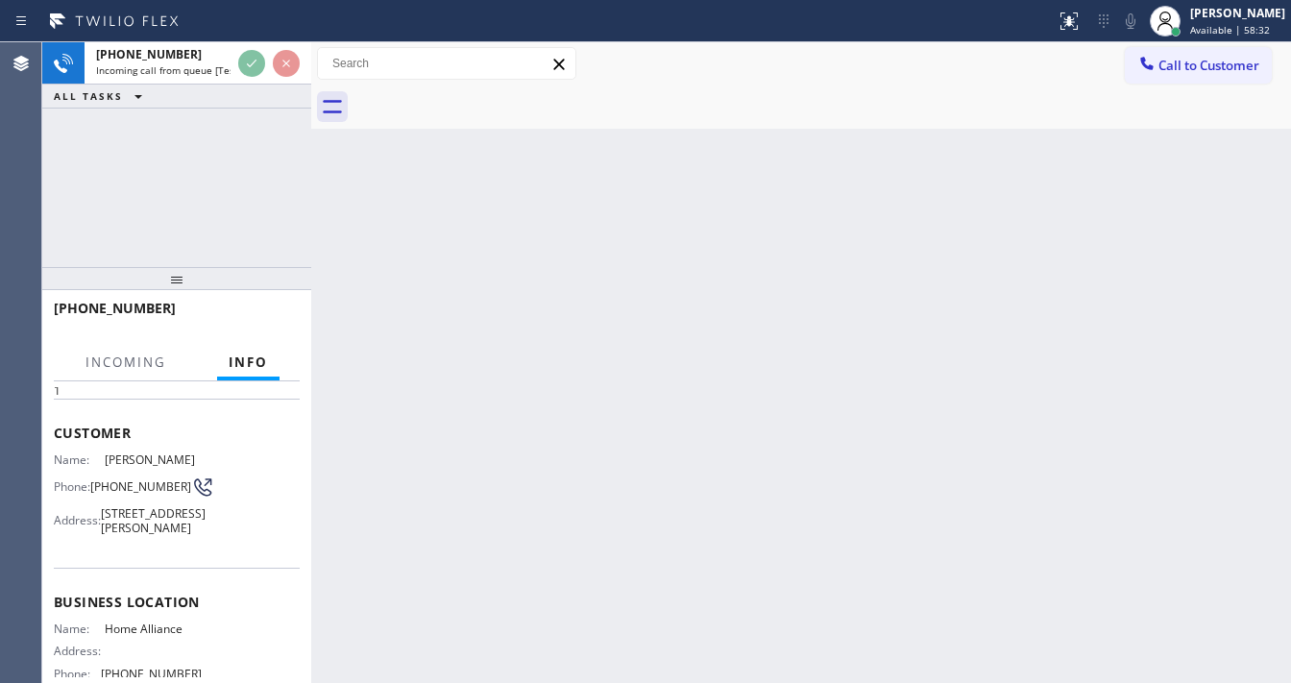
scroll to position [230, 0]
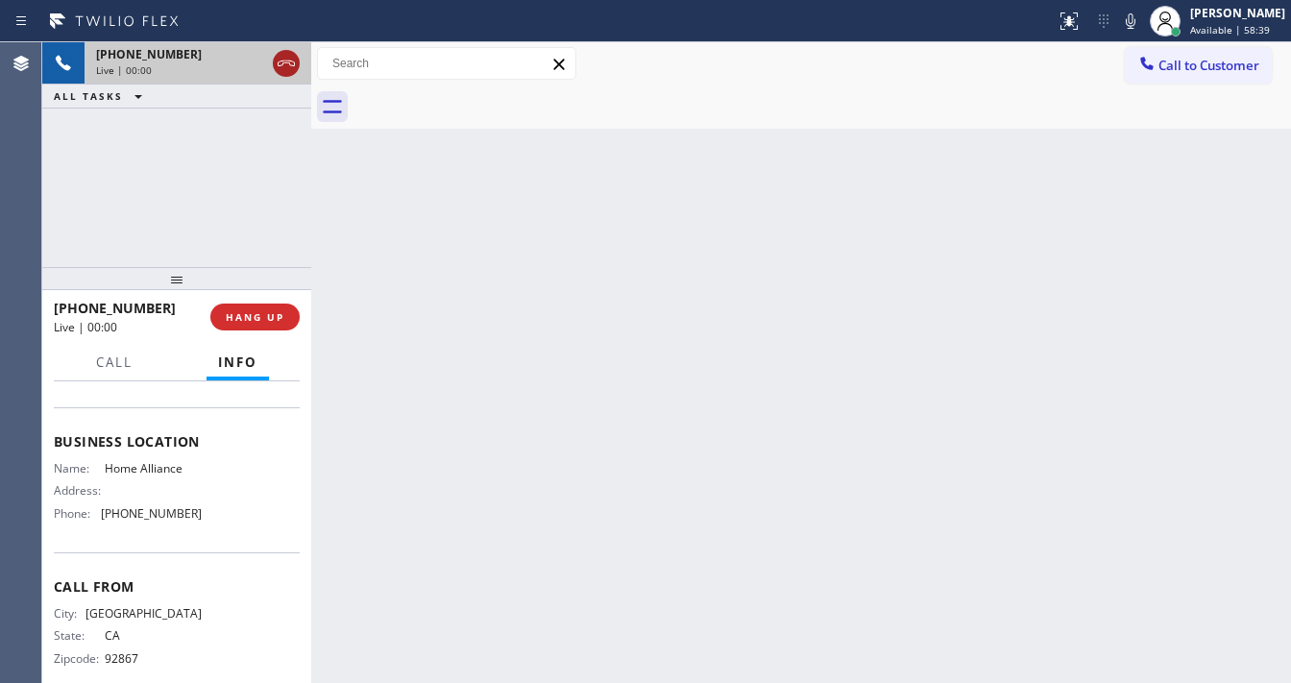
click at [290, 75] on button at bounding box center [286, 63] width 27 height 27
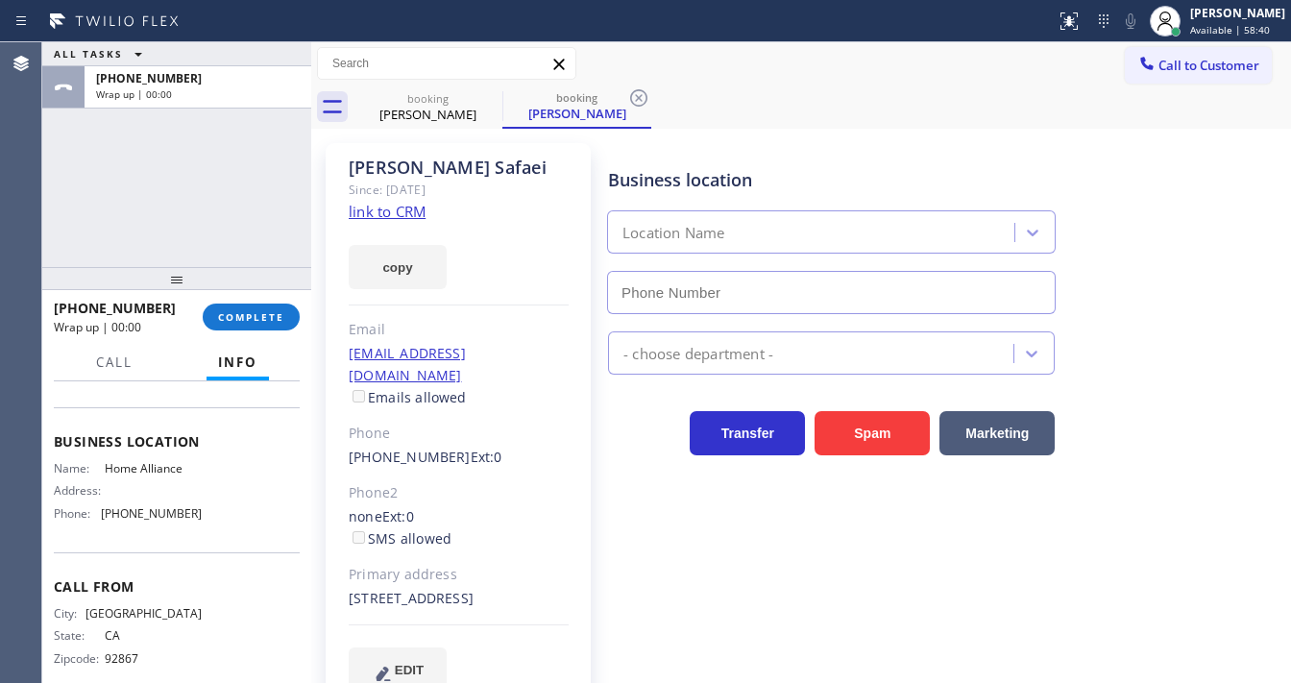
click at [392, 214] on link "link to CRM" at bounding box center [387, 211] width 77 height 19
type input "[PHONE_NUMBER]"
click at [275, 305] on button "COMPLETE" at bounding box center [251, 316] width 97 height 27
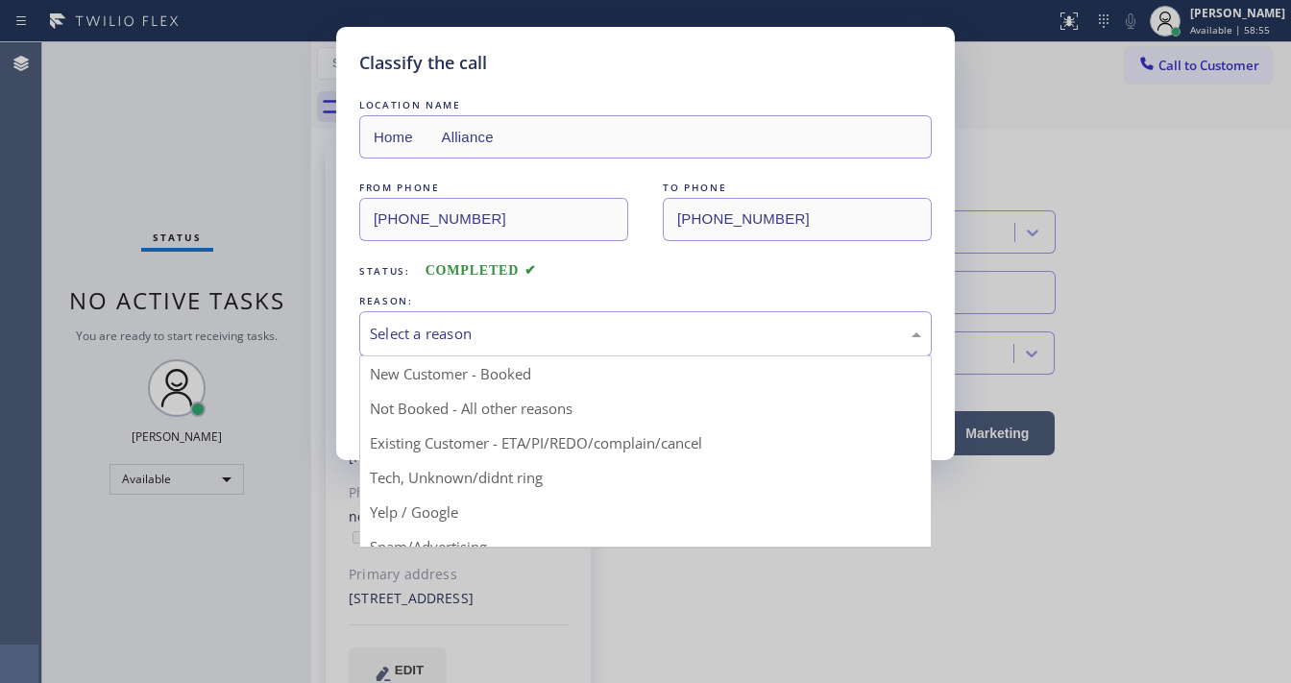
drag, startPoint x: 450, startPoint y: 329, endPoint x: 427, endPoint y: 418, distance: 91.3
click at [450, 335] on div "Select a reason" at bounding box center [645, 334] width 551 height 22
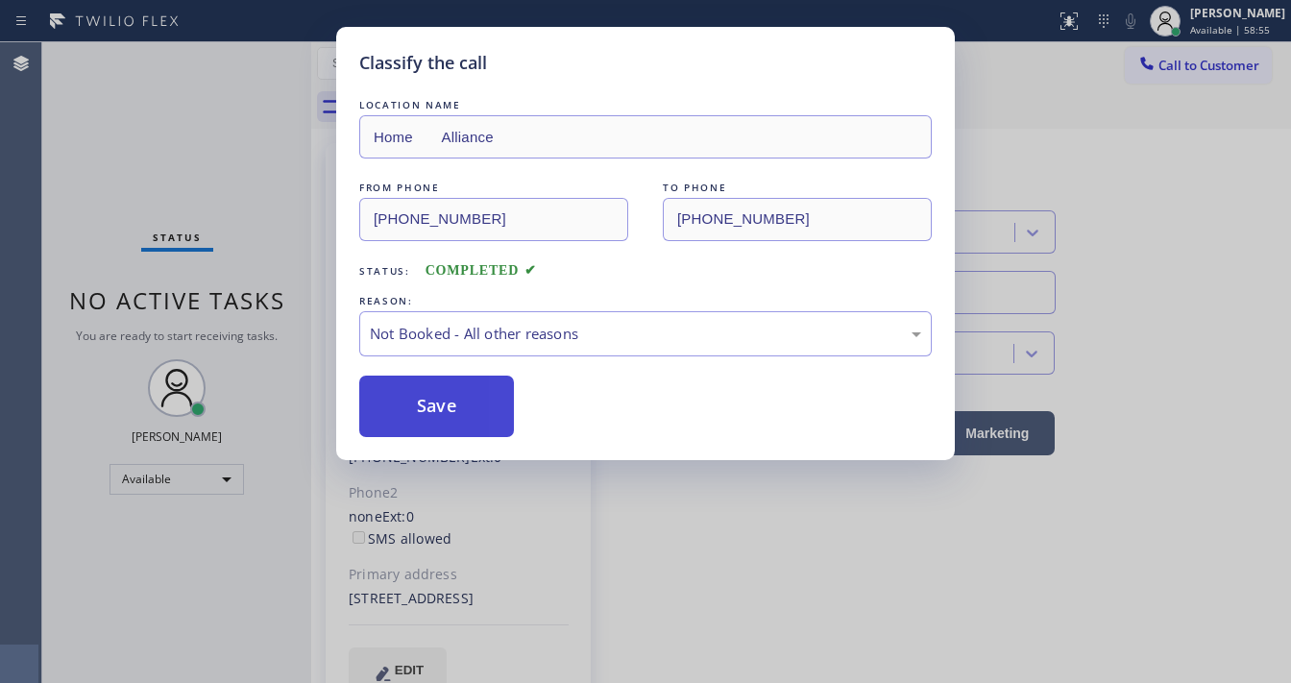
click at [421, 418] on button "Save" at bounding box center [436, 405] width 155 height 61
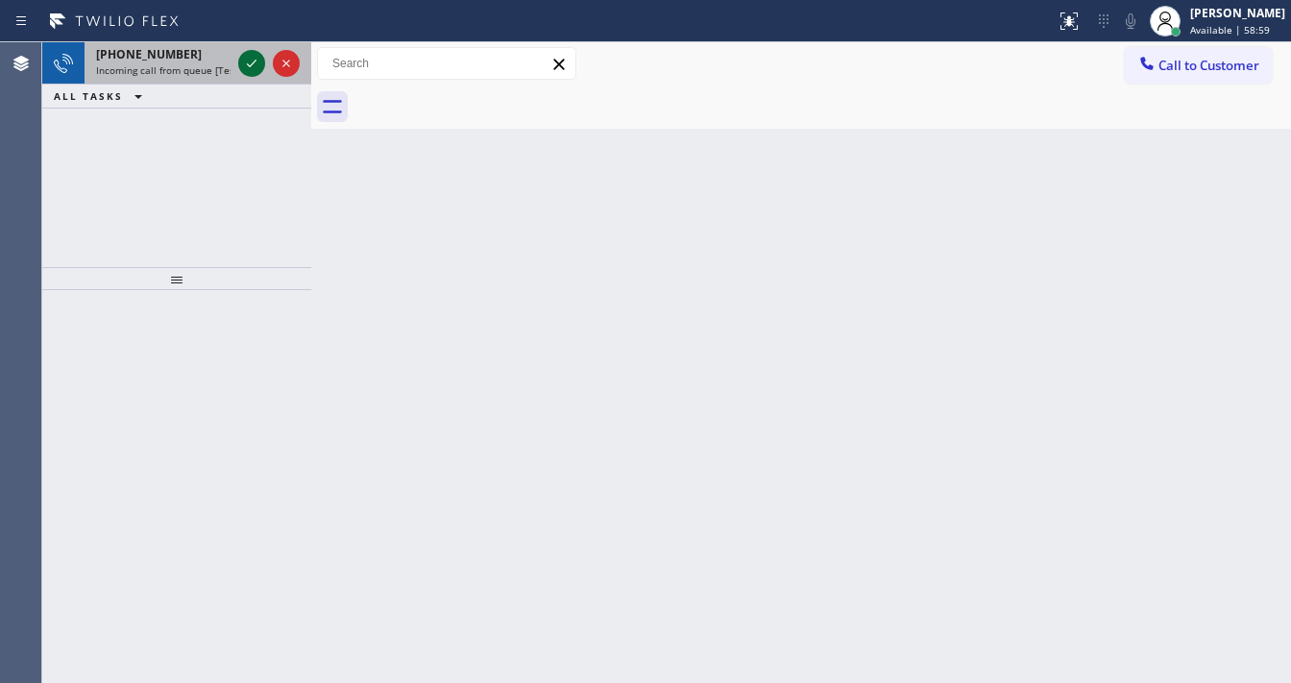
click at [243, 52] on icon at bounding box center [251, 63] width 23 height 23
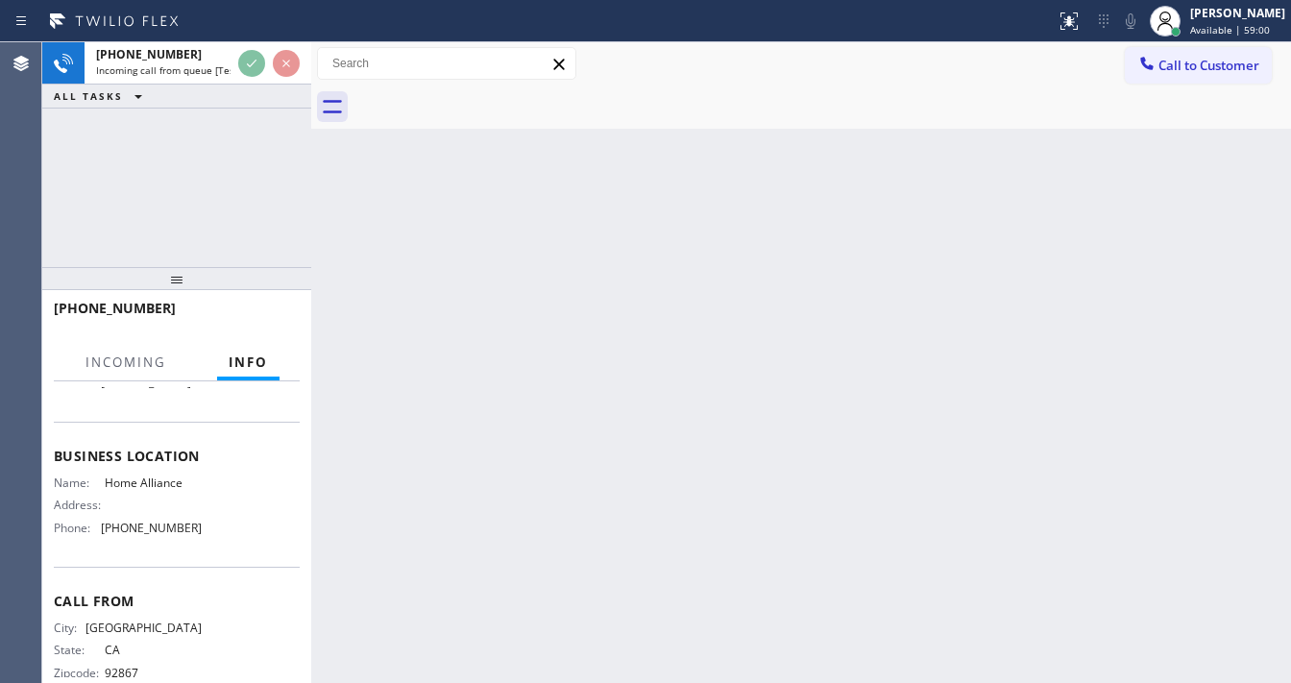
scroll to position [230, 0]
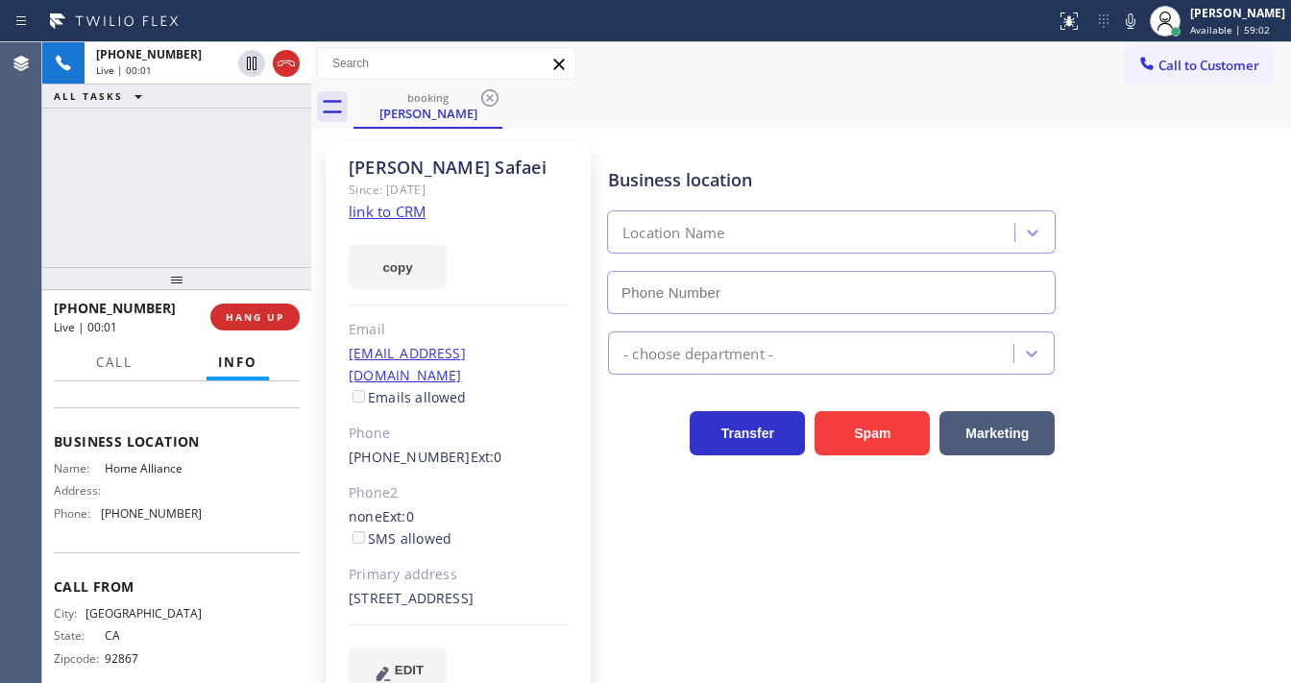
type input "[PHONE_NUMBER]"
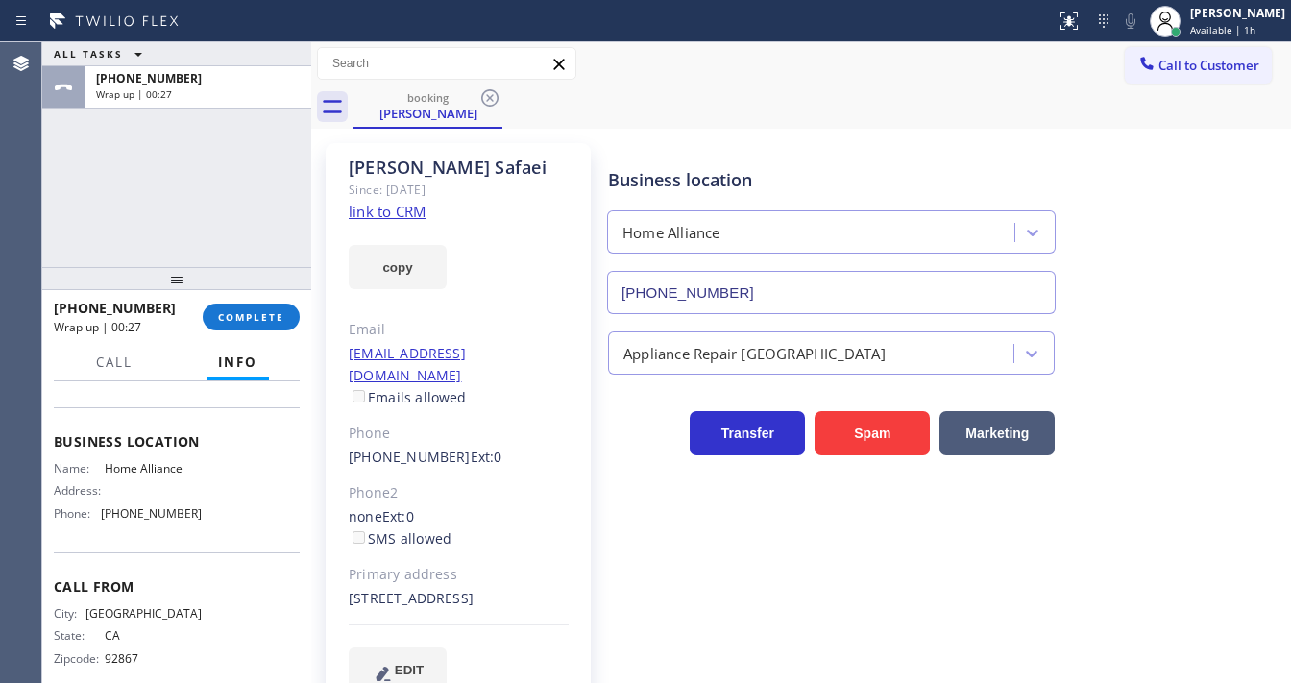
click at [253, 221] on div "ALL TASKS ALL TASKS ACTIVE TASKS TASKS IN WRAP UP [PHONE_NUMBER] Wrap up | 00:27" at bounding box center [176, 154] width 269 height 225
click at [396, 218] on link "link to CRM" at bounding box center [387, 211] width 77 height 19
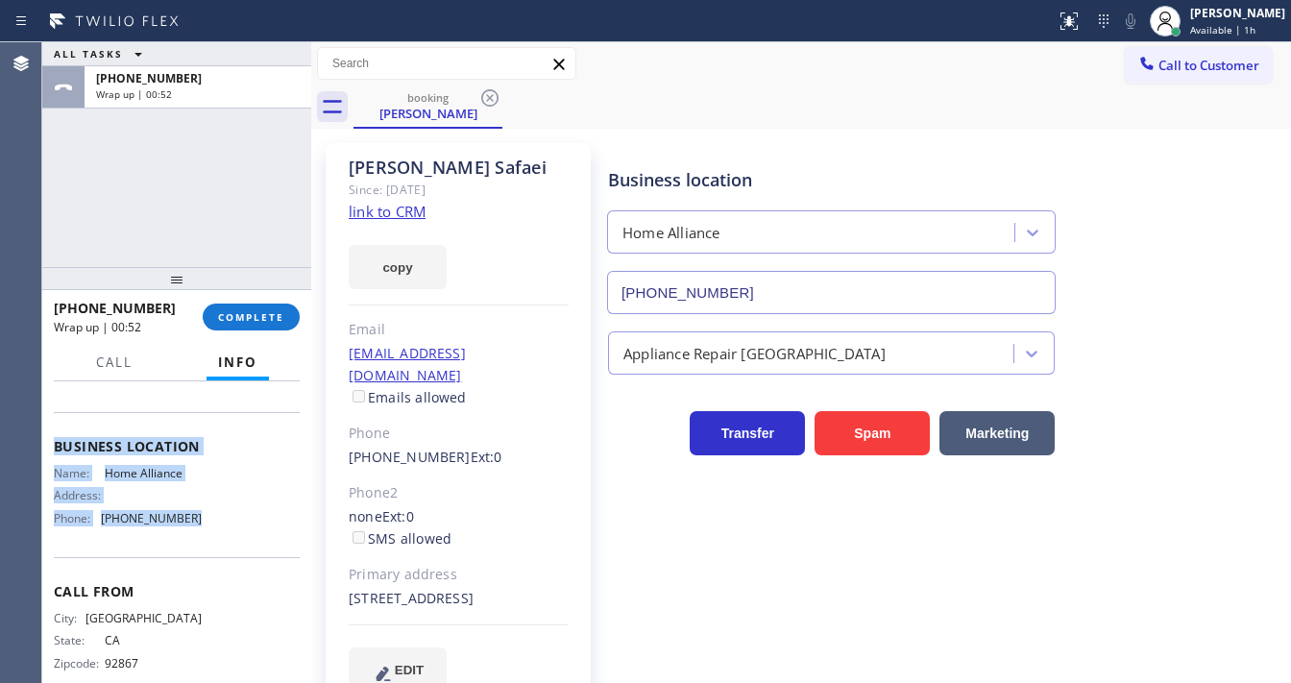
scroll to position [267, 0]
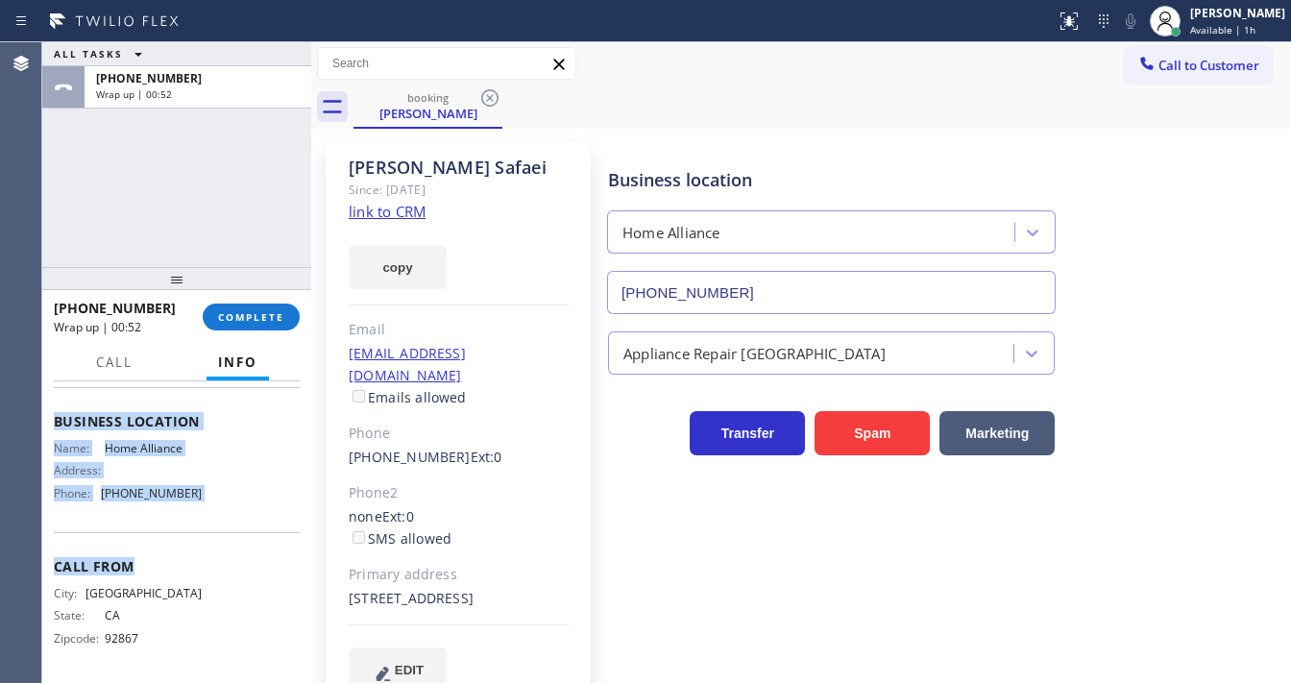
drag, startPoint x: 50, startPoint y: 420, endPoint x: 215, endPoint y: 477, distance: 174.9
click at [227, 526] on div "Context Queue: [Test] All Priority: 1 Customer Name: [PERSON_NAME] Phone: [PHON…" at bounding box center [176, 532] width 269 height 302
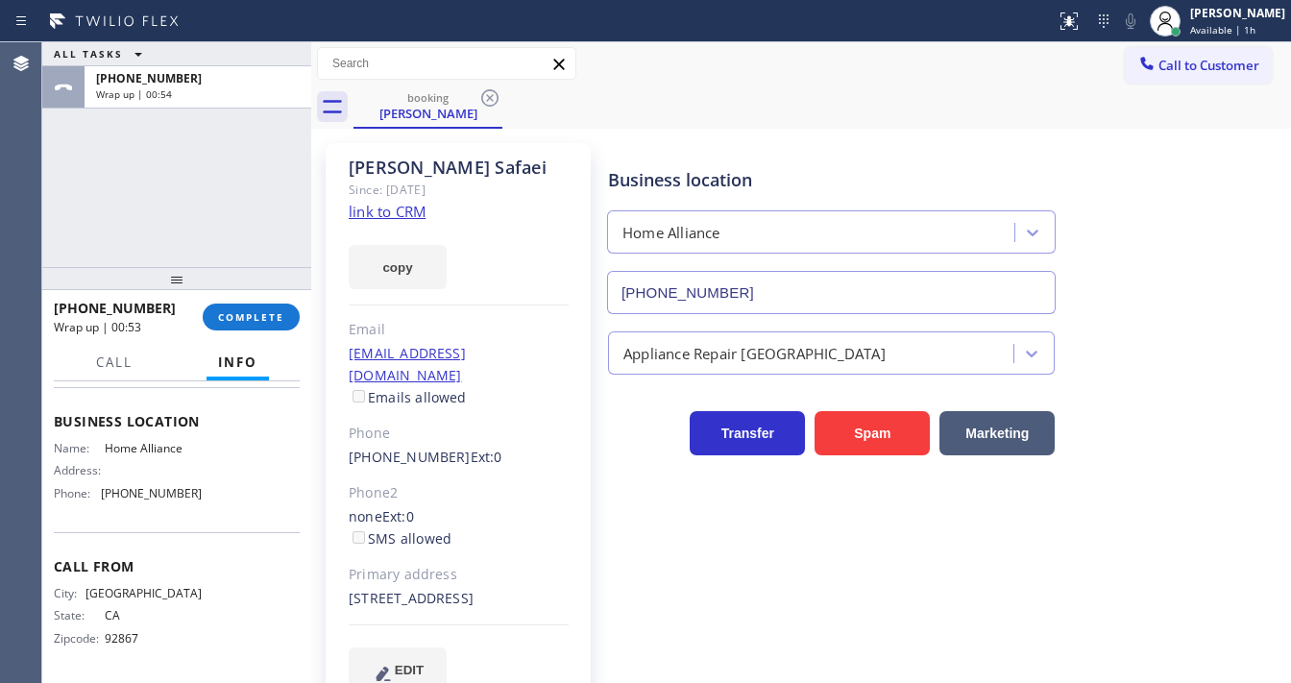
click at [146, 183] on div "ALL TASKS ALL TASKS ACTIVE TASKS TASKS IN WRAP UP [PHONE_NUMBER] Wrap up | 00:54" at bounding box center [176, 154] width 269 height 225
click at [1197, 62] on span "Call to Customer" at bounding box center [1208, 65] width 101 height 17
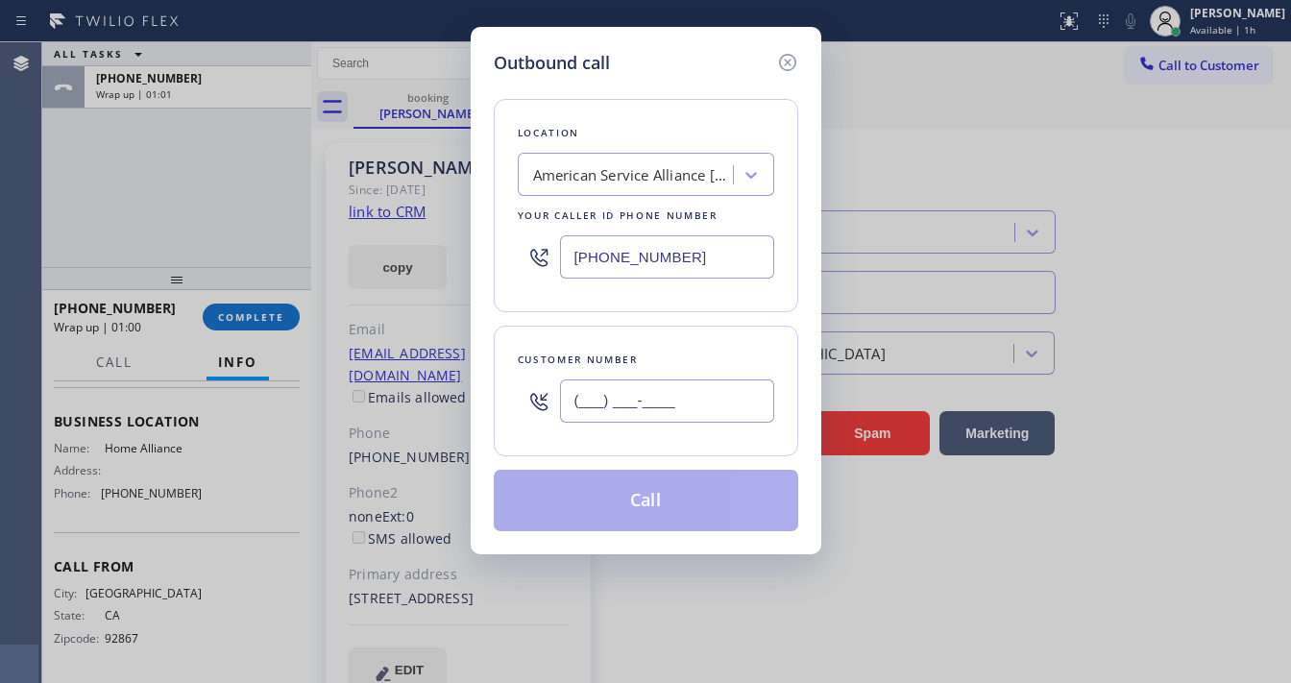
click at [638, 390] on input "(___) ___-____" at bounding box center [667, 400] width 214 height 43
paste input "949) 280-6731"
type input "[PHONE_NUMBER]"
drag, startPoint x: 689, startPoint y: 269, endPoint x: 590, endPoint y: 296, distance: 103.4
click at [690, 266] on input "[PHONE_NUMBER]" at bounding box center [667, 256] width 214 height 43
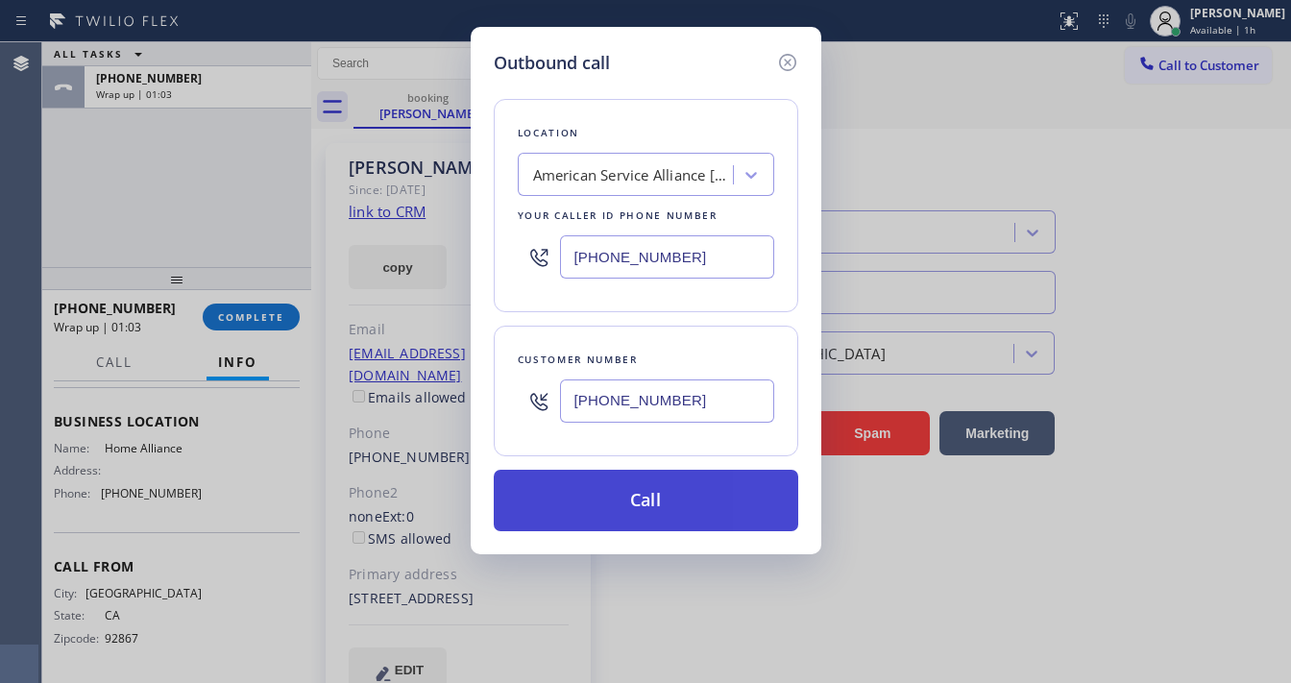
paste input "844) 679-8698"
type input "[PHONE_NUMBER]"
click at [608, 492] on button "Call" at bounding box center [646, 500] width 304 height 61
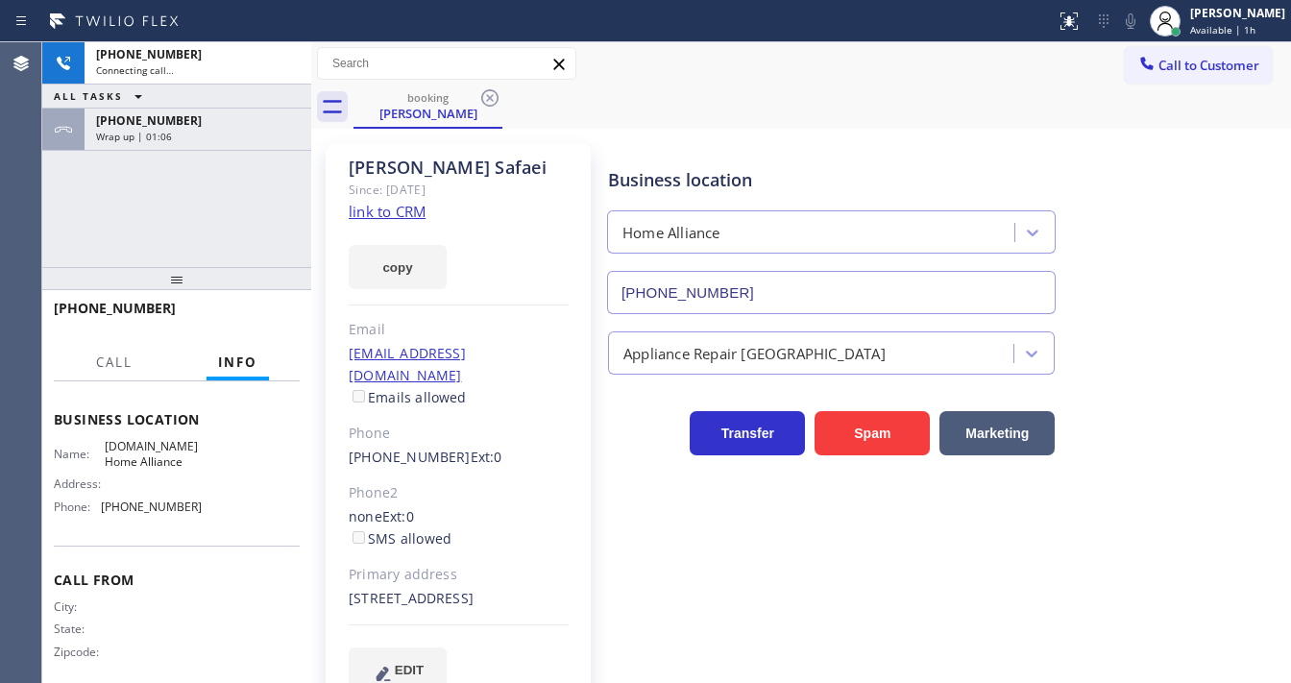
click at [211, 212] on div "[PHONE_NUMBER] Connecting call… ALL TASKS ALL TASKS ACTIVE TASKS TASKS IN WRAP …" at bounding box center [176, 154] width 269 height 225
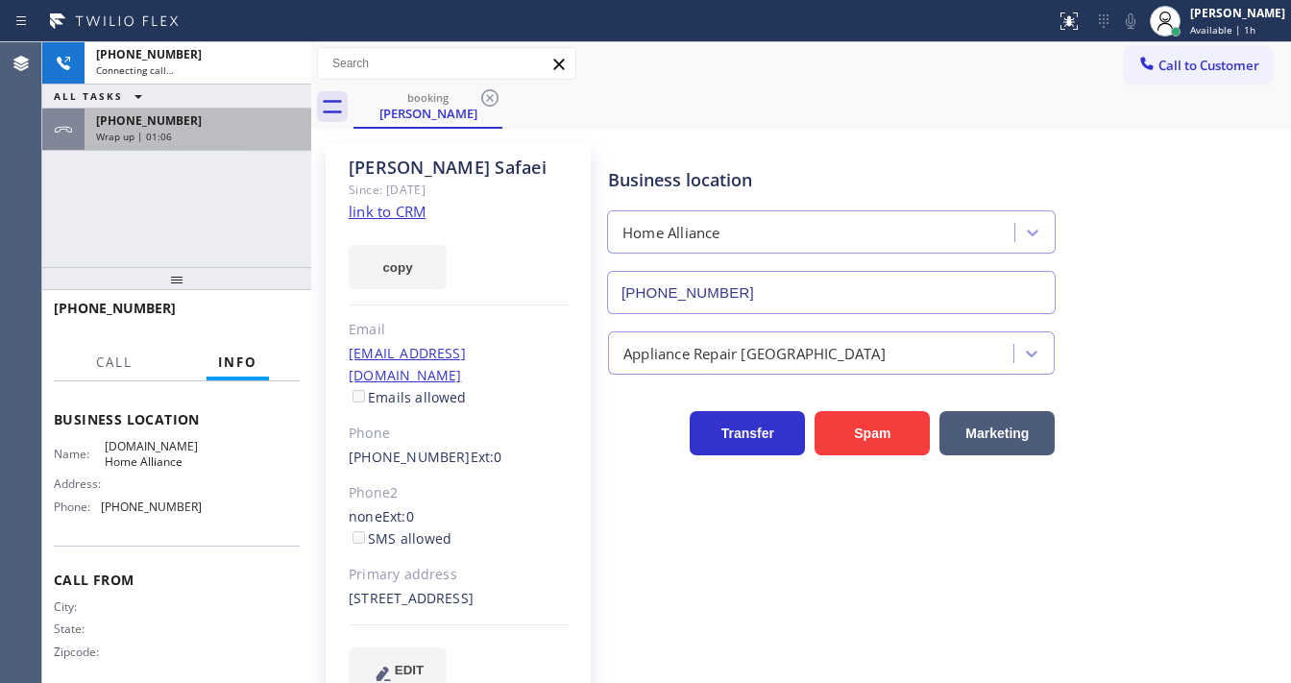
click at [196, 132] on div "Wrap up | 01:06" at bounding box center [198, 136] width 204 height 13
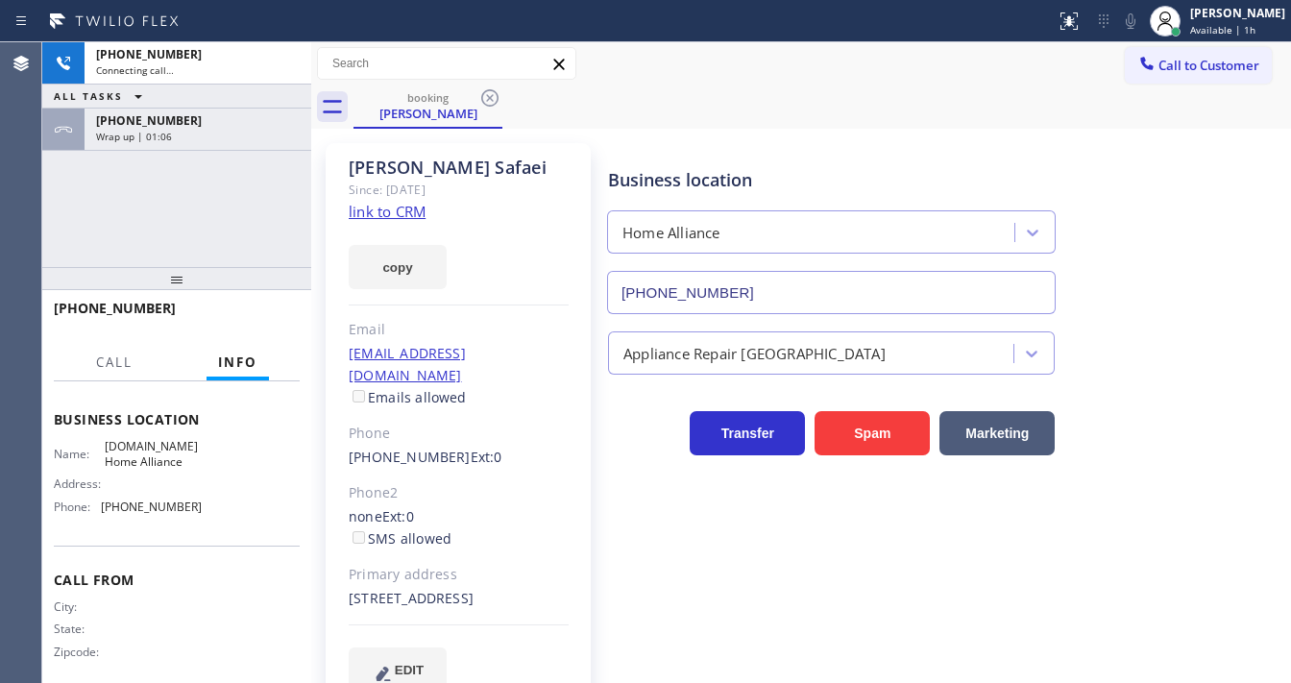
scroll to position [267, 0]
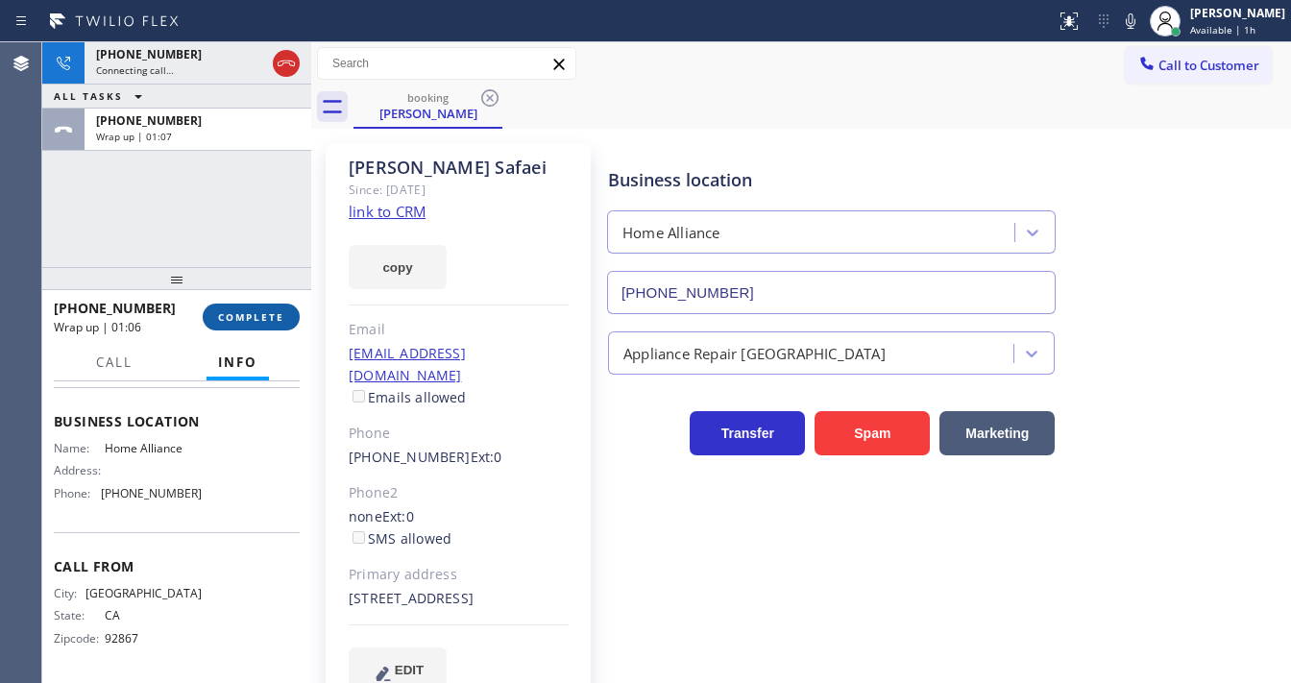
click at [258, 323] on span "COMPLETE" at bounding box center [251, 316] width 66 height 13
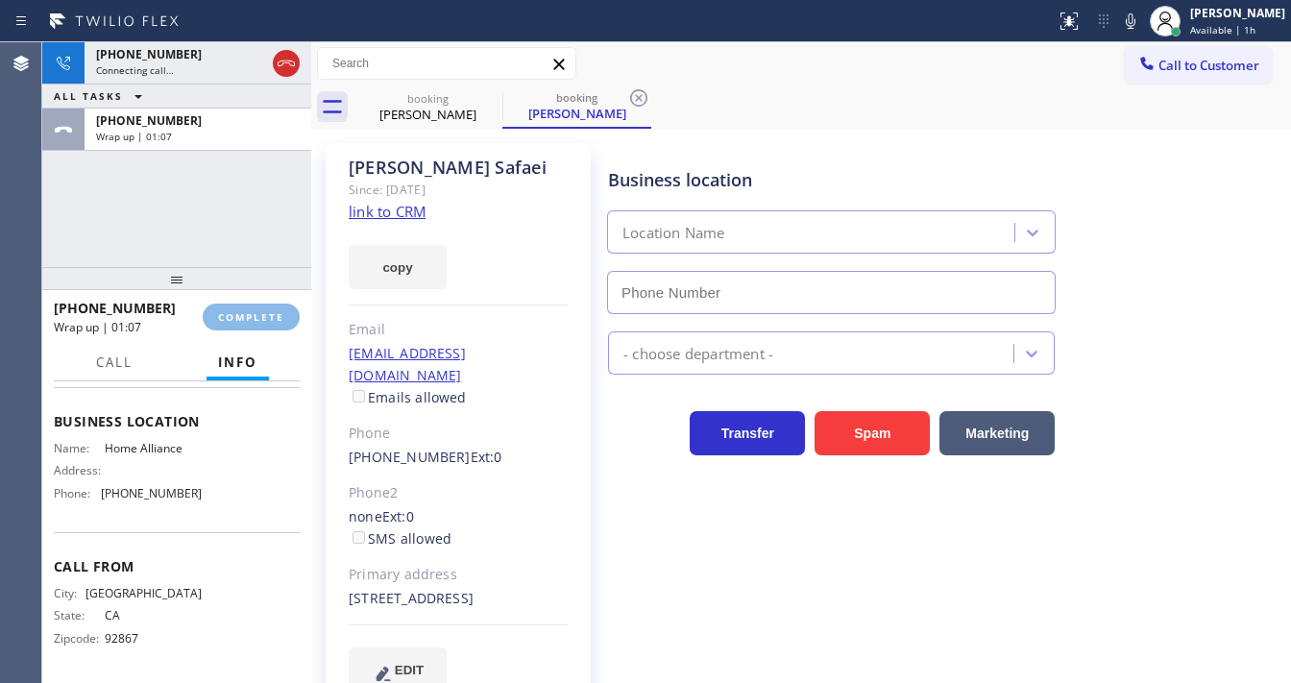
type input "[PHONE_NUMBER]"
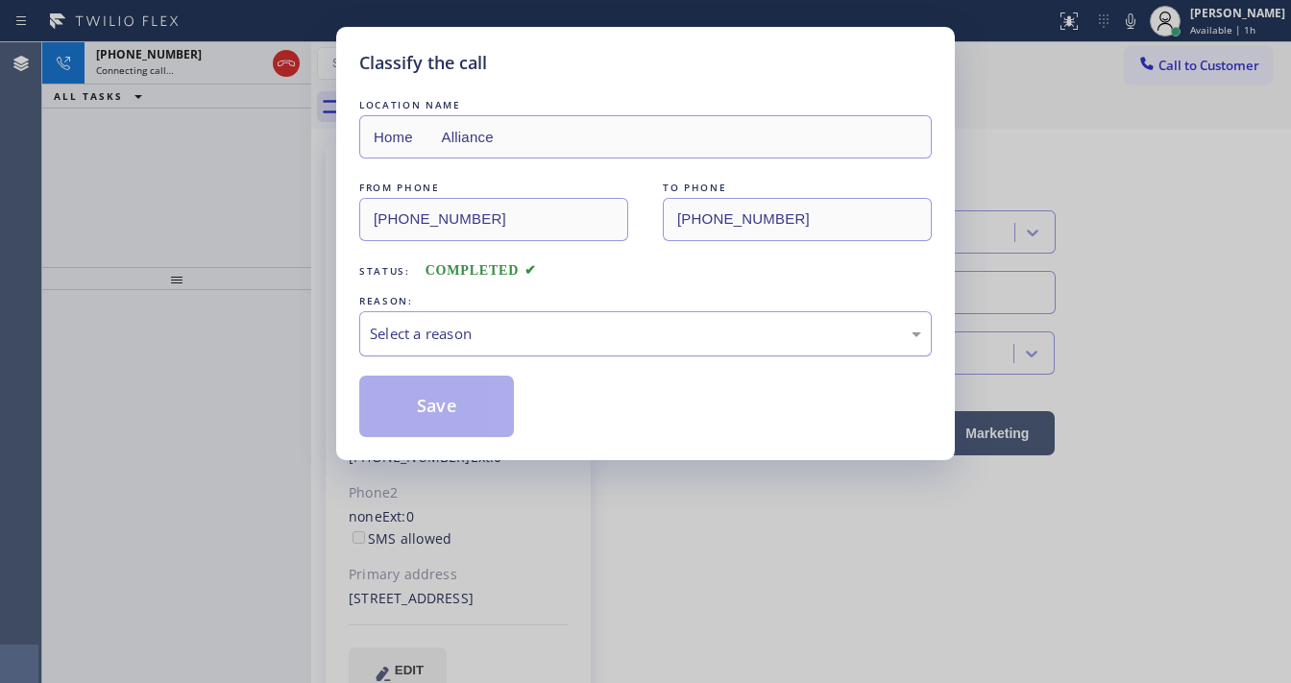
click at [446, 339] on div "Select a reason" at bounding box center [645, 334] width 551 height 22
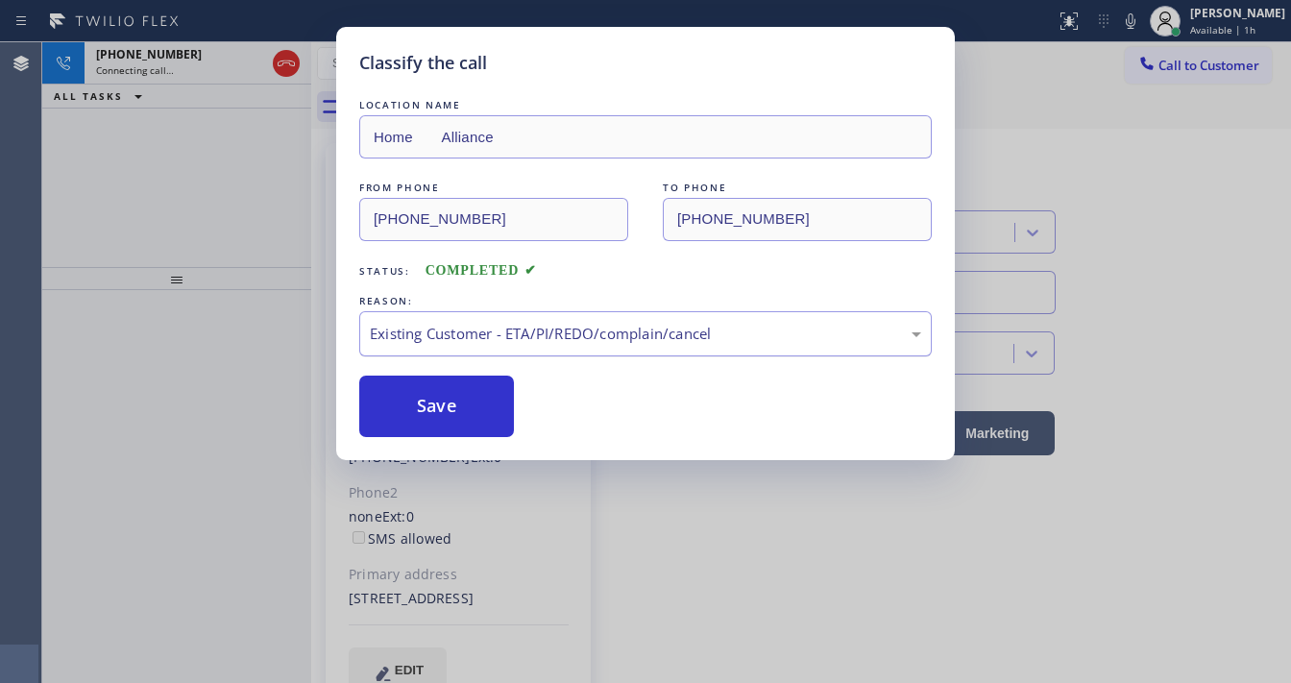
click at [437, 338] on div "Existing Customer - ETA/PI/REDO/complain/cancel" at bounding box center [645, 334] width 551 height 22
click at [434, 403] on button "Save" at bounding box center [436, 405] width 155 height 61
drag, startPoint x: 434, startPoint y: 403, endPoint x: 1087, endPoint y: 11, distance: 761.9
click at [446, 403] on button "Save" at bounding box center [436, 405] width 155 height 61
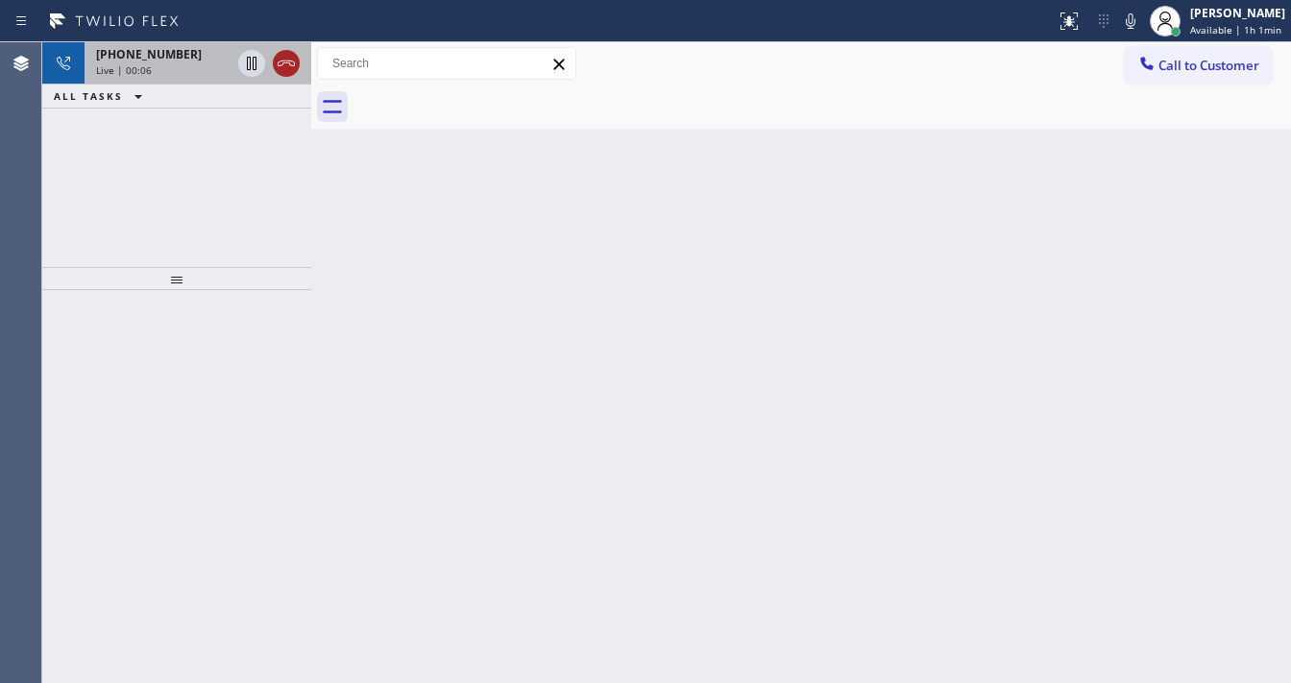
click at [288, 61] on icon at bounding box center [286, 63] width 23 height 23
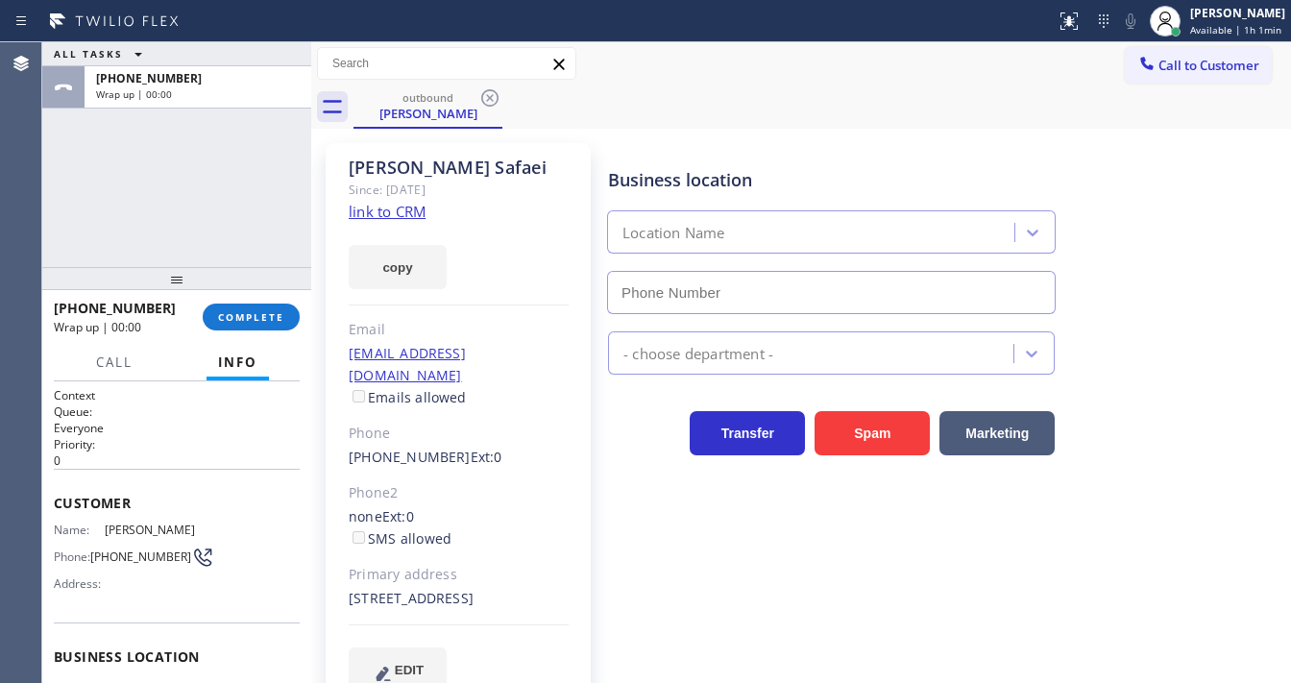
click at [189, 244] on div "ALL TASKS ALL TASKS ACTIVE TASKS TASKS IN WRAP UP [PHONE_NUMBER] Wrap up | 00:00" at bounding box center [176, 154] width 269 height 225
click at [235, 303] on button "COMPLETE" at bounding box center [251, 316] width 97 height 27
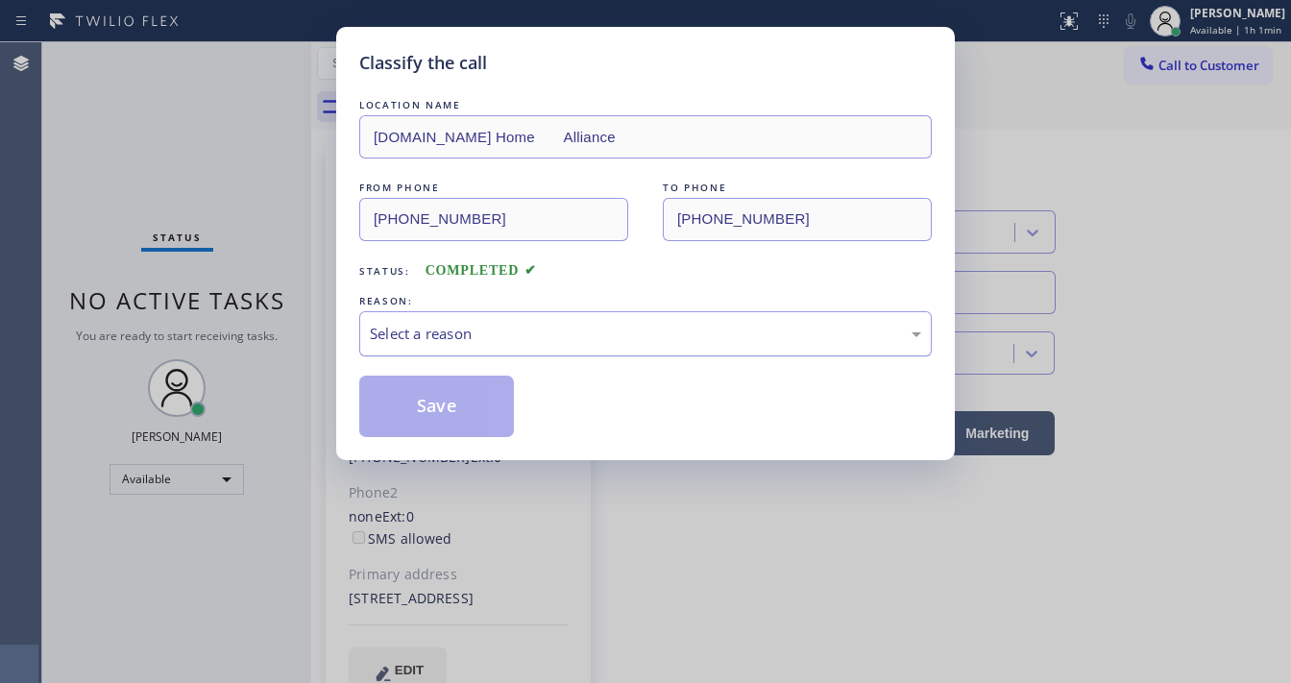
click at [442, 332] on div "Select a reason" at bounding box center [645, 333] width 572 height 45
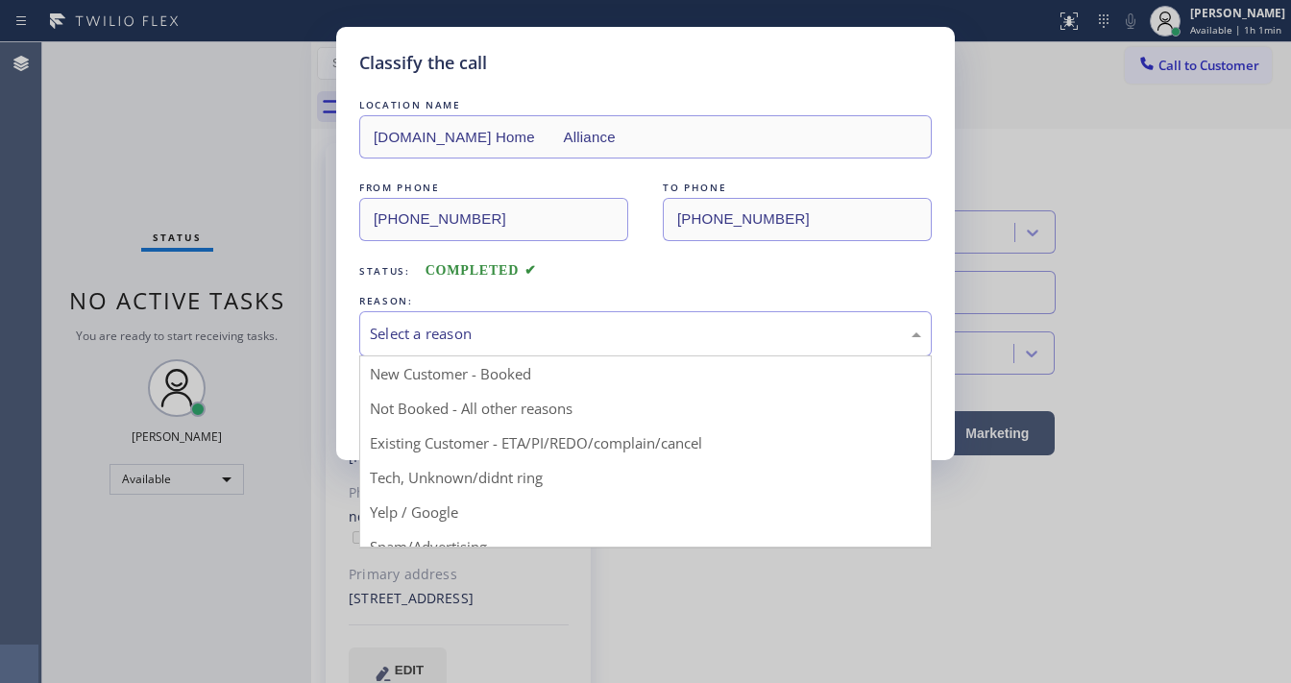
type input "[PHONE_NUMBER]"
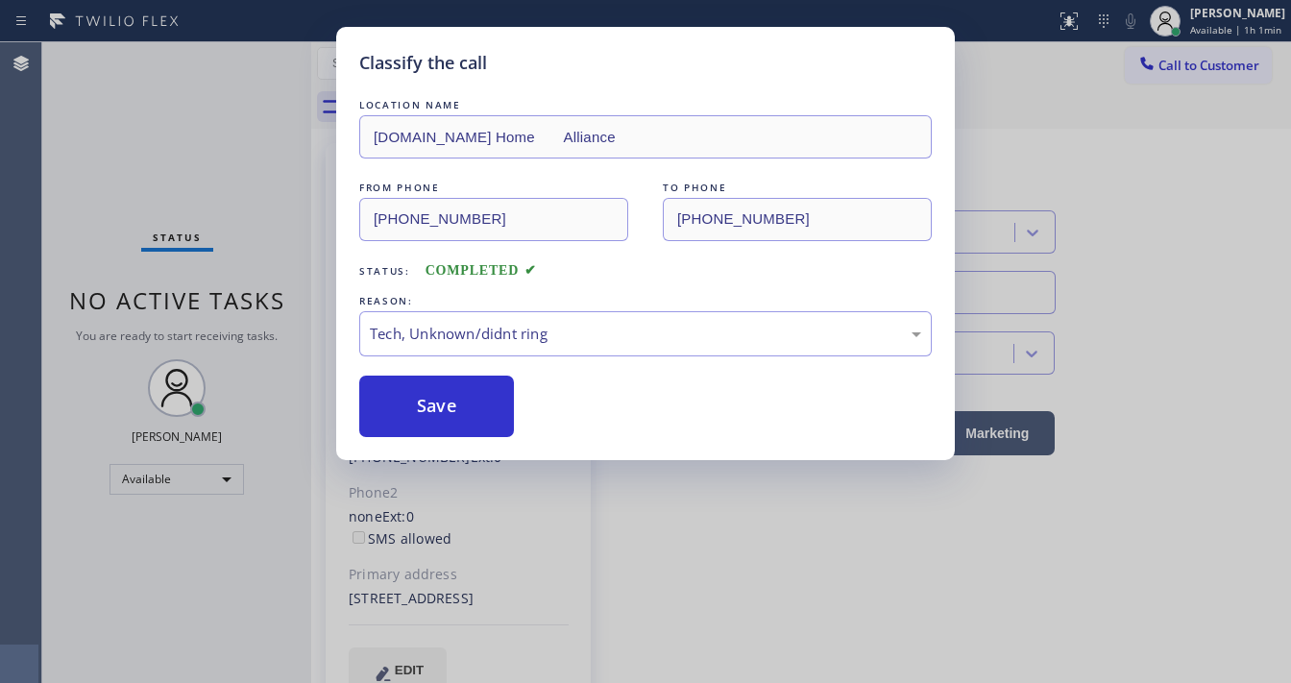
drag, startPoint x: 428, startPoint y: 472, endPoint x: 437, endPoint y: 454, distance: 20.2
click at [440, 399] on button "Save" at bounding box center [436, 405] width 155 height 61
click at [441, 399] on button "Save" at bounding box center [436, 405] width 155 height 61
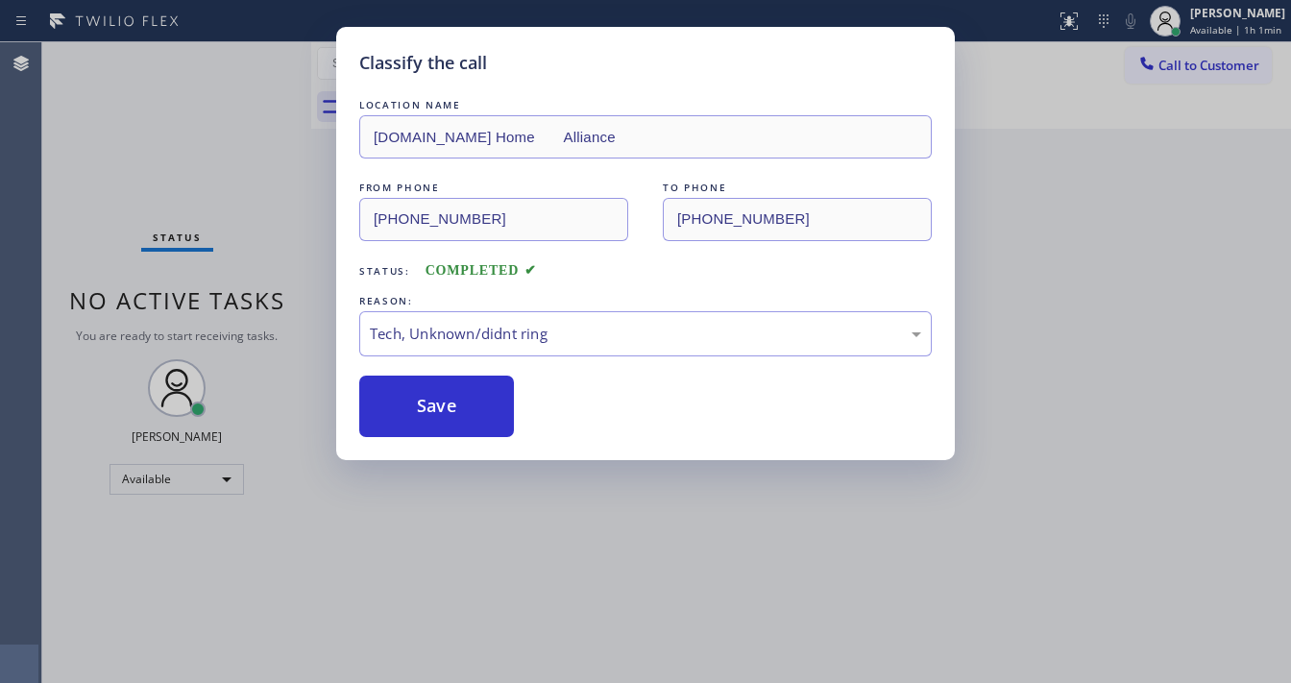
drag, startPoint x: 178, startPoint y: 188, endPoint x: 220, endPoint y: 174, distance: 44.6
click at [180, 185] on div "Classify the call LOCATION NAME [DOMAIN_NAME] Home Alliance FROM PHONE [PHONE_N…" at bounding box center [645, 341] width 1291 height 683
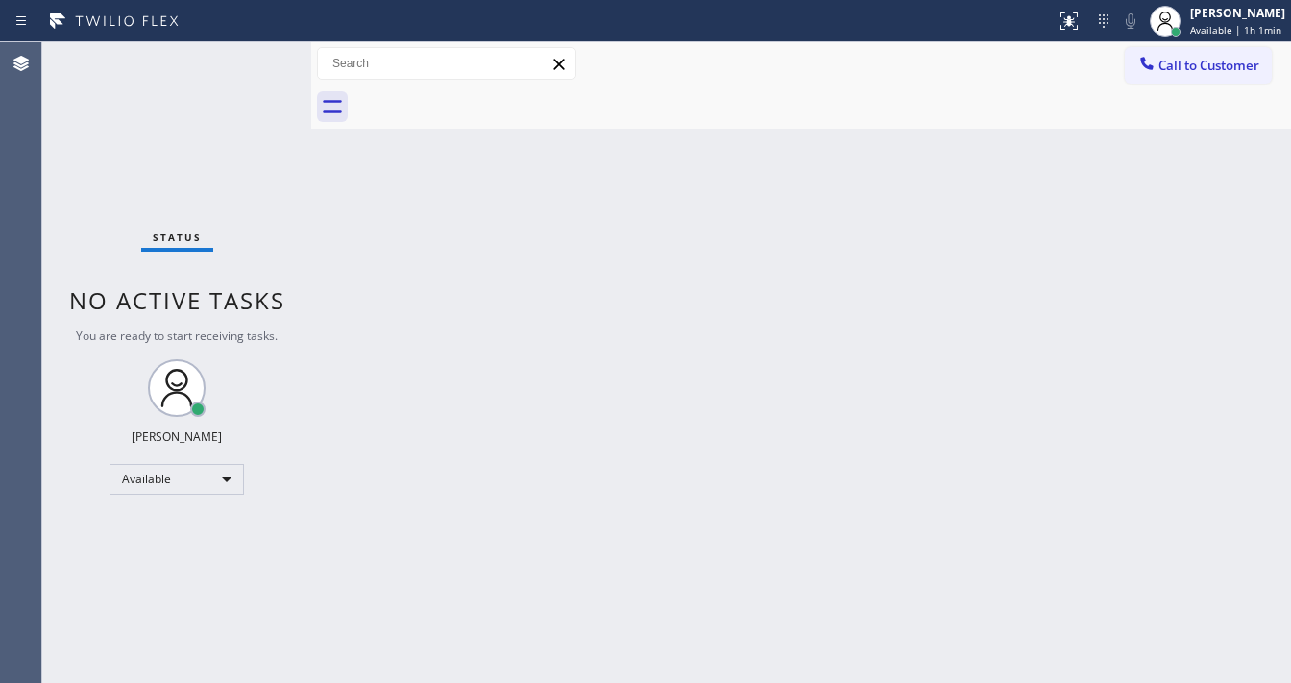
click at [262, 72] on div "Status No active tasks You are ready to start receiving tasks. [PERSON_NAME]" at bounding box center [176, 362] width 269 height 640
click at [252, 62] on div "Status No active tasks You are ready to start receiving tasks. [PERSON_NAME]" at bounding box center [176, 362] width 269 height 640
click at [167, 212] on div "Status No active tasks You are ready to start receiving tasks. [PERSON_NAME]" at bounding box center [176, 362] width 269 height 640
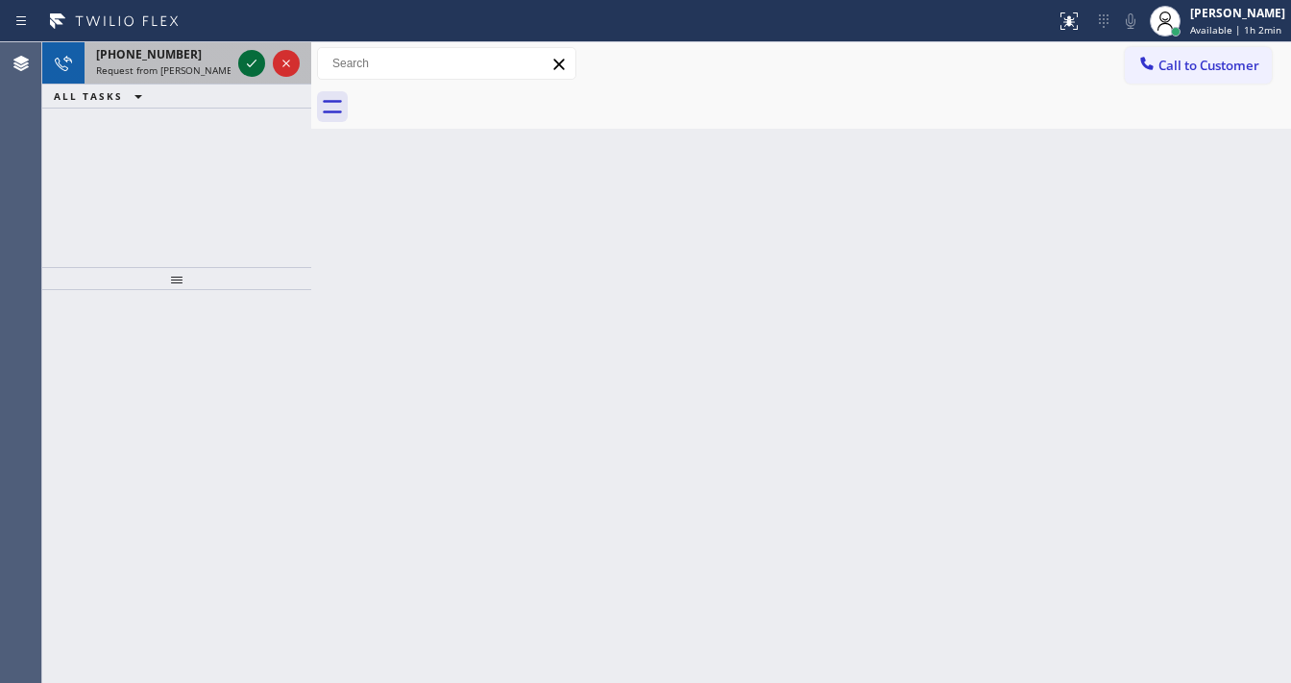
click at [248, 57] on icon at bounding box center [251, 63] width 23 height 23
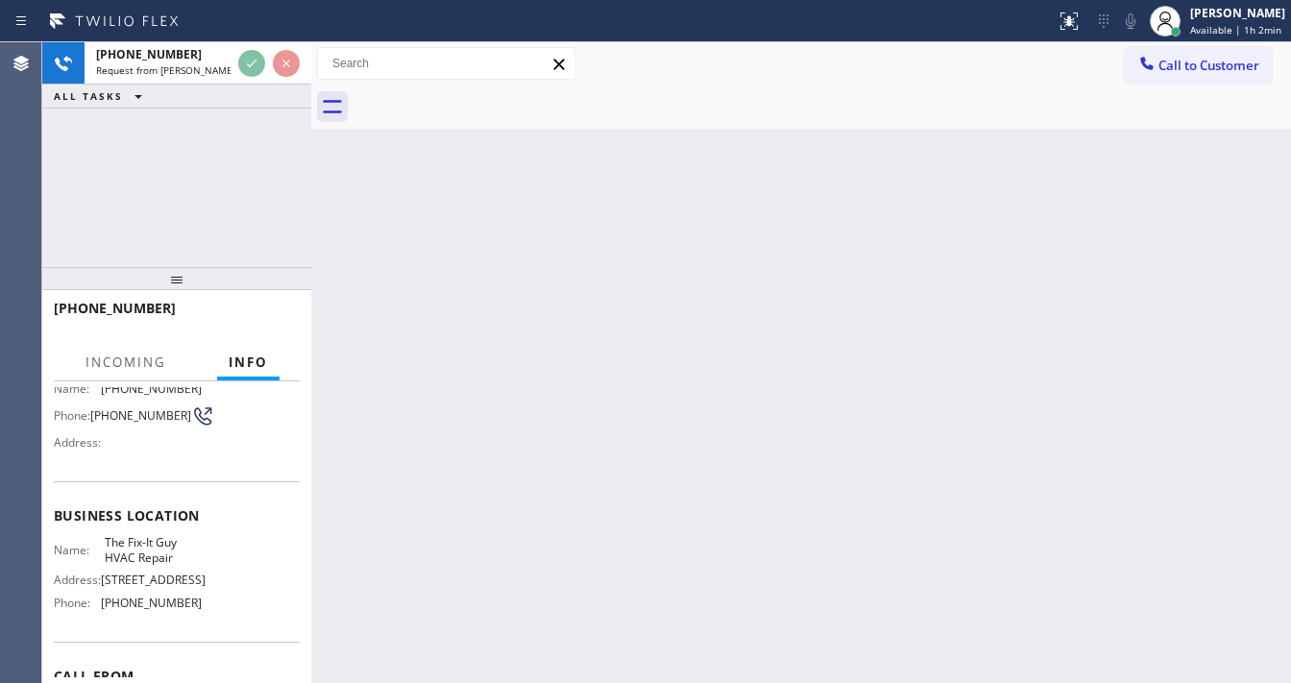
scroll to position [154, 0]
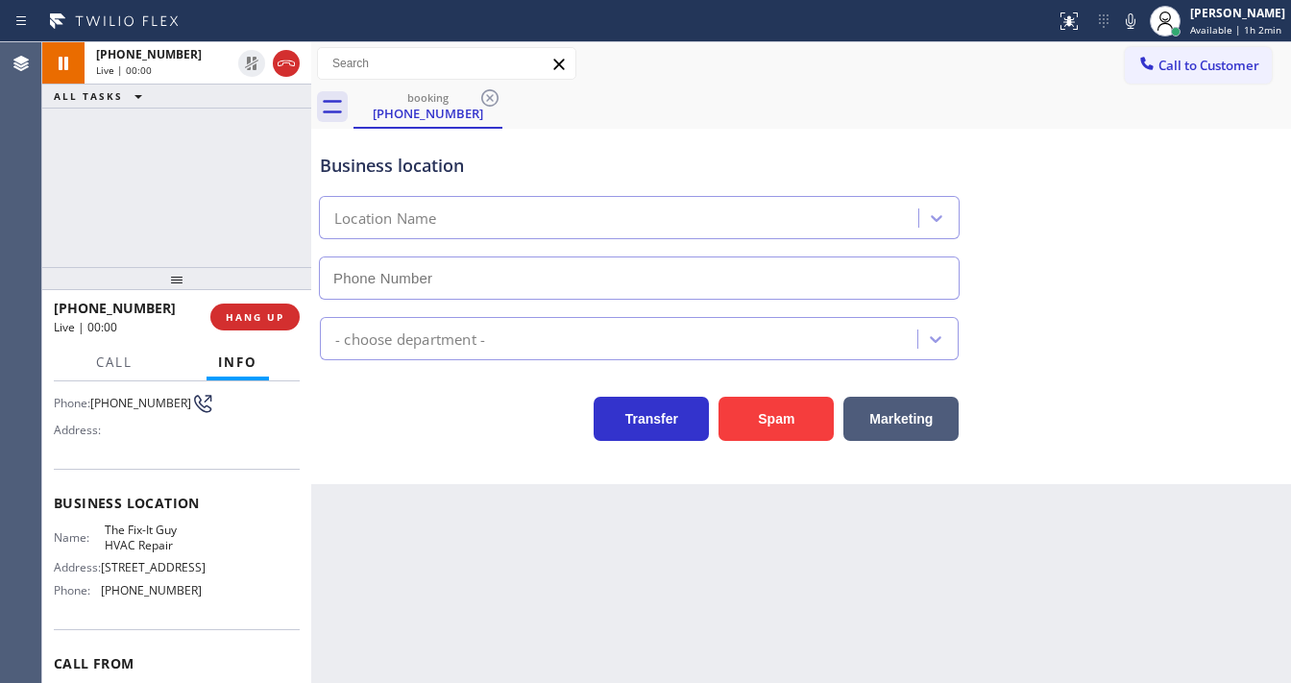
type input "[PHONE_NUMBER]"
click at [1142, 27] on icon at bounding box center [1130, 21] width 23 height 23
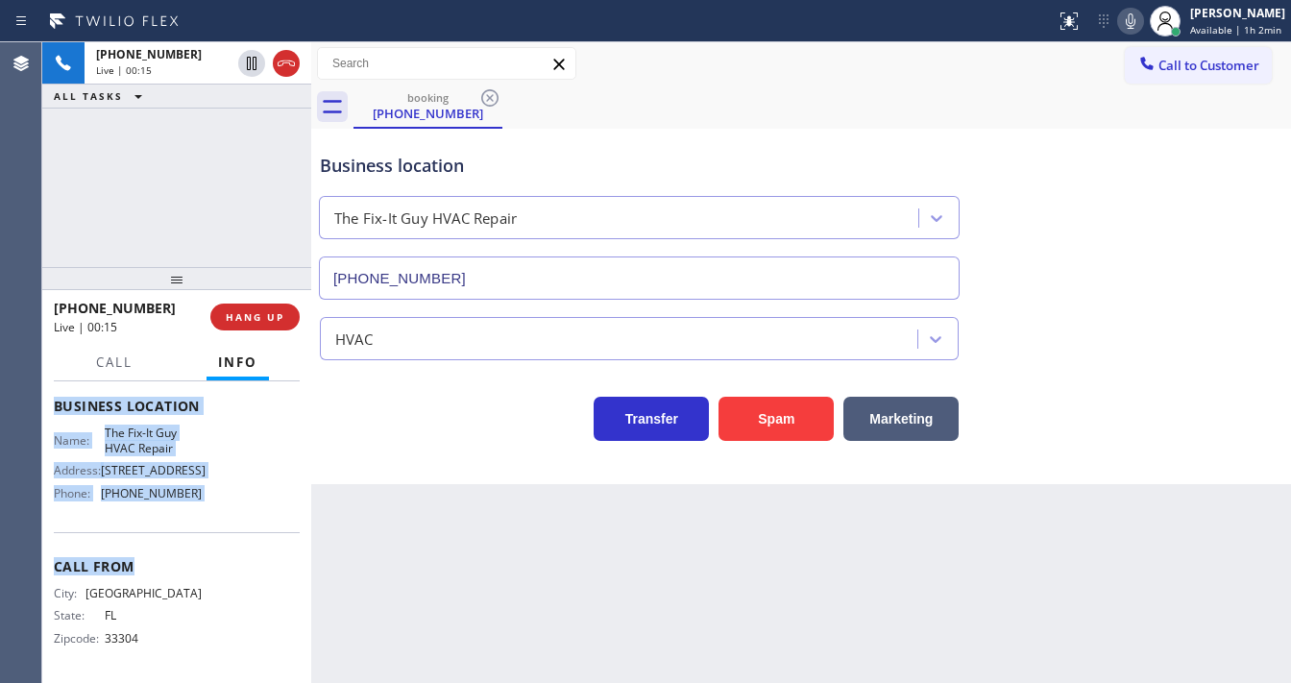
scroll to position [267, 0]
drag, startPoint x: 51, startPoint y: 419, endPoint x: 231, endPoint y: 495, distance: 195.8
click at [231, 495] on div "Context Queue: [Test] All Priority: 2 Customer Name: [PHONE_NUMBER] Phone: [PHO…" at bounding box center [176, 532] width 269 height 302
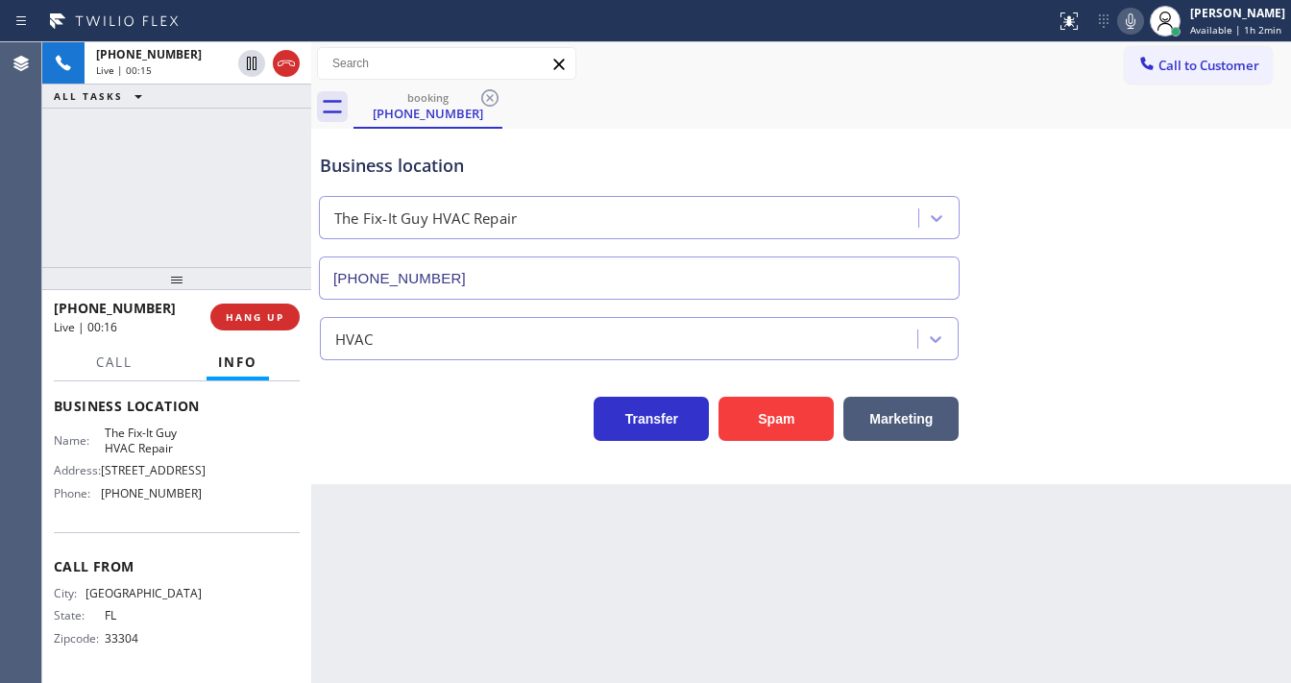
click at [215, 171] on div "[PHONE_NUMBER] Live | 00:15 ALL TASKS ALL TASKS ACTIVE TASKS TASKS IN WRAP UP" at bounding box center [176, 154] width 269 height 225
click at [126, 176] on div "[PHONE_NUMBER] Live | 00:47 ALL TASKS ALL TASKS ACTIVE TASKS TASKS IN WRAP UP" at bounding box center [176, 154] width 269 height 225
click at [928, 24] on div at bounding box center [528, 21] width 1040 height 31
click at [1127, 27] on icon at bounding box center [1130, 21] width 23 height 23
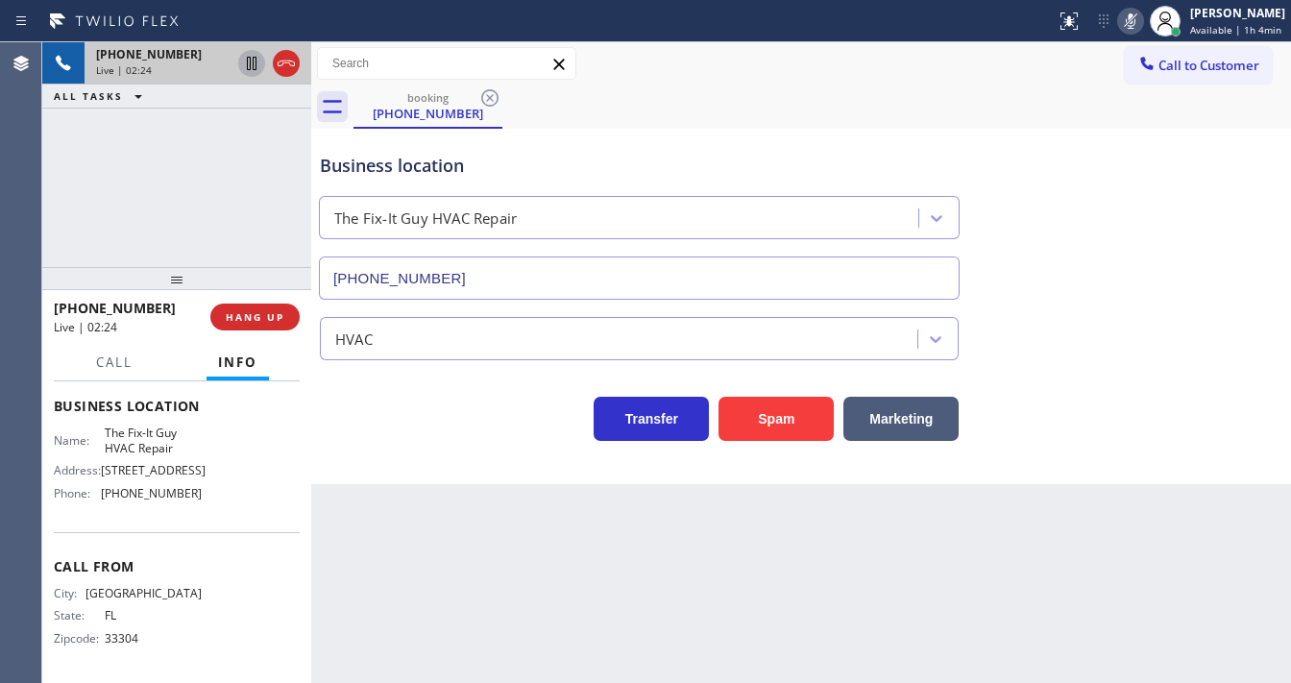
drag, startPoint x: 239, startPoint y: 118, endPoint x: 250, endPoint y: 76, distance: 43.5
click at [239, 114] on div "[PHONE_NUMBER] Live | 02:24 ALL TASKS ALL TASKS ACTIVE TASKS TASKS IN WRAP UP" at bounding box center [176, 154] width 269 height 225
click at [251, 64] on icon at bounding box center [251, 63] width 23 height 23
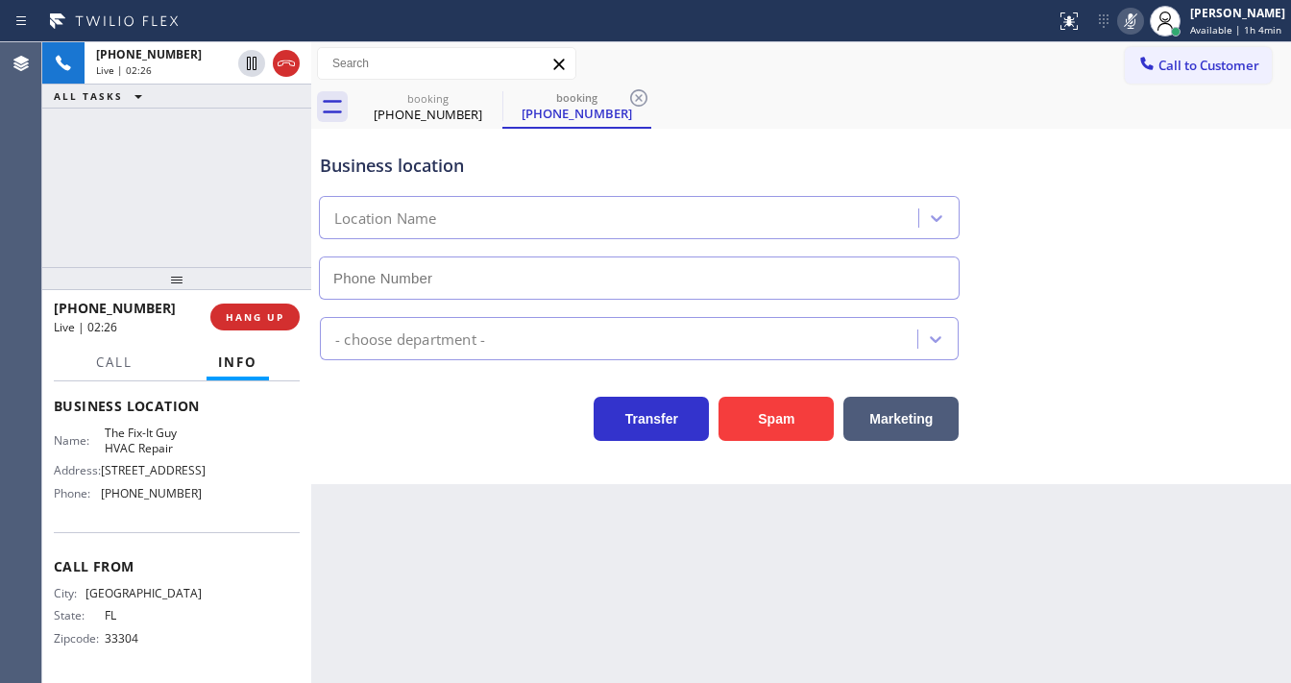
type input "[PHONE_NUMBER]"
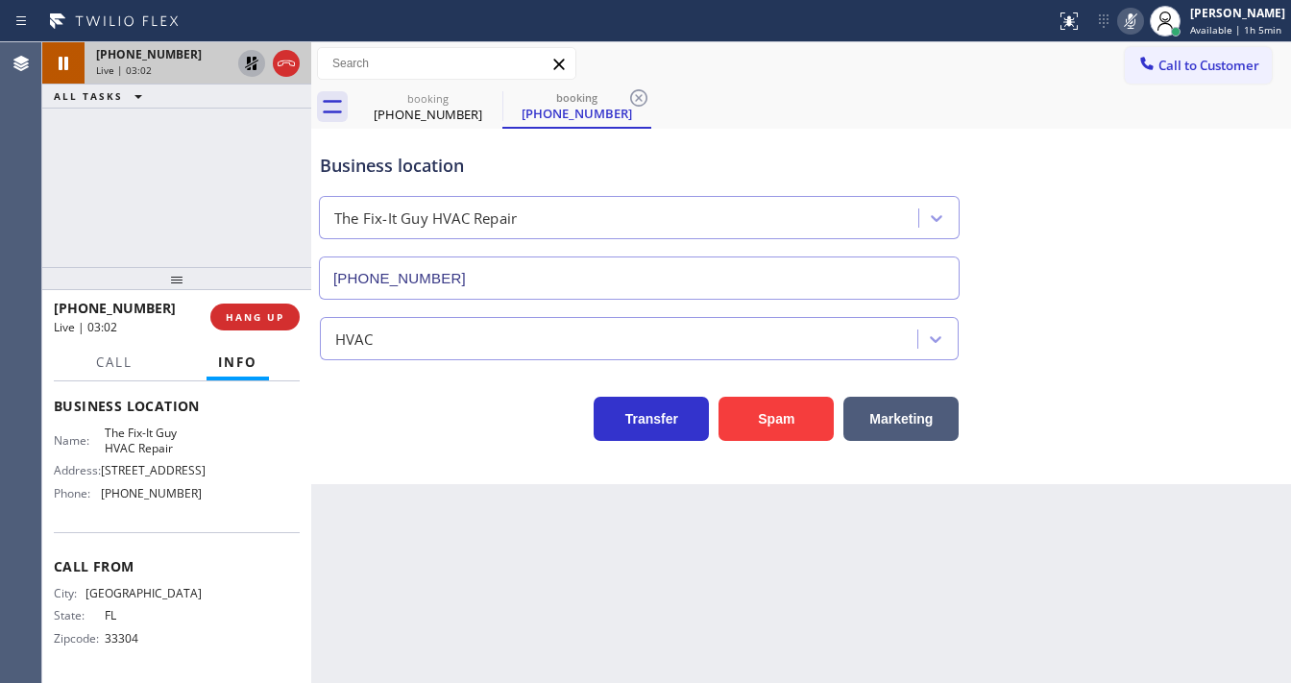
click at [246, 69] on icon at bounding box center [251, 63] width 23 height 23
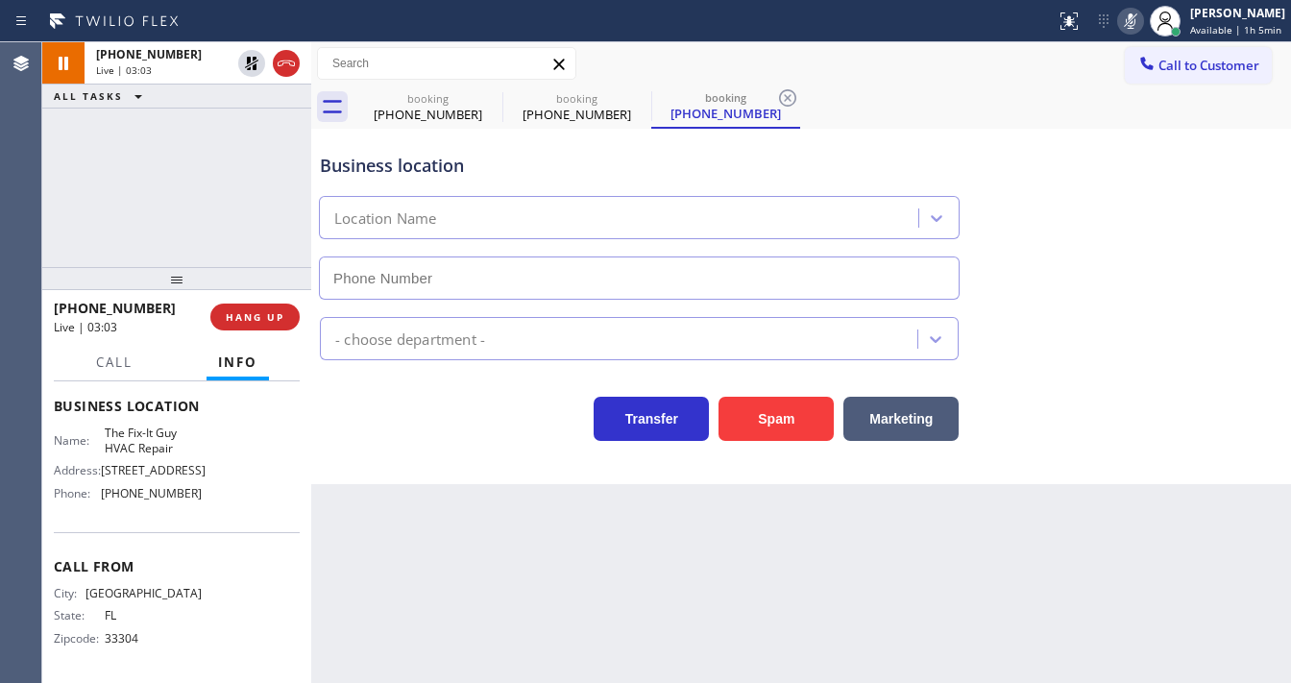
type input "[PHONE_NUMBER]"
click at [1132, 23] on icon at bounding box center [1130, 21] width 23 height 23
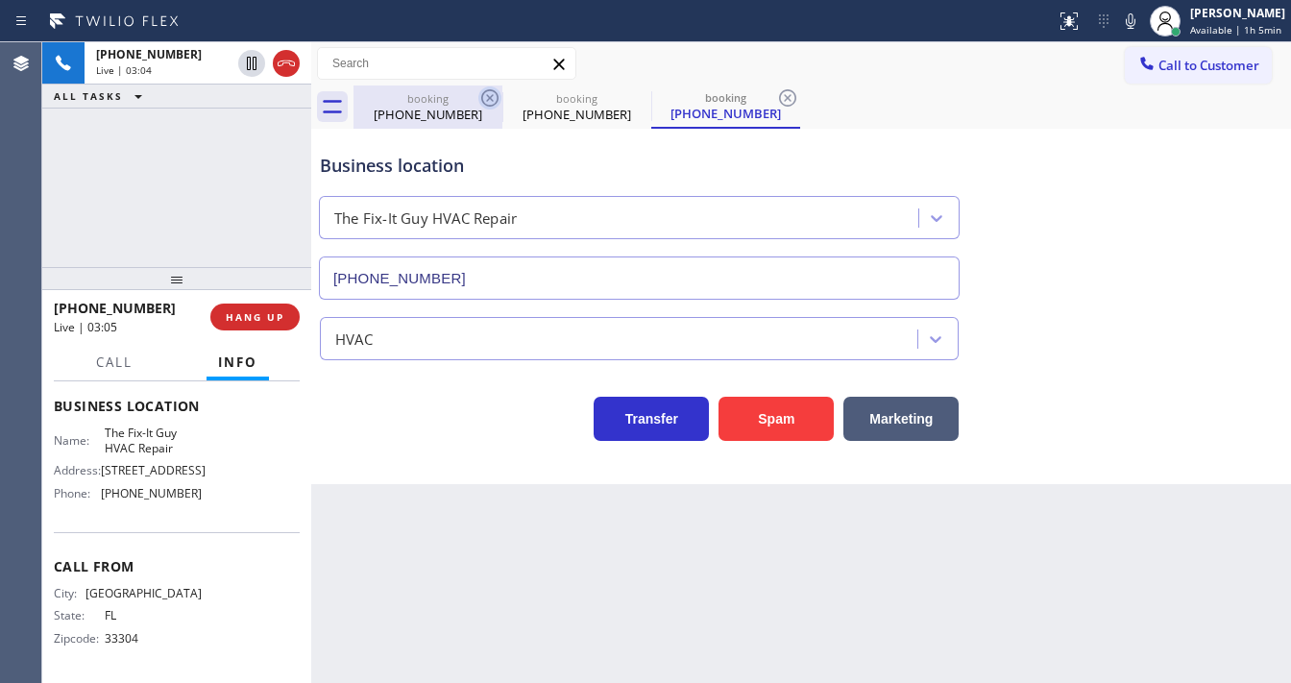
click at [484, 102] on icon at bounding box center [489, 97] width 23 height 23
click at [485, 102] on icon at bounding box center [489, 97] width 23 height 23
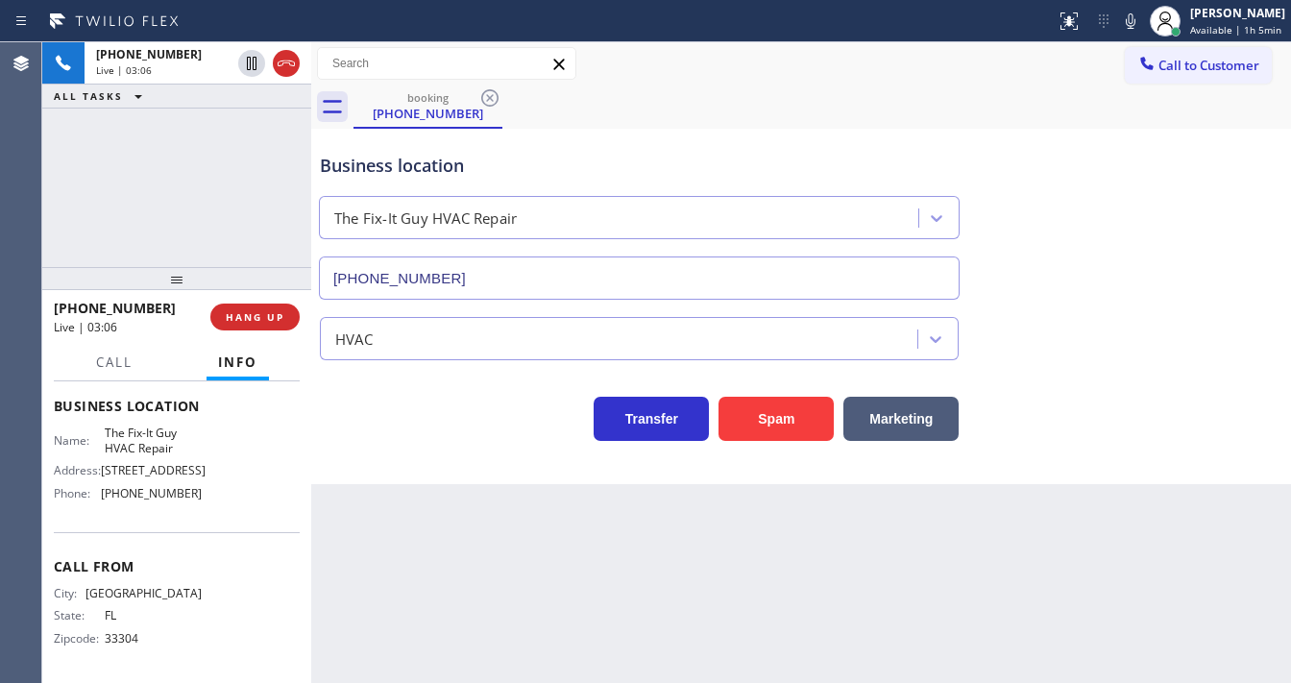
click at [190, 188] on div "[PHONE_NUMBER] Live | 03:06 ALL TASKS ALL TASKS ACTIVE TASKS TASKS IN WRAP UP" at bounding box center [176, 154] width 269 height 225
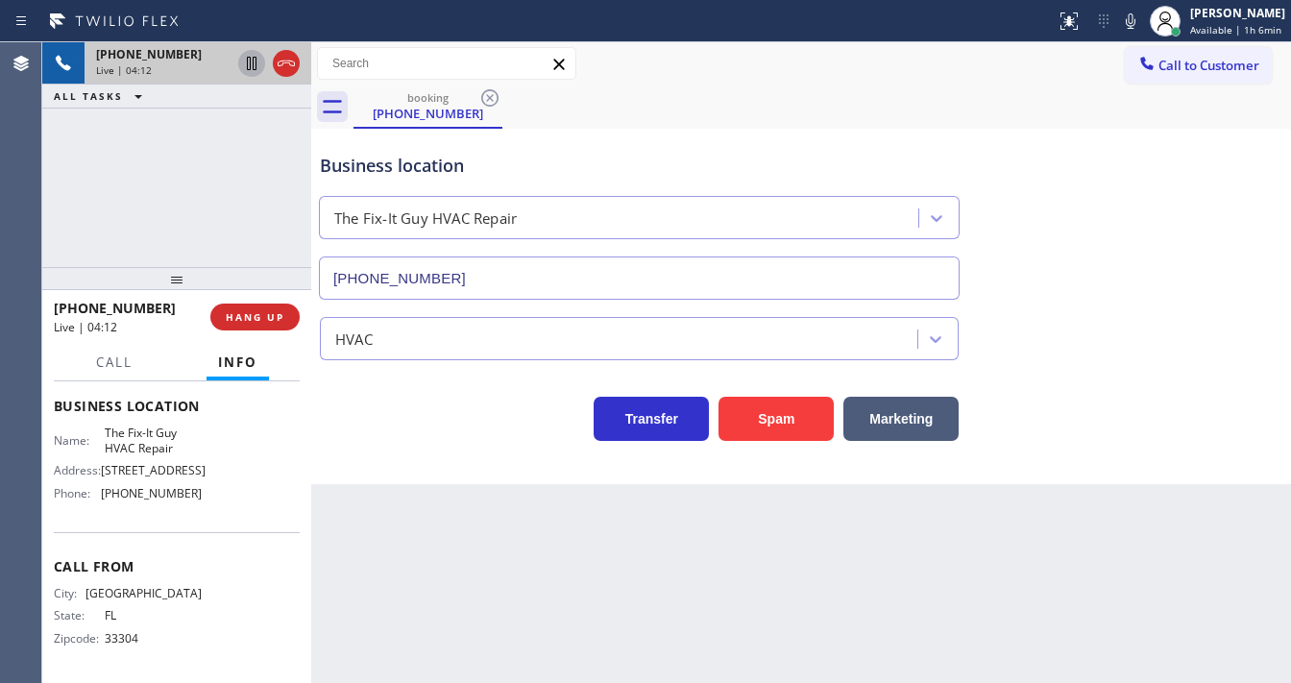
click at [247, 61] on icon at bounding box center [252, 63] width 10 height 13
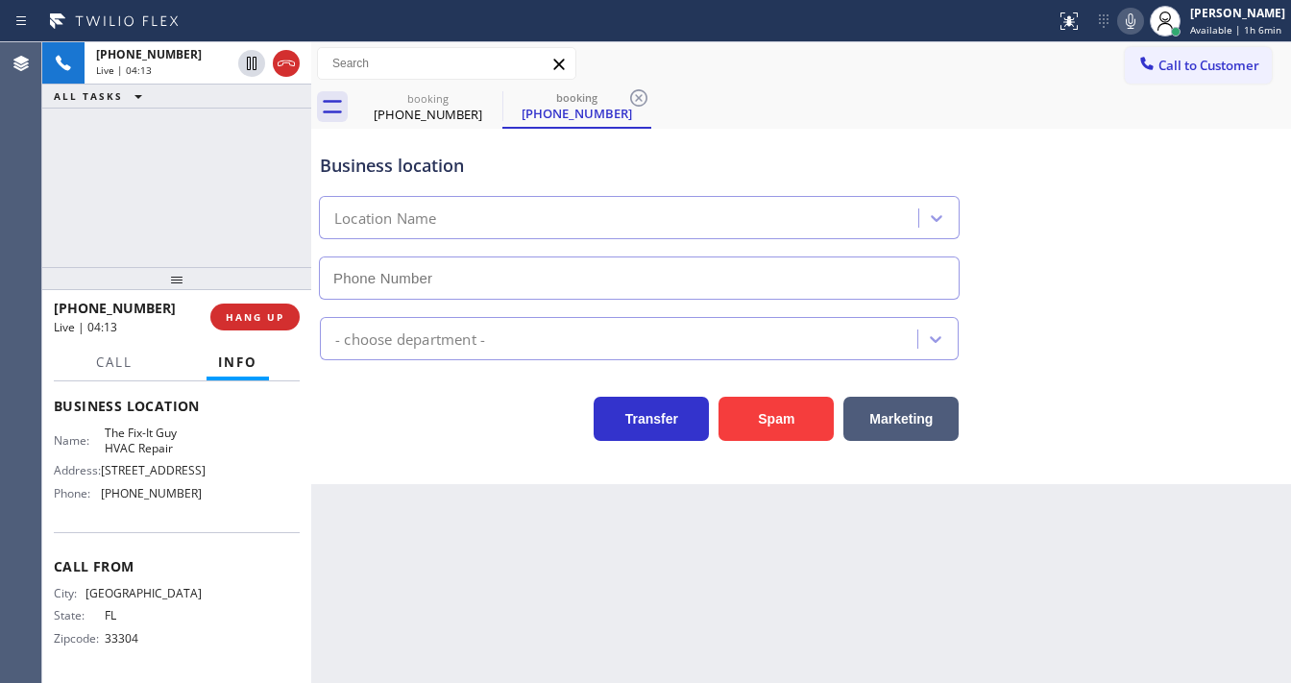
click at [1127, 15] on icon at bounding box center [1130, 21] width 23 height 23
click at [1084, 100] on div "booking [PHONE_NUMBER] booking [PHONE_NUMBER]" at bounding box center [821, 106] width 937 height 43
type input "[PHONE_NUMBER]"
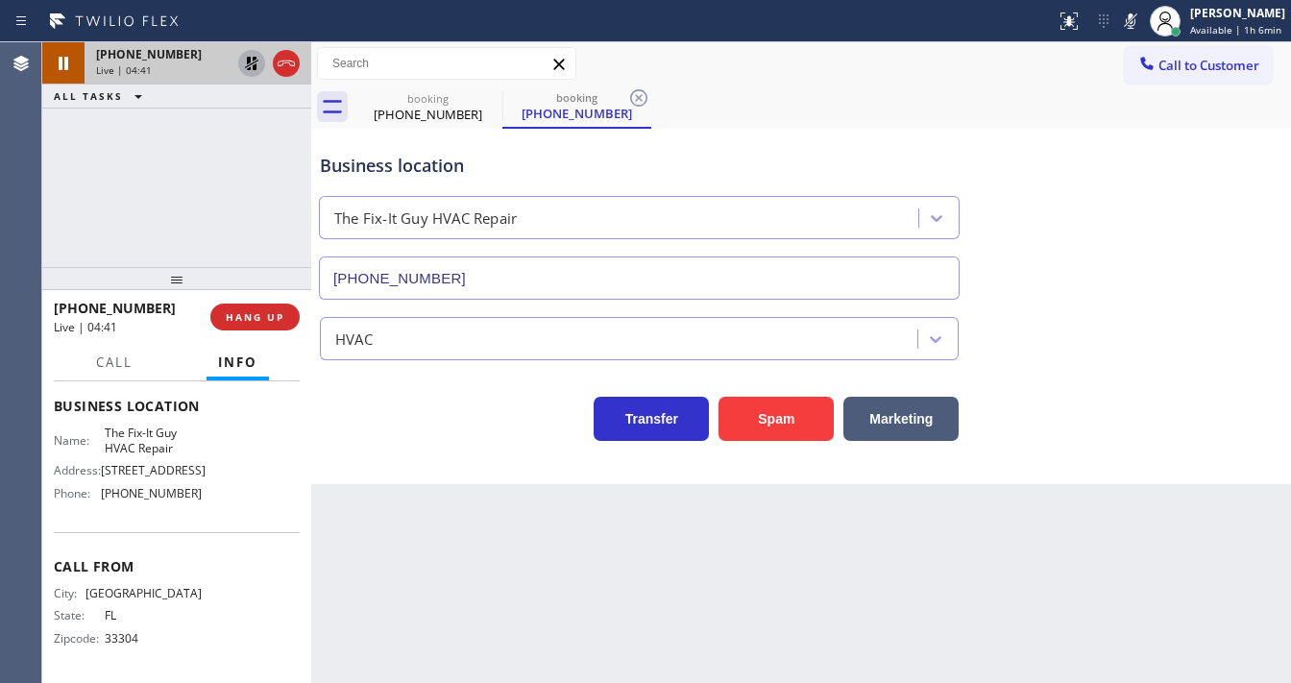
click at [248, 71] on icon at bounding box center [251, 63] width 23 height 23
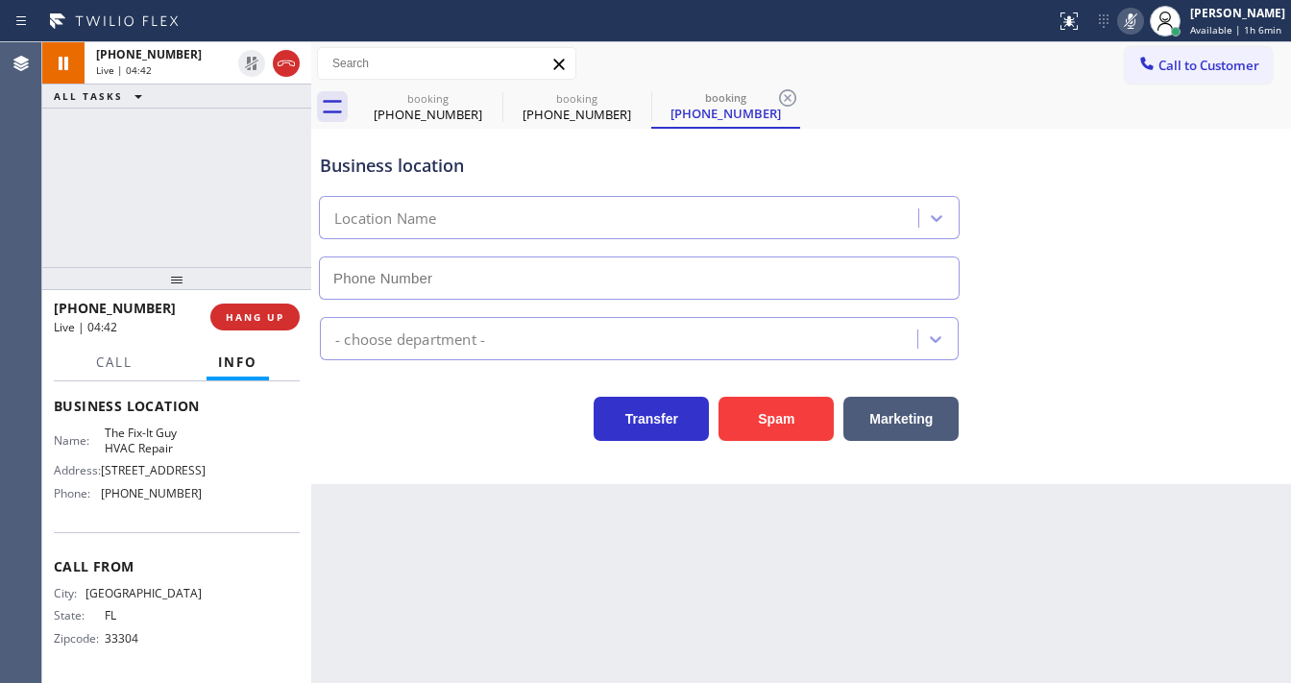
click at [1129, 23] on icon at bounding box center [1130, 21] width 23 height 23
type input "[PHONE_NUMBER]"
click at [239, 190] on div "[PHONE_NUMBER] Live | 04:42 ALL TASKS ALL TASKS ACTIVE TASKS TASKS IN WRAP UP" at bounding box center [176, 154] width 269 height 225
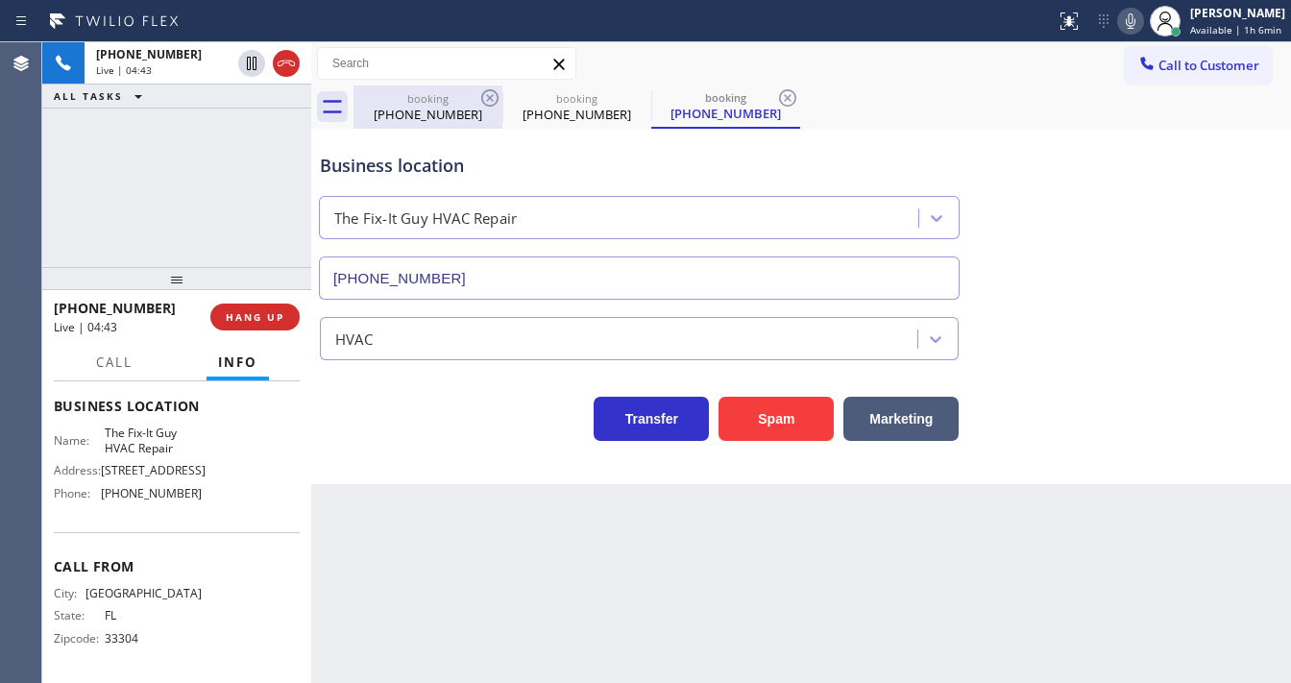
click at [474, 97] on div "booking" at bounding box center [427, 98] width 145 height 14
click at [480, 97] on icon at bounding box center [489, 97] width 23 height 23
click at [485, 99] on icon at bounding box center [489, 97] width 23 height 23
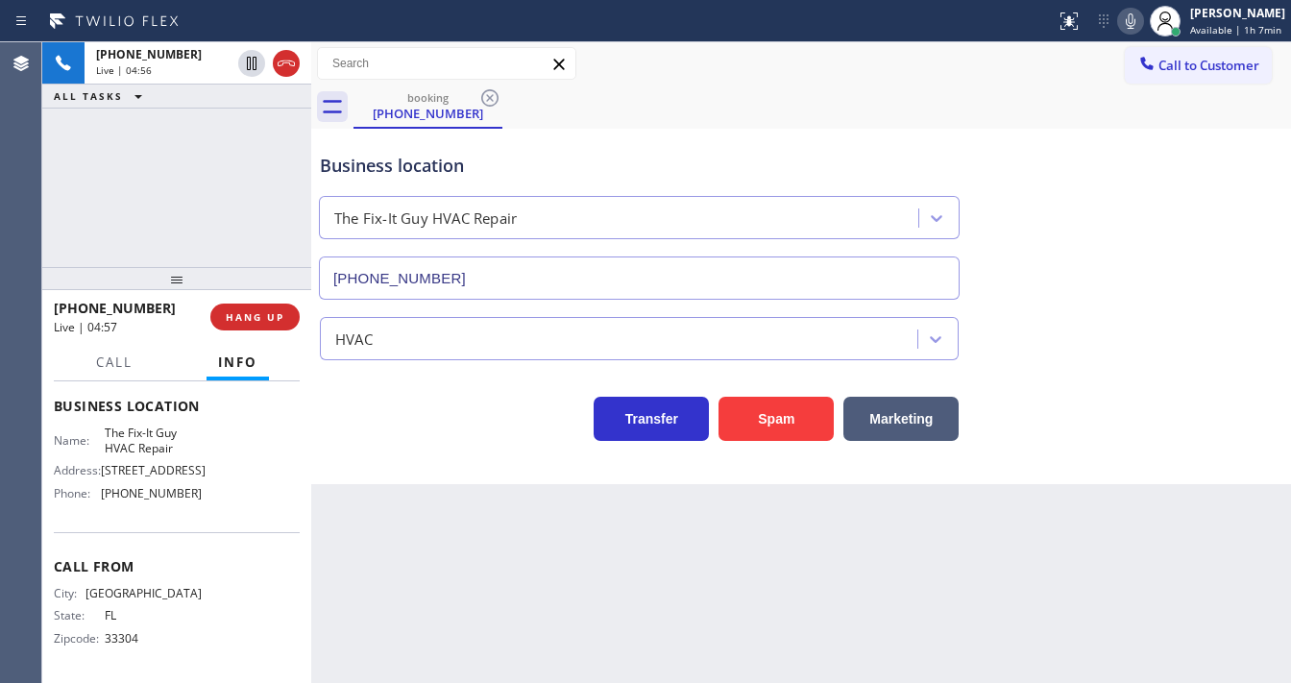
click at [54, 244] on div "[PHONE_NUMBER] Live | 04:56 ALL TASKS ALL TASKS ACTIVE TASKS TASKS IN WRAP UP" at bounding box center [176, 154] width 269 height 225
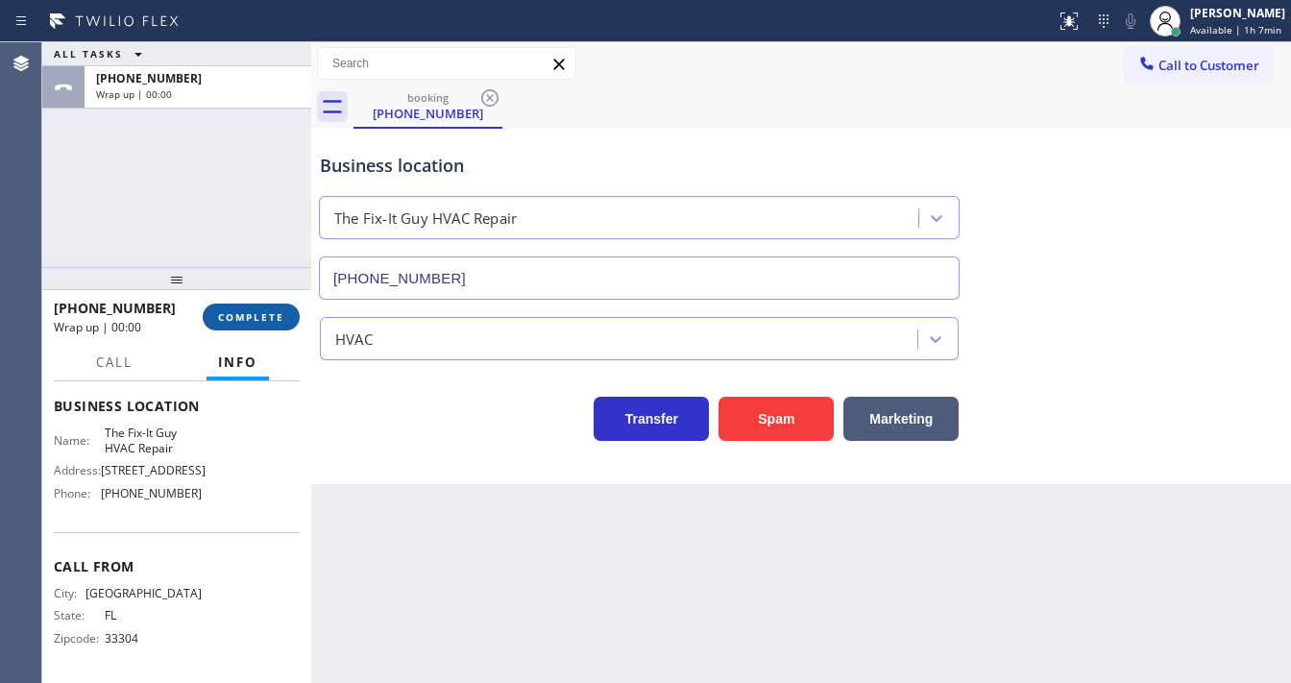
click at [250, 319] on span "COMPLETE" at bounding box center [251, 316] width 66 height 13
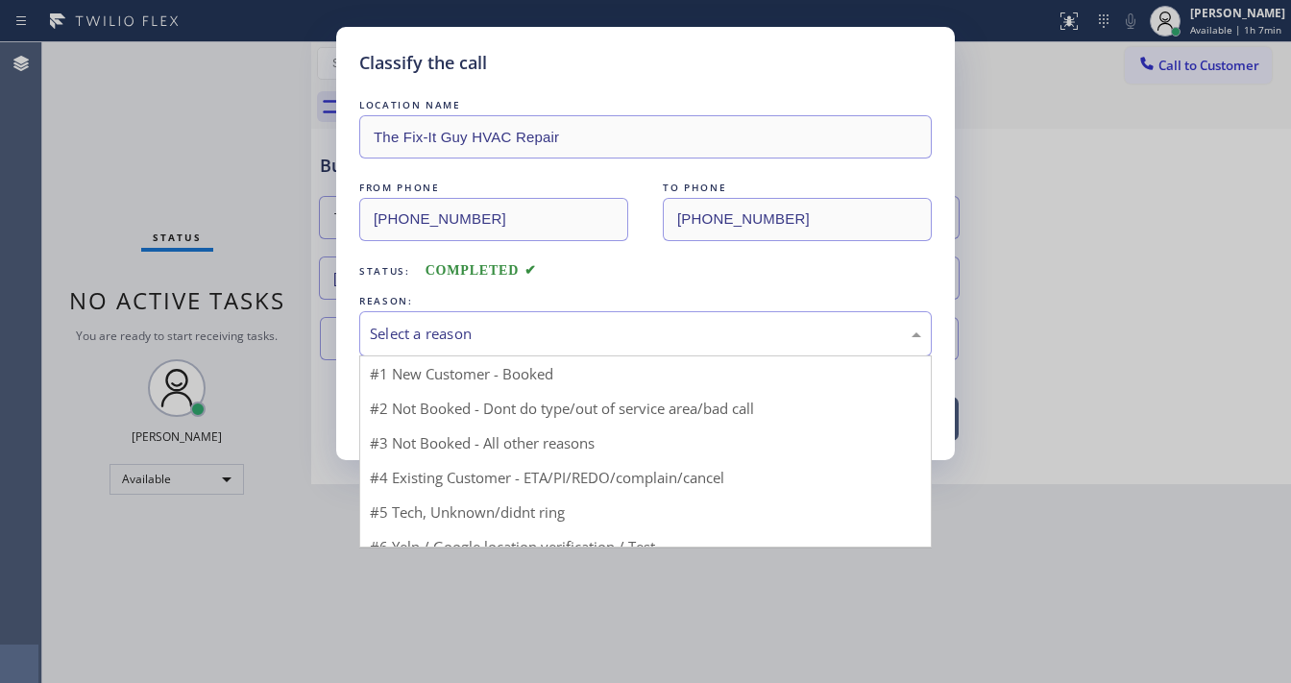
click at [462, 343] on div "Select a reason" at bounding box center [645, 334] width 551 height 22
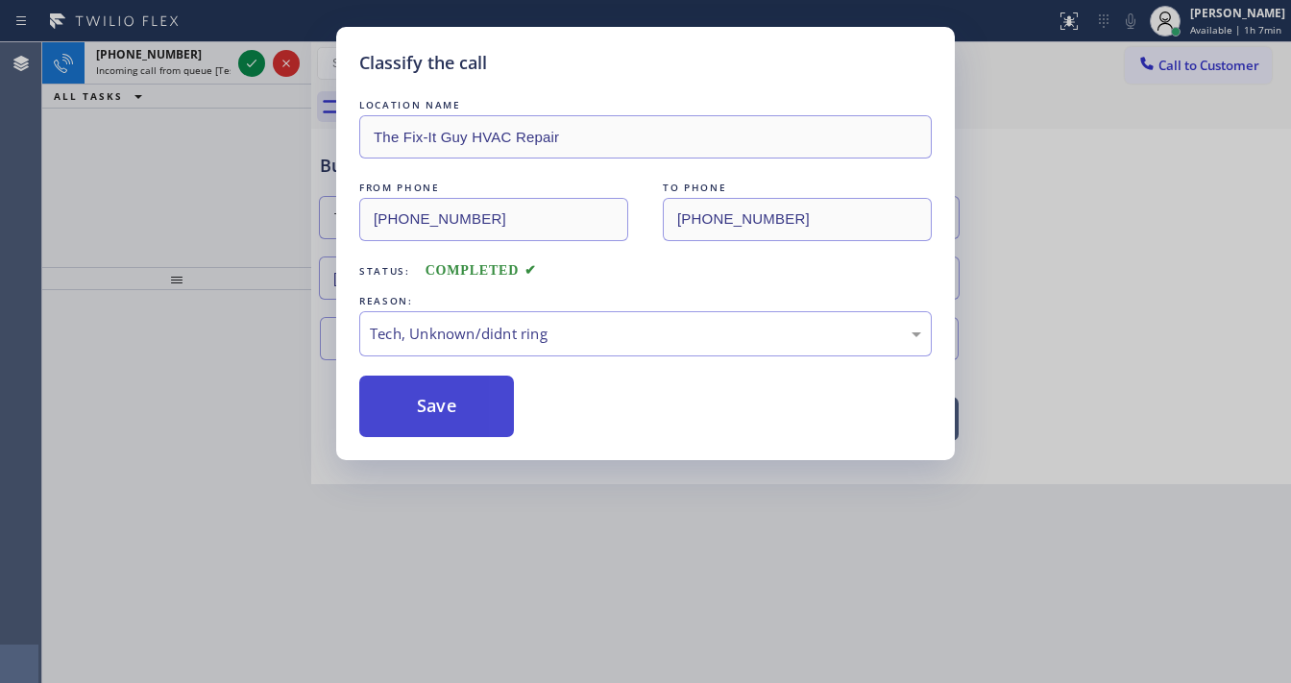
click at [447, 410] on button "Save" at bounding box center [436, 405] width 155 height 61
drag, startPoint x: 447, startPoint y: 410, endPoint x: 360, endPoint y: 341, distance: 111.4
click at [446, 409] on button "Save" at bounding box center [436, 405] width 155 height 61
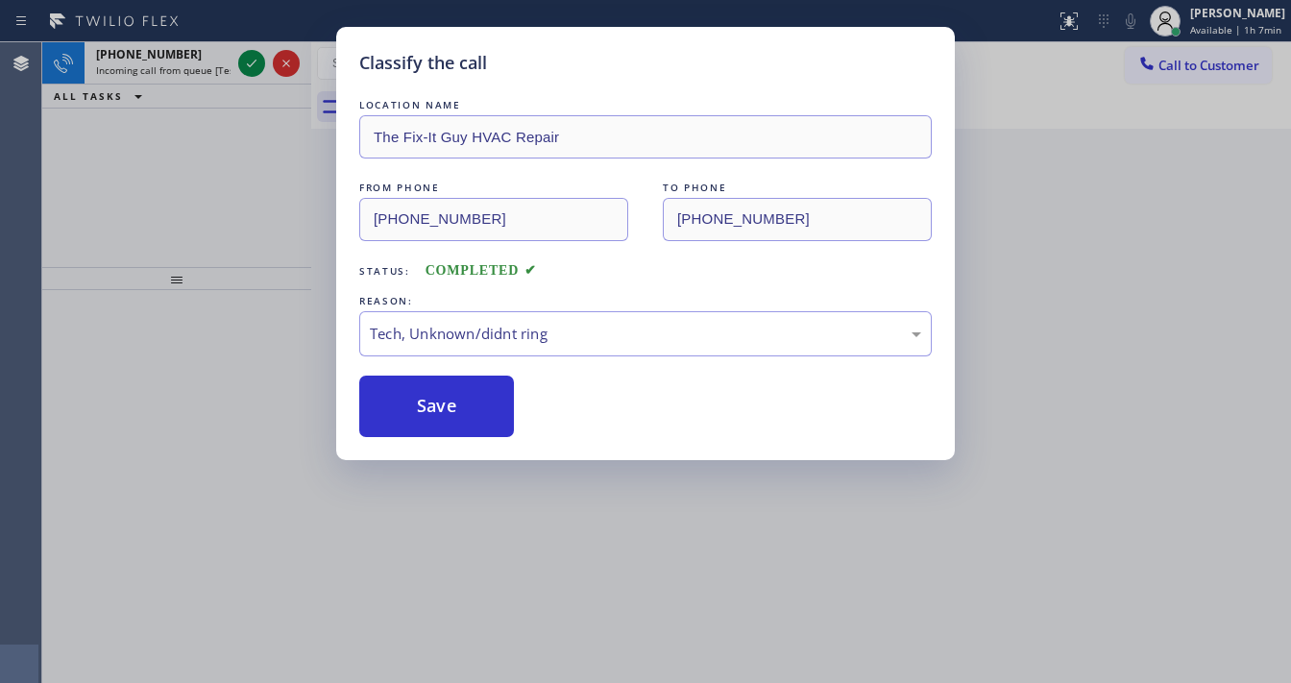
drag, startPoint x: 215, startPoint y: 219, endPoint x: 227, endPoint y: 98, distance: 121.5
click at [217, 206] on div "Classify the call LOCATION NAME The Fix-It Guy HVAC Repair FROM PHONE [PHONE_NU…" at bounding box center [645, 341] width 1291 height 683
click at [248, 68] on div "Classify the call LOCATION NAME The Fix-It Guy HVAC Repair FROM PHONE [PHONE_NU…" at bounding box center [645, 341] width 1291 height 683
click at [248, 68] on icon at bounding box center [251, 63] width 23 height 23
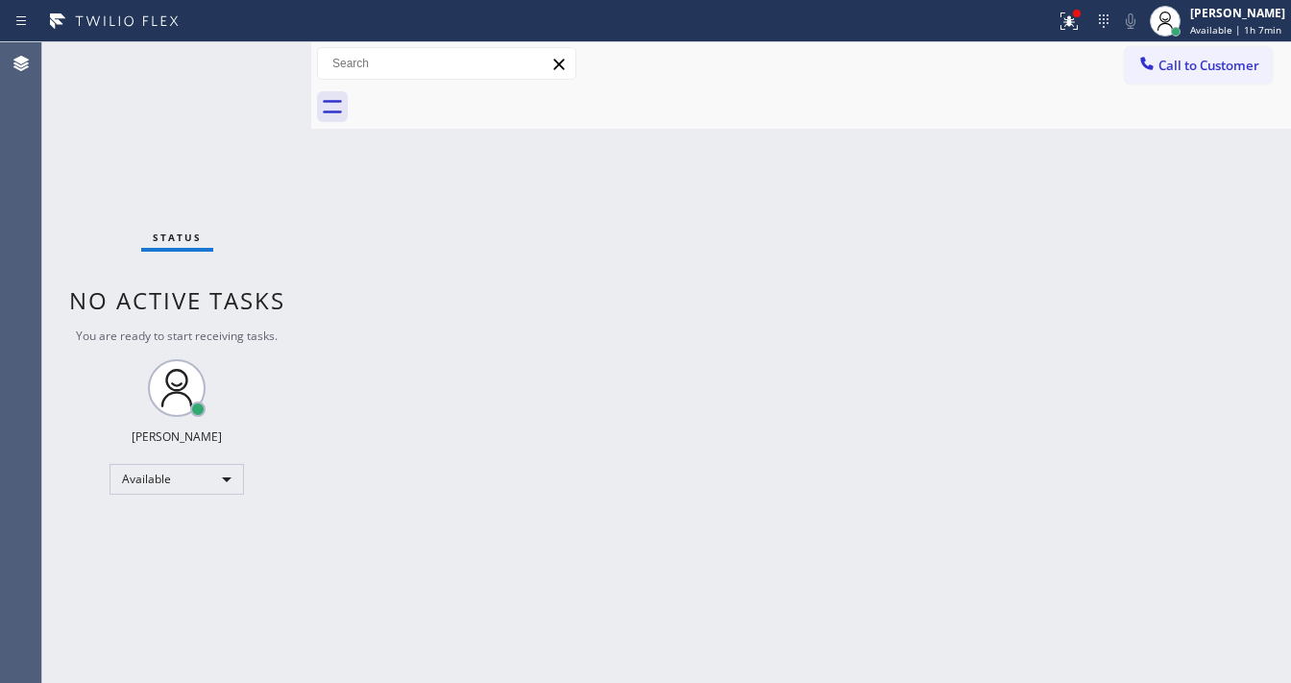
click at [216, 45] on div "Status No active tasks You are ready to start receiving tasks. [PERSON_NAME]" at bounding box center [176, 362] width 269 height 640
drag, startPoint x: 283, startPoint y: 61, endPoint x: 246, endPoint y: 61, distance: 37.4
click at [246, 61] on div "Status No active tasks You are ready to start receiving tasks. [PERSON_NAME] Av…" at bounding box center [666, 362] width 1248 height 640
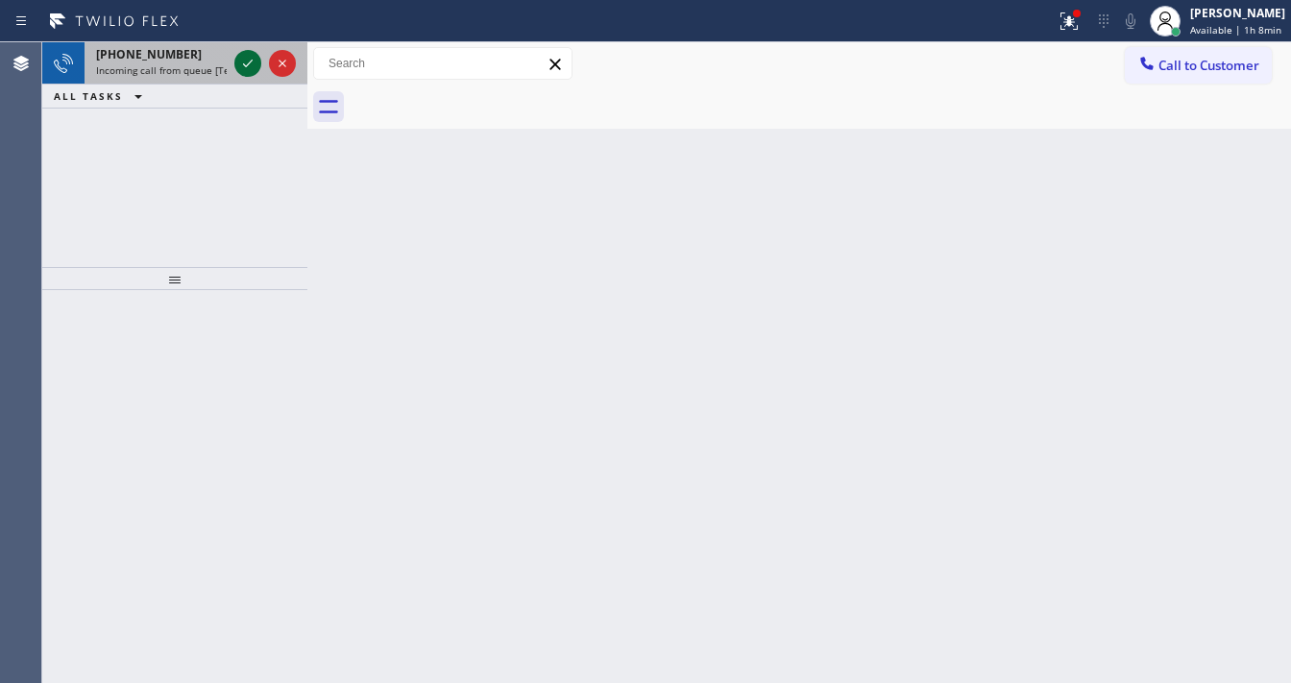
click at [250, 57] on icon at bounding box center [247, 63] width 23 height 23
click at [250, 55] on icon at bounding box center [247, 63] width 23 height 23
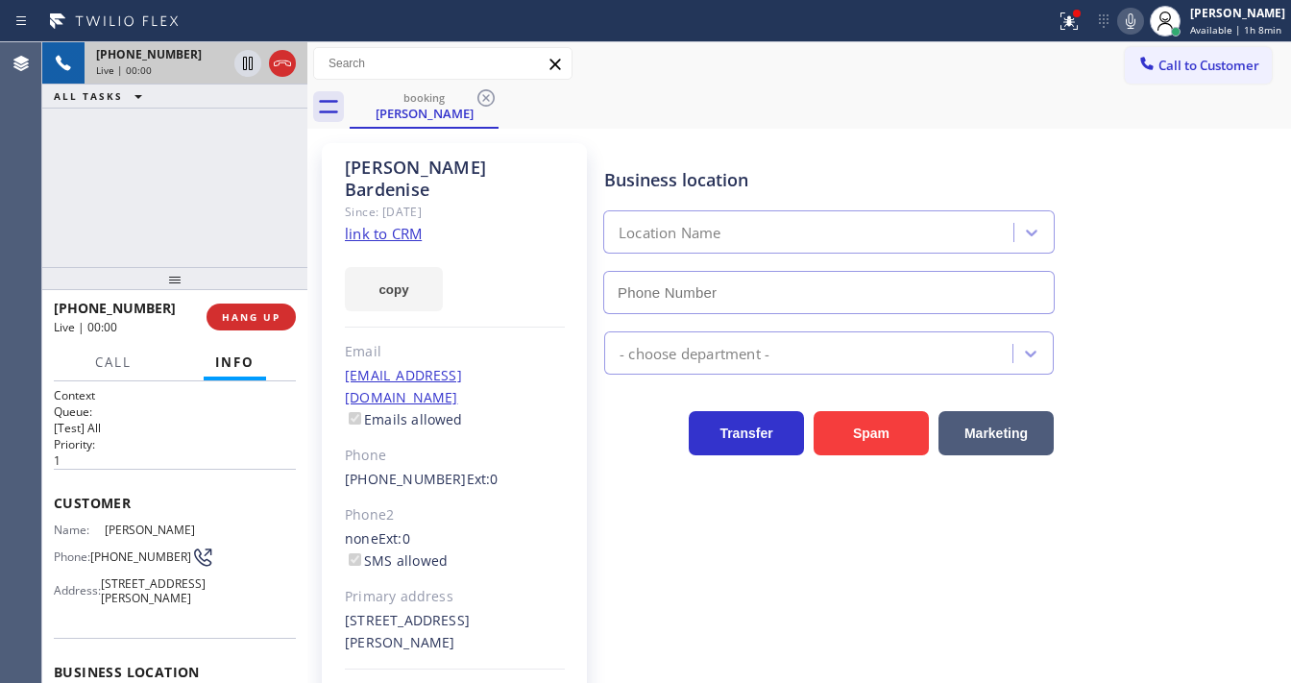
type input "[PHONE_NUMBER]"
click at [401, 224] on link "link to CRM" at bounding box center [383, 233] width 77 height 19
click at [1064, 24] on div at bounding box center [1069, 21] width 42 height 23
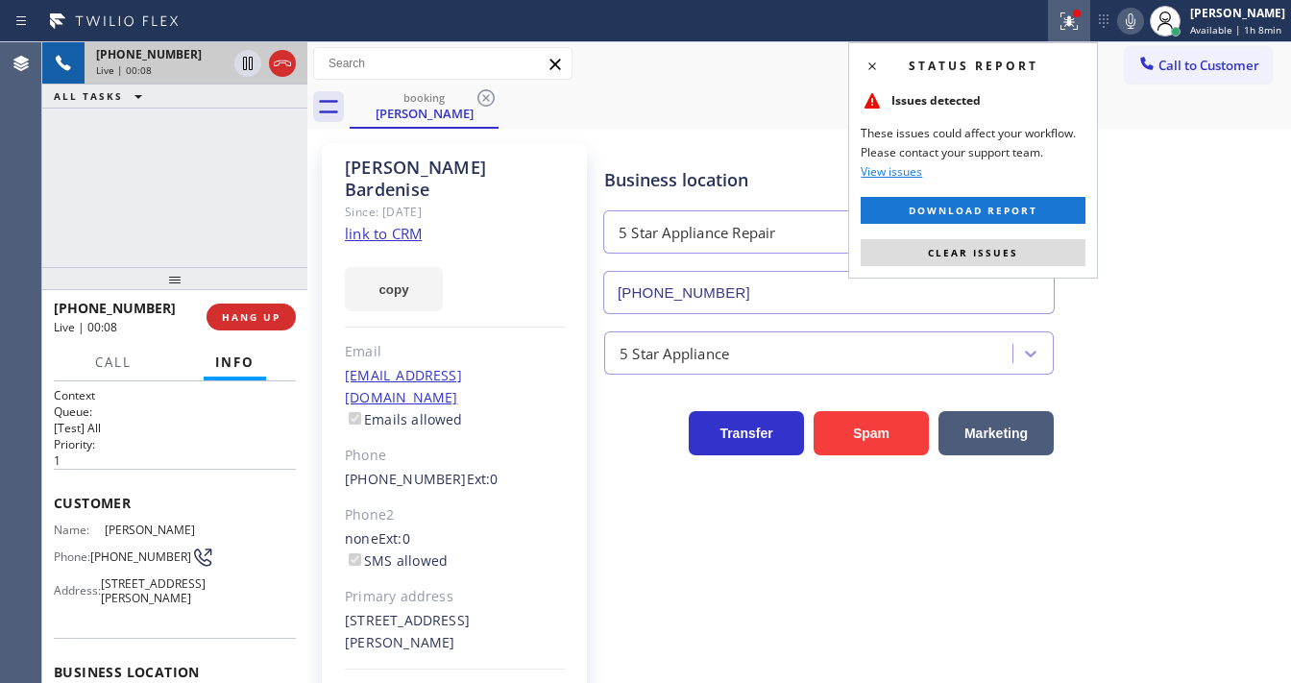
click at [1036, 232] on div "Status report Issues detected These issues could affect your workflow. Please c…" at bounding box center [973, 160] width 250 height 236
click at [1035, 242] on button "Clear issues" at bounding box center [972, 252] width 225 height 27
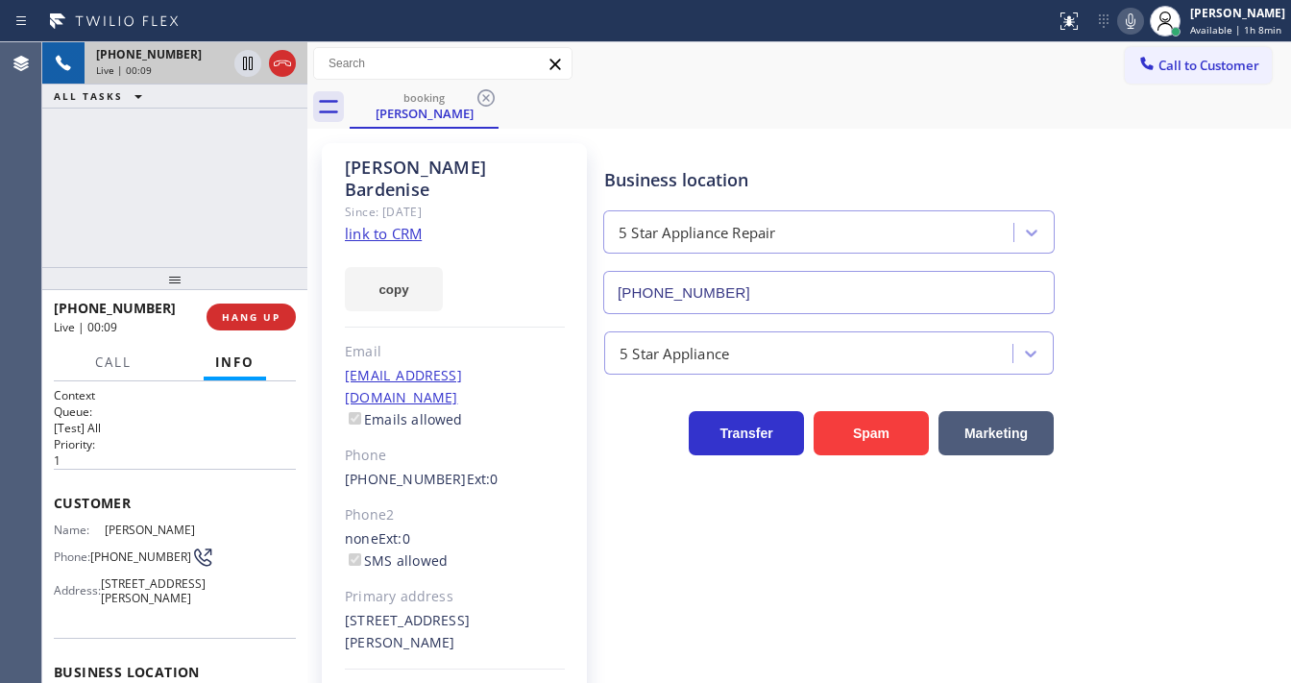
drag, startPoint x: 987, startPoint y: 150, endPoint x: 826, endPoint y: 115, distance: 165.0
click at [983, 148] on div "Business location 5 Star Appliance Repair [PHONE_NUMBER]" at bounding box center [828, 231] width 457 height 166
drag, startPoint x: 873, startPoint y: 113, endPoint x: 899, endPoint y: 95, distance: 31.7
click at [866, 105] on div "booking [PERSON_NAME]" at bounding box center [820, 106] width 941 height 43
click at [1133, 23] on icon at bounding box center [1128, 20] width 10 height 15
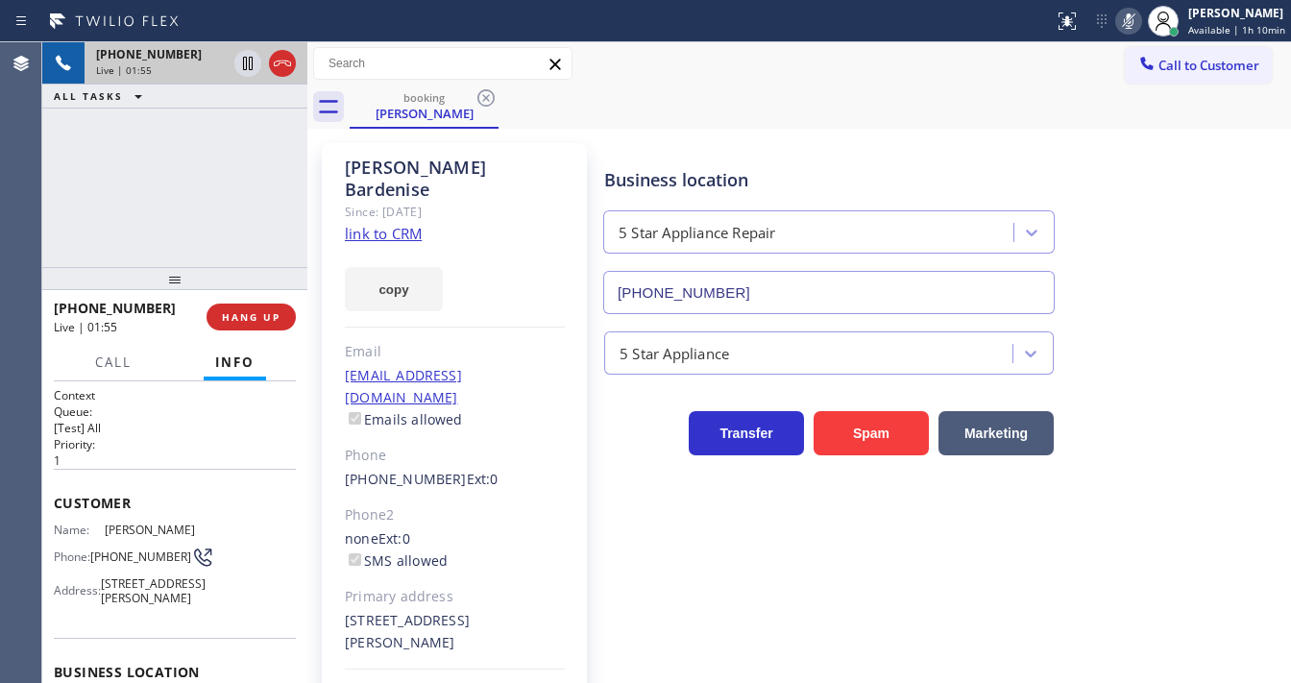
click at [260, 156] on div "[PHONE_NUMBER] Live | 01:55 ALL TASKS ALL TASKS ACTIVE TASKS TASKS IN WRAP UP" at bounding box center [174, 154] width 265 height 225
click at [238, 60] on icon at bounding box center [247, 63] width 23 height 23
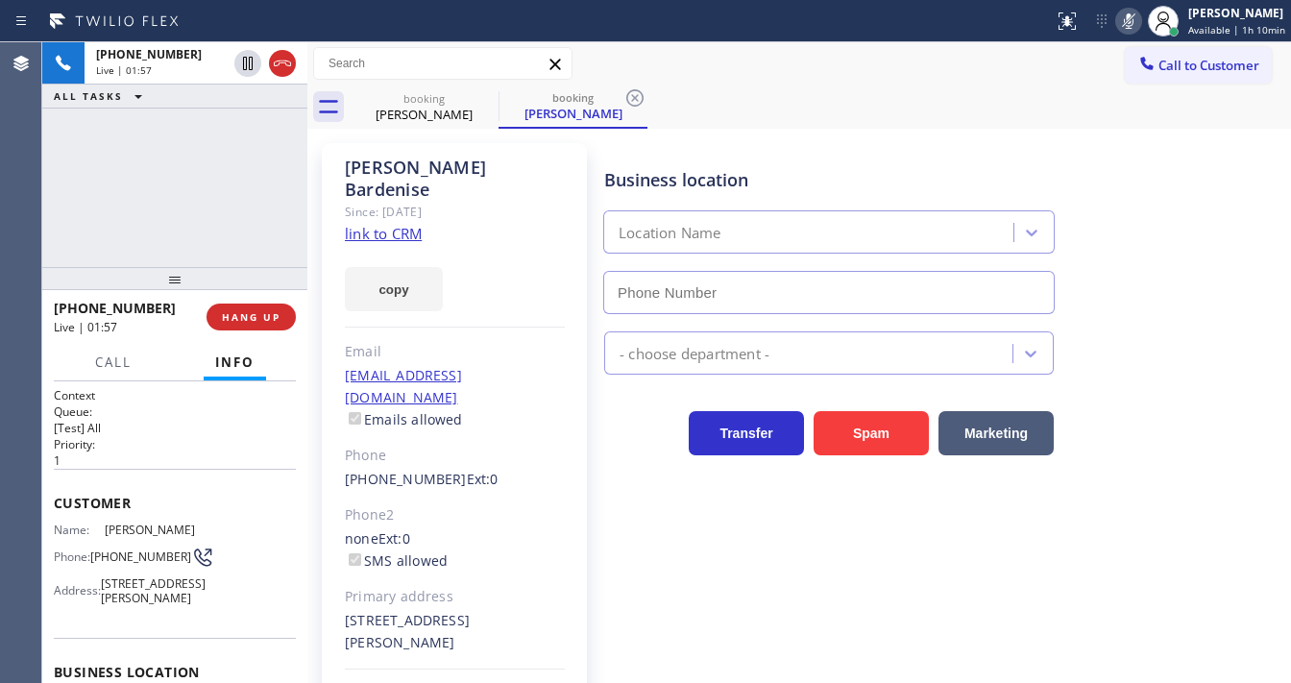
type input "[PHONE_NUMBER]"
click at [71, 200] on div "[PHONE_NUMBER] Live | 03:12 ALL TASKS ALL TASKS ACTIVE TASKS TASKS IN WRAP UP" at bounding box center [174, 154] width 265 height 225
click at [196, 240] on div "[PHONE_NUMBER] Live | 03:17 ALL TASKS ALL TASKS ACTIVE TASKS TASKS IN WRAP UP" at bounding box center [174, 154] width 265 height 225
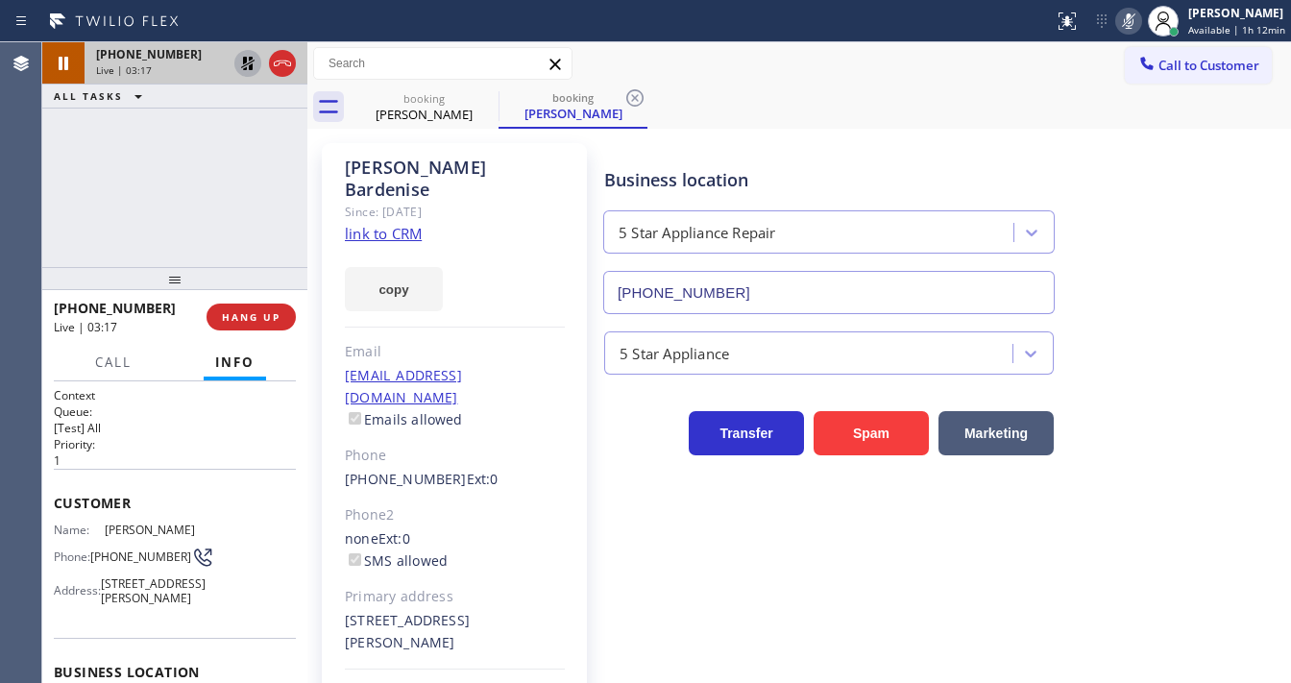
click at [242, 58] on icon at bounding box center [247, 63] width 23 height 23
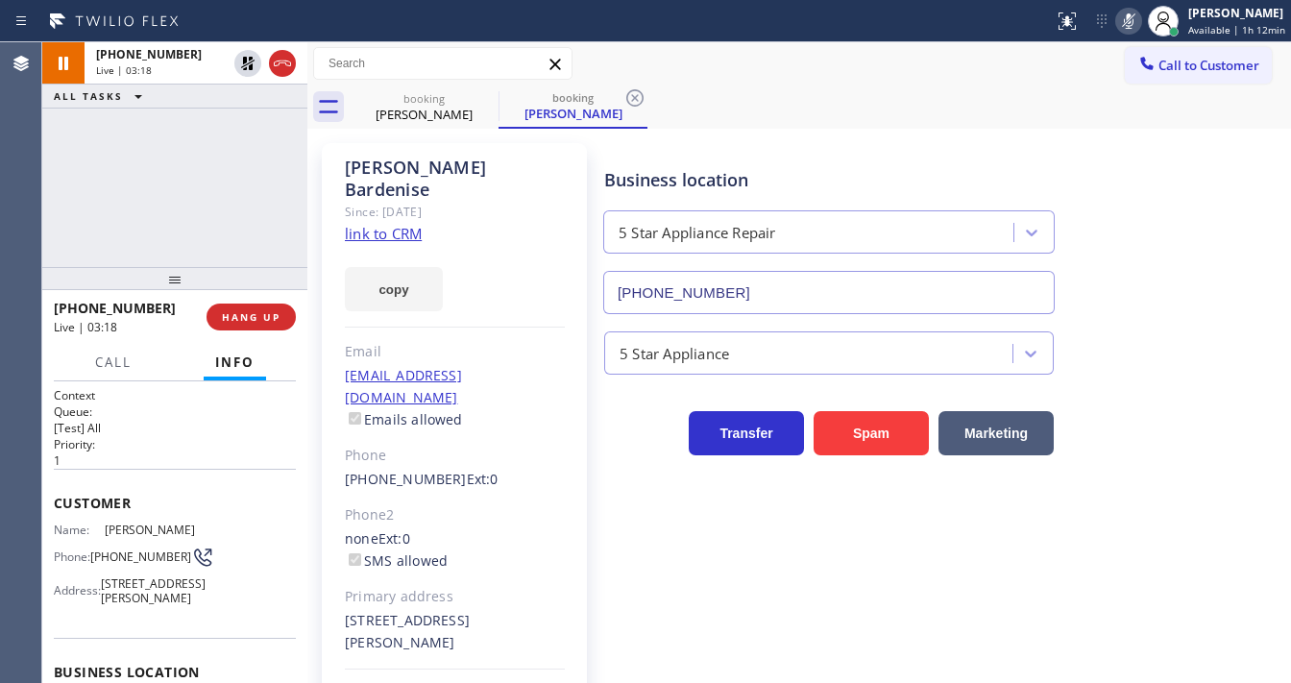
click at [1124, 19] on icon at bounding box center [1128, 21] width 23 height 23
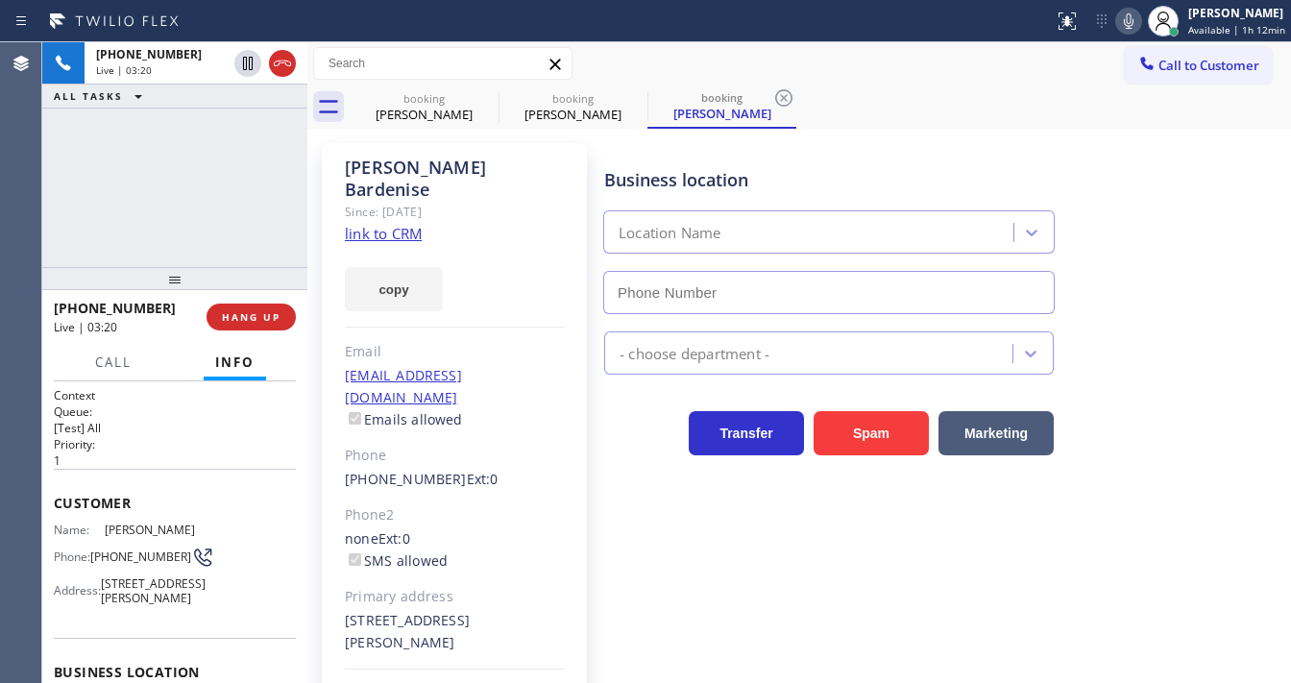
click at [229, 188] on div "[PHONE_NUMBER] Live | 03:20 ALL TASKS ALL TASKS ACTIVE TASKS TASKS IN WRAP UP" at bounding box center [174, 154] width 265 height 225
type input "[PHONE_NUMBER]"
click at [229, 188] on div "[PHONE_NUMBER] Live | 03:20 ALL TASKS ALL TASKS ACTIVE TASKS TASKS IN WRAP UP" at bounding box center [174, 154] width 265 height 225
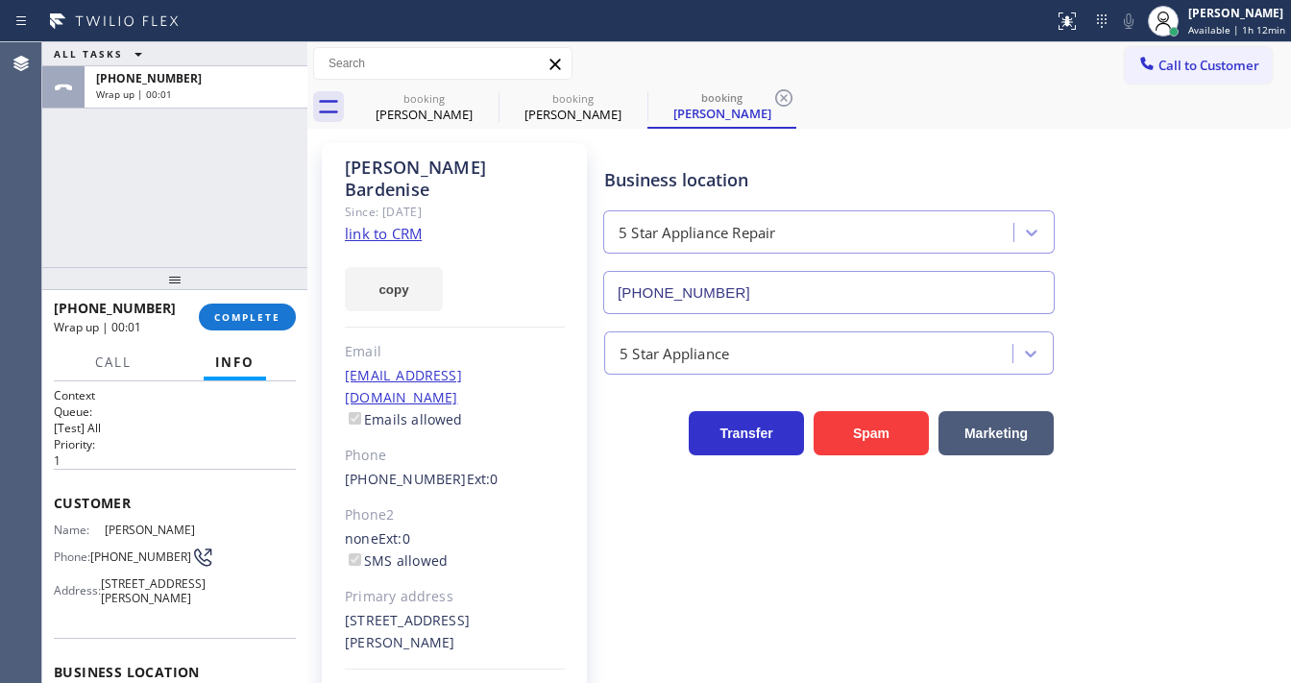
click at [264, 299] on div "[PHONE_NUMBER] Wrap up | 00:01 COMPLETE" at bounding box center [175, 317] width 242 height 50
click at [258, 316] on span "COMPLETE" at bounding box center [247, 316] width 66 height 13
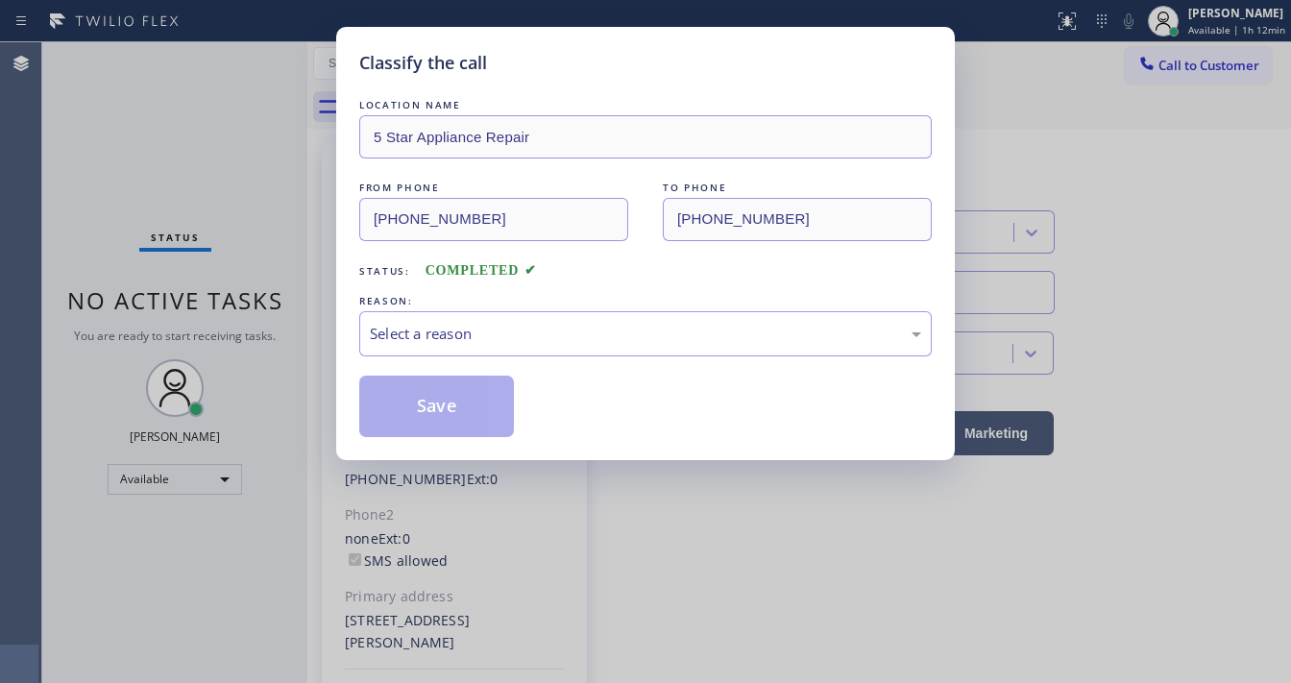
drag, startPoint x: 457, startPoint y: 296, endPoint x: 439, endPoint y: 335, distance: 43.4
click at [458, 300] on div "REASON:" at bounding box center [645, 301] width 572 height 20
click at [439, 335] on div "Select a reason" at bounding box center [645, 334] width 551 height 22
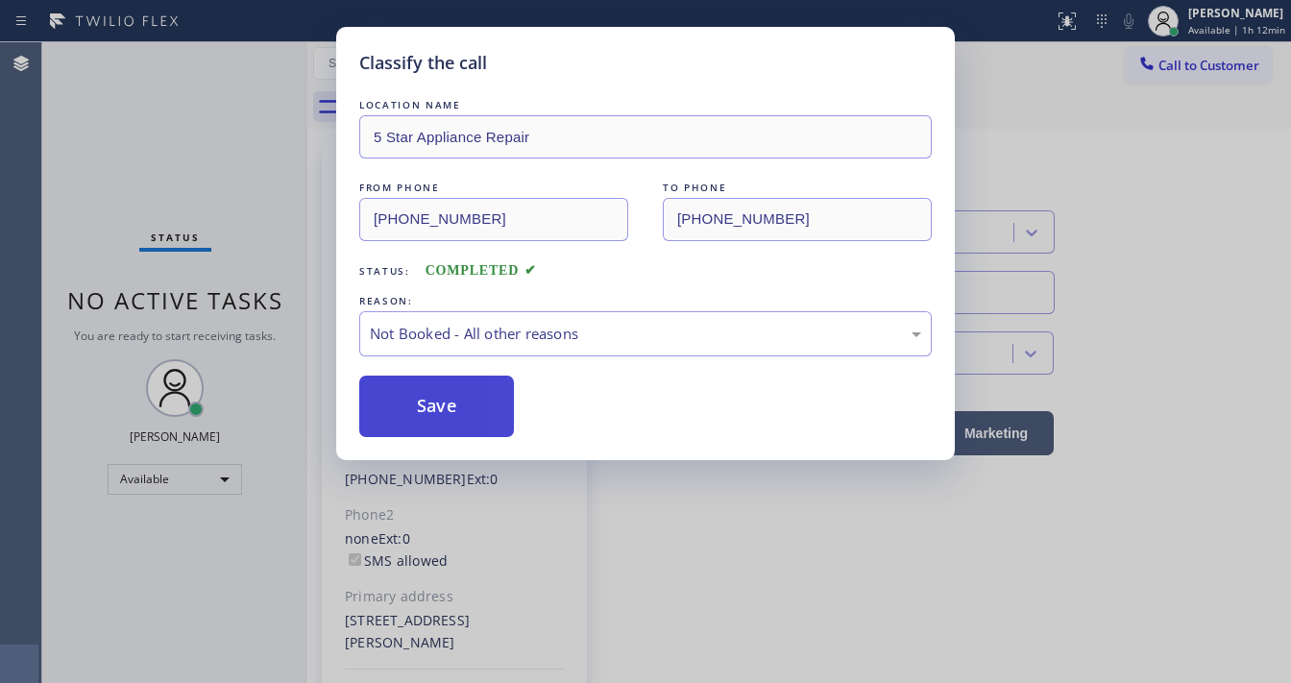
click at [442, 407] on button "Save" at bounding box center [436, 405] width 155 height 61
click at [441, 407] on button "Save" at bounding box center [436, 405] width 155 height 61
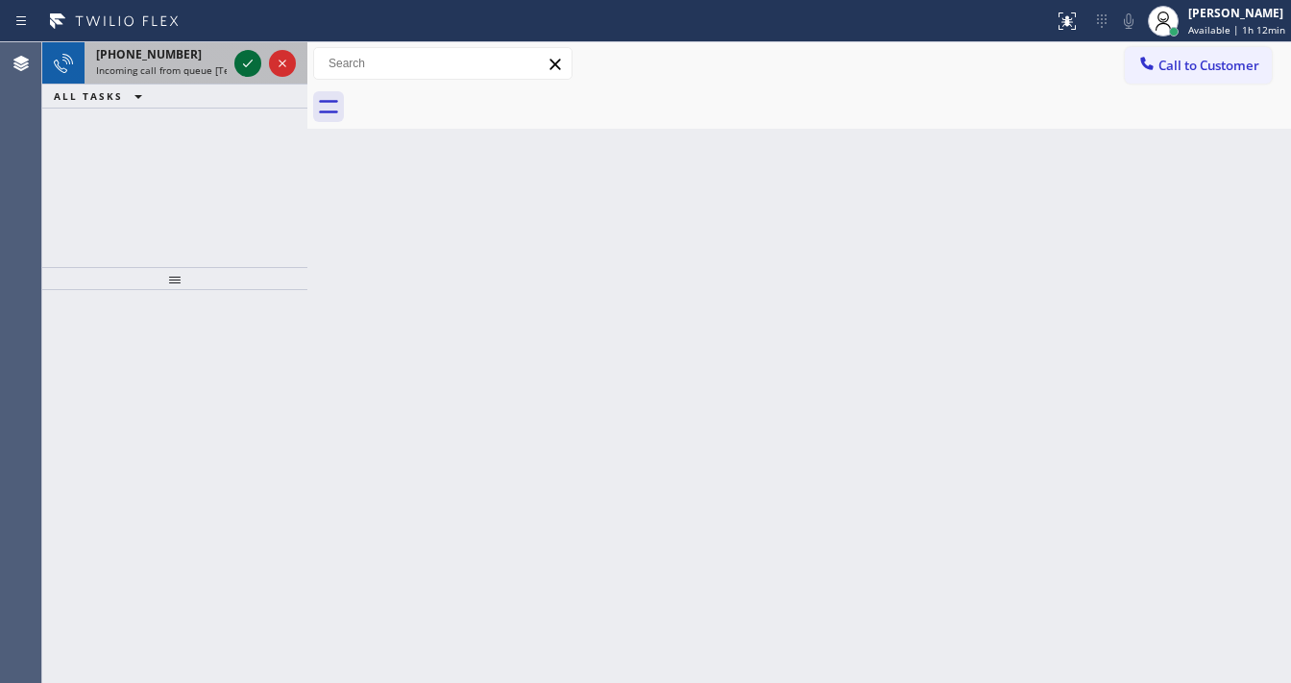
click at [254, 58] on icon at bounding box center [247, 63] width 23 height 23
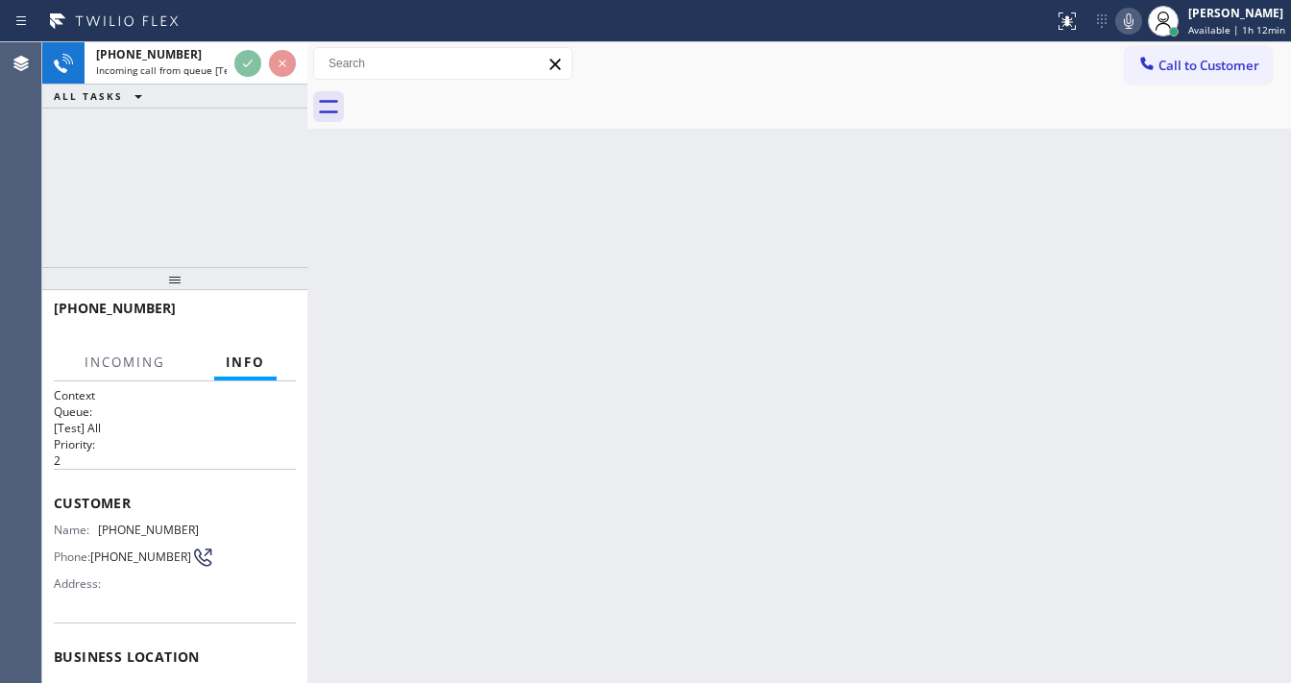
scroll to position [154, 0]
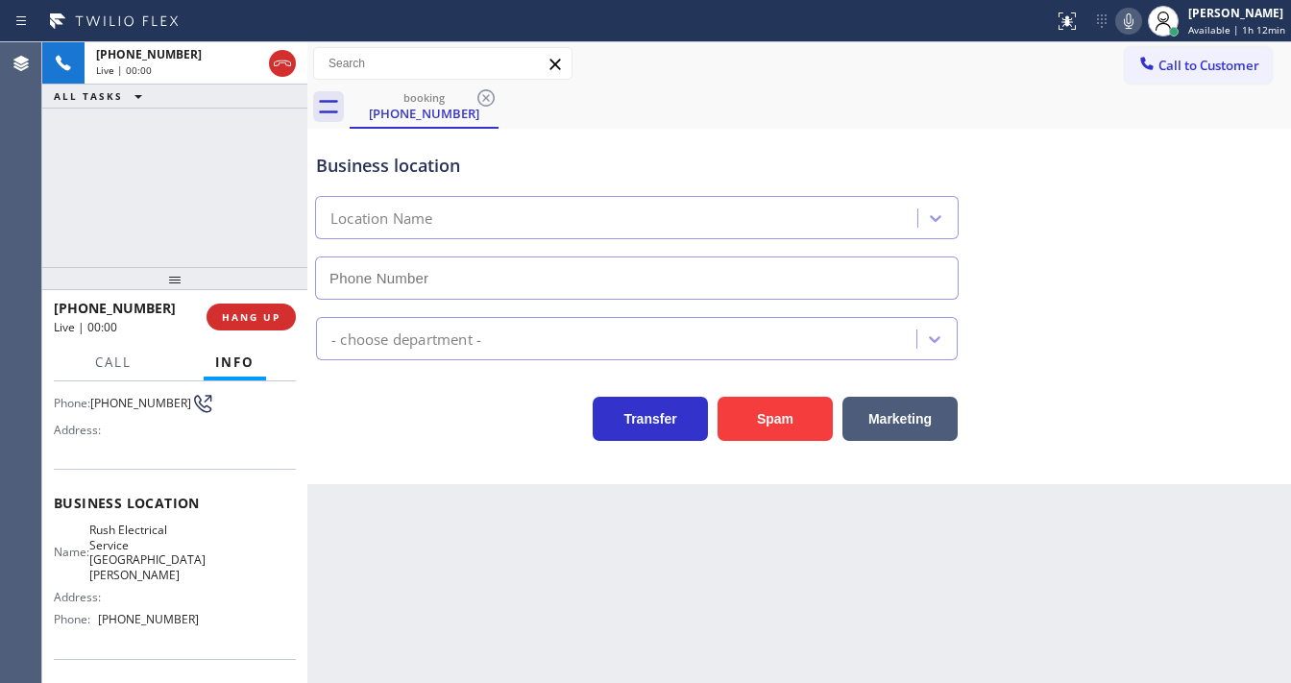
type input "[PHONE_NUMBER]"
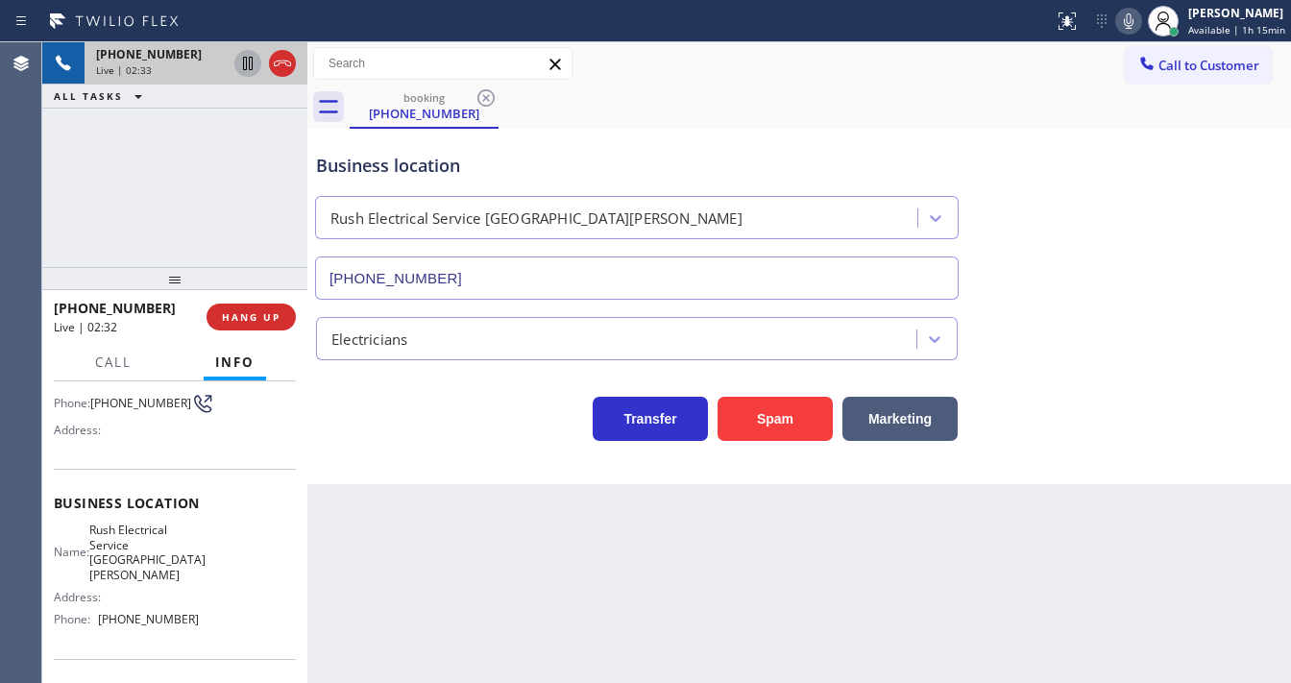
click at [246, 64] on icon at bounding box center [248, 63] width 10 height 13
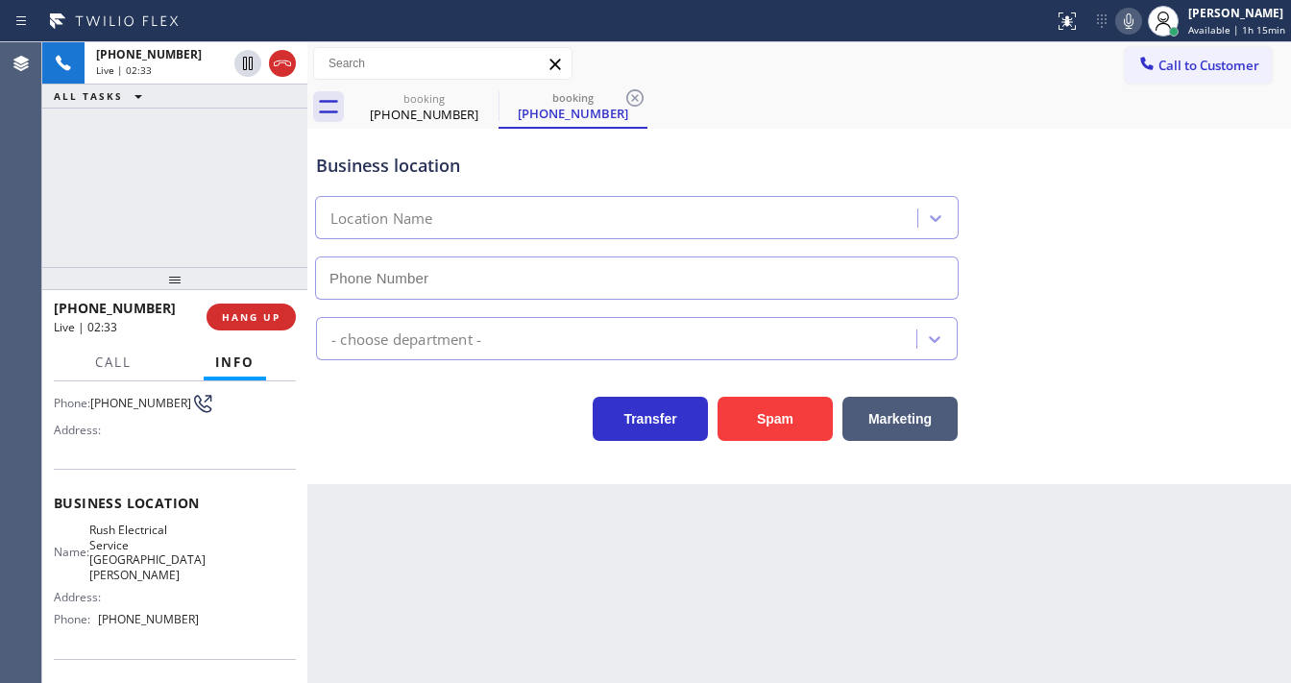
click at [1138, 23] on icon at bounding box center [1128, 21] width 23 height 23
type input "[PHONE_NUMBER]"
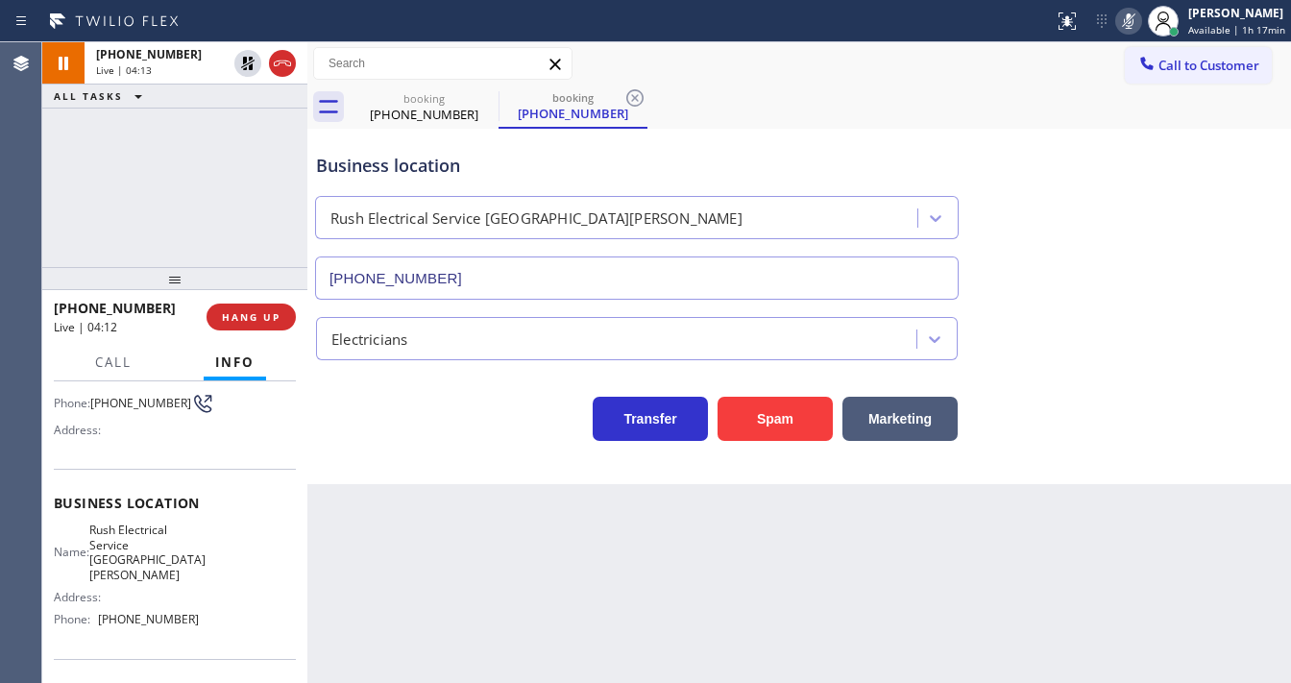
click at [1125, 18] on icon at bounding box center [1128, 21] width 23 height 23
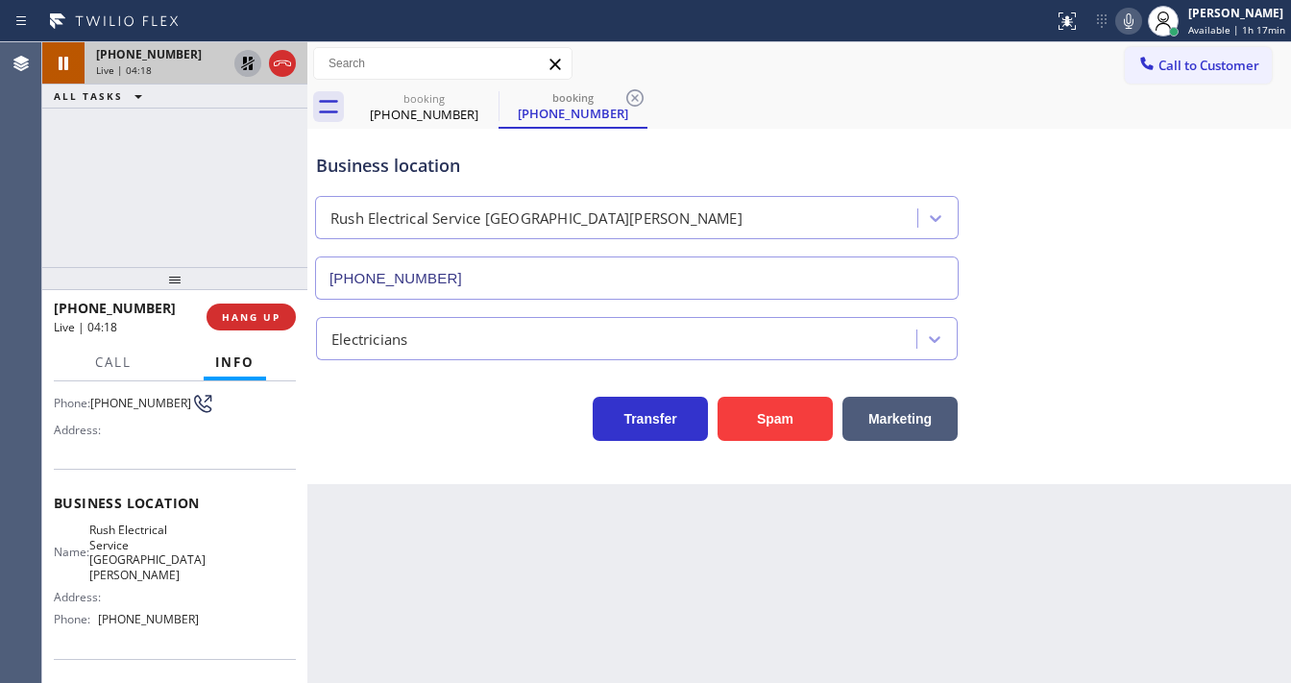
click at [241, 71] on icon at bounding box center [247, 63] width 23 height 23
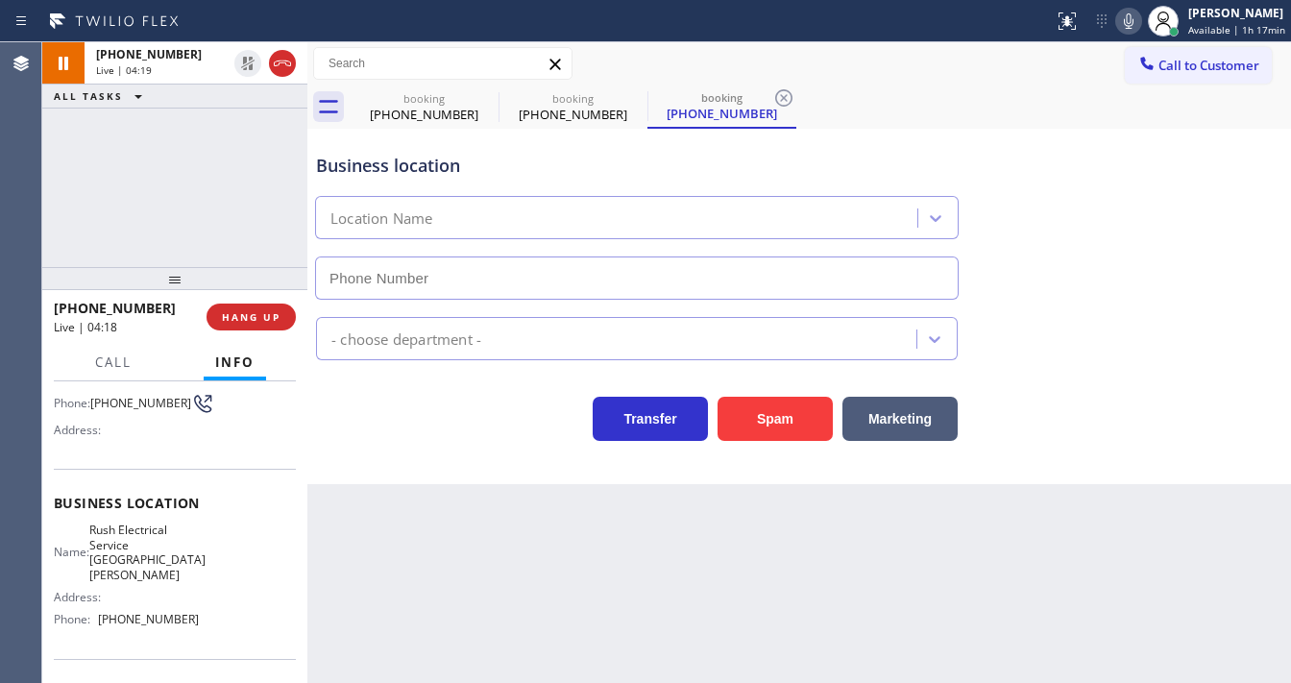
click at [256, 126] on div "[PHONE_NUMBER] Live | 04:19 ALL TASKS ALL TASKS ACTIVE TASKS TASKS IN WRAP UP" at bounding box center [174, 154] width 265 height 225
type input "[PHONE_NUMBER]"
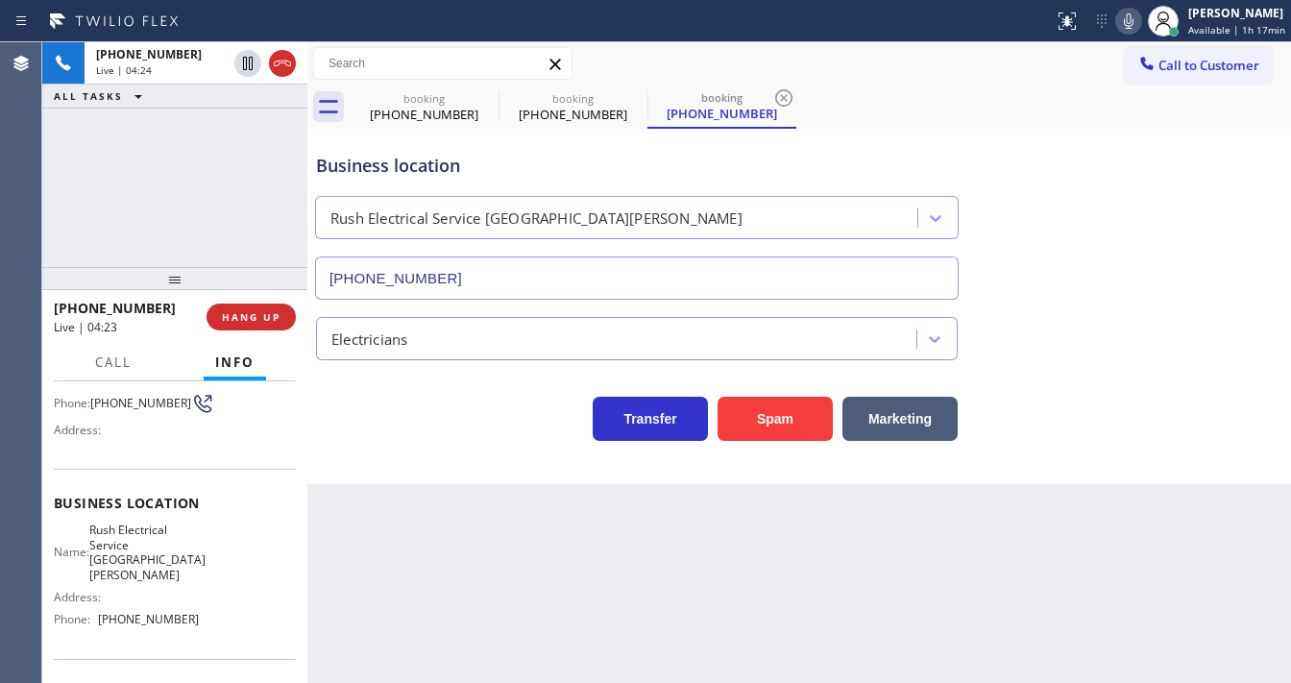
click at [100, 138] on div "[PHONE_NUMBER] Live | 04:24 ALL TASKS ALL TASKS ACTIVE TASKS TASKS IN WRAP UP" at bounding box center [174, 154] width 265 height 225
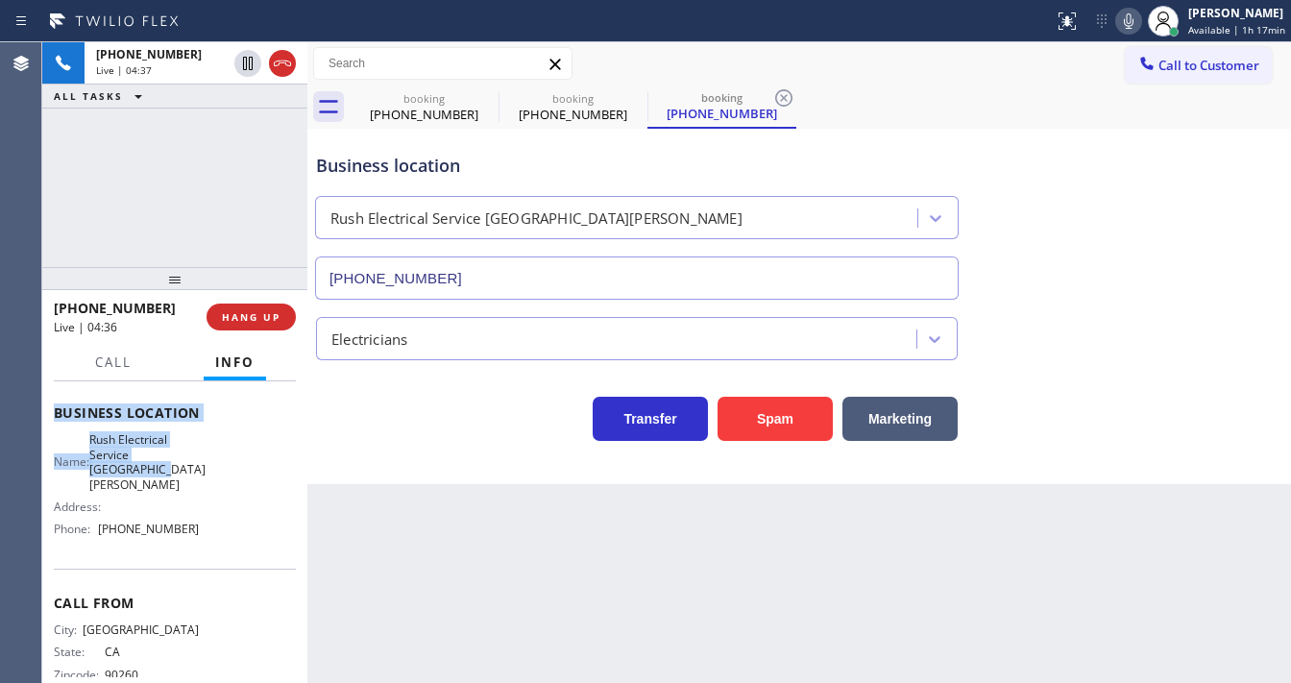
scroll to position [267, 0]
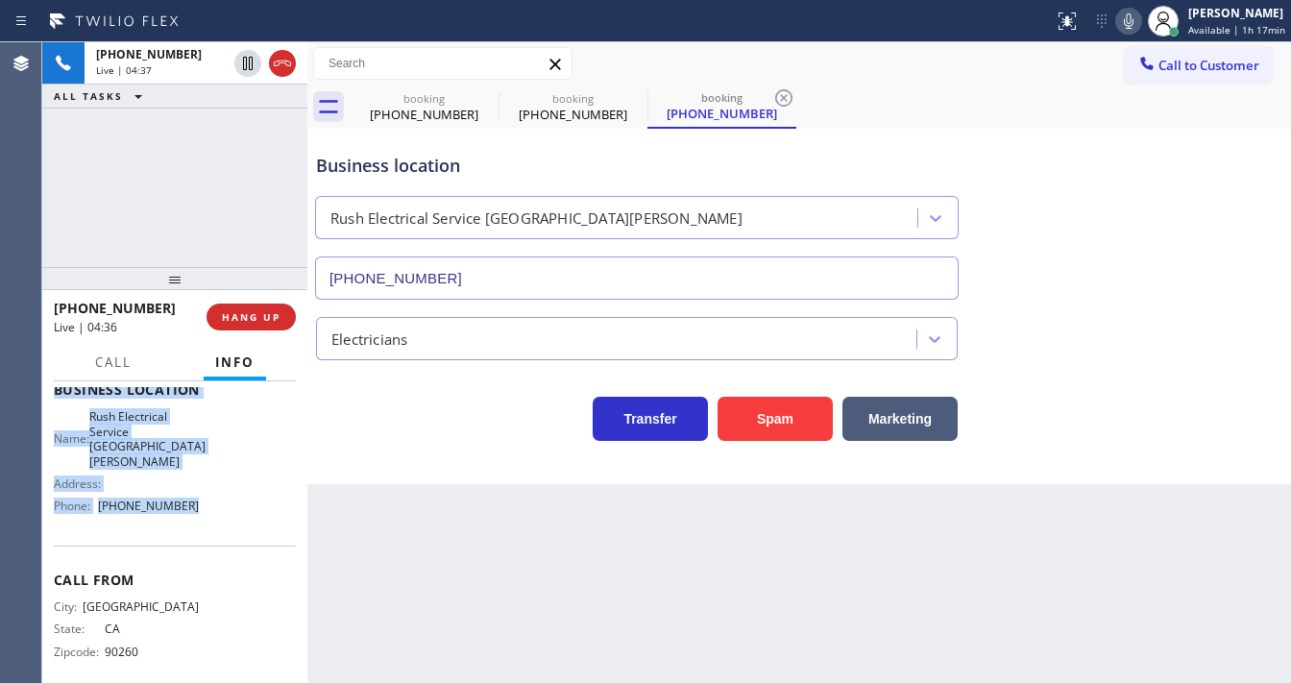
drag, startPoint x: 54, startPoint y: 419, endPoint x: 181, endPoint y: 346, distance: 147.1
click at [185, 503] on div "Context Queue: [Test] All Priority: 2 Customer Name: [PHONE_NUMBER] Phone: [PHO…" at bounding box center [175, 405] width 242 height 570
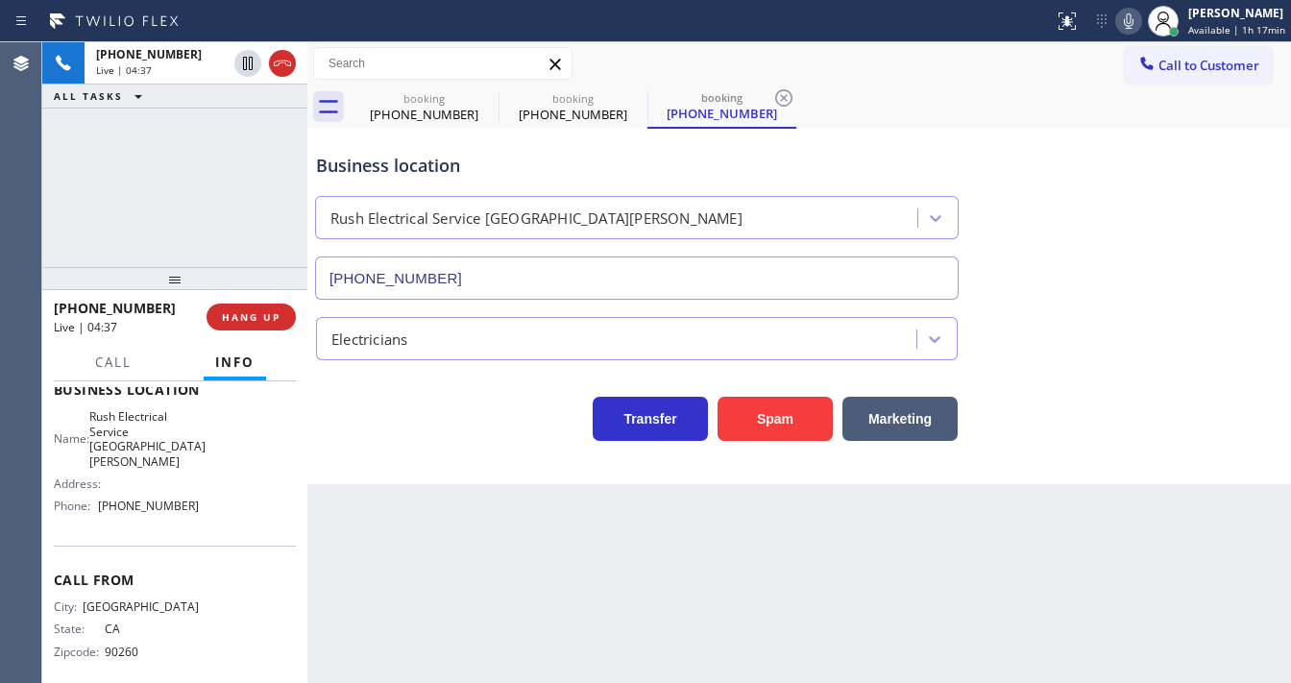
click at [176, 237] on div "[PHONE_NUMBER] Live | 04:37 ALL TASKS ALL TASKS ACTIVE TASKS TASKS IN WRAP UP" at bounding box center [174, 154] width 265 height 225
click at [146, 169] on div "[PHONE_NUMBER] Live | 04:39 ALL TASKS ALL TASKS ACTIVE TASKS TASKS IN WRAP UP" at bounding box center [174, 154] width 265 height 225
click at [229, 103] on div "ALL TASKS ALL TASKS ACTIVE TASKS TASKS IN WRAP UP" at bounding box center [174, 96] width 265 height 24
click at [480, 102] on icon at bounding box center [485, 97] width 23 height 23
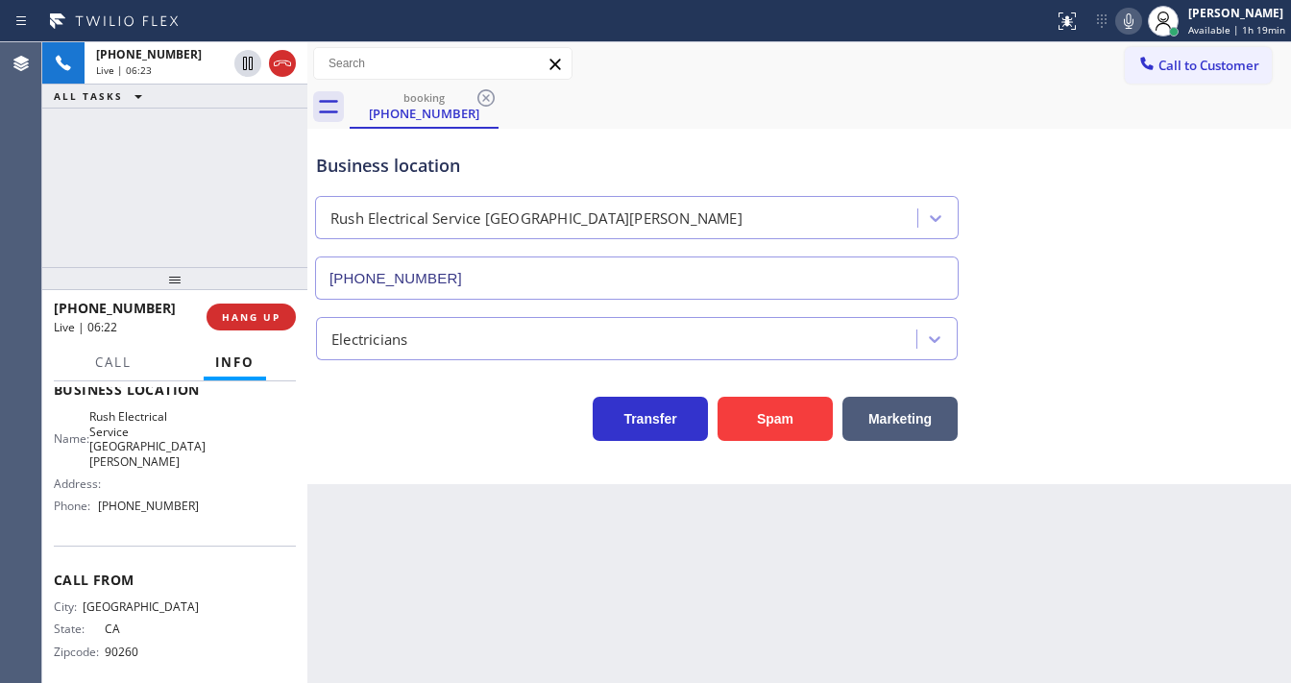
click at [52, 239] on div "[PHONE_NUMBER] Live | 06:23 ALL TASKS ALL TASKS ACTIVE TASKS TASKS IN WRAP UP" at bounding box center [174, 154] width 265 height 225
click at [52, 239] on div "[PHONE_NUMBER] Live | 06:24 ALL TASKS ALL TASKS ACTIVE TASKS TASKS IN WRAP UP" at bounding box center [174, 154] width 265 height 225
click at [123, 240] on div "[PHONE_NUMBER] Live | 06:24 ALL TASKS ALL TASKS ACTIVE TASKS TASKS IN WRAP UP" at bounding box center [174, 154] width 265 height 225
click at [123, 240] on div "[PHONE_NUMBER] Live | 06:25 ALL TASKS ALL TASKS ACTIVE TASKS TASKS IN WRAP UP" at bounding box center [174, 154] width 265 height 225
click at [131, 167] on div "[PHONE_NUMBER] Live | 06:28 ALL TASKS ALL TASKS ACTIVE TASKS TASKS IN WRAP UP" at bounding box center [174, 154] width 265 height 225
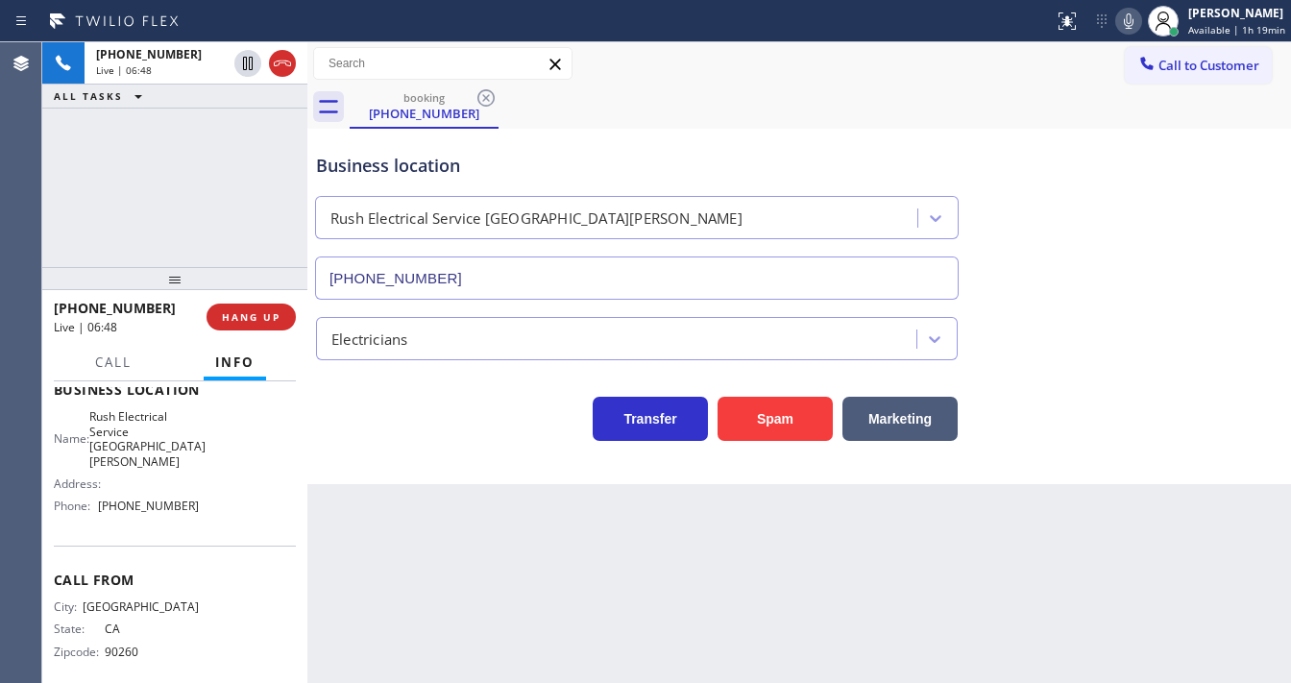
click at [210, 106] on div "ALL TASKS ALL TASKS ACTIVE TASKS TASKS IN WRAP UP" at bounding box center [174, 96] width 265 height 24
click at [256, 185] on div "[PHONE_NUMBER] Live | 06:54 ALL TASKS ALL TASKS ACTIVE TASKS TASKS IN WRAP UP" at bounding box center [174, 154] width 265 height 225
click at [236, 101] on div "ALL TASKS ALL TASKS ACTIVE TASKS TASKS IN WRAP UP" at bounding box center [174, 96] width 265 height 24
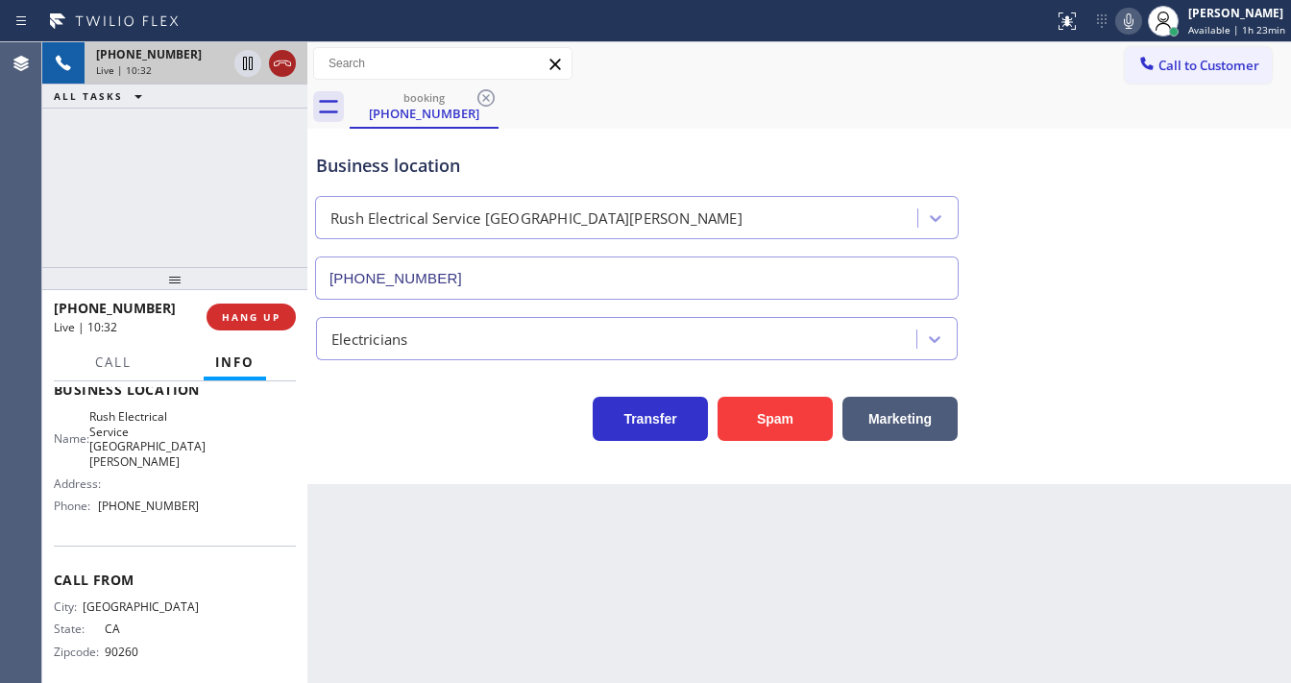
click at [277, 70] on icon at bounding box center [282, 63] width 23 height 23
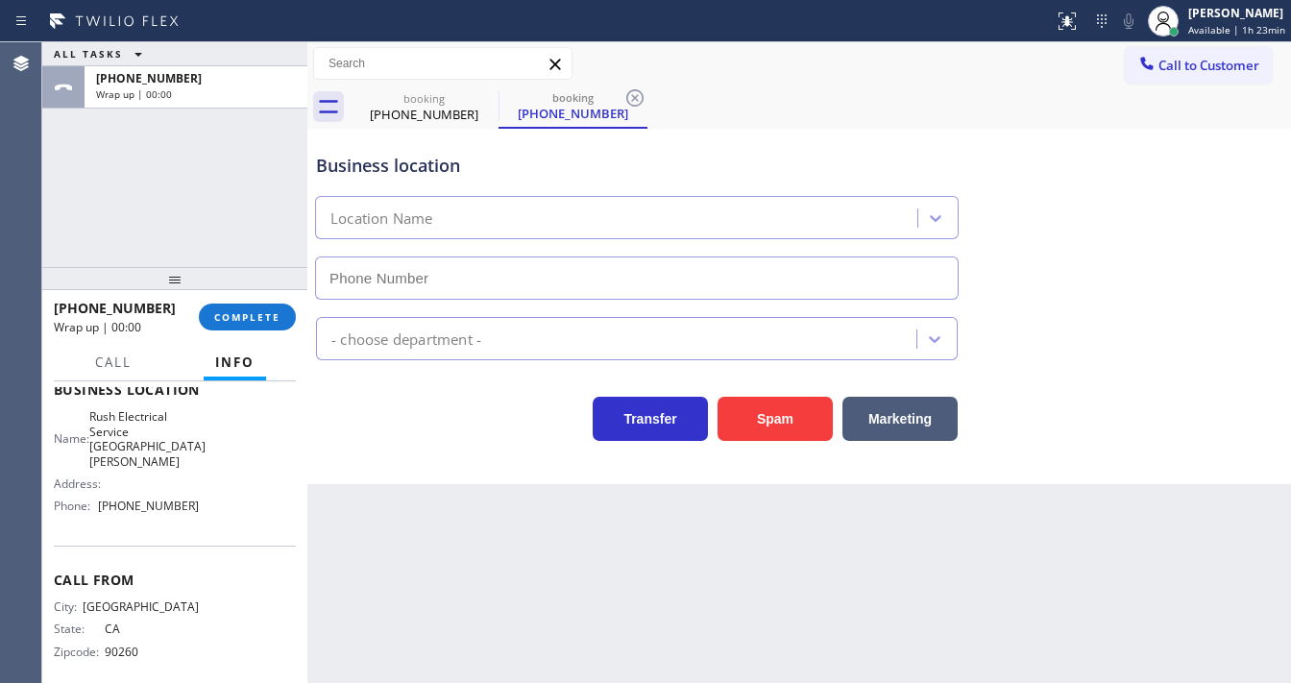
type input "[PHONE_NUMBER]"
click at [79, 181] on div "ALL TASKS ALL TASKS ACTIVE TASKS TASKS IN WRAP UP [PHONE_NUMBER] Wrap up | 00:38" at bounding box center [174, 154] width 265 height 225
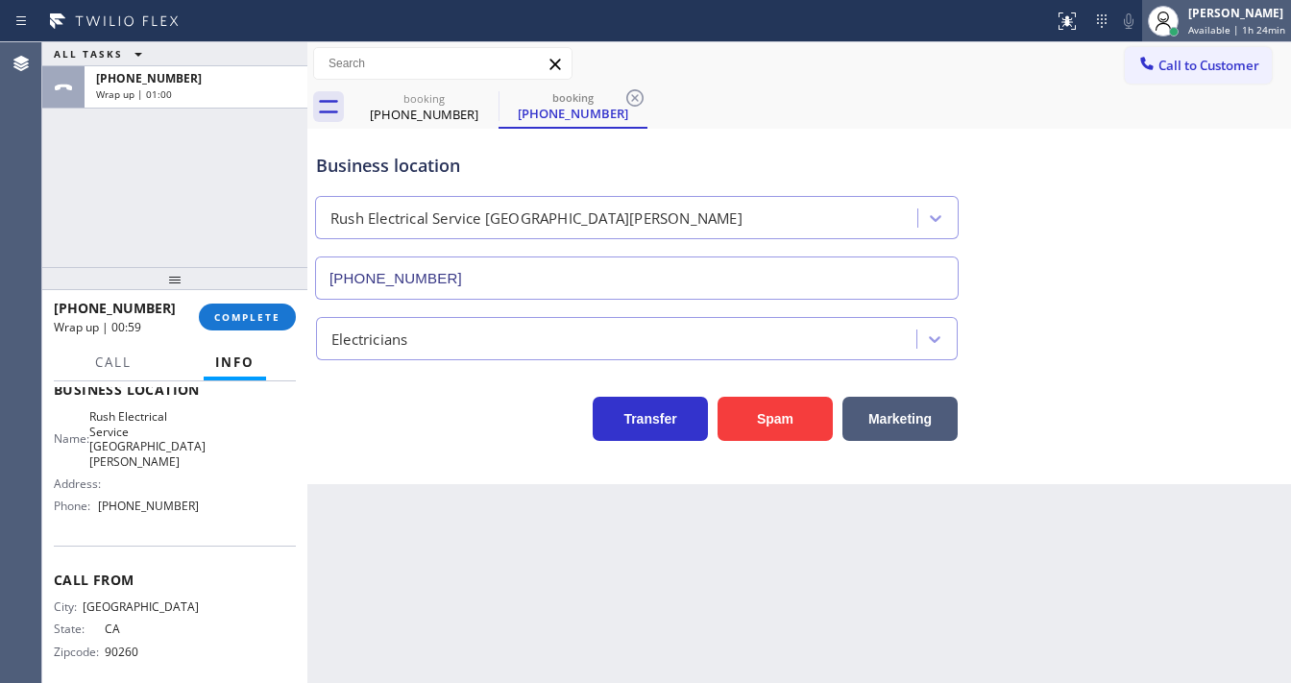
click at [1259, 36] on div "[PERSON_NAME] Available | 1h 24min" at bounding box center [1237, 21] width 107 height 34
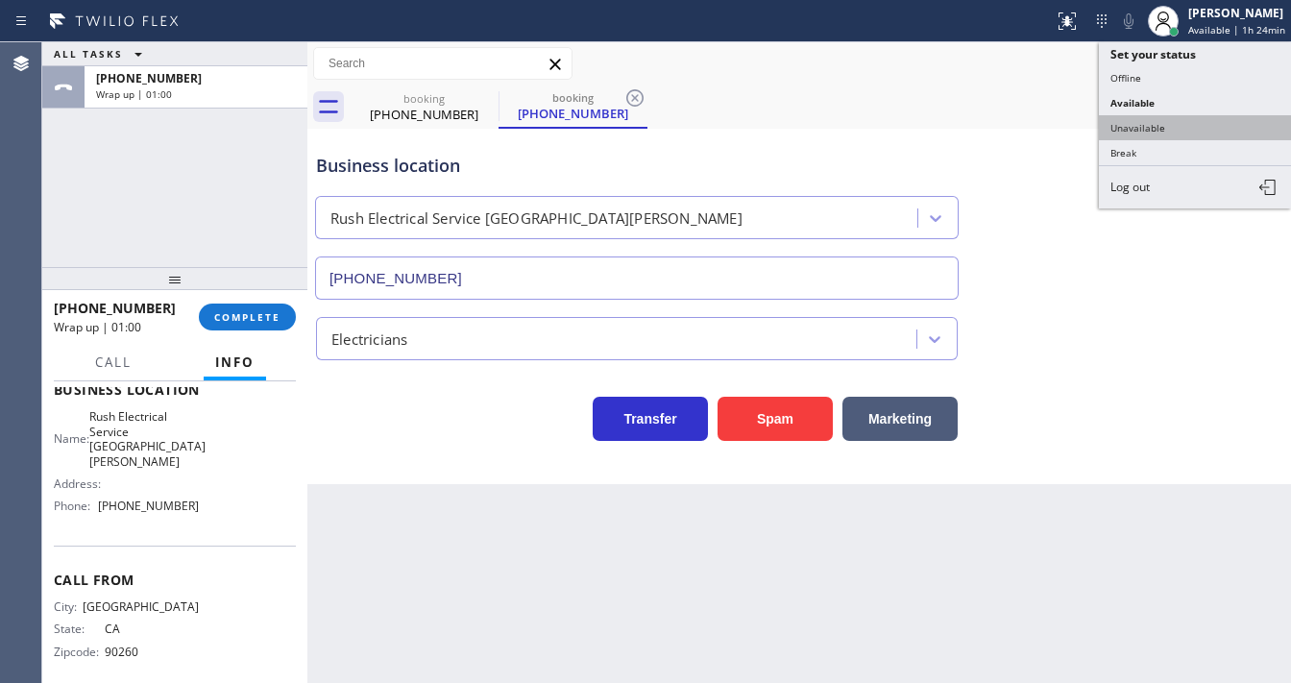
click at [1143, 134] on button "Unavailable" at bounding box center [1194, 127] width 192 height 25
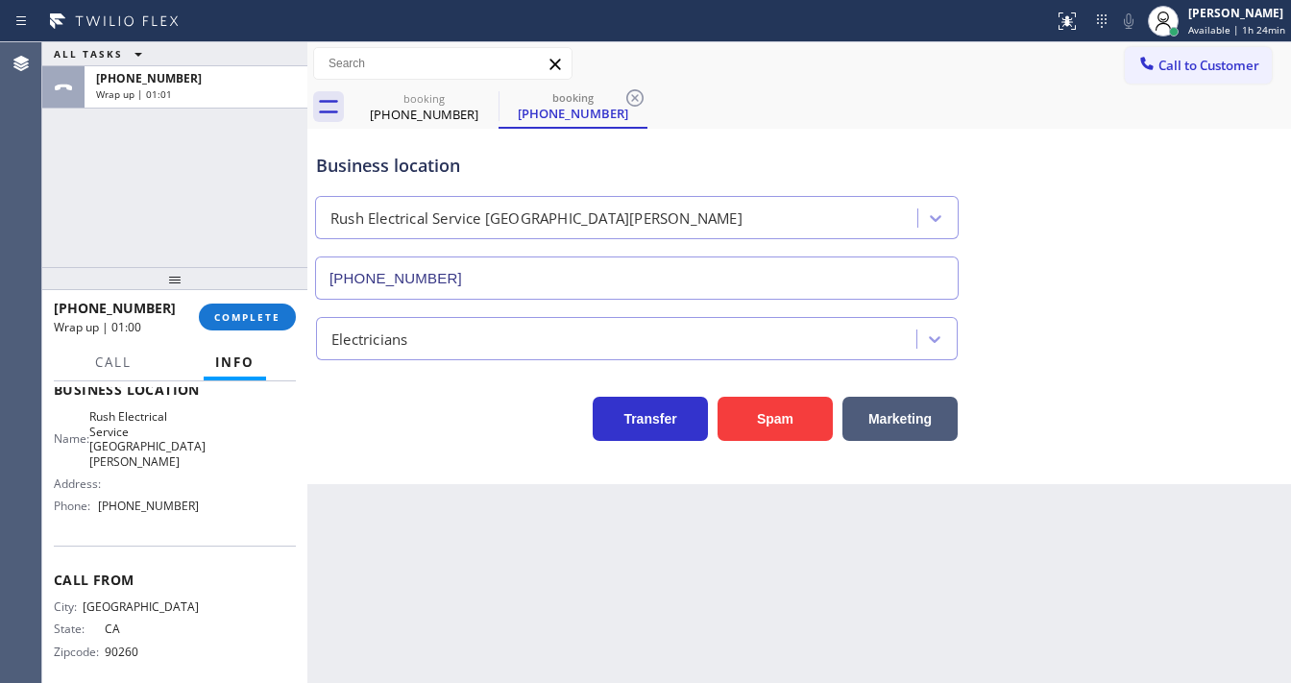
click at [253, 246] on div "ALL TASKS ALL TASKS ACTIVE TASKS TASKS IN WRAP UP [PHONE_NUMBER] Wrap up | 01:01" at bounding box center [174, 154] width 265 height 225
click at [265, 315] on span "COMPLETE" at bounding box center [247, 316] width 66 height 13
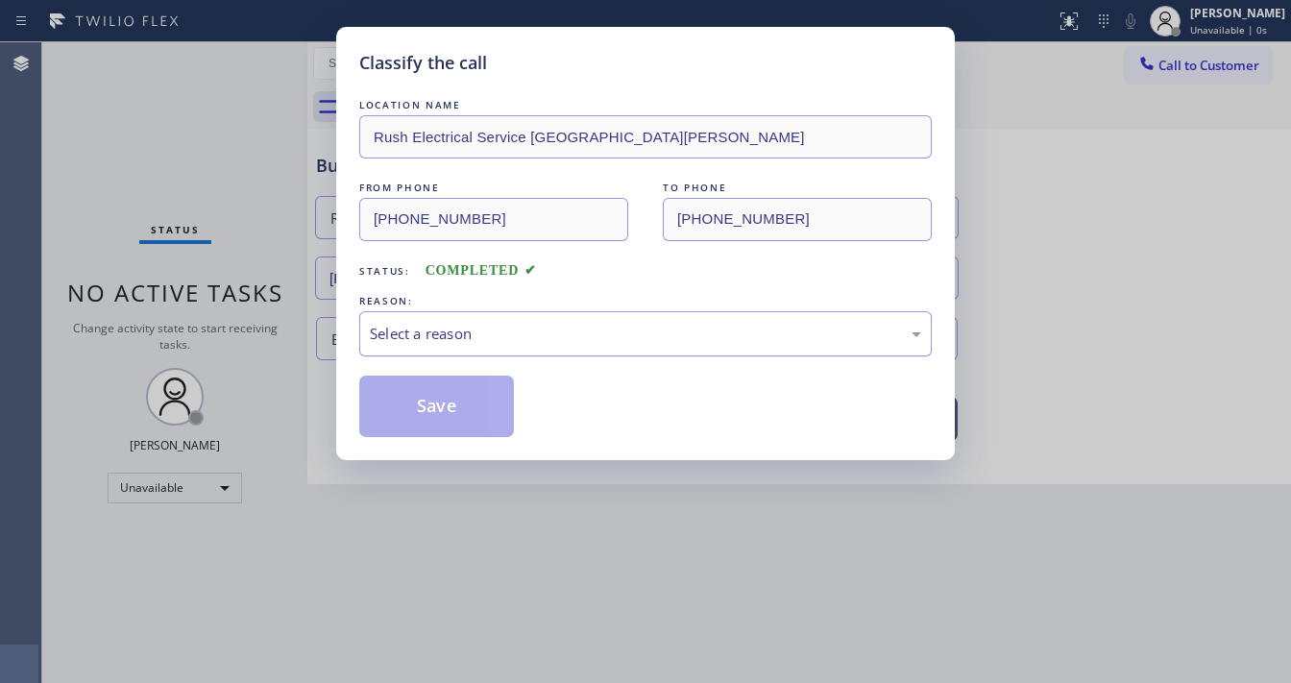
drag, startPoint x: 471, startPoint y: 334, endPoint x: 466, endPoint y: 346, distance: 12.9
click at [472, 336] on div "Select a reason" at bounding box center [645, 334] width 551 height 22
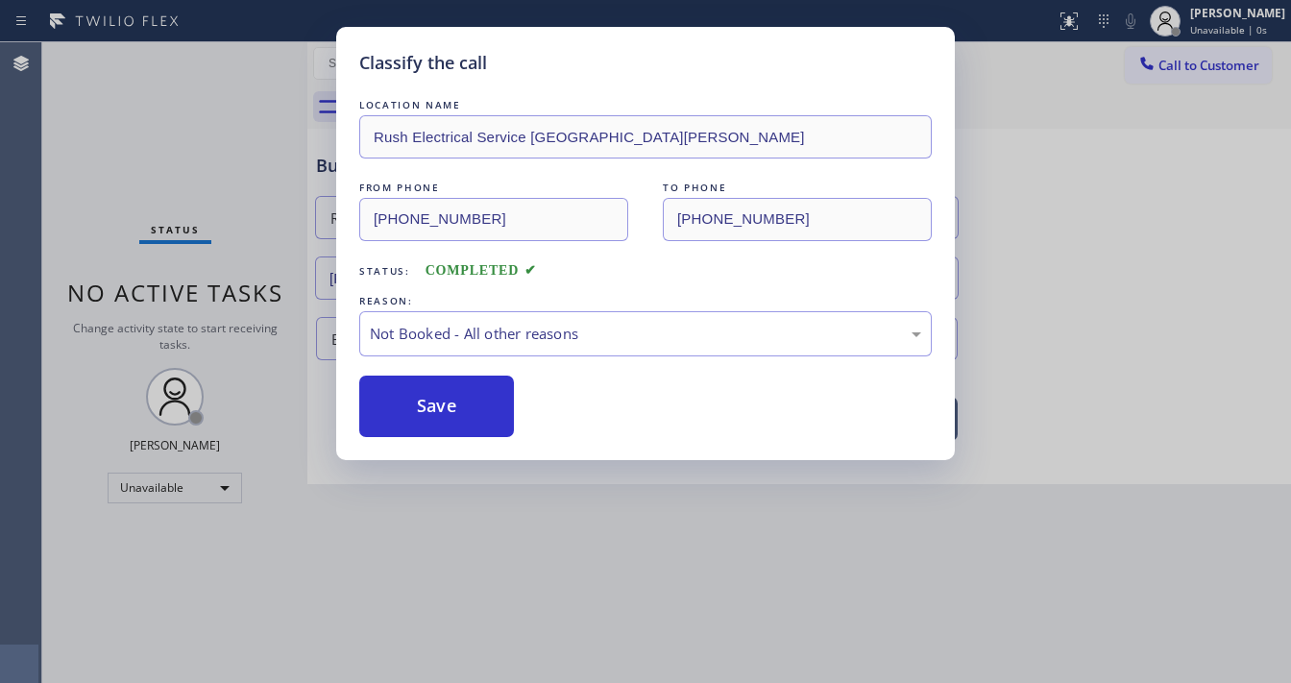
click at [440, 407] on button "Save" at bounding box center [436, 405] width 155 height 61
click at [437, 407] on button "Save" at bounding box center [436, 405] width 155 height 61
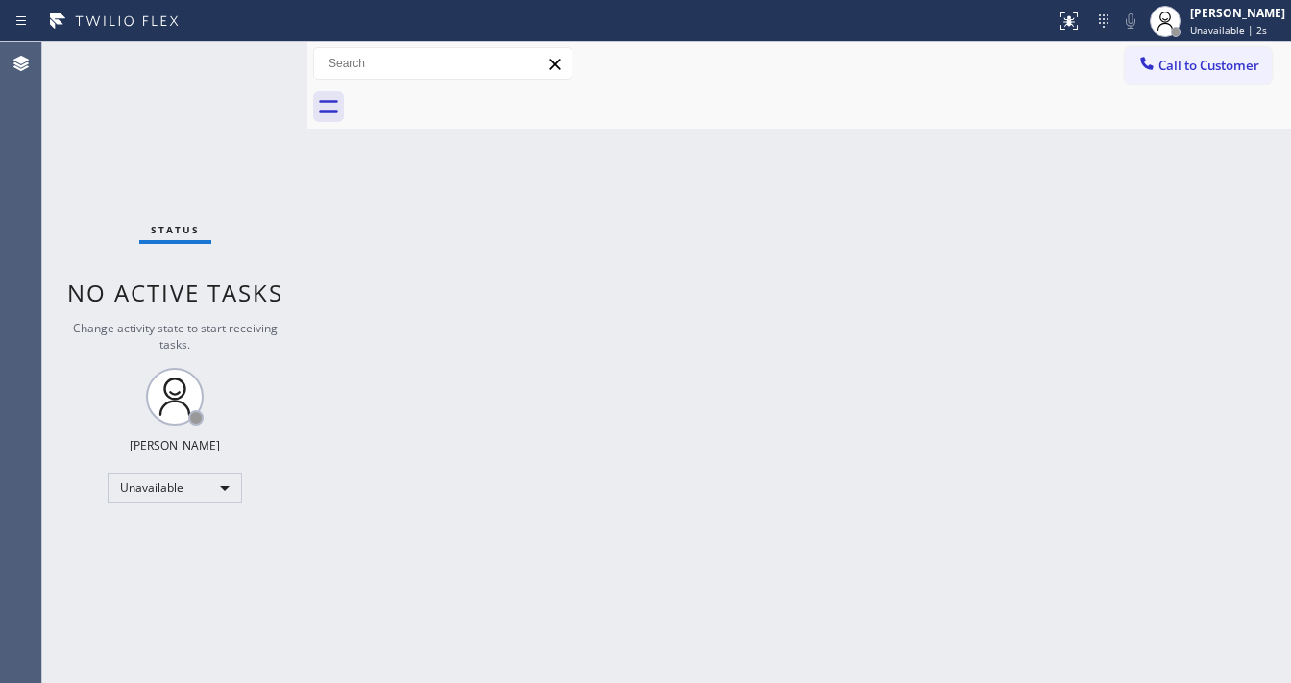
click at [269, 172] on div "Status No active tasks Change activity state to start receiving tasks. [PERSON_…" at bounding box center [174, 362] width 265 height 640
click at [1219, 25] on span "Unavailable | 1:08" at bounding box center [1233, 29] width 86 height 13
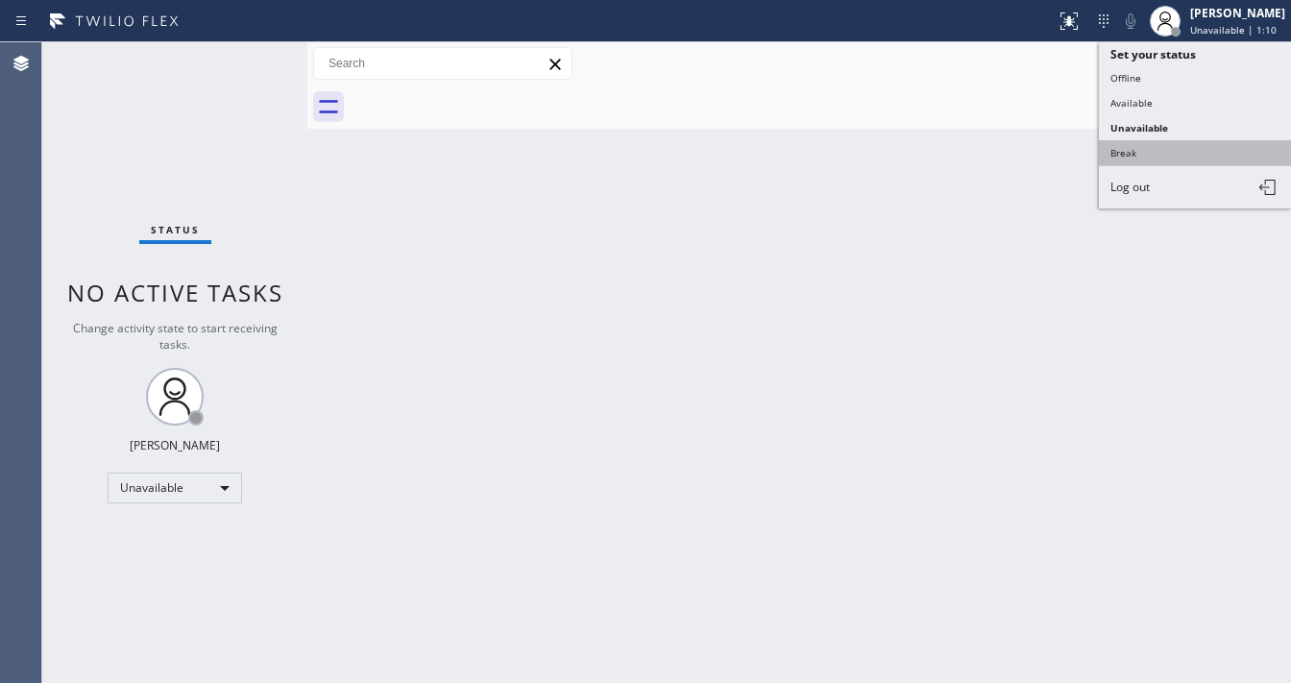
click at [1154, 152] on button "Break" at bounding box center [1194, 152] width 192 height 25
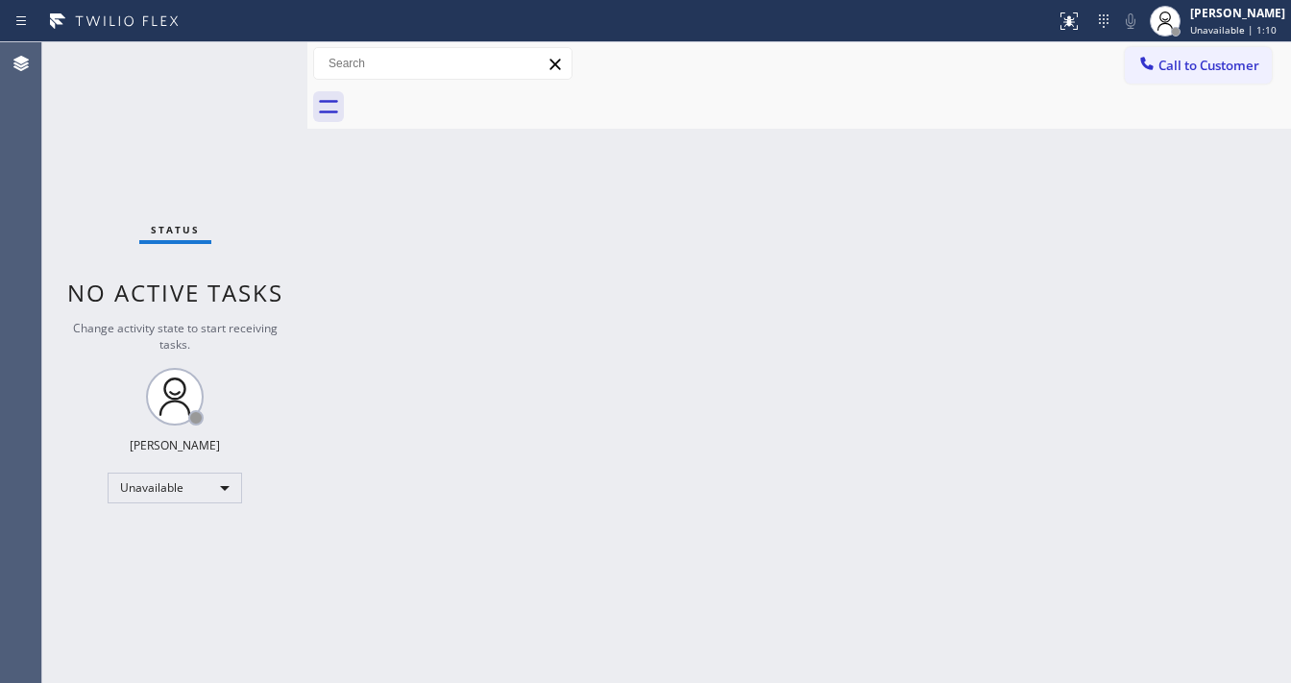
click at [1023, 253] on div "Back to Dashboard Change Sender ID Customers Technicians Select a contact Outbo…" at bounding box center [798, 362] width 983 height 640
